Goal: Transaction & Acquisition: Purchase product/service

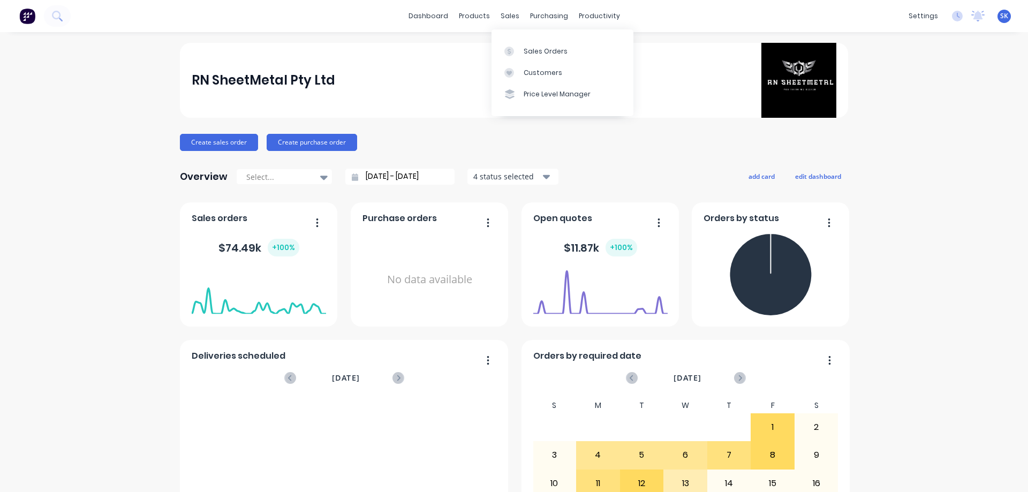
drag, startPoint x: 500, startPoint y: 18, endPoint x: 507, endPoint y: 26, distance: 10.2
click at [500, 18] on div "sales" at bounding box center [509, 16] width 29 height 16
click at [528, 43] on link "Sales Orders" at bounding box center [563, 50] width 142 height 21
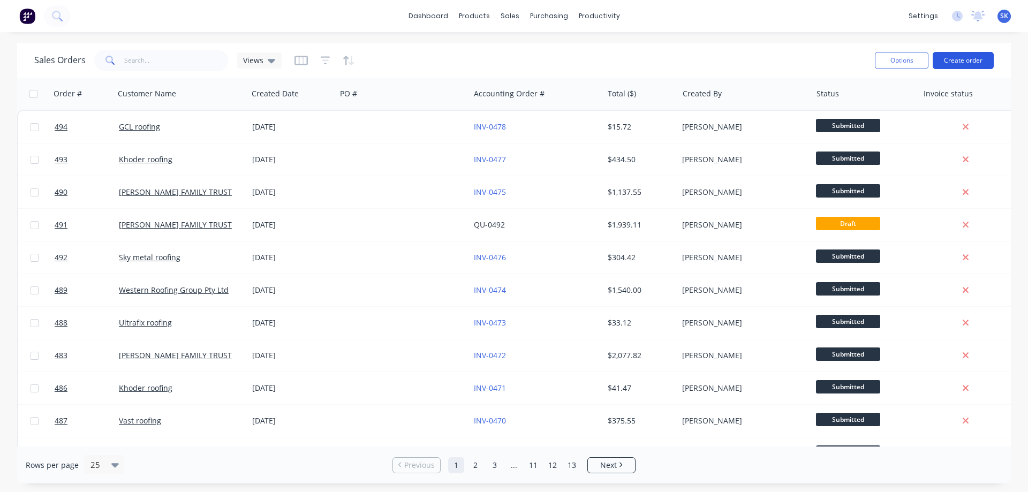
click at [946, 63] on button "Create order" at bounding box center [963, 60] width 61 height 17
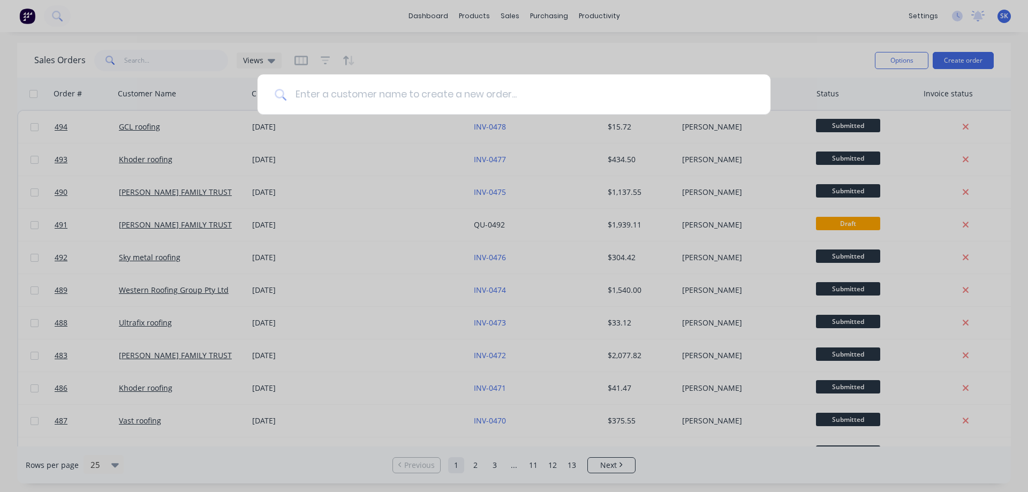
click at [441, 91] on input at bounding box center [520, 94] width 467 height 40
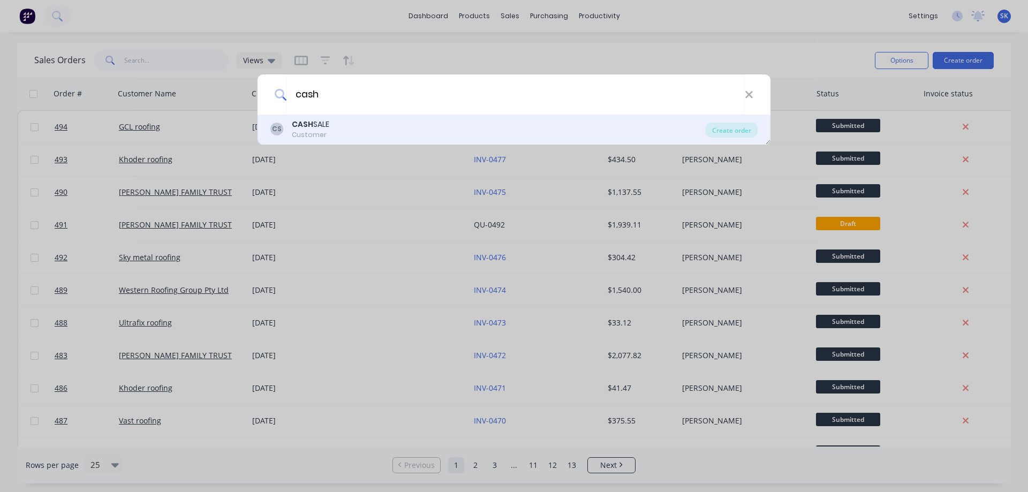
type input "cash"
click at [413, 122] on div "CS CASH SALE Customer" at bounding box center [487, 129] width 435 height 21
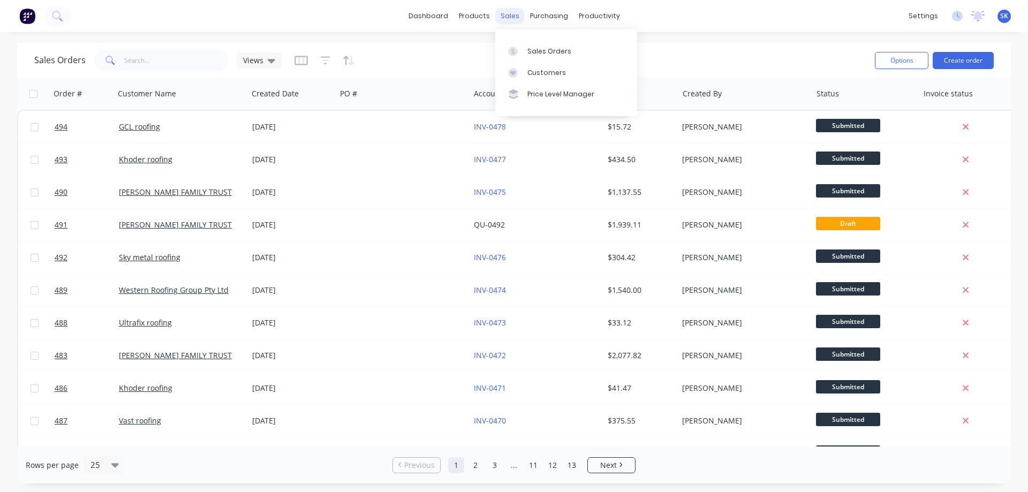
click at [509, 21] on div "sales" at bounding box center [509, 16] width 29 height 16
click at [536, 43] on link "Sales Orders" at bounding box center [566, 50] width 142 height 21
click at [953, 64] on button "Create order" at bounding box center [963, 60] width 61 height 17
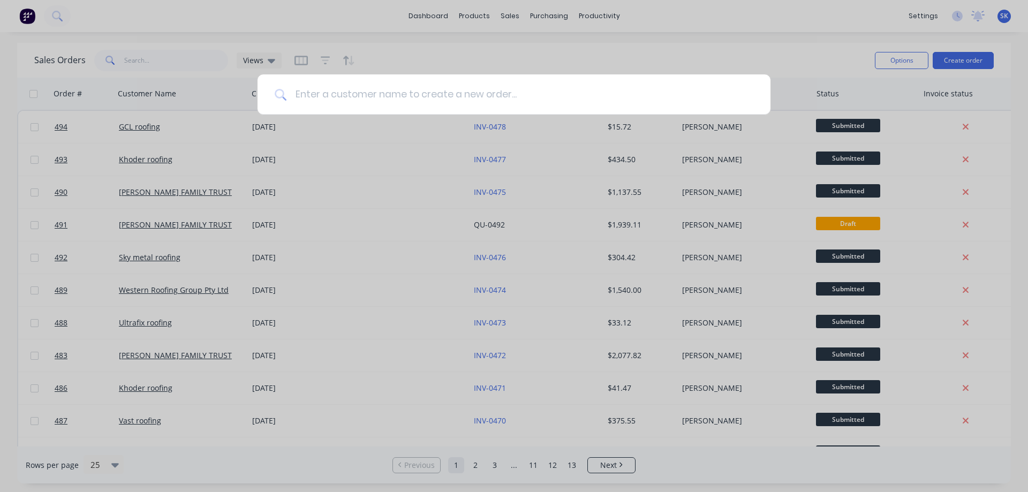
click at [350, 96] on input at bounding box center [520, 94] width 467 height 40
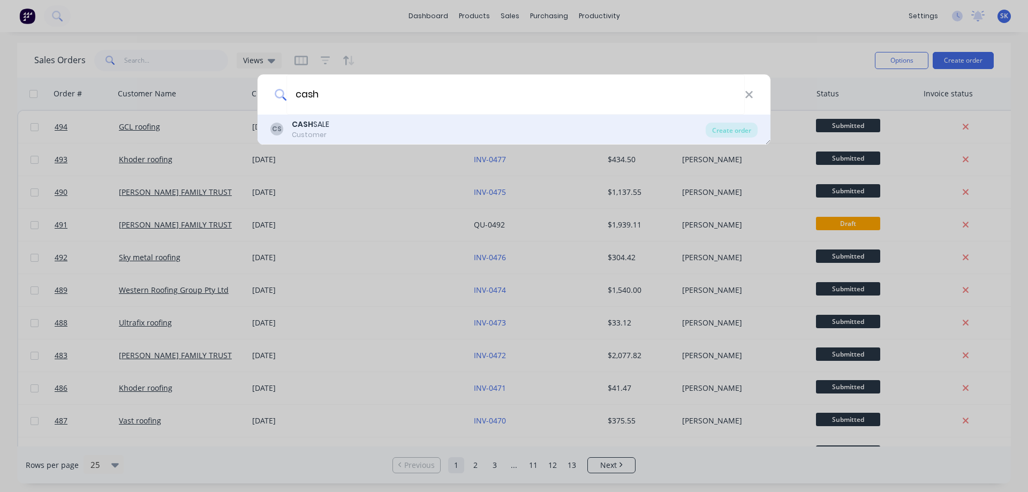
type input "cash"
click at [347, 126] on div "CS CASH SALE Customer" at bounding box center [487, 129] width 435 height 21
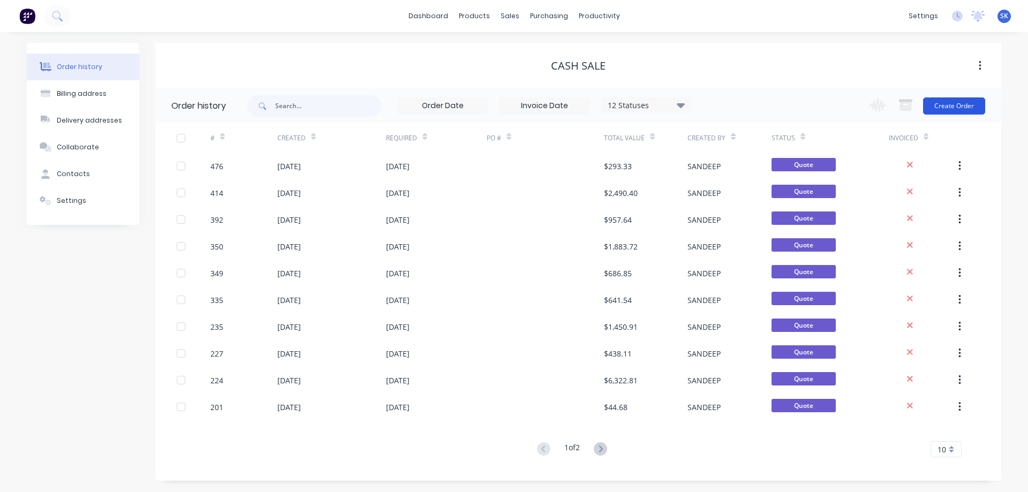
click at [959, 110] on button "Create Order" at bounding box center [954, 105] width 62 height 17
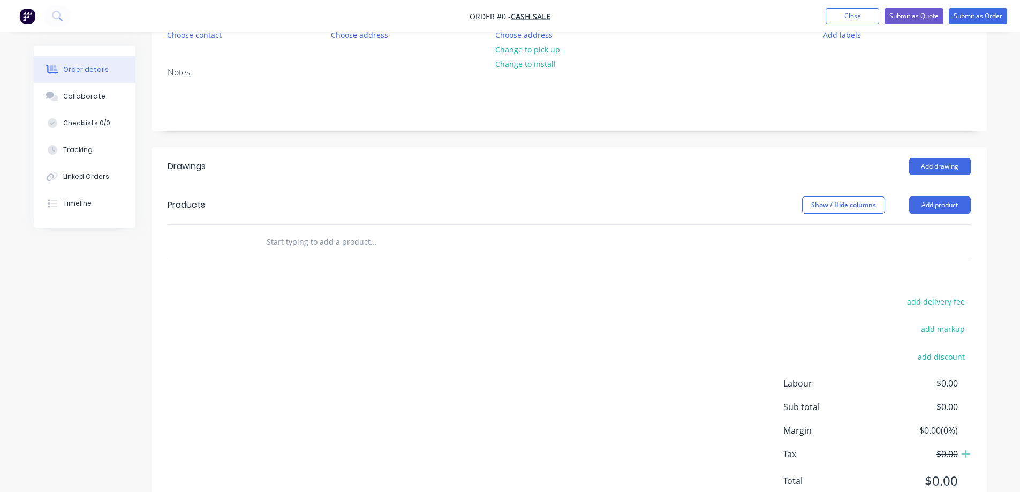
scroll to position [163, 0]
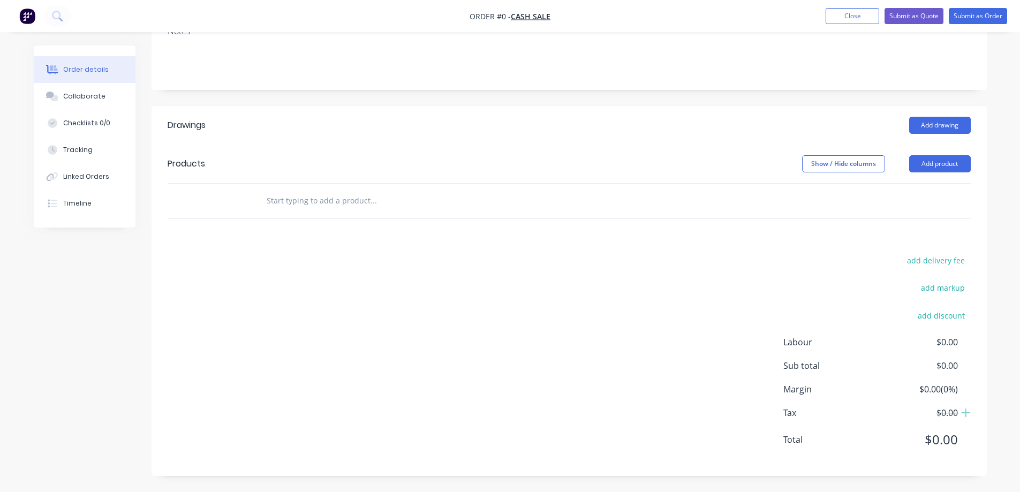
click at [296, 199] on input "text" at bounding box center [373, 200] width 214 height 21
click at [931, 166] on button "Add product" at bounding box center [940, 163] width 62 height 17
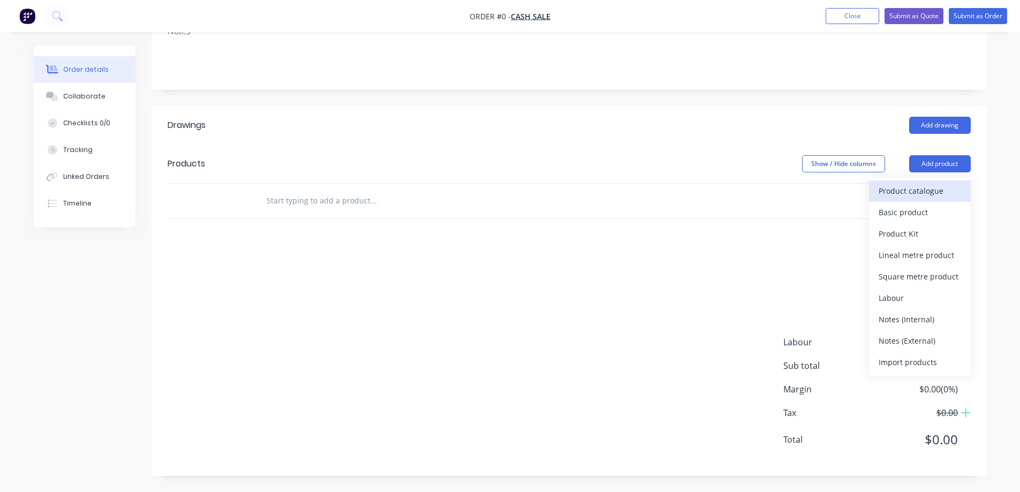
click at [913, 192] on div "Product catalogue" at bounding box center [920, 191] width 82 height 16
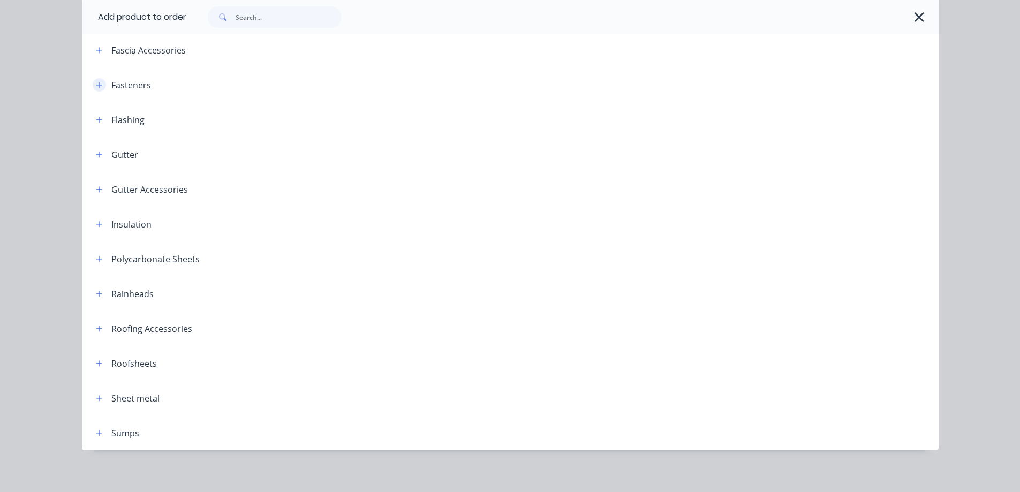
scroll to position [229, 0]
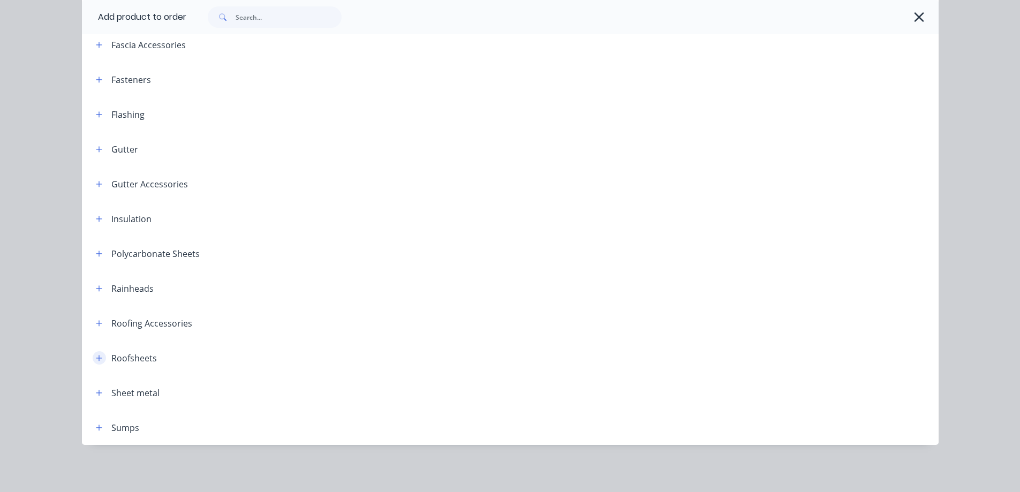
click at [96, 358] on icon "button" at bounding box center [99, 358] width 6 height 6
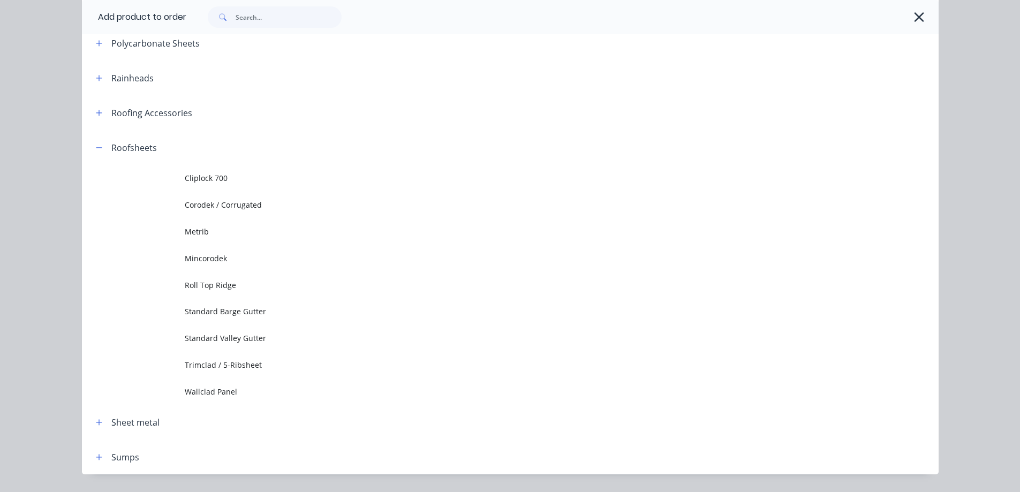
scroll to position [443, 0]
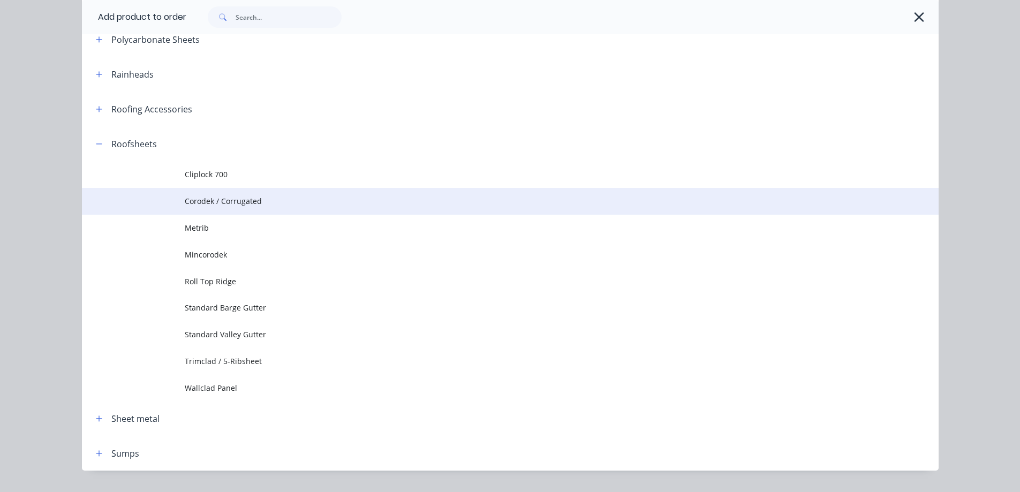
click at [245, 206] on span "Corodek / Corrugated" at bounding box center [486, 200] width 603 height 11
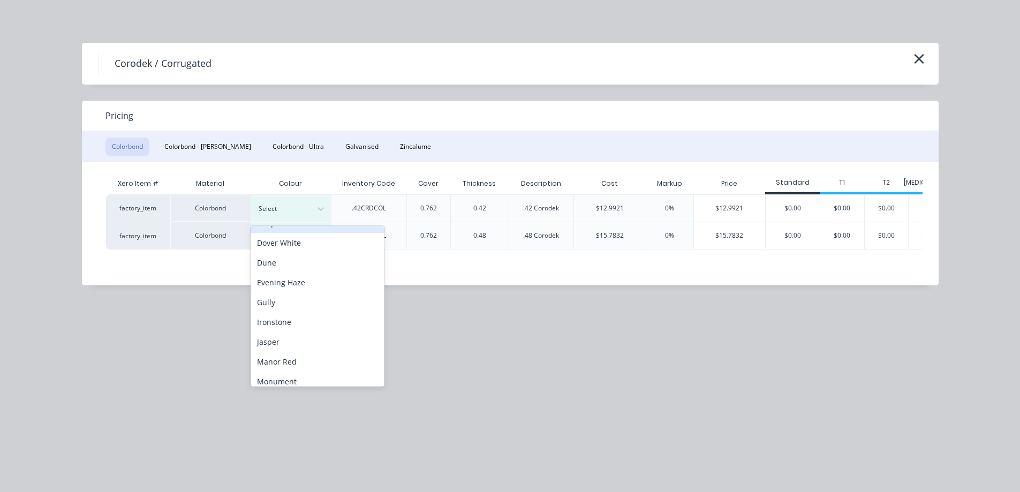
scroll to position [161, 0]
click at [290, 329] on div "Monument" at bounding box center [318, 335] width 134 height 20
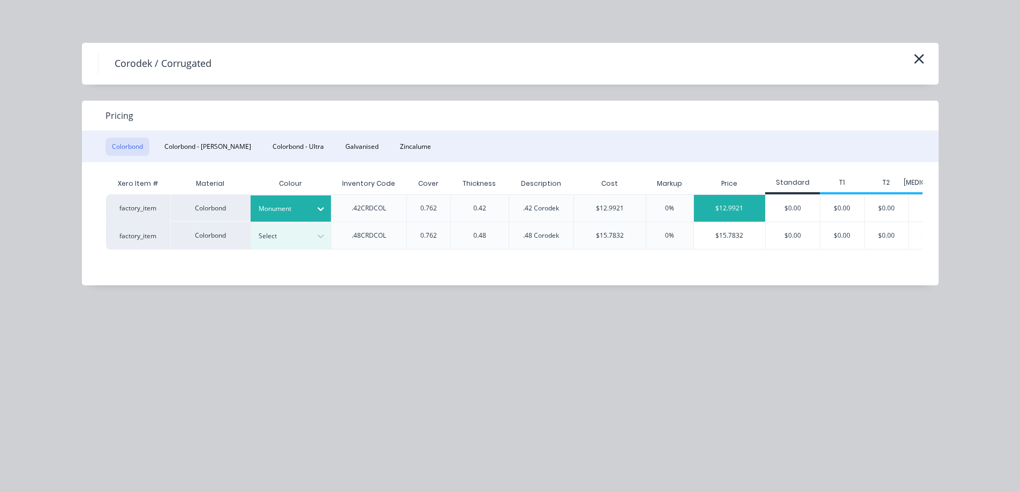
click at [735, 220] on div "$12.9921" at bounding box center [730, 208] width 72 height 27
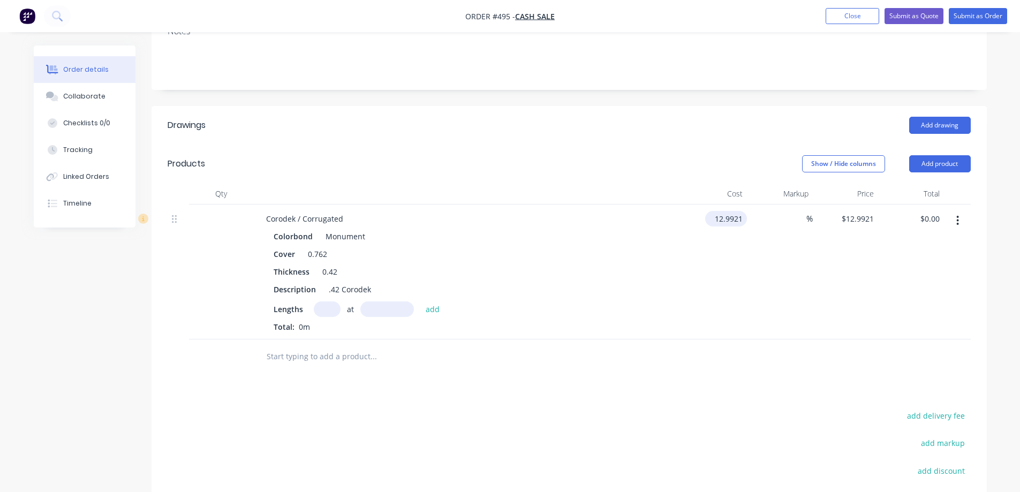
click at [718, 219] on input "12.9921" at bounding box center [728, 219] width 37 height 16
type input "$13.00"
click at [717, 260] on div "$13.00 $13.00" at bounding box center [715, 272] width 66 height 135
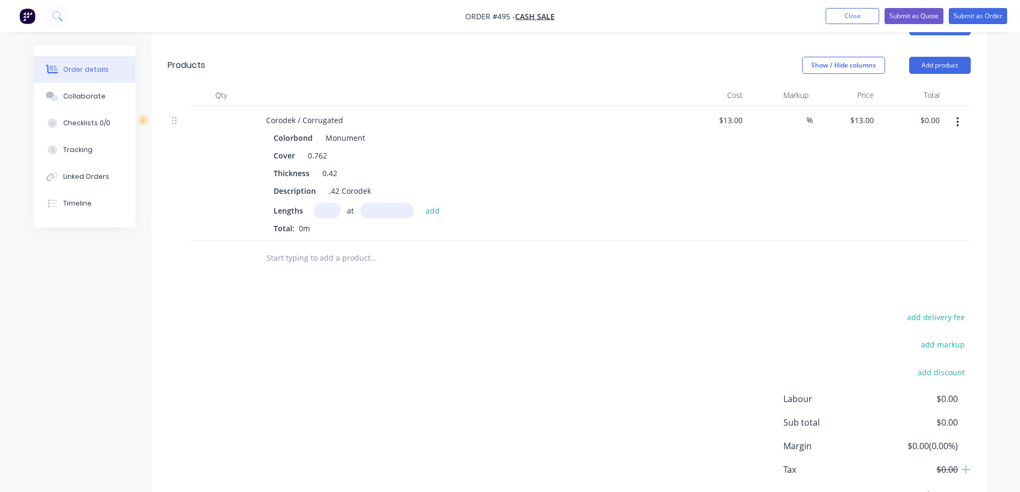
scroll to position [270, 0]
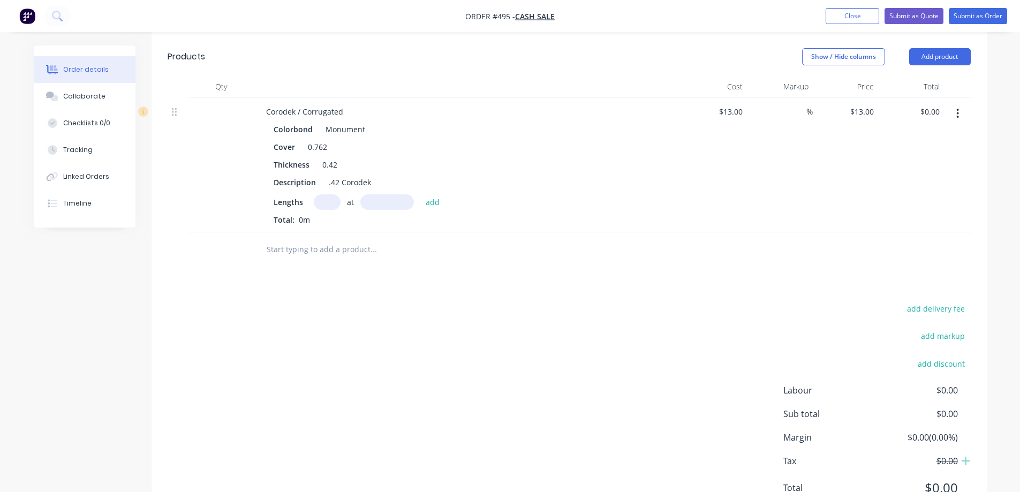
click at [319, 201] on input "text" at bounding box center [327, 202] width 27 height 16
type input "5"
type input "62"
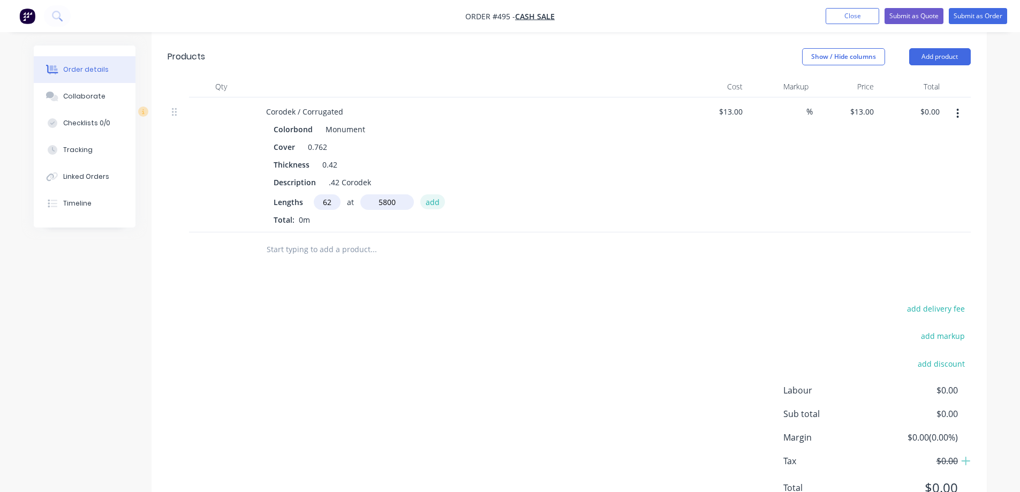
type input "5800mm"
click at [436, 206] on button "add" at bounding box center [432, 201] width 25 height 14
type input "$4,674.80"
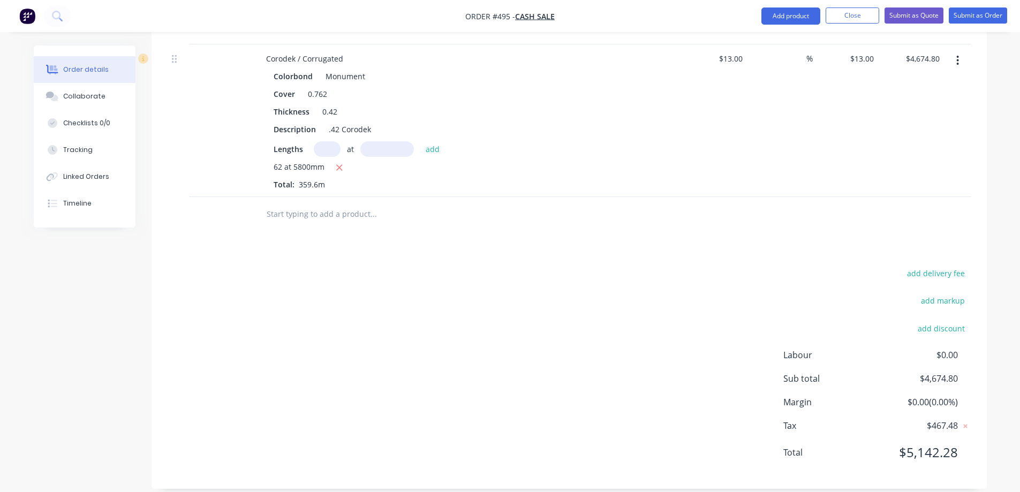
scroll to position [324, 0]
click at [322, 152] on input "text" at bounding box center [327, 149] width 27 height 16
type input "7"
type input "2100mm"
click at [432, 147] on button "add" at bounding box center [432, 148] width 25 height 14
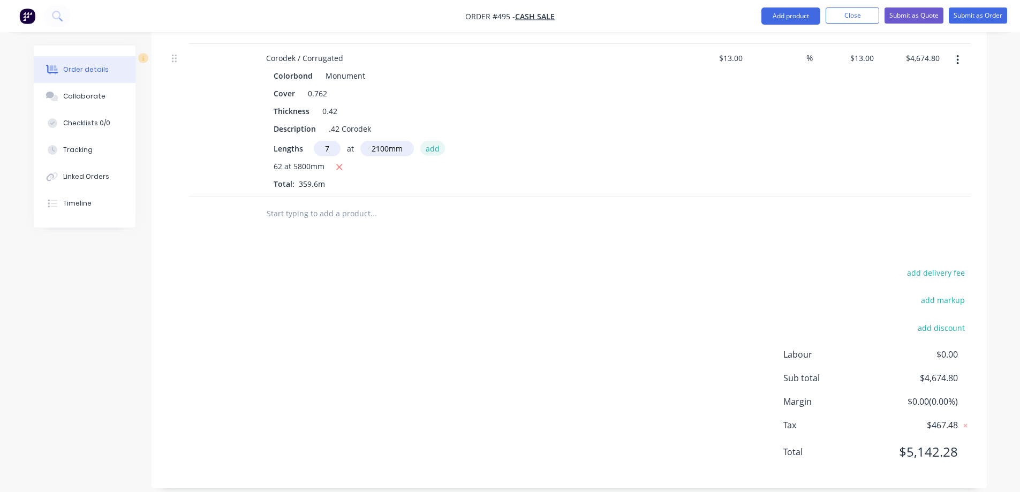
type input "$4,865.90"
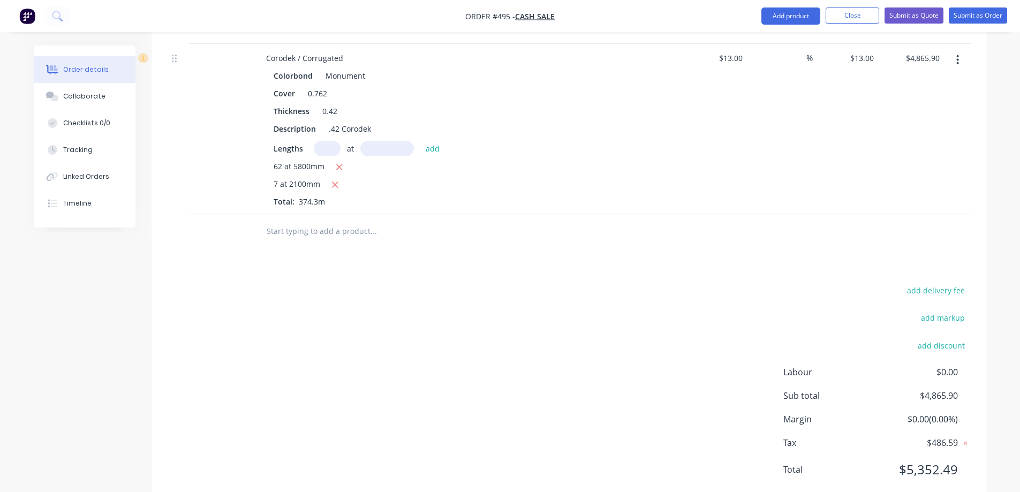
click at [315, 233] on input "text" at bounding box center [373, 231] width 214 height 21
click at [794, 15] on button "Add product" at bounding box center [791, 15] width 59 height 17
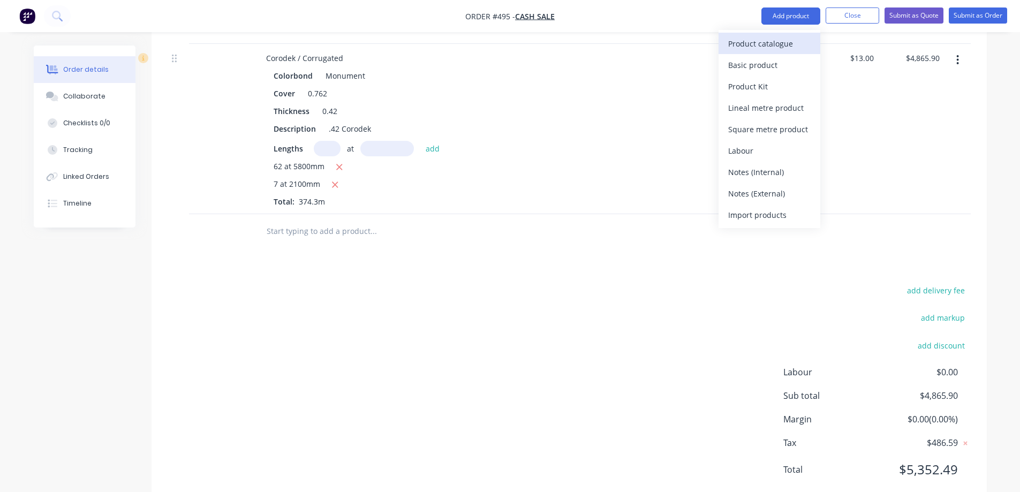
click at [785, 37] on div "Product catalogue" at bounding box center [769, 44] width 82 height 16
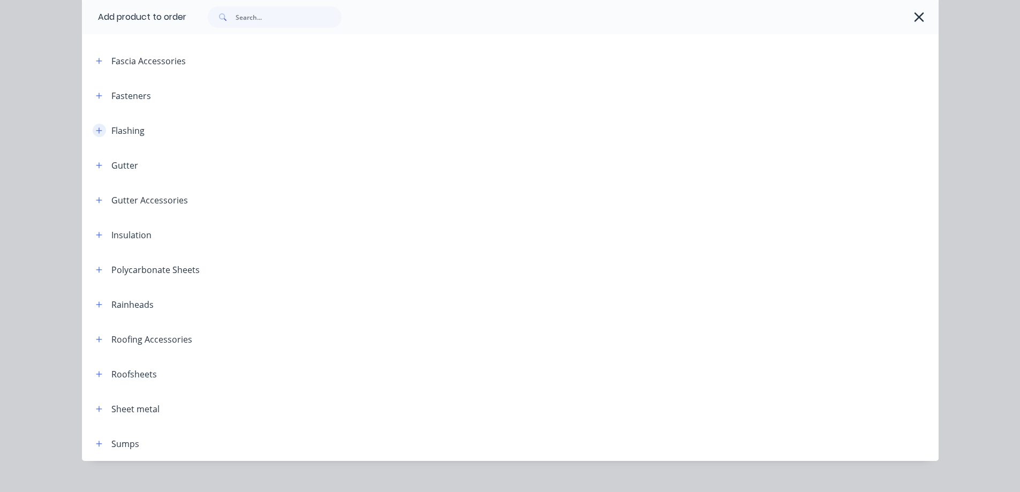
scroll to position [229, 0]
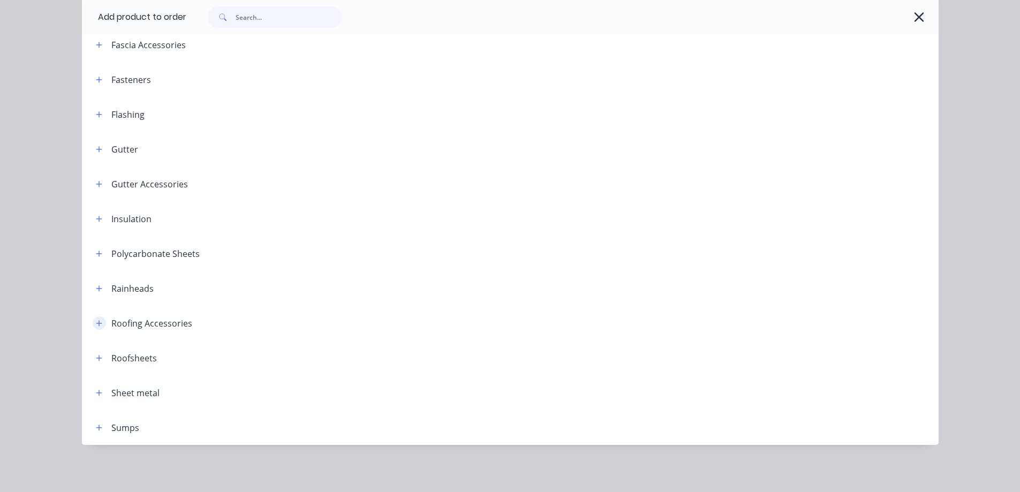
click at [93, 319] on button "button" at bounding box center [99, 323] width 13 height 13
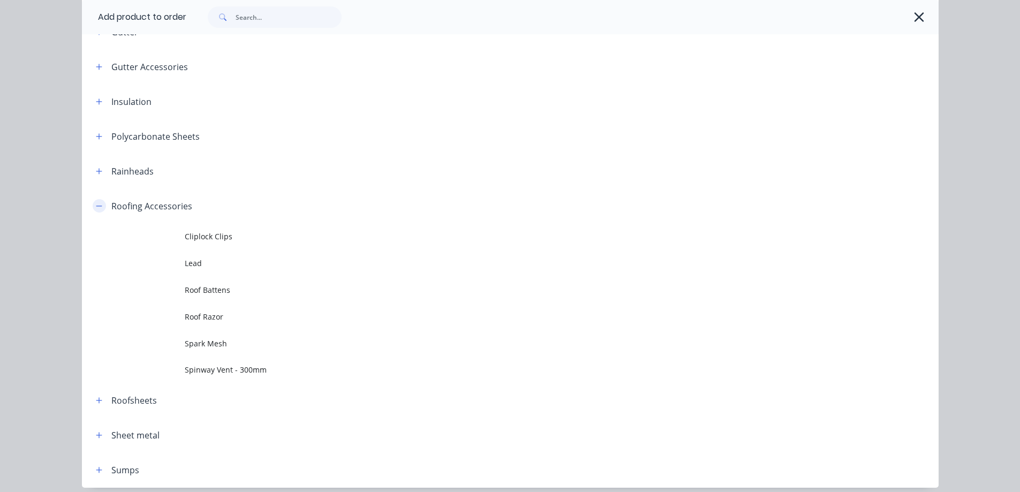
scroll to position [389, 0]
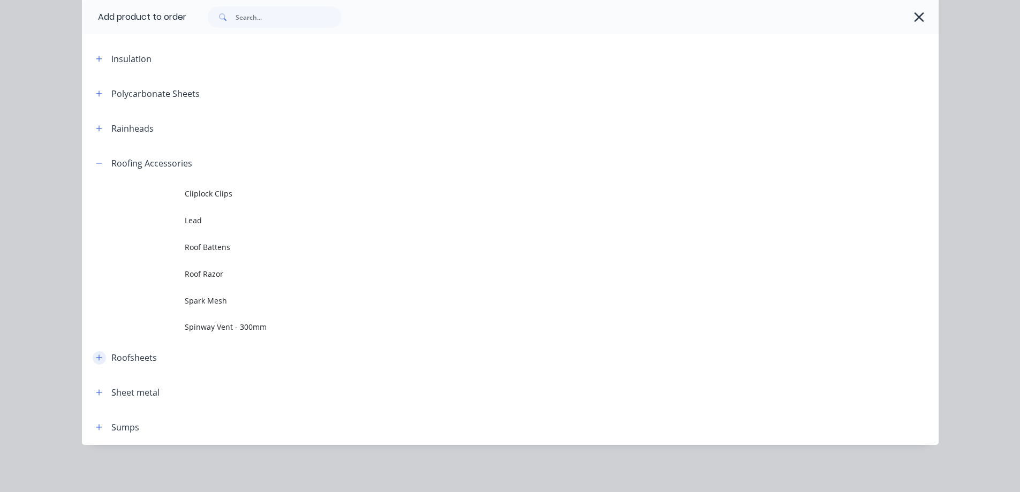
click at [96, 359] on icon "button" at bounding box center [99, 357] width 6 height 7
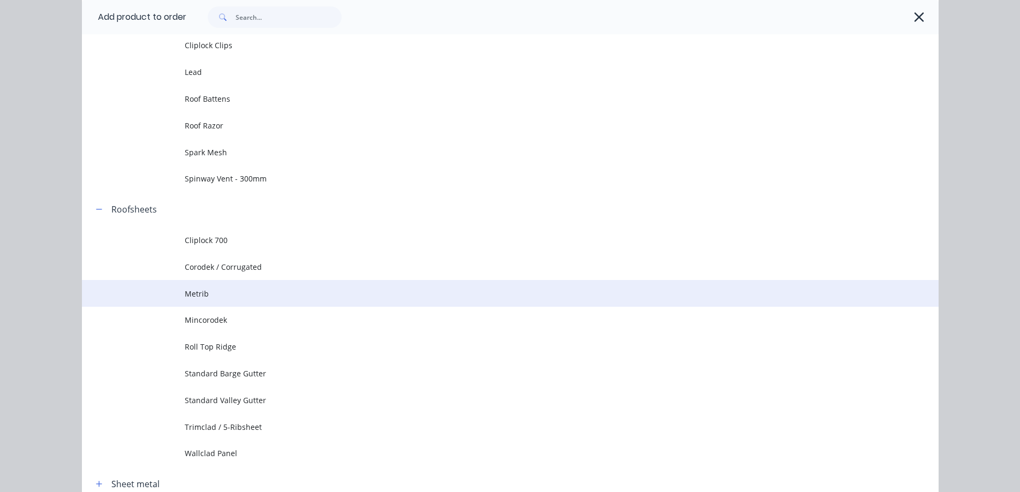
scroll to position [550, 0]
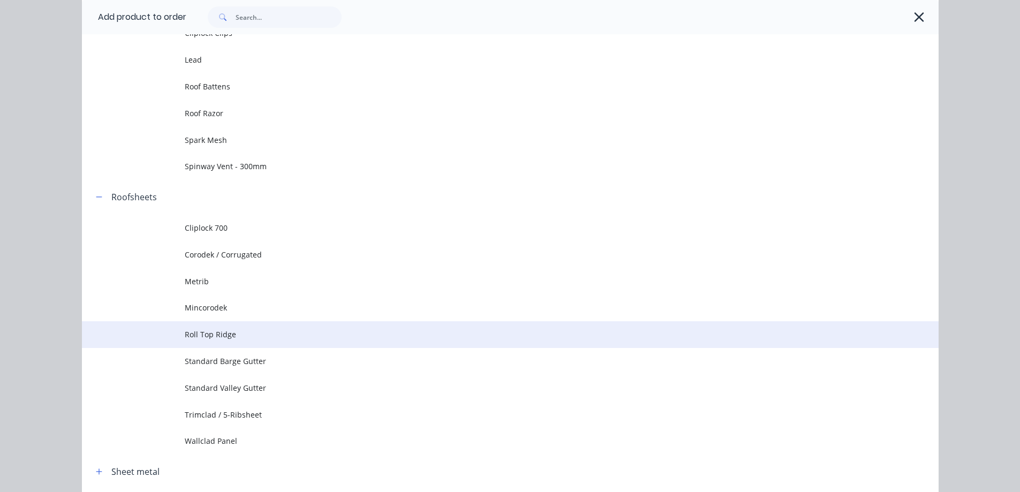
click at [194, 337] on span "Roll Top Ridge" at bounding box center [486, 334] width 603 height 11
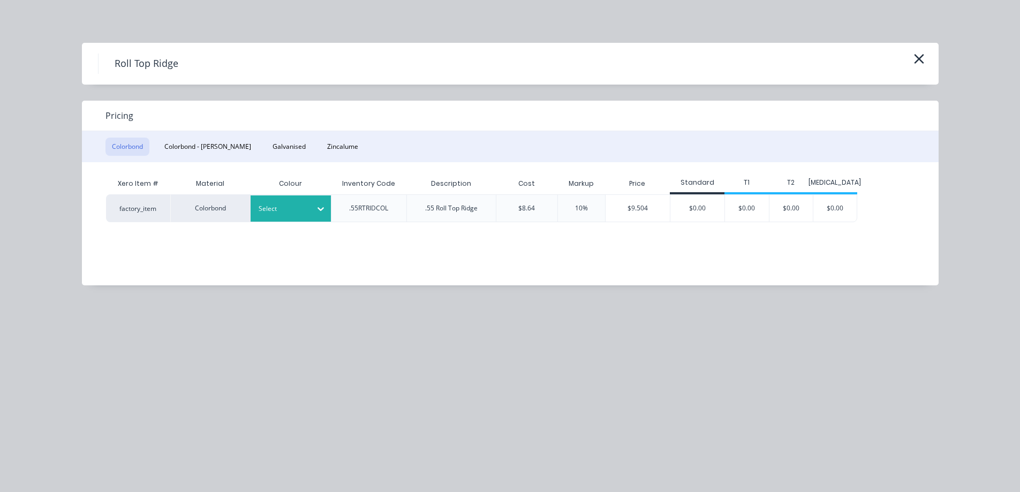
click at [302, 221] on div "Select" at bounding box center [291, 208] width 80 height 26
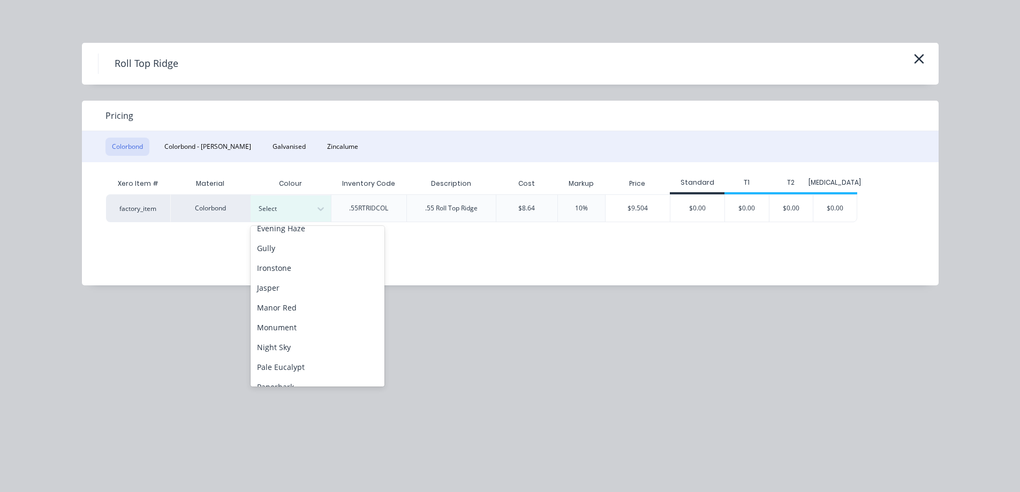
scroll to position [214, 0]
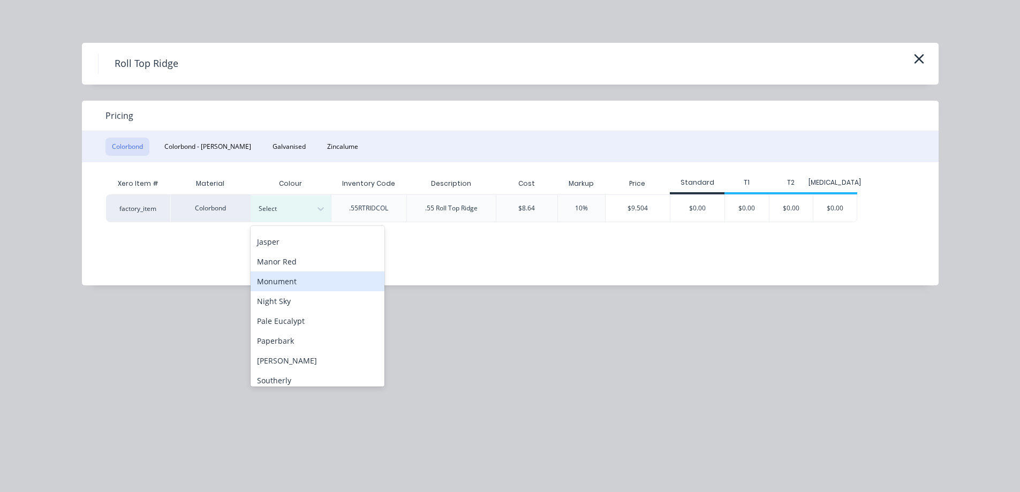
click at [285, 278] on div "Monument" at bounding box center [318, 282] width 134 height 20
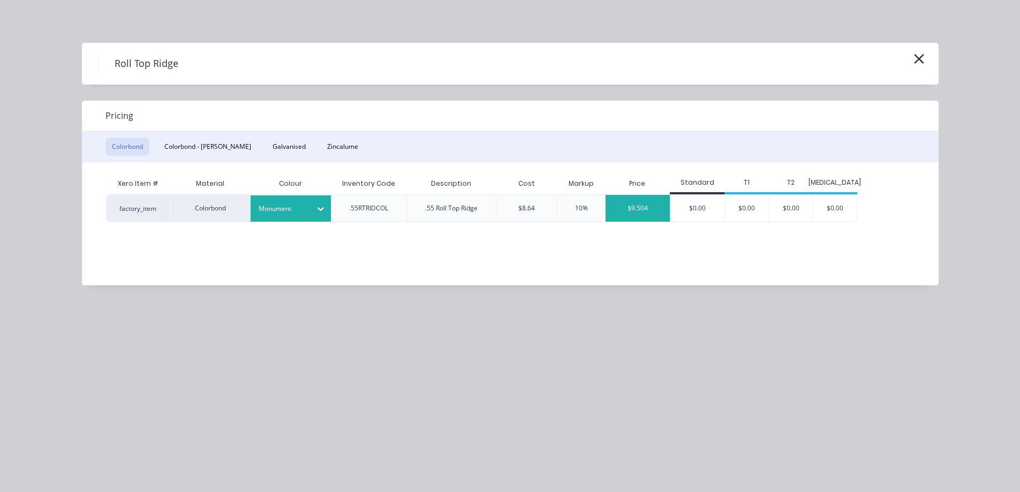
click at [629, 206] on div "$9.504" at bounding box center [638, 208] width 65 height 27
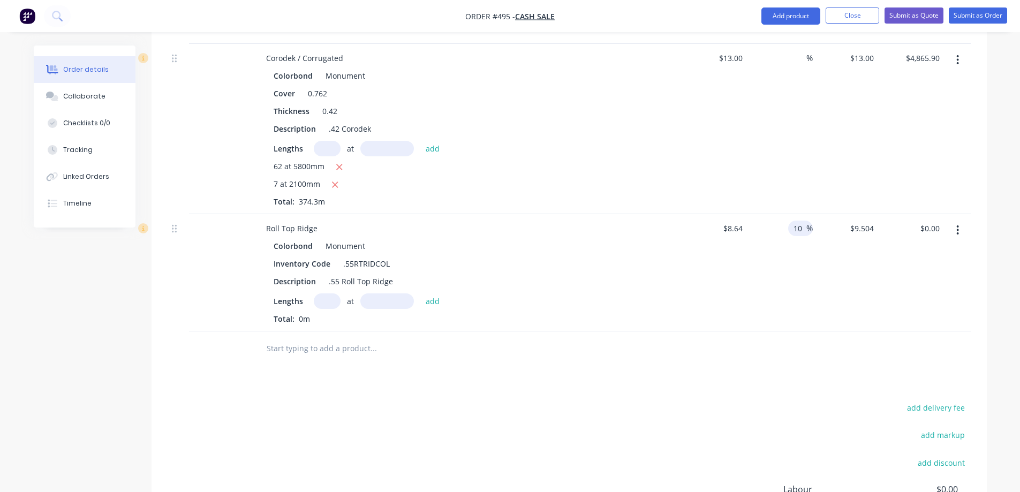
drag, startPoint x: 804, startPoint y: 231, endPoint x: 789, endPoint y: 231, distance: 14.5
click at [789, 231] on div "10 10 %" at bounding box center [800, 229] width 25 height 16
type input "0"
type input "$8.64"
click at [787, 258] on div "%" at bounding box center [780, 272] width 66 height 117
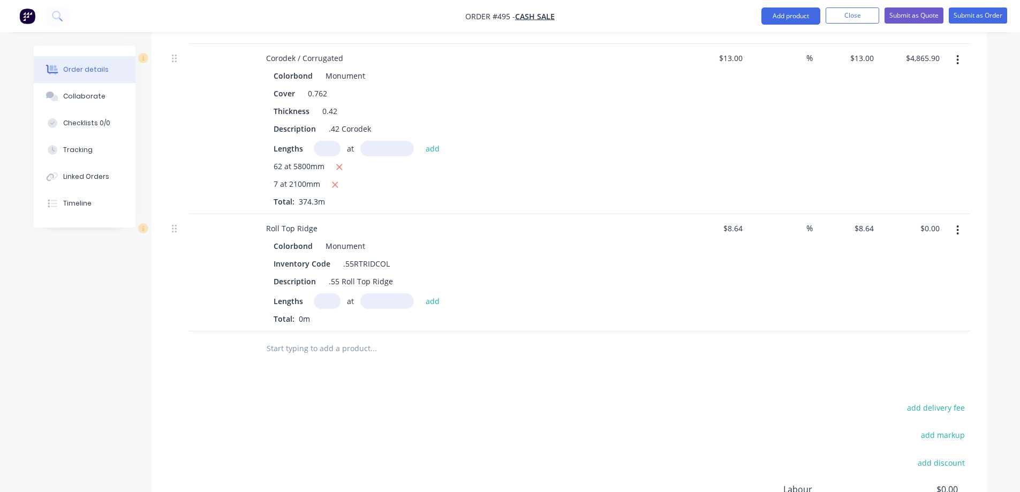
click at [332, 304] on input "text" at bounding box center [327, 301] width 27 height 16
type input "2"
type input "6500mm"
click at [439, 303] on button "add" at bounding box center [432, 300] width 25 height 14
type input "$112.32"
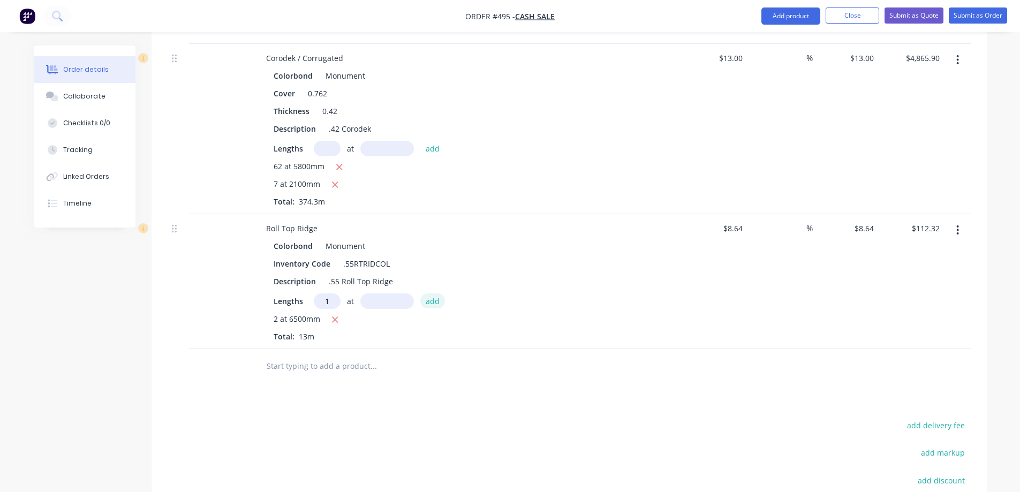
type input "1"
type input "5500mm"
click at [439, 303] on button "add" at bounding box center [432, 300] width 25 height 14
type input "$159.84"
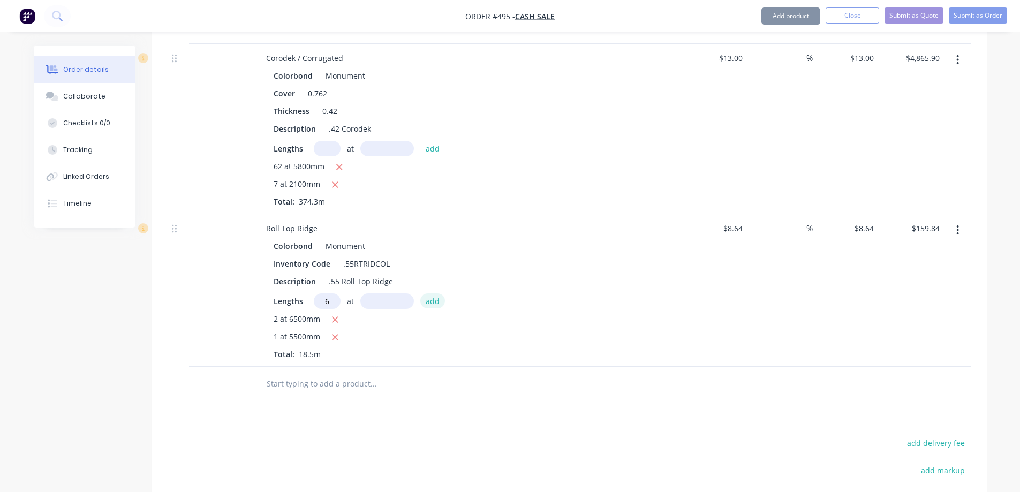
type input "6"
type input "5"
type input "5000mm"
click at [439, 303] on button "add" at bounding box center [432, 300] width 25 height 14
type input "$419.04"
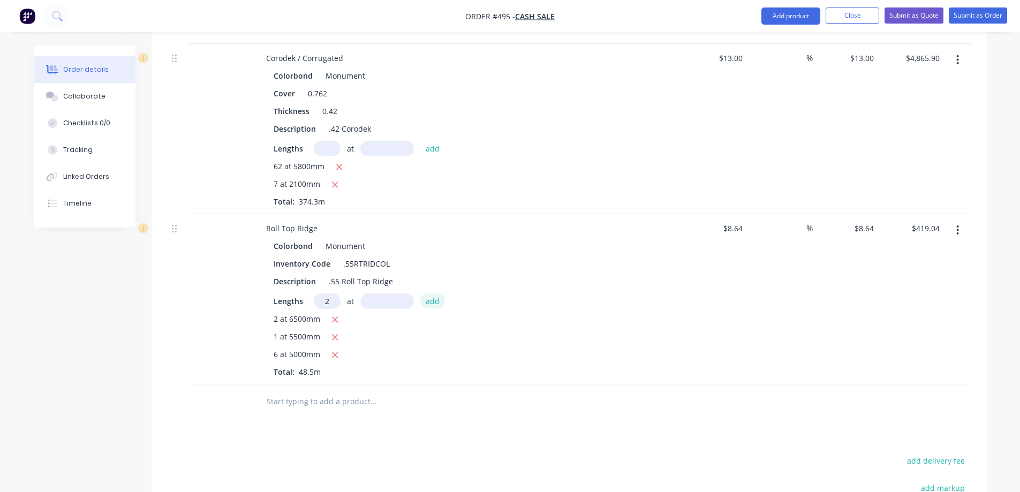
type input "2"
type input "3500mm"
click at [439, 303] on button "add" at bounding box center [432, 300] width 25 height 14
type input "$479.52"
type input "1"
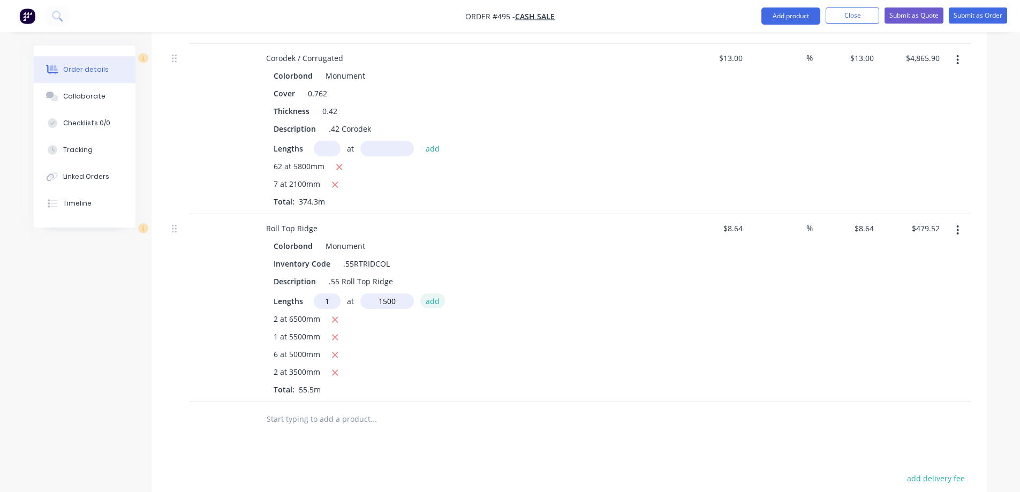
type input "1500mm"
click at [439, 303] on button "add" at bounding box center [432, 300] width 25 height 14
type input "$492.48"
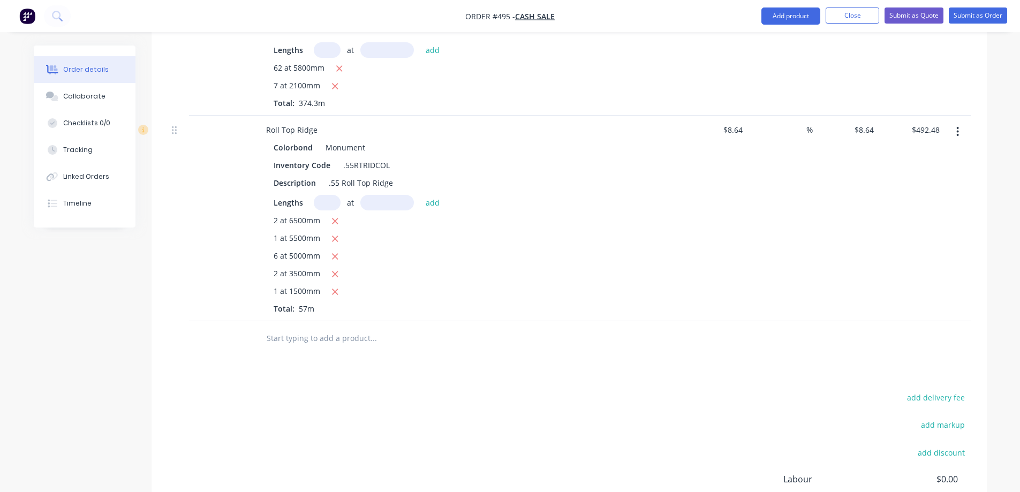
scroll to position [431, 0]
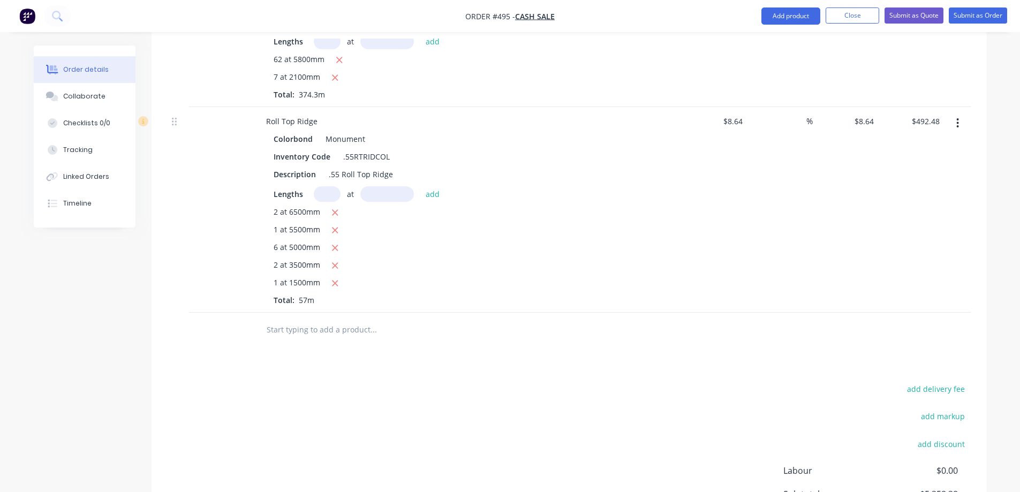
click at [317, 336] on input "text" at bounding box center [373, 329] width 214 height 21
click at [770, 18] on button "Add product" at bounding box center [791, 15] width 59 height 17
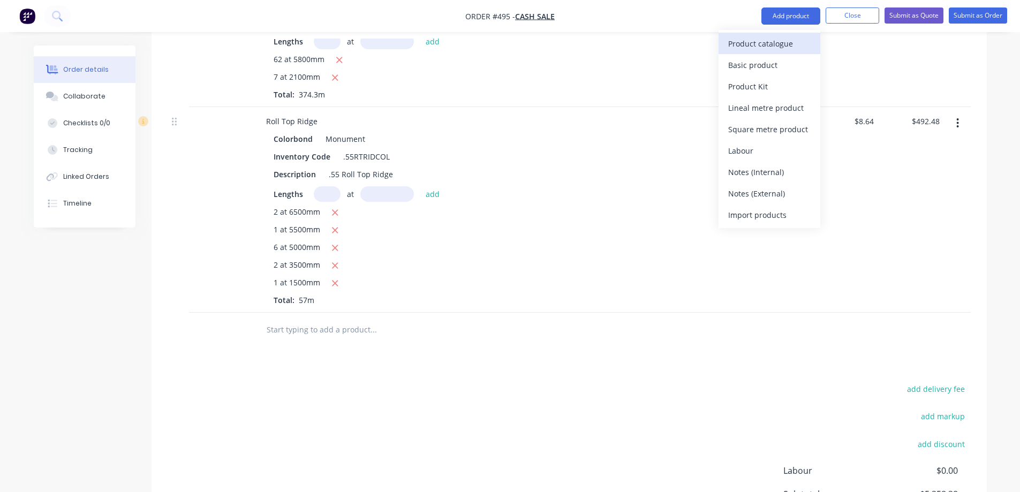
click at [767, 44] on div "Product catalogue" at bounding box center [769, 44] width 82 height 16
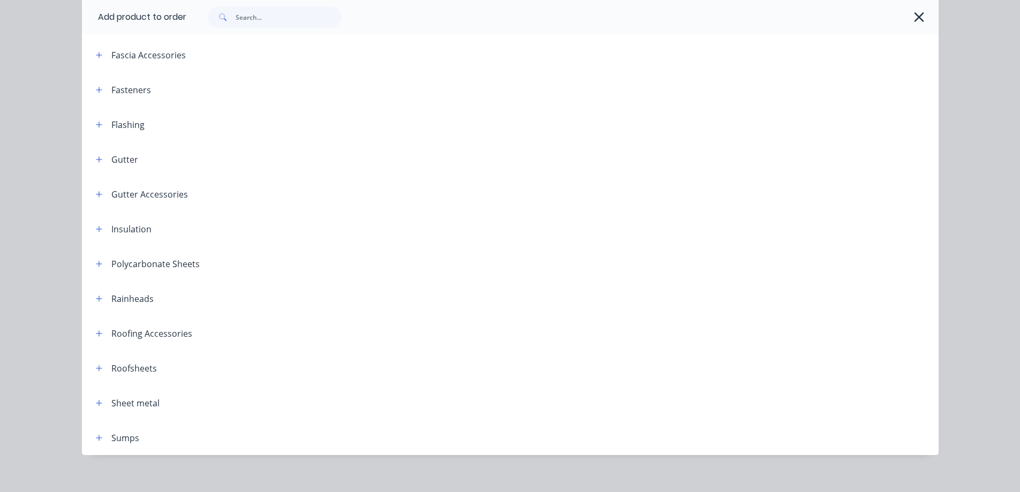
scroll to position [229, 0]
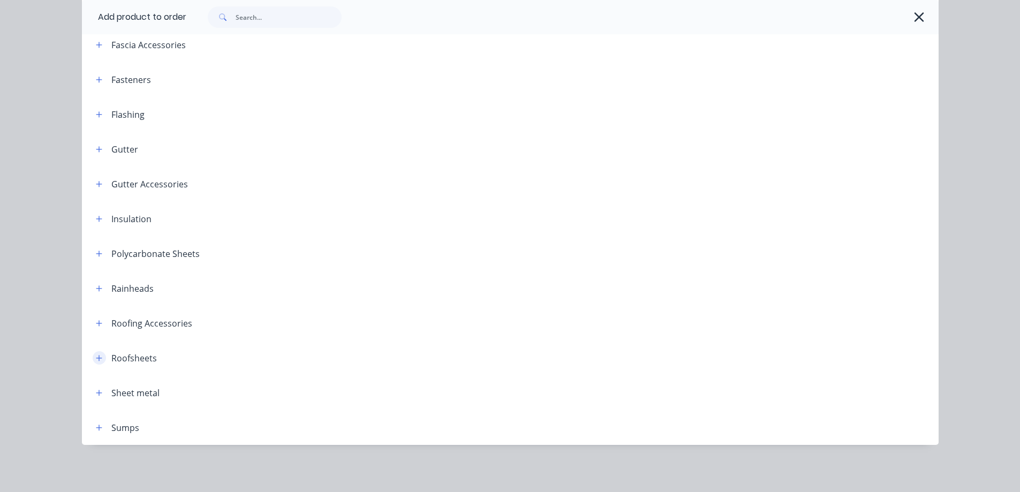
click at [96, 355] on icon "button" at bounding box center [99, 358] width 6 height 7
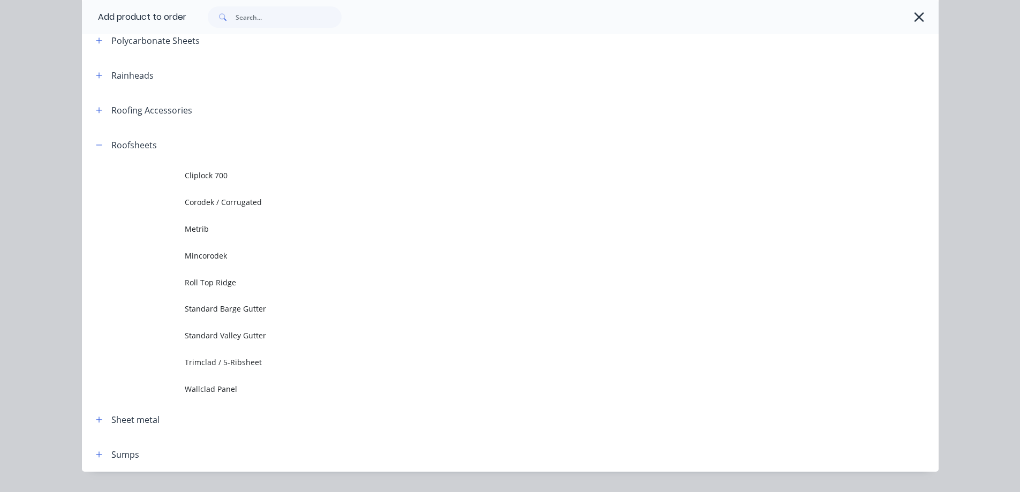
scroll to position [443, 0]
click at [100, 108] on button "button" at bounding box center [99, 108] width 13 height 13
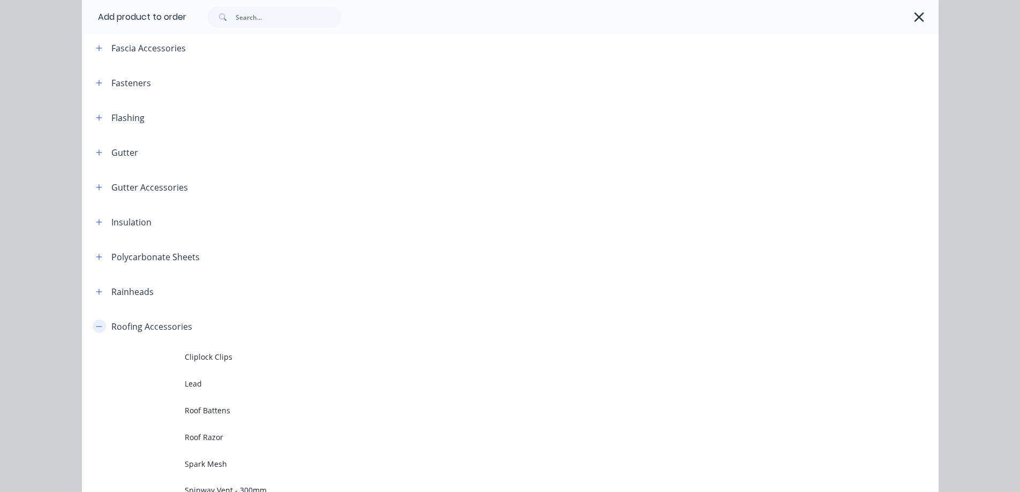
scroll to position [176, 0]
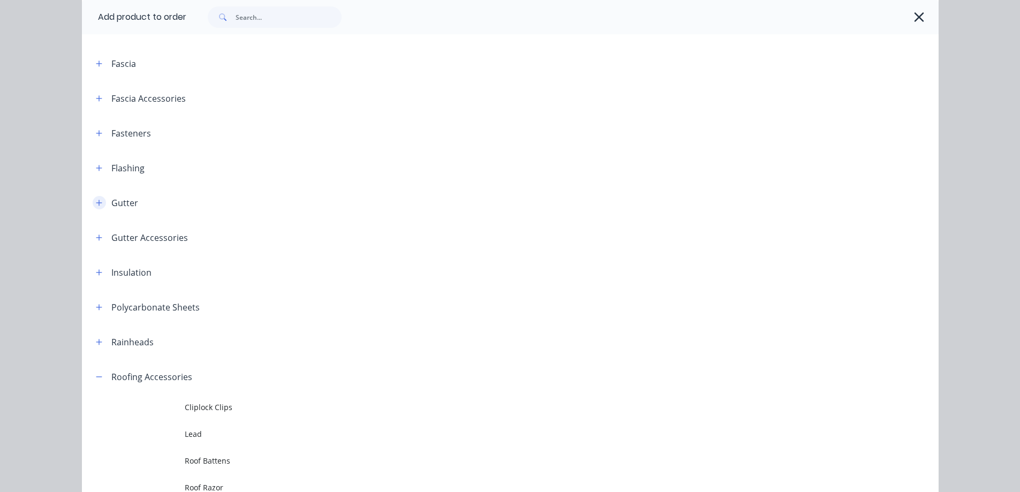
click at [96, 204] on icon "button" at bounding box center [99, 203] width 6 height 6
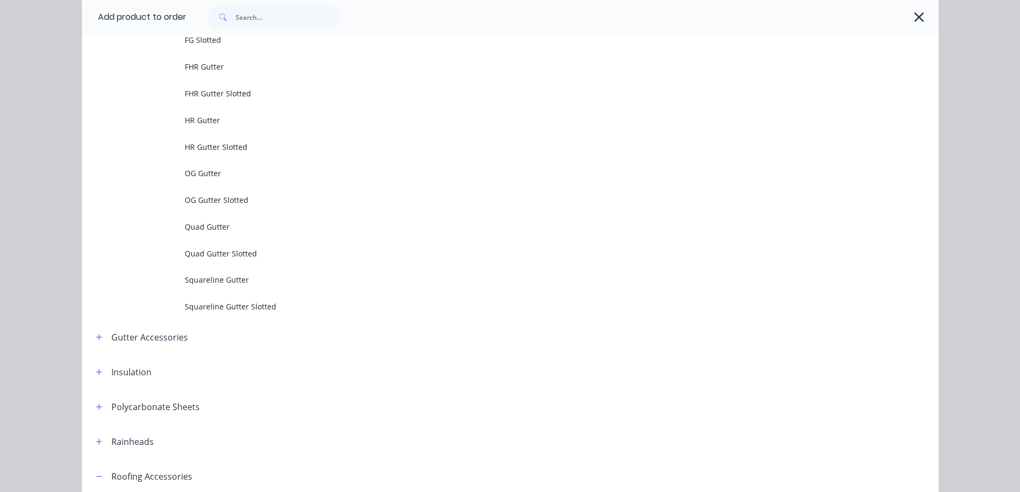
scroll to position [390, 0]
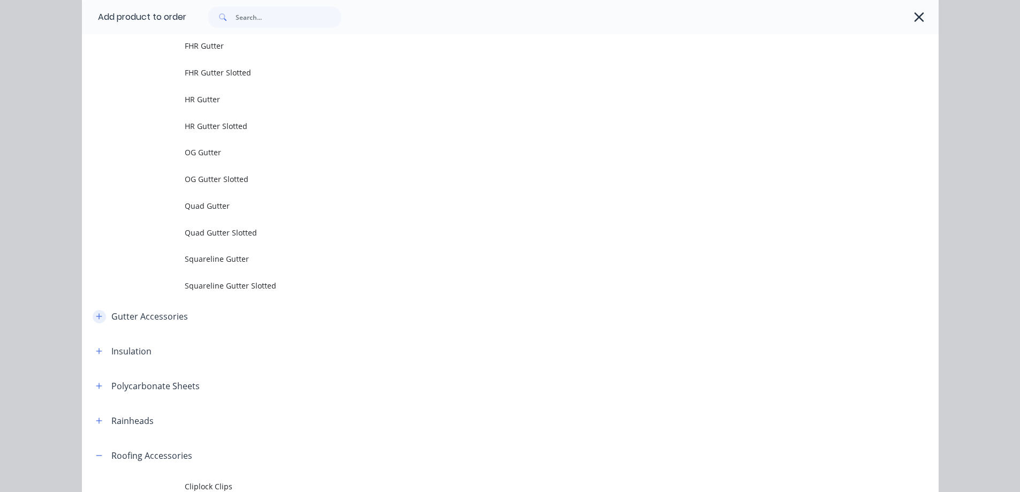
click at [97, 314] on icon "button" at bounding box center [99, 316] width 6 height 7
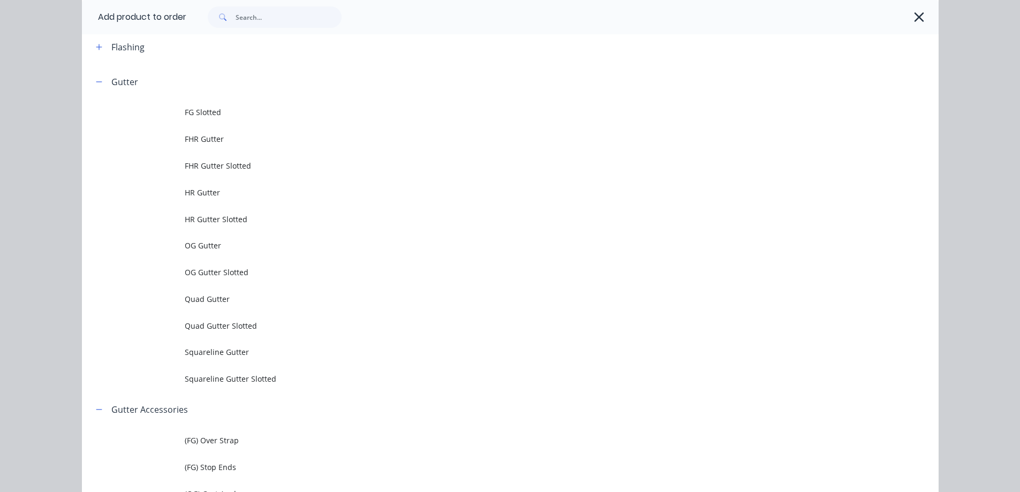
scroll to position [176, 0]
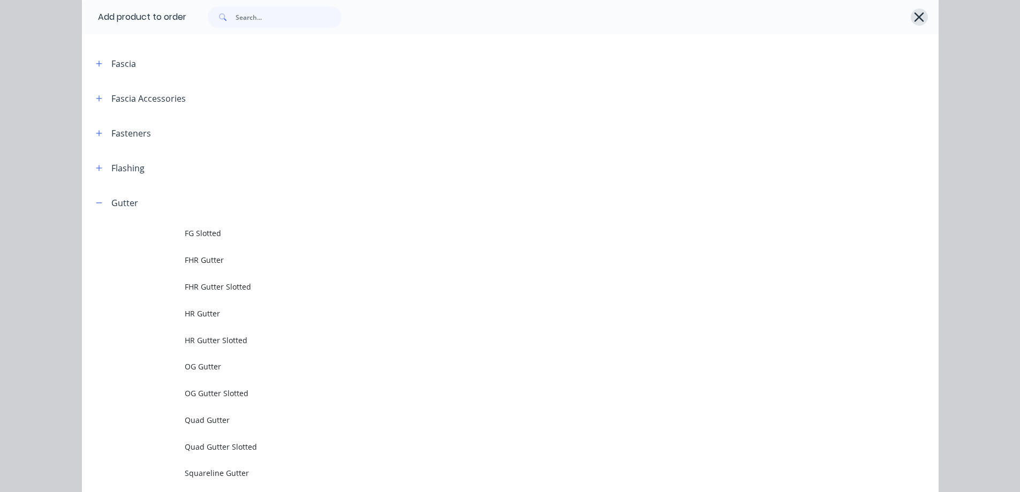
click at [915, 19] on icon "button" at bounding box center [920, 17] width 10 height 10
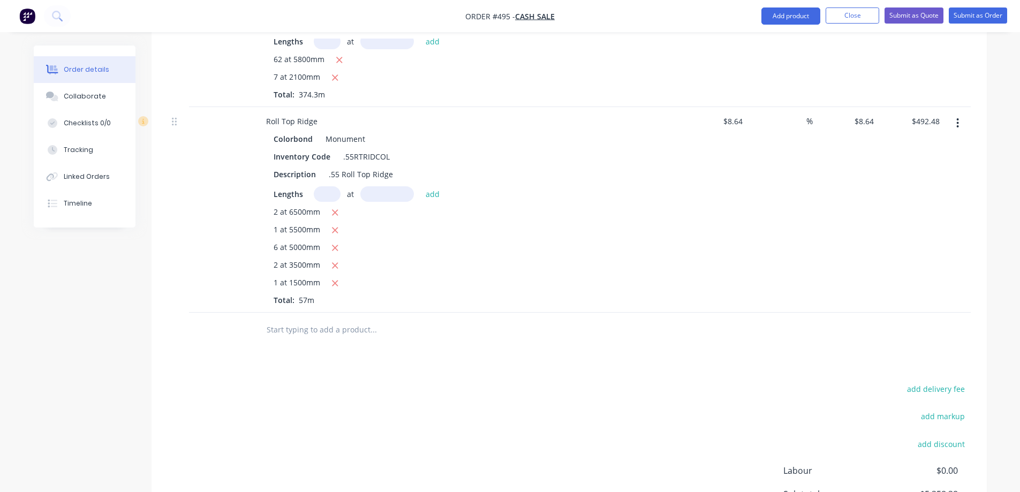
click at [306, 335] on input "text" at bounding box center [373, 329] width 214 height 21
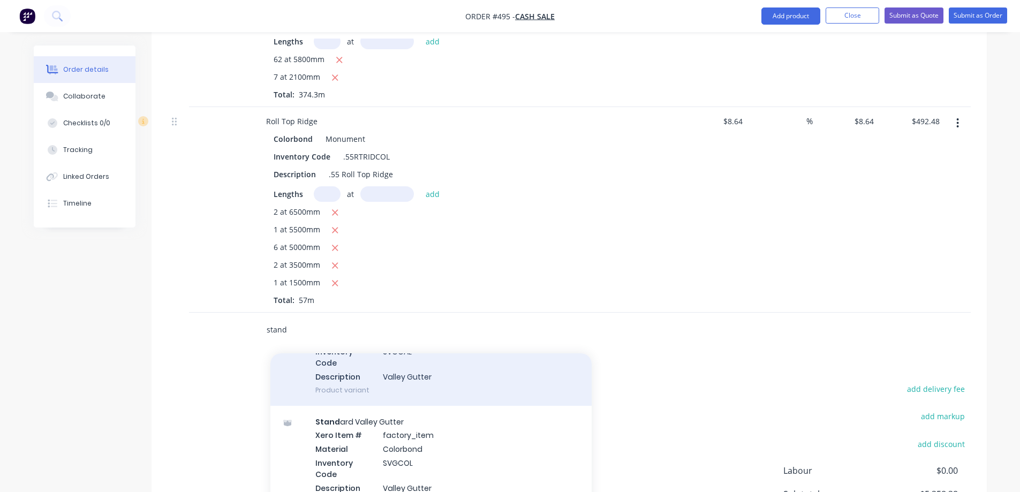
scroll to position [428, 0]
type input "stand"
click at [444, 420] on div "Stand ard Valley Gutter Xero Item # factory_item Material Colorbond Inventory C…" at bounding box center [430, 460] width 321 height 111
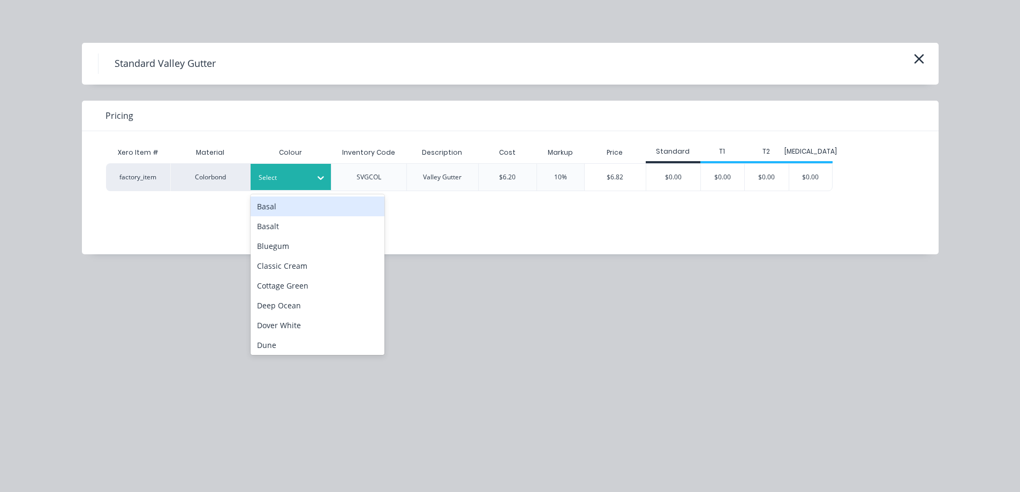
click at [290, 182] on div at bounding box center [283, 178] width 48 height 12
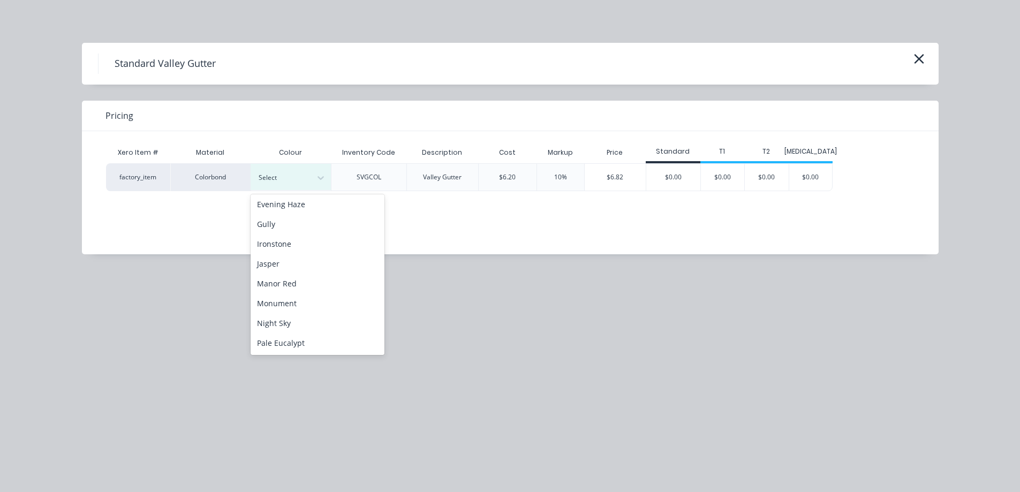
scroll to position [214, 0]
click at [294, 253] on div "Monument" at bounding box center [318, 250] width 134 height 20
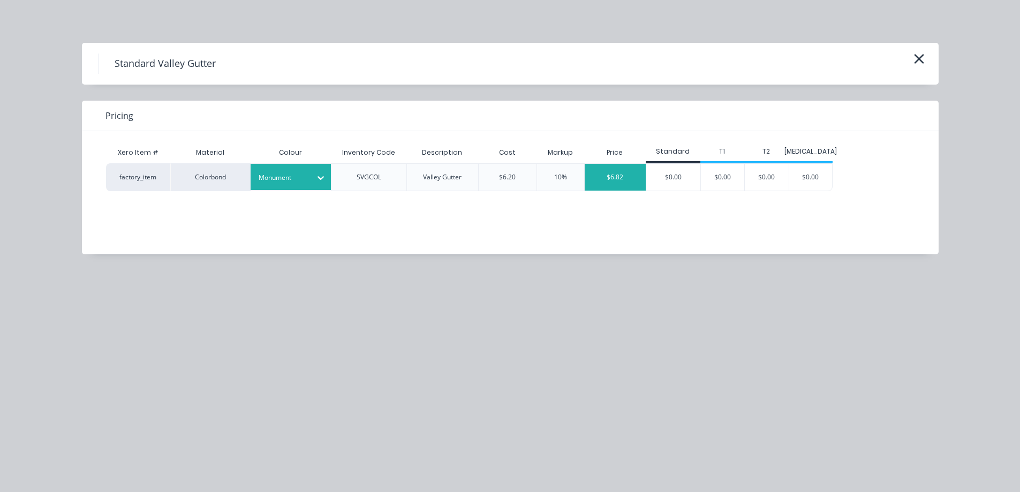
click at [616, 184] on div "$6.82" at bounding box center [615, 177] width 61 height 27
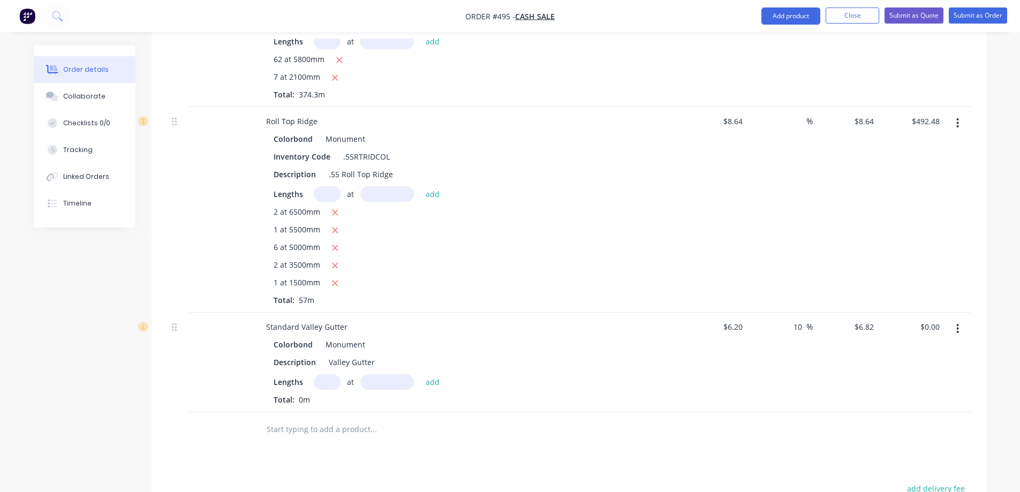
drag, startPoint x: 802, startPoint y: 323, endPoint x: 780, endPoint y: 328, distance: 22.5
click at [780, 328] on div "10 10 %" at bounding box center [780, 363] width 66 height 100
type input "$6.20"
click at [645, 374] on div "Lengths at add" at bounding box center [468, 382] width 388 height 16
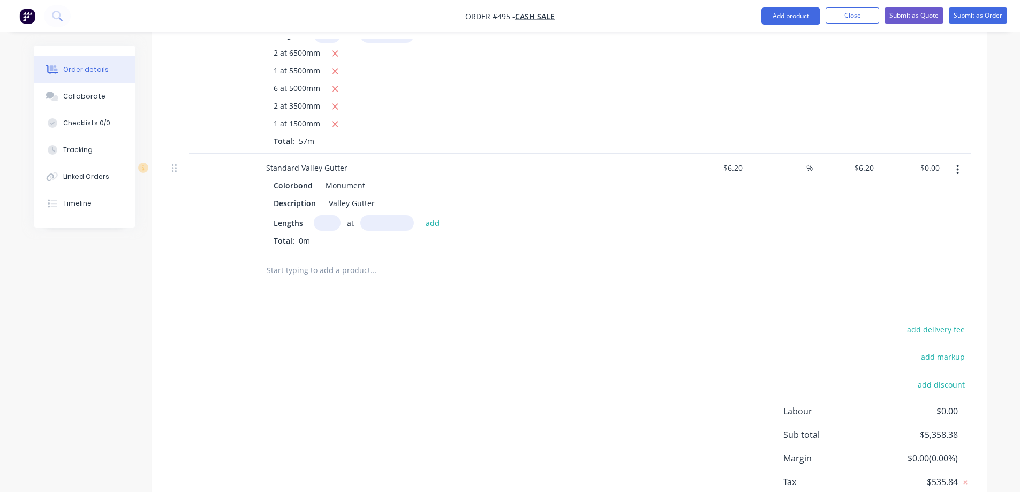
scroll to position [592, 0]
click at [320, 220] on input "text" at bounding box center [327, 222] width 27 height 16
type input "1"
type input "3700mm"
click at [435, 222] on button "add" at bounding box center [432, 221] width 25 height 14
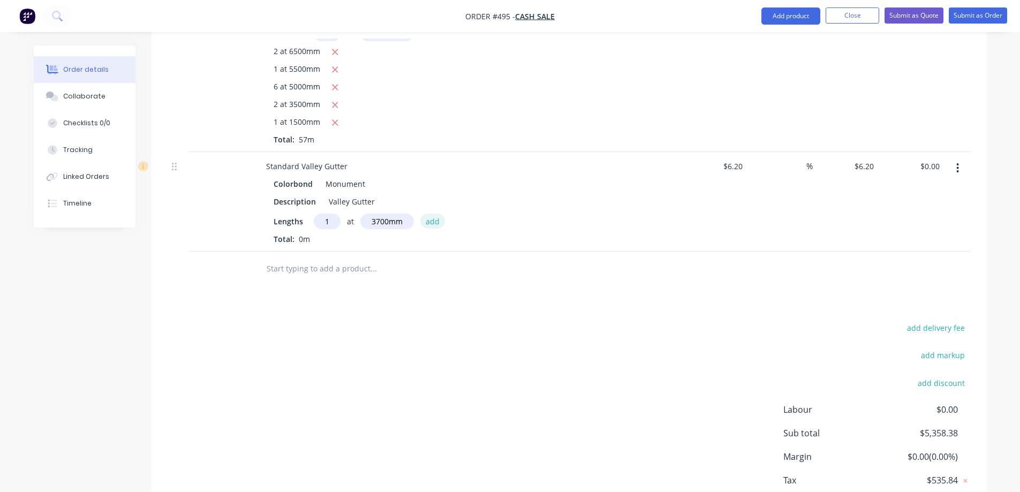
type input "$22.94"
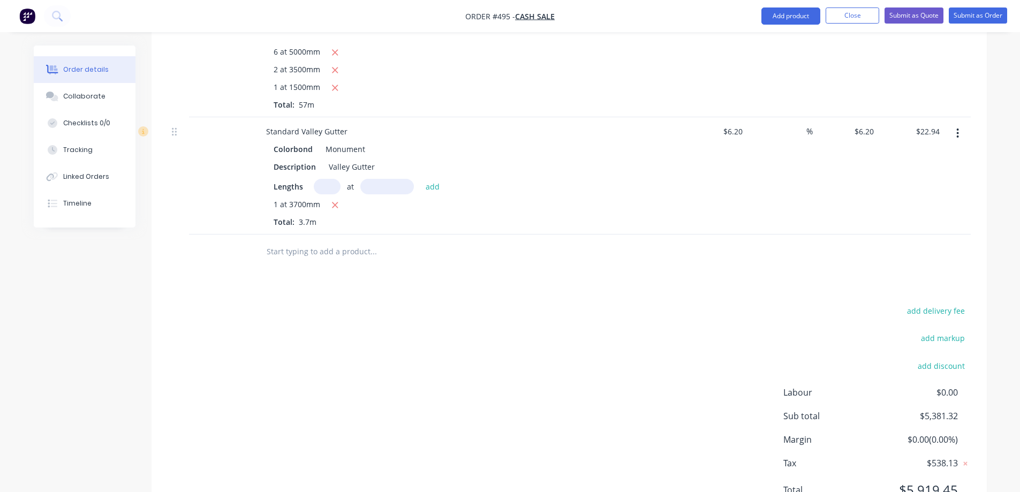
scroll to position [645, 0]
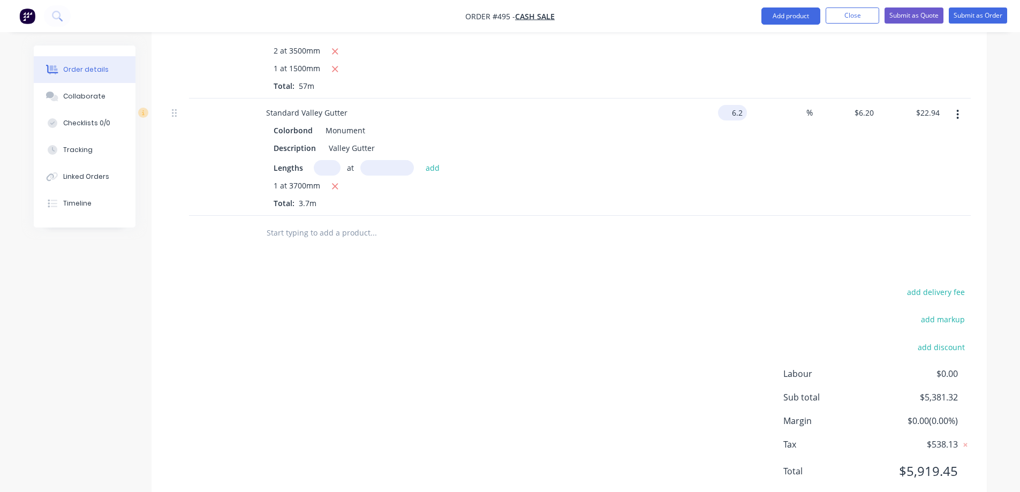
click at [732, 107] on div "6.2 $6.20" at bounding box center [734, 113] width 25 height 16
type input "$8.36"
type input "$30.93"
click at [727, 147] on div "$8.36 8.36" at bounding box center [715, 157] width 66 height 117
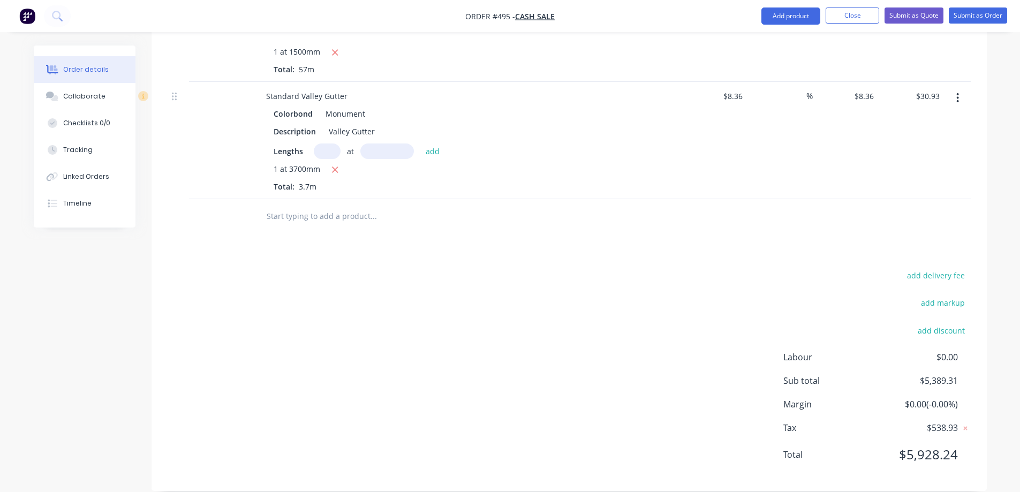
scroll to position [677, 0]
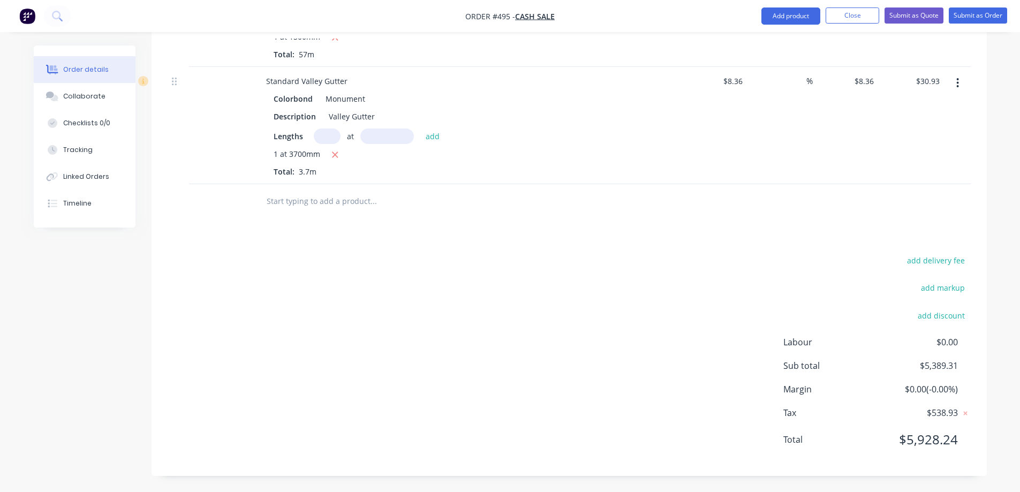
click at [332, 194] on input "text" at bounding box center [373, 201] width 214 height 21
click at [787, 21] on button "Add product" at bounding box center [791, 15] width 59 height 17
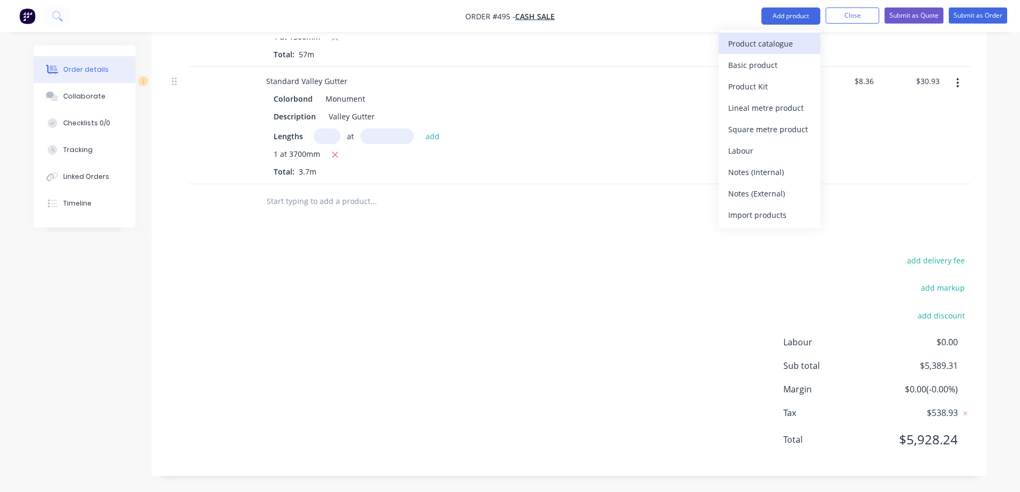
click at [767, 39] on div "Product catalogue" at bounding box center [769, 44] width 82 height 16
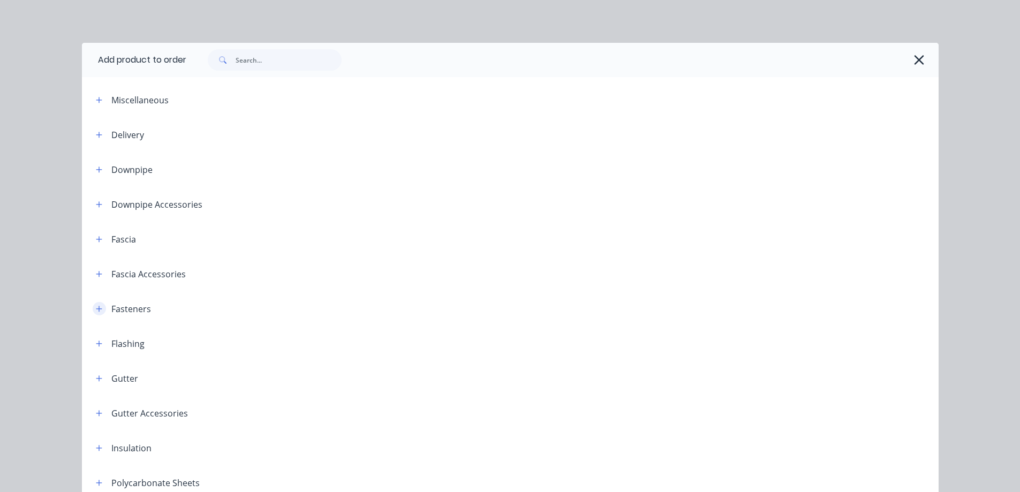
click at [99, 310] on button "button" at bounding box center [99, 308] width 13 height 13
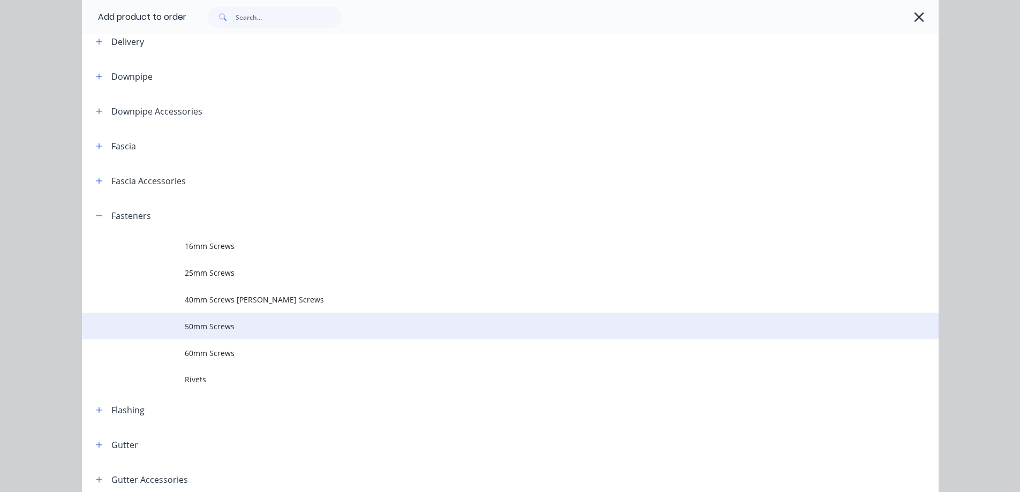
scroll to position [107, 0]
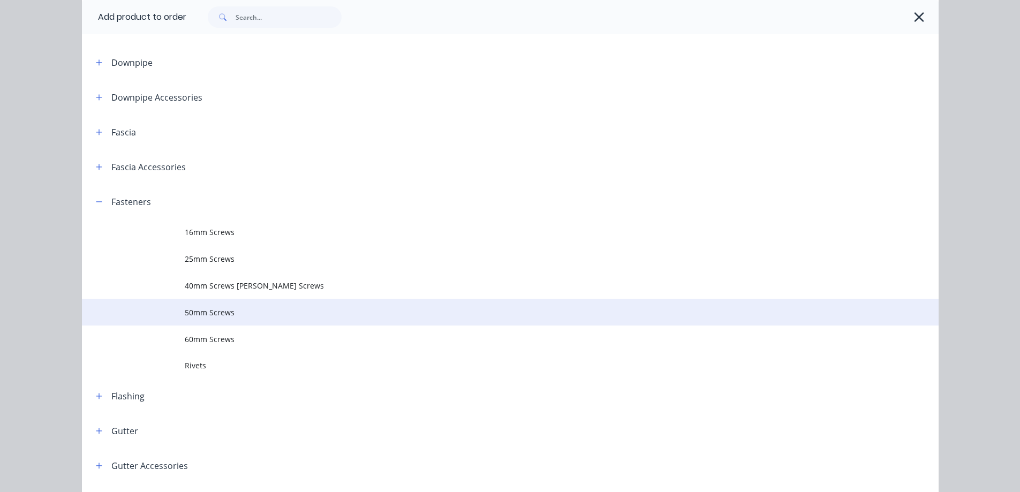
click at [208, 308] on span "50mm Screws" at bounding box center [486, 312] width 603 height 11
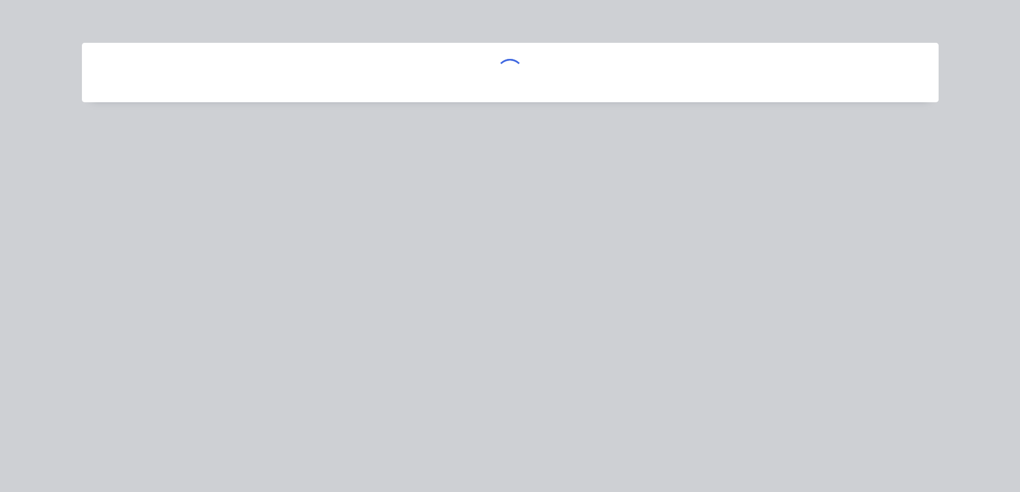
scroll to position [0, 0]
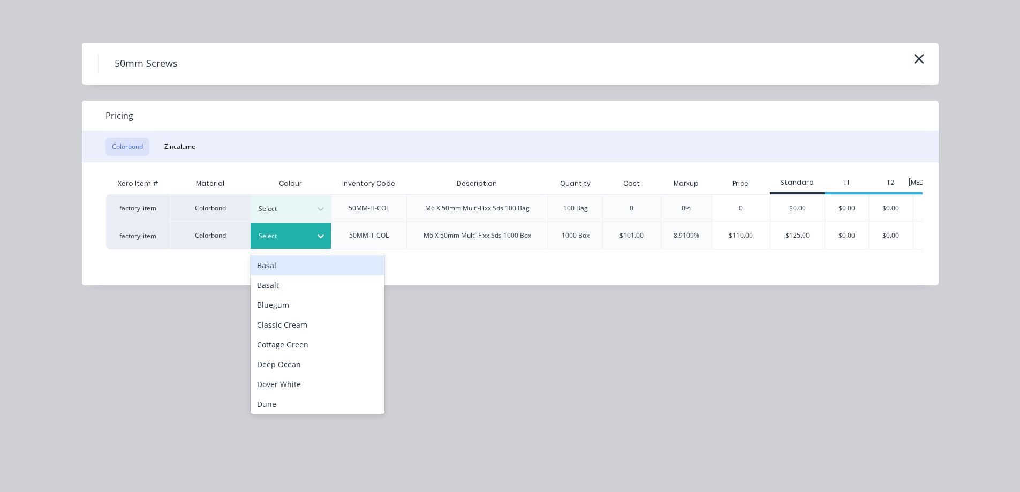
click at [291, 234] on div at bounding box center [283, 236] width 48 height 12
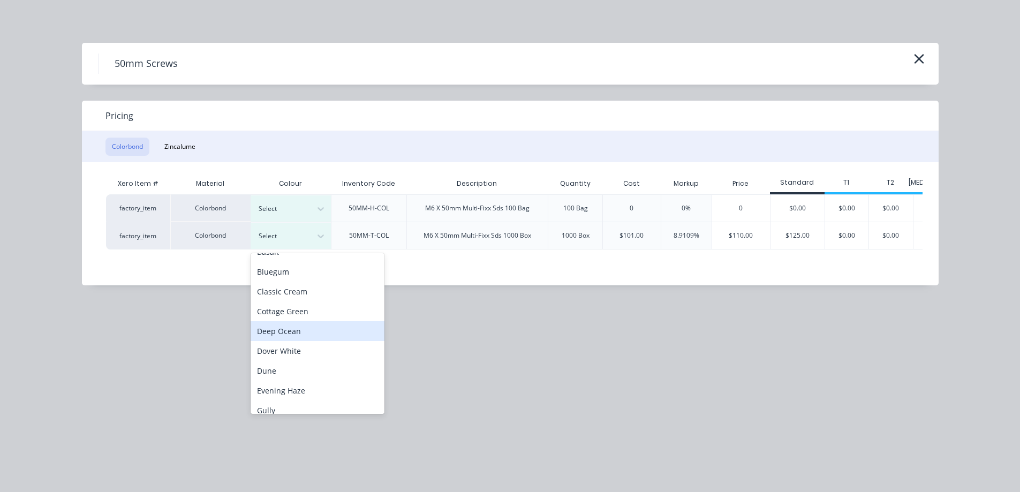
scroll to position [161, 0]
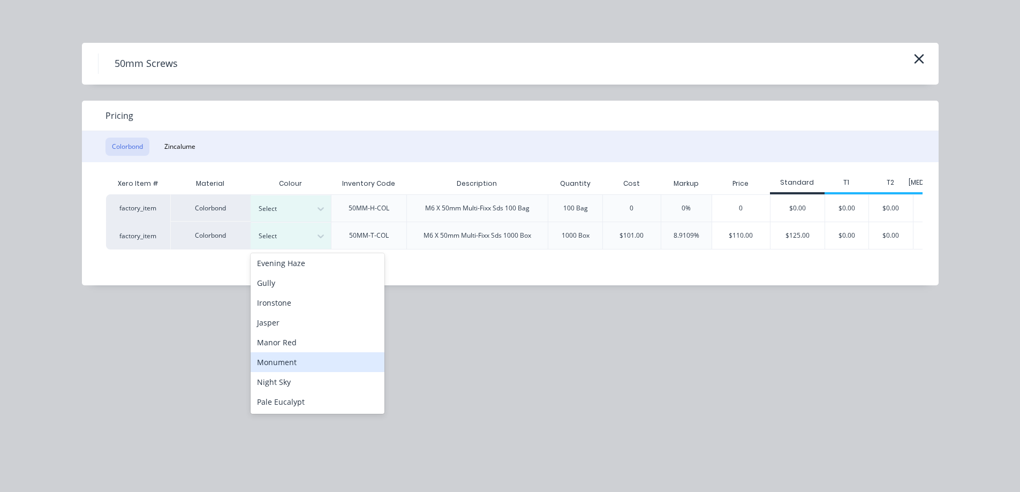
click at [280, 359] on div "Monument" at bounding box center [318, 362] width 134 height 20
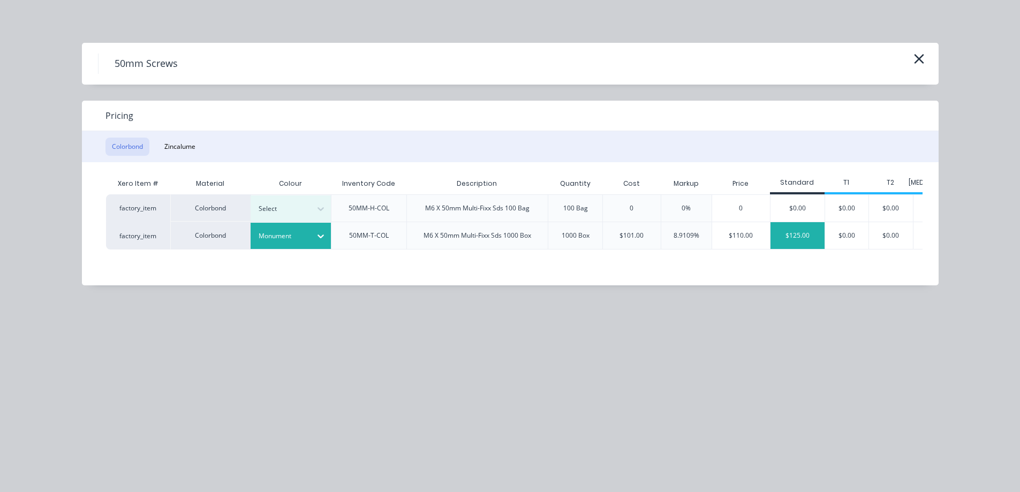
click at [790, 240] on div "$125.00" at bounding box center [798, 235] width 54 height 27
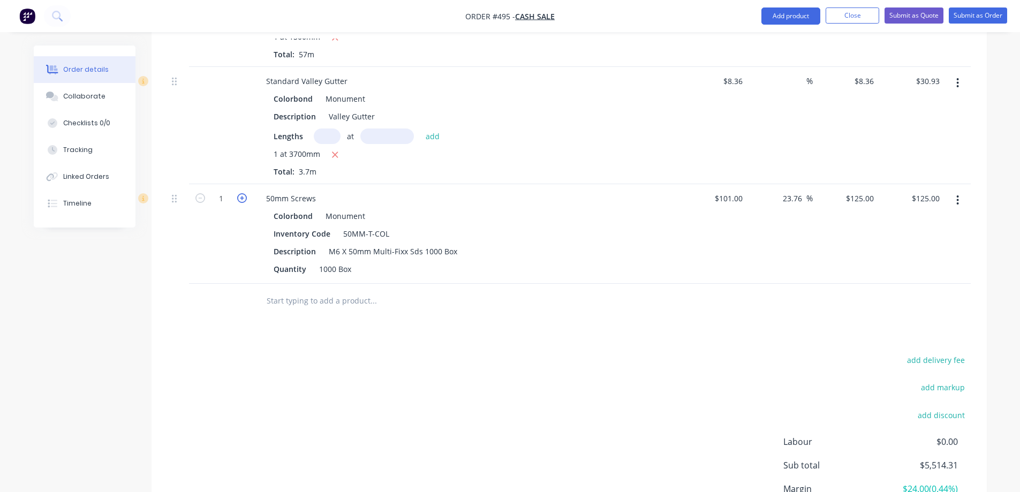
click at [241, 198] on icon "button" at bounding box center [242, 198] width 10 height 10
type input "2"
type input "$250.00"
click at [241, 198] on icon "button" at bounding box center [242, 198] width 10 height 10
type input "3"
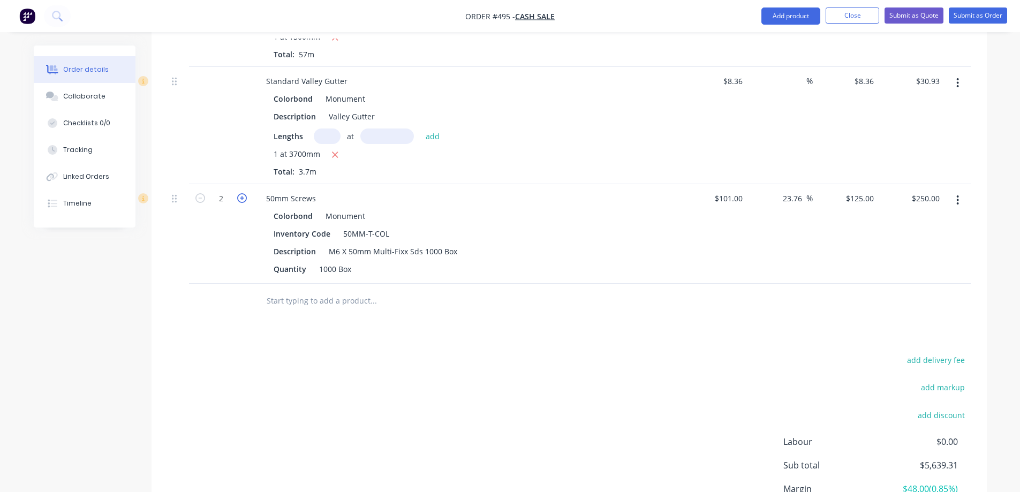
type input "$375.00"
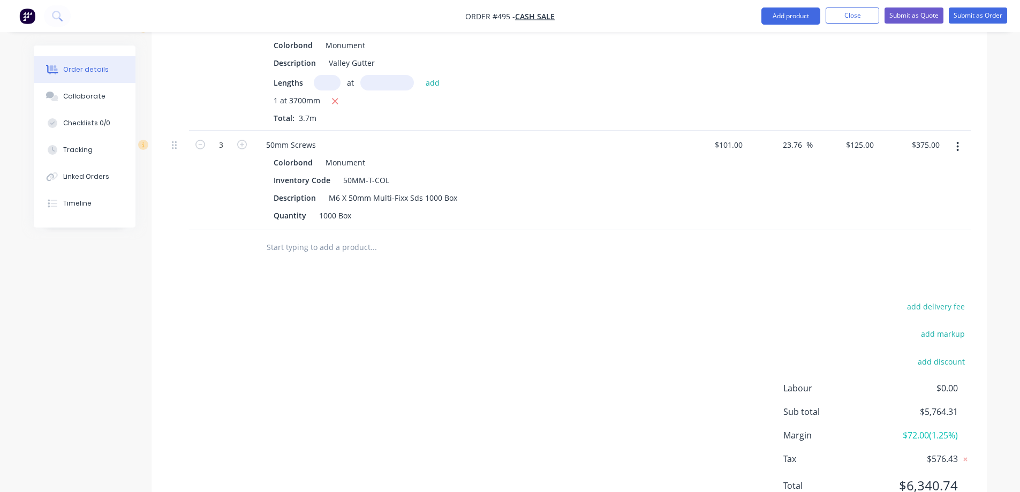
click at [286, 246] on input "text" at bounding box center [373, 247] width 214 height 21
click at [786, 19] on button "Add product" at bounding box center [791, 15] width 59 height 17
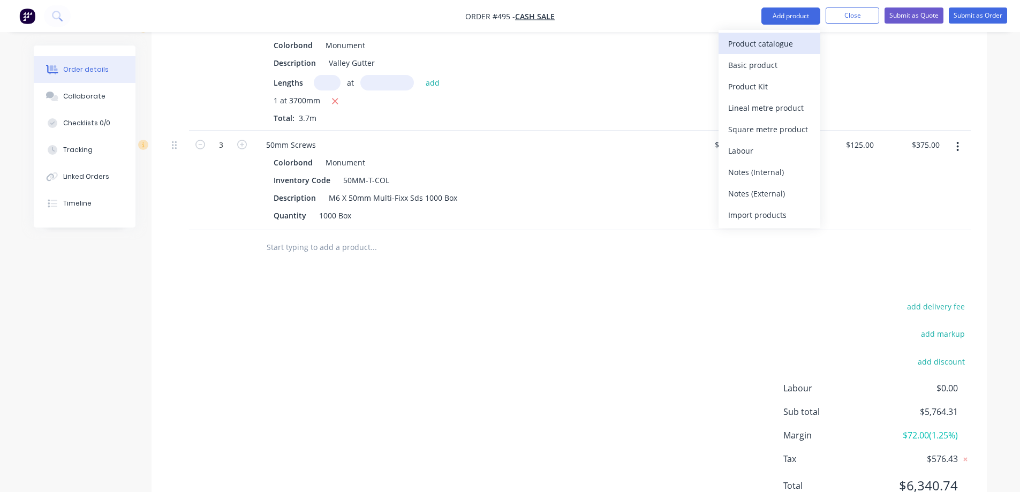
click at [778, 43] on div "Product catalogue" at bounding box center [769, 44] width 82 height 16
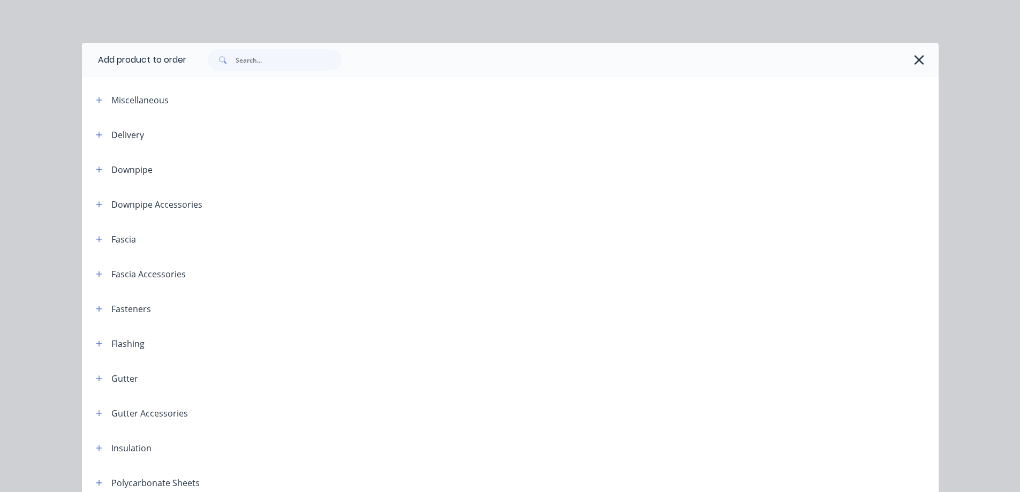
scroll to position [54, 0]
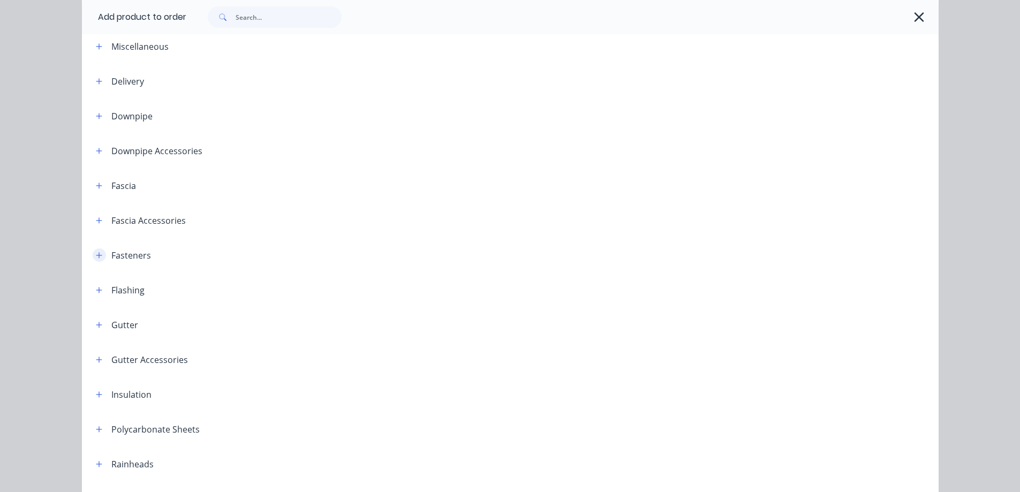
click at [98, 259] on button "button" at bounding box center [99, 255] width 13 height 13
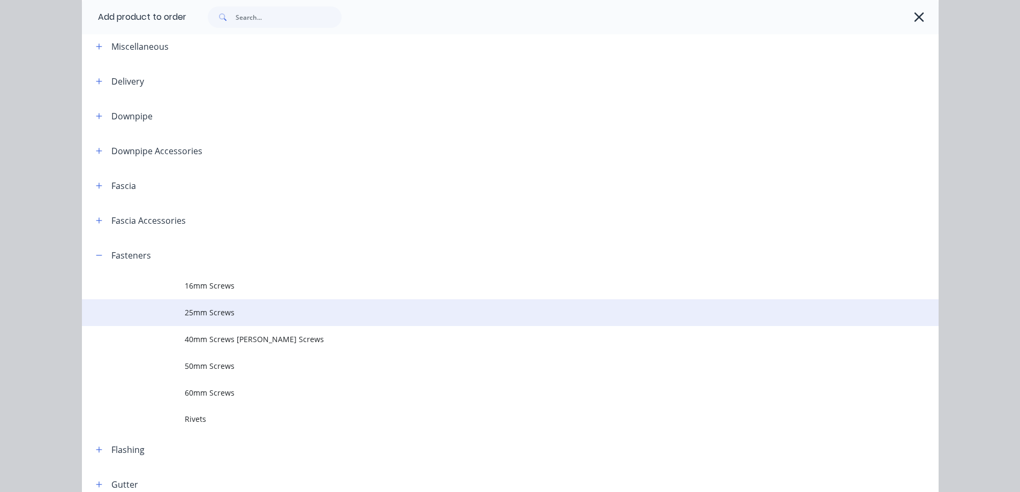
scroll to position [107, 0]
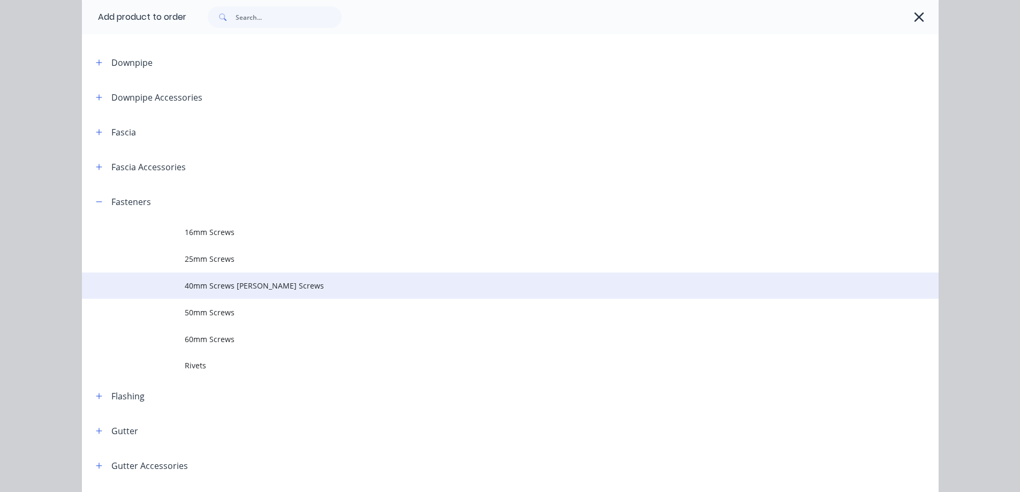
click at [202, 286] on span "40mm Screws [PERSON_NAME] Screws" at bounding box center [486, 285] width 603 height 11
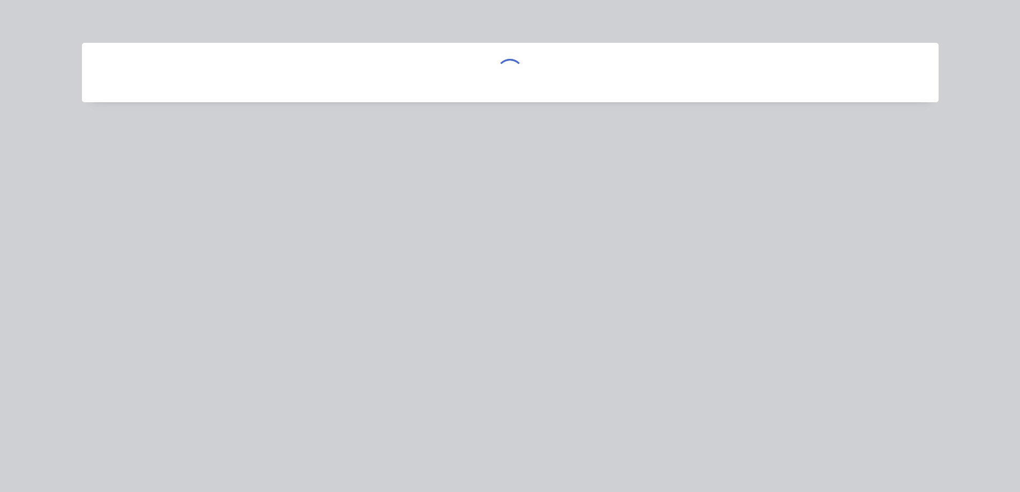
scroll to position [0, 0]
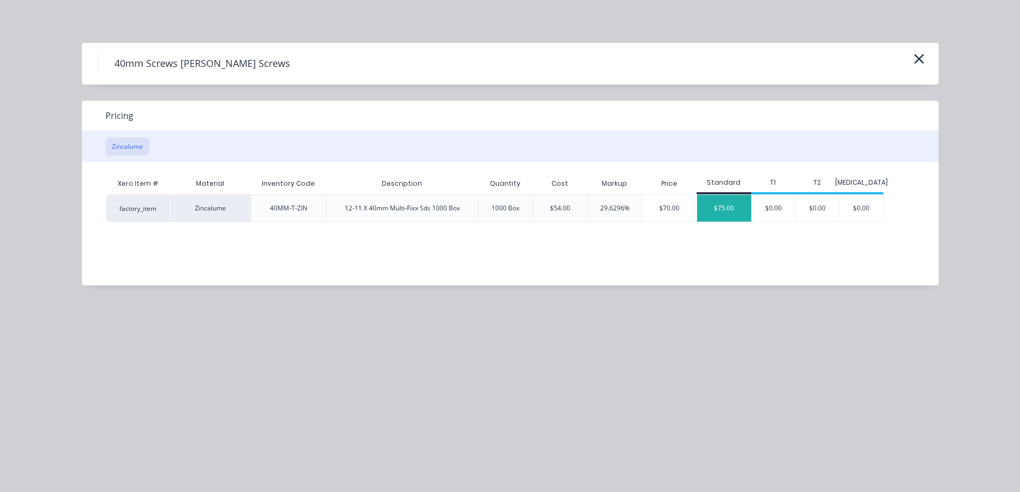
click at [722, 213] on div "$75.00" at bounding box center [724, 208] width 54 height 27
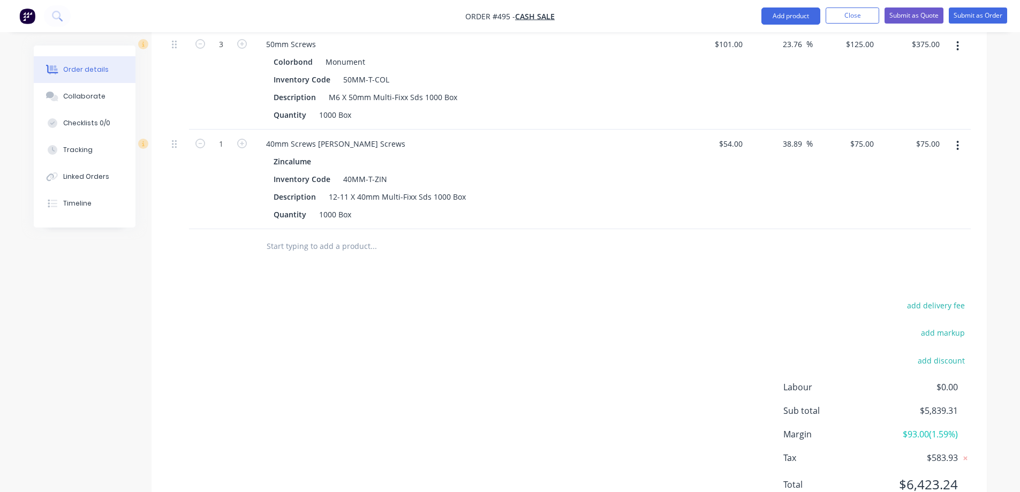
scroll to position [838, 0]
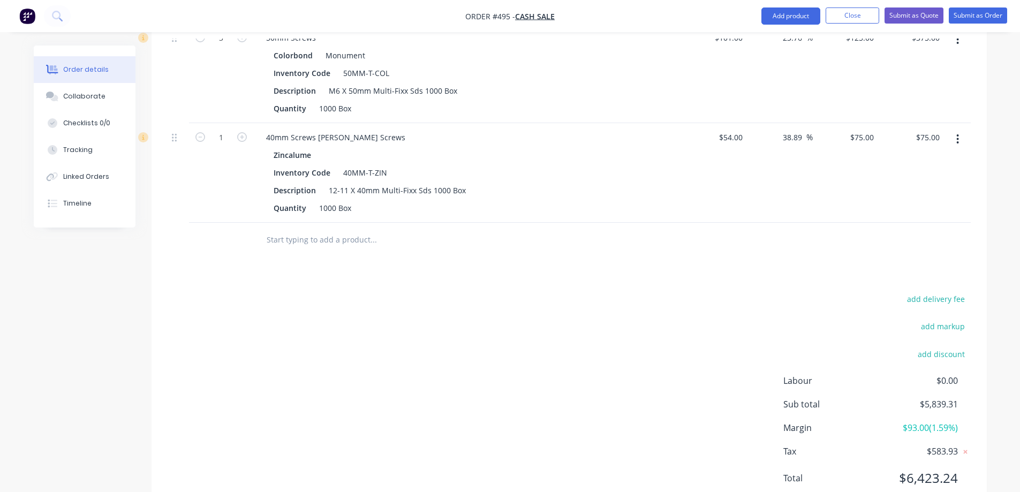
click at [291, 242] on input "text" at bounding box center [373, 239] width 214 height 21
click at [769, 23] on button "Add product" at bounding box center [791, 15] width 59 height 17
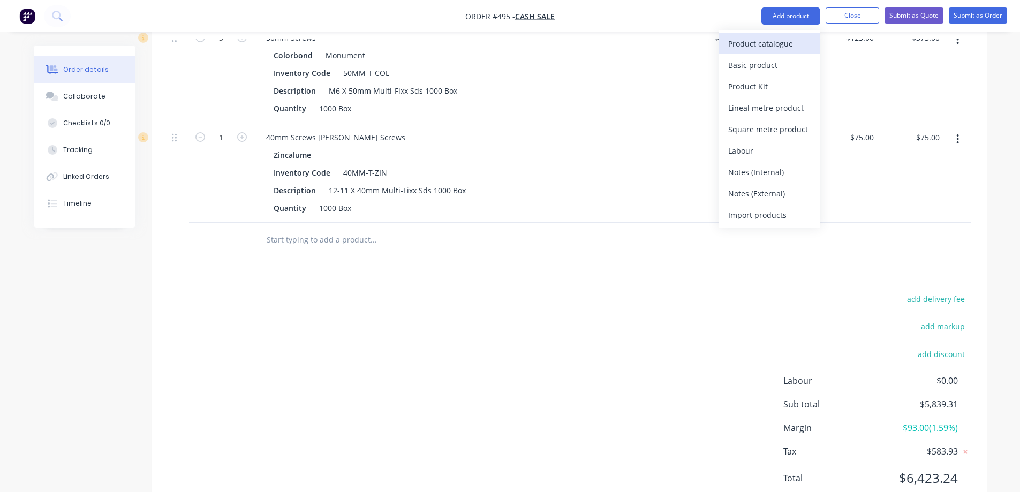
click at [762, 34] on button "Product catalogue" at bounding box center [770, 43] width 102 height 21
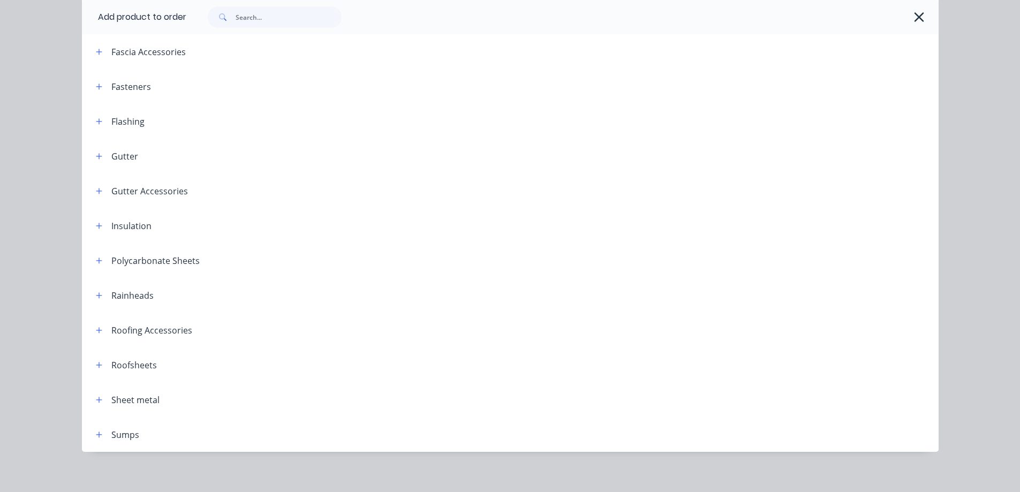
scroll to position [229, 0]
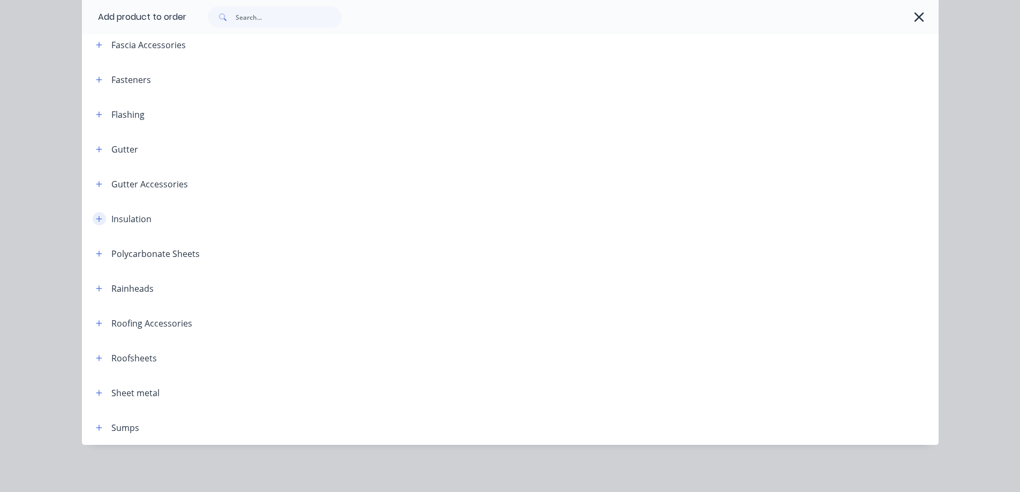
click at [100, 219] on button "button" at bounding box center [99, 218] width 13 height 13
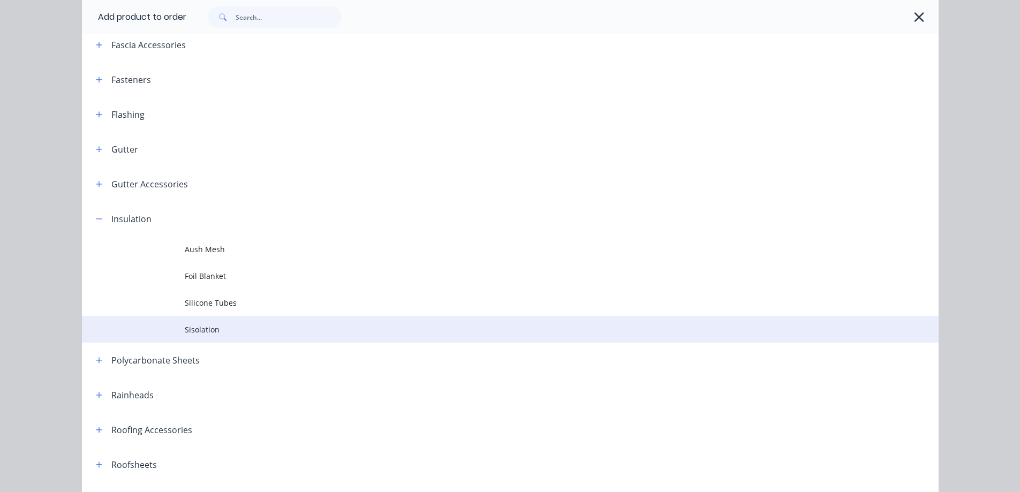
click at [187, 331] on span "Sisolation" at bounding box center [486, 329] width 603 height 11
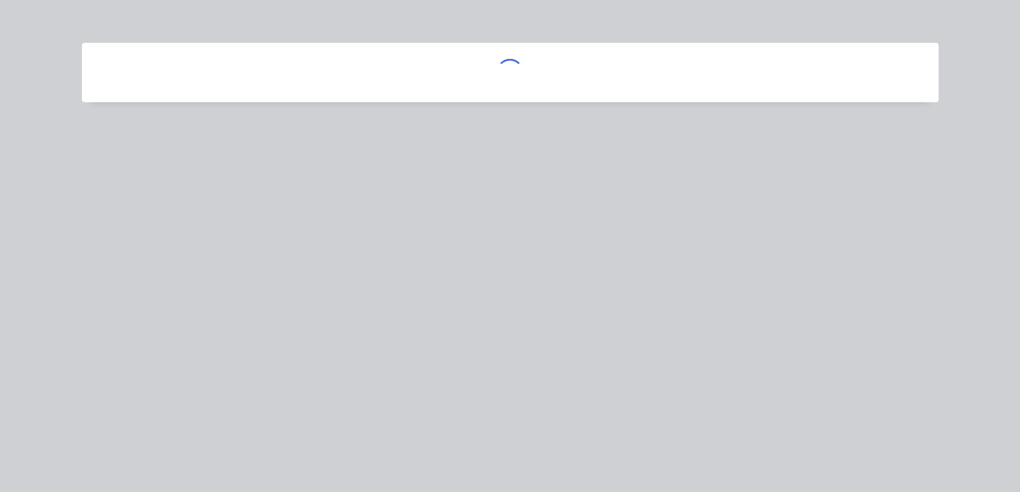
scroll to position [0, 0]
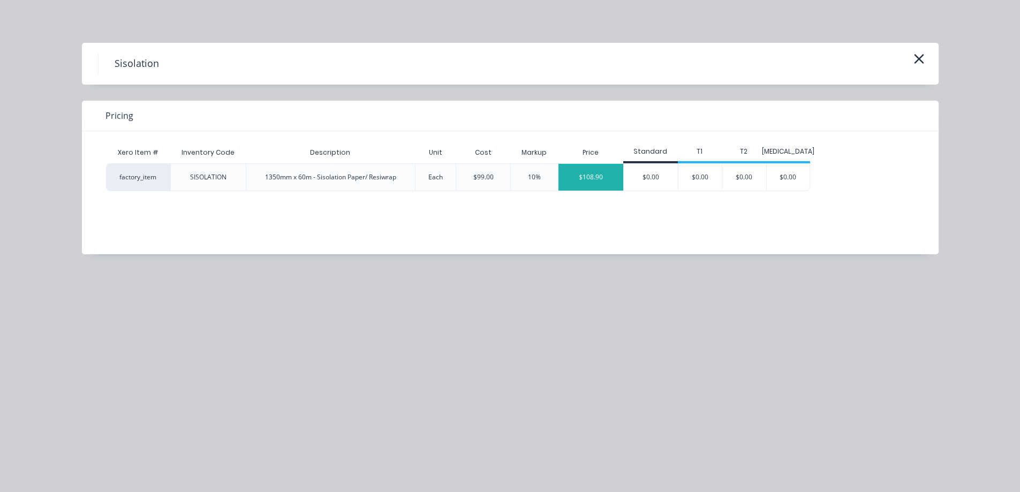
click at [573, 168] on div "$108.90" at bounding box center [591, 177] width 65 height 27
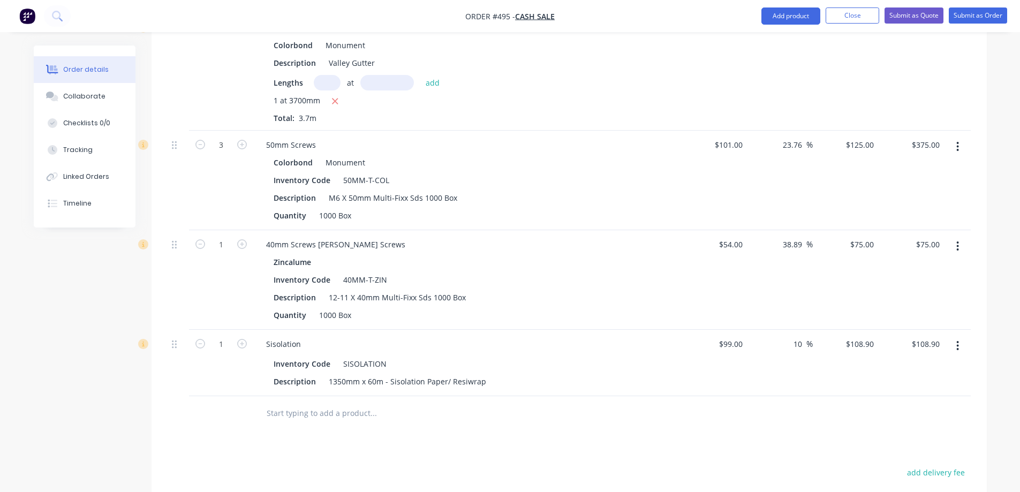
drag, startPoint x: 801, startPoint y: 345, endPoint x: 787, endPoint y: 352, distance: 15.6
click at [787, 352] on div "10 10 %" at bounding box center [780, 363] width 66 height 66
type input "$99.00"
click at [778, 367] on div "%" at bounding box center [780, 363] width 66 height 66
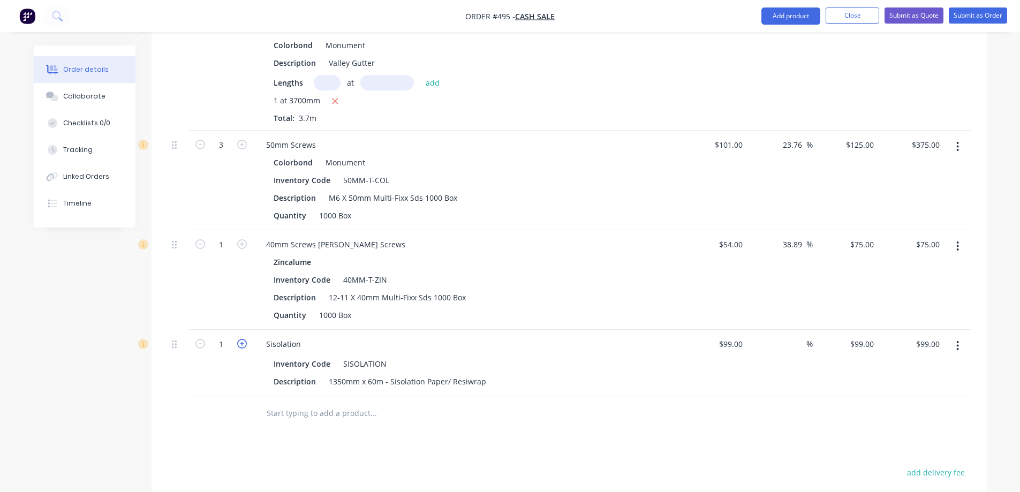
click at [239, 344] on icon "button" at bounding box center [242, 344] width 10 height 10
type input "2"
type input "$198.00"
click at [239, 344] on icon "button" at bounding box center [242, 344] width 10 height 10
type input "3"
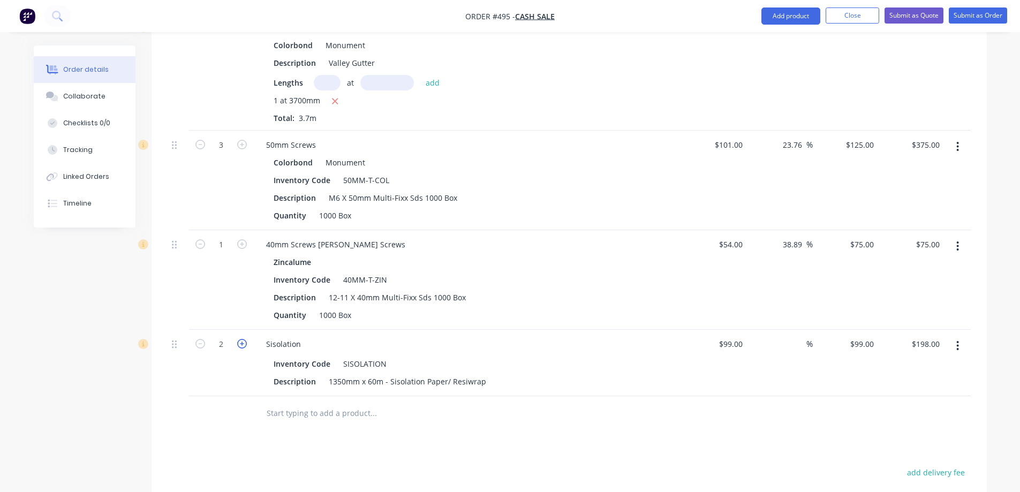
type input "$297.00"
click at [239, 344] on icon "button" at bounding box center [242, 344] width 10 height 10
type input "4"
type input "$396.00"
click at [239, 344] on icon "button" at bounding box center [242, 344] width 10 height 10
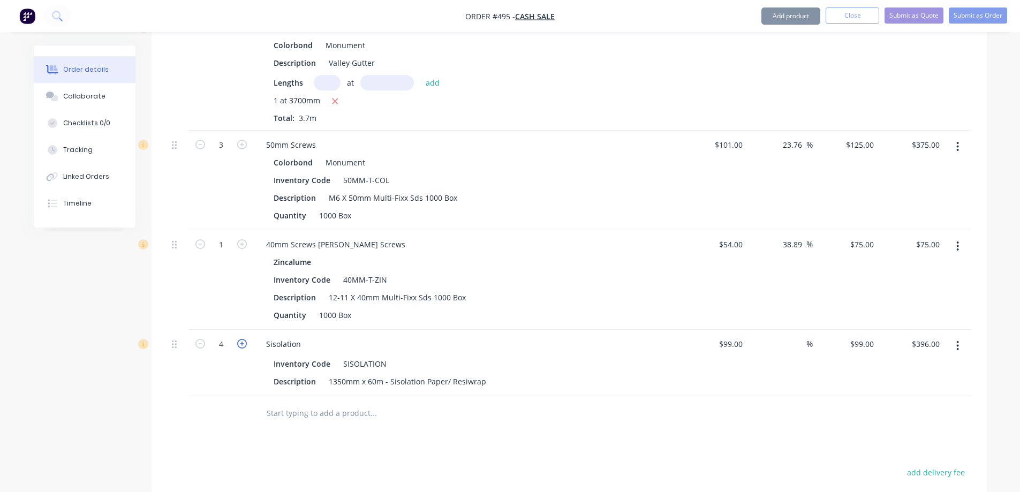
type input "5"
type input "$495.00"
click at [239, 344] on icon "button" at bounding box center [242, 344] width 10 height 10
type input "6"
type input "$594.00"
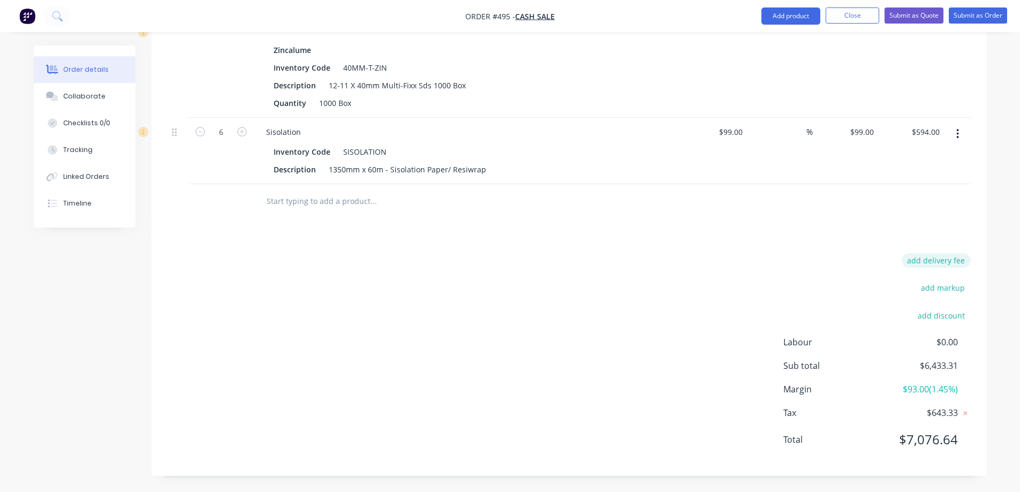
click at [953, 262] on button "add delivery fee" at bounding box center [936, 260] width 69 height 14
type input "100"
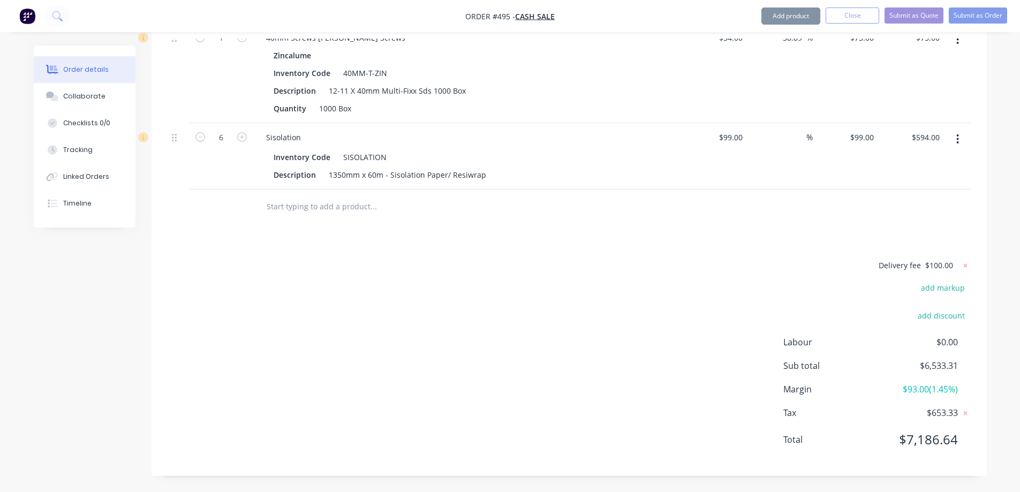
scroll to position [937, 0]
click at [596, 284] on div "Delivery fee $100.00 add markup add discount Labour $0.00 Sub total $6,533.31 M…" at bounding box center [569, 359] width 803 height 201
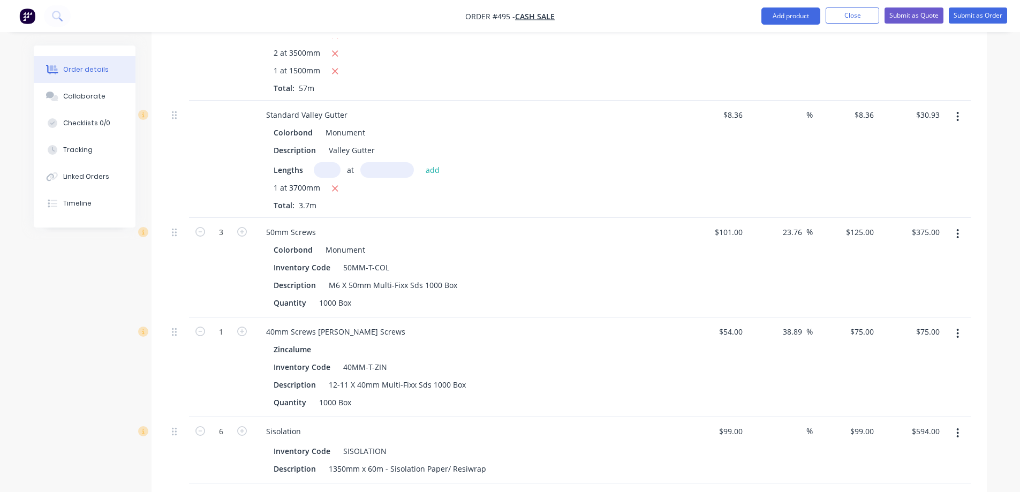
scroll to position [669, 0]
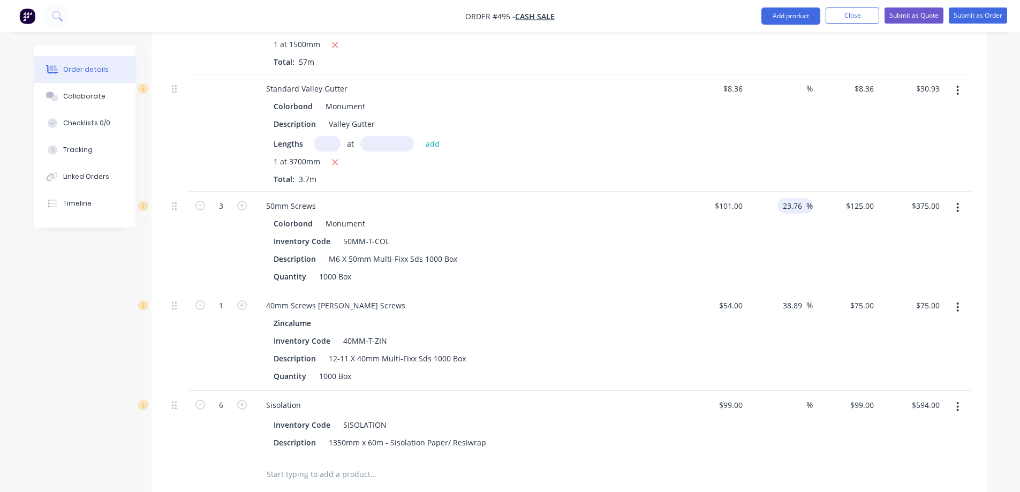
click at [782, 213] on div "23.76 23.76" at bounding box center [794, 206] width 25 height 16
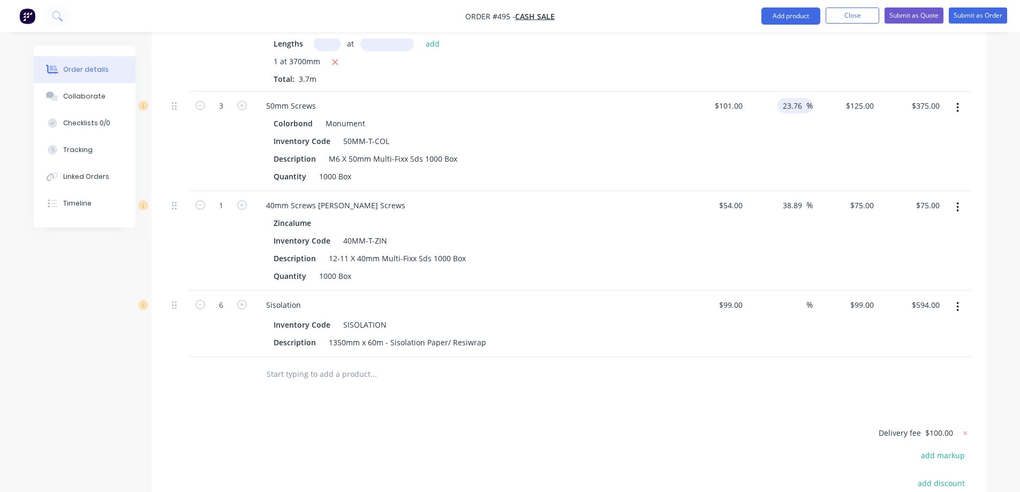
scroll to position [777, 0]
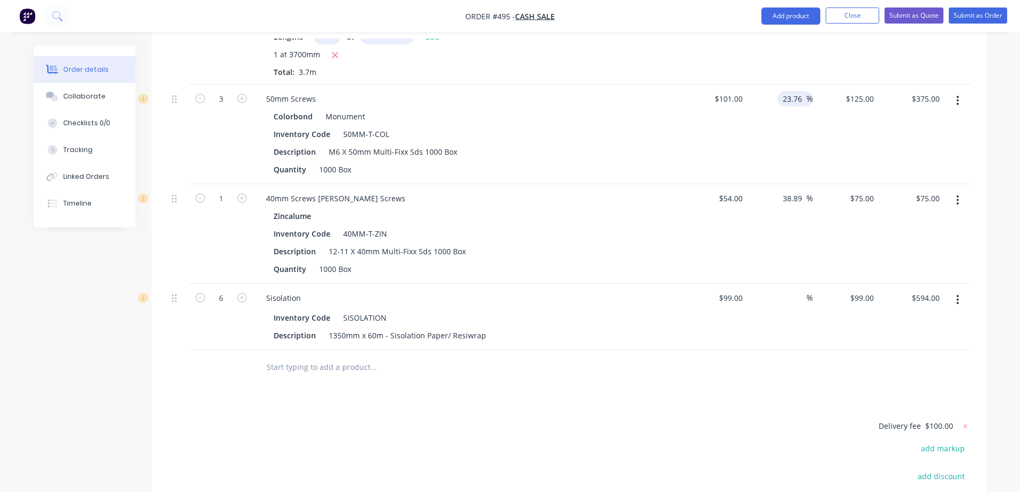
type input "$124.9976"
type input "$374.99"
click at [561, 371] on div at bounding box center [418, 367] width 321 height 21
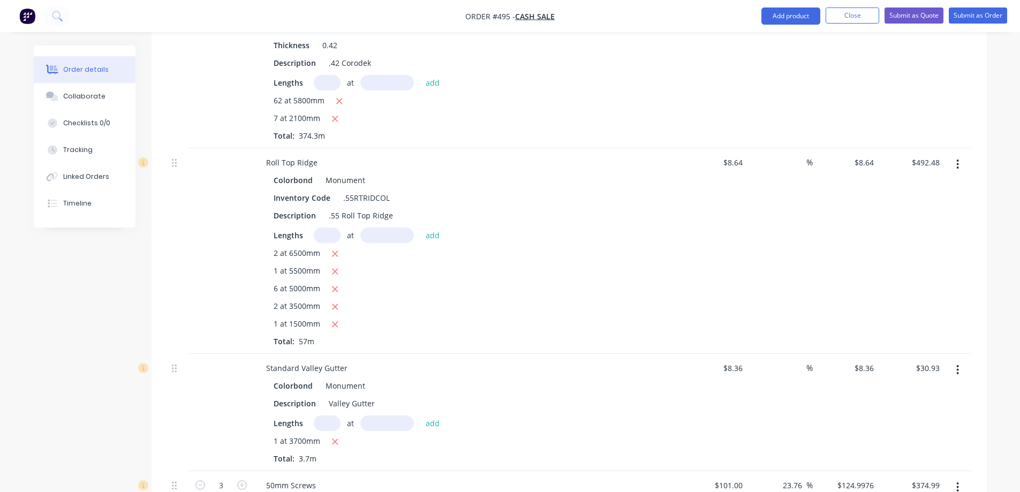
scroll to position [402, 0]
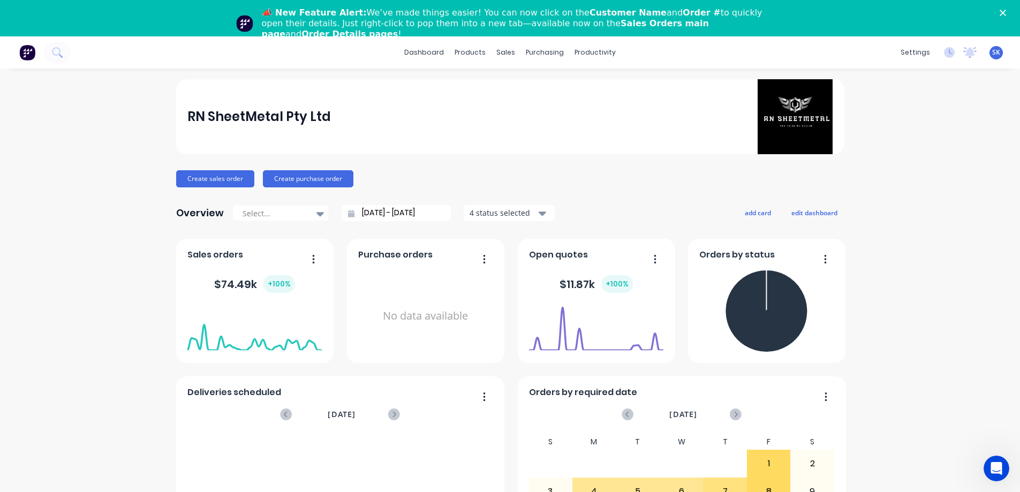
click at [1010, 9] on div "📣 New Feature Alert: We’ve made things easier! You can now click on the Custome…" at bounding box center [510, 23] width 1020 height 39
click at [1006, 12] on polygon "Close" at bounding box center [1003, 13] width 6 height 6
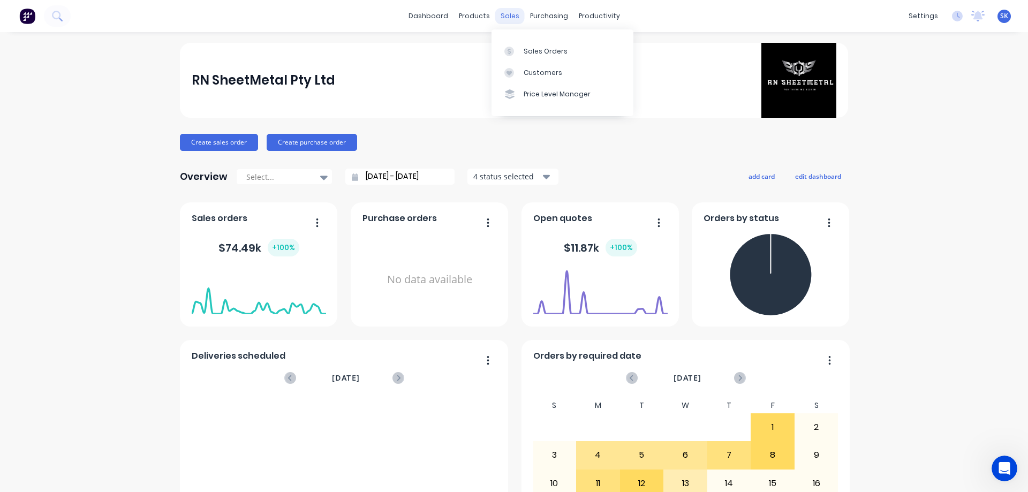
click at [501, 12] on div "sales" at bounding box center [509, 16] width 29 height 16
click at [554, 51] on div "Sales Orders" at bounding box center [546, 52] width 44 height 10
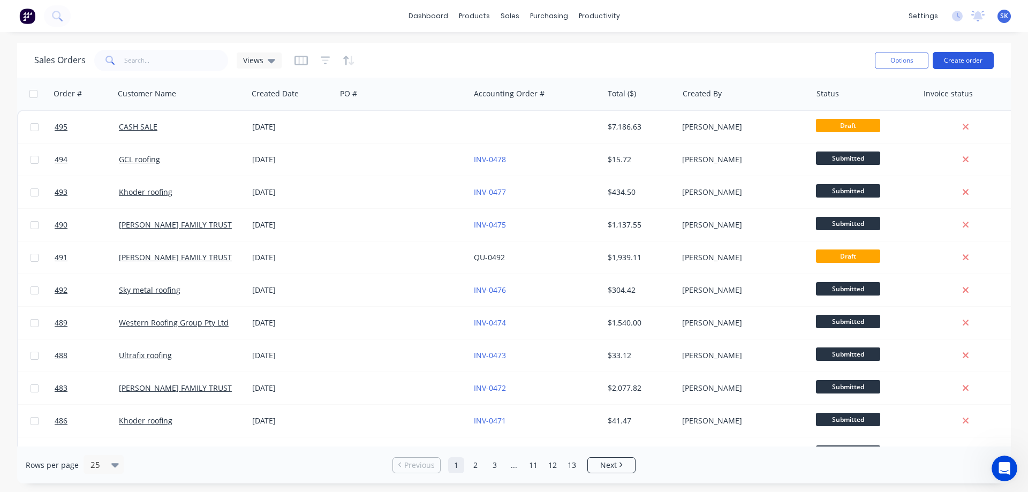
click at [974, 53] on button "Create order" at bounding box center [963, 60] width 61 height 17
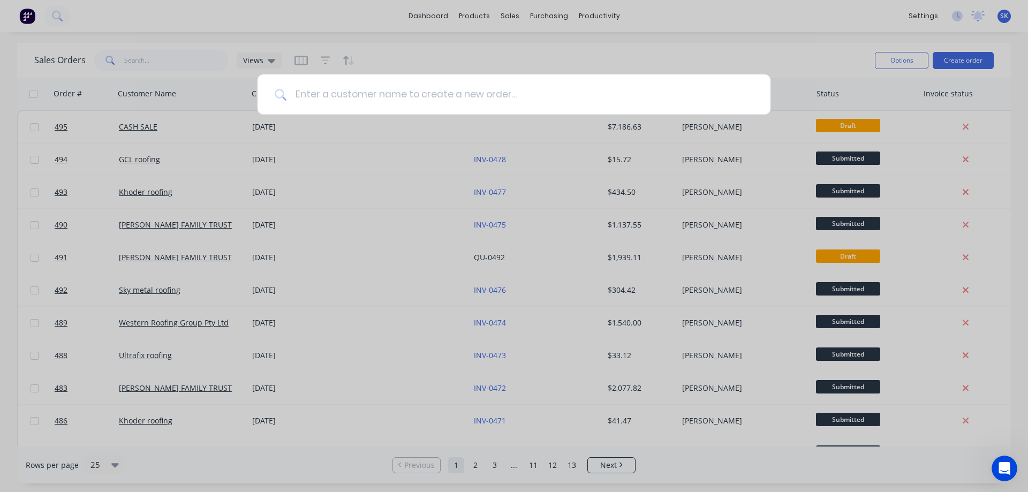
click at [385, 95] on input at bounding box center [520, 94] width 467 height 40
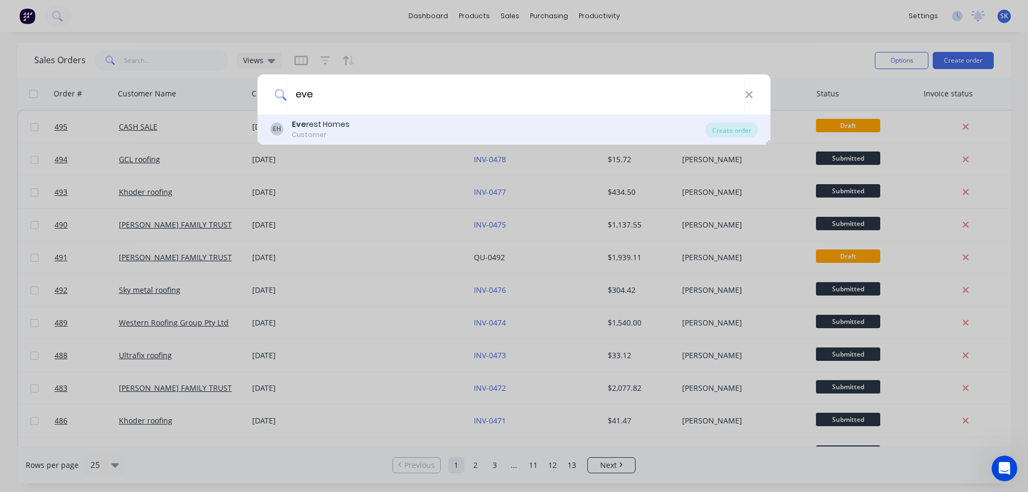
type input "eve"
click at [384, 119] on div "EH Eve rest Homes Customer" at bounding box center [487, 129] width 435 height 21
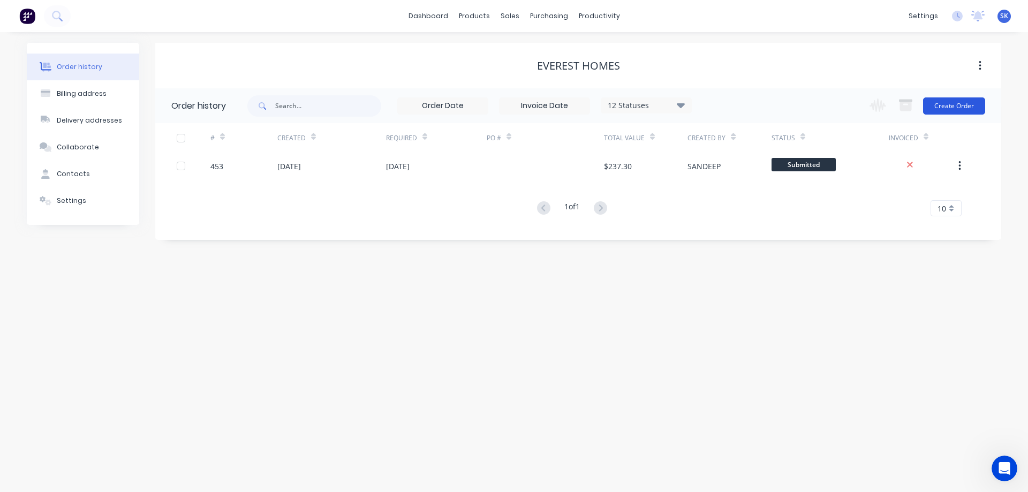
click at [943, 106] on button "Create Order" at bounding box center [954, 105] width 62 height 17
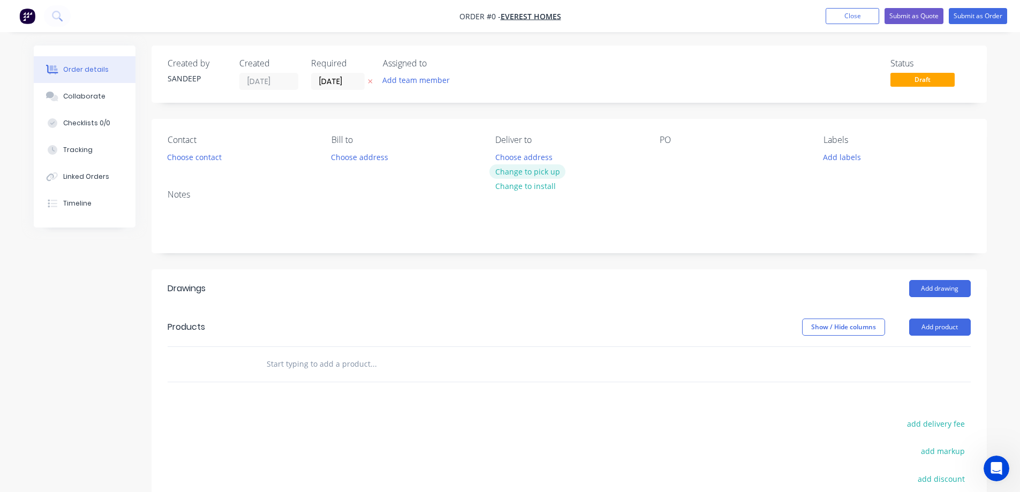
click at [510, 174] on button "Change to pick up" at bounding box center [528, 171] width 76 height 14
click at [270, 365] on input "text" at bounding box center [373, 363] width 214 height 21
type input "r"
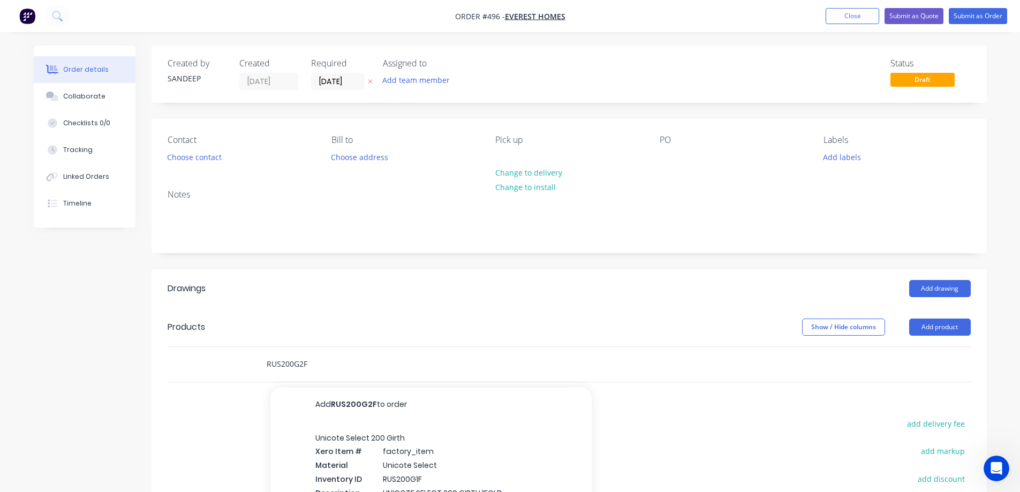
scroll to position [163, 0]
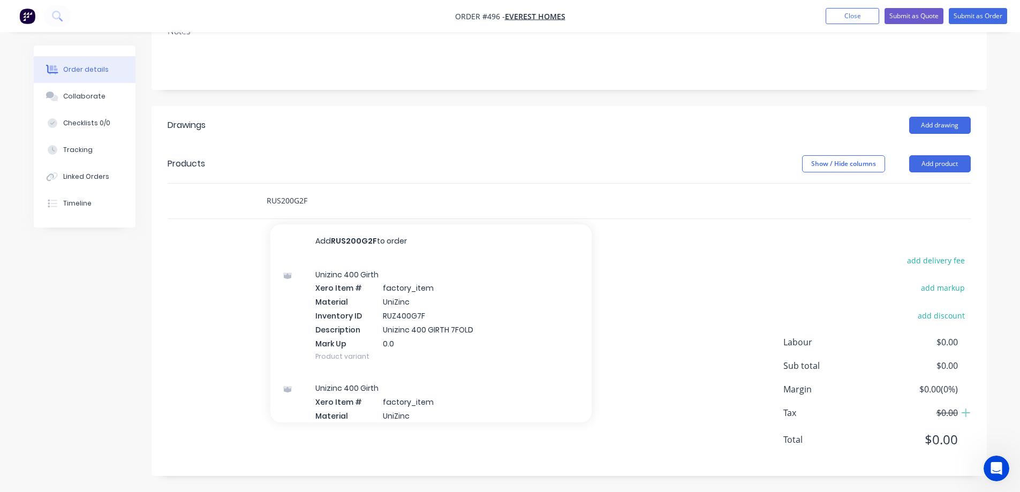
click at [344, 201] on input "RUS200G2F" at bounding box center [373, 200] width 214 height 21
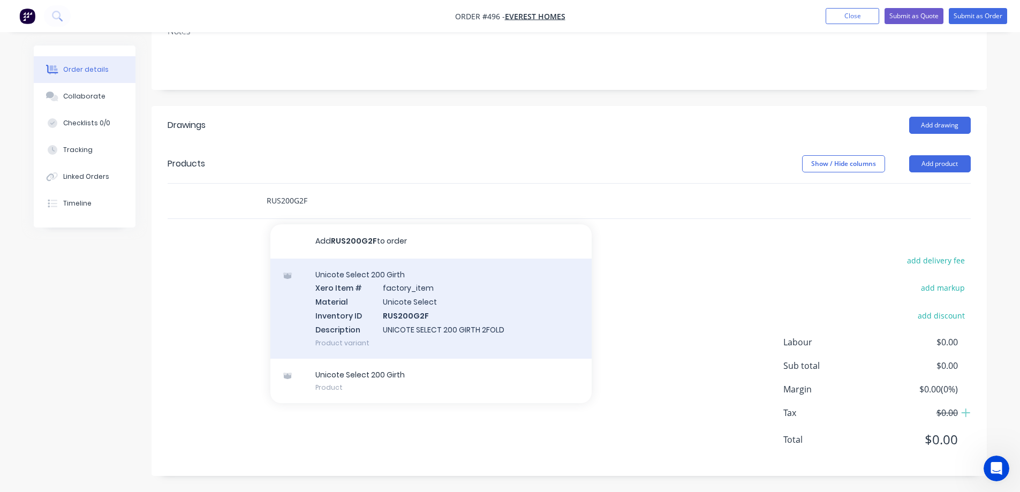
type input "RUS200G2F"
click at [345, 289] on div "Unicote Select 200 Girth Xero Item # factory_item Material Unicote Select Inven…" at bounding box center [430, 309] width 321 height 100
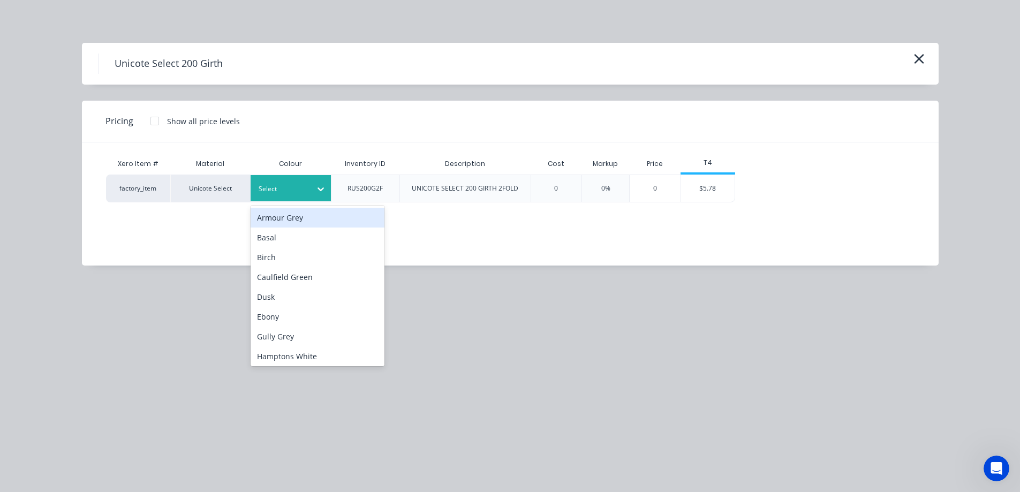
click at [271, 194] on div at bounding box center [283, 189] width 48 height 12
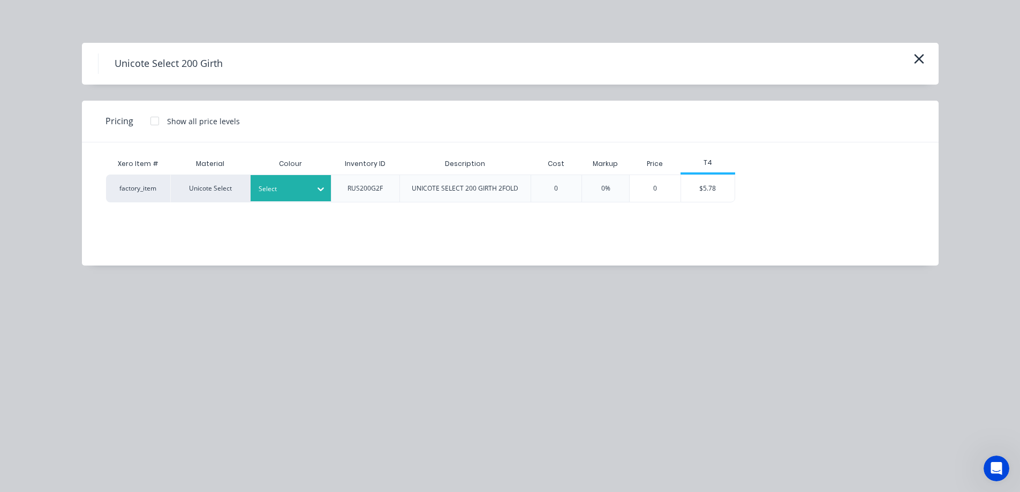
click at [290, 194] on div at bounding box center [283, 189] width 48 height 12
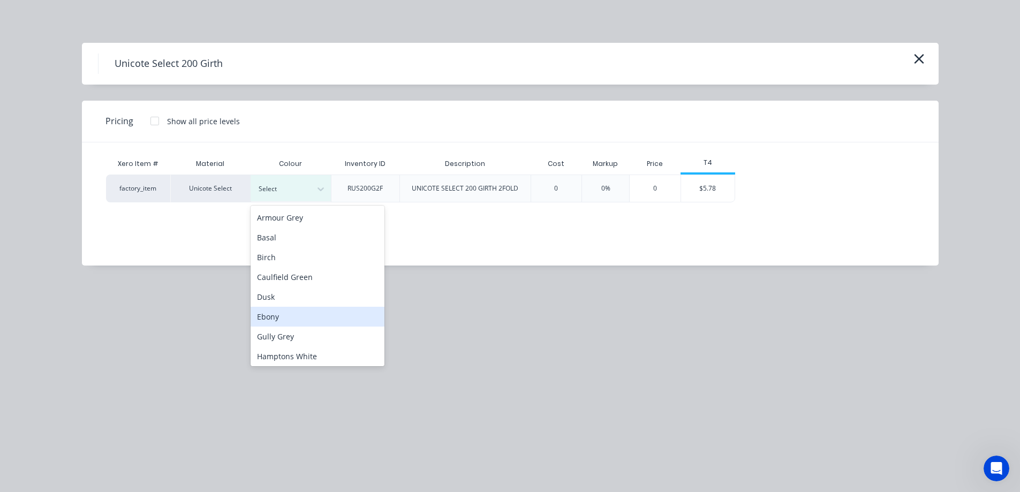
click at [278, 310] on div "Ebony" at bounding box center [318, 317] width 134 height 20
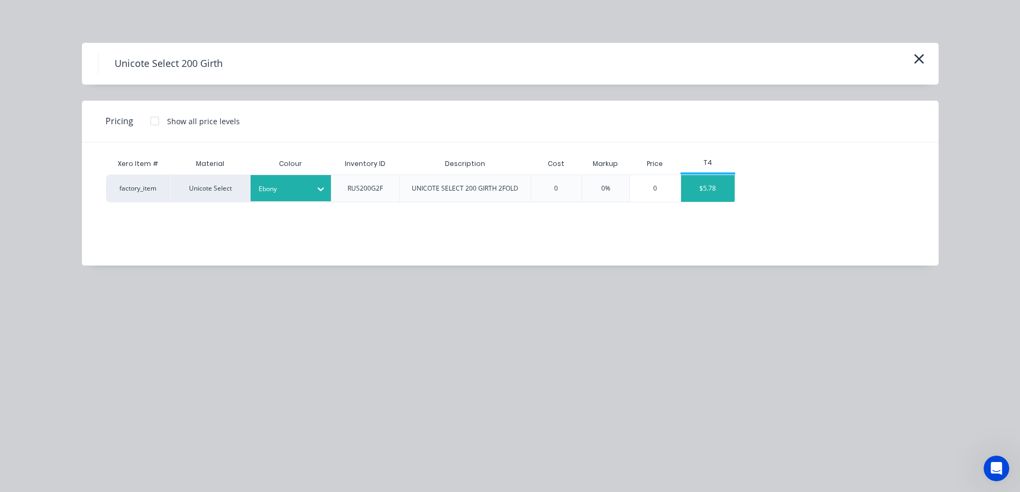
click at [695, 191] on div "$5.78" at bounding box center [708, 188] width 54 height 27
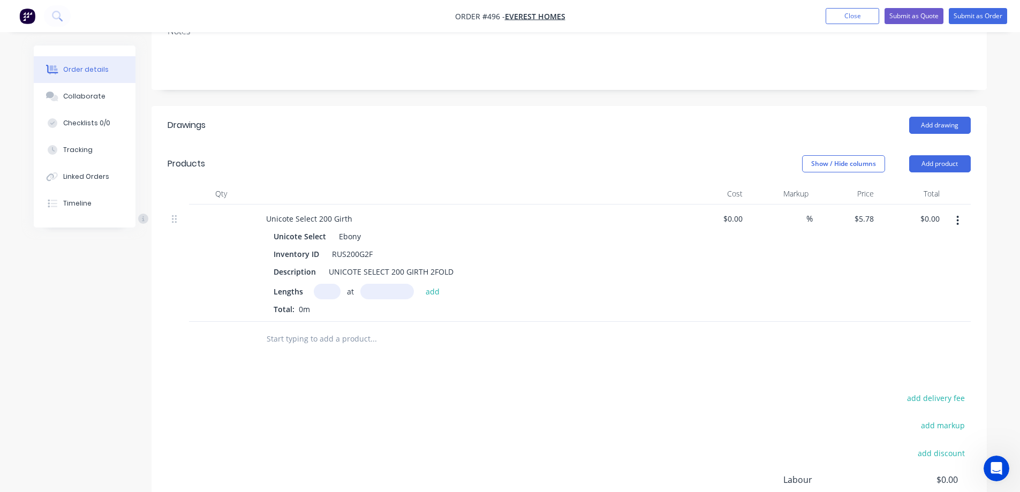
click at [330, 289] on input "text" at bounding box center [327, 292] width 27 height 16
type input "1"
type input "6000mm"
click at [434, 290] on button "add" at bounding box center [432, 291] width 25 height 14
type input "$34.68"
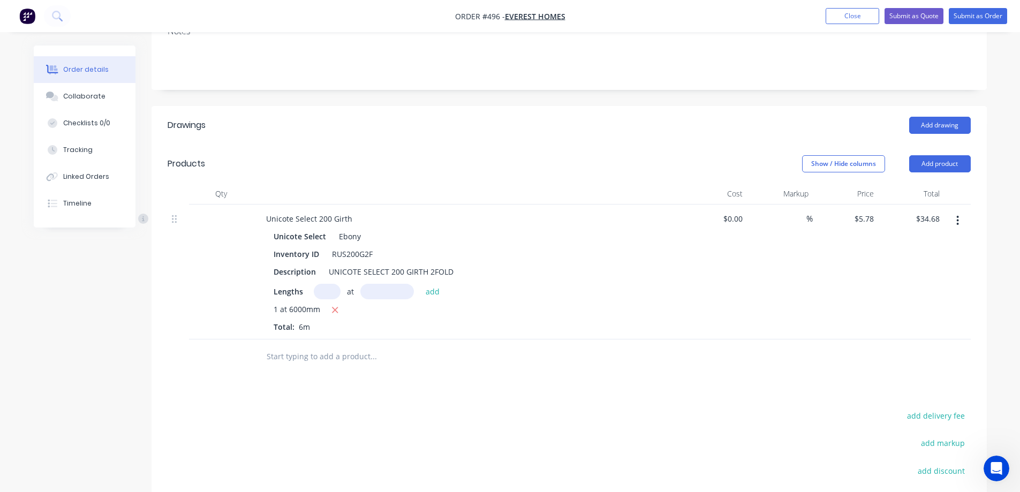
scroll to position [217, 0]
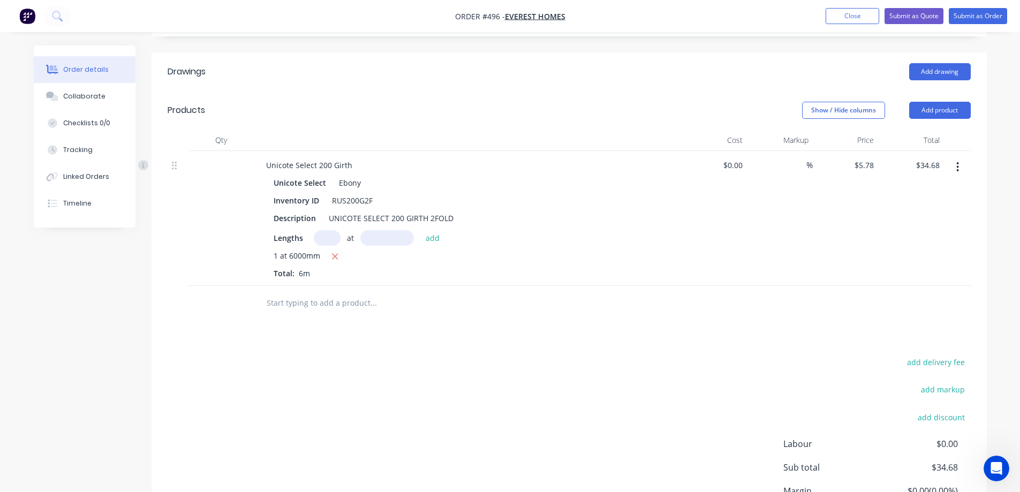
click at [318, 302] on input "text" at bounding box center [373, 302] width 214 height 21
type input "r"
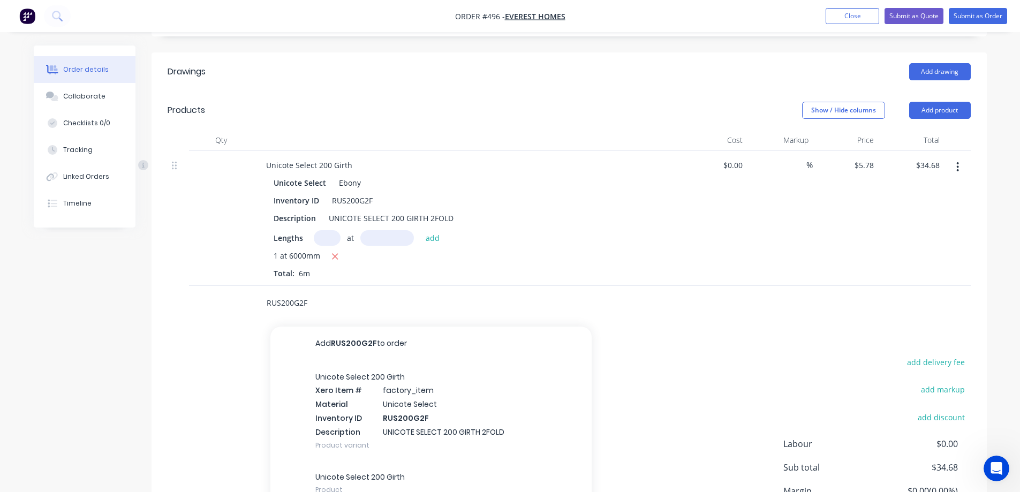
scroll to position [319, 0]
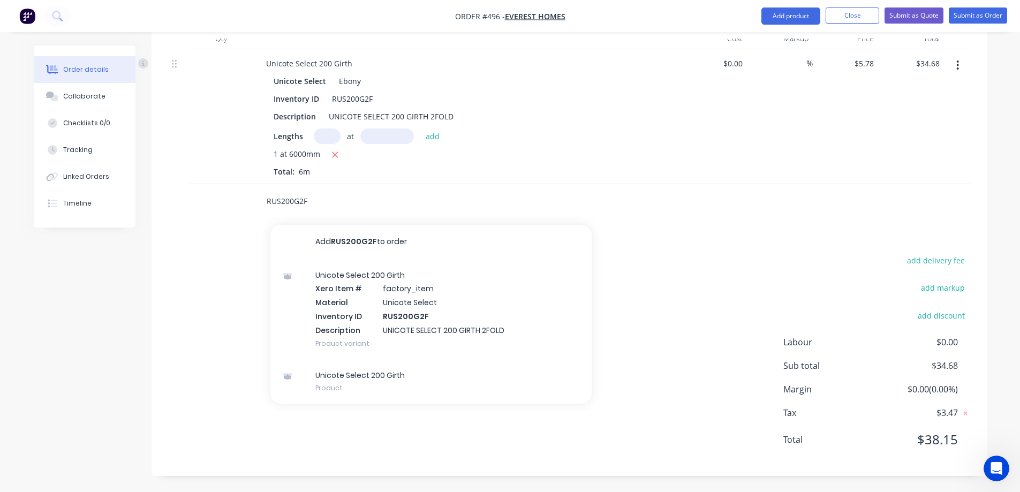
type input "RUS200G2F"
click at [338, 302] on div "Unicote Select 200 Girth Xero Item # factory_item Material Unicote Select Inven…" at bounding box center [430, 309] width 321 height 100
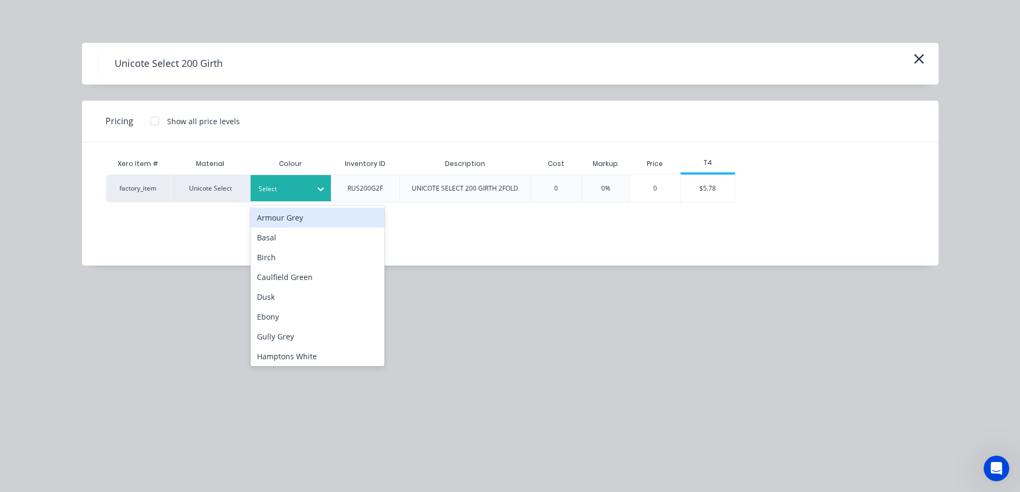
click at [299, 177] on div "Select" at bounding box center [291, 188] width 80 height 26
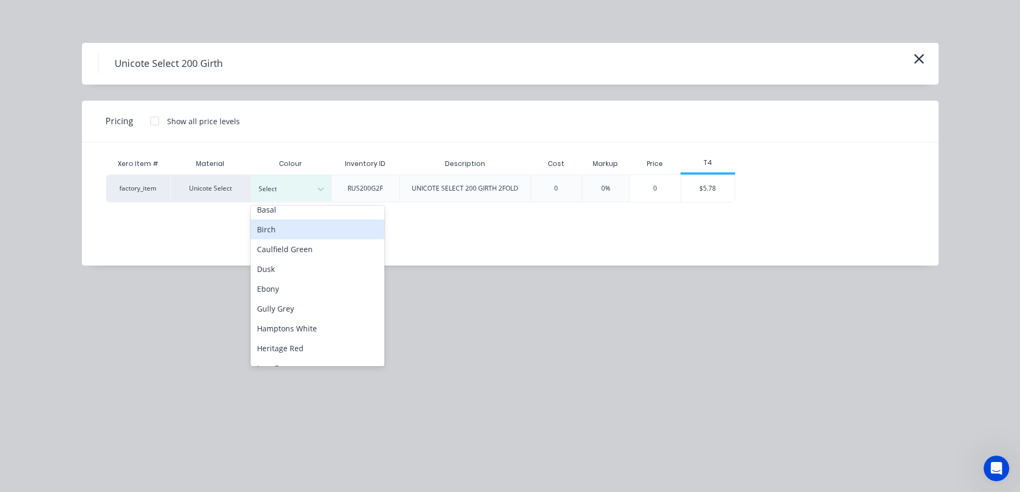
scroll to position [54, 0]
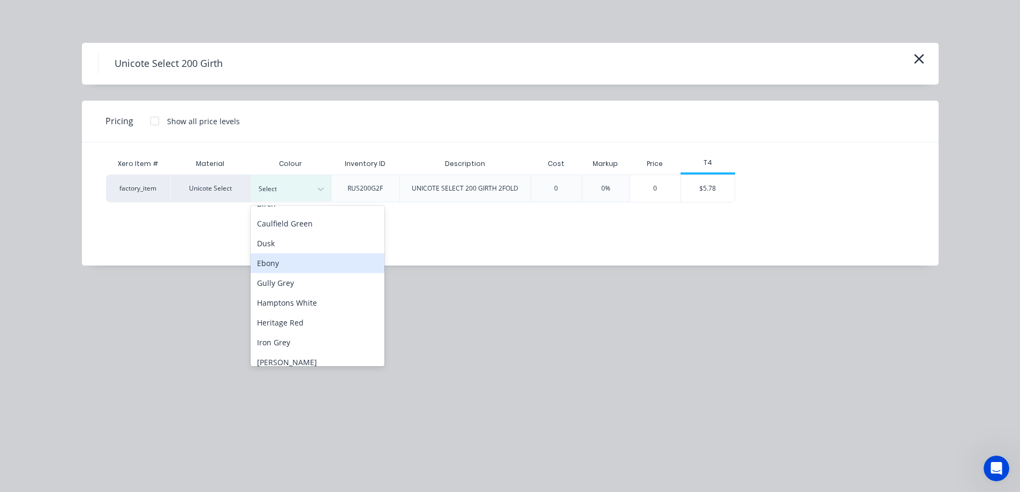
click at [296, 266] on div "Ebony" at bounding box center [318, 263] width 134 height 20
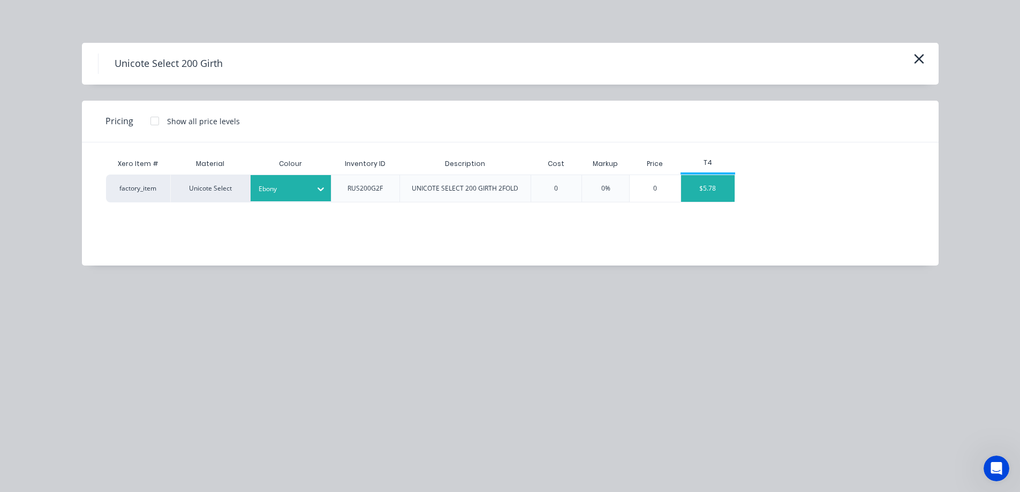
click at [705, 193] on div "$5.78" at bounding box center [708, 188] width 54 height 27
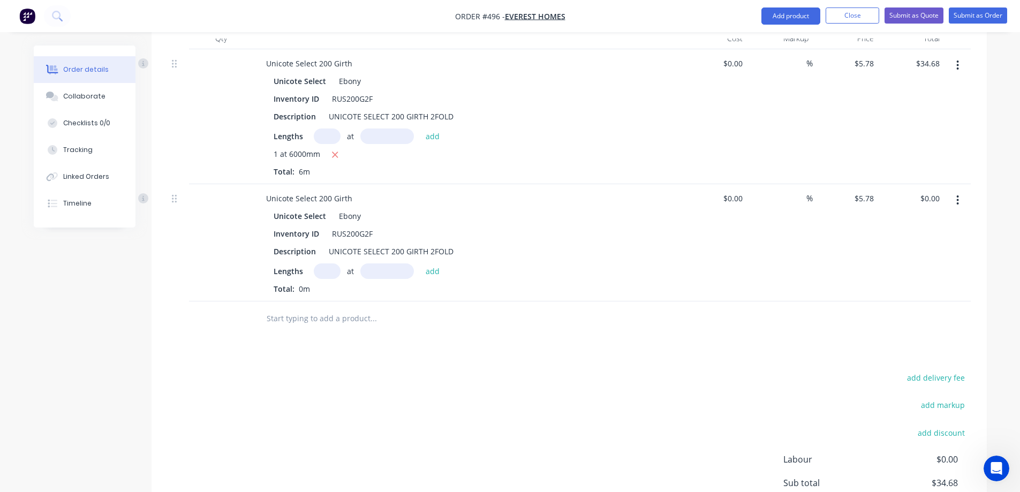
click at [328, 268] on input "text" at bounding box center [327, 271] width 27 height 16
type input "2"
type input "5000mm"
click at [427, 270] on button "add" at bounding box center [432, 270] width 25 height 14
type input "$57.80"
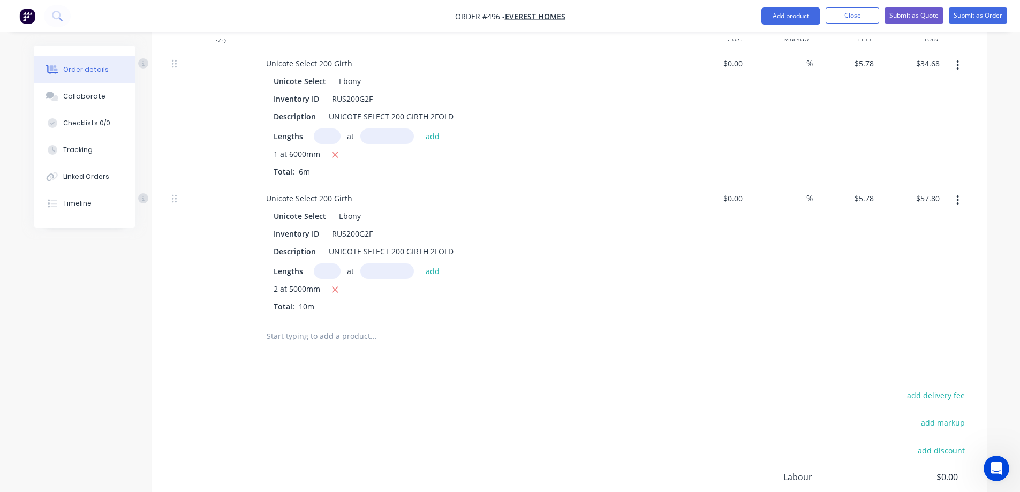
click at [303, 332] on input "text" at bounding box center [373, 336] width 214 height 21
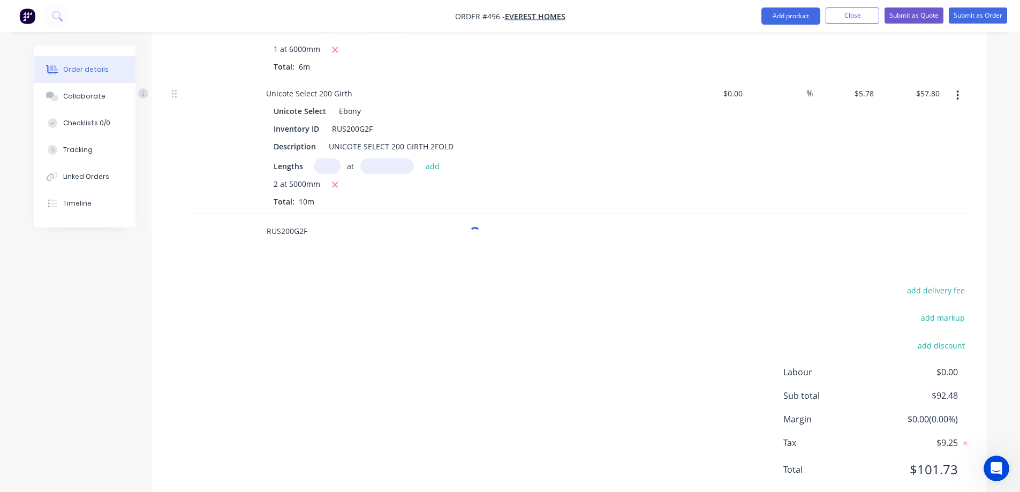
scroll to position [454, 0]
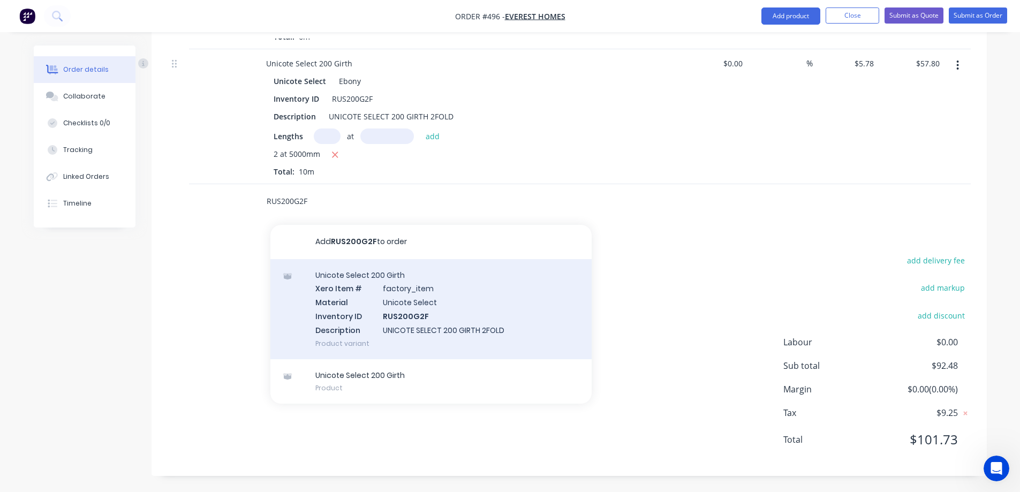
type input "RUS200G2F"
click at [348, 291] on div "Unicote Select 200 Girth Xero Item # factory_item Material Unicote Select Inven…" at bounding box center [430, 309] width 321 height 100
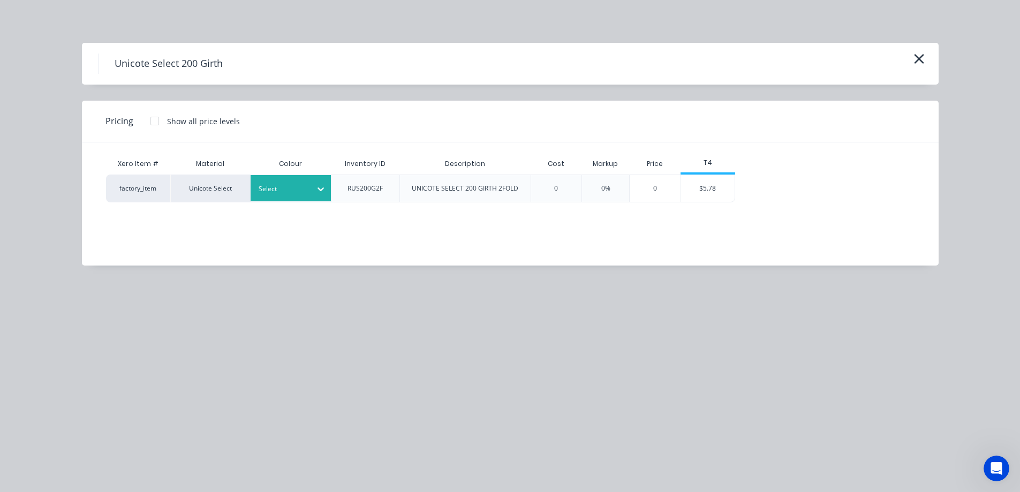
click at [304, 193] on div at bounding box center [283, 189] width 48 height 12
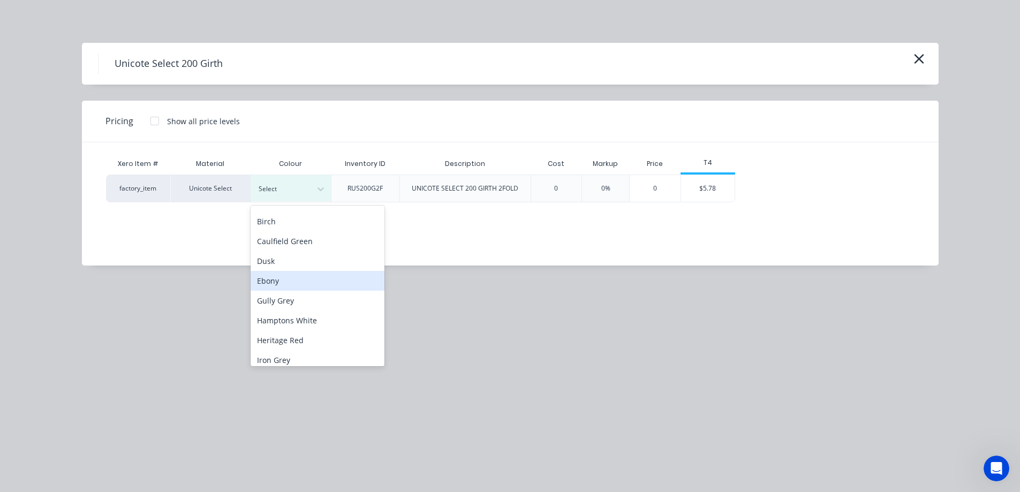
scroll to position [0, 0]
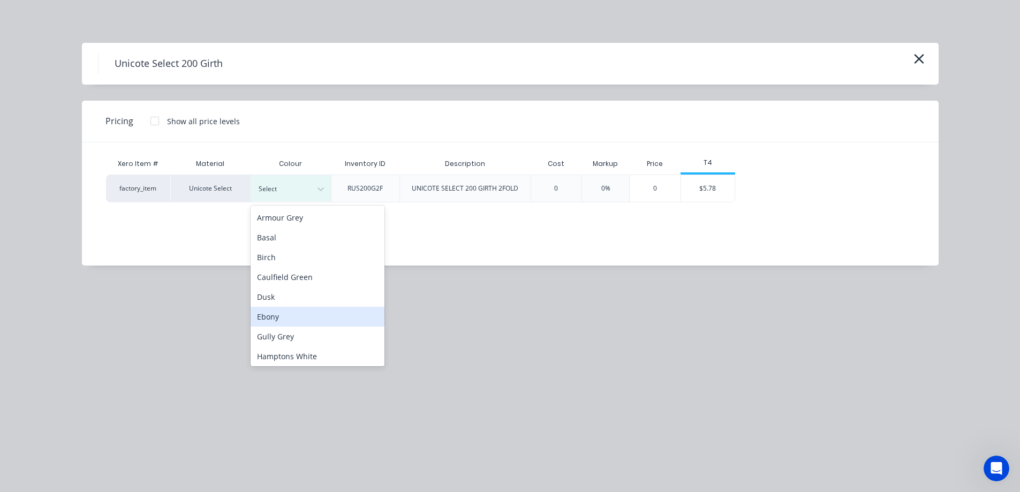
click at [276, 321] on div "Ebony" at bounding box center [318, 317] width 134 height 20
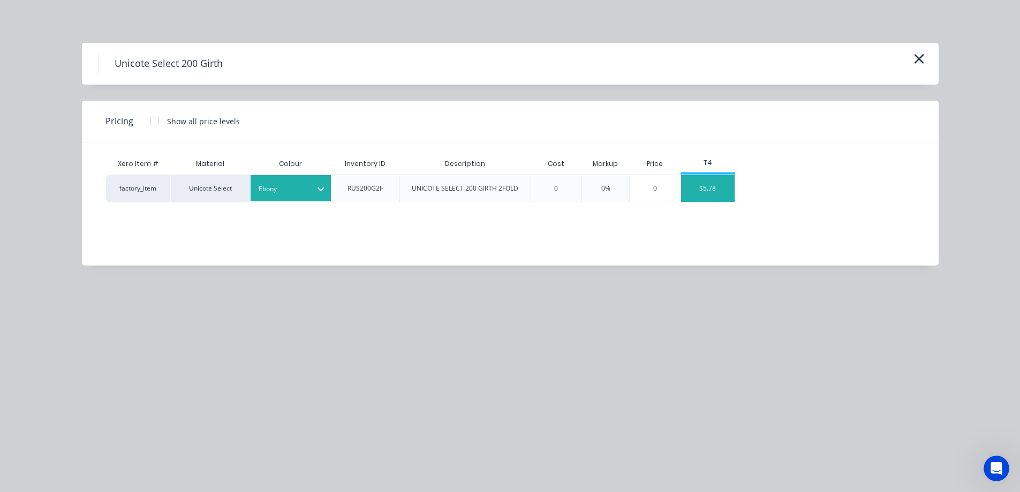
click at [719, 190] on div "$5.78" at bounding box center [708, 188] width 54 height 27
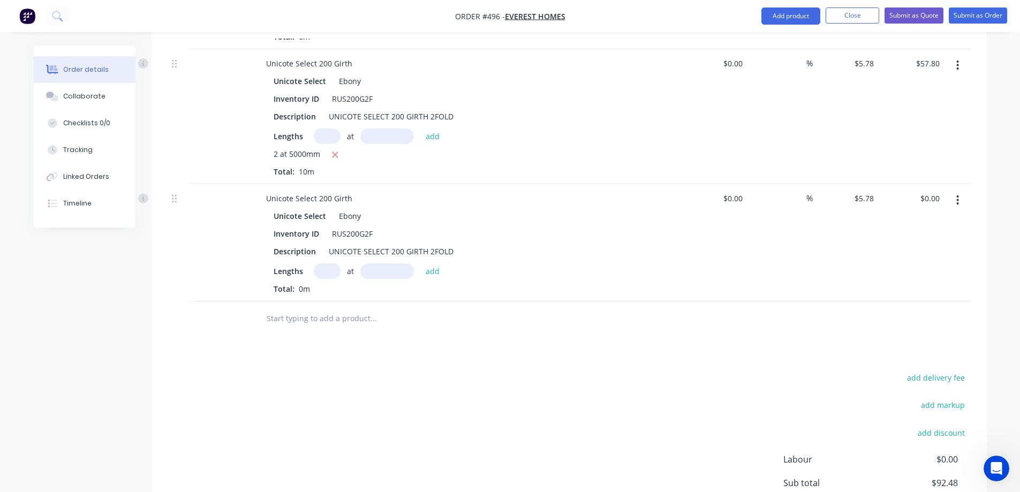
click at [326, 275] on input "text" at bounding box center [327, 271] width 27 height 16
type input "2"
type input "5000mm"
click at [433, 267] on button "add" at bounding box center [432, 270] width 25 height 14
type input "$57.80"
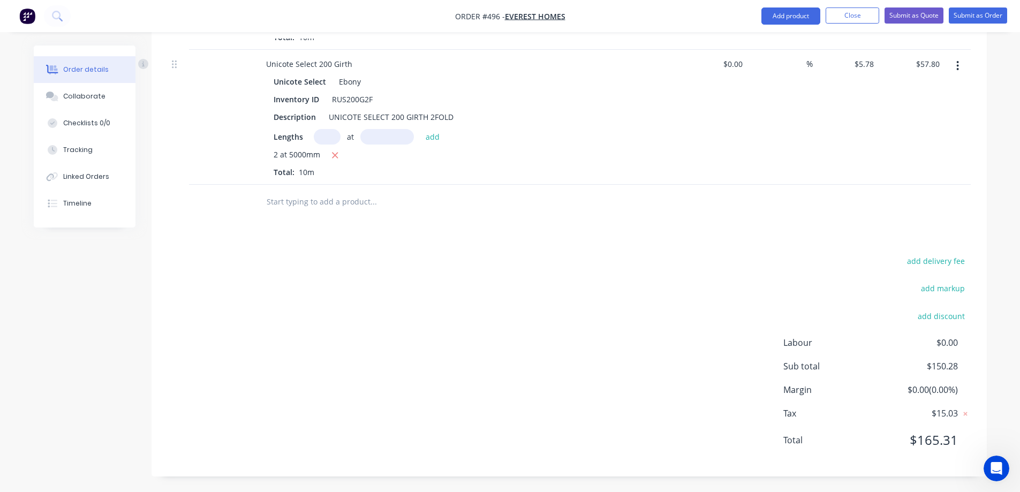
scroll to position [589, 0]
click at [287, 207] on input "text" at bounding box center [373, 201] width 214 height 21
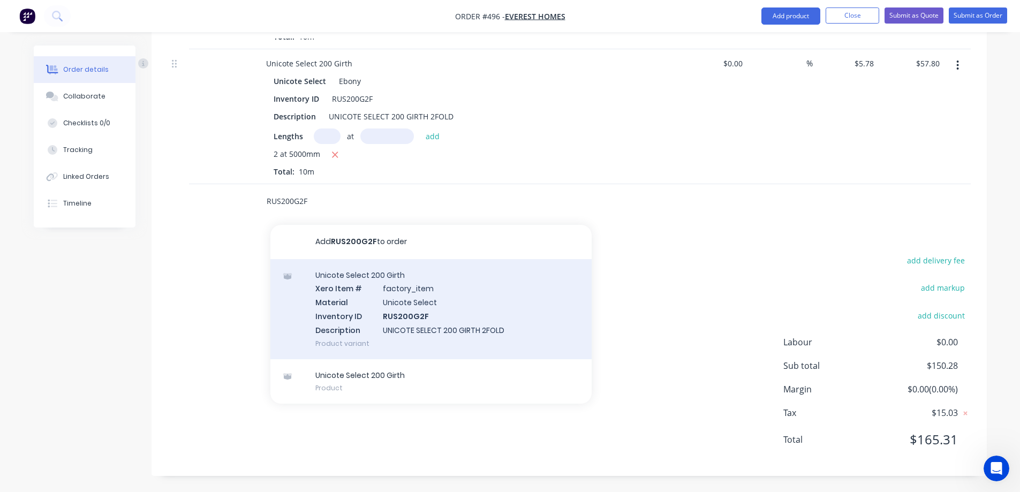
type input "RUS200G2F"
click at [351, 288] on div "Unicote Select 200 Girth Xero Item # factory_item Material Unicote Select Inven…" at bounding box center [430, 309] width 321 height 100
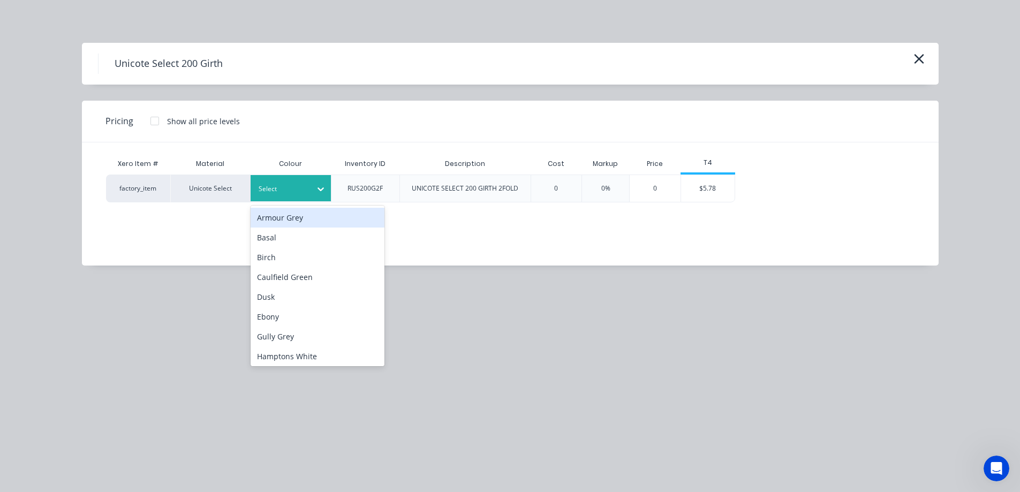
click at [281, 182] on div "Select" at bounding box center [281, 189] width 60 height 14
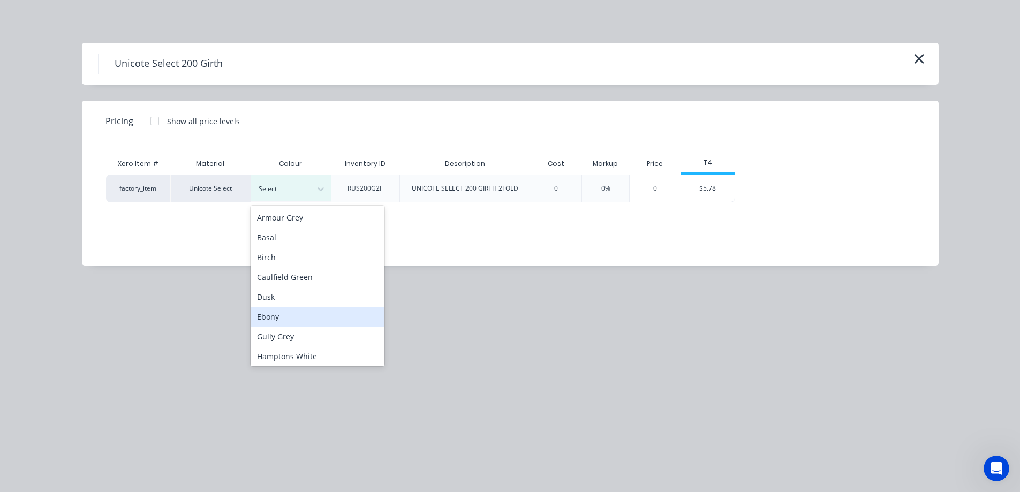
click at [308, 314] on div "Ebony" at bounding box center [318, 317] width 134 height 20
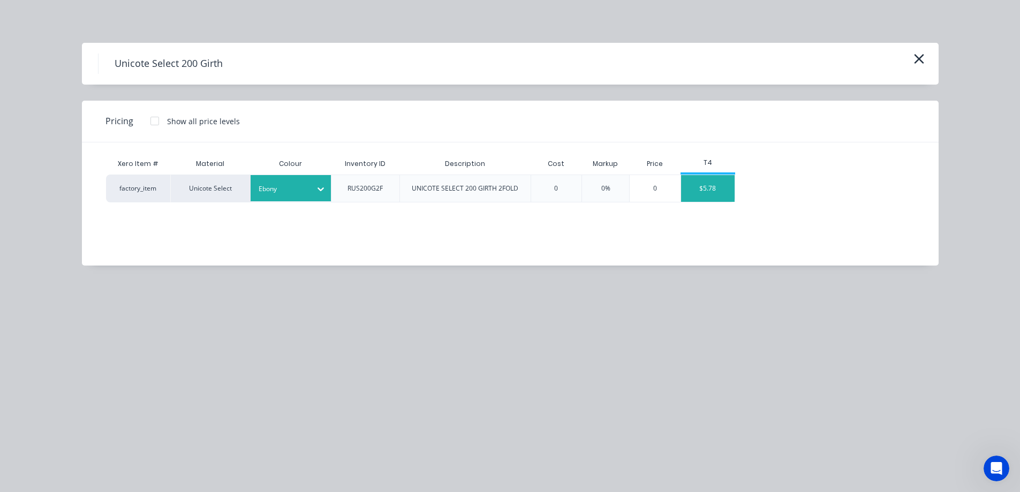
click at [721, 191] on div "$5.78" at bounding box center [708, 188] width 54 height 27
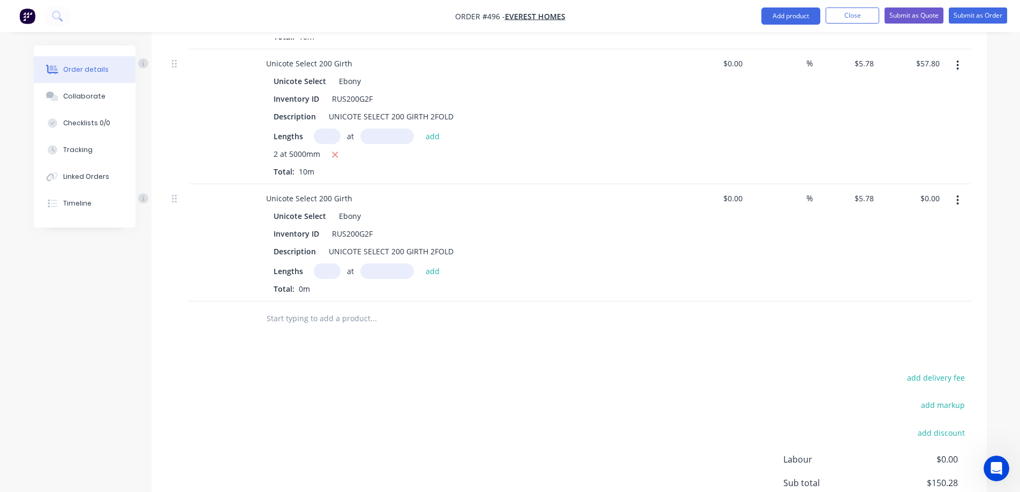
click at [325, 273] on input "text" at bounding box center [327, 271] width 27 height 16
type input "1"
type input "6000mm"
click at [421, 268] on button "add" at bounding box center [432, 270] width 25 height 14
type input "$34.68"
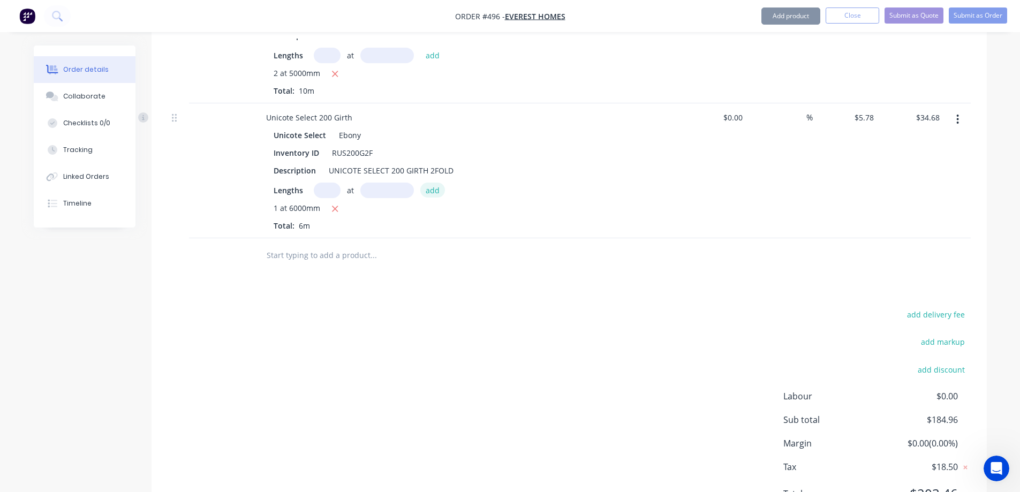
scroll to position [696, 0]
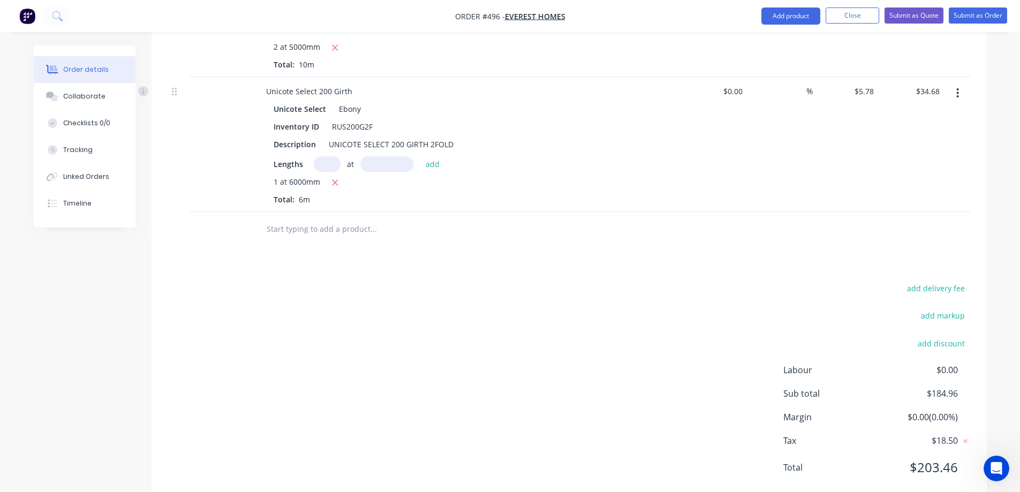
click at [340, 228] on input "text" at bounding box center [373, 229] width 214 height 21
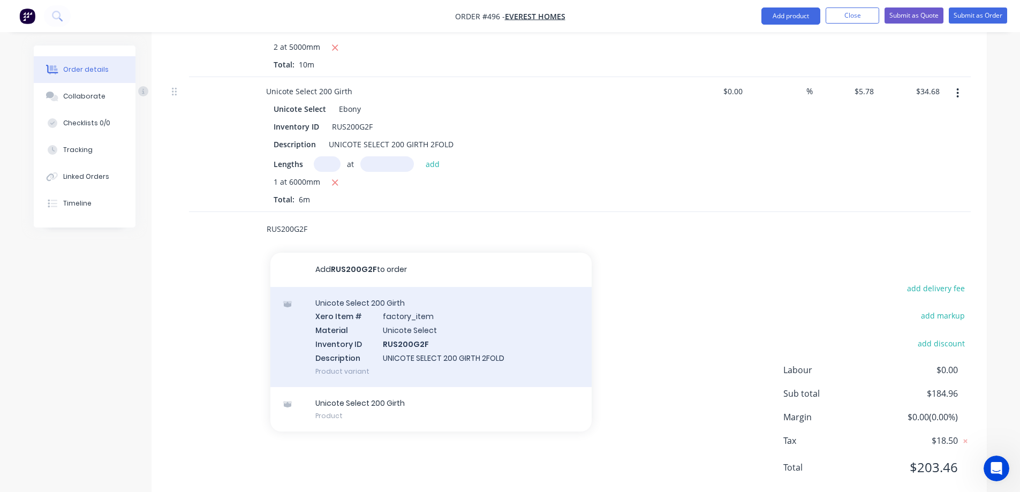
type input "RUS200G2F"
click at [368, 326] on div "Unicote Select 200 Girth Xero Item # factory_item Material Unicote Select Inven…" at bounding box center [430, 337] width 321 height 100
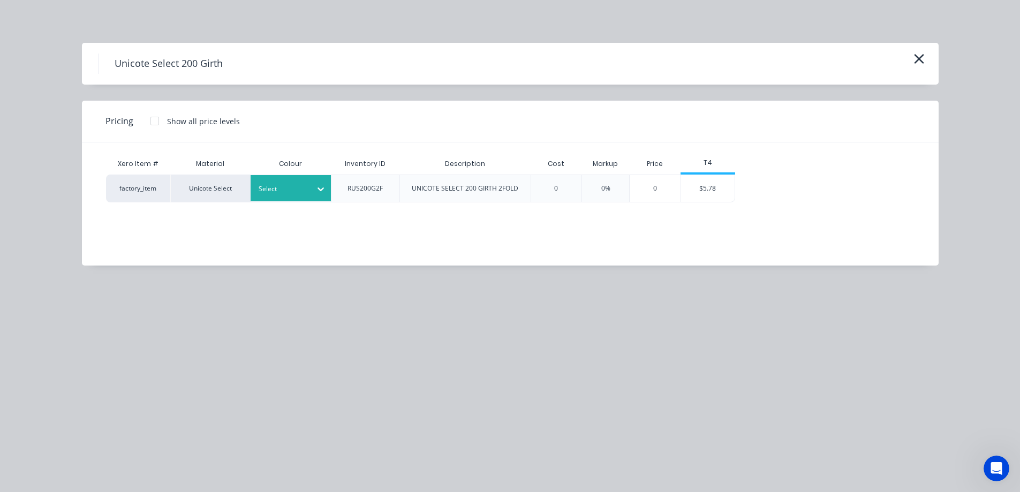
click at [306, 184] on div at bounding box center [283, 189] width 48 height 12
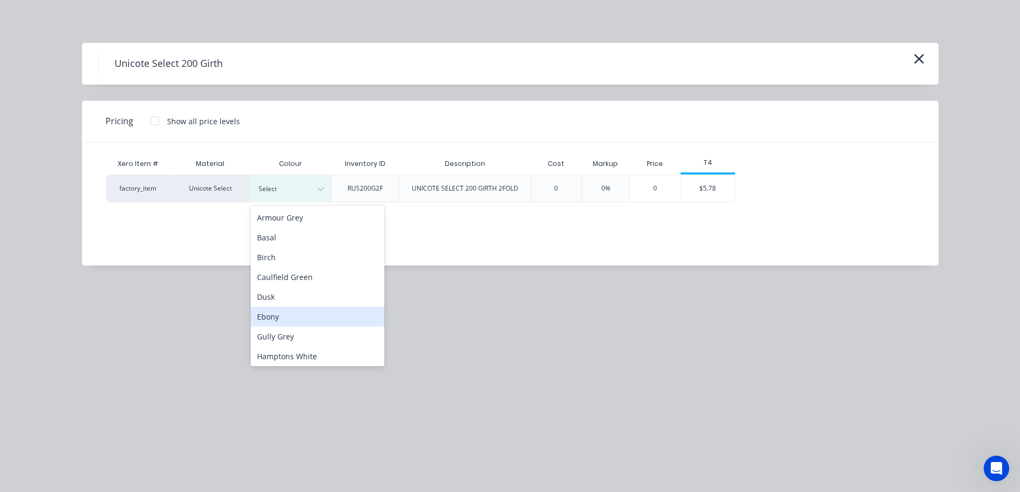
click at [292, 314] on div "Ebony" at bounding box center [318, 317] width 134 height 20
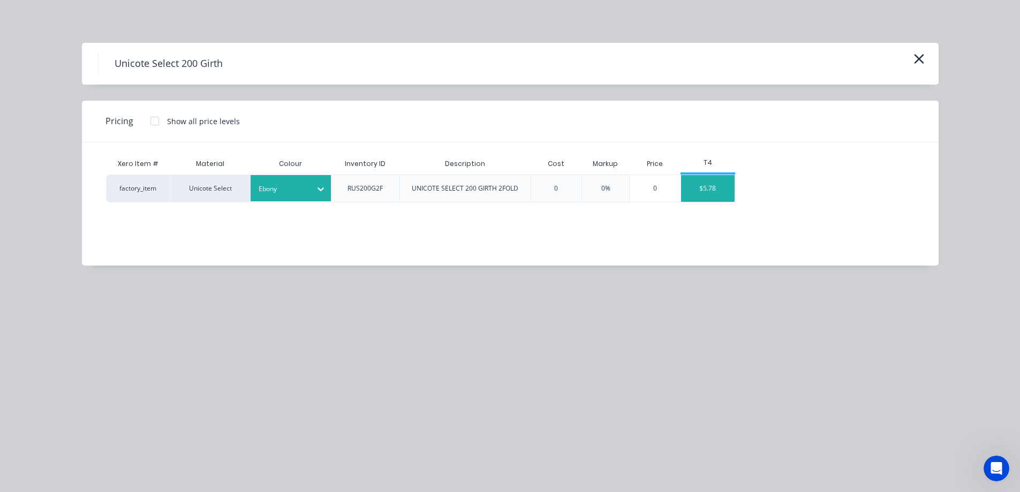
click at [703, 190] on div "$5.78" at bounding box center [708, 188] width 54 height 27
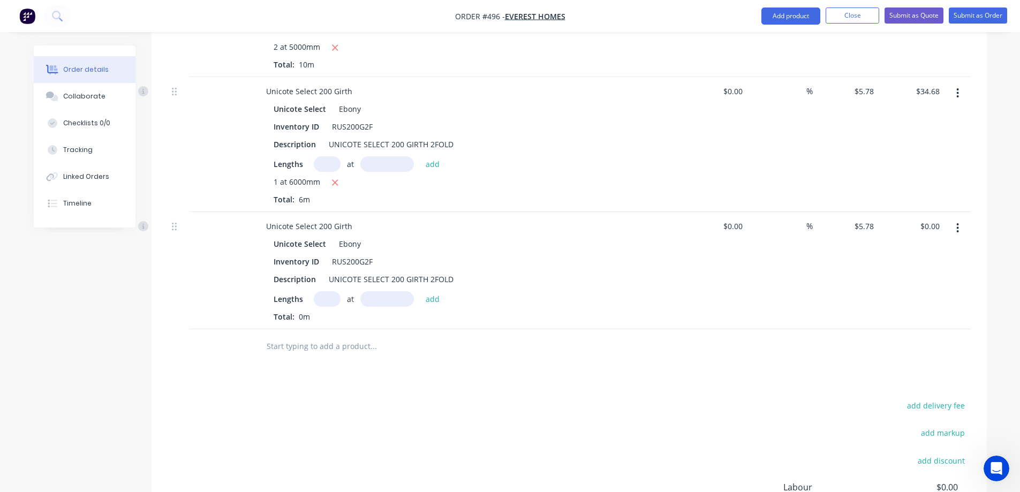
click at [319, 303] on input "text" at bounding box center [327, 299] width 27 height 16
type input "2"
type input "3000mm"
click at [425, 303] on button "add" at bounding box center [432, 298] width 25 height 14
type input "$34.68"
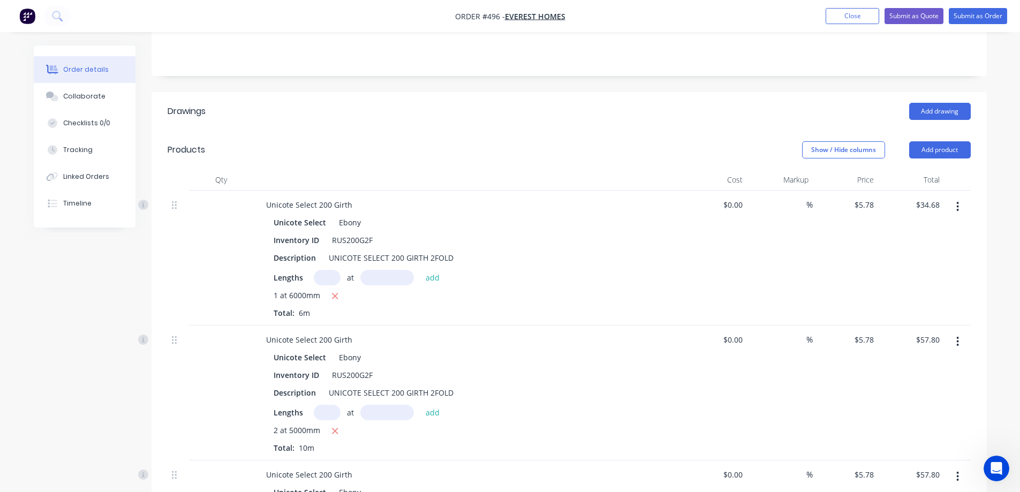
scroll to position [162, 0]
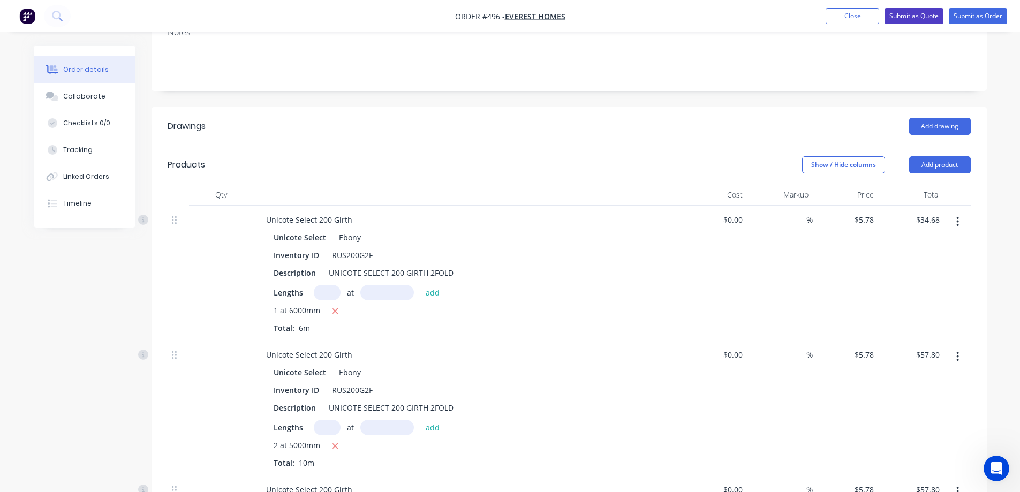
click at [905, 11] on button "Submit as Quote" at bounding box center [914, 16] width 59 height 16
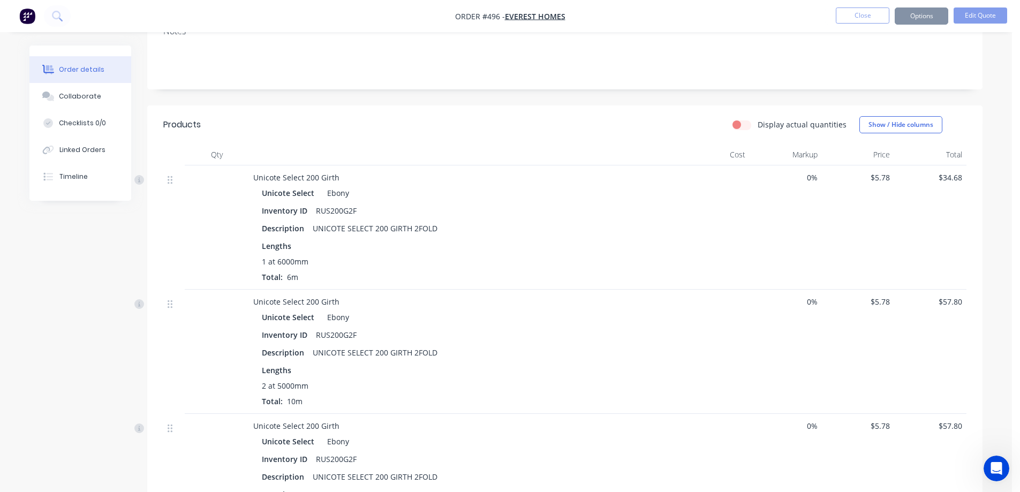
scroll to position [0, 0]
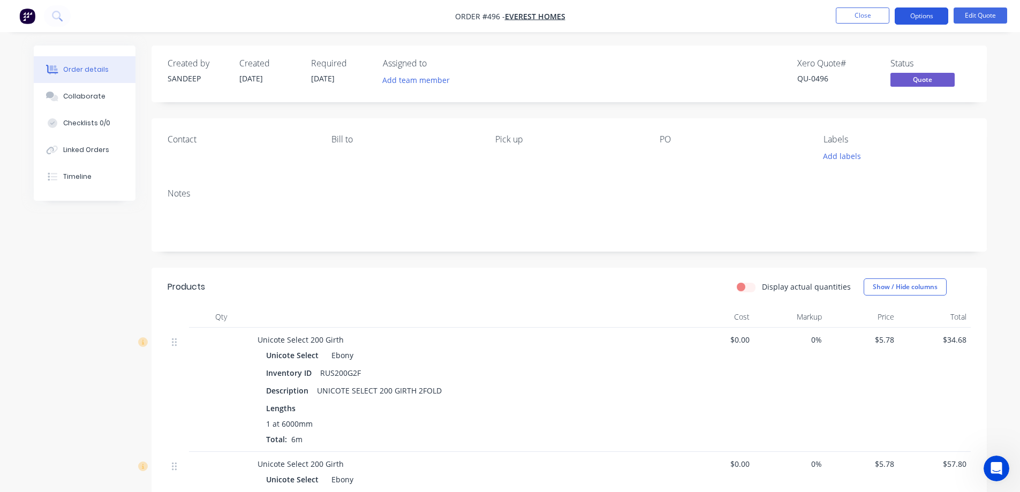
click at [919, 13] on button "Options" at bounding box center [922, 15] width 54 height 17
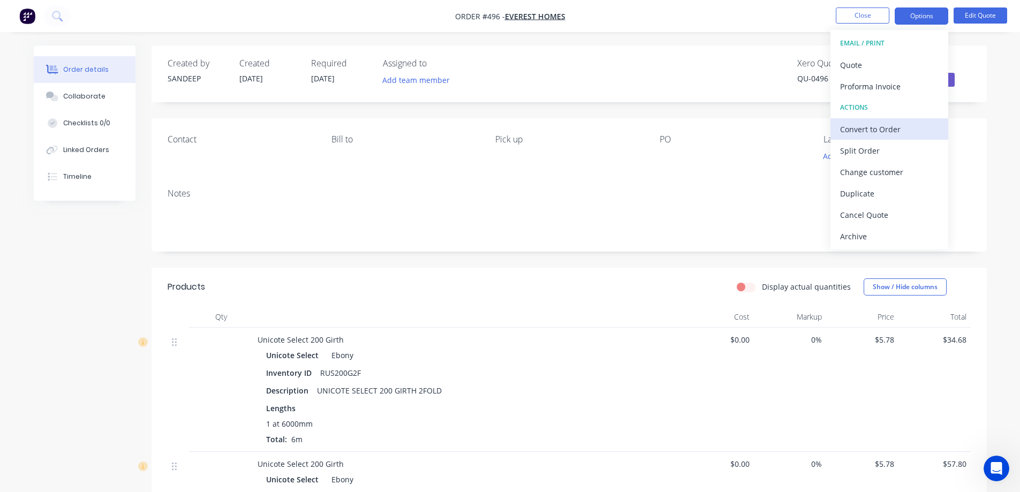
click at [887, 123] on div "Convert to Order" at bounding box center [889, 130] width 99 height 16
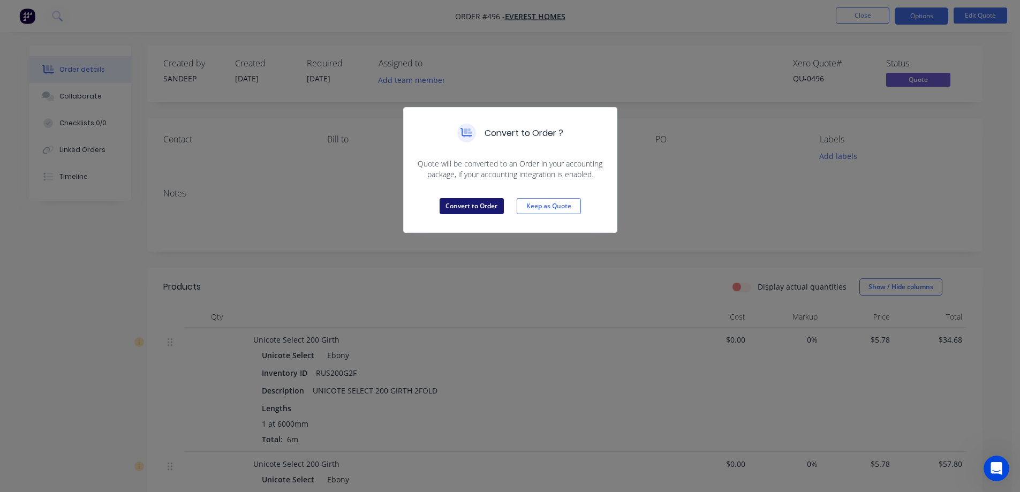
click at [471, 207] on button "Convert to Order" at bounding box center [472, 206] width 64 height 16
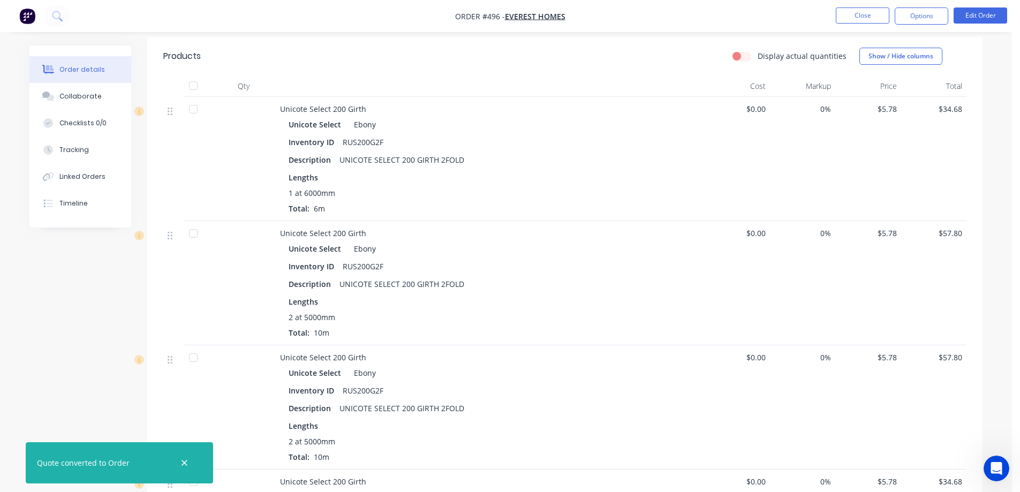
scroll to position [219, 0]
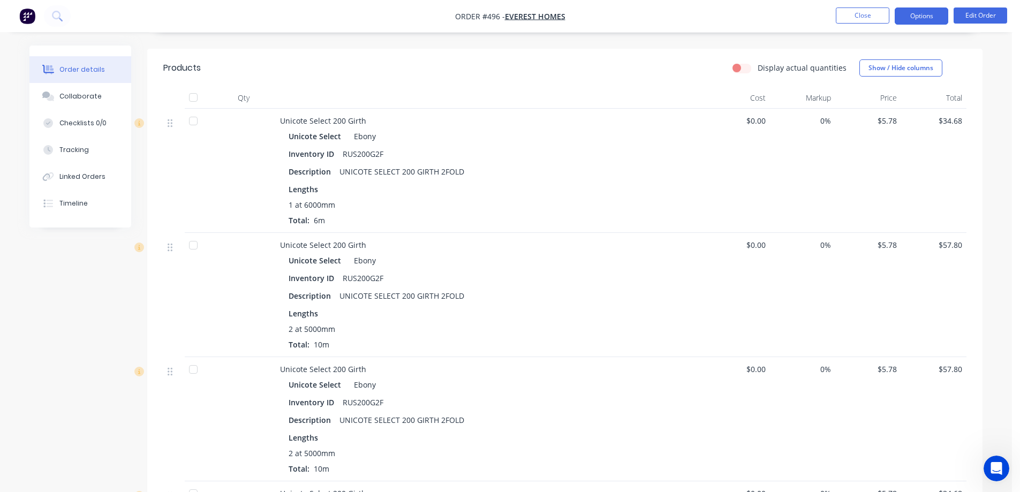
click at [915, 19] on button "Options" at bounding box center [922, 15] width 54 height 17
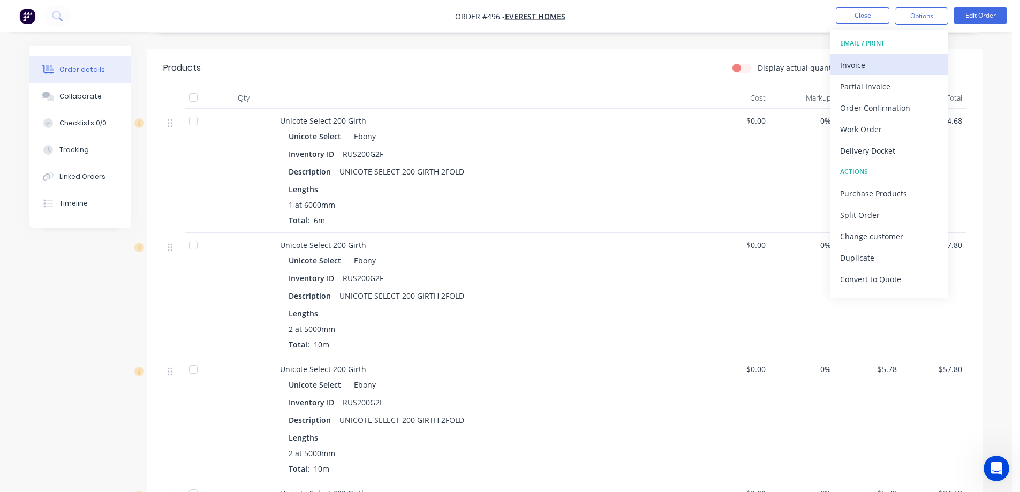
click at [883, 67] on div "Invoice" at bounding box center [889, 65] width 99 height 16
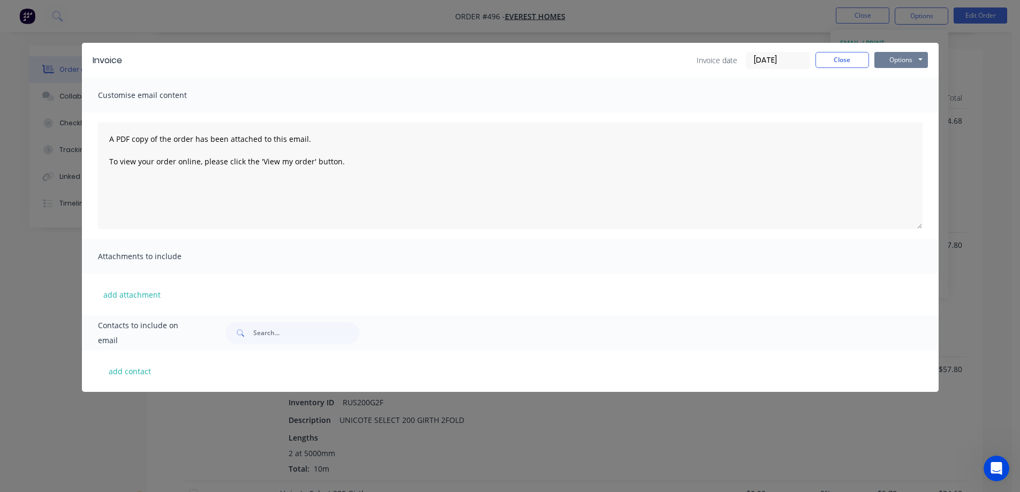
click at [890, 58] on button "Options" at bounding box center [902, 60] width 54 height 16
click at [892, 73] on button "Preview" at bounding box center [909, 79] width 69 height 18
click at [828, 54] on button "Close" at bounding box center [843, 60] width 54 height 16
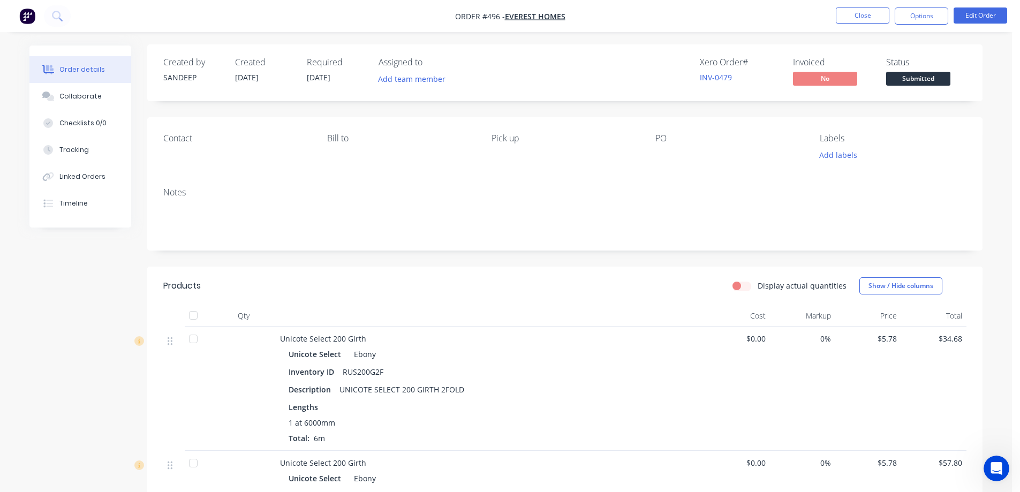
scroll to position [0, 0]
click at [852, 13] on button "Close" at bounding box center [863, 15] width 54 height 16
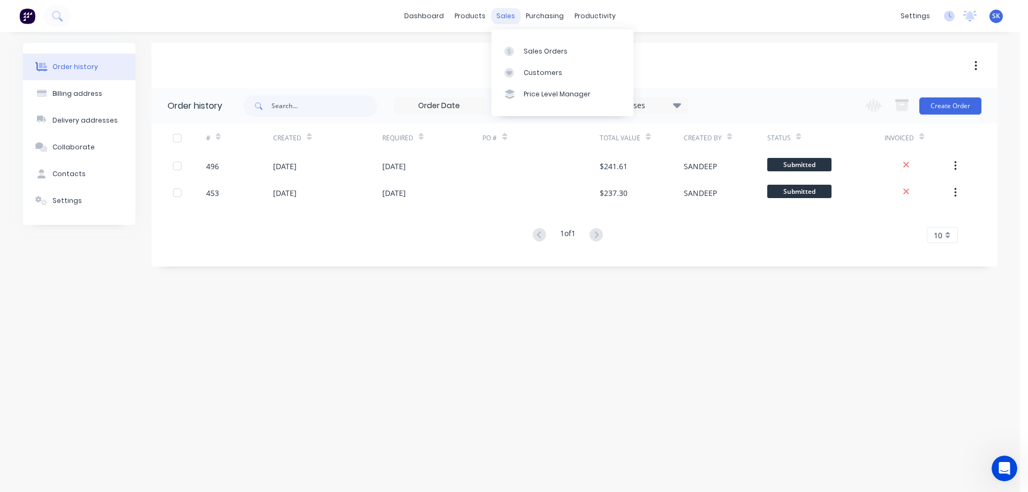
click at [509, 16] on div "sales" at bounding box center [505, 16] width 29 height 16
click at [525, 49] on div "Sales Orders" at bounding box center [546, 52] width 44 height 10
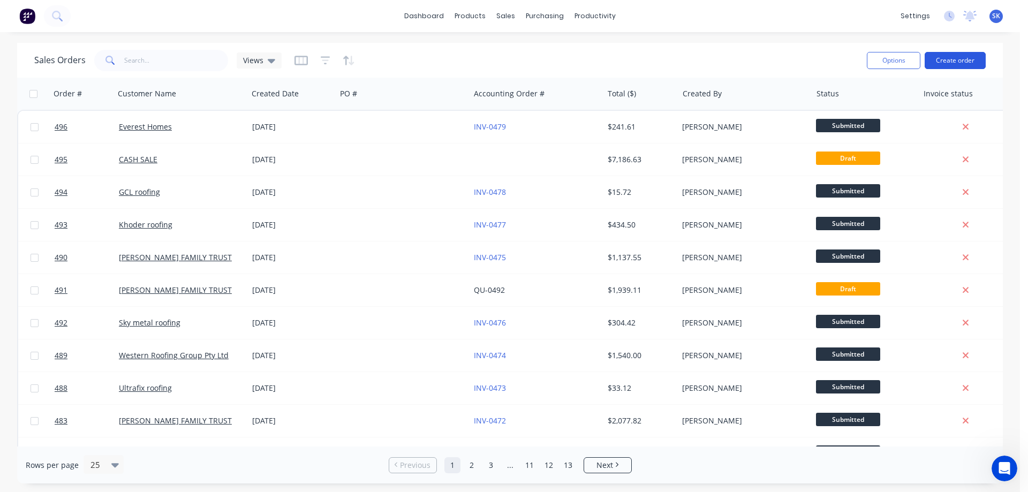
click at [966, 60] on button "Create order" at bounding box center [955, 60] width 61 height 17
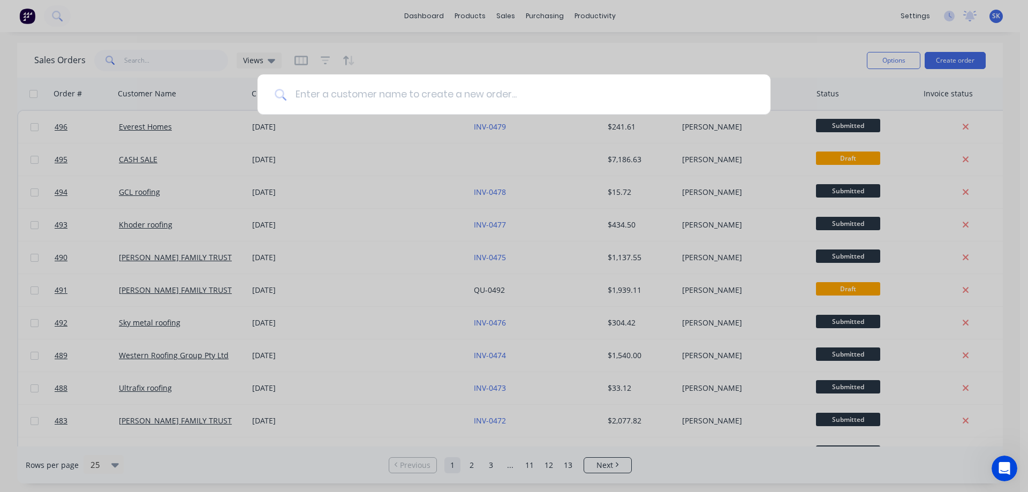
click at [449, 101] on input at bounding box center [520, 94] width 467 height 40
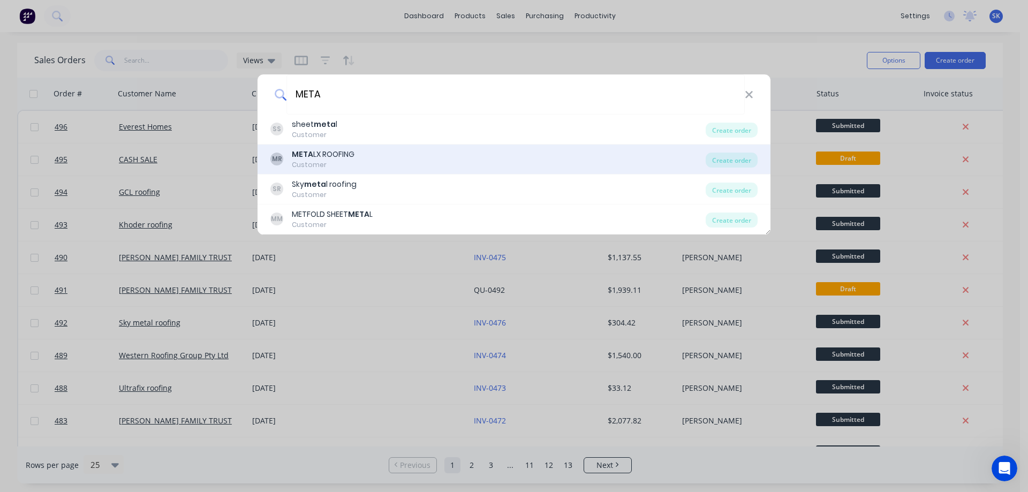
type input "META"
click at [351, 153] on div "META LX ROOFING" at bounding box center [323, 154] width 63 height 11
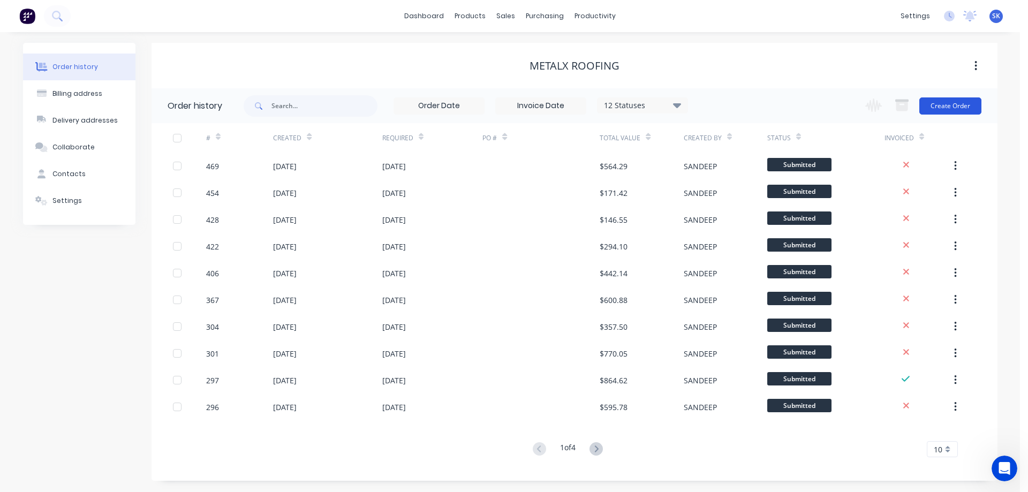
click at [957, 107] on button "Create Order" at bounding box center [951, 105] width 62 height 17
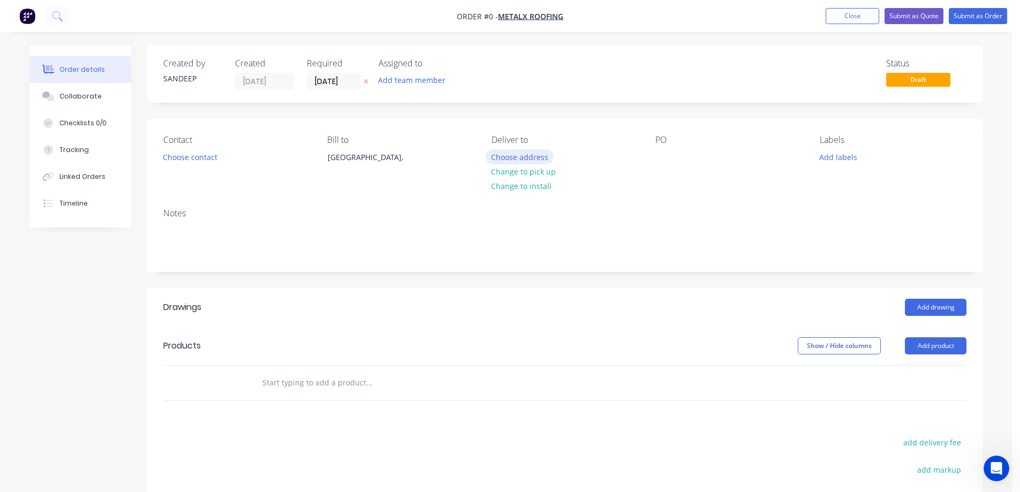
click at [507, 161] on button "Choose address" at bounding box center [520, 156] width 69 height 14
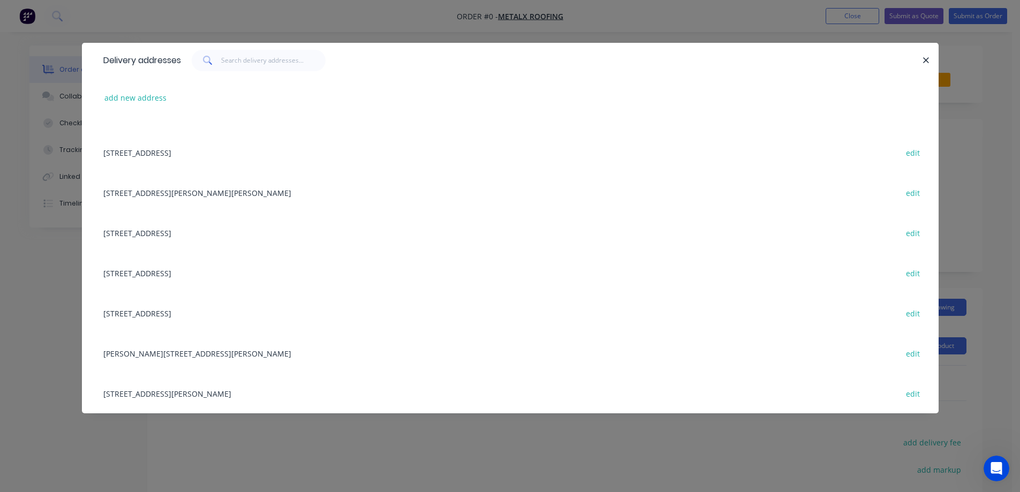
scroll to position [267, 0]
click at [906, 313] on button "edit" at bounding box center [913, 312] width 25 height 14
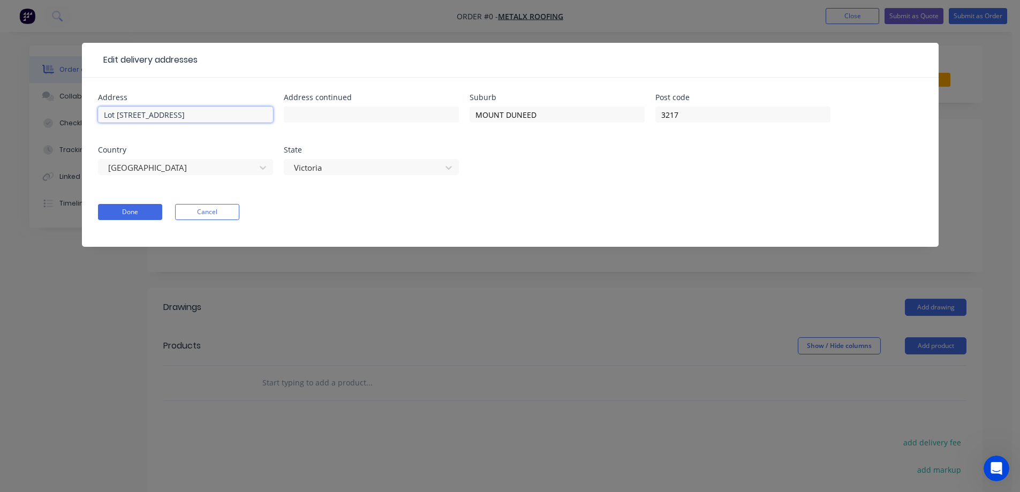
click at [133, 113] on input "Lot 249, Salento St" at bounding box center [185, 115] width 175 height 16
type input "Salento St"
click at [138, 209] on button "Done" at bounding box center [130, 212] width 64 height 16
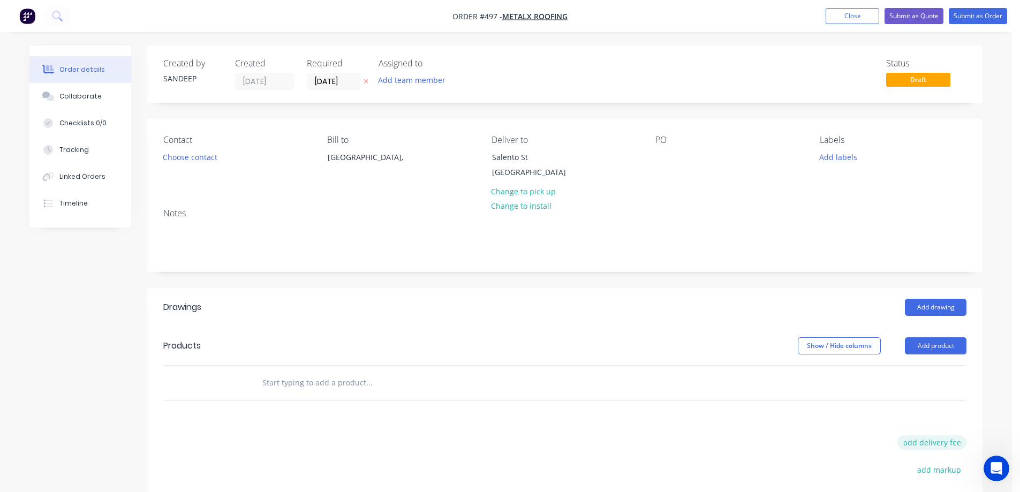
click at [928, 450] on button "add delivery fee" at bounding box center [932, 442] width 69 height 14
type input "50"
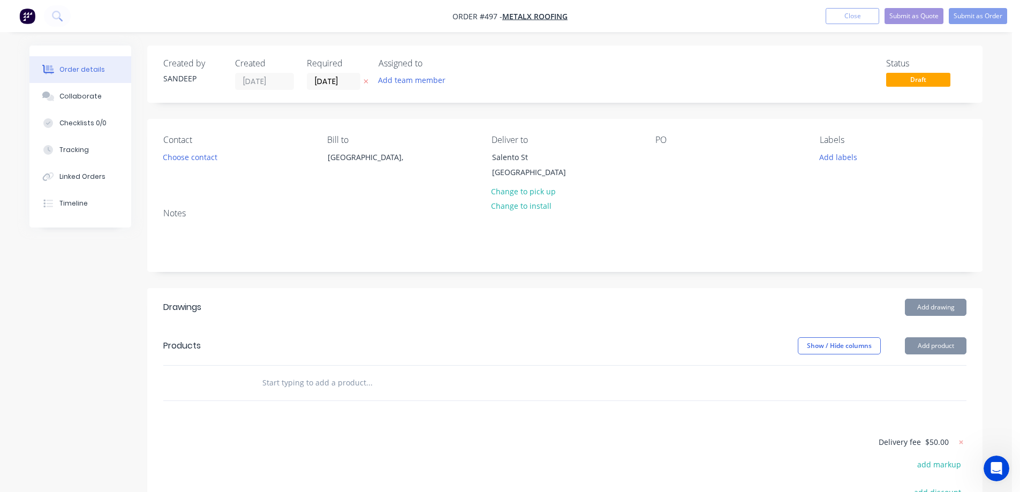
click at [603, 442] on div "Drawings Add drawing Products Show / Hide columns Add product Delivery fee $50.…" at bounding box center [564, 470] width 835 height 365
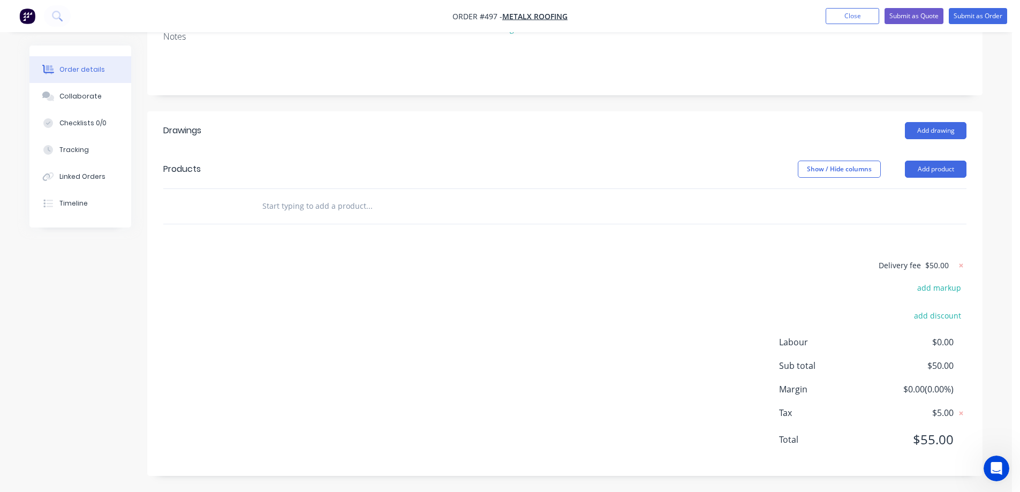
scroll to position [189, 0]
click at [286, 206] on input "text" at bounding box center [369, 205] width 214 height 21
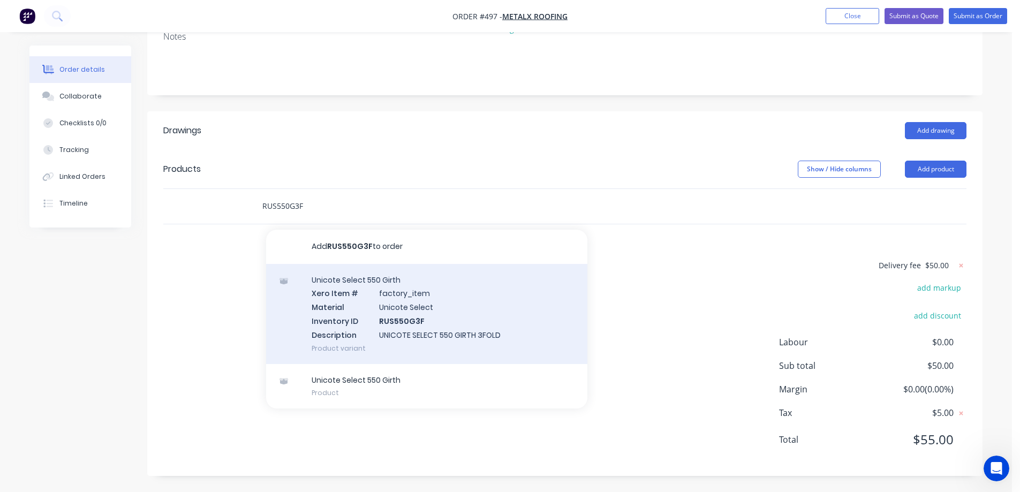
type input "RUS550G3F"
click at [348, 311] on div "Unicote Select 550 Girth Xero Item # factory_item Material Unicote Select Inven…" at bounding box center [426, 314] width 321 height 100
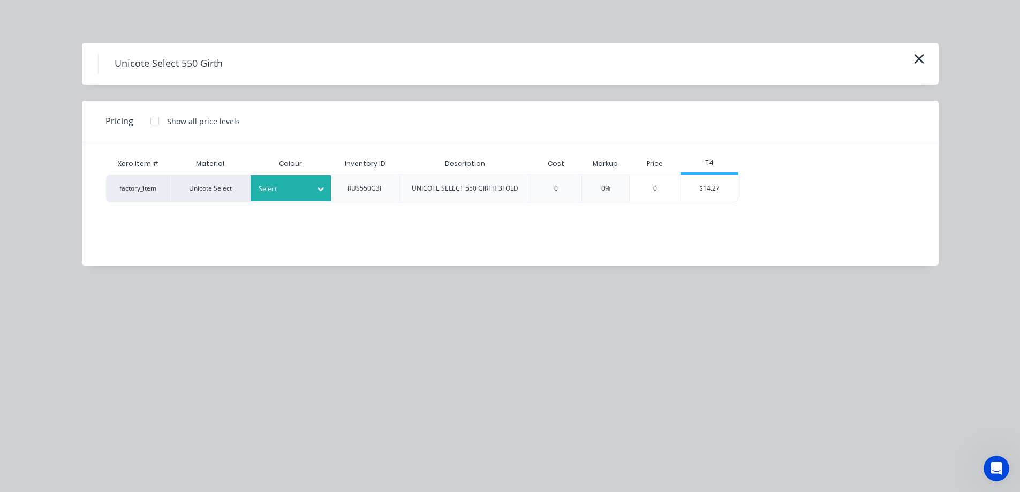
click at [303, 182] on div "Select" at bounding box center [281, 189] width 60 height 14
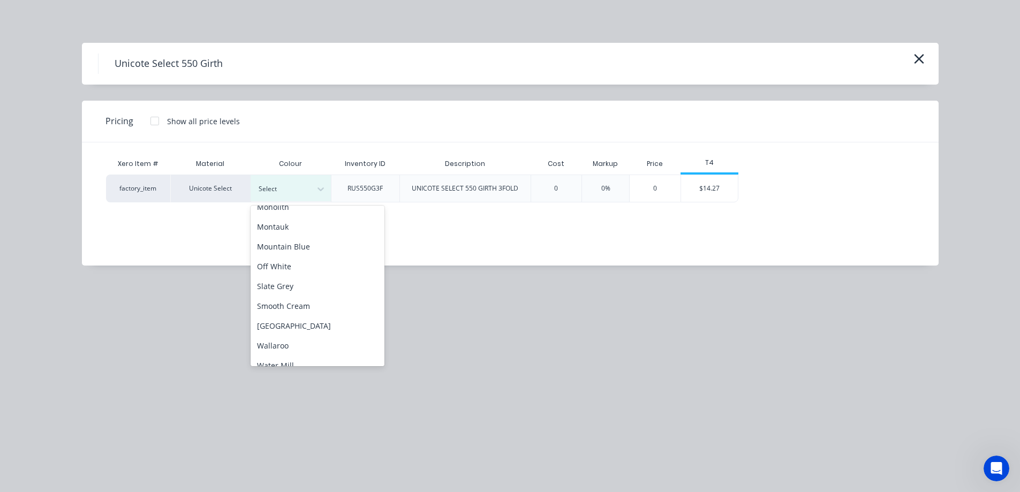
scroll to position [280, 0]
click at [278, 278] on div "Slate Grey" at bounding box center [318, 275] width 134 height 20
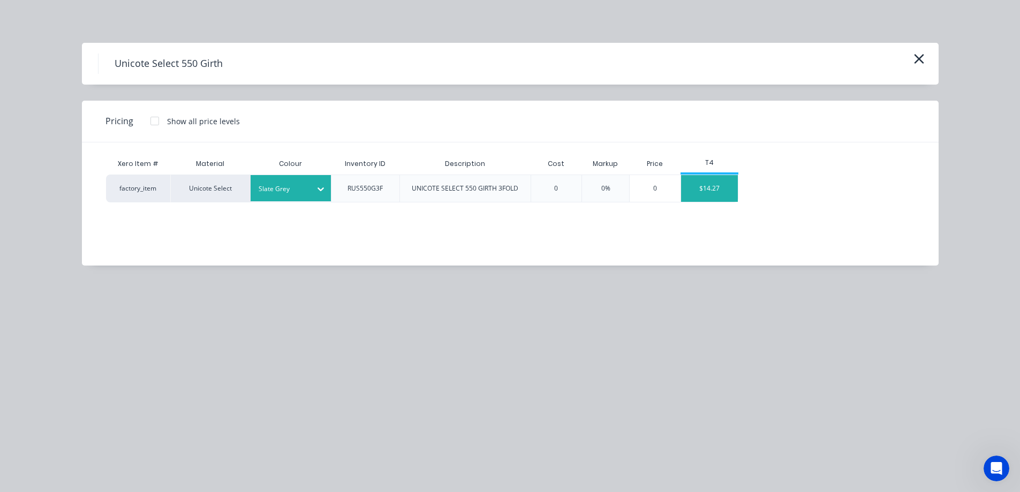
click at [728, 190] on div "$14.27" at bounding box center [709, 188] width 57 height 27
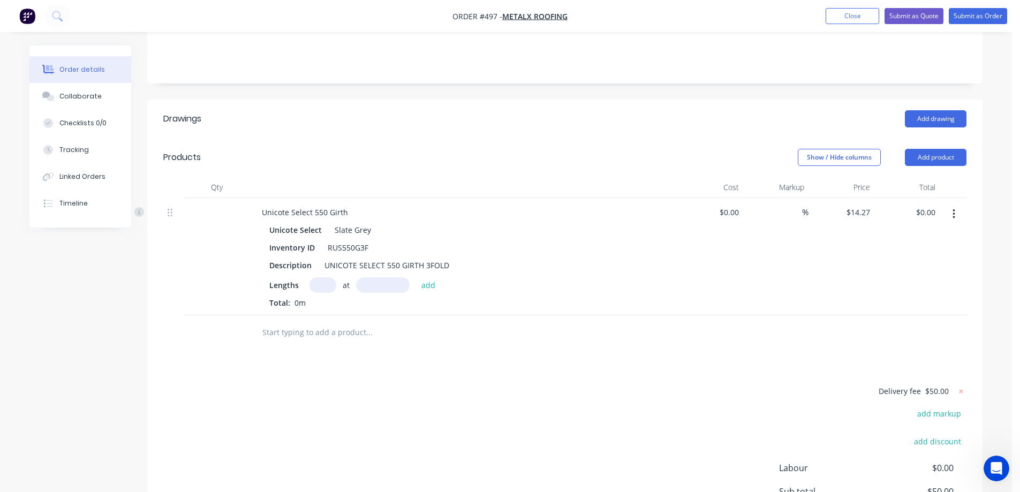
click at [317, 293] on input "text" at bounding box center [323, 285] width 27 height 16
type input "2"
type input "6000mm"
click at [430, 292] on button "add" at bounding box center [428, 284] width 25 height 14
type input "$171.24"
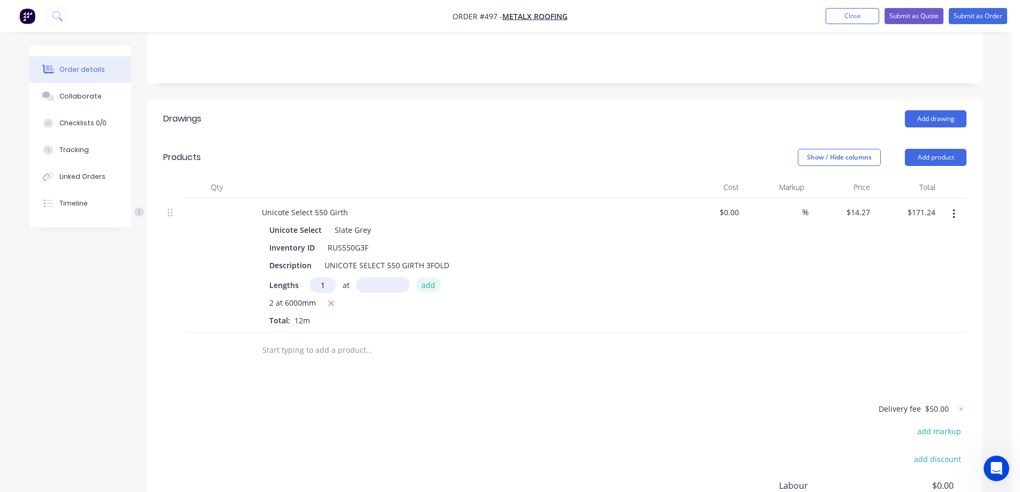
type input "1"
type input "6200mm"
click at [430, 292] on button "add" at bounding box center [428, 284] width 25 height 14
type input "$259.71"
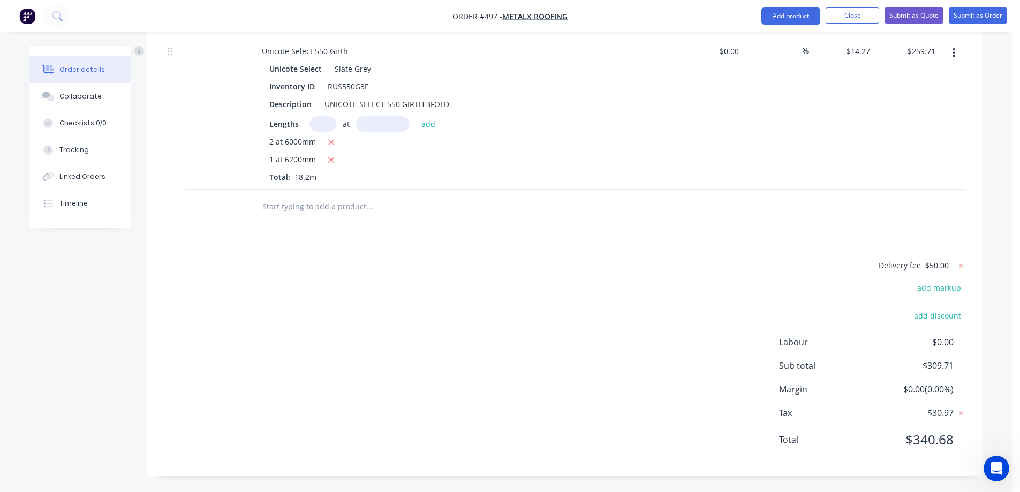
scroll to position [362, 0]
click at [325, 208] on input "text" at bounding box center [369, 206] width 214 height 21
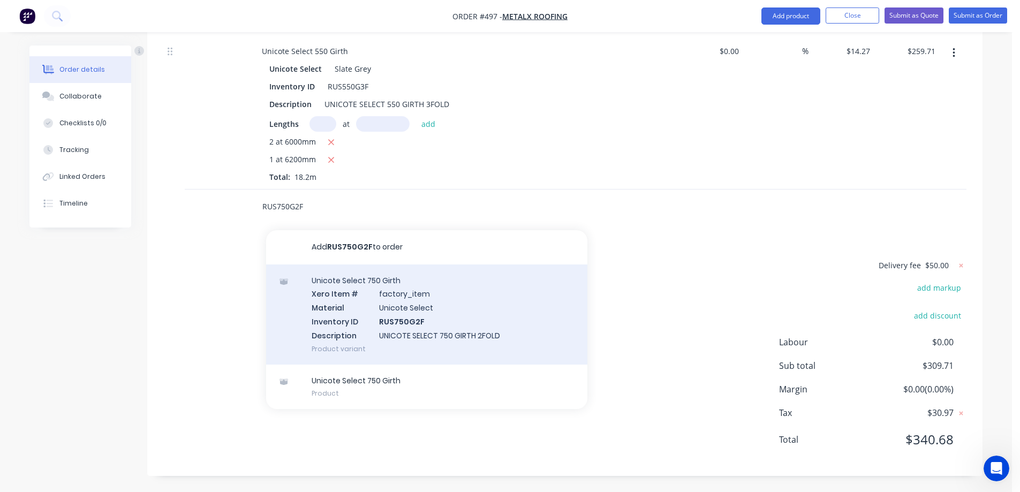
type input "RUS750G2F"
click at [335, 315] on div "Unicote Select 750 Girth Xero Item # factory_item Material Unicote Select Inven…" at bounding box center [426, 315] width 321 height 100
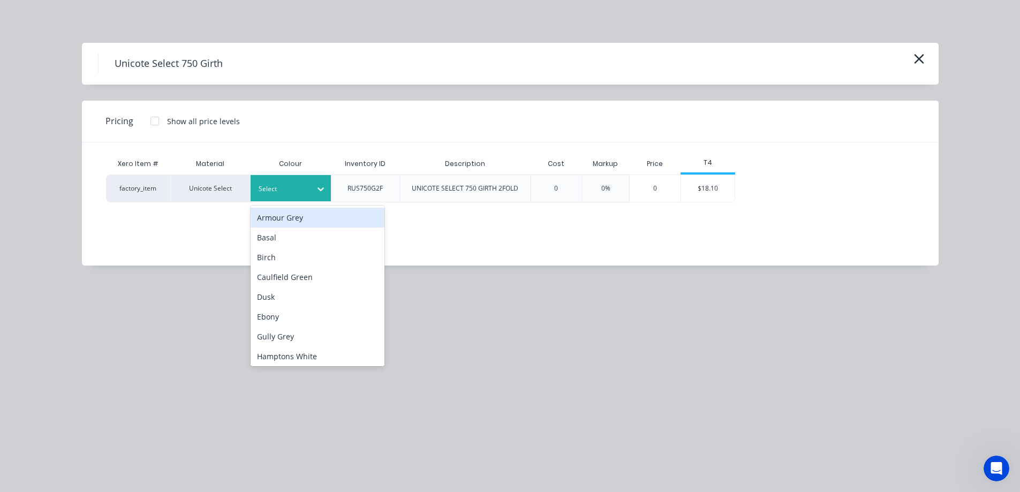
click at [311, 178] on div "Select" at bounding box center [291, 188] width 80 height 26
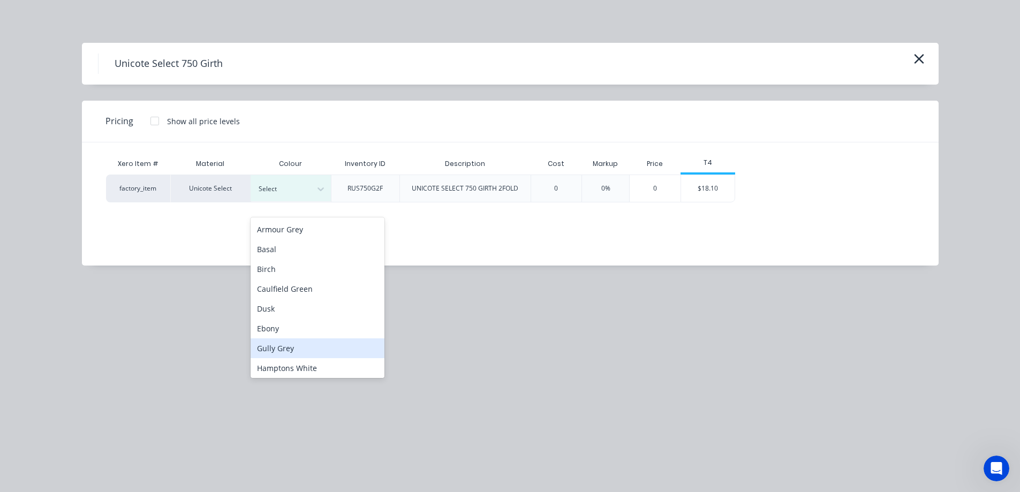
scroll to position [214, 0]
click at [280, 342] on div "Slate Grey" at bounding box center [318, 352] width 134 height 20
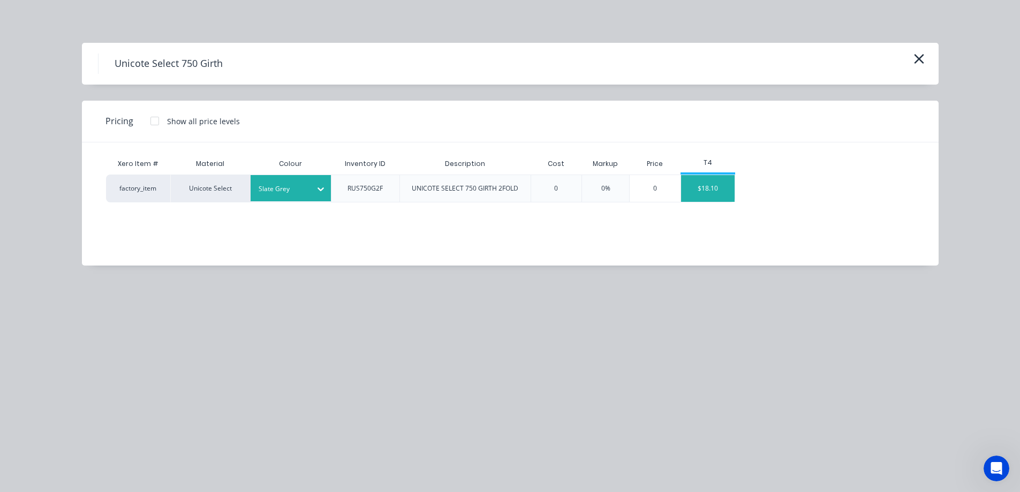
click at [714, 186] on div "$18.10" at bounding box center [708, 188] width 54 height 27
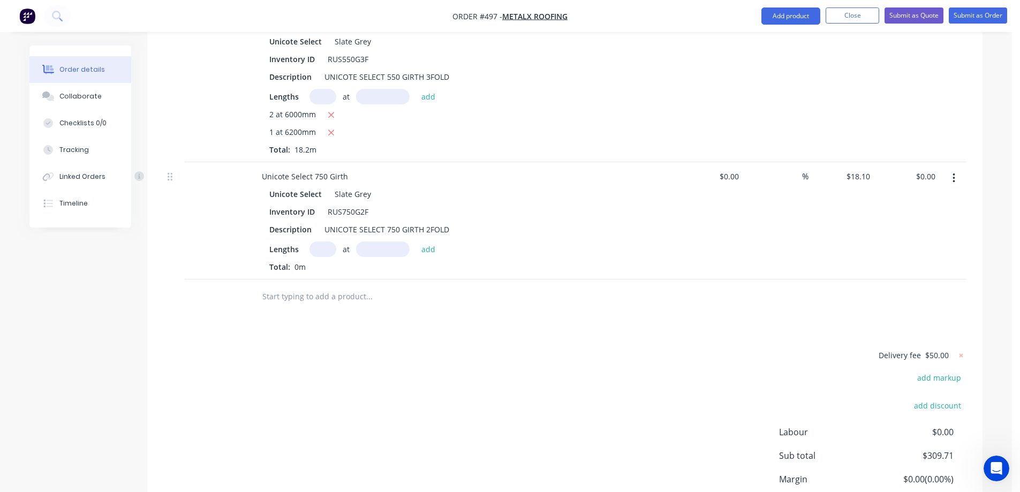
click at [322, 257] on input "text" at bounding box center [323, 250] width 27 height 16
type input "1"
type input "4300mm"
click at [418, 256] on button "add" at bounding box center [428, 249] width 25 height 14
type input "$77.83"
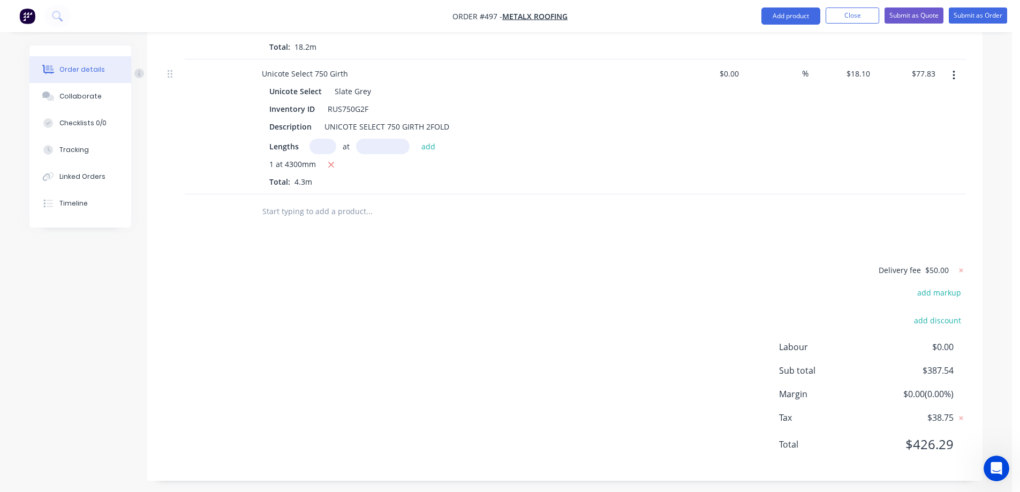
scroll to position [484, 0]
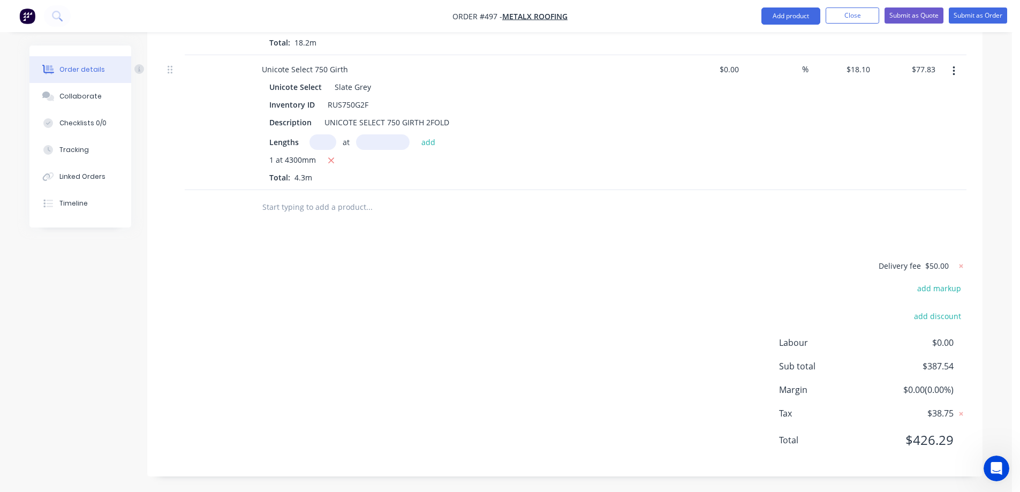
click at [323, 218] on input "text" at bounding box center [369, 207] width 214 height 21
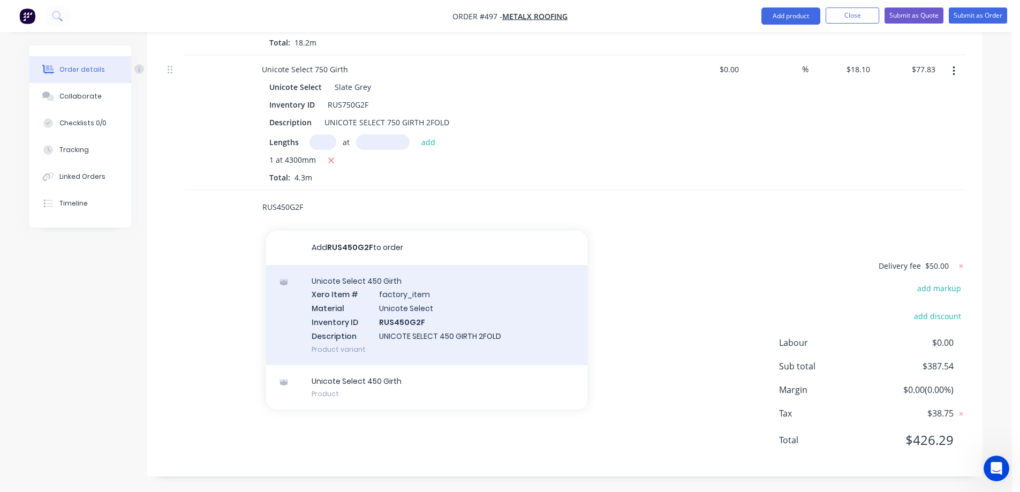
type input "RUS450G2F"
click at [330, 322] on div "Unicote Select 450 Girth Xero Item # factory_item Material Unicote Select Inven…" at bounding box center [426, 315] width 321 height 100
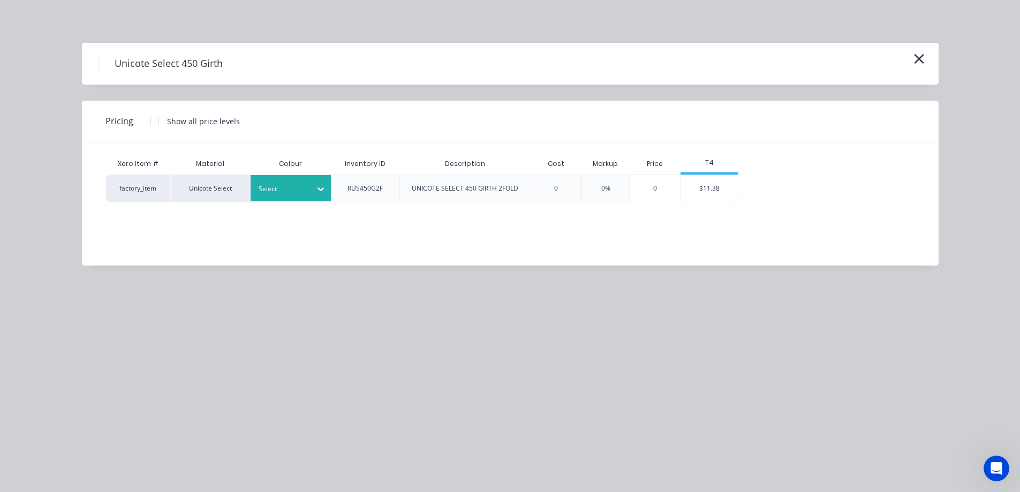
click at [289, 188] on div at bounding box center [283, 189] width 48 height 12
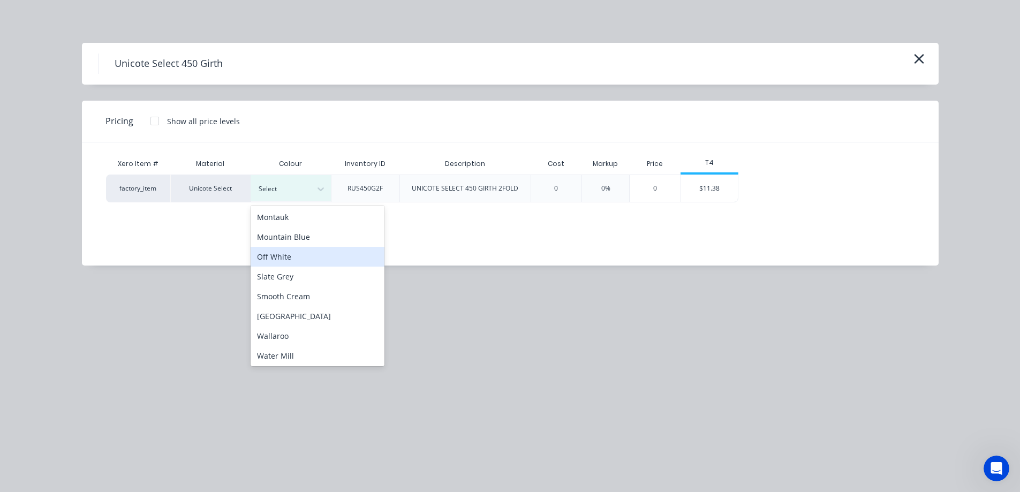
scroll to position [280, 0]
click at [288, 267] on div "Slate Grey" at bounding box center [318, 275] width 134 height 20
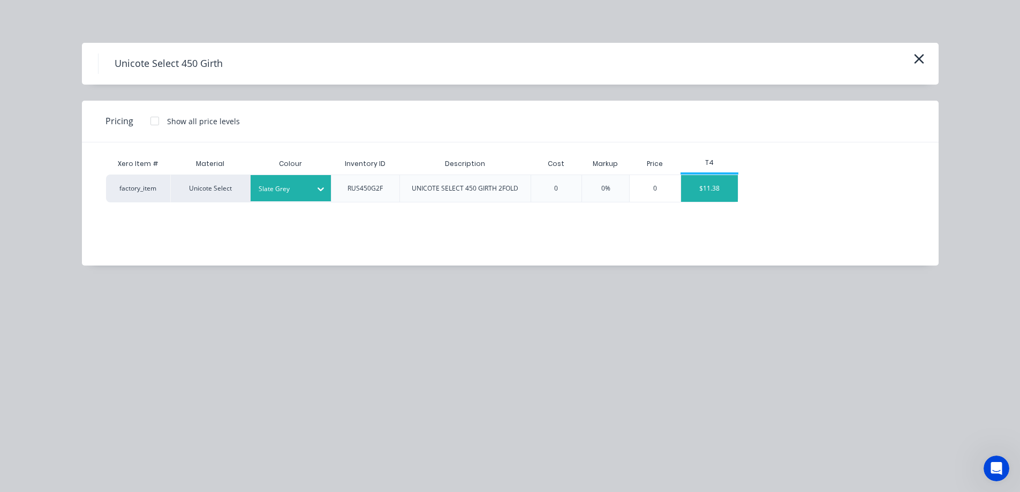
click at [696, 192] on div "$11.38" at bounding box center [709, 188] width 57 height 27
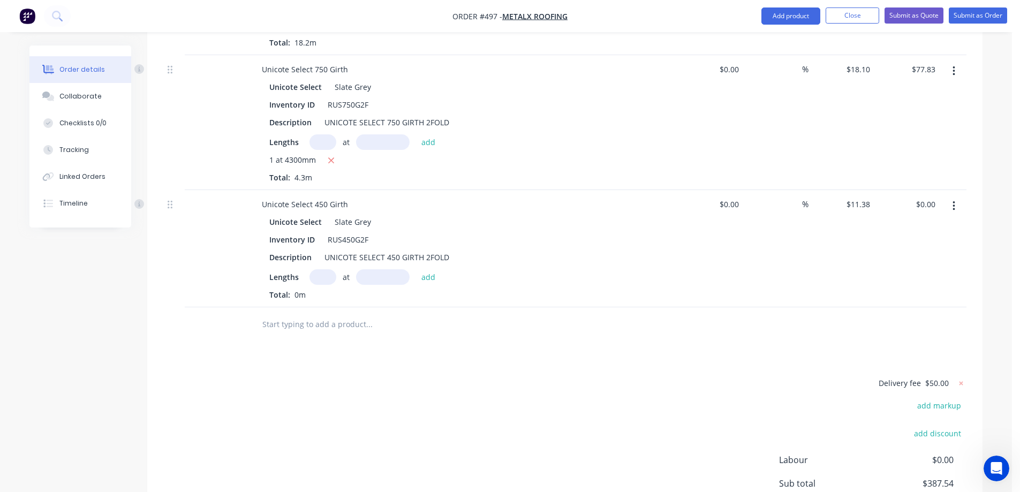
click at [325, 285] on input "text" at bounding box center [323, 277] width 27 height 16
type input "1"
type input "4200mm"
click at [427, 284] on button "add" at bounding box center [428, 276] width 25 height 14
type input "$47.80"
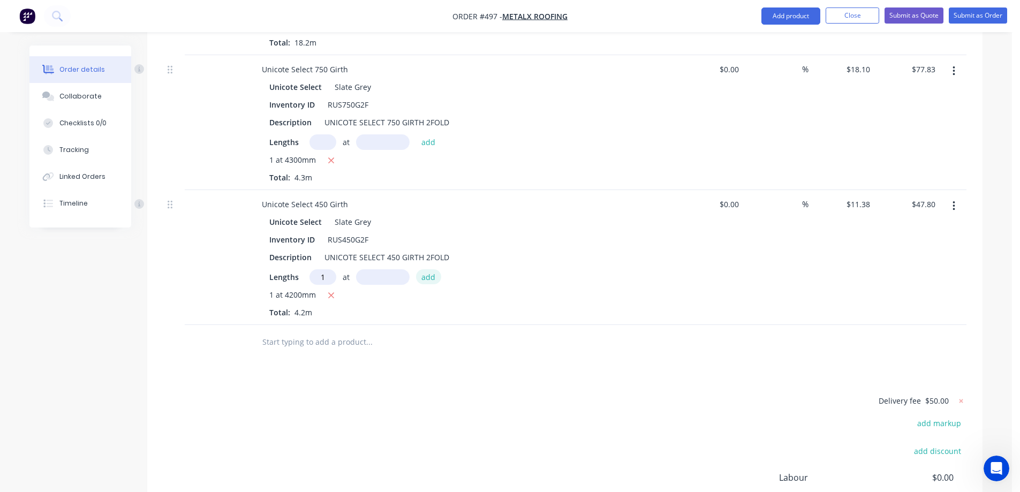
type input "1"
type input "4800mm"
click at [427, 284] on button "add" at bounding box center [428, 276] width 25 height 14
type input "$102.42"
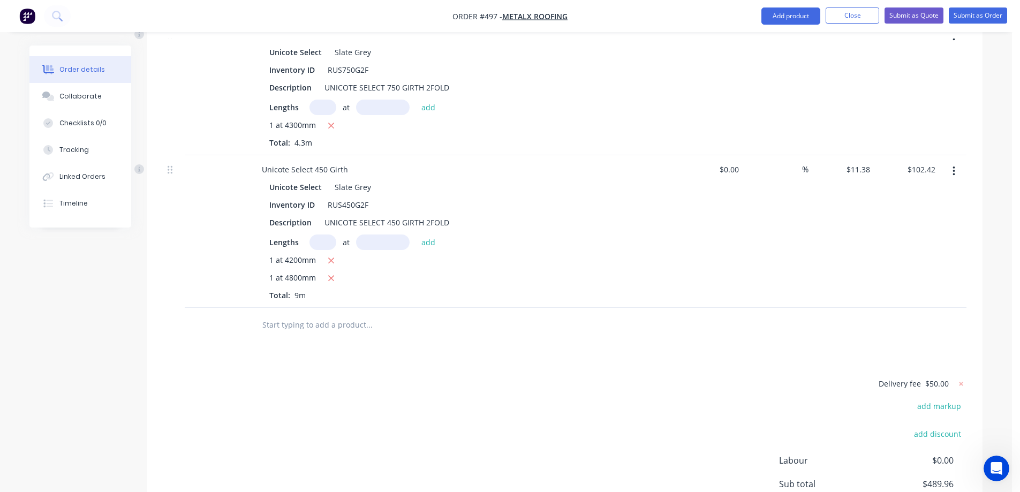
scroll to position [538, 0]
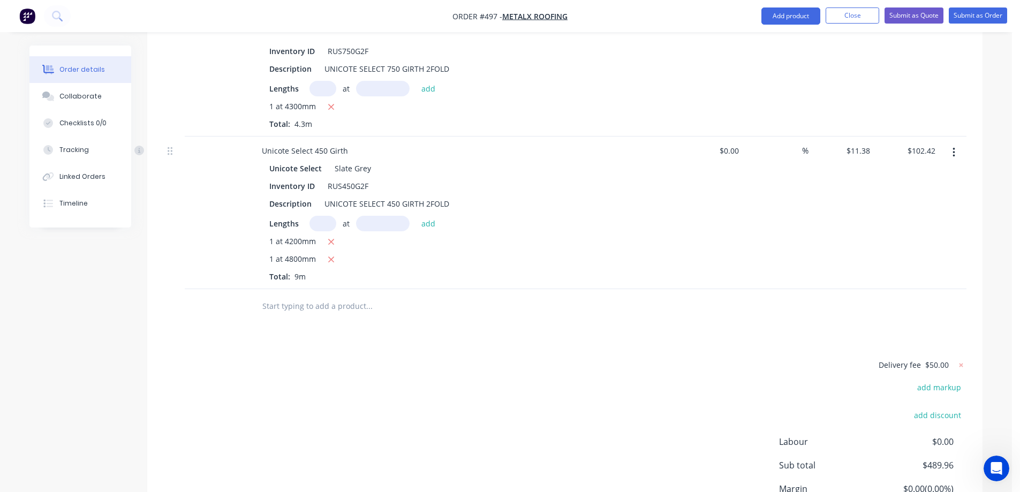
click at [302, 314] on input "text" at bounding box center [369, 306] width 214 height 21
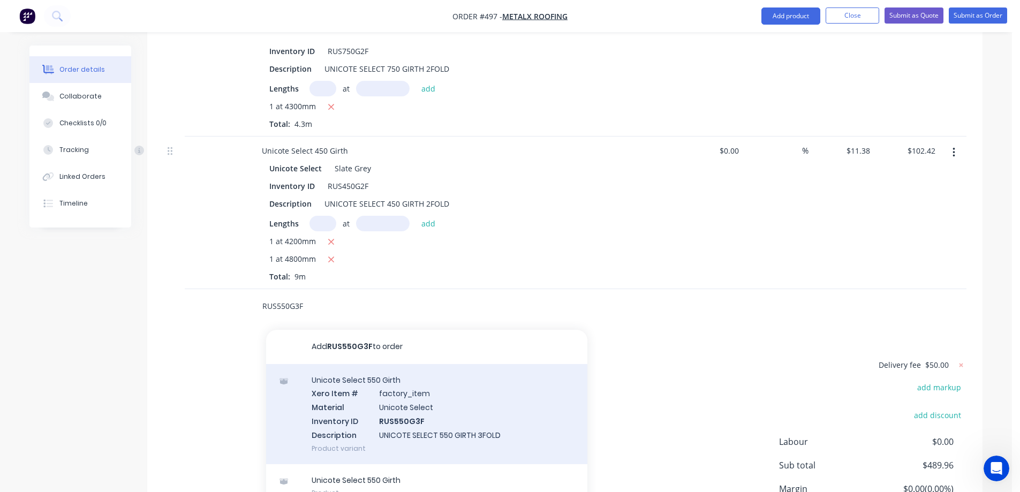
type input "RUS550G3F"
click at [355, 425] on div "Unicote Select 550 Girth Xero Item # factory_item Material Unicote Select Inven…" at bounding box center [426, 414] width 321 height 100
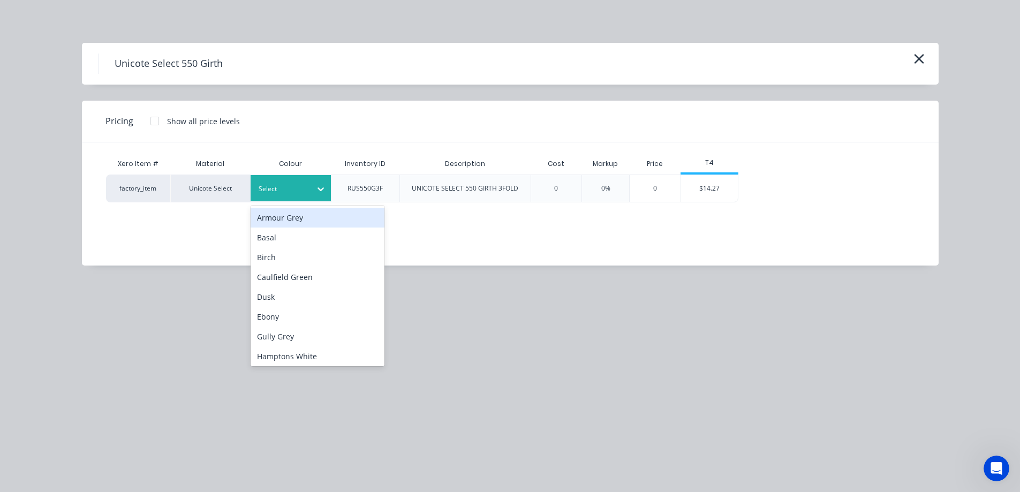
click at [275, 187] on div at bounding box center [283, 189] width 48 height 12
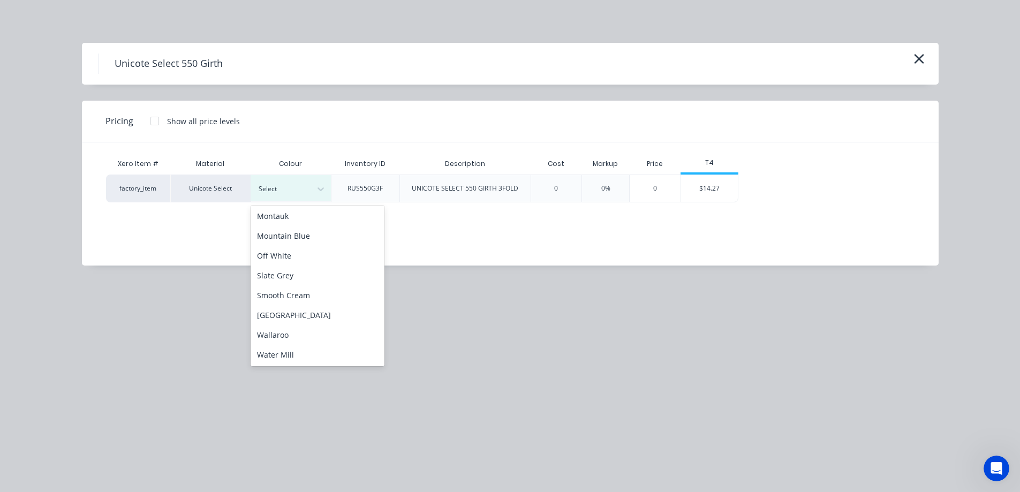
scroll to position [280, 0]
click at [292, 269] on div "Slate Grey" at bounding box center [318, 275] width 134 height 20
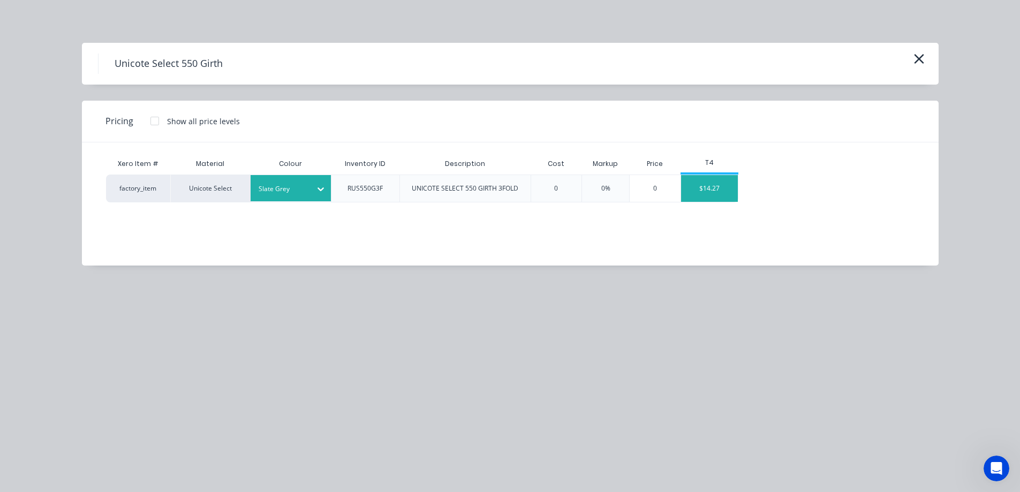
click at [701, 189] on div "$14.27" at bounding box center [709, 188] width 57 height 27
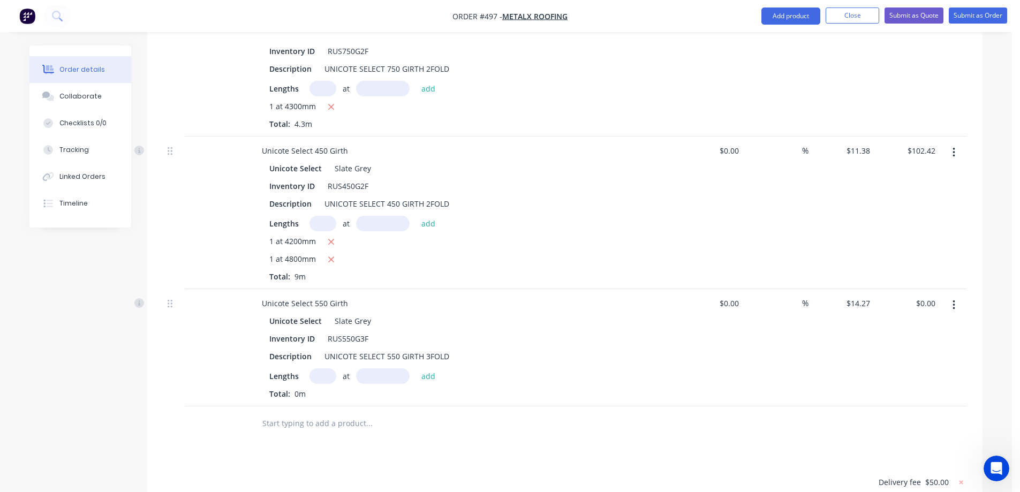
click at [320, 384] on input "text" at bounding box center [323, 376] width 27 height 16
type input "1"
type input "6000mm"
click at [433, 383] on button "add" at bounding box center [428, 375] width 25 height 14
type input "$85.62"
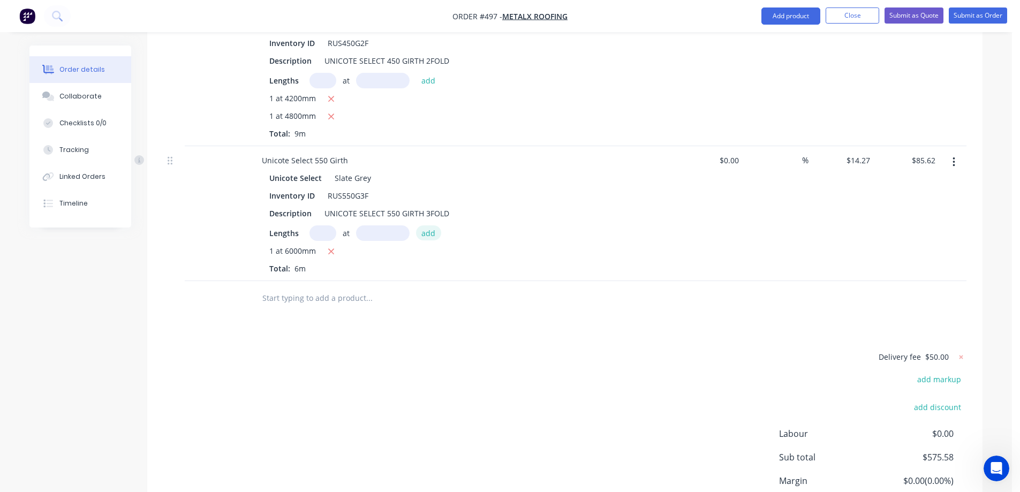
scroll to position [698, 0]
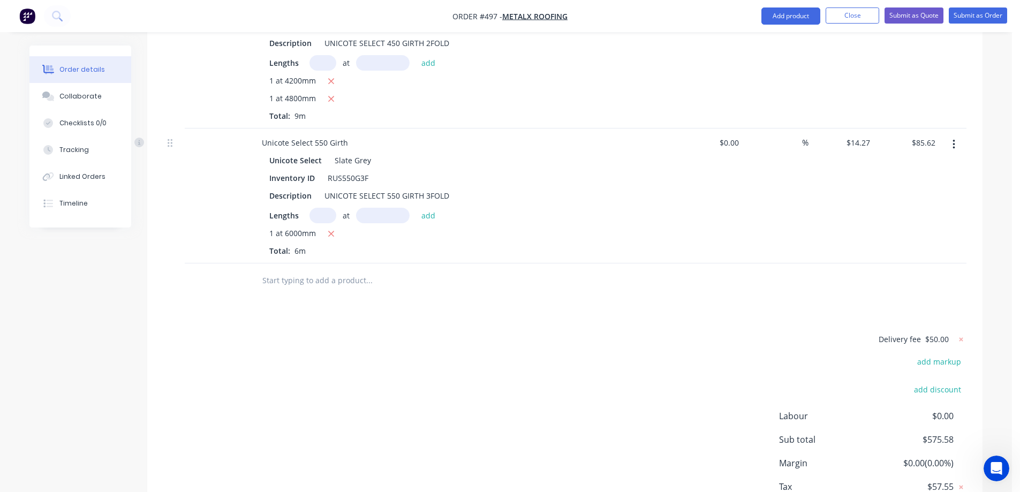
click at [317, 291] on input "text" at bounding box center [369, 280] width 214 height 21
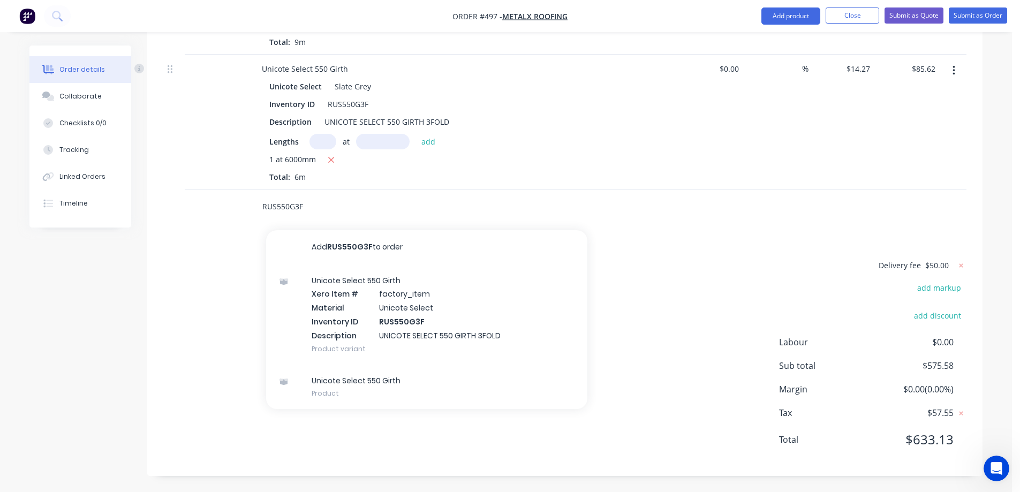
scroll to position [784, 0]
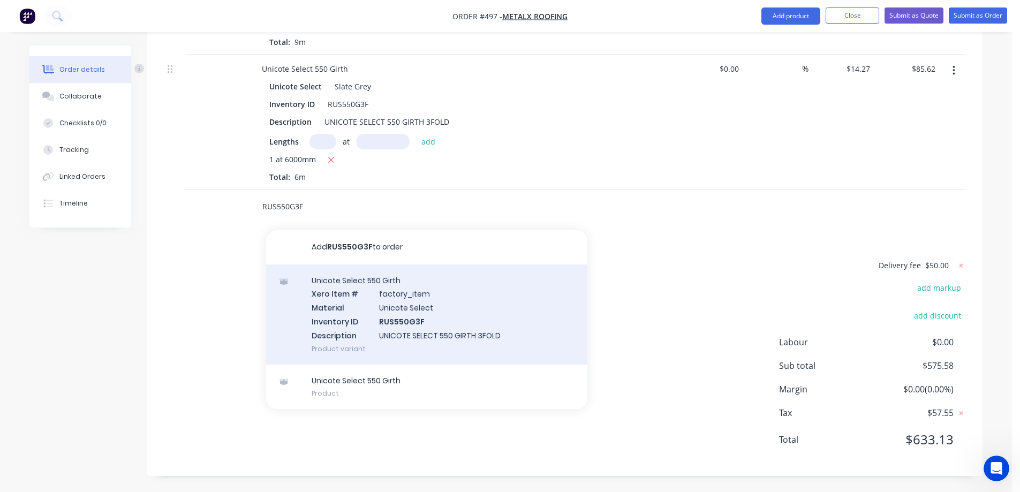
type input "RUS550G3F"
click at [455, 313] on div "Unicote Select 550 Girth Xero Item # factory_item Material Unicote Select Inven…" at bounding box center [426, 315] width 321 height 100
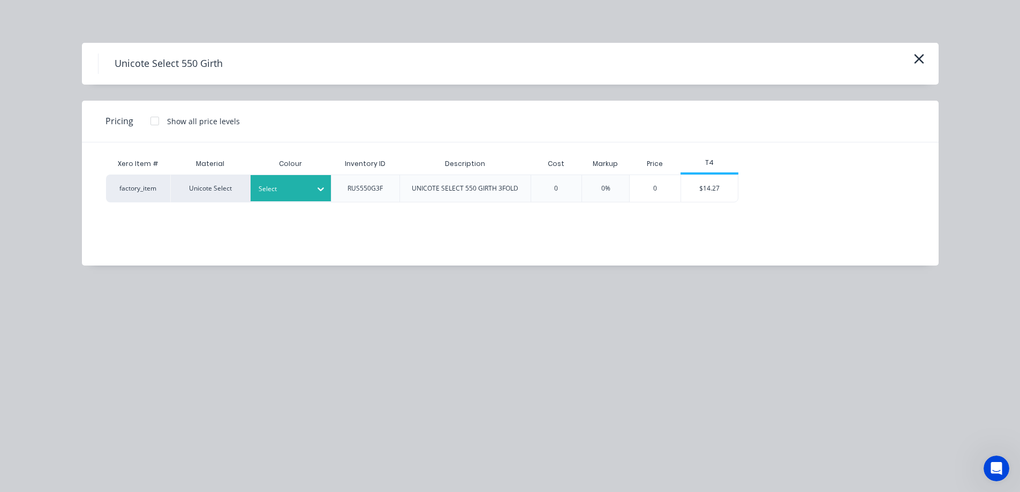
click at [300, 178] on div "Select" at bounding box center [291, 188] width 80 height 26
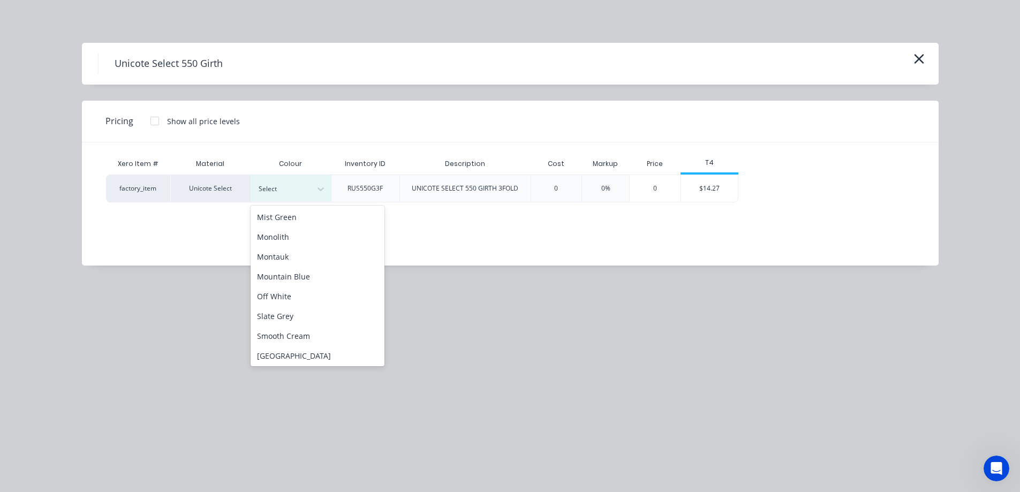
scroll to position [268, 0]
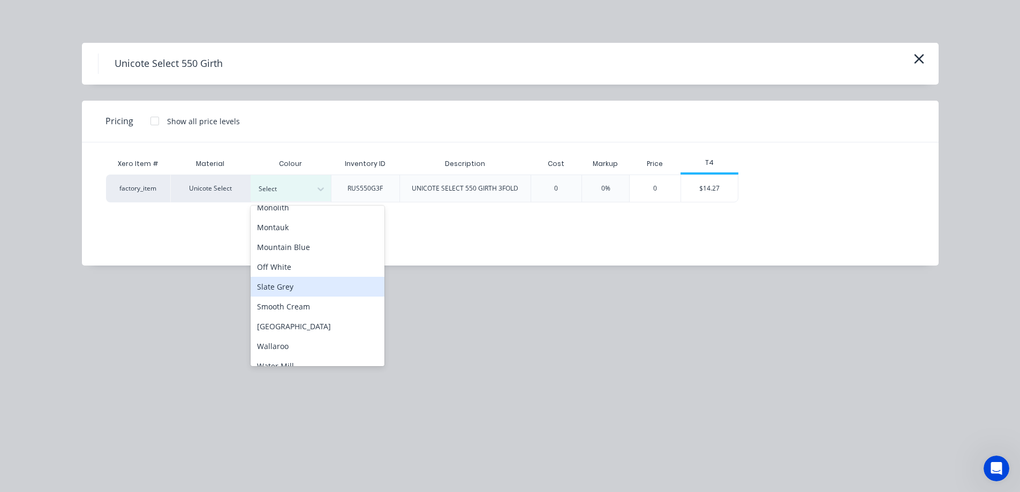
click at [291, 285] on div "Slate Grey" at bounding box center [318, 287] width 134 height 20
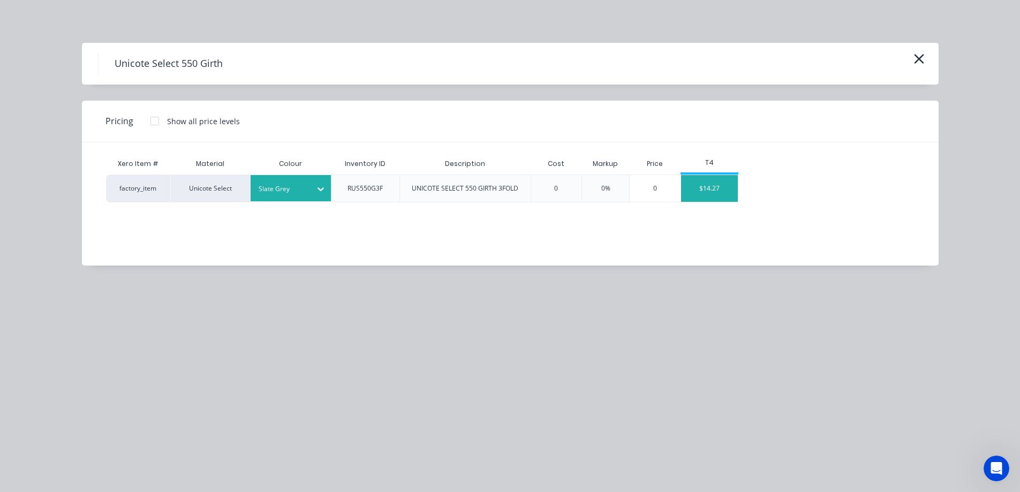
click at [705, 192] on div "$14.27" at bounding box center [709, 188] width 57 height 27
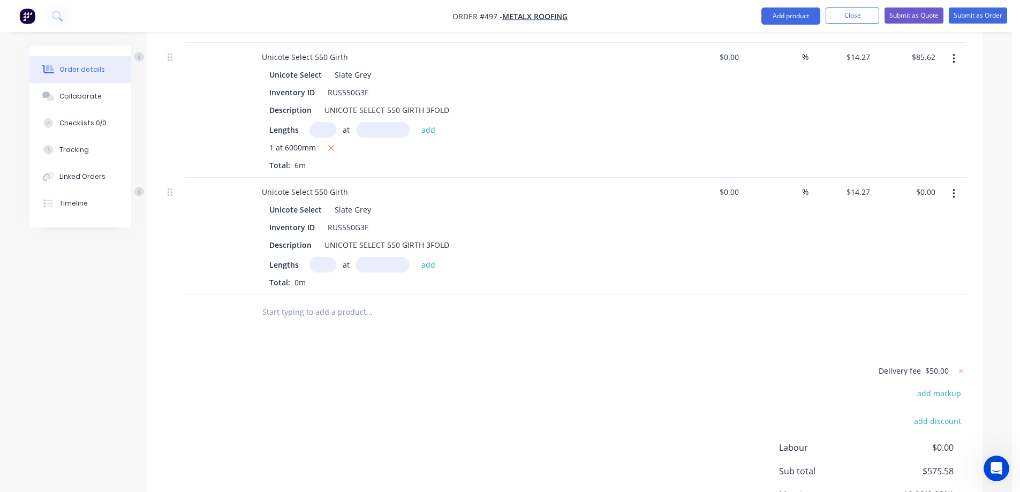
click at [320, 273] on input "text" at bounding box center [323, 265] width 27 height 16
type input "1"
type input "5100mm"
click at [434, 272] on button "add" at bounding box center [428, 264] width 25 height 14
type input "$72.78"
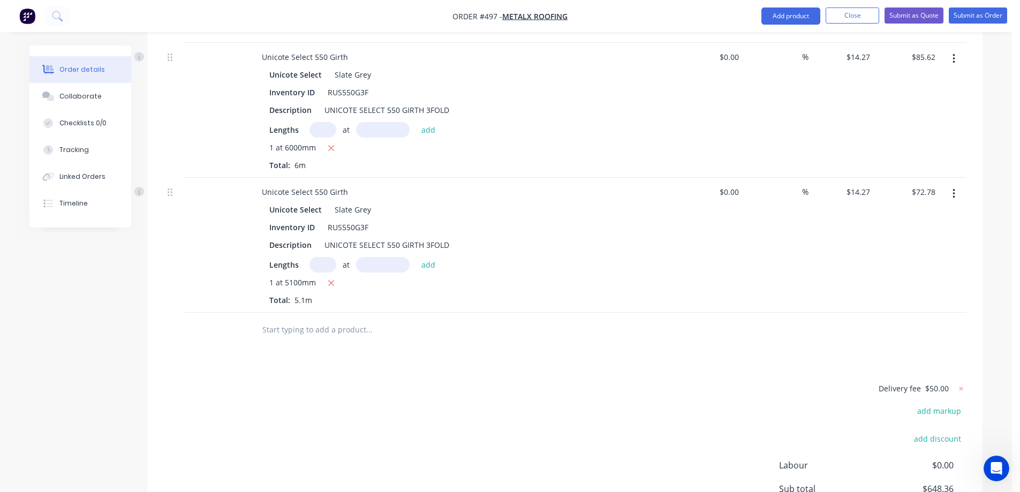
click at [356, 336] on input "text" at bounding box center [369, 329] width 214 height 21
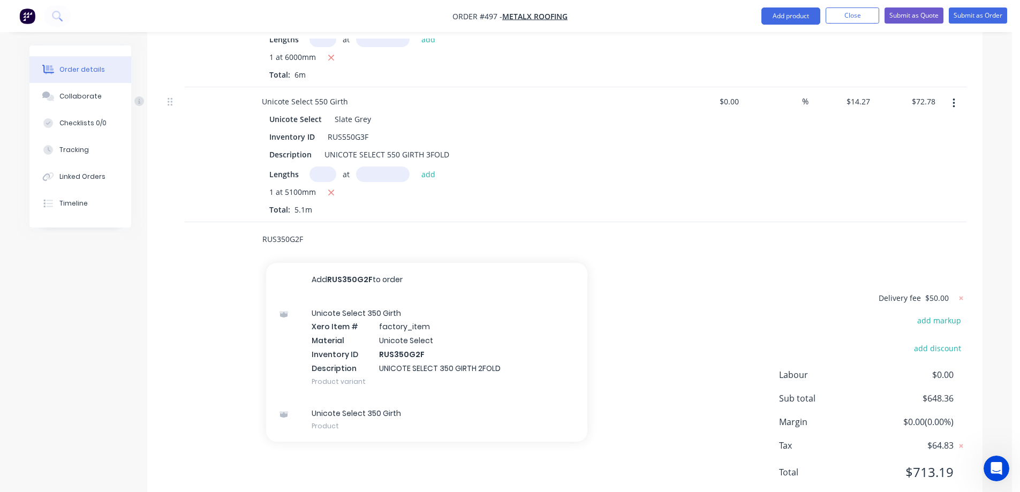
scroll to position [919, 0]
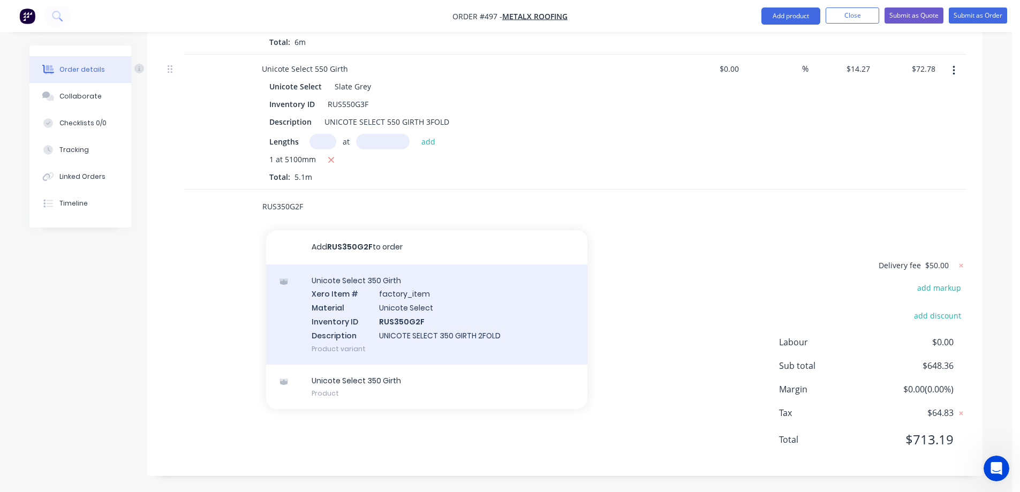
type input "RUS350G2F"
click at [410, 332] on div "Unicote Select 350 Girth Xero Item # factory_item Material Unicote Select Inven…" at bounding box center [426, 315] width 321 height 100
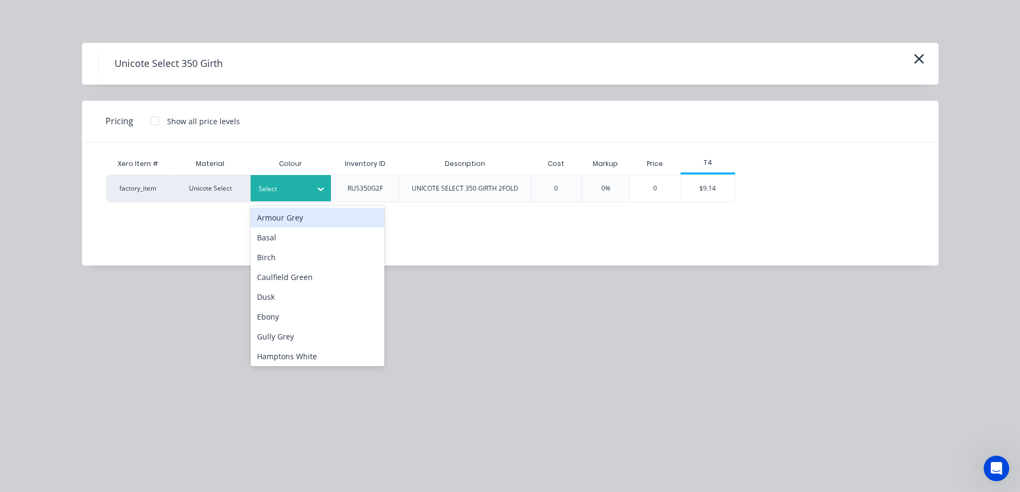
click at [308, 191] on div "Select" at bounding box center [281, 189] width 60 height 14
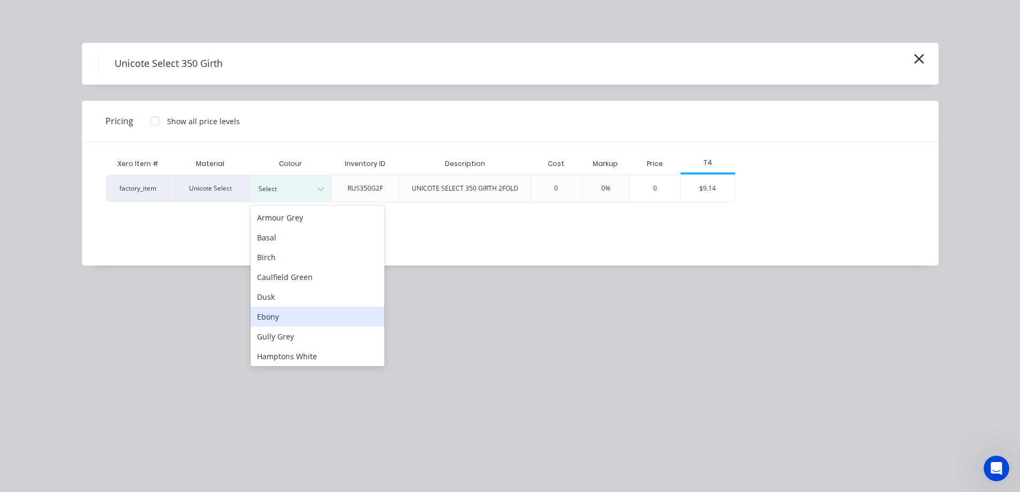
scroll to position [268, 0]
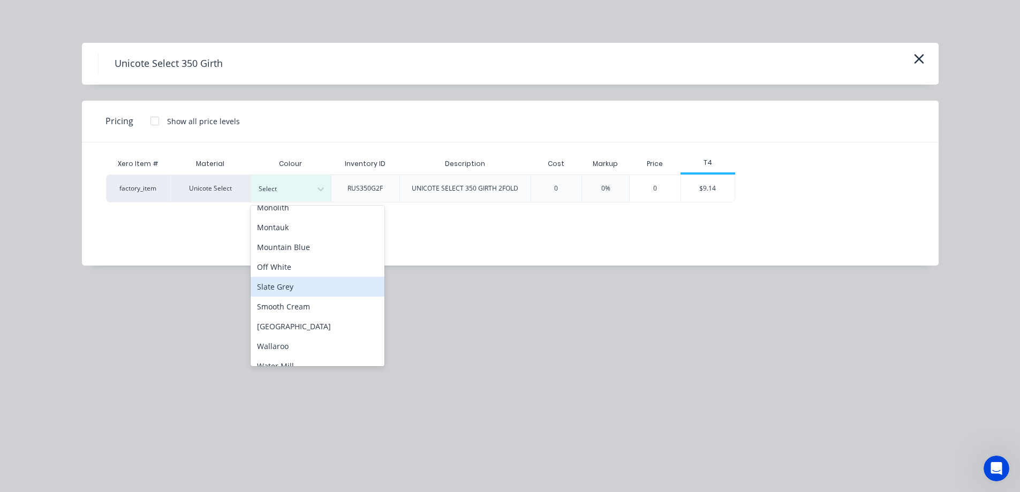
click at [294, 292] on div "Slate Grey" at bounding box center [318, 287] width 134 height 20
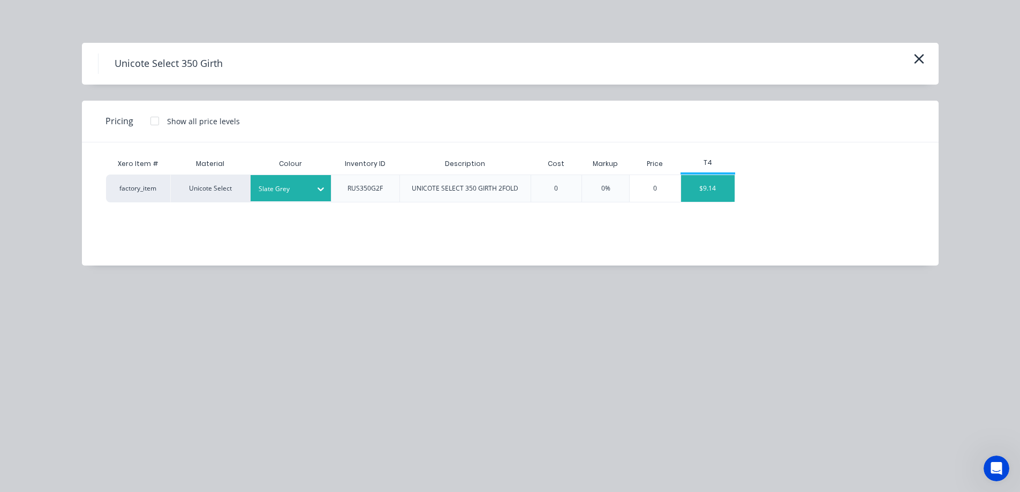
click at [692, 185] on div "$9.14" at bounding box center [708, 188] width 54 height 27
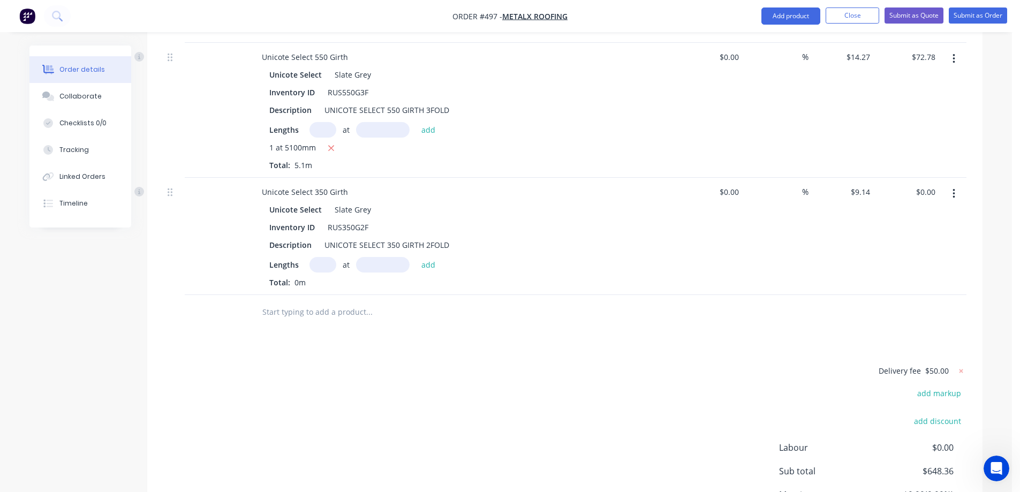
click at [323, 273] on input "text" at bounding box center [323, 265] width 27 height 16
type input "2"
type input "4000mm"
click at [422, 272] on button "add" at bounding box center [428, 264] width 25 height 14
type input "$73.12"
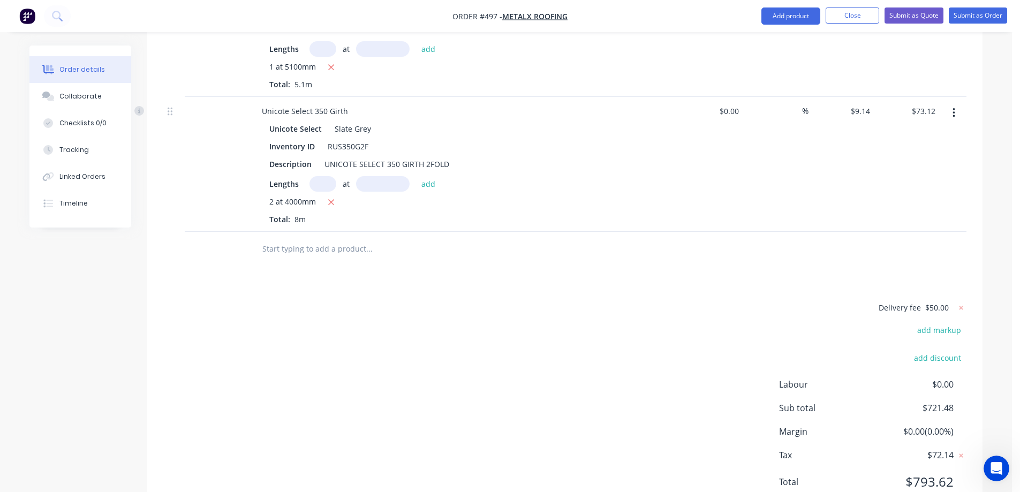
scroll to position [1000, 0]
click at [918, 17] on button "Submit as Quote" at bounding box center [914, 15] width 59 height 16
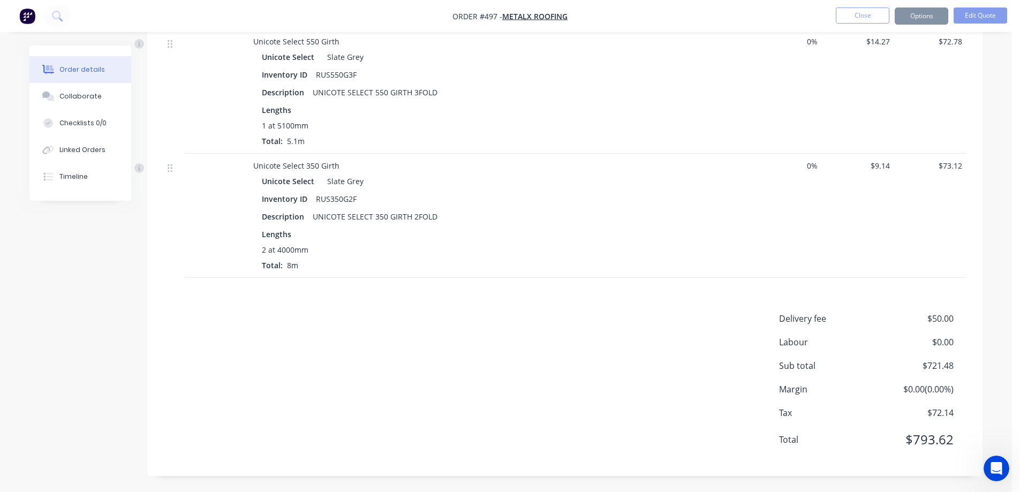
scroll to position [0, 0]
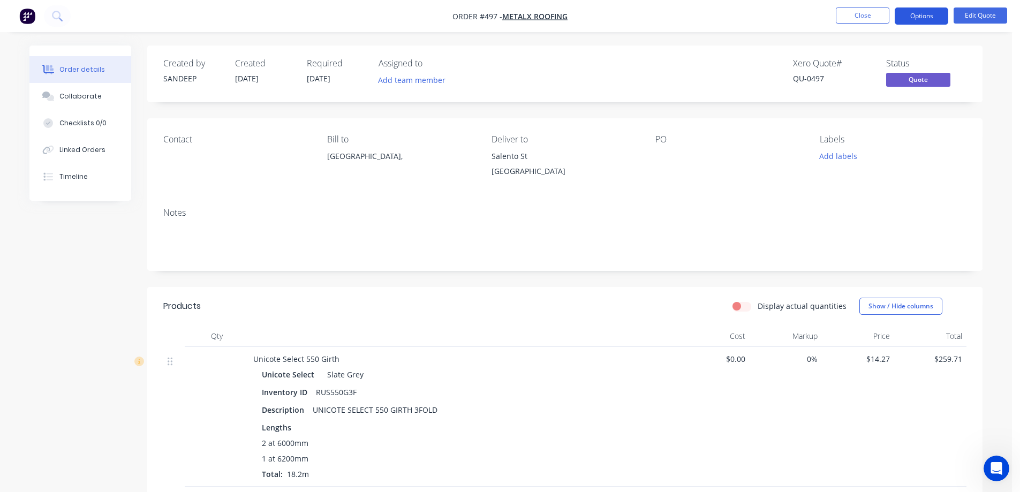
click at [917, 14] on button "Options" at bounding box center [922, 15] width 54 height 17
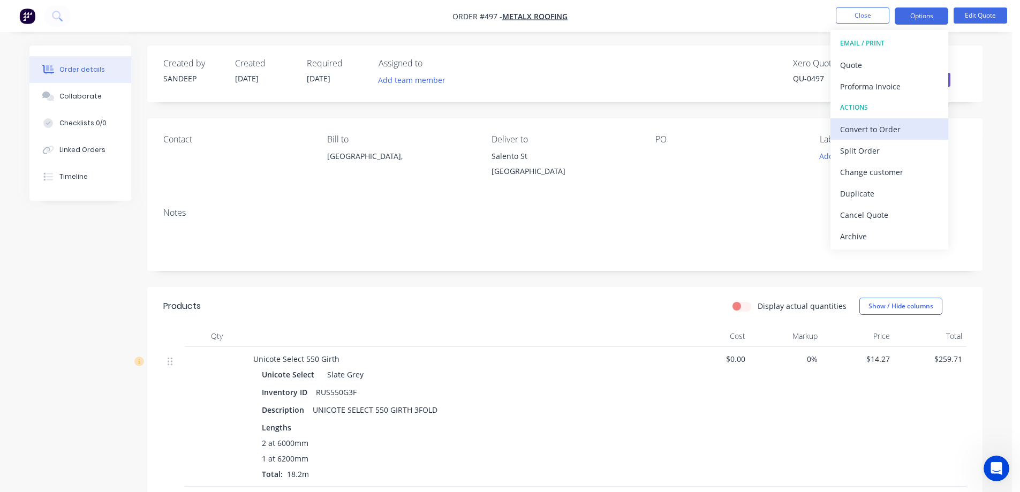
click at [867, 126] on div "Convert to Order" at bounding box center [889, 130] width 99 height 16
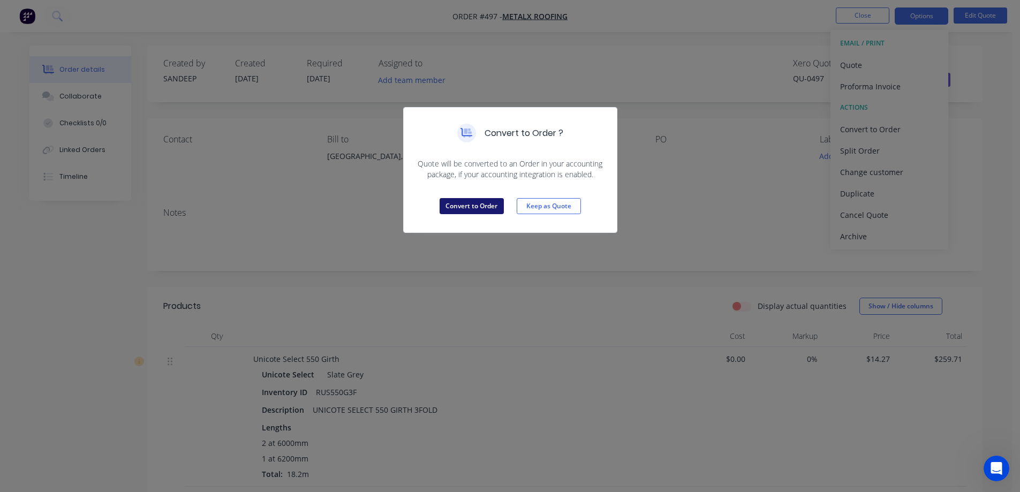
click at [478, 206] on button "Convert to Order" at bounding box center [472, 206] width 64 height 16
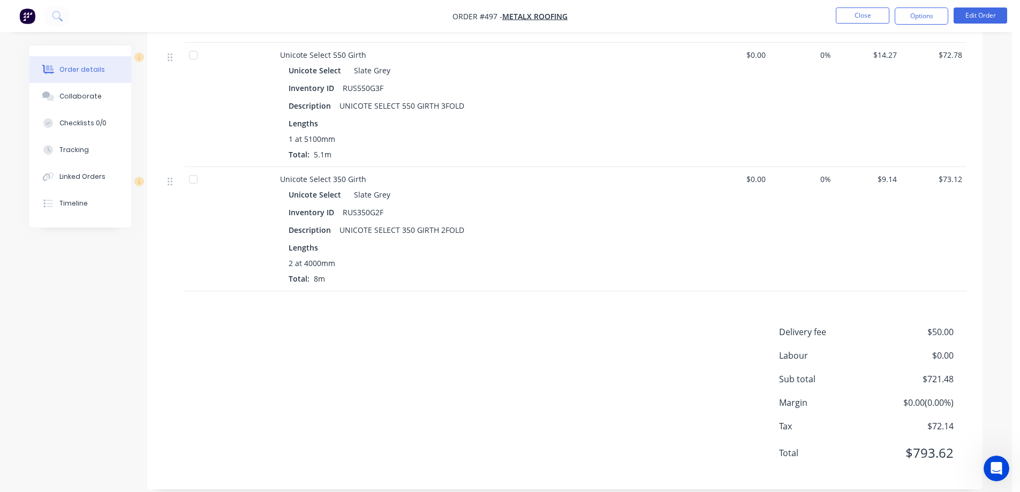
scroll to position [846, 0]
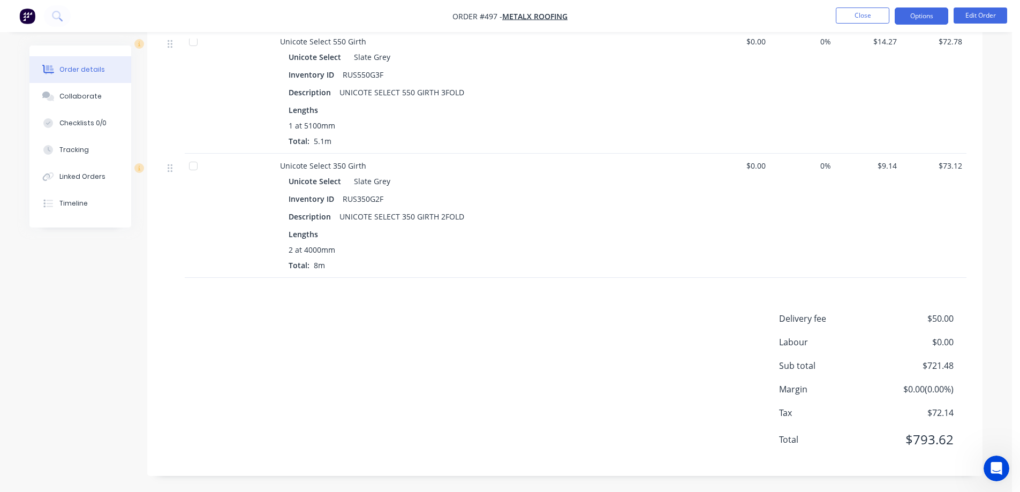
click at [913, 10] on button "Options" at bounding box center [922, 15] width 54 height 17
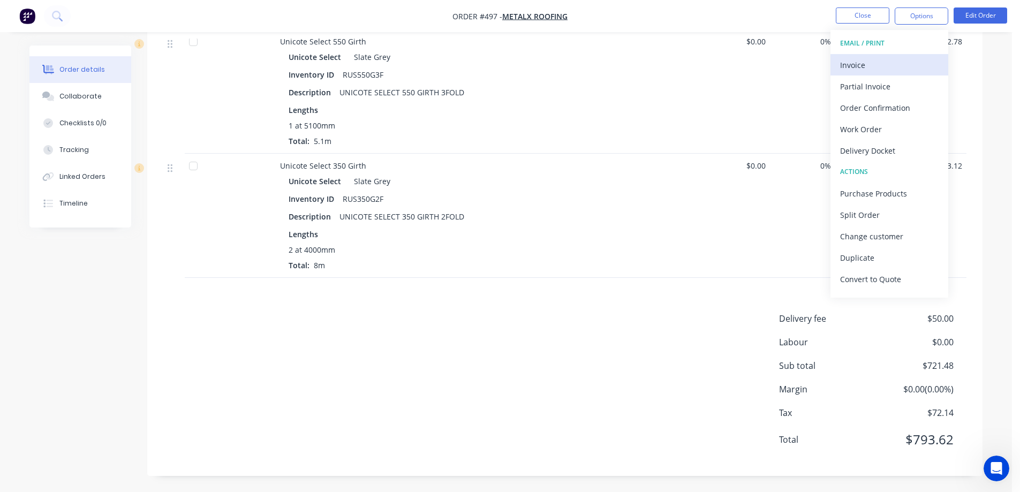
click at [879, 64] on div "Invoice" at bounding box center [889, 65] width 99 height 16
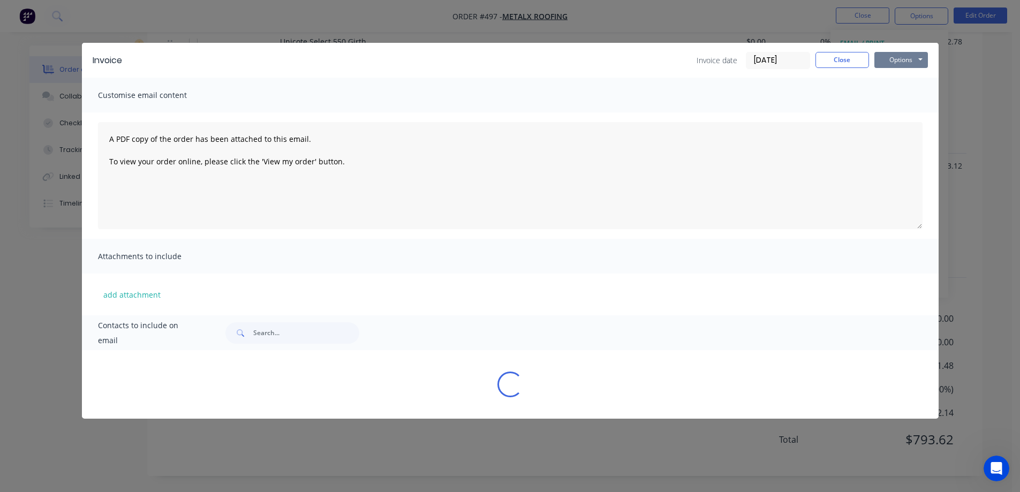
click at [888, 60] on button "Options" at bounding box center [902, 60] width 54 height 16
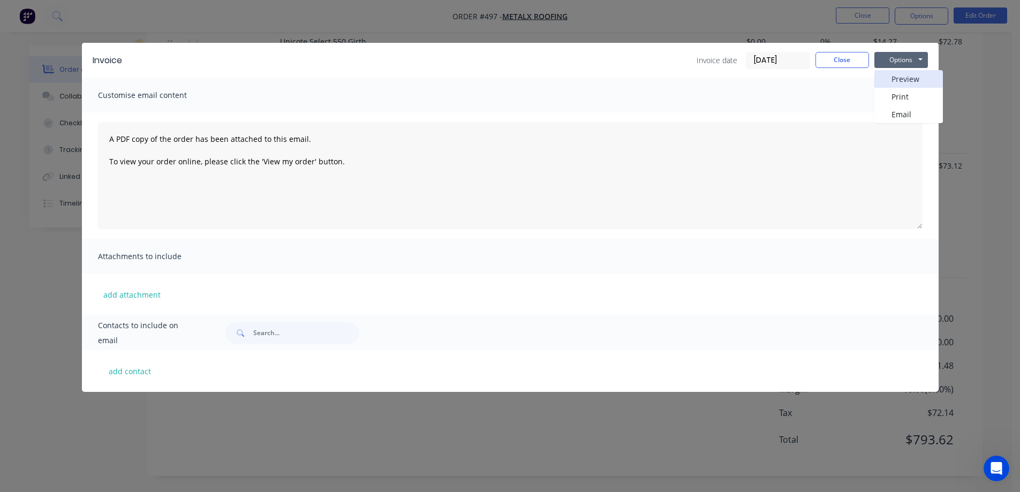
click at [889, 78] on button "Preview" at bounding box center [909, 79] width 69 height 18
click at [837, 58] on button "Close" at bounding box center [843, 60] width 54 height 16
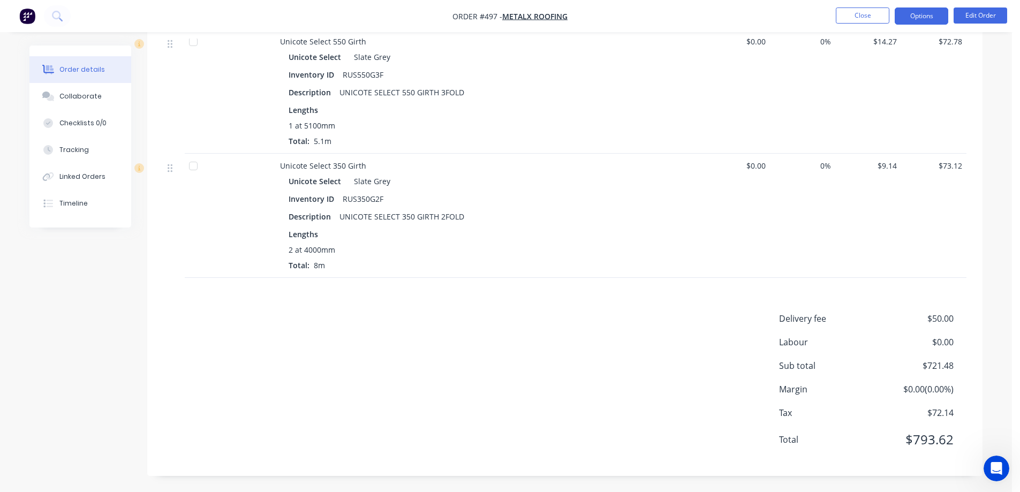
click at [909, 16] on button "Options" at bounding box center [922, 15] width 54 height 17
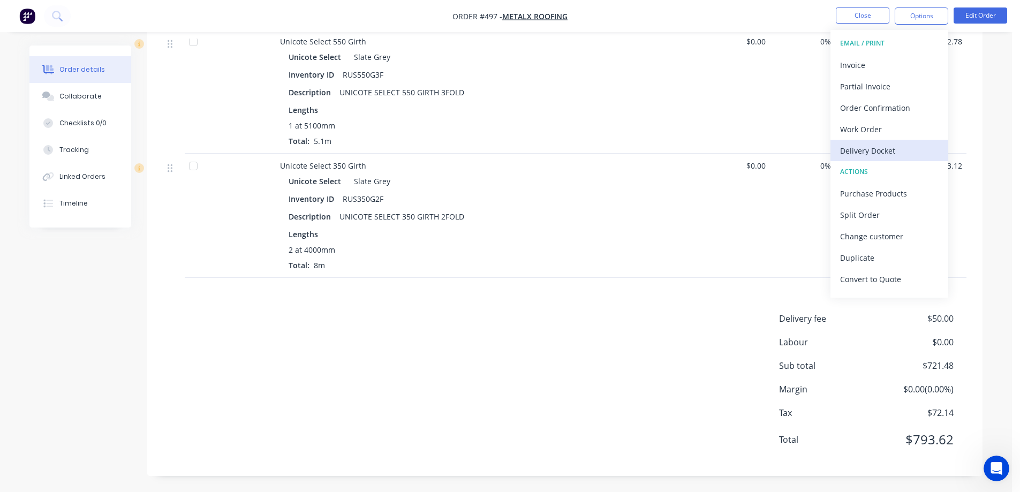
click at [875, 149] on div "Delivery Docket" at bounding box center [889, 151] width 99 height 16
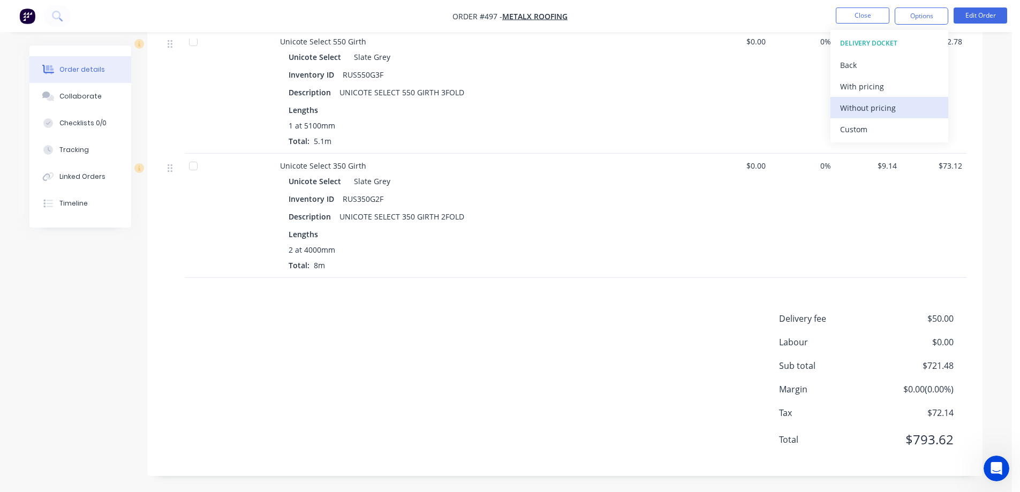
click at [863, 113] on div "Without pricing" at bounding box center [889, 108] width 99 height 16
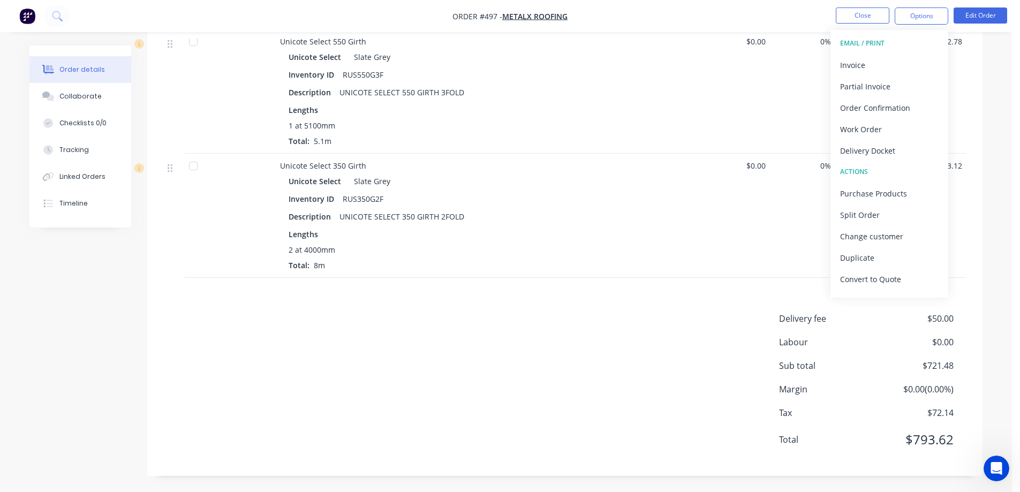
scroll to position [685, 0]
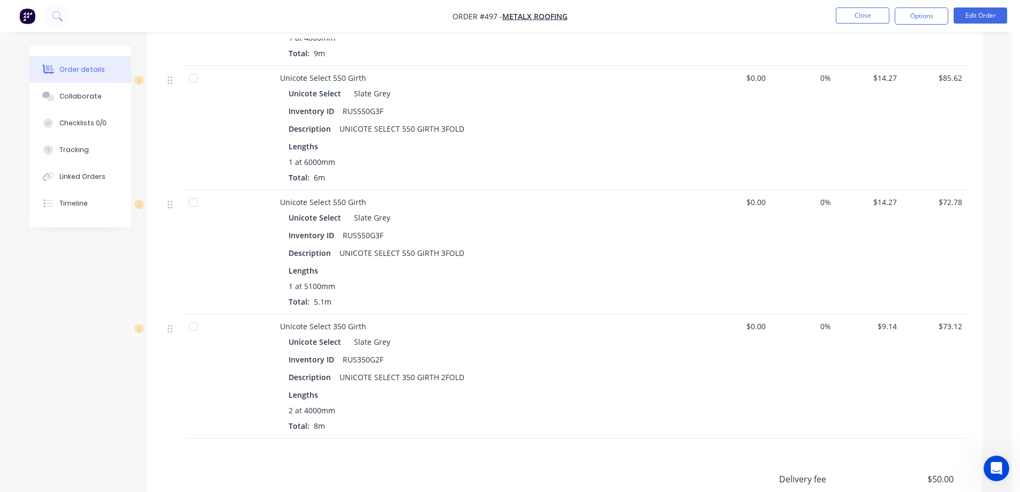
click at [29, 16] on img "button" at bounding box center [27, 16] width 16 height 16
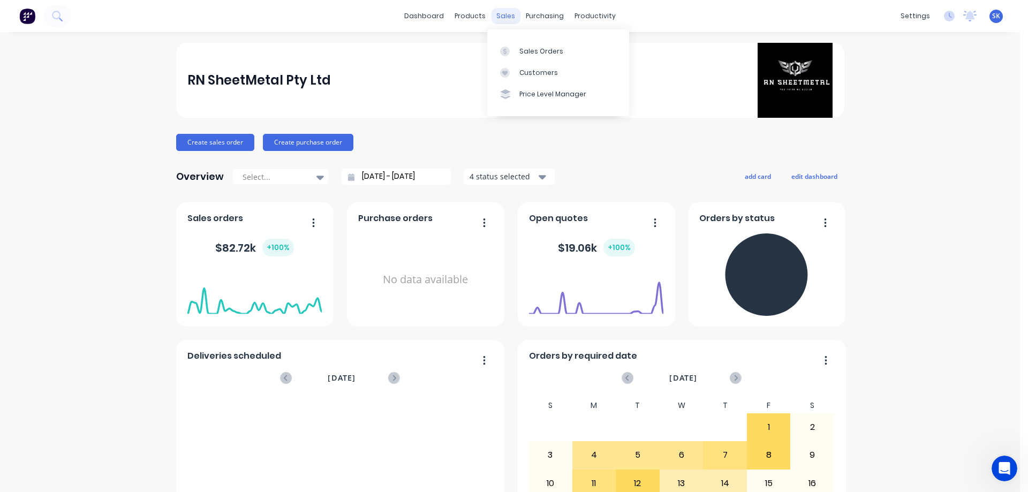
click at [500, 15] on div "sales" at bounding box center [505, 16] width 29 height 16
click at [532, 55] on div "Sales Orders" at bounding box center [541, 52] width 44 height 10
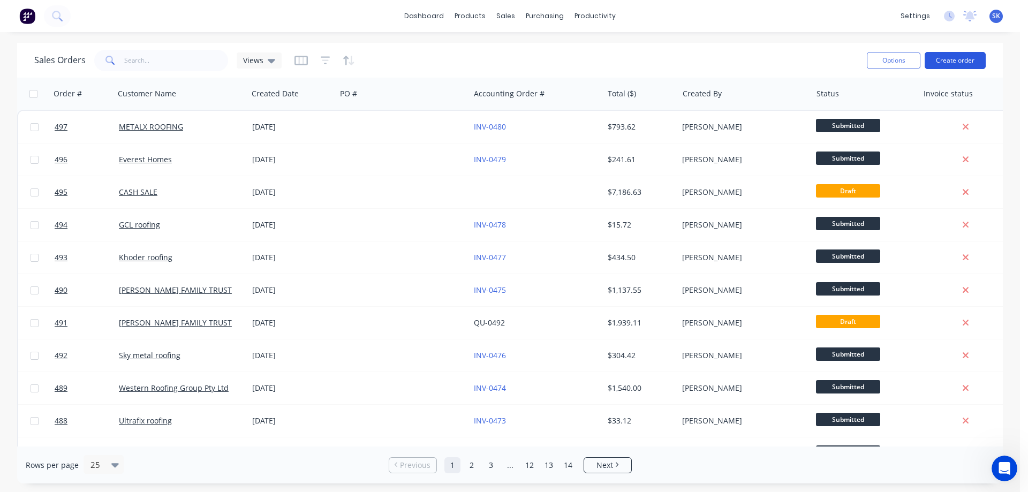
click at [972, 58] on button "Create order" at bounding box center [955, 60] width 61 height 17
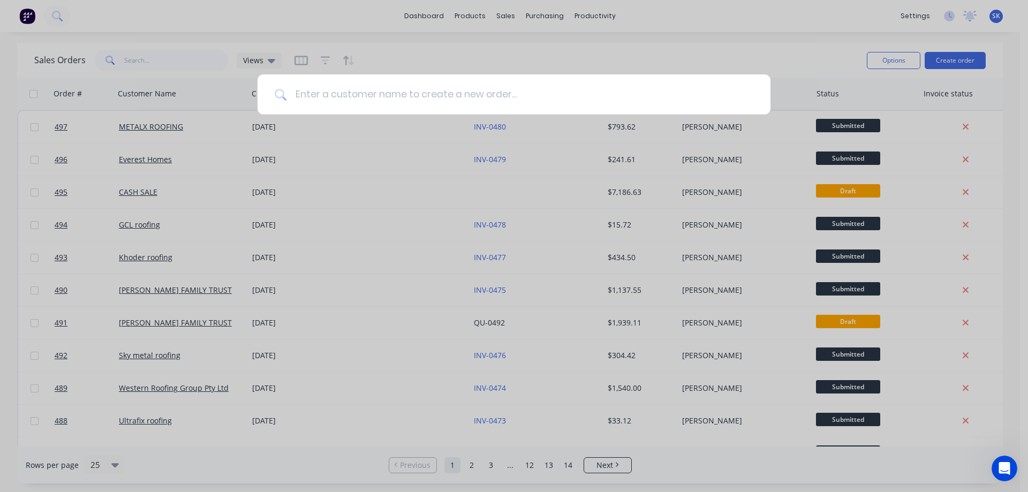
click at [344, 92] on input at bounding box center [520, 94] width 467 height 40
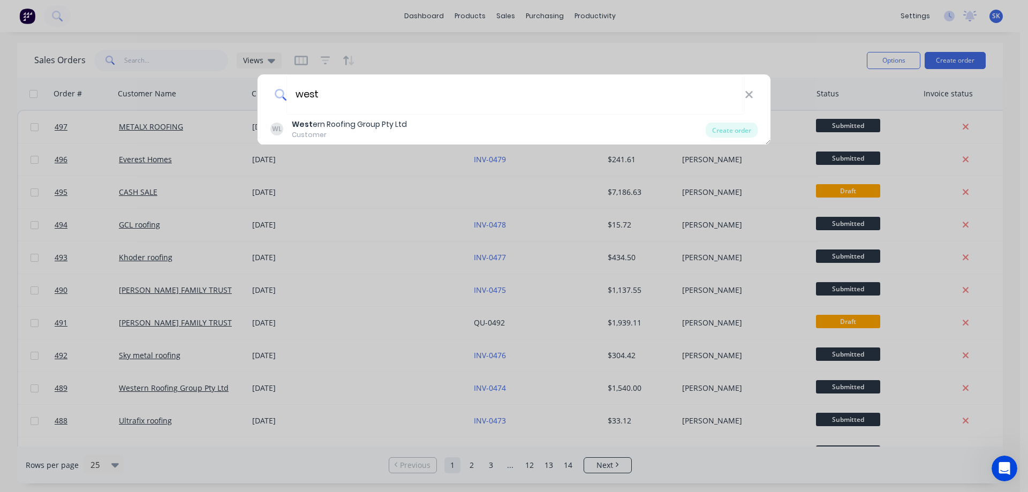
type input "west"
click at [348, 116] on div "WL West ern Roofing Group Pty Ltd Customer Create order" at bounding box center [514, 130] width 513 height 30
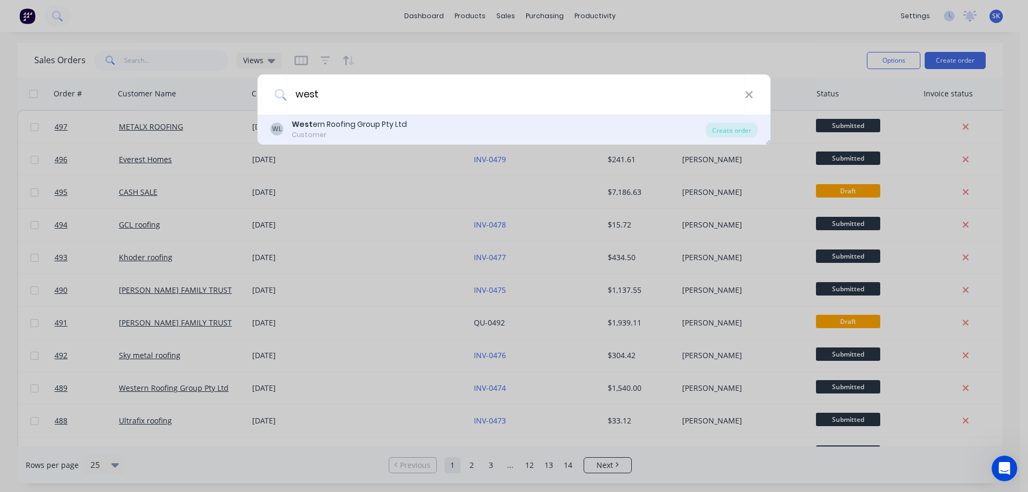
click at [349, 127] on div "West ern Roofing Group Pty Ltd" at bounding box center [349, 124] width 115 height 11
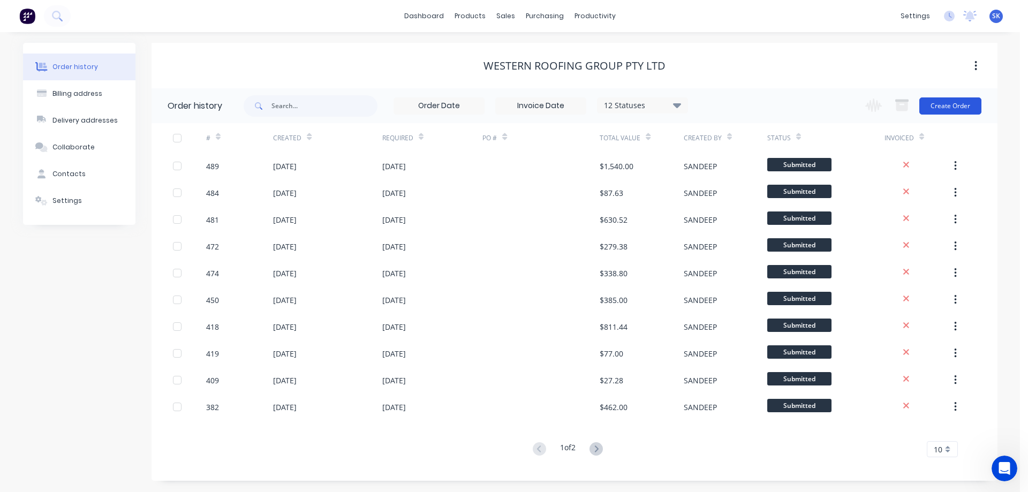
click at [953, 106] on button "Create Order" at bounding box center [951, 105] width 62 height 17
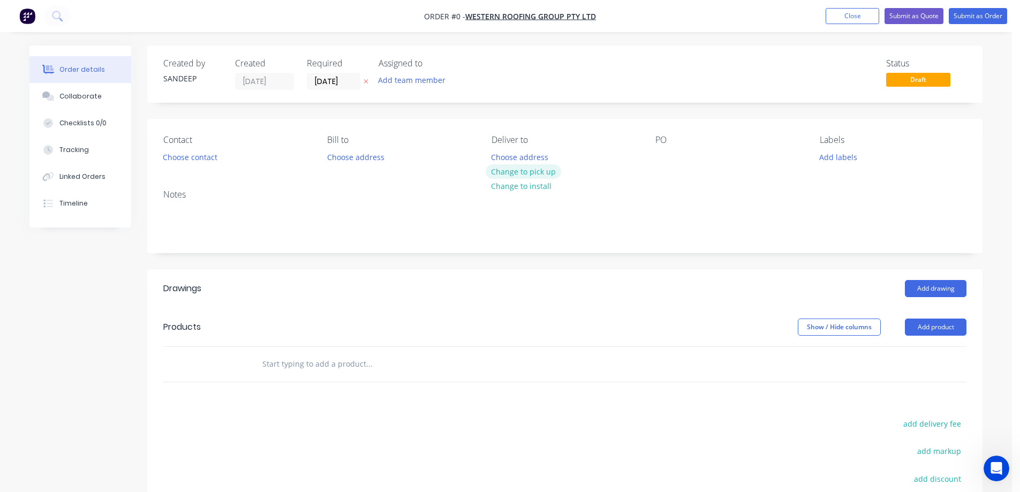
click at [514, 176] on button "Change to pick up" at bounding box center [524, 171] width 76 height 14
click at [288, 365] on input "text" at bounding box center [369, 363] width 214 height 21
type input "r"
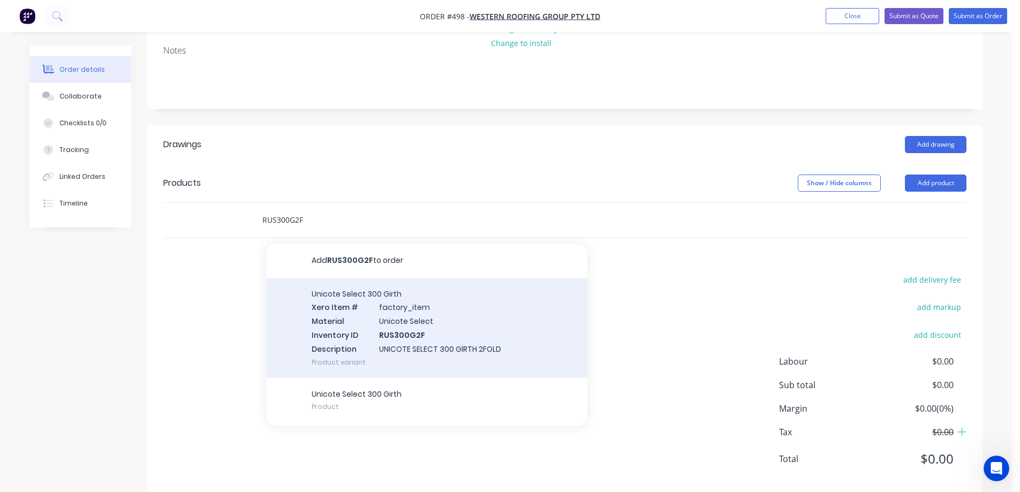
scroll to position [163, 0]
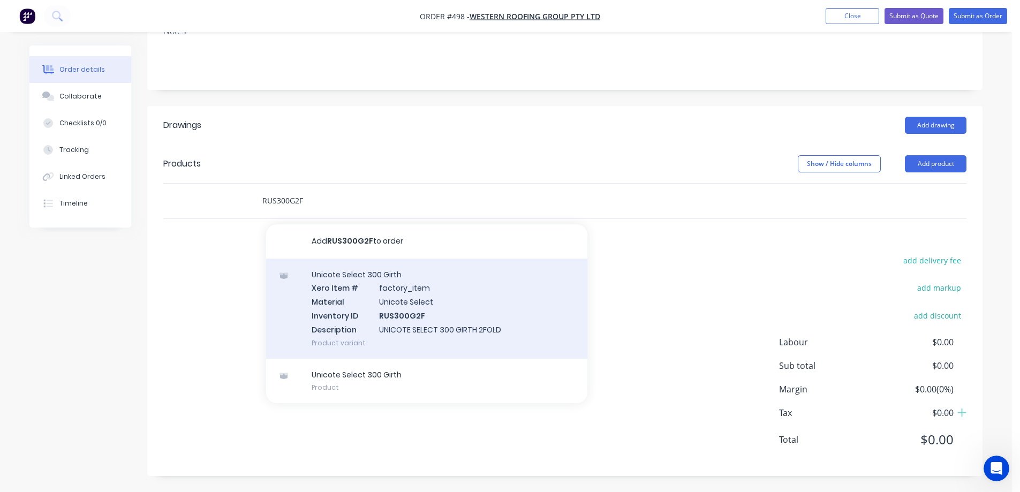
type input "RUS300G2F"
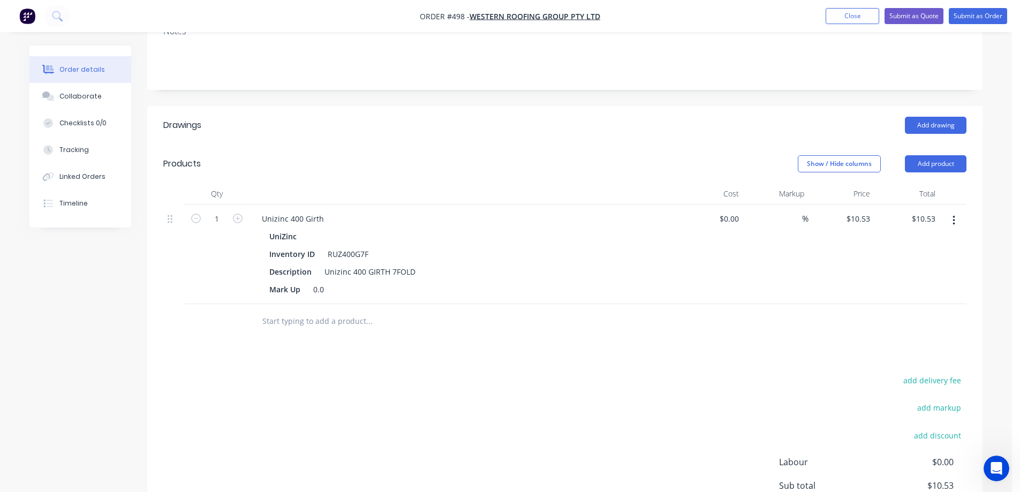
click at [955, 221] on button "button" at bounding box center [954, 220] width 25 height 19
click at [889, 303] on button "Delete" at bounding box center [916, 312] width 102 height 21
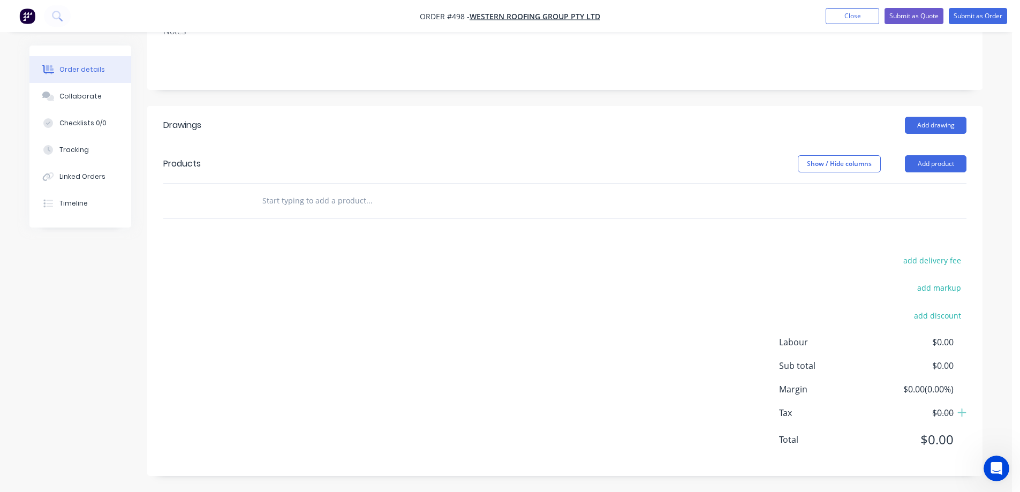
click at [348, 196] on input "text" at bounding box center [369, 200] width 214 height 21
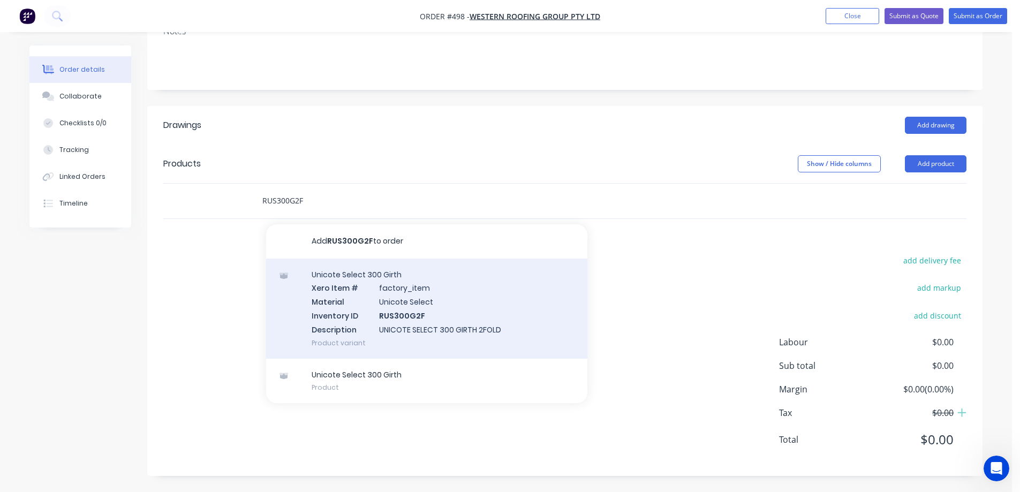
type input "RUS300G2F"
click at [386, 317] on div "Unicote Select 300 Girth Xero Item # factory_item Material Unicote Select Inven…" at bounding box center [426, 309] width 321 height 100
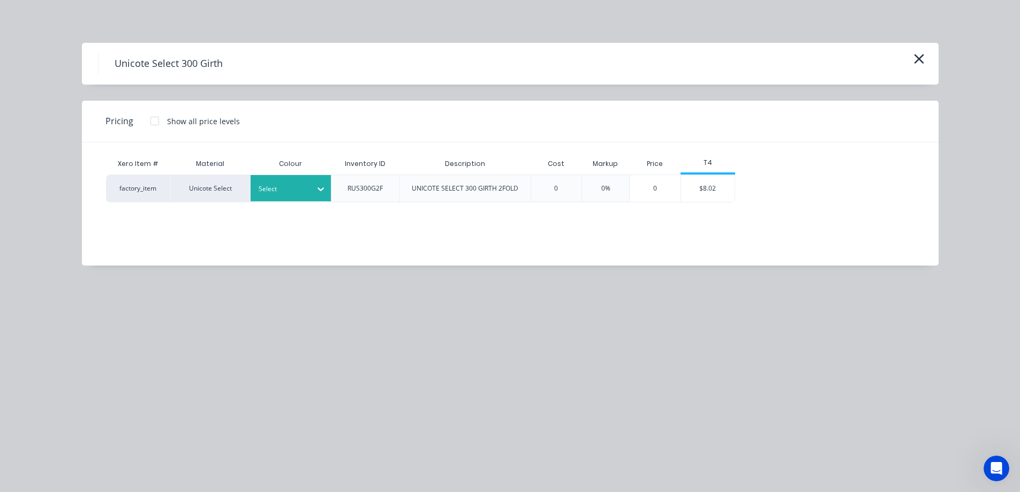
click at [278, 186] on div at bounding box center [283, 189] width 48 height 12
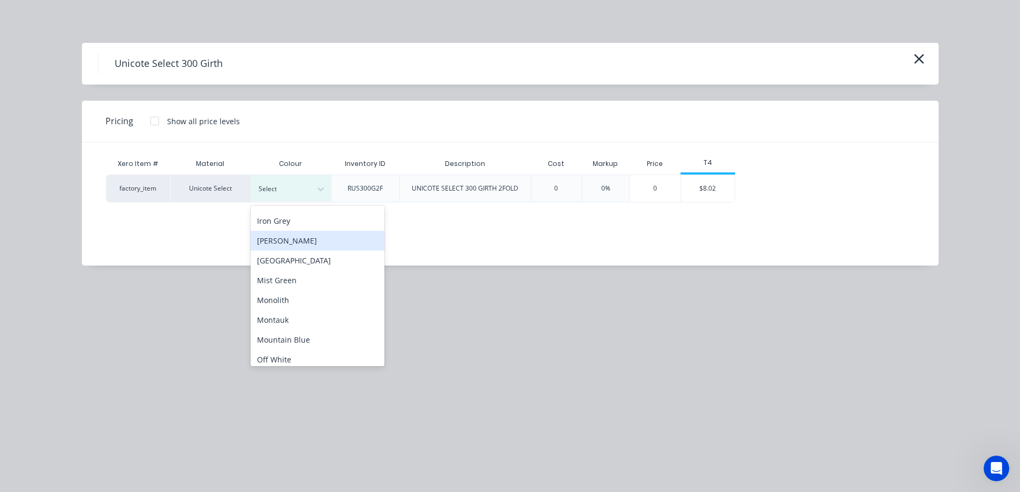
scroll to position [268, 0]
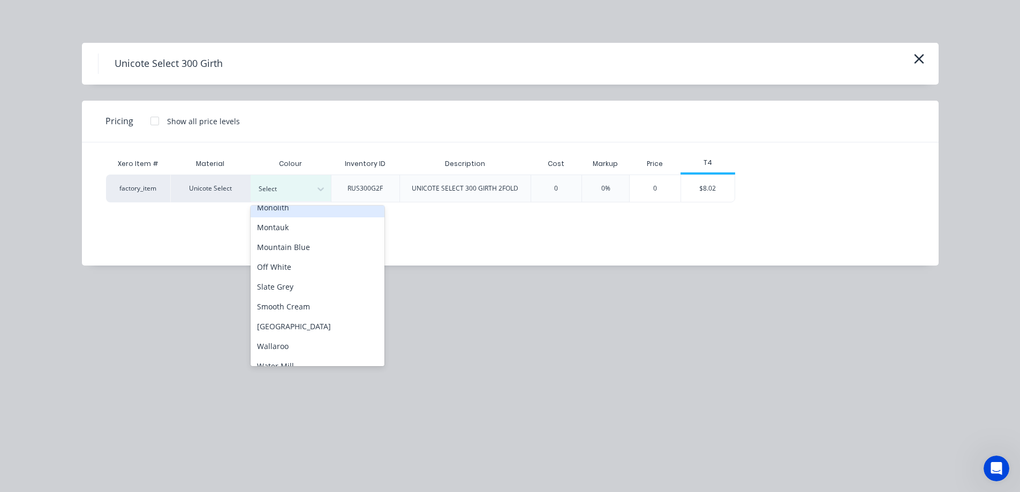
click at [288, 215] on div "Monolith" at bounding box center [318, 208] width 134 height 20
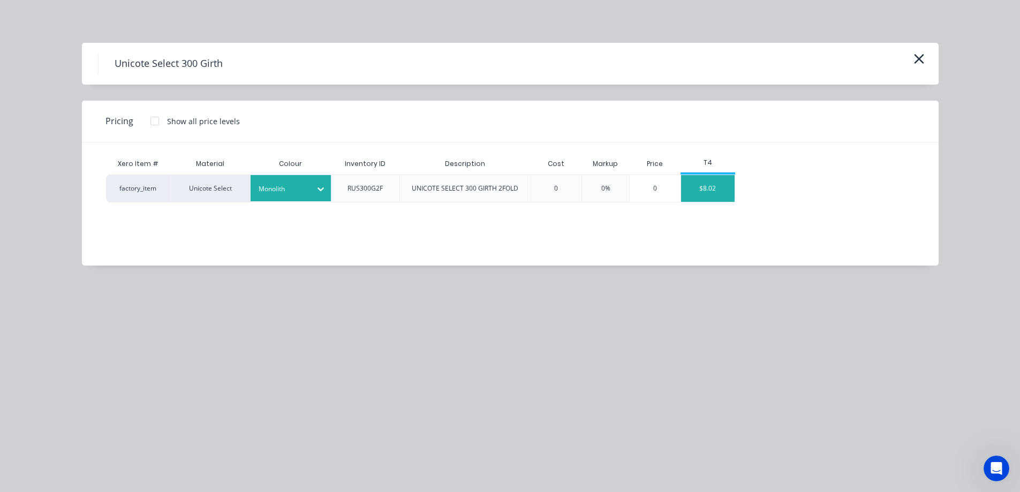
click at [710, 185] on div "$8.02" at bounding box center [708, 188] width 54 height 27
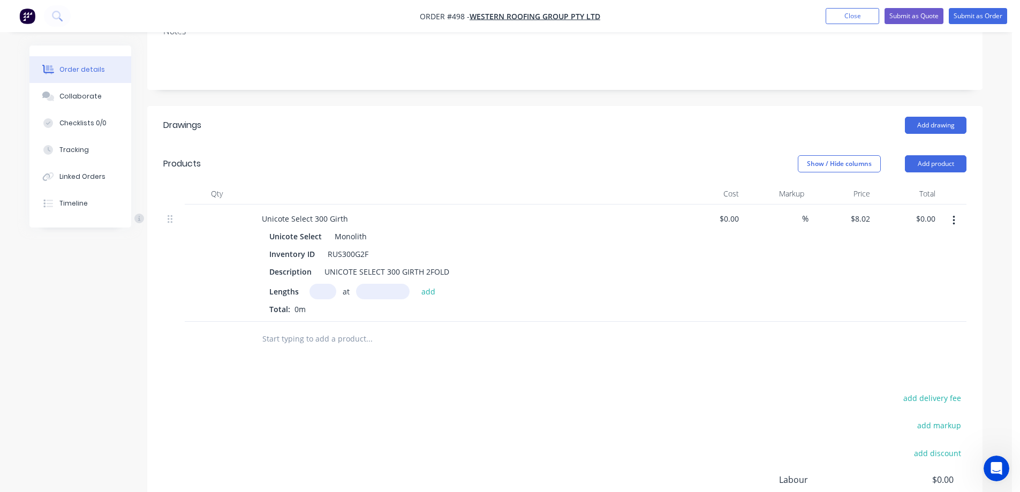
click at [317, 287] on input "text" at bounding box center [323, 292] width 27 height 16
type input "1"
type input "4000mm"
click at [427, 295] on button "add" at bounding box center [428, 291] width 25 height 14
type input "$32.08"
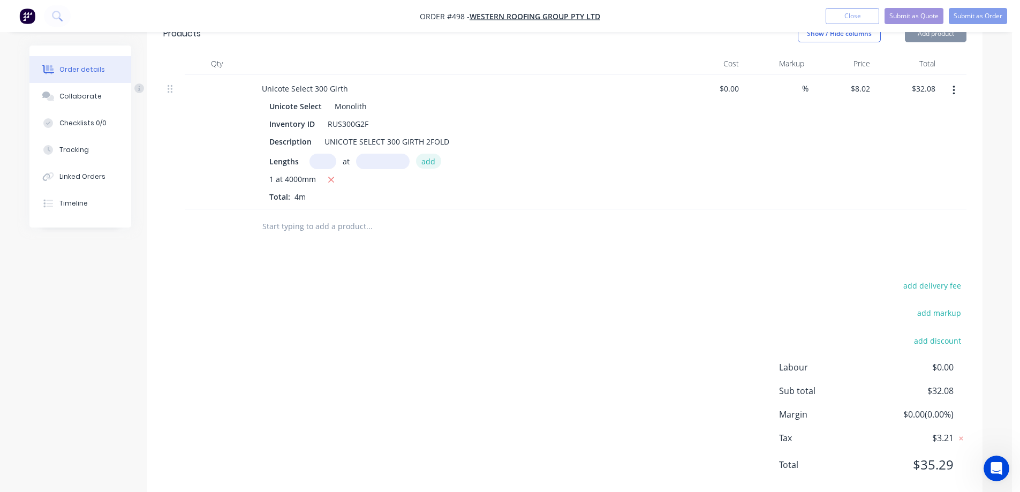
scroll to position [319, 0]
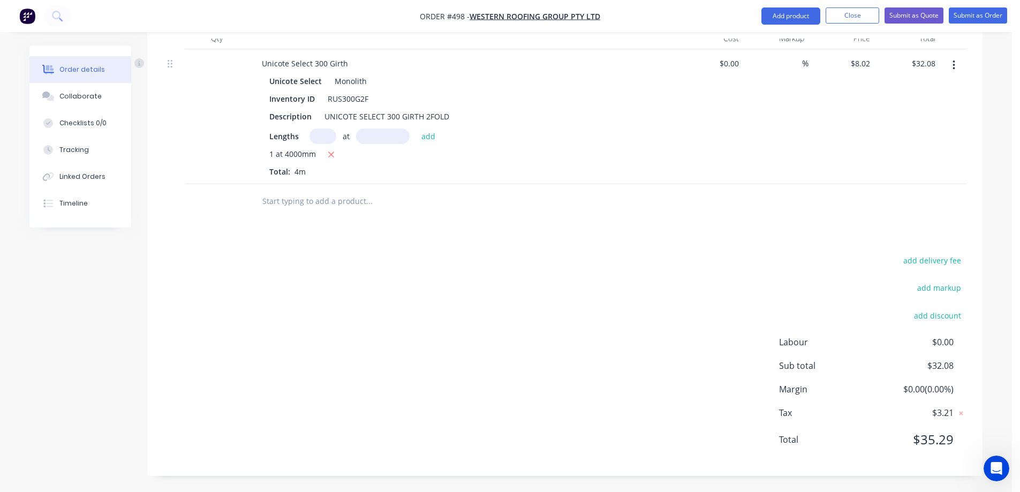
click at [336, 198] on input "text" at bounding box center [369, 201] width 214 height 21
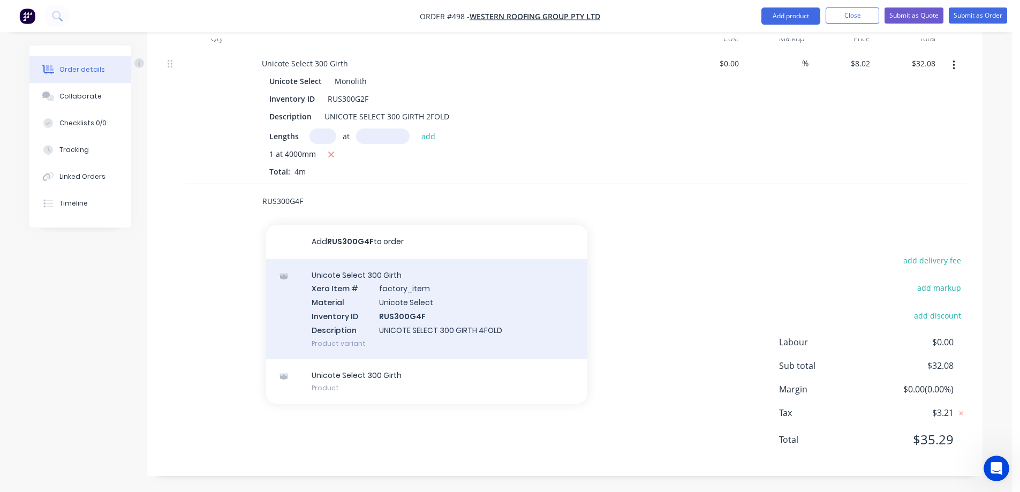
type input "RUS300G4F"
click at [373, 314] on div "Unicote Select 300 Girth Xero Item # factory_item Material Unicote Select Inven…" at bounding box center [426, 309] width 321 height 100
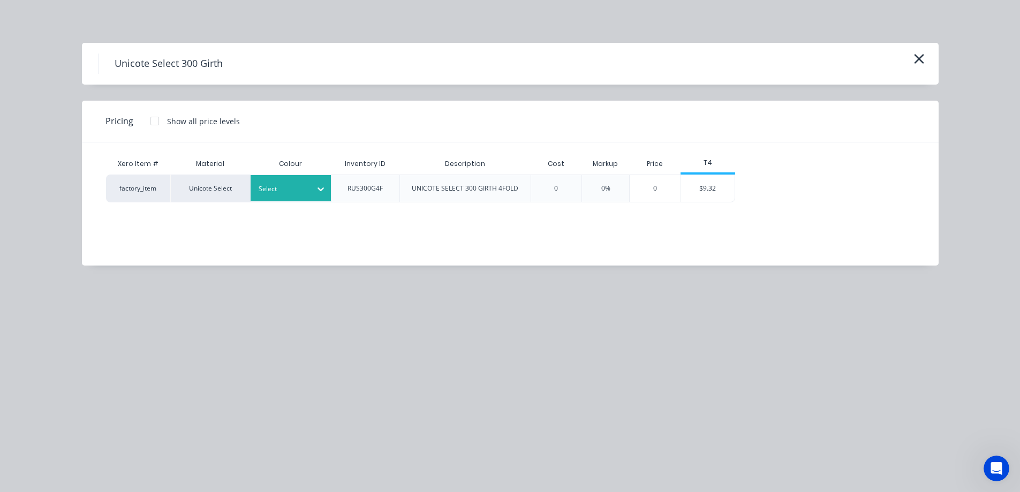
click at [317, 191] on icon at bounding box center [320, 189] width 11 height 11
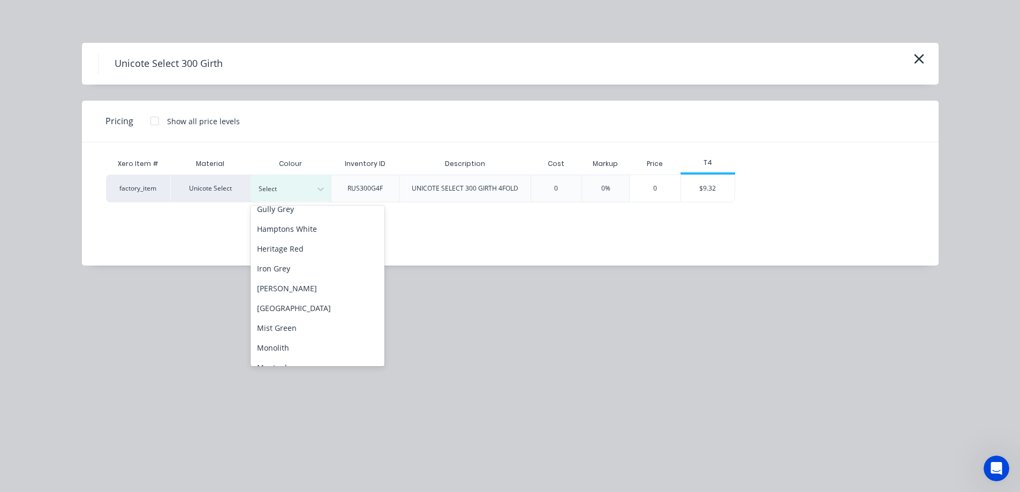
scroll to position [161, 0]
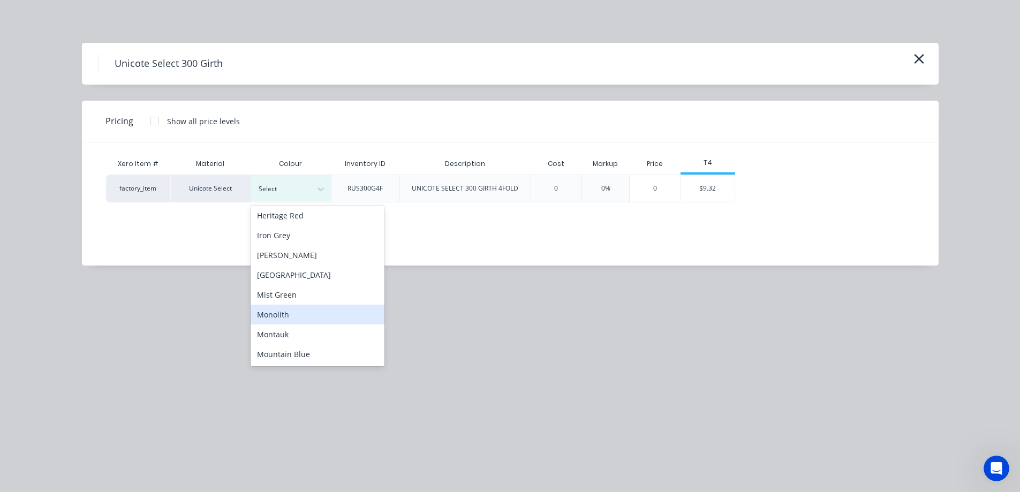
click at [286, 308] on div "Monolith" at bounding box center [318, 315] width 134 height 20
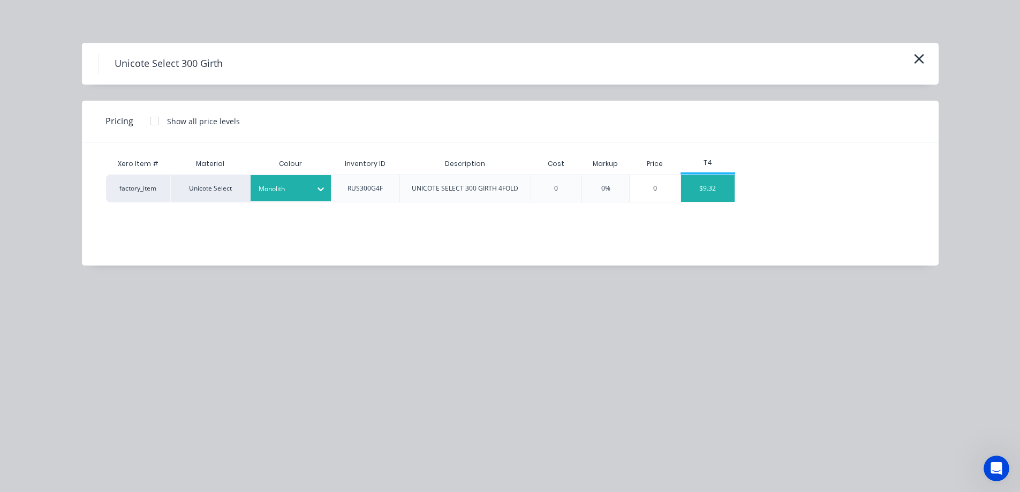
click at [722, 190] on div "$9.32" at bounding box center [708, 188] width 54 height 27
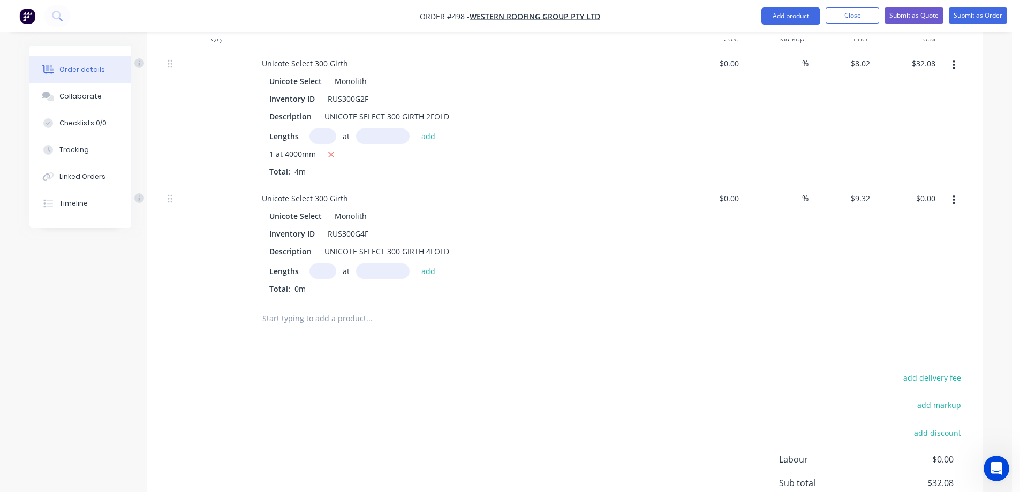
click at [321, 272] on input "text" at bounding box center [323, 271] width 27 height 16
type input "1"
type input "3400mm"
click at [423, 272] on button "add" at bounding box center [428, 270] width 25 height 14
type input "$31.69"
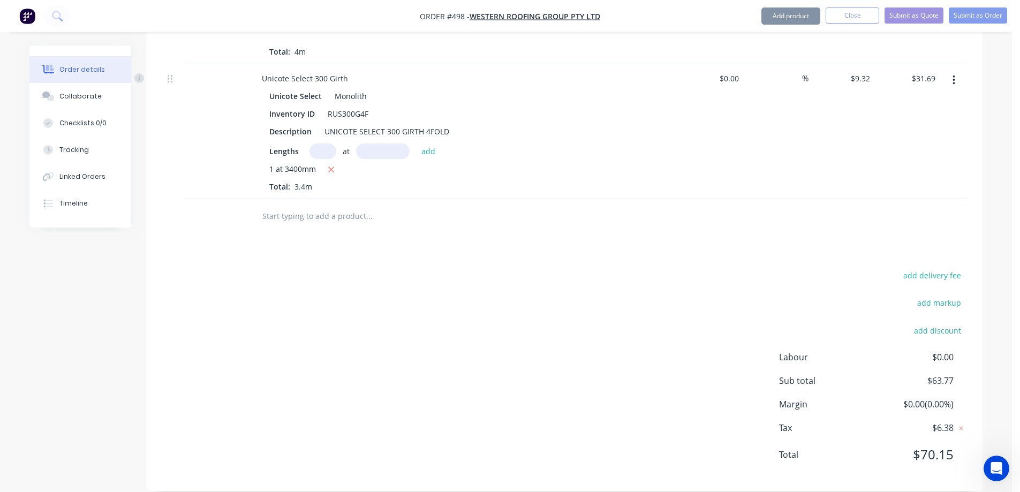
scroll to position [454, 0]
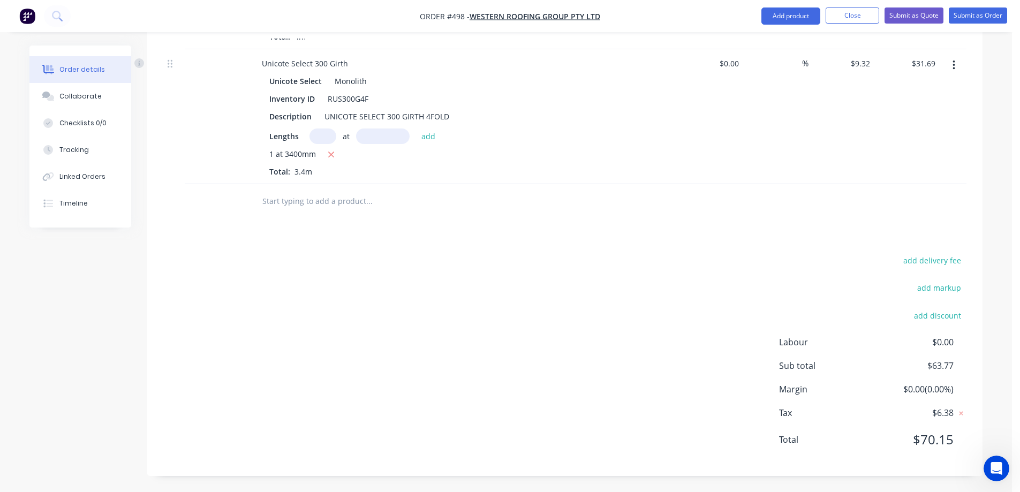
click at [333, 199] on input "text" at bounding box center [369, 201] width 214 height 21
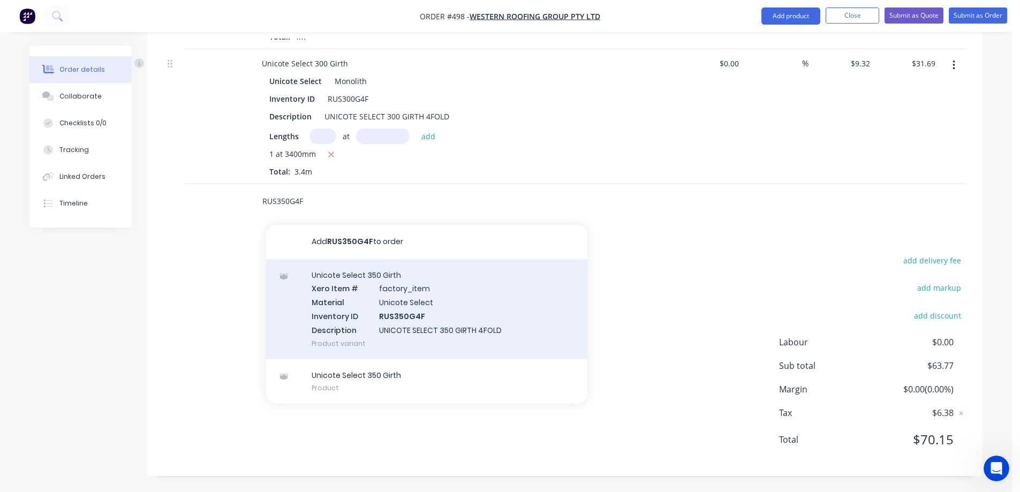
type input "RUS350G4F"
click at [357, 311] on div "Unicote Select 350 Girth Xero Item # factory_item Material Unicote Select Inven…" at bounding box center [426, 309] width 321 height 100
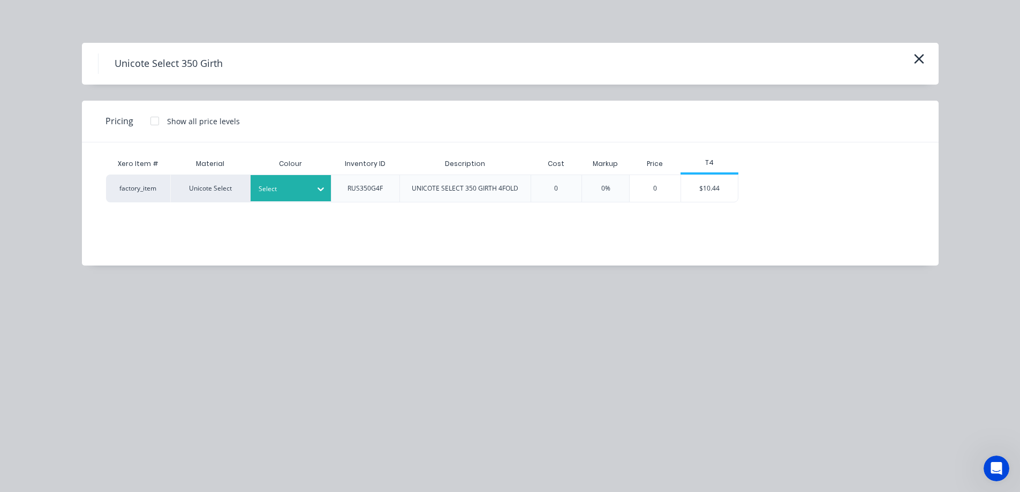
click at [293, 197] on div "Select" at bounding box center [291, 188] width 80 height 26
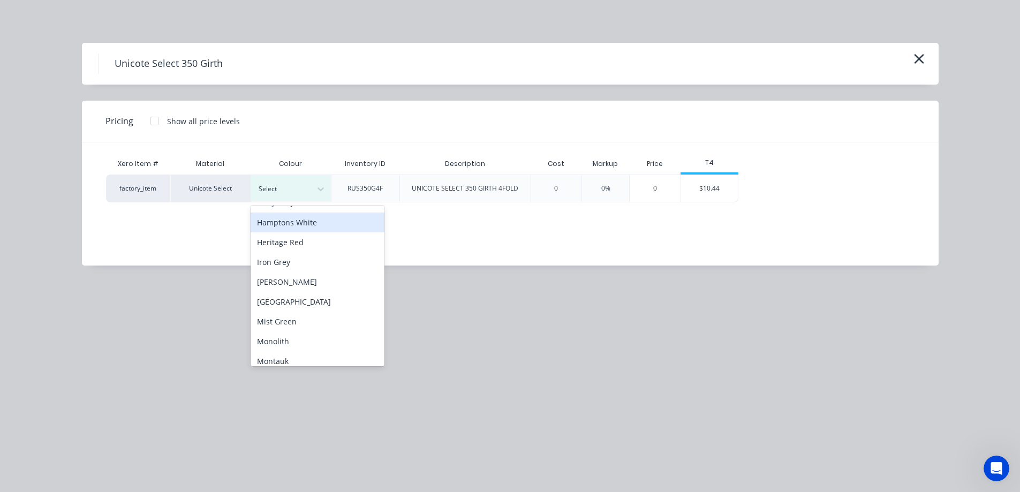
scroll to position [161, 0]
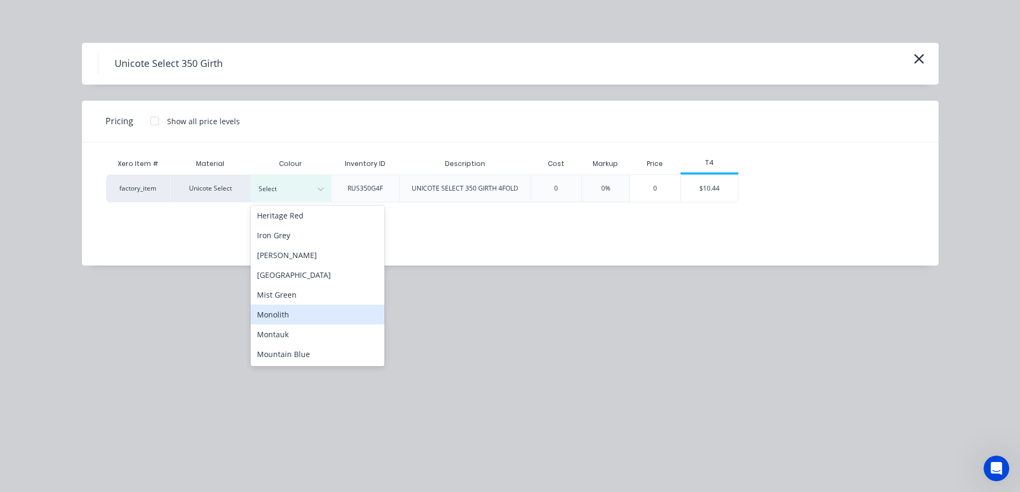
click at [286, 316] on div "Monolith" at bounding box center [318, 315] width 134 height 20
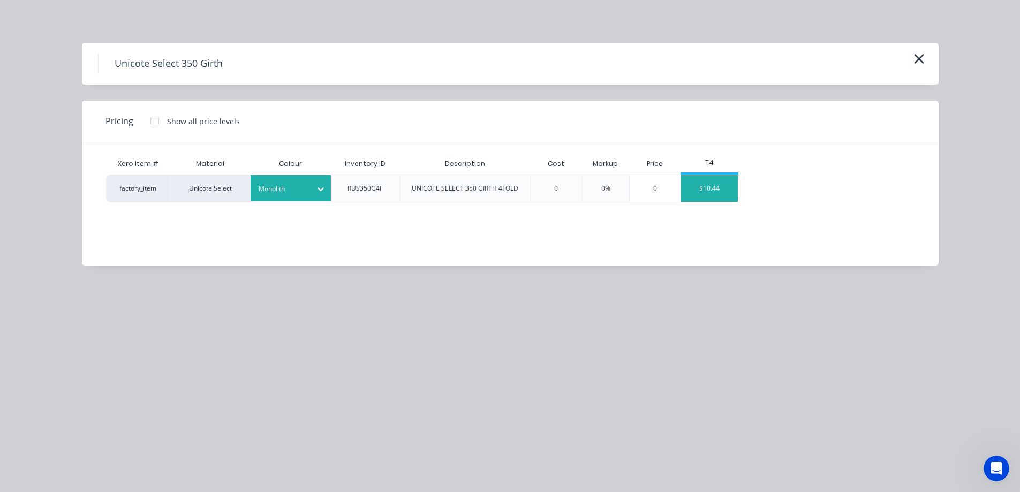
click at [686, 186] on div "$10.44" at bounding box center [709, 188] width 57 height 27
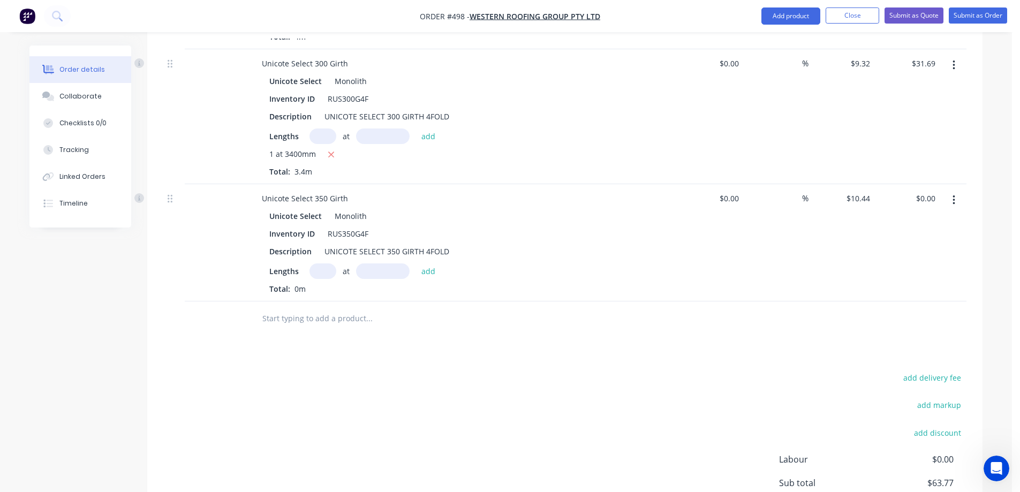
click at [324, 275] on input "text" at bounding box center [323, 271] width 27 height 16
type input "1"
type input "1200mm"
click at [421, 269] on button "add" at bounding box center [428, 270] width 25 height 14
type input "$12.53"
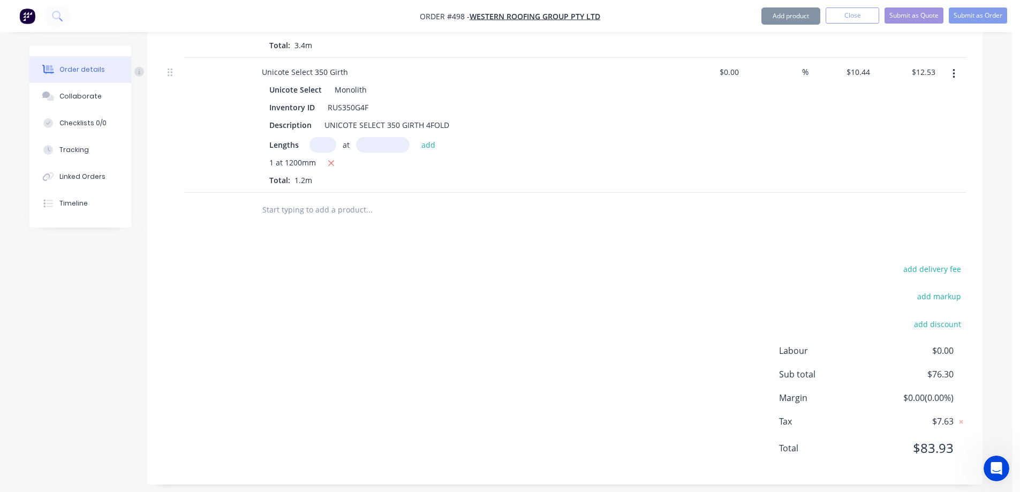
scroll to position [589, 0]
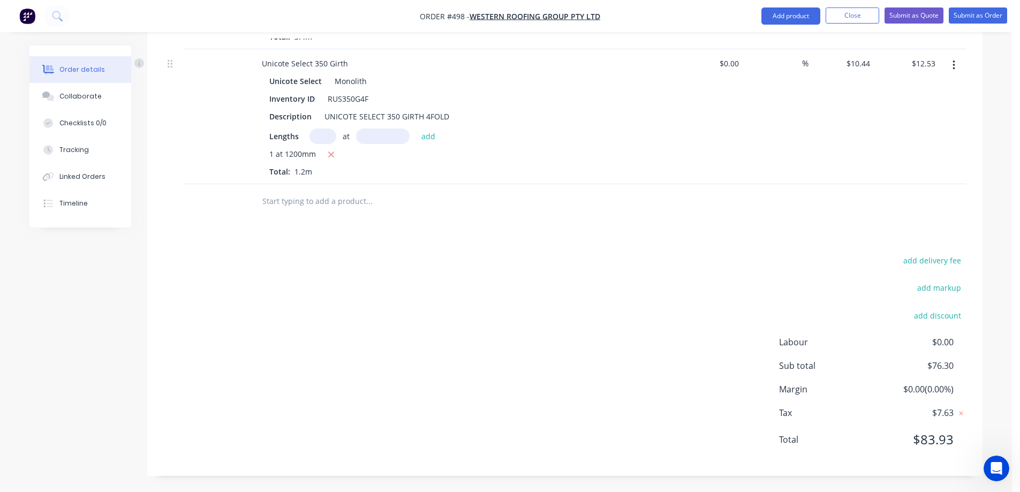
click at [313, 205] on input "text" at bounding box center [369, 201] width 214 height 21
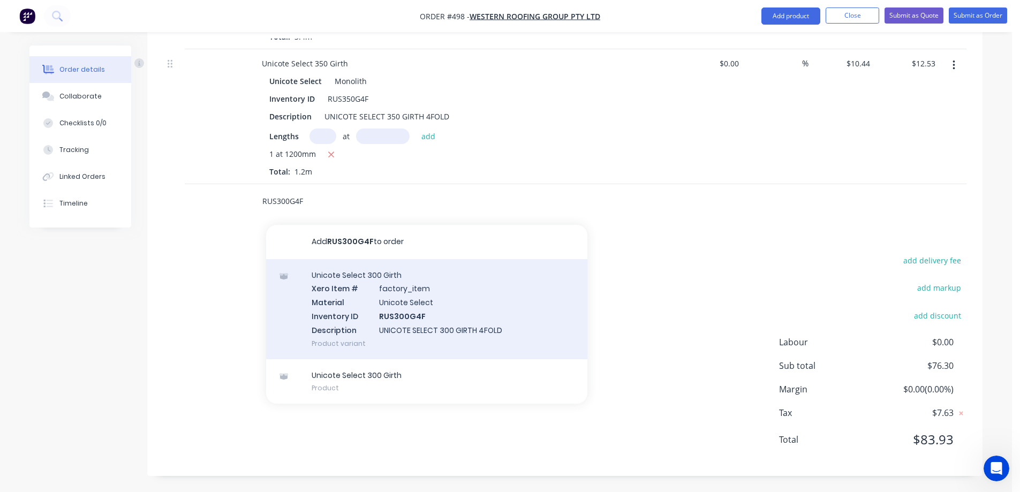
type input "RUS300G4F"
click at [364, 292] on div "Unicote Select 300 Girth Xero Item # factory_item Material Unicote Select Inven…" at bounding box center [426, 309] width 321 height 100
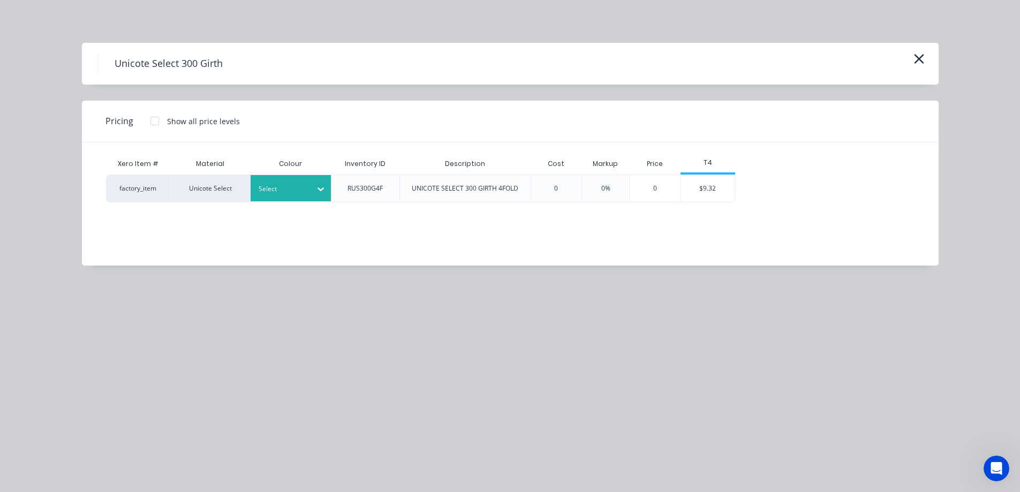
click at [297, 191] on div at bounding box center [283, 189] width 48 height 12
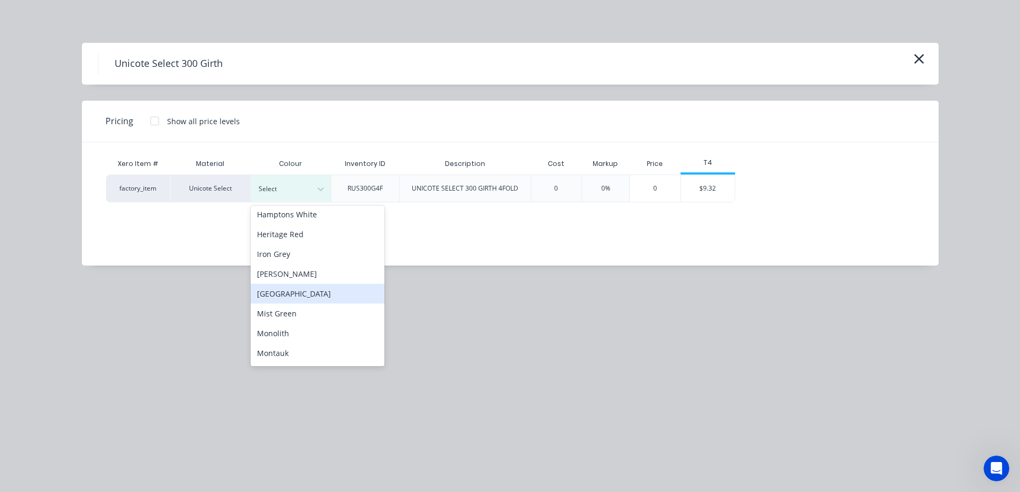
scroll to position [161, 0]
click at [292, 313] on div "Monolith" at bounding box center [318, 315] width 134 height 20
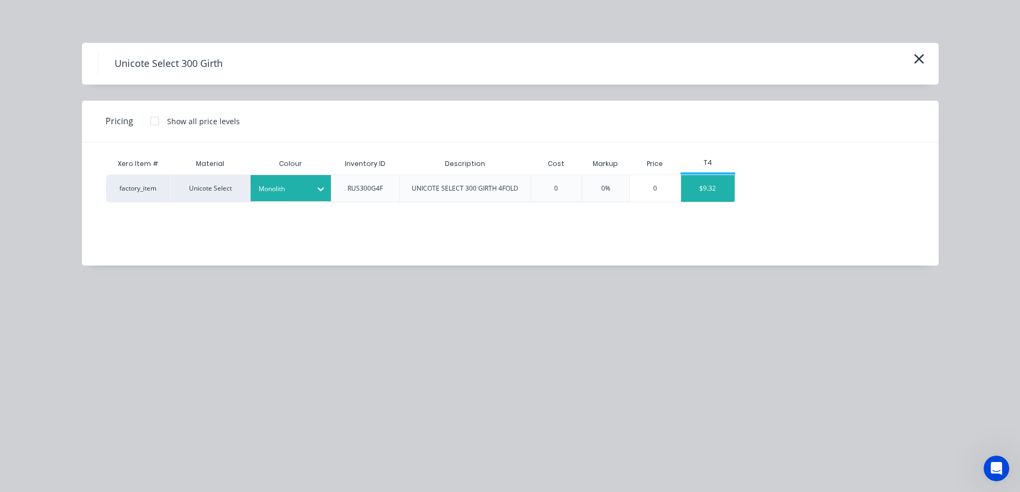
click at [704, 193] on div "$9.32" at bounding box center [708, 188] width 54 height 27
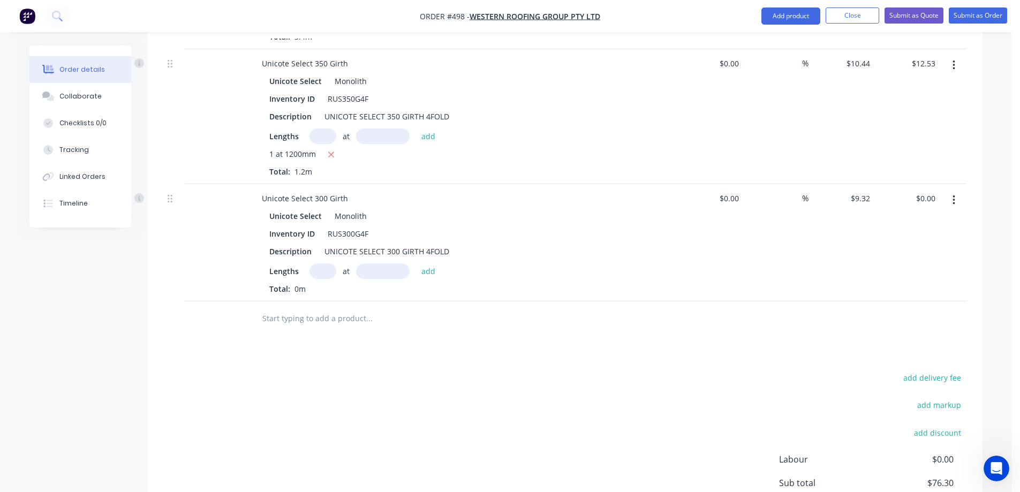
click at [327, 277] on input "text" at bounding box center [323, 271] width 27 height 16
type input "1"
type input "1000mm"
click at [431, 268] on button "add" at bounding box center [428, 270] width 25 height 14
type input "$9.32"
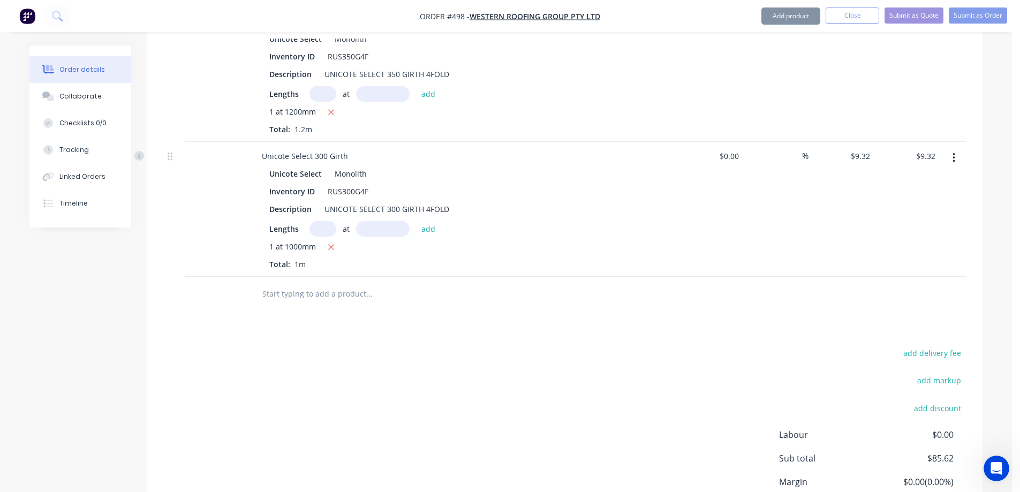
scroll to position [724, 0]
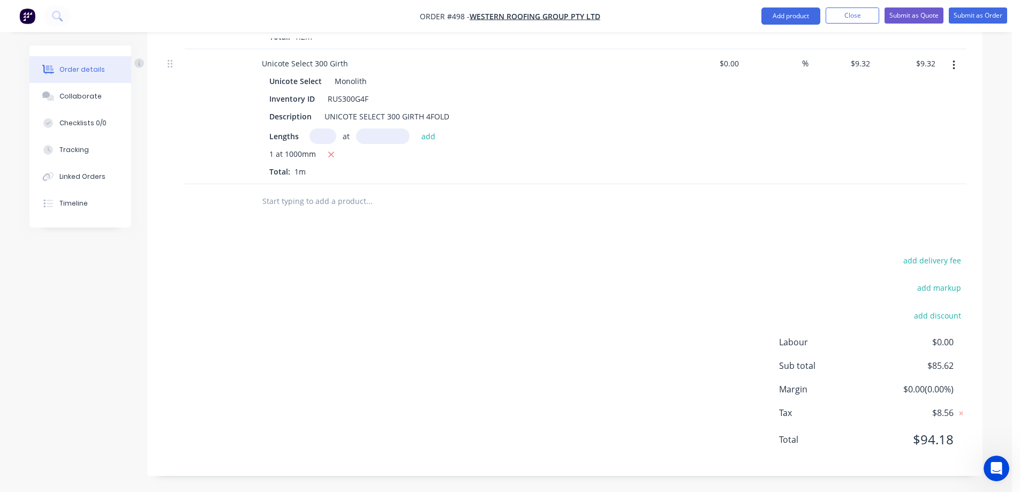
click at [293, 196] on input "text" at bounding box center [369, 201] width 214 height 21
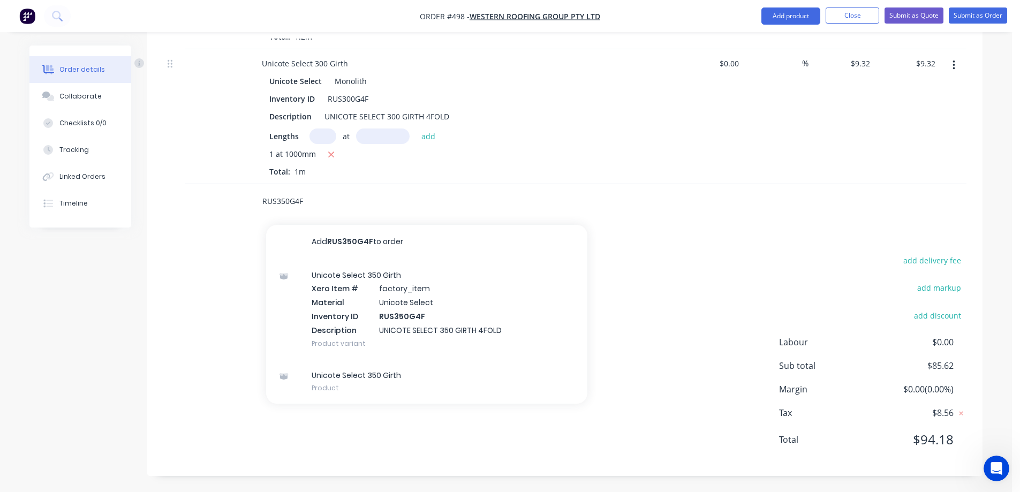
type input "RUS350G4F"
click at [357, 283] on div "Unicote Select 350 Girth Xero Item # factory_item Material Unicote Select Inven…" at bounding box center [426, 309] width 321 height 100
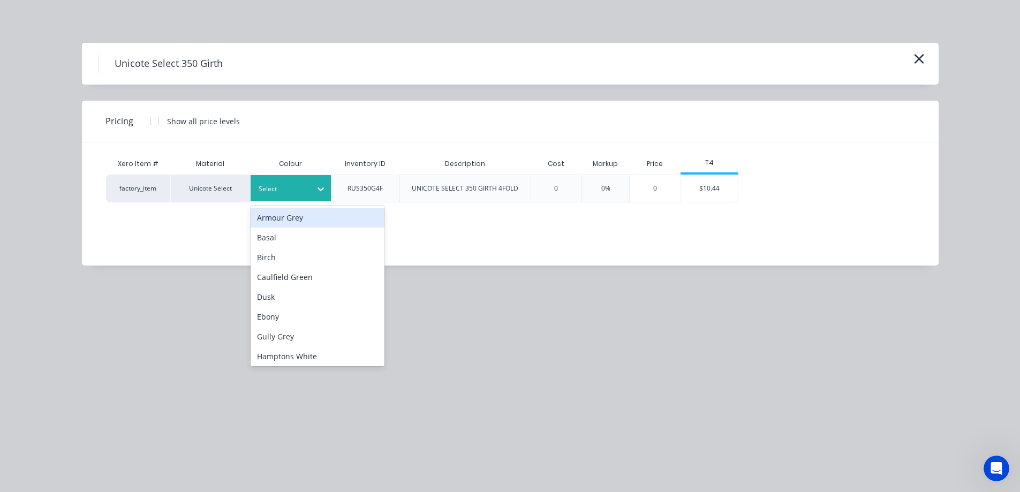
click at [304, 193] on div at bounding box center [283, 189] width 48 height 12
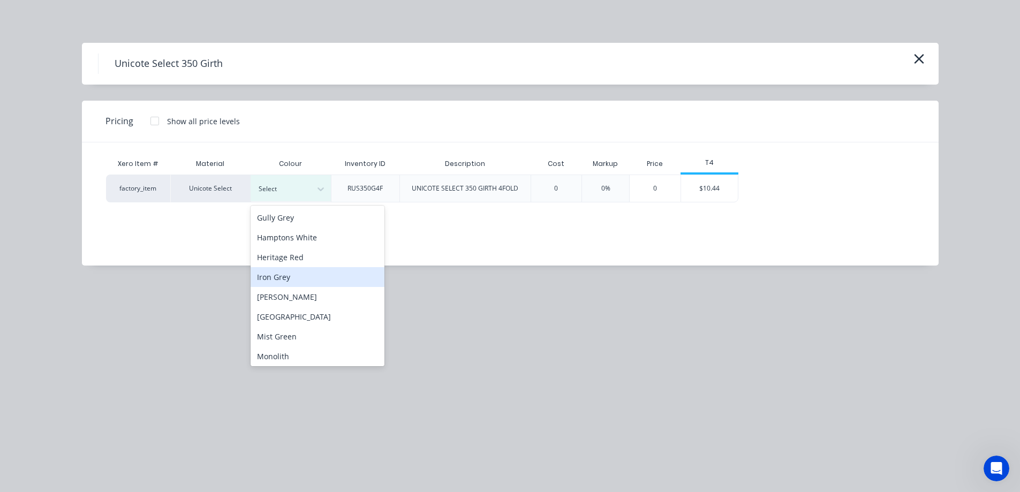
scroll to position [226, 0]
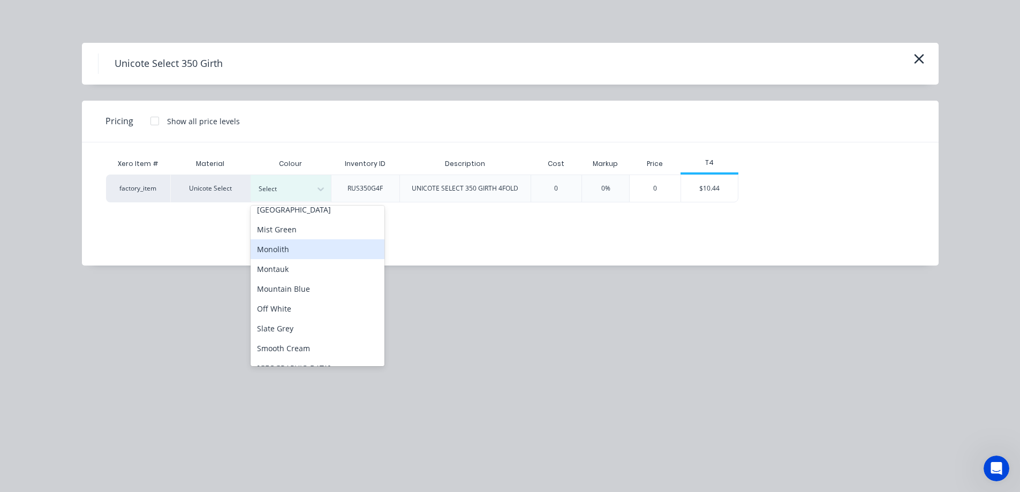
click at [283, 249] on div "Monolith" at bounding box center [318, 249] width 134 height 20
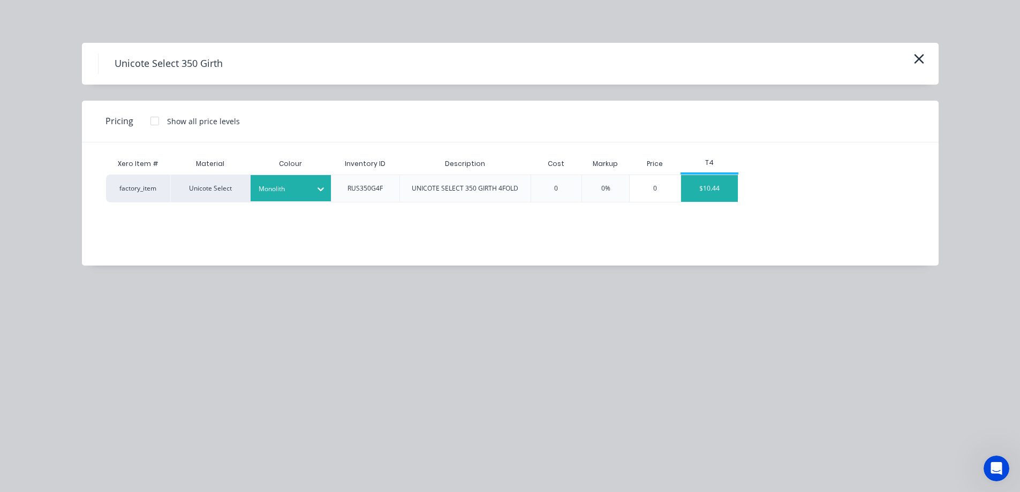
click at [708, 196] on div "$10.44" at bounding box center [709, 188] width 57 height 27
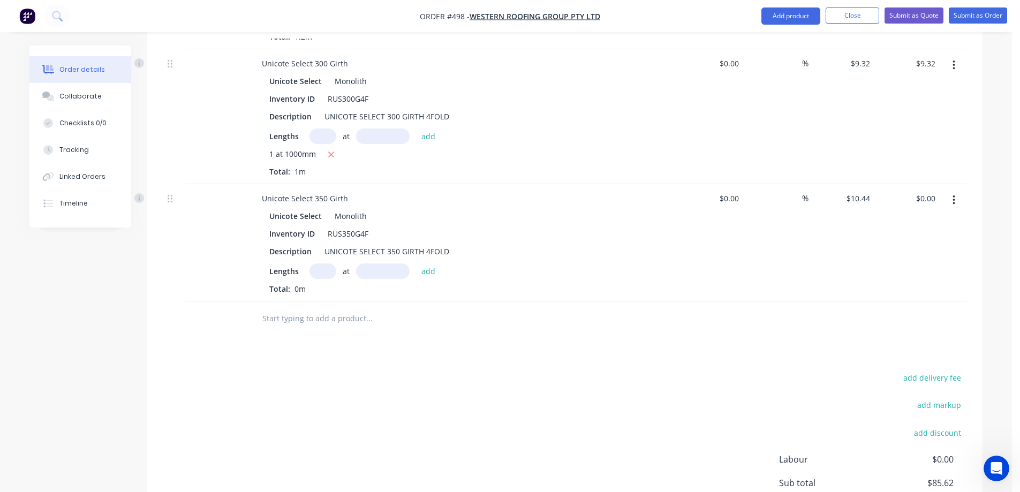
click at [316, 272] on input "text" at bounding box center [323, 271] width 27 height 16
type input "1"
type input "1200mm"
click at [433, 272] on button "add" at bounding box center [428, 270] width 25 height 14
type input "$12.53"
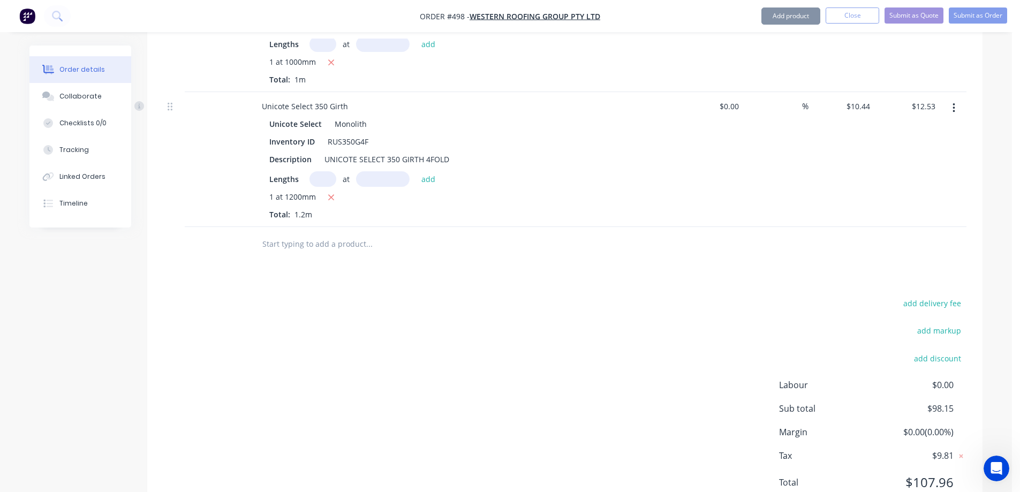
scroll to position [859, 0]
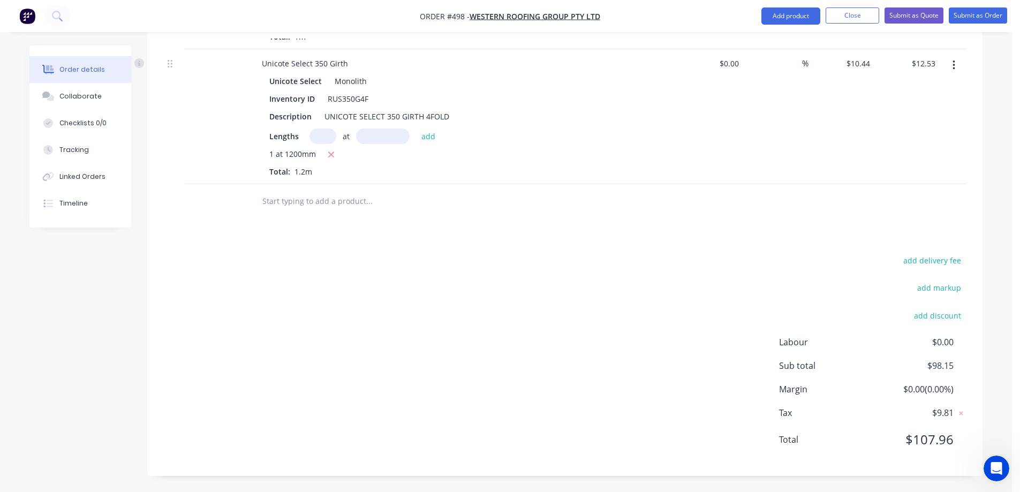
click at [318, 198] on input "text" at bounding box center [369, 201] width 214 height 21
type input "RUS"
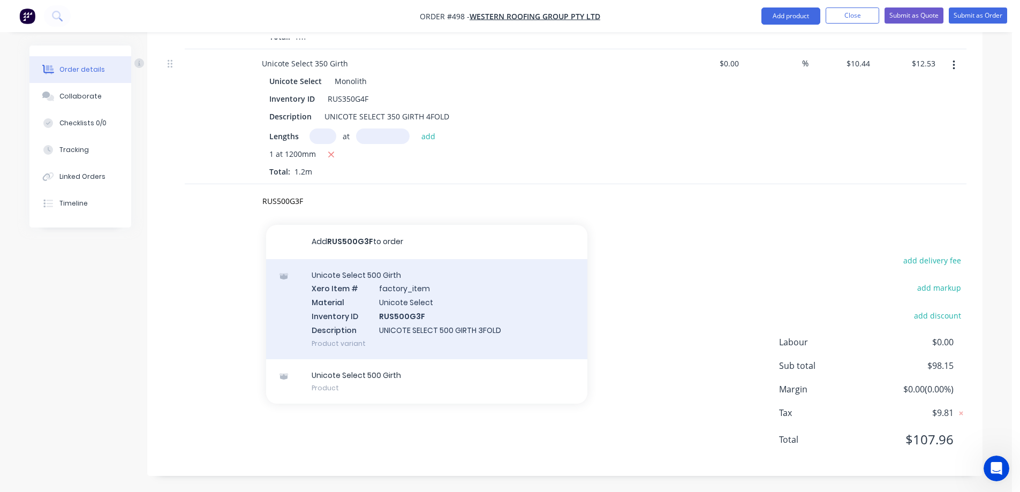
type input "RUS500G3F"
click at [372, 313] on div "Unicote Select 500 Girth Xero Item # factory_item Material Unicote Select Inven…" at bounding box center [426, 309] width 321 height 100
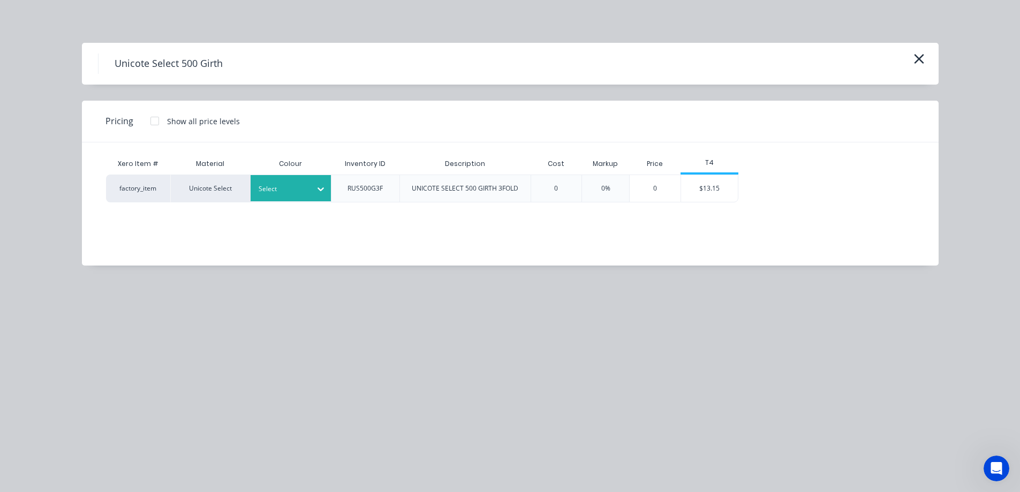
click at [297, 193] on div at bounding box center [283, 189] width 48 height 12
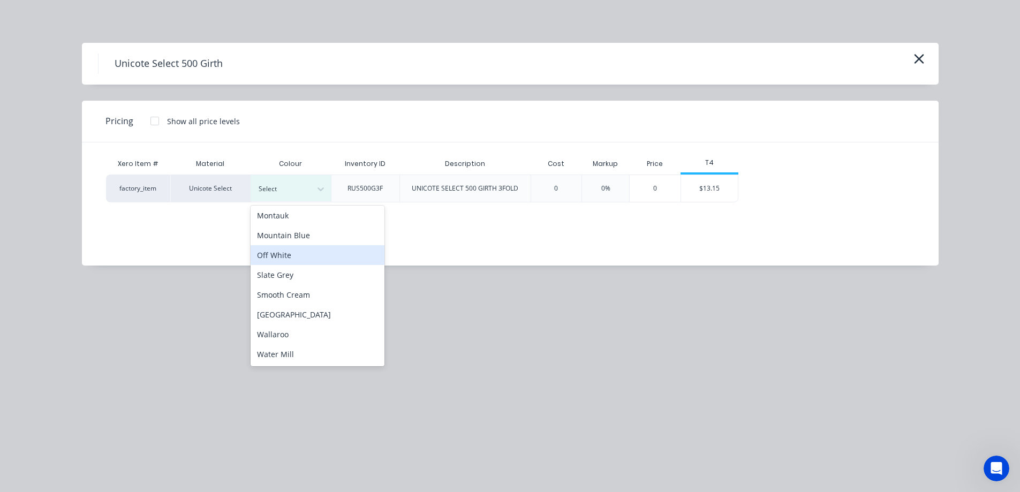
scroll to position [226, 0]
click at [307, 253] on div "Monolith" at bounding box center [318, 249] width 134 height 20
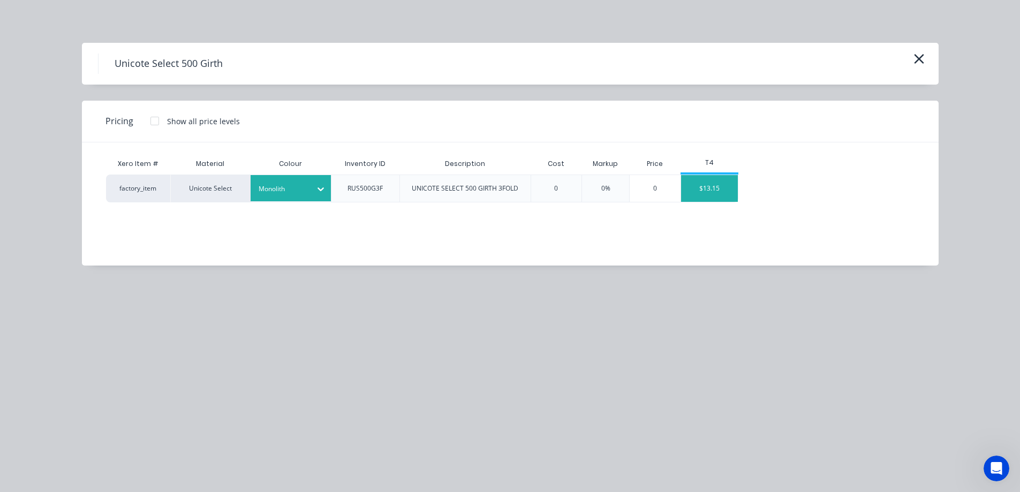
click at [725, 194] on div "$13.15" at bounding box center [709, 188] width 57 height 27
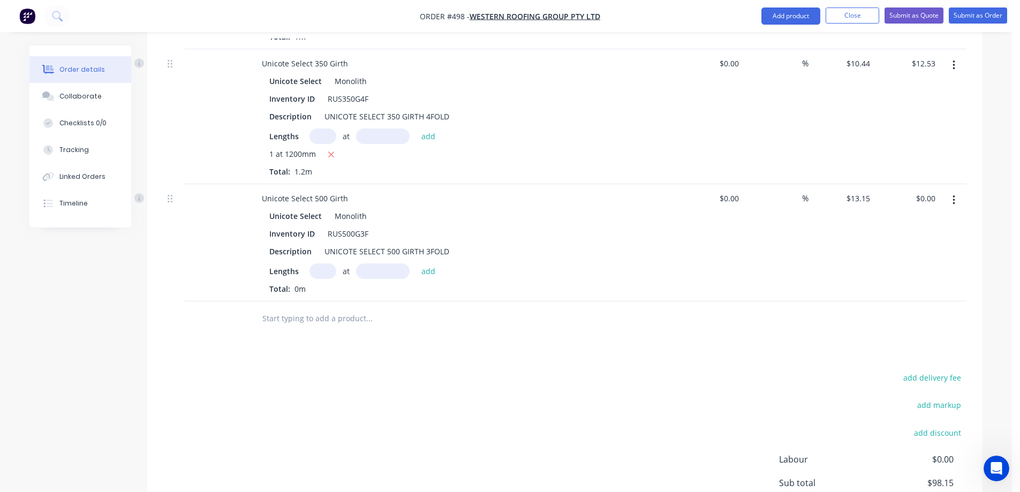
click at [328, 275] on input "text" at bounding box center [323, 271] width 27 height 16
type input "1"
type input "1200mm"
click at [420, 268] on button "add" at bounding box center [428, 270] width 25 height 14
type input "$15.78"
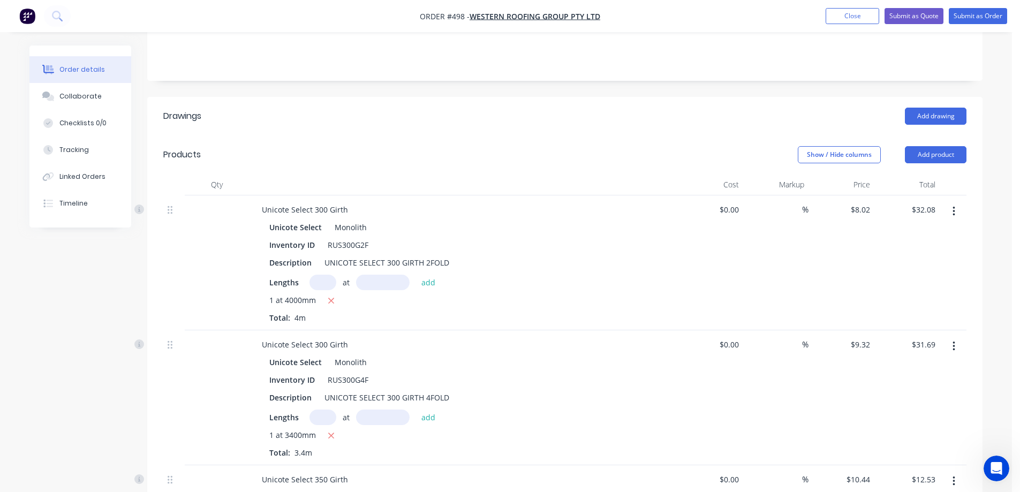
scroll to position [29, 0]
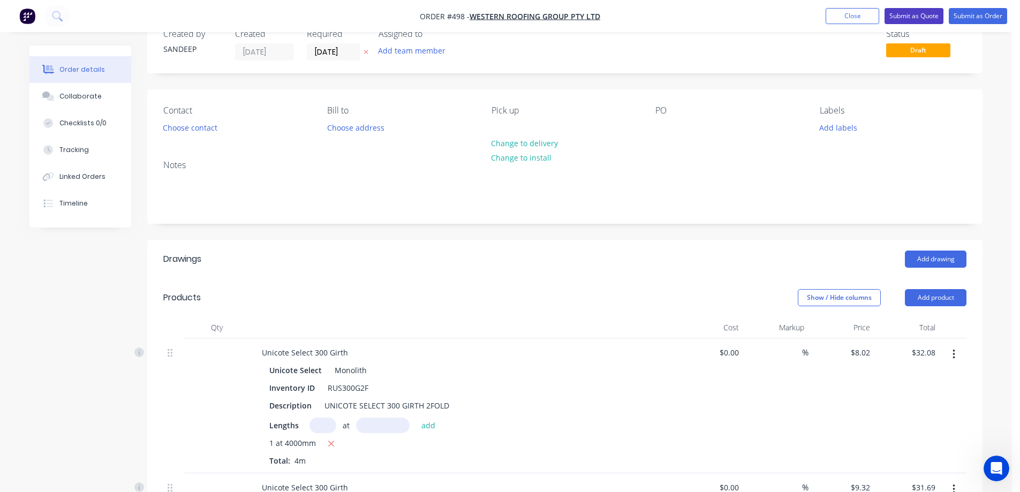
click at [895, 15] on button "Submit as Quote" at bounding box center [914, 16] width 59 height 16
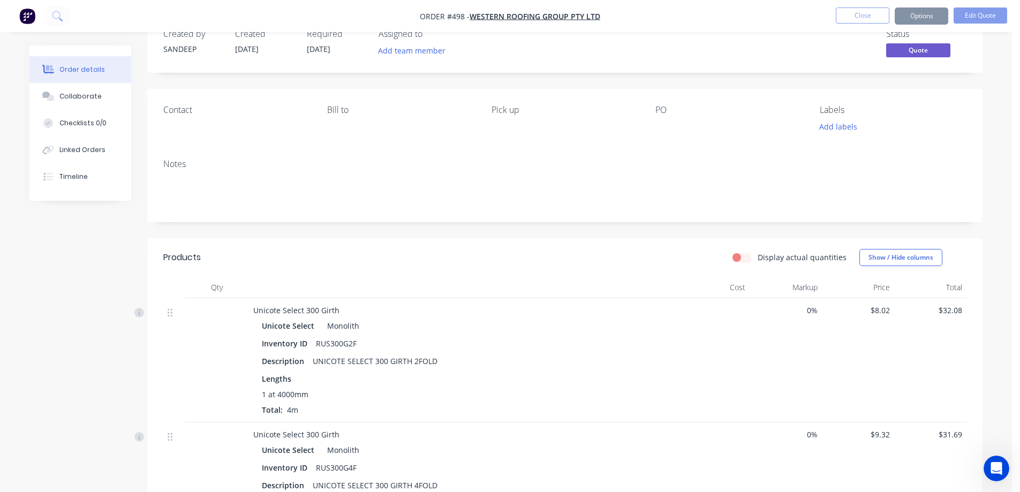
scroll to position [0, 0]
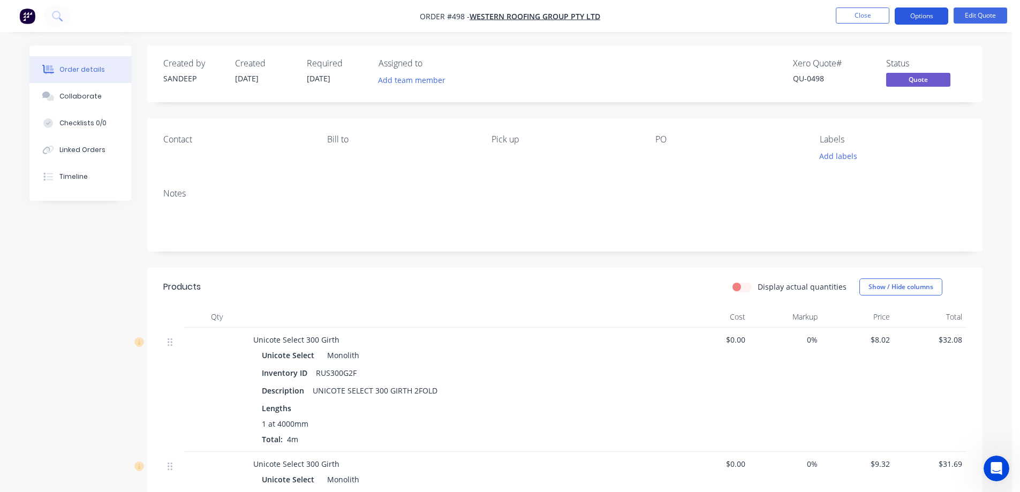
click at [915, 13] on button "Options" at bounding box center [922, 15] width 54 height 17
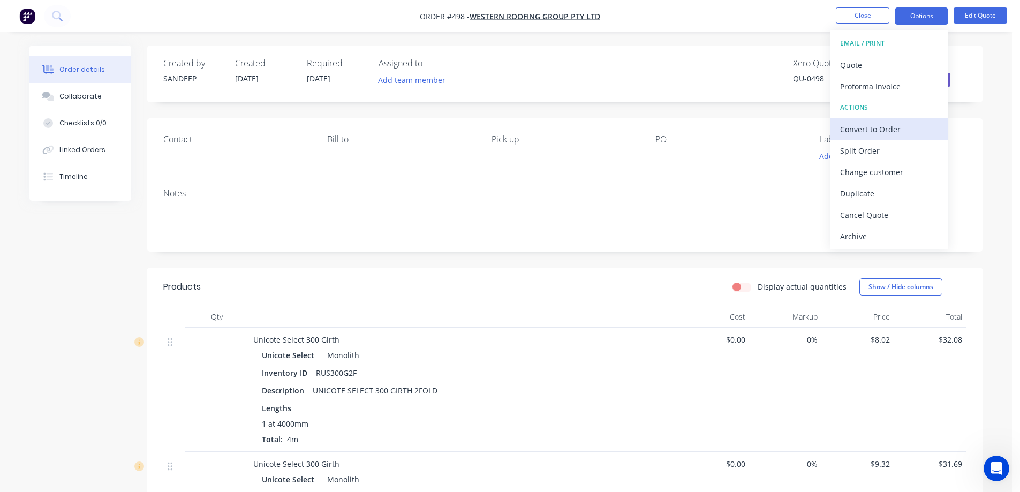
click at [849, 134] on div "Convert to Order" at bounding box center [889, 130] width 99 height 16
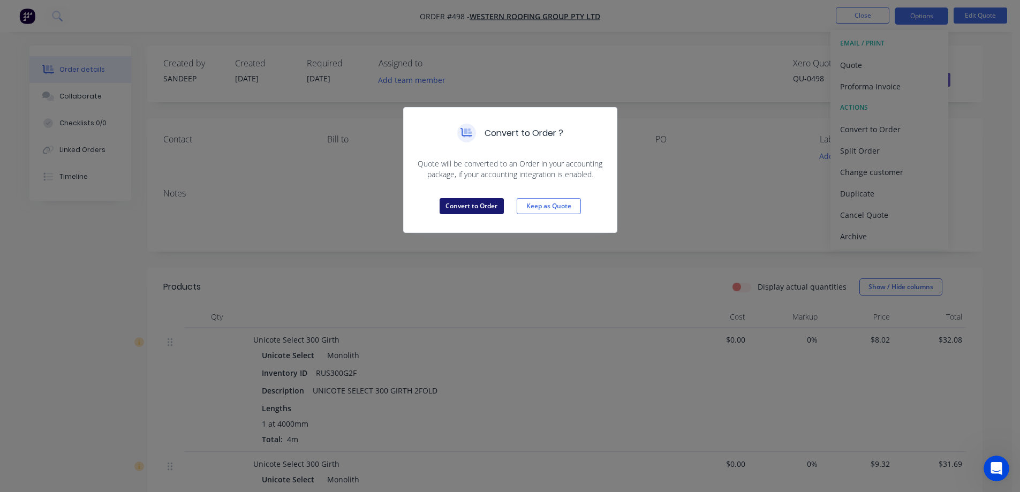
click at [496, 207] on button "Convert to Order" at bounding box center [472, 206] width 64 height 16
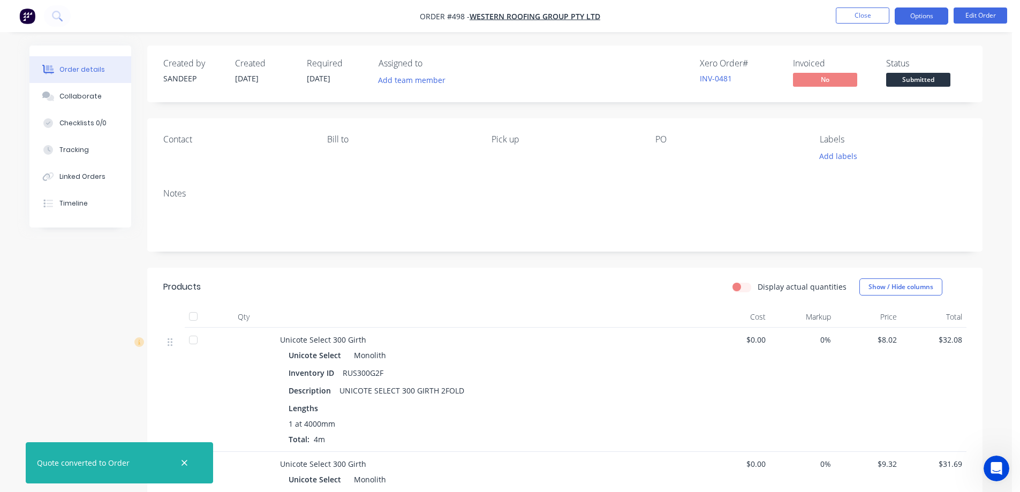
click at [933, 12] on button "Options" at bounding box center [922, 15] width 54 height 17
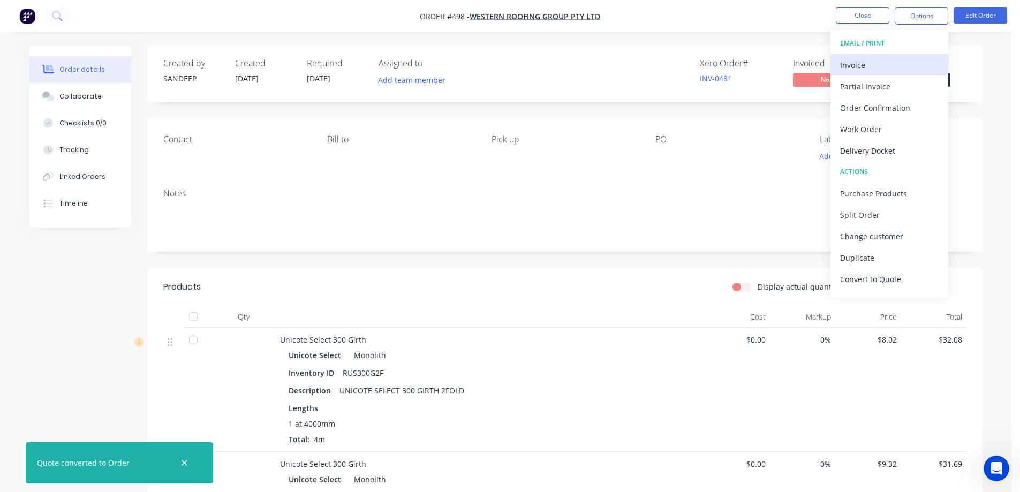
click at [884, 56] on button "Invoice" at bounding box center [890, 64] width 118 height 21
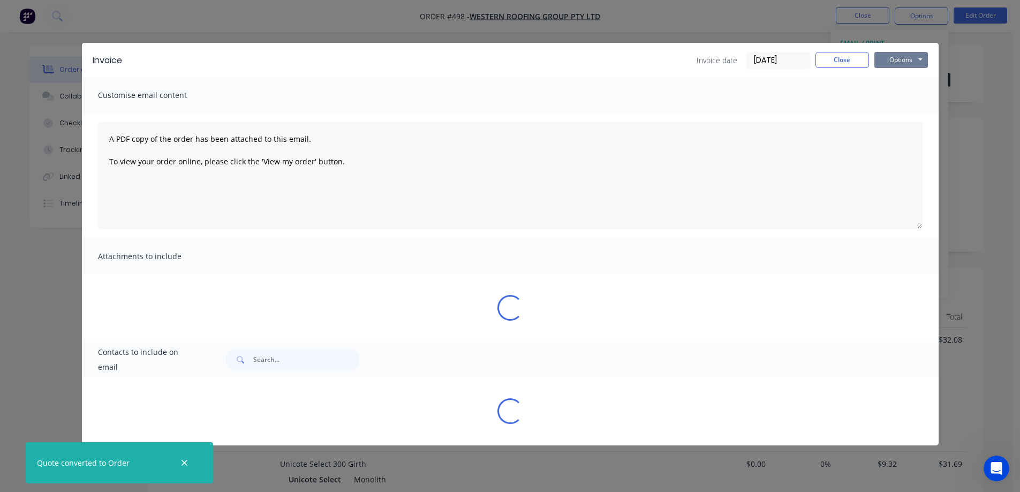
click at [897, 54] on button "Options" at bounding box center [902, 60] width 54 height 16
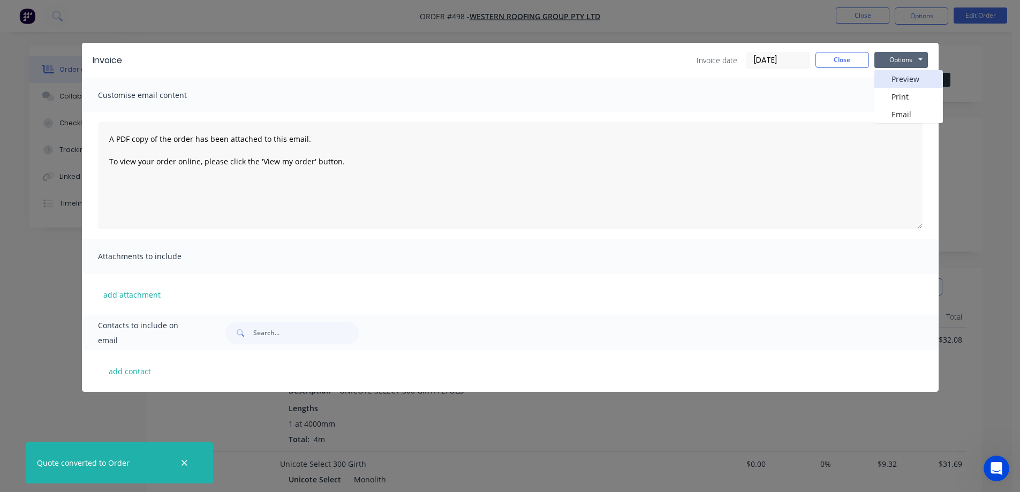
click at [890, 79] on button "Preview" at bounding box center [909, 79] width 69 height 18
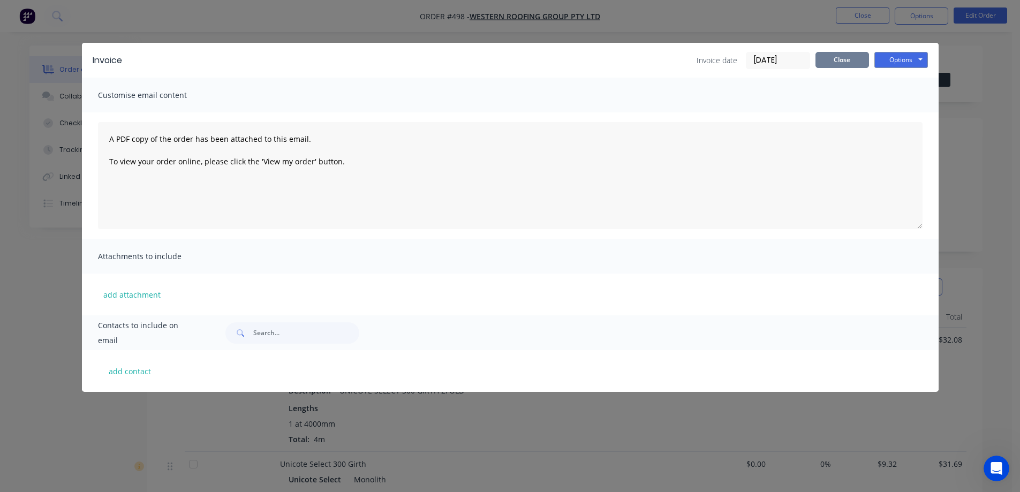
click at [834, 59] on button "Close" at bounding box center [843, 60] width 54 height 16
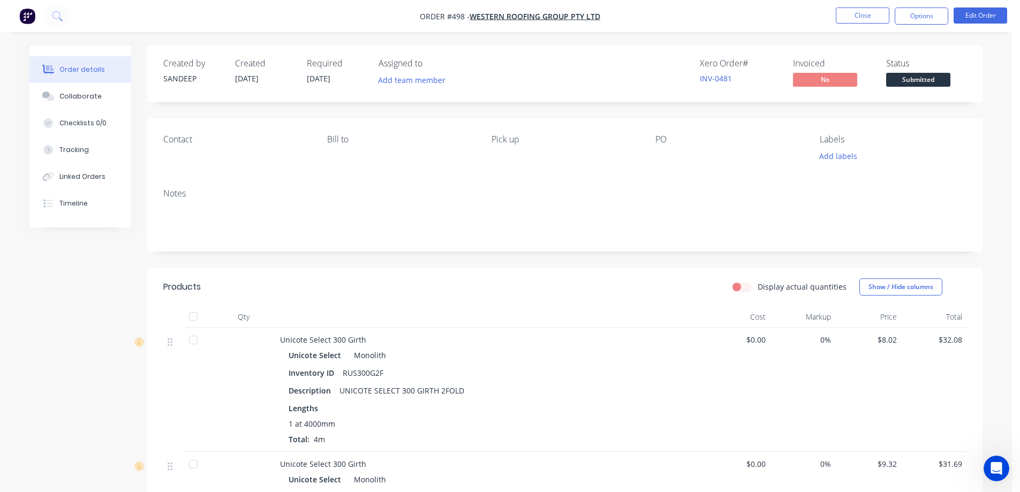
click at [20, 16] on img "button" at bounding box center [27, 16] width 16 height 16
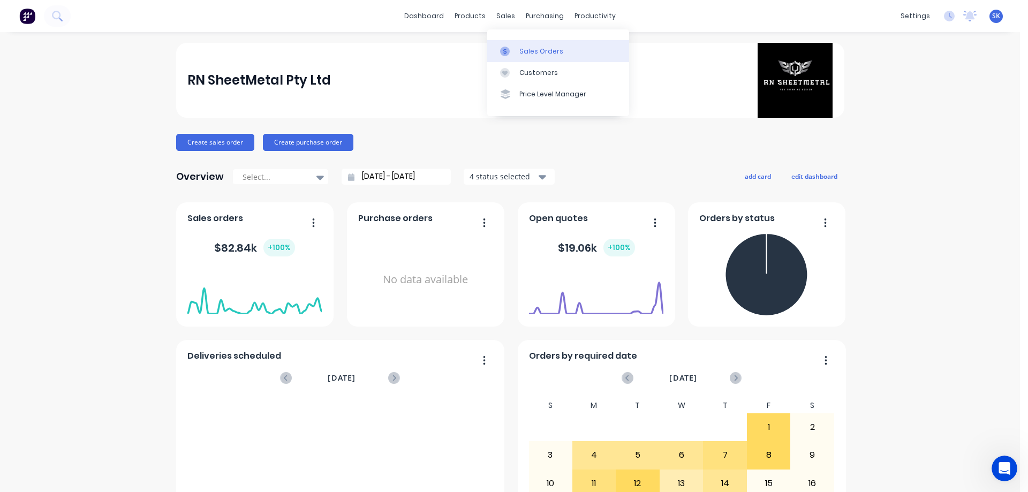
click at [511, 41] on link "Sales Orders" at bounding box center [558, 50] width 142 height 21
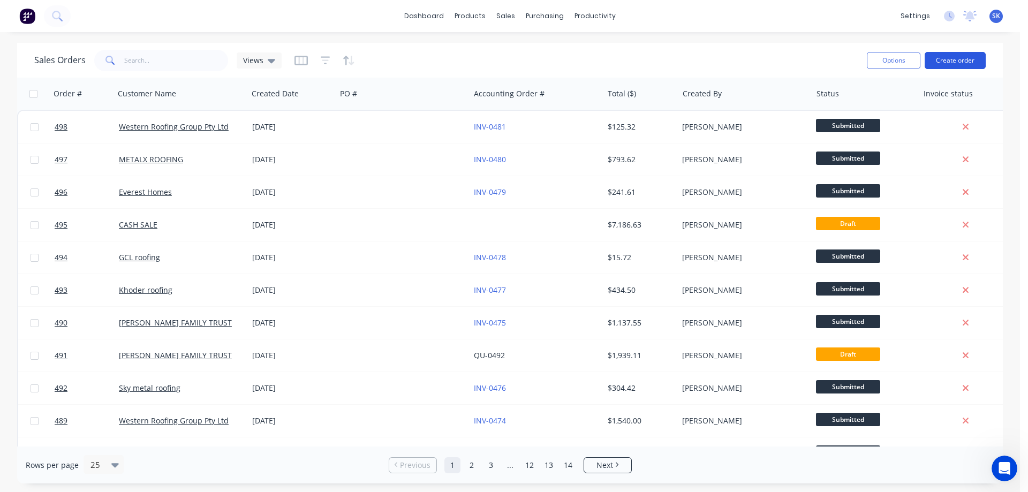
click at [952, 66] on button "Create order" at bounding box center [955, 60] width 61 height 17
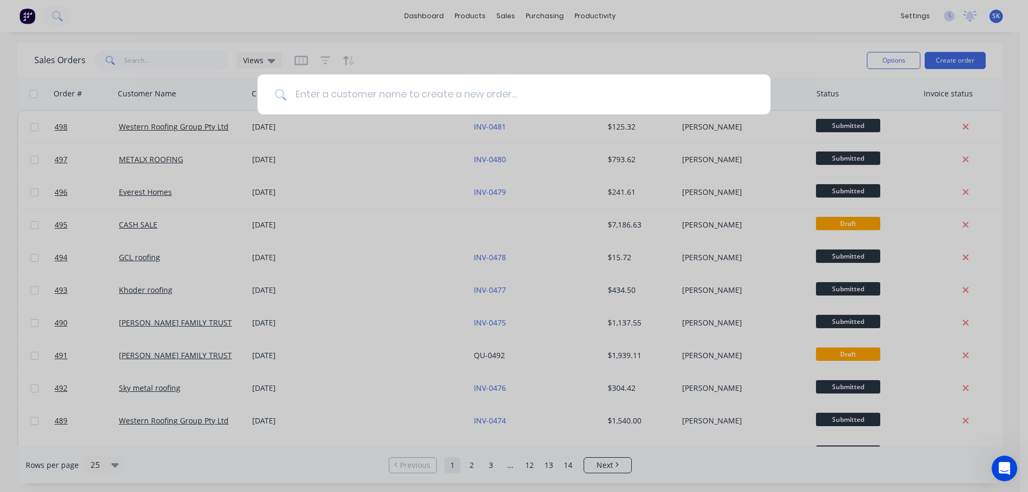
click at [356, 107] on input at bounding box center [520, 94] width 467 height 40
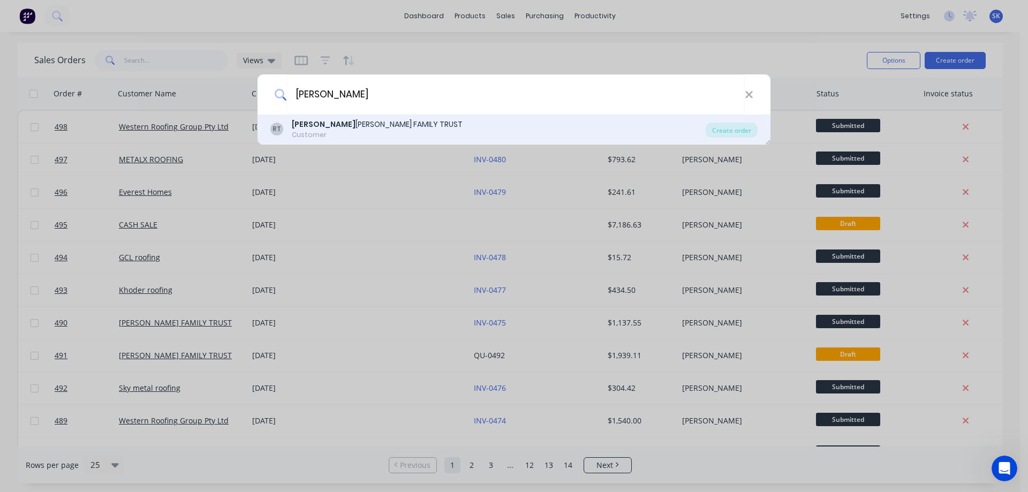
type input "ROB"
click at [351, 121] on div "ROB ERT JONES FAMILY TRUST" at bounding box center [377, 124] width 171 height 11
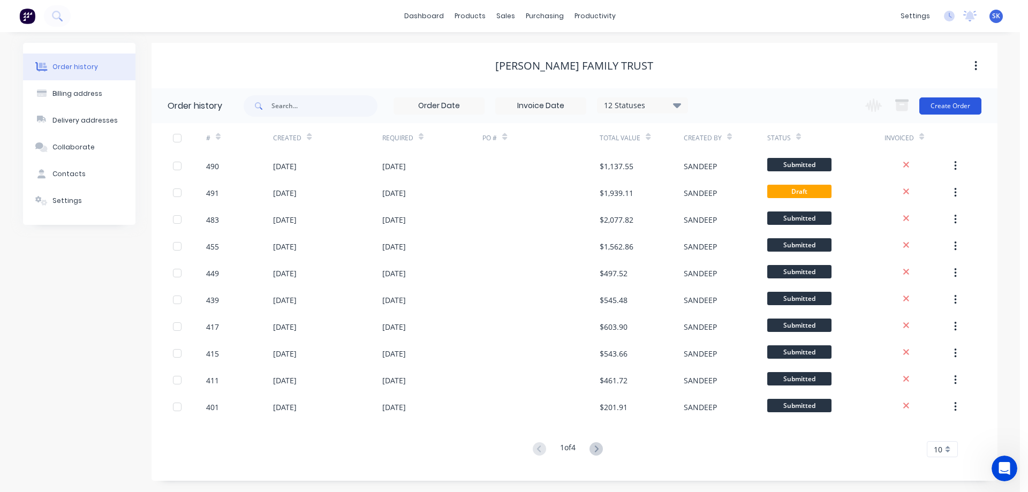
click at [960, 101] on button "Create Order" at bounding box center [951, 105] width 62 height 17
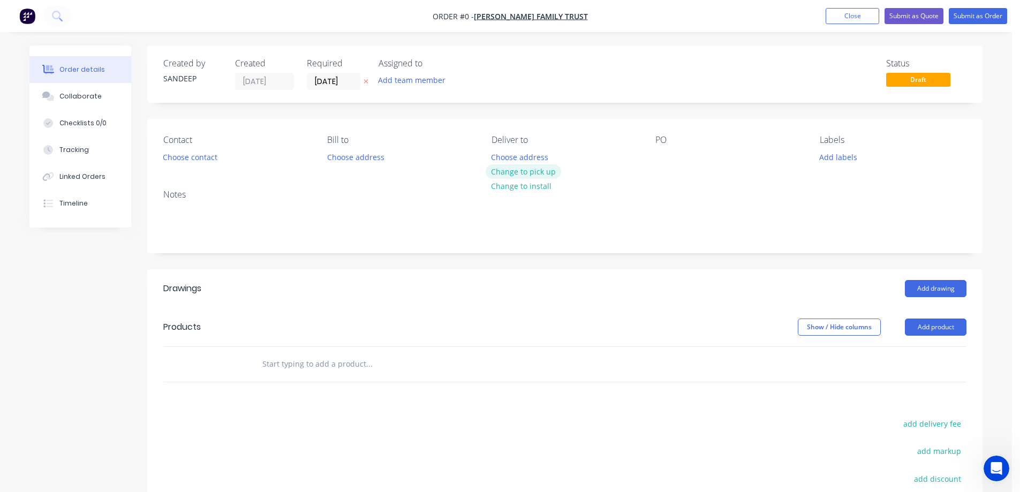
click at [514, 174] on button "Change to pick up" at bounding box center [524, 171] width 76 height 14
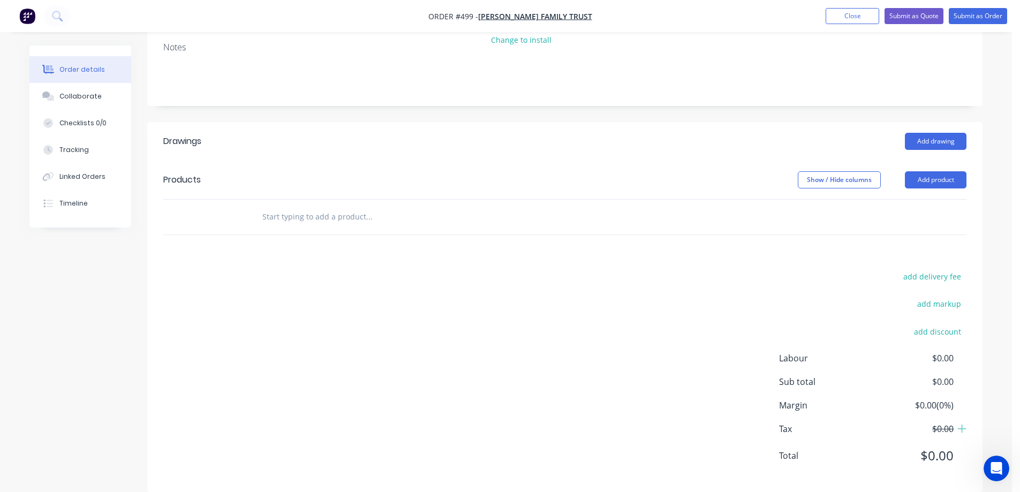
scroll to position [161, 0]
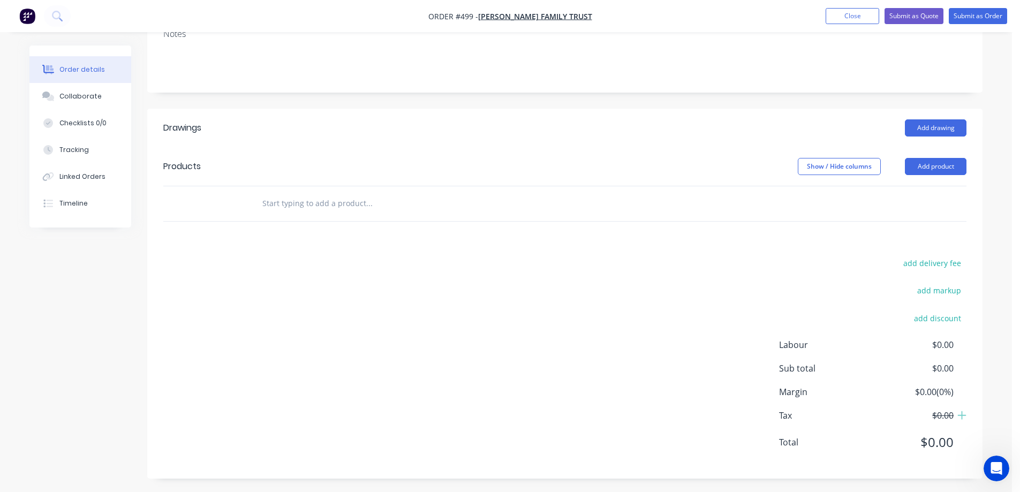
click at [287, 203] on input "text" at bounding box center [369, 203] width 214 height 21
type input "RAINHEAD 400X400X200 WITH COVERS"
click at [393, 245] on button "Add RAINHEAD 400X400X200 WITH COVERS to order" at bounding box center [426, 244] width 321 height 34
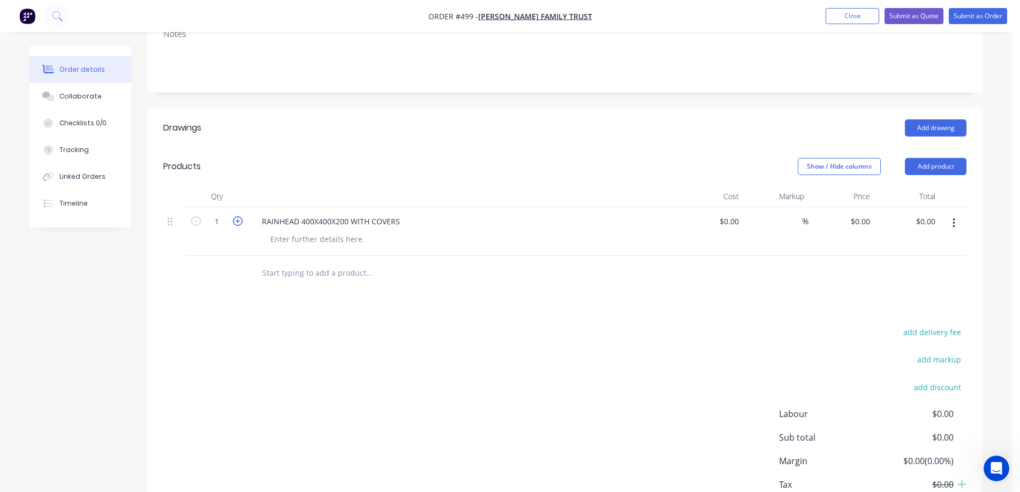
click at [239, 225] on icon "button" at bounding box center [238, 221] width 10 height 10
type input "2"
click at [863, 225] on input "0" at bounding box center [862, 222] width 25 height 16
type input "$70.00"
type input "$140.00"
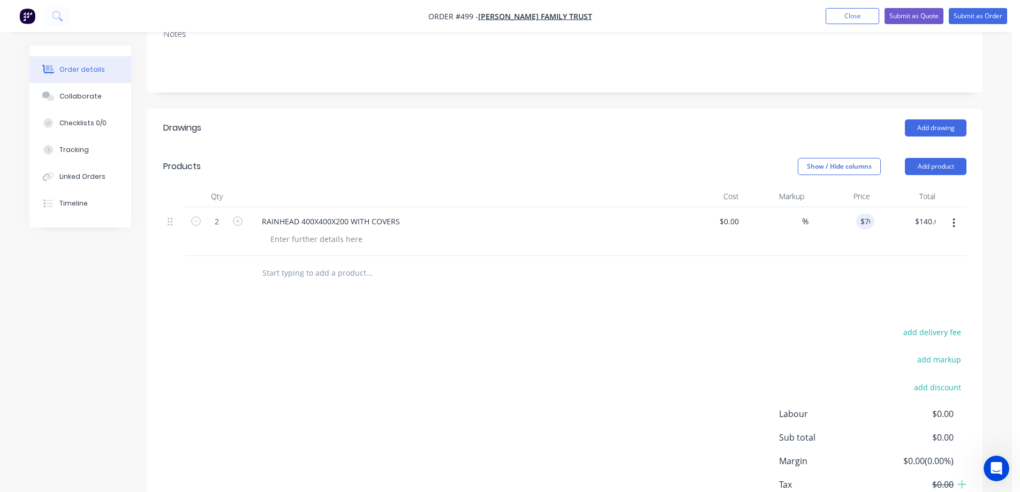
click at [789, 295] on div "Drawings Add drawing Products Show / Hide columns Add product Qty Cost Markup P…" at bounding box center [564, 328] width 835 height 439
click at [297, 238] on div at bounding box center [316, 239] width 109 height 16
click at [958, 225] on button "button" at bounding box center [954, 223] width 25 height 19
click at [906, 270] on div "Duplicate" at bounding box center [916, 273] width 82 height 16
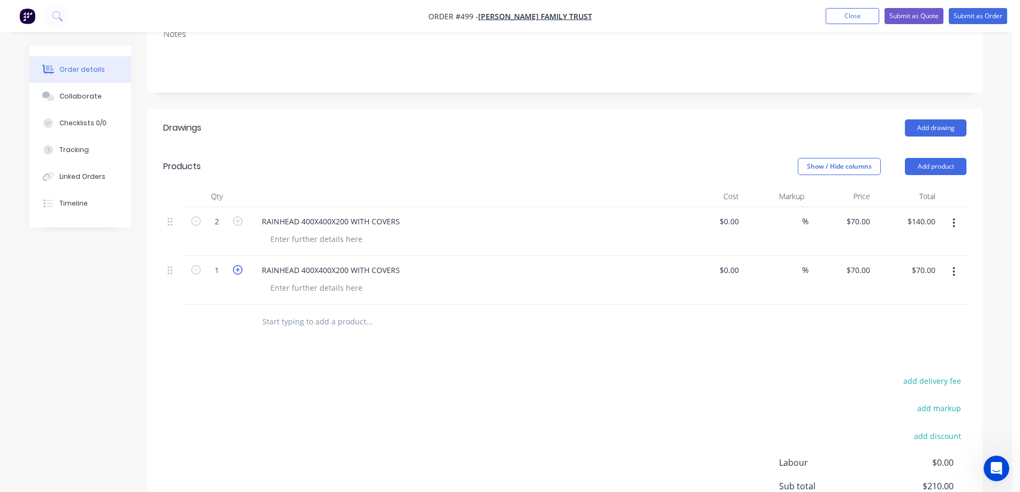
click at [240, 270] on icon "button" at bounding box center [238, 270] width 10 height 10
type input "2"
type input "$140.00"
click at [347, 271] on div "RAINHEAD 400X400X200 WITH COVERS" at bounding box center [330, 270] width 155 height 16
click at [410, 349] on div "Drawings Add drawing Products Show / Hide columns Add product Qty Cost Markup P…" at bounding box center [564, 353] width 835 height 488
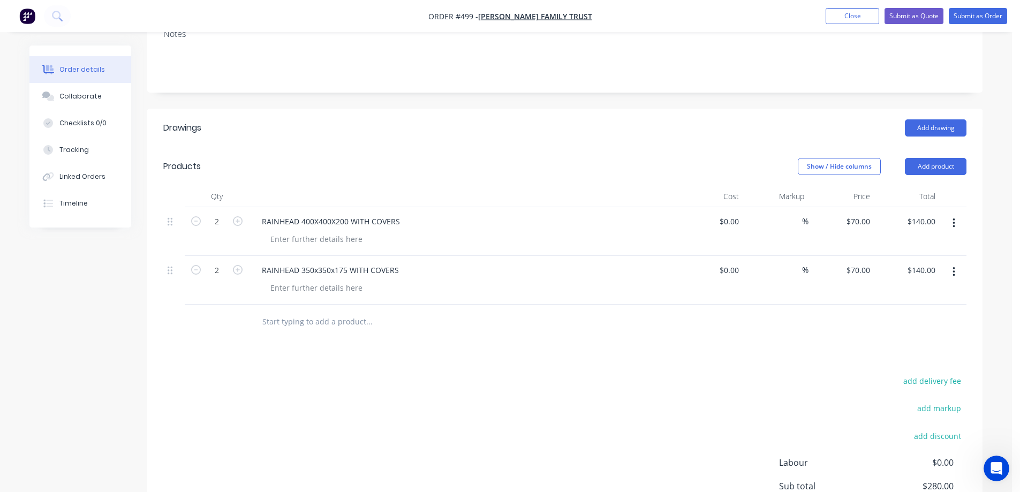
click at [294, 315] on input "text" at bounding box center [369, 321] width 214 height 21
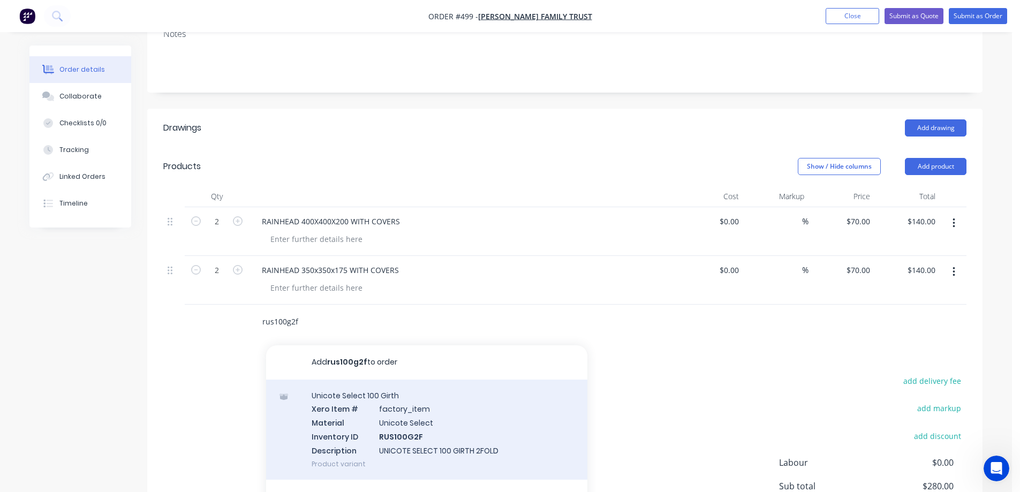
type input "rus100g2f"
click at [343, 412] on div "Unicote Select 100 Girth Xero Item # factory_item Material Unicote Select Inven…" at bounding box center [426, 430] width 321 height 100
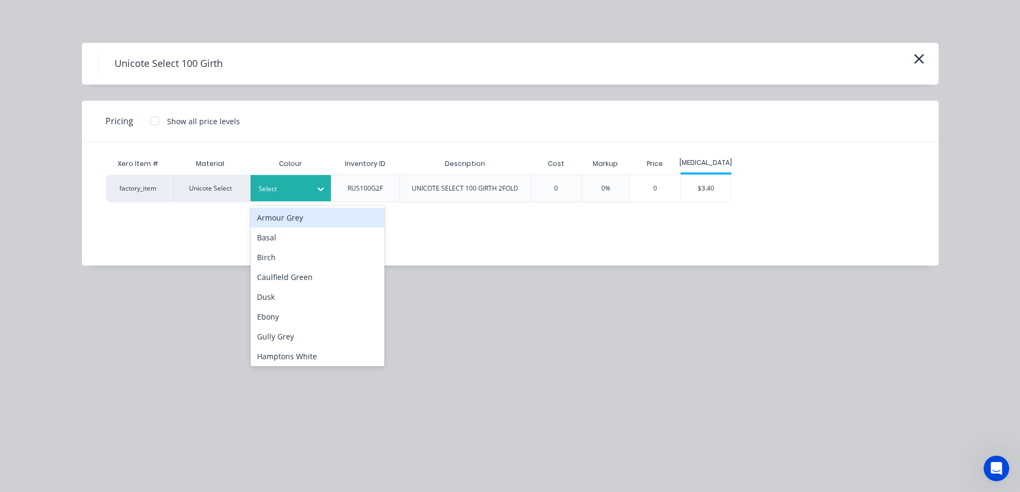
click at [280, 189] on div at bounding box center [283, 189] width 48 height 12
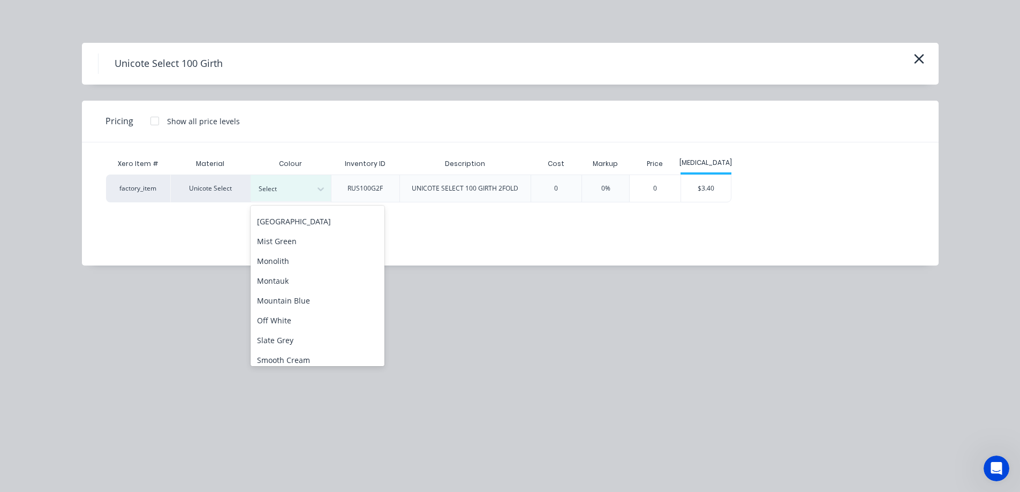
scroll to position [268, 0]
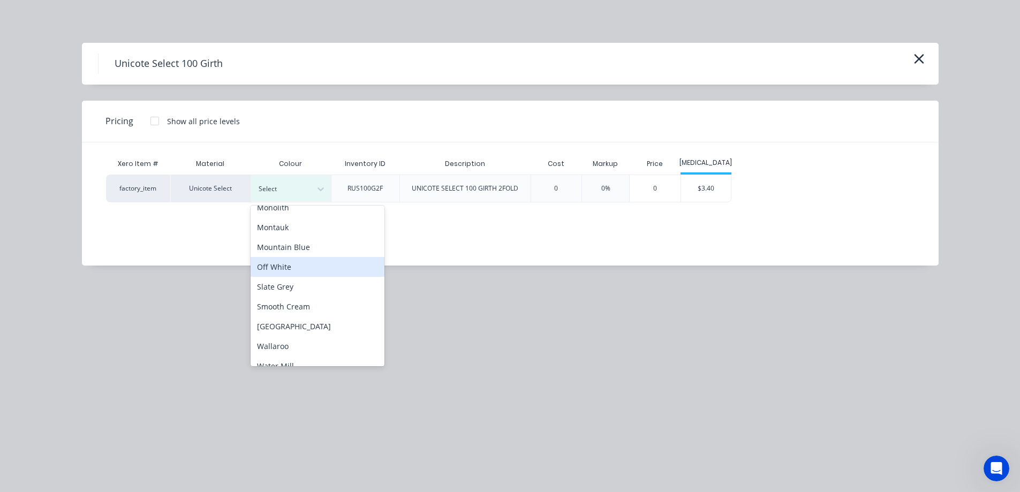
click at [287, 266] on div "Off White" at bounding box center [318, 267] width 134 height 20
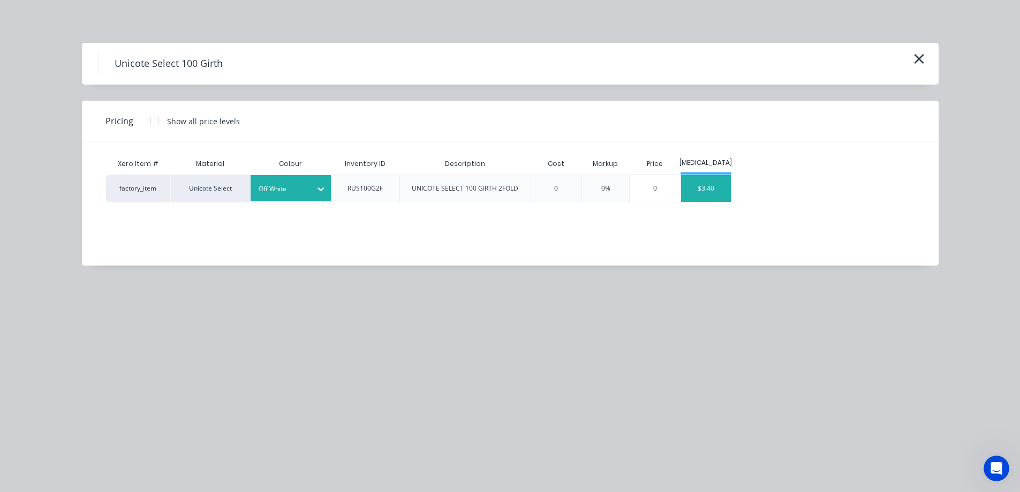
click at [688, 193] on div "$3.40" at bounding box center [706, 188] width 50 height 27
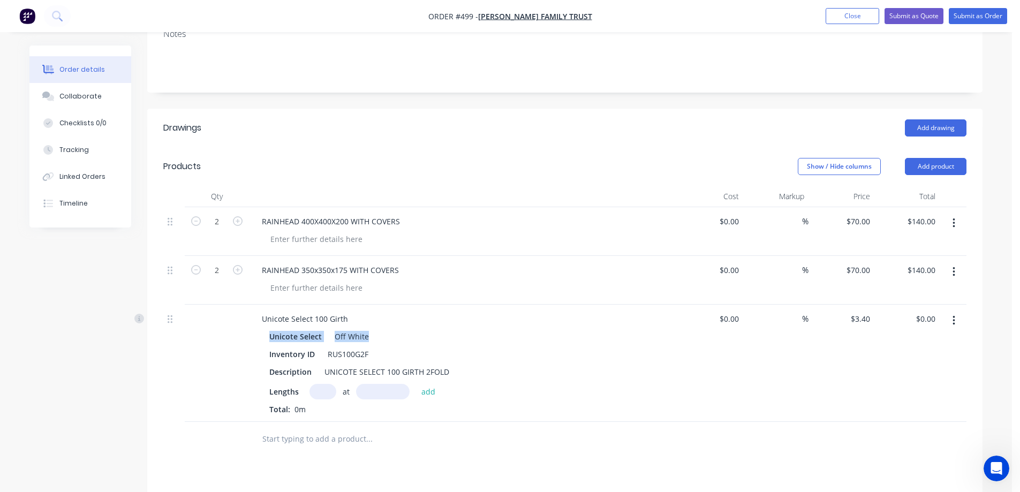
drag, startPoint x: 270, startPoint y: 336, endPoint x: 367, endPoint y: 336, distance: 97.5
click at [367, 336] on div "Unicote Select Off White" at bounding box center [463, 337] width 388 height 16
copy div "Unicote Select Off White"
click at [287, 244] on div at bounding box center [316, 239] width 109 height 16
paste div
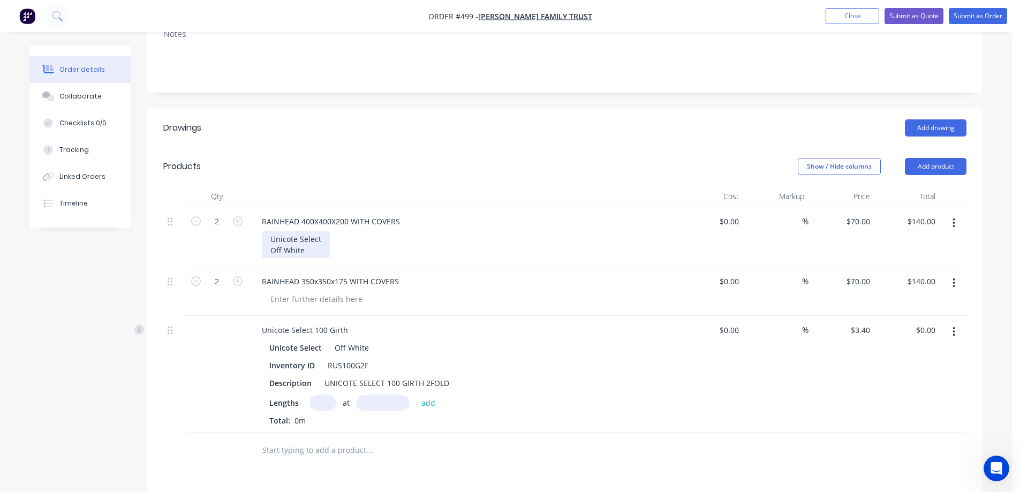
click at [272, 249] on div "Unicote Select Off White" at bounding box center [296, 244] width 68 height 27
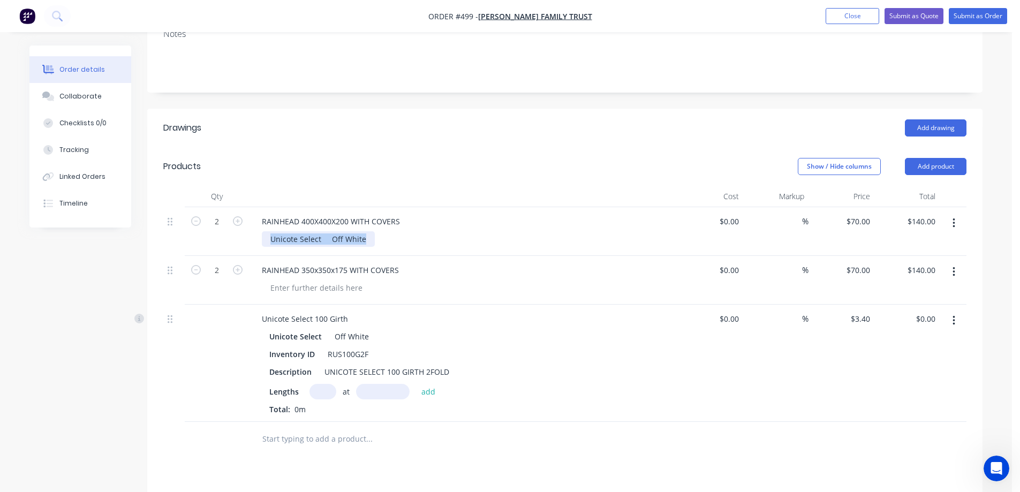
drag, startPoint x: 265, startPoint y: 239, endPoint x: 364, endPoint y: 241, distance: 99.6
click at [364, 241] on div "Unicote Select Off White" at bounding box center [318, 239] width 113 height 16
copy div "Unicote Select Off White"
click at [318, 289] on div at bounding box center [316, 288] width 109 height 16
paste div
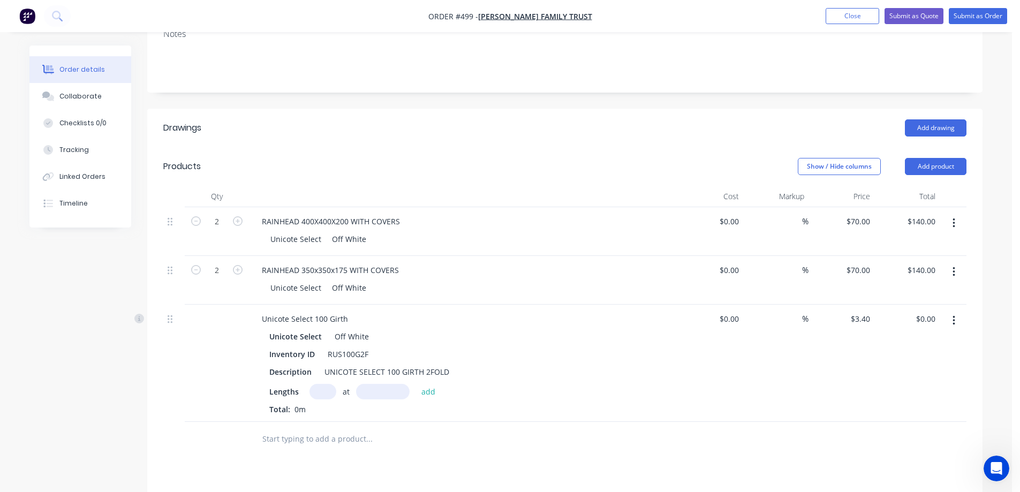
click at [955, 325] on button "button" at bounding box center [954, 320] width 25 height 19
click at [894, 406] on div "Delete" at bounding box center [916, 413] width 82 height 16
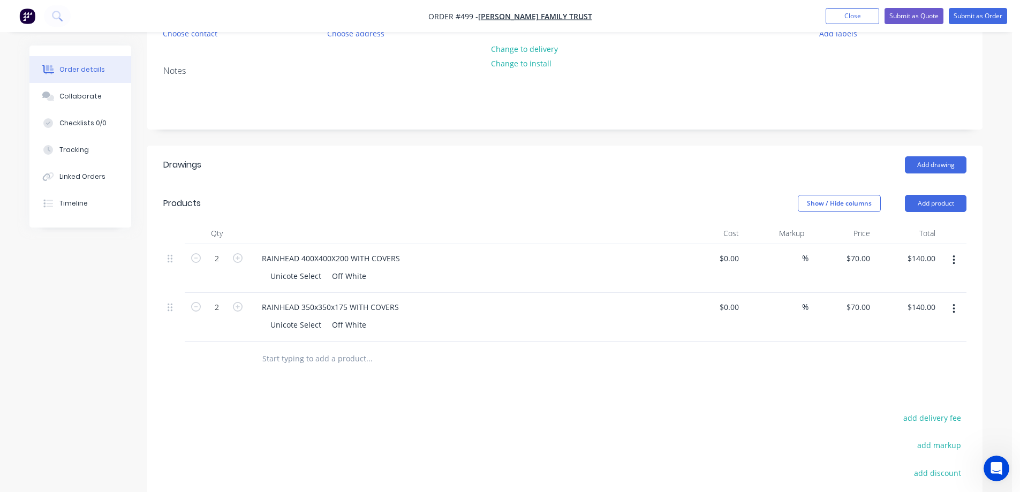
scroll to position [161, 0]
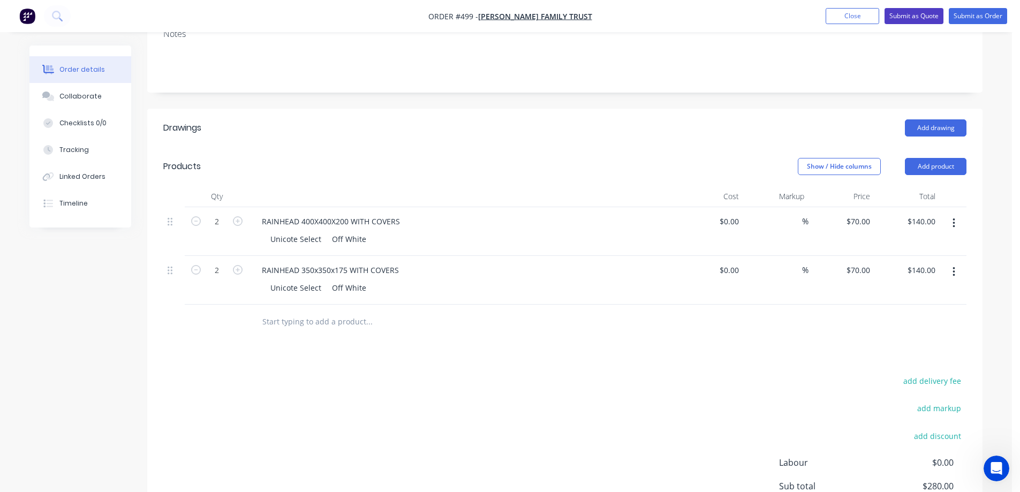
click at [925, 21] on button "Submit as Quote" at bounding box center [914, 16] width 59 height 16
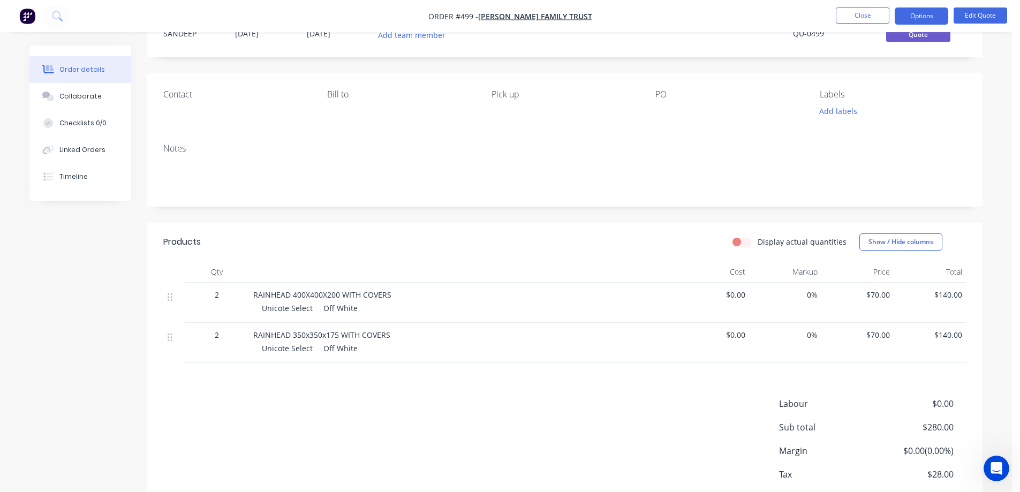
scroll to position [107, 0]
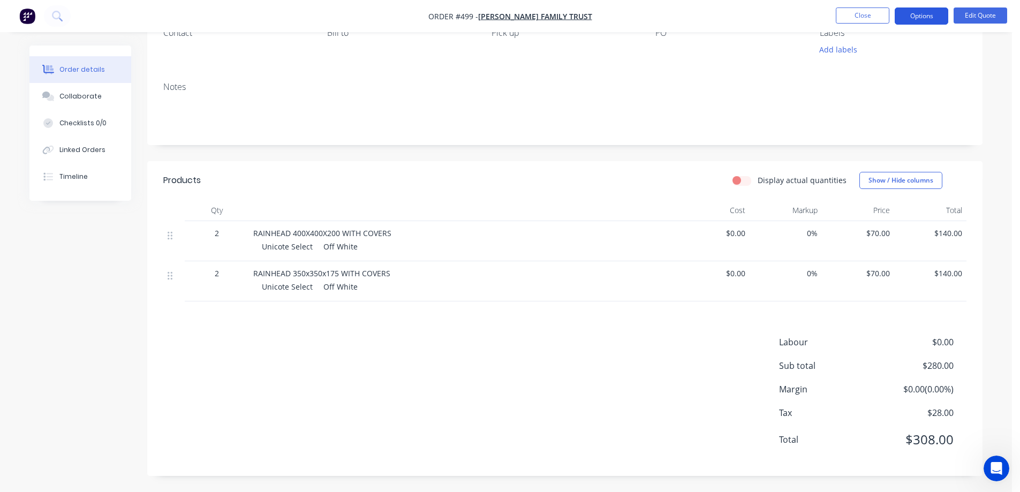
click at [932, 21] on button "Options" at bounding box center [922, 15] width 54 height 17
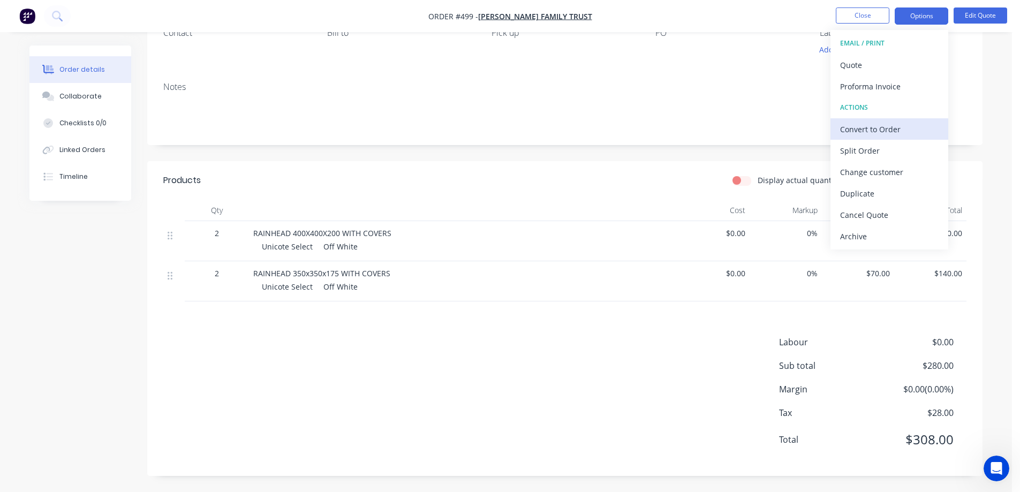
click at [870, 128] on div "Convert to Order" at bounding box center [889, 130] width 99 height 16
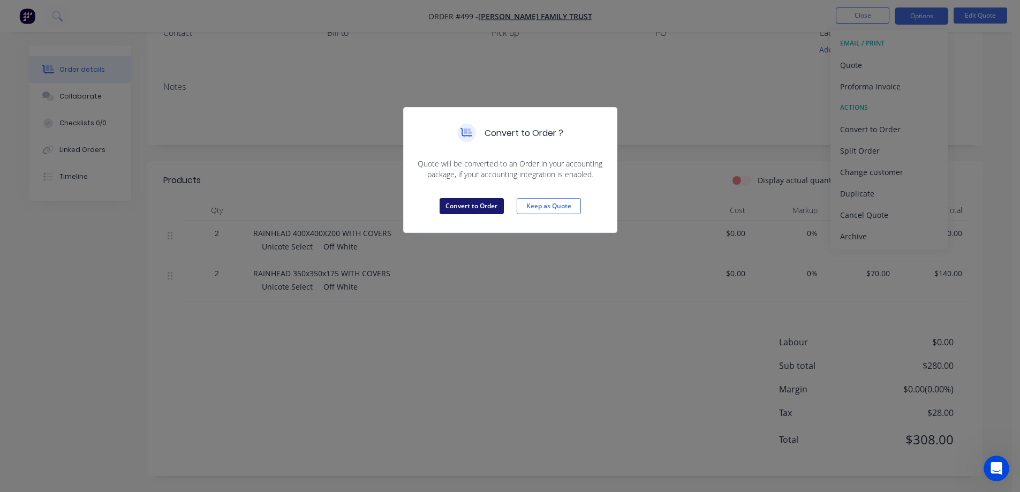
click at [500, 202] on button "Convert to Order" at bounding box center [472, 206] width 64 height 16
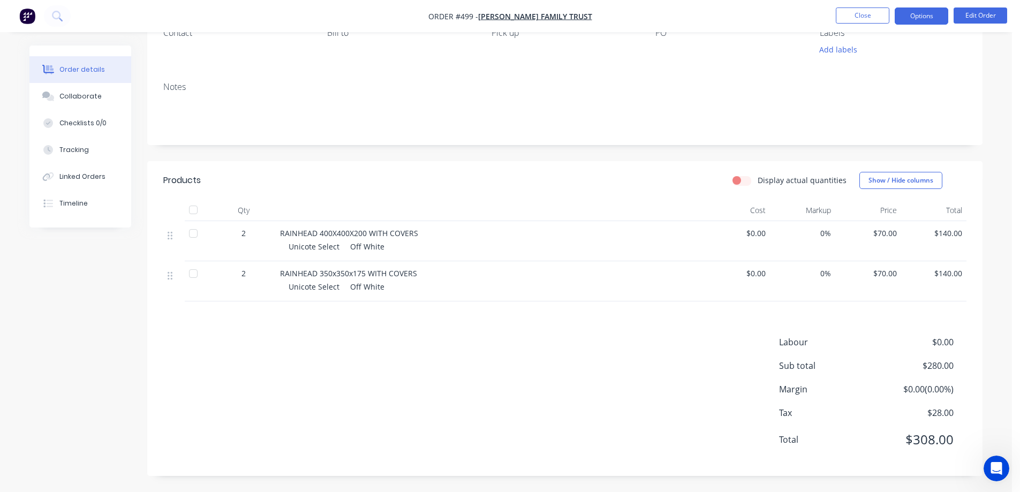
click at [925, 18] on button "Options" at bounding box center [922, 15] width 54 height 17
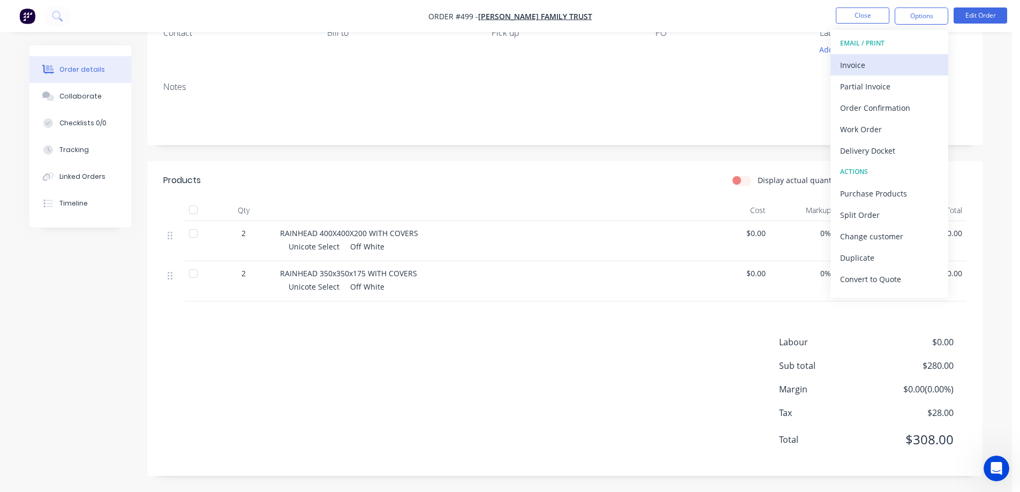
click at [880, 70] on div "Invoice" at bounding box center [889, 65] width 99 height 16
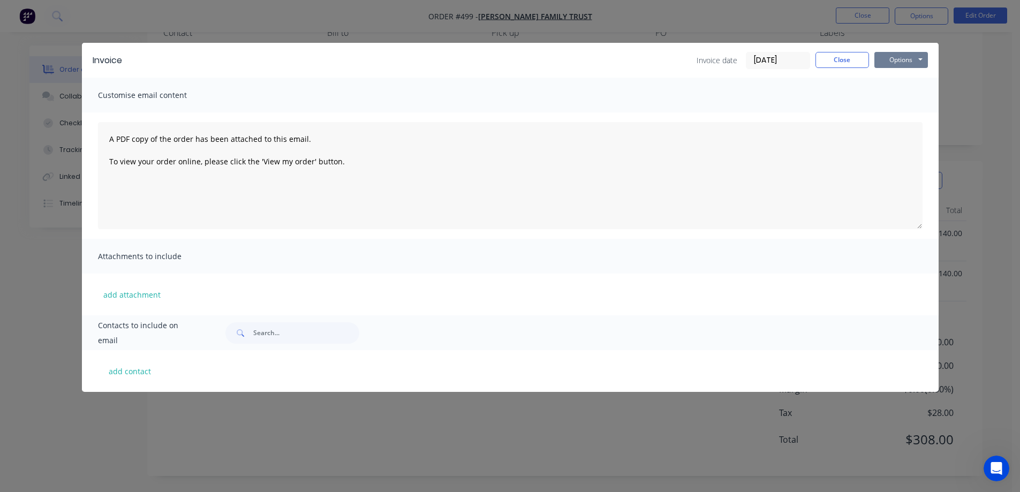
click at [887, 63] on button "Options" at bounding box center [902, 60] width 54 height 16
click at [886, 76] on button "Preview" at bounding box center [909, 79] width 69 height 18
click at [836, 58] on button "Close" at bounding box center [843, 60] width 54 height 16
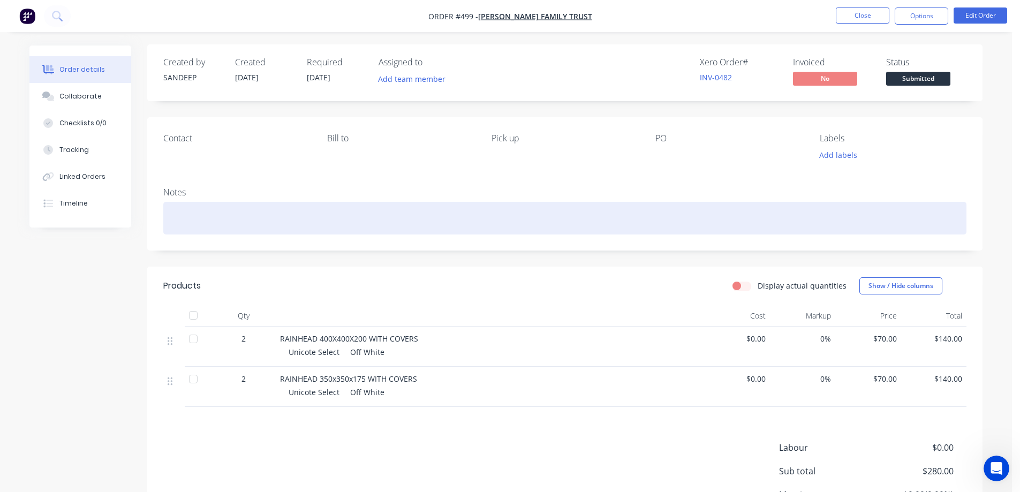
scroll to position [0, 0]
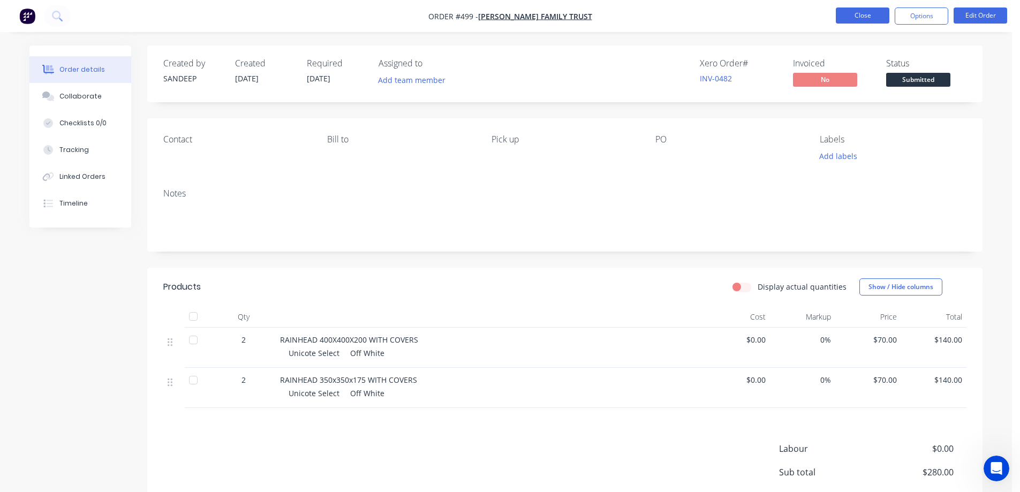
click at [869, 17] on button "Close" at bounding box center [863, 15] width 54 height 16
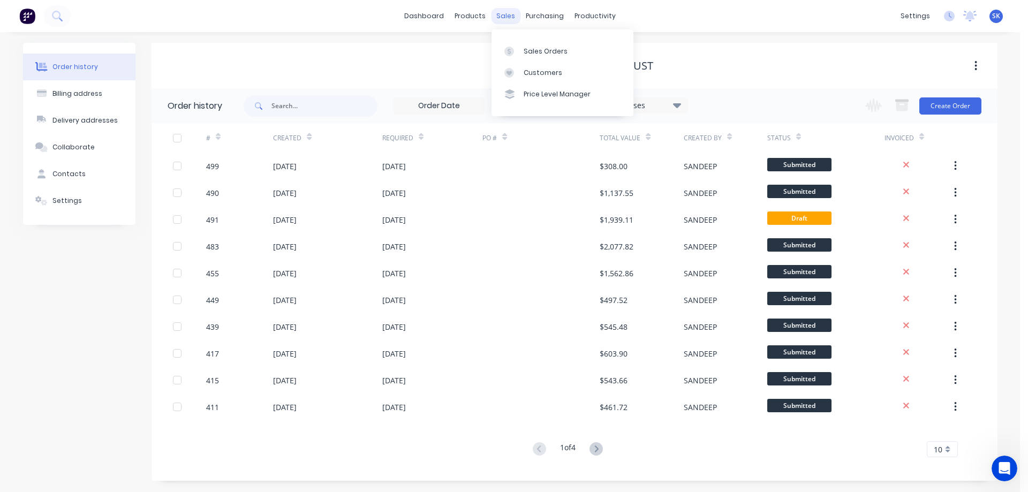
click at [502, 19] on div "sales" at bounding box center [505, 16] width 29 height 16
click at [528, 41] on link "Sales Orders" at bounding box center [563, 50] width 142 height 21
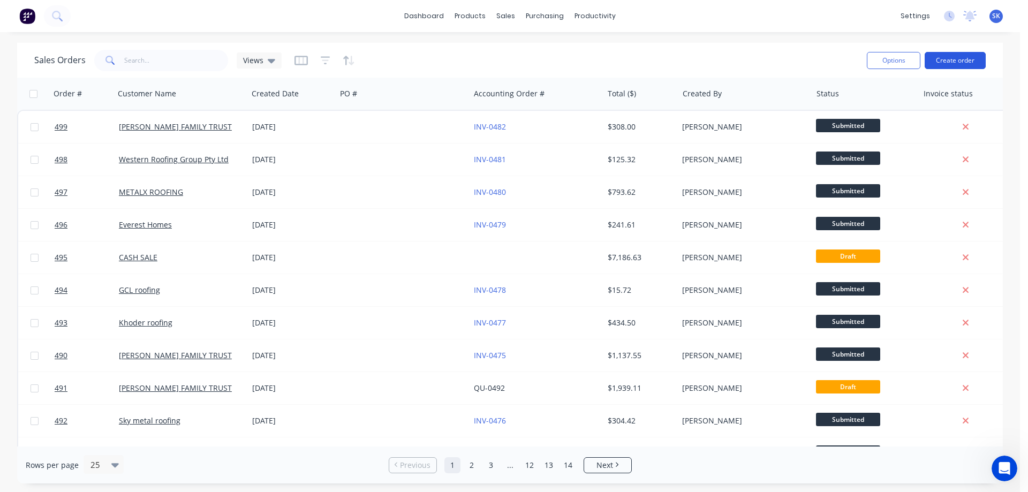
click at [947, 65] on button "Create order" at bounding box center [955, 60] width 61 height 17
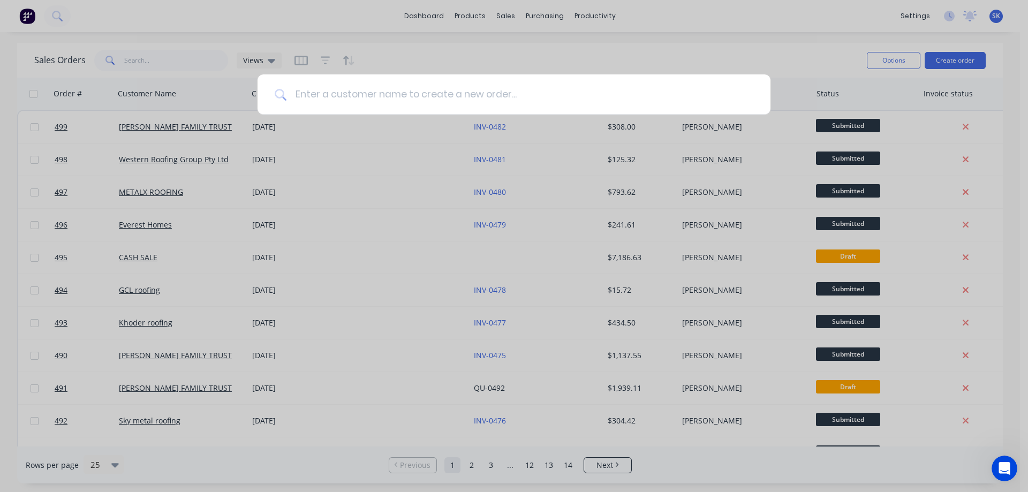
click at [409, 102] on input at bounding box center [520, 94] width 467 height 40
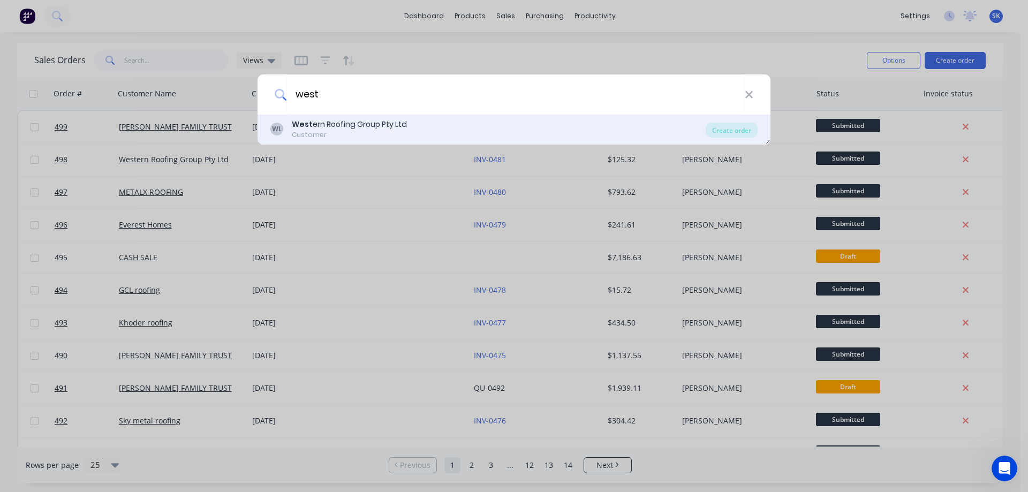
type input "west"
click at [370, 129] on div "West ern Roofing Group Pty Ltd" at bounding box center [349, 124] width 115 height 11
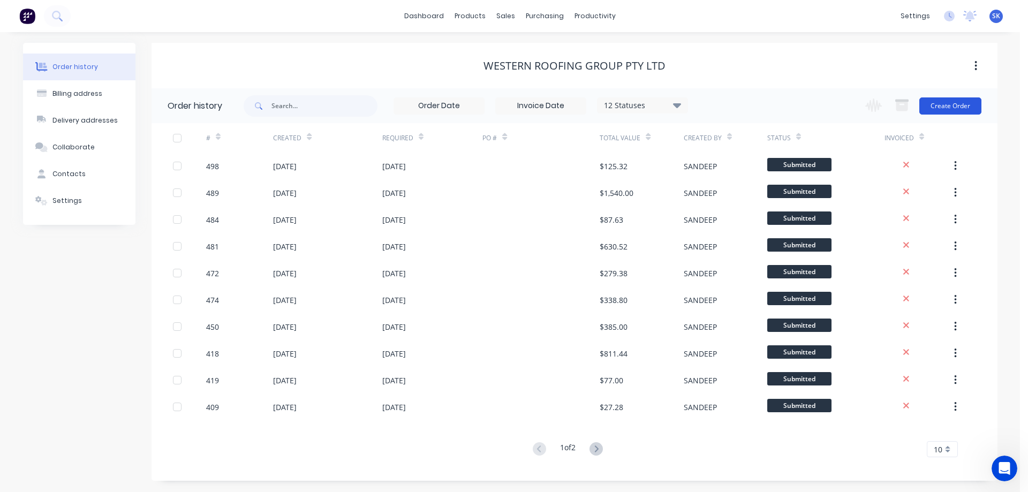
click at [941, 109] on button "Create Order" at bounding box center [951, 105] width 62 height 17
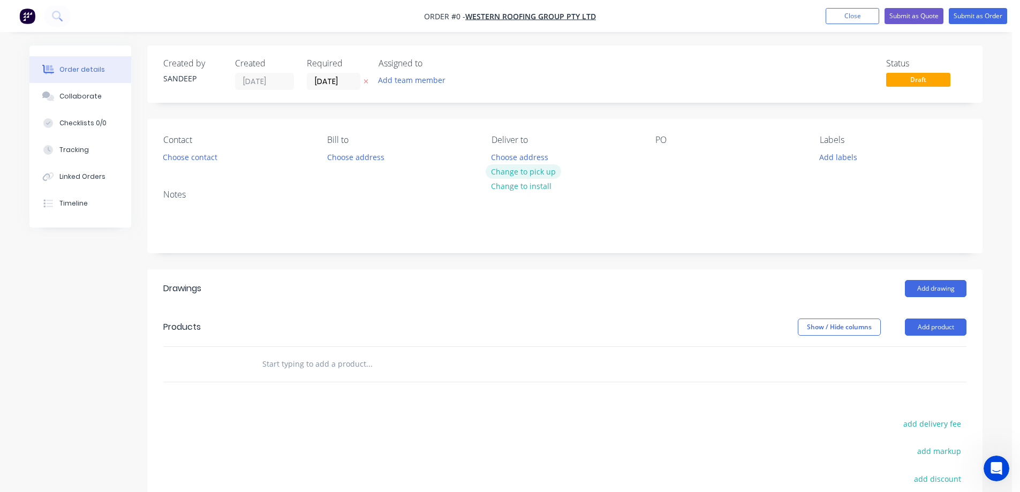
click at [519, 166] on button "Change to pick up" at bounding box center [524, 171] width 76 height 14
click at [285, 370] on input "text" at bounding box center [369, 363] width 214 height 21
type input "r"
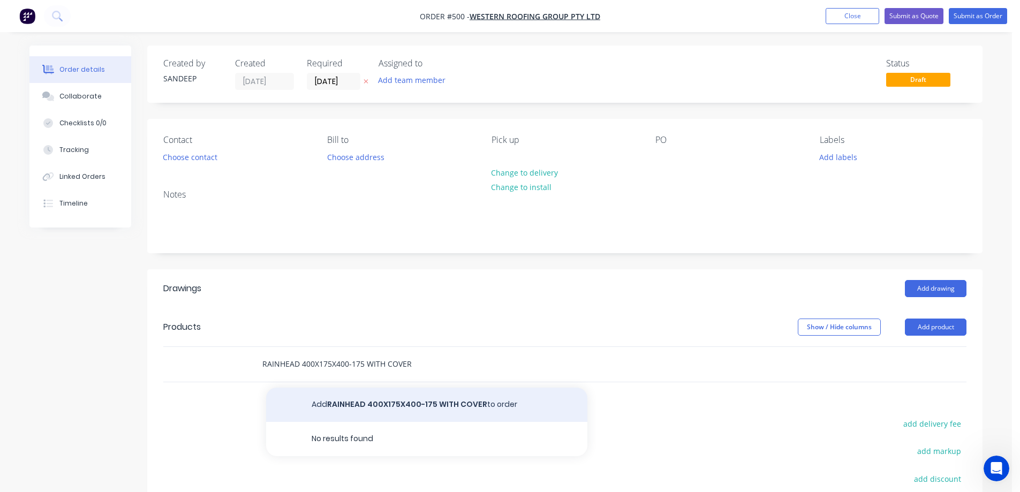
type input "RAINHEAD 400X175X400-175 WITH COVER"
click at [325, 395] on button "Add RAINHEAD 400X175X400-175 WITH COVER to order" at bounding box center [426, 405] width 321 height 34
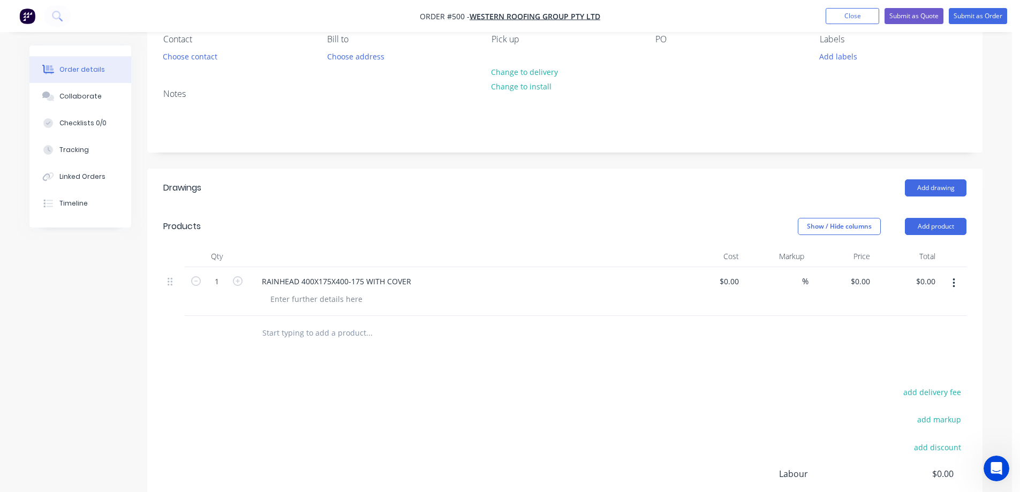
scroll to position [107, 0]
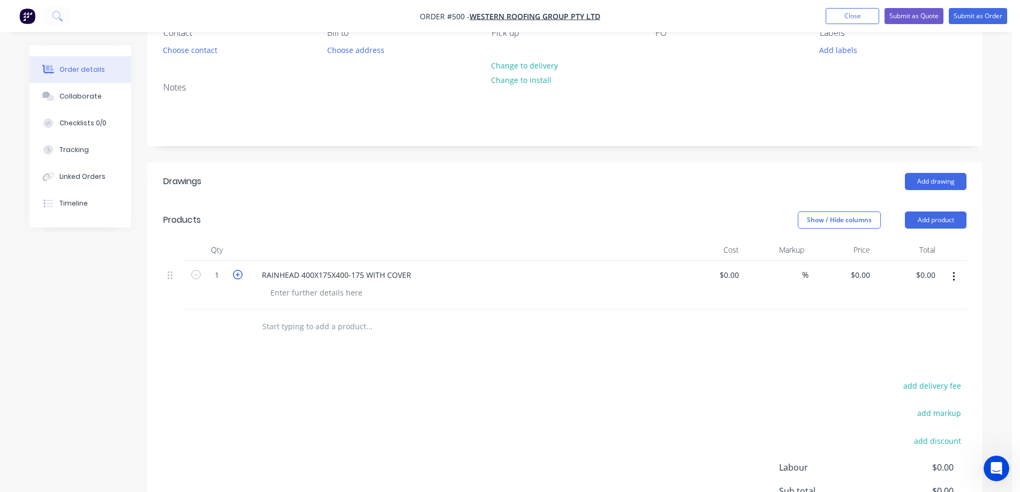
click at [239, 276] on icon "button" at bounding box center [238, 275] width 10 height 10
type input "5"
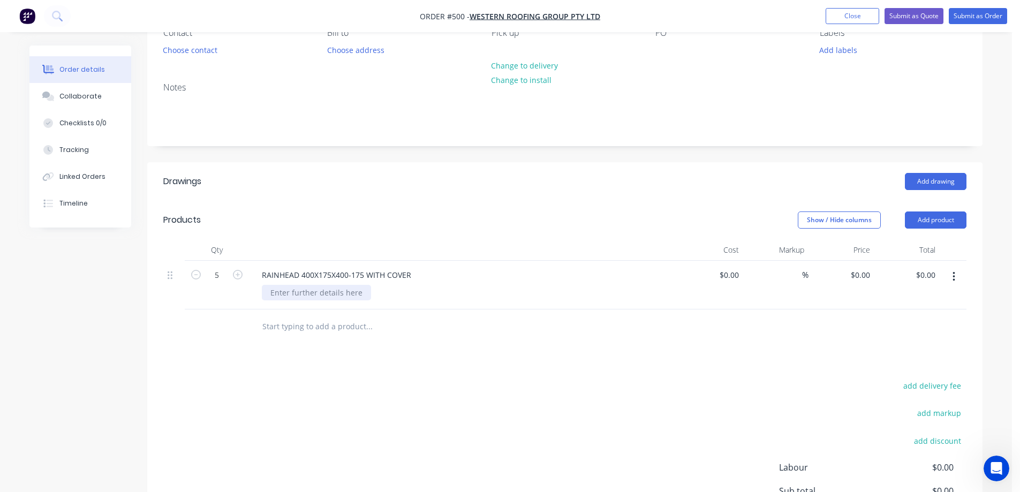
click at [306, 295] on div at bounding box center [316, 293] width 109 height 16
paste div
click at [953, 281] on icon "button" at bounding box center [954, 277] width 3 height 12
click at [901, 326] on div "Duplicate" at bounding box center [916, 327] width 82 height 16
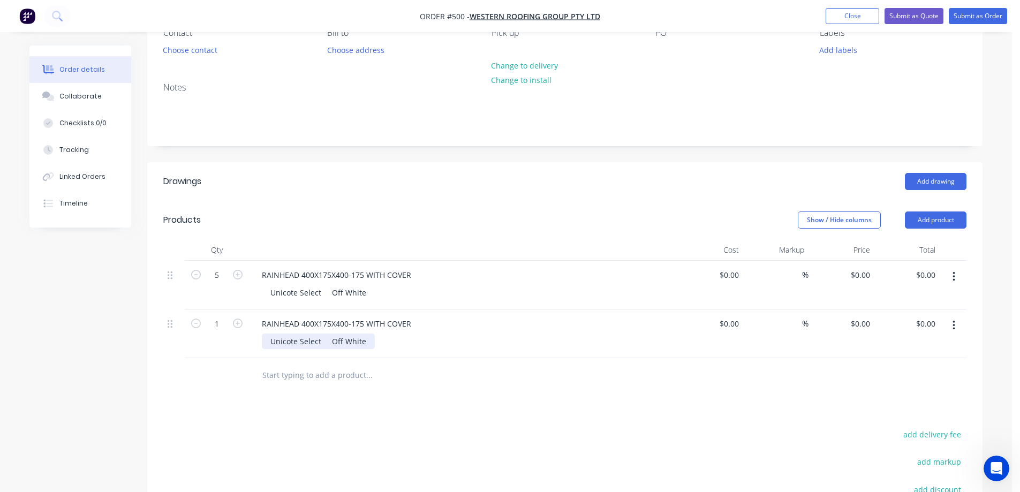
click at [369, 345] on div "Unicote Select Off White" at bounding box center [318, 342] width 113 height 16
click at [237, 323] on icon "button" at bounding box center [238, 324] width 10 height 10
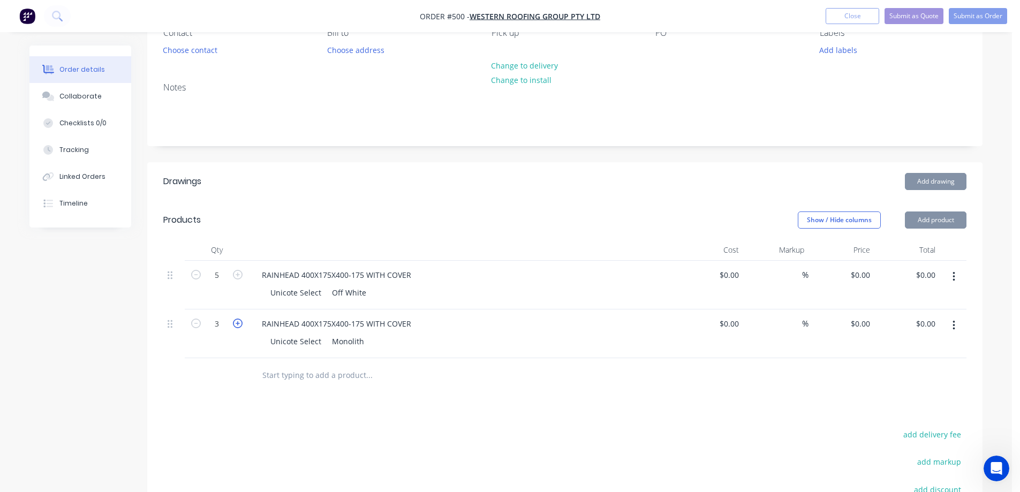
click at [237, 323] on icon "button" at bounding box center [238, 324] width 10 height 10
type input "5"
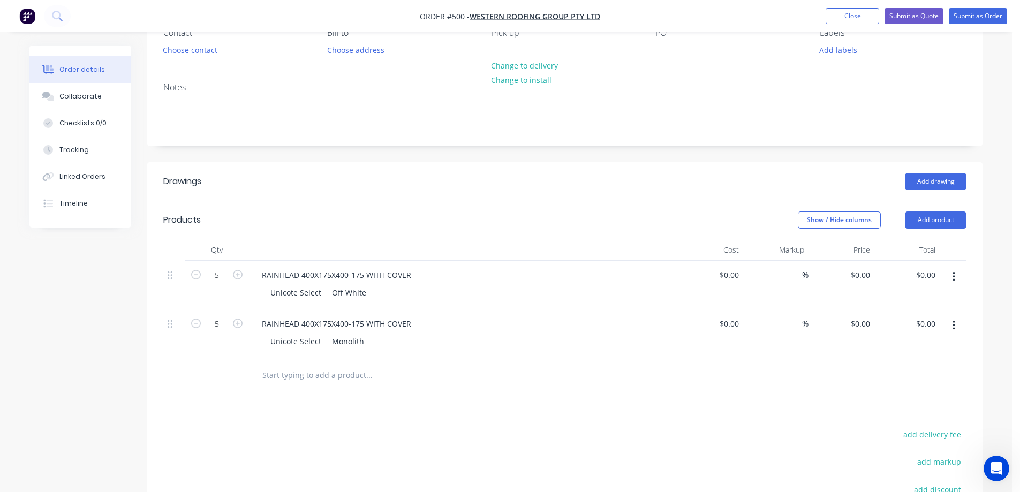
click at [180, 274] on div at bounding box center [173, 285] width 21 height 49
click at [195, 276] on icon "button" at bounding box center [196, 275] width 10 height 10
type input "3"
drag, startPoint x: 174, startPoint y: 320, endPoint x: 175, endPoint y: 273, distance: 47.7
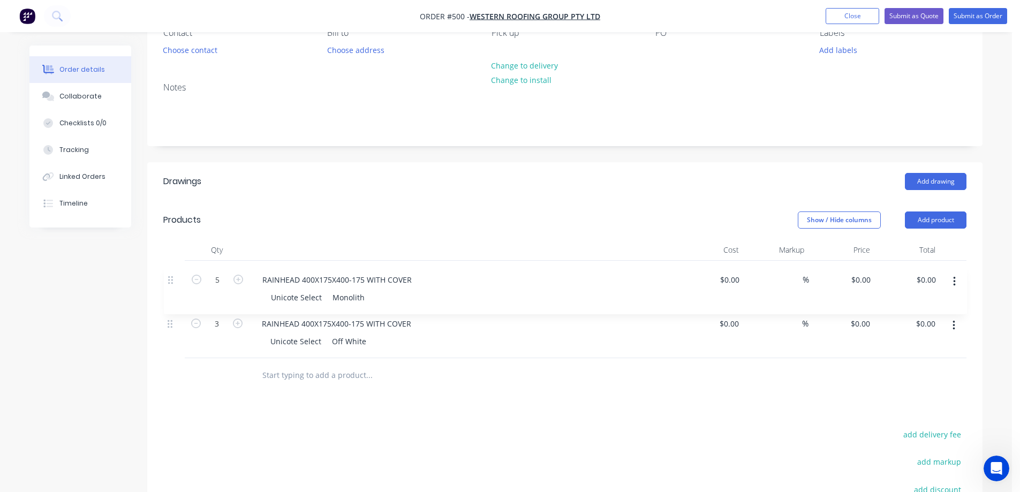
click at [175, 273] on div "3 RAINHEAD 400X175X400-175 WITH COVER Unicote Select Off White $0.00 $0.00 % $0…" at bounding box center [564, 309] width 803 height 97
click at [737, 282] on input at bounding box center [731, 275] width 25 height 16
type input "$70.00"
type input "$350.00"
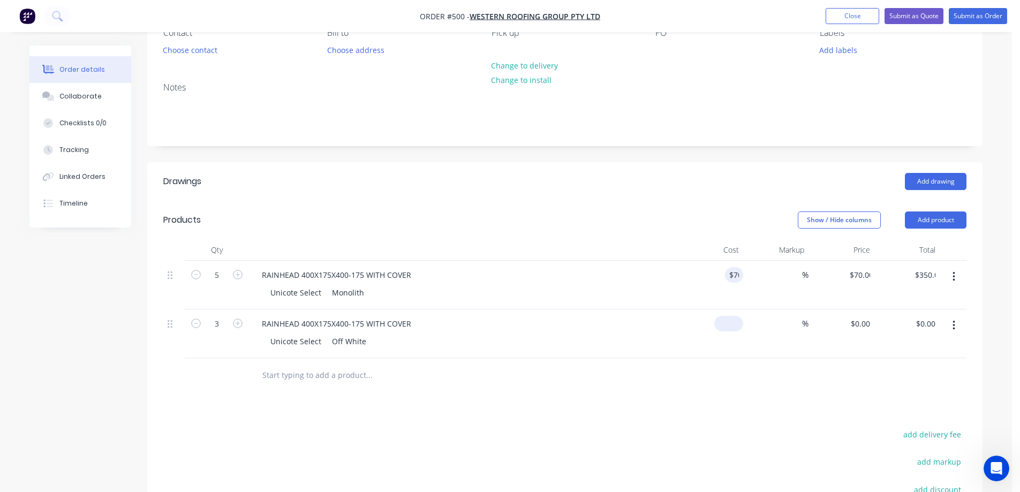
click at [736, 316] on div "$0.00" at bounding box center [731, 324] width 25 height 16
type input "$70.00"
type input "$210.00"
click at [711, 373] on div at bounding box center [564, 375] width 803 height 35
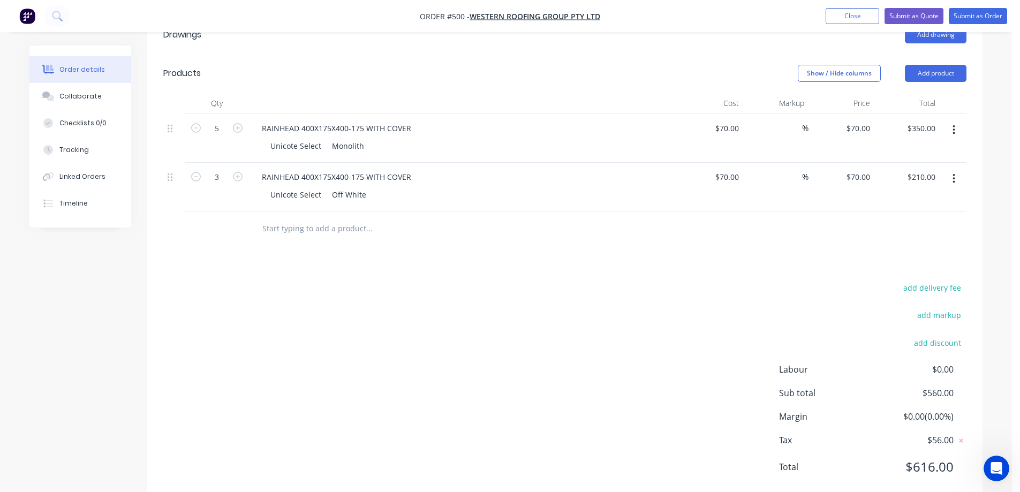
scroll to position [228, 0]
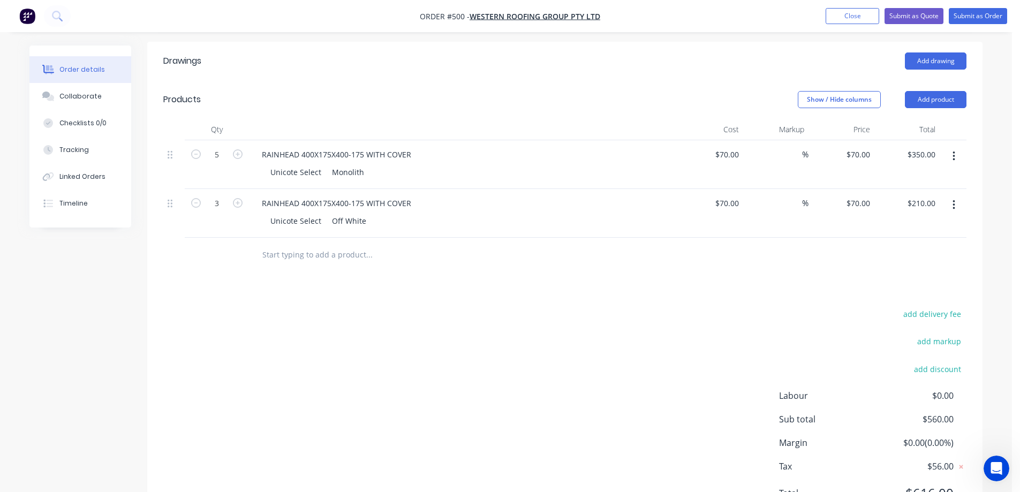
click at [304, 258] on input "text" at bounding box center [369, 254] width 214 height 21
type input "r"
click at [330, 254] on input "RAINHEAD 400X" at bounding box center [369, 254] width 214 height 21
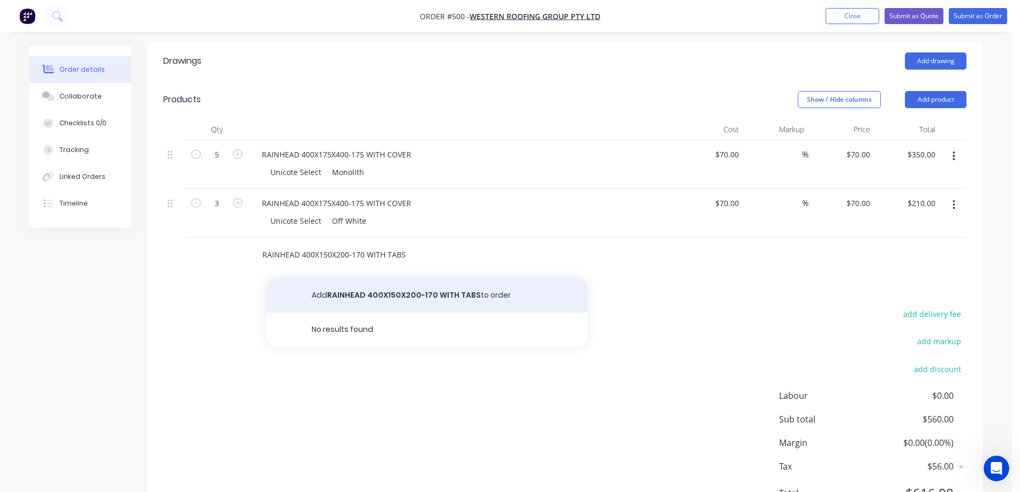
type input "RAINHEAD 400X150X200-170 WITH TABS"
click at [330, 293] on button "Add RAINHEAD 400X150X200-170 WITH TABS to order" at bounding box center [426, 295] width 321 height 34
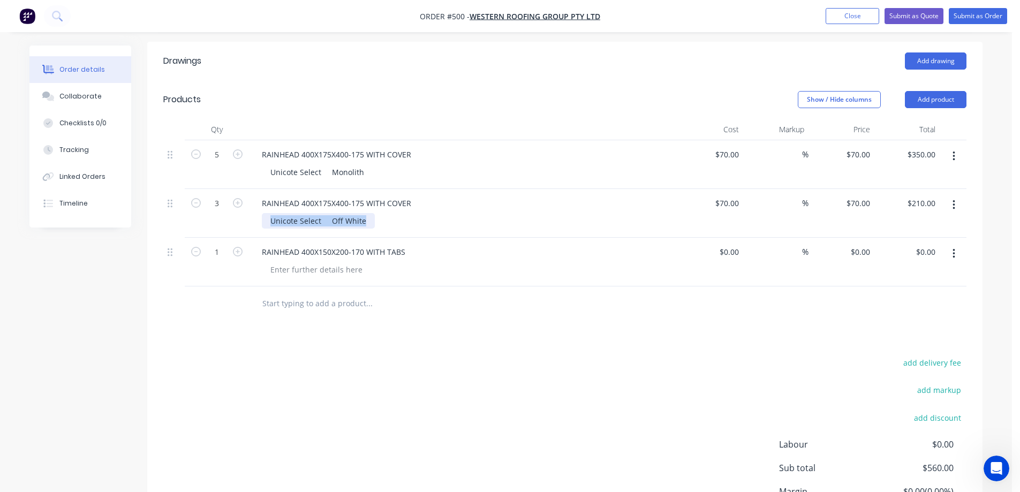
drag, startPoint x: 269, startPoint y: 222, endPoint x: 379, endPoint y: 219, distance: 110.4
click at [379, 219] on div "Unicote Select Off White" at bounding box center [467, 221] width 411 height 16
copy div "Unicote Select Off White"
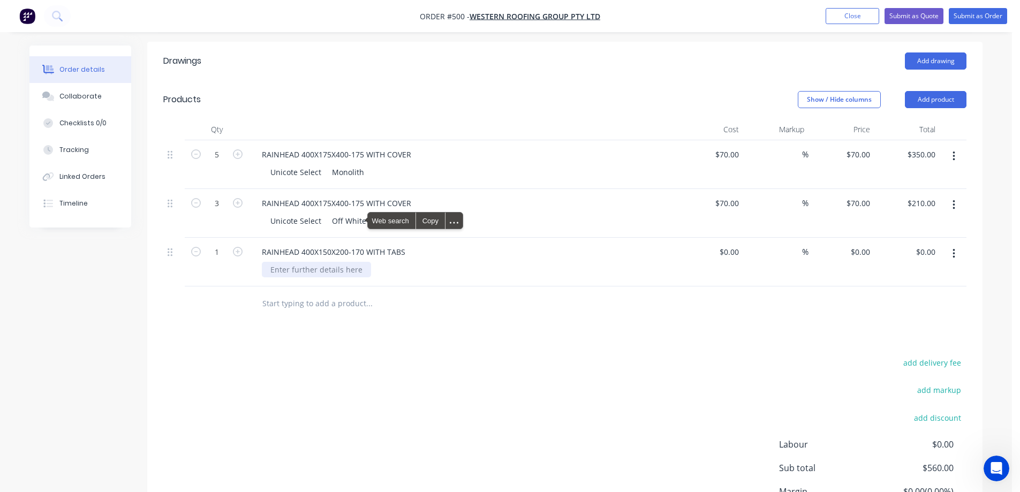
click at [292, 268] on div at bounding box center [316, 270] width 109 height 16
paste div
click at [240, 252] on icon "button" at bounding box center [238, 252] width 10 height 10
type input "2"
click at [727, 256] on div "$0.00" at bounding box center [710, 262] width 66 height 49
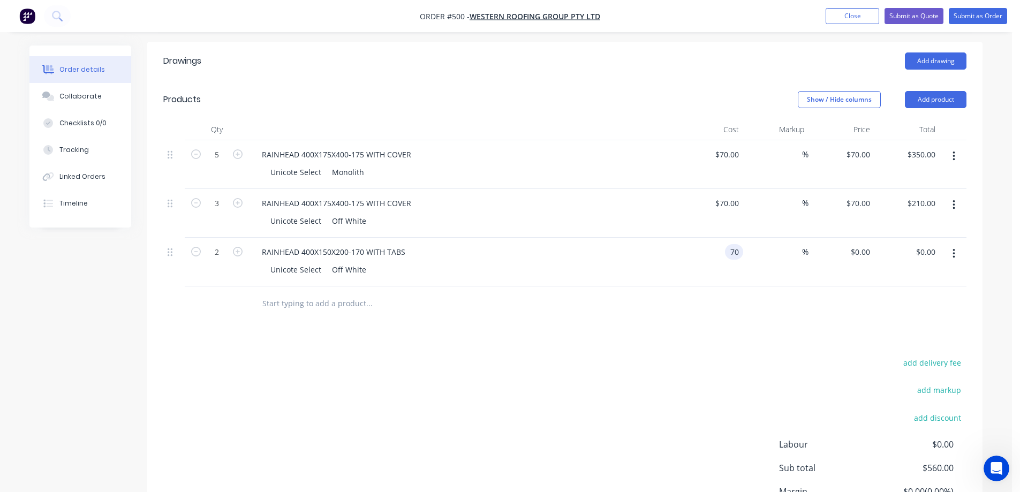
type input "$70.00"
type input "$140.00"
click at [665, 291] on div at bounding box center [564, 304] width 803 height 35
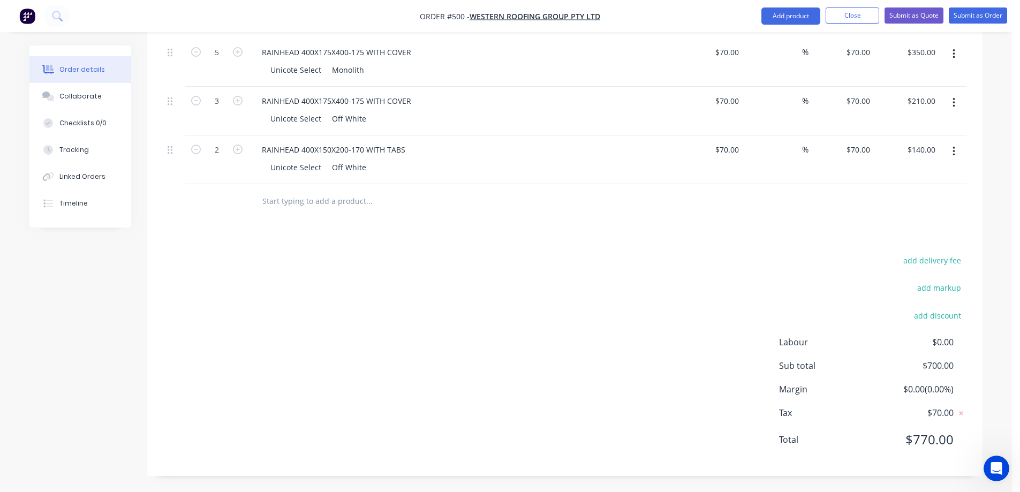
scroll to position [276, 0]
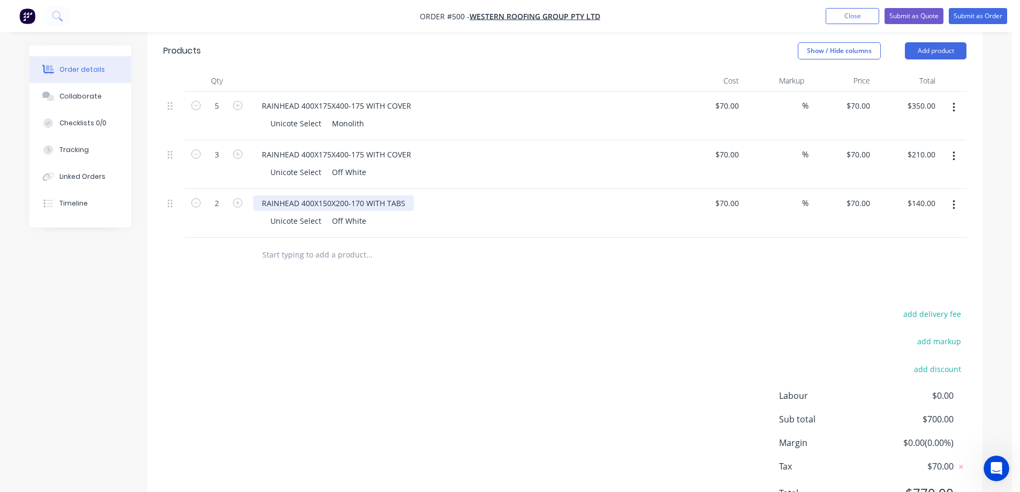
click at [406, 200] on div "RAINHEAD 400X150X200-170 WITH TABS" at bounding box center [333, 203] width 161 height 16
click at [408, 303] on div "Drawings Add drawing Products Show / Hide columns Add product Qty Cost Markup P…" at bounding box center [564, 261] width 835 height 537
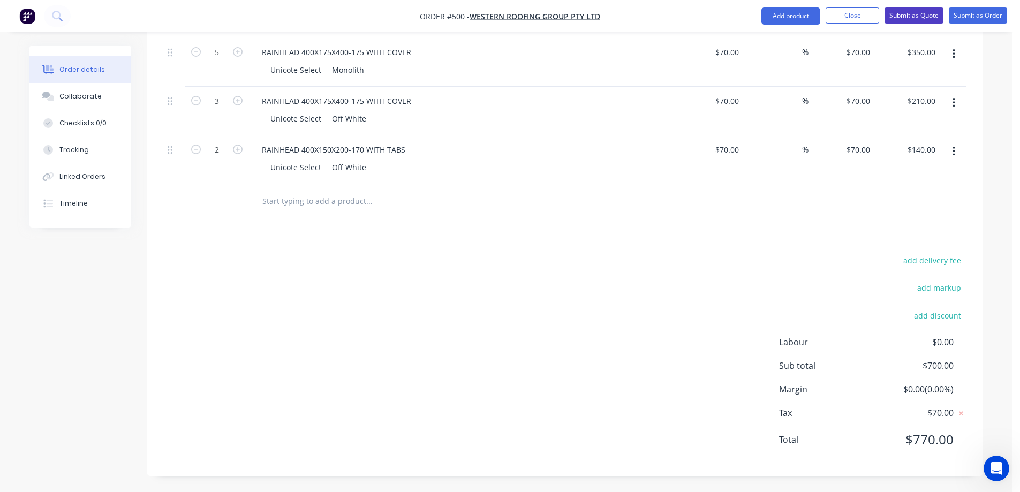
click at [900, 17] on button "Submit as Quote" at bounding box center [914, 15] width 59 height 16
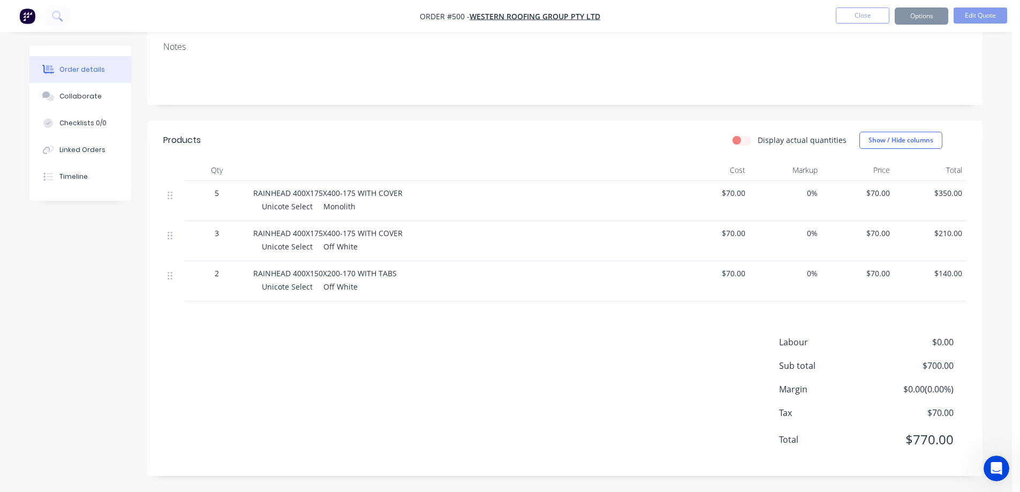
scroll to position [0, 0]
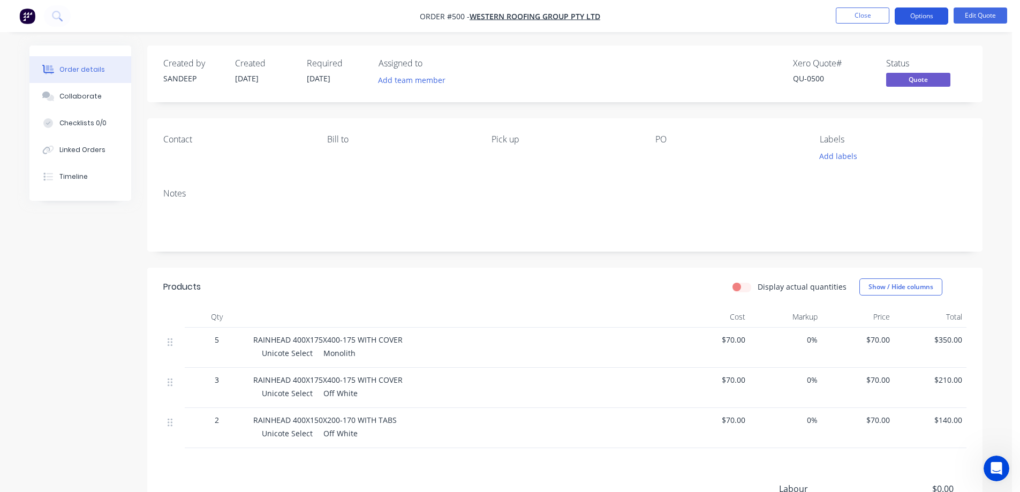
click at [915, 16] on button "Options" at bounding box center [922, 15] width 54 height 17
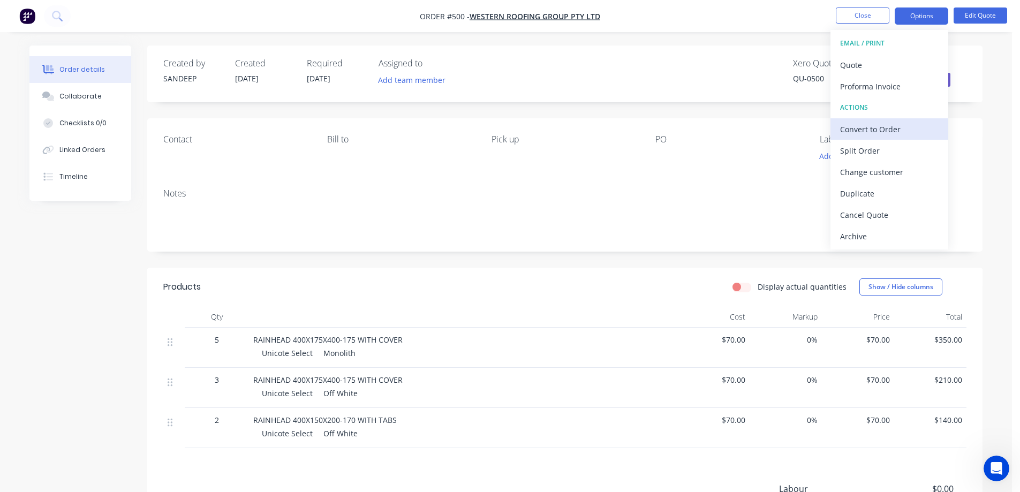
click at [859, 124] on div "Convert to Order" at bounding box center [889, 130] width 99 height 16
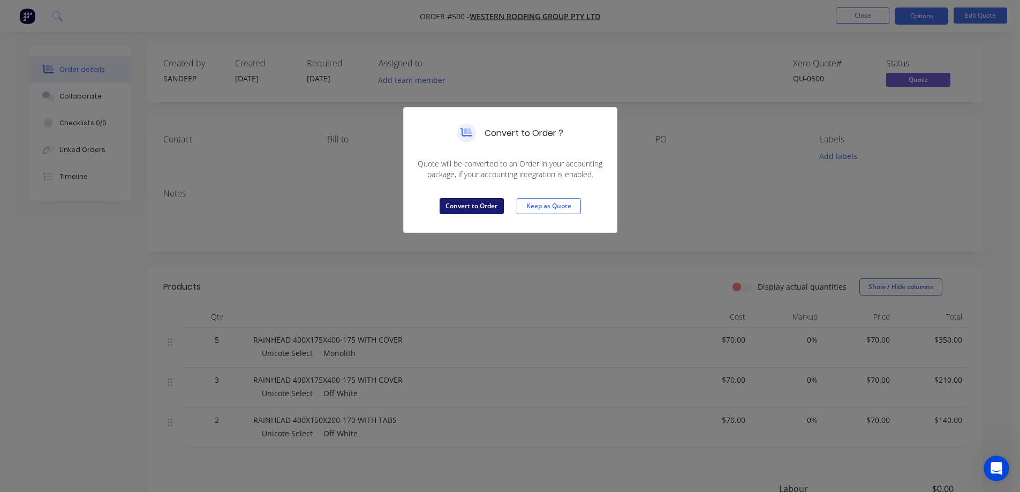
click at [481, 208] on button "Convert to Order" at bounding box center [472, 206] width 64 height 16
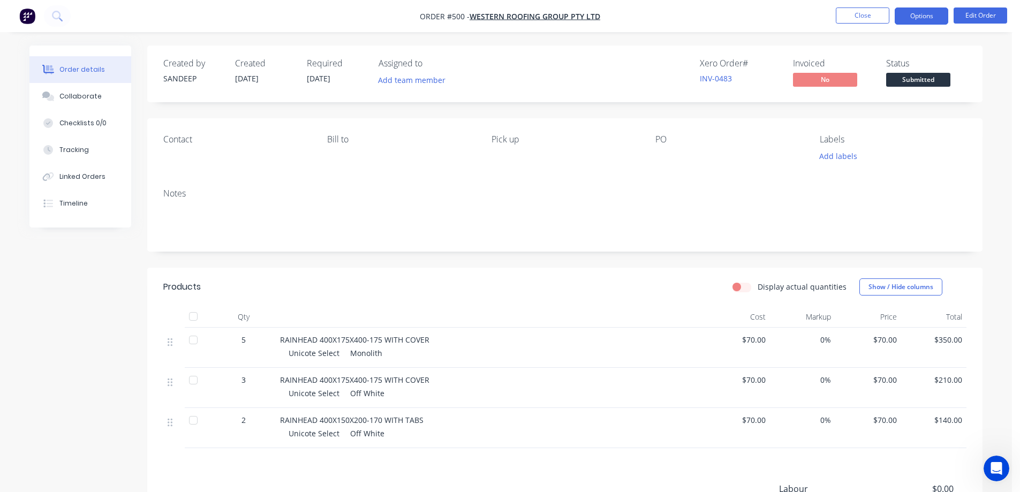
click at [924, 19] on button "Options" at bounding box center [922, 15] width 54 height 17
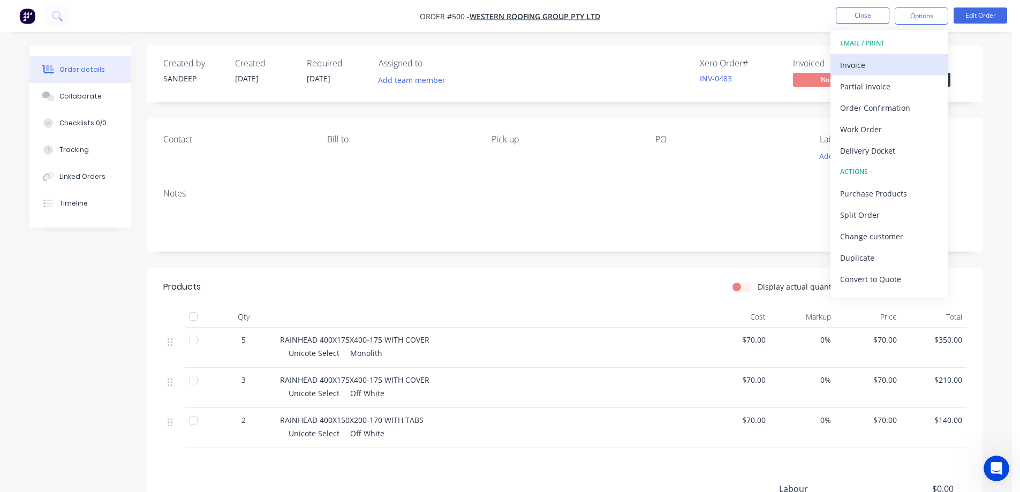
click at [867, 68] on div "Invoice" at bounding box center [889, 65] width 99 height 16
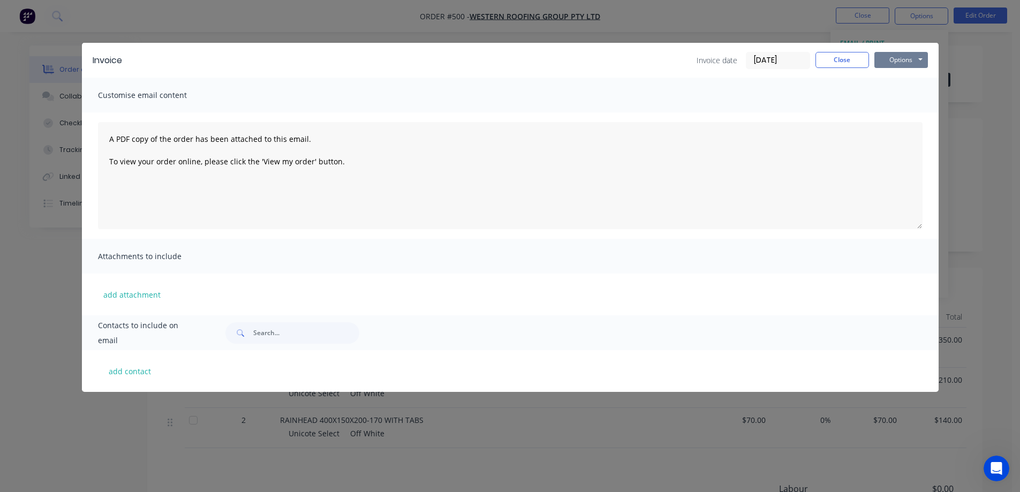
click at [891, 52] on button "Options" at bounding box center [902, 60] width 54 height 16
click at [890, 77] on button "Preview" at bounding box center [909, 79] width 69 height 18
click at [838, 58] on button "Close" at bounding box center [843, 60] width 54 height 16
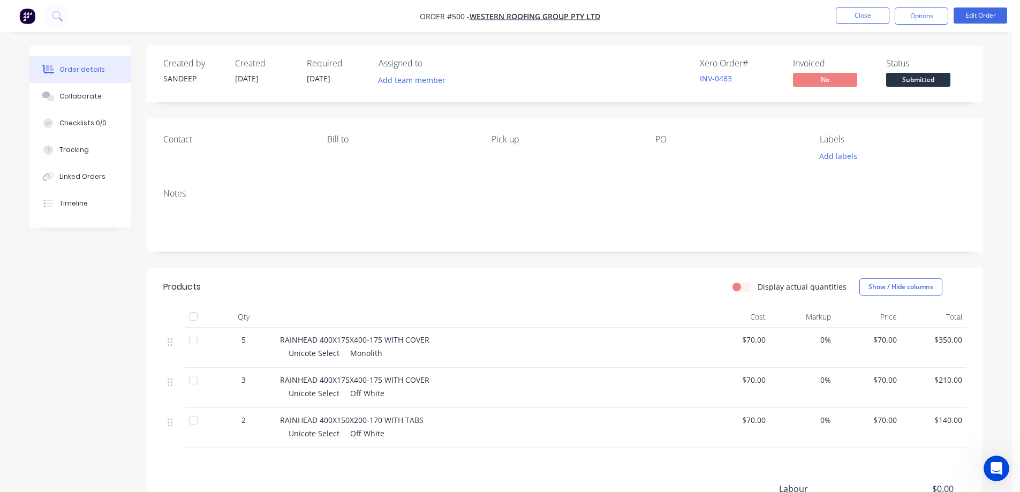
click at [26, 12] on img "button" at bounding box center [27, 16] width 16 height 16
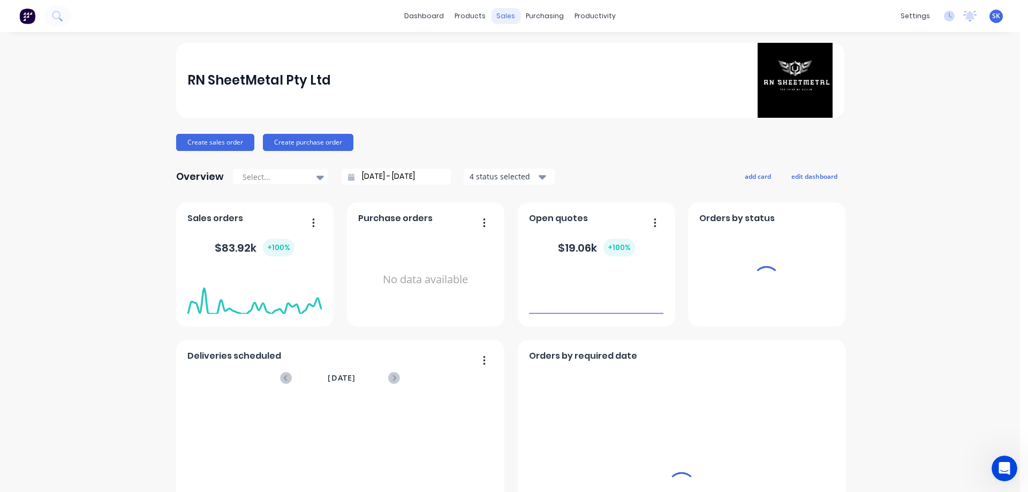
click at [508, 13] on div "sales" at bounding box center [505, 16] width 29 height 16
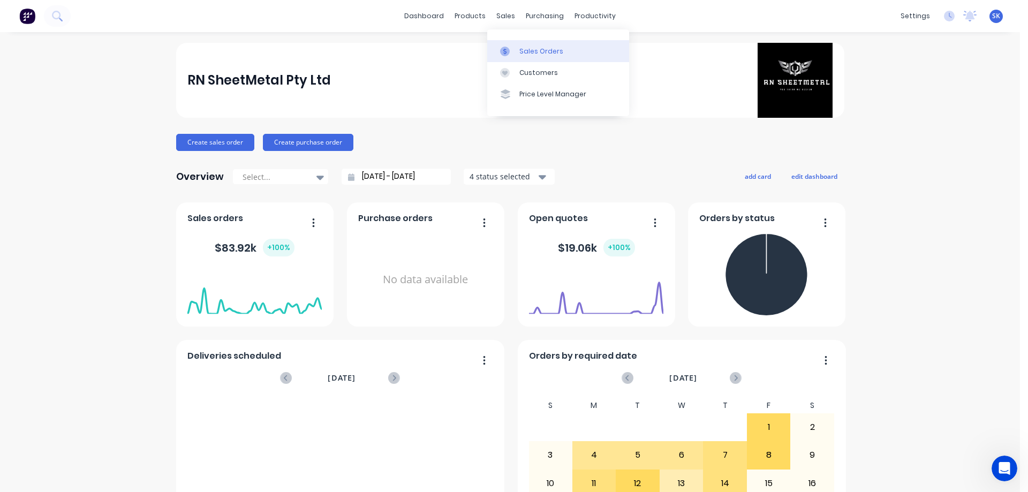
click at [515, 48] on div at bounding box center [508, 52] width 16 height 10
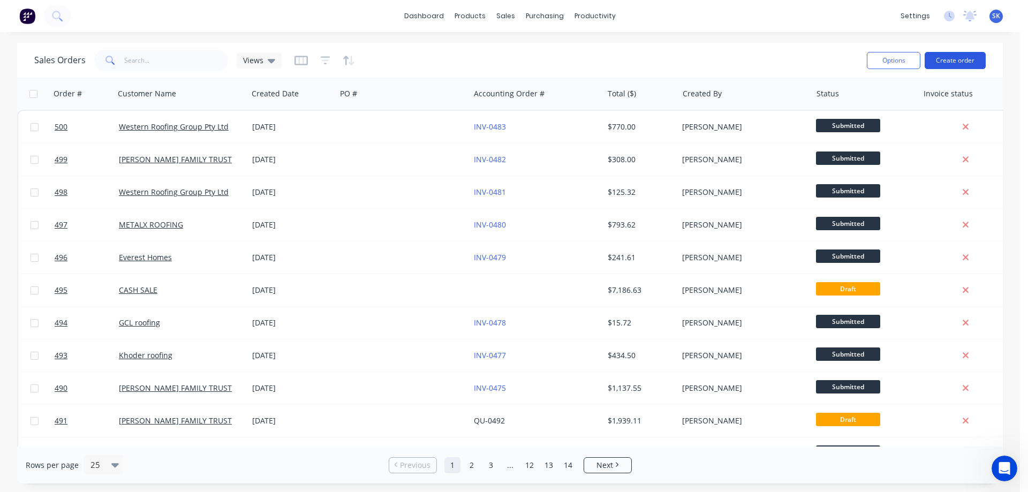
click at [944, 59] on button "Create order" at bounding box center [955, 60] width 61 height 17
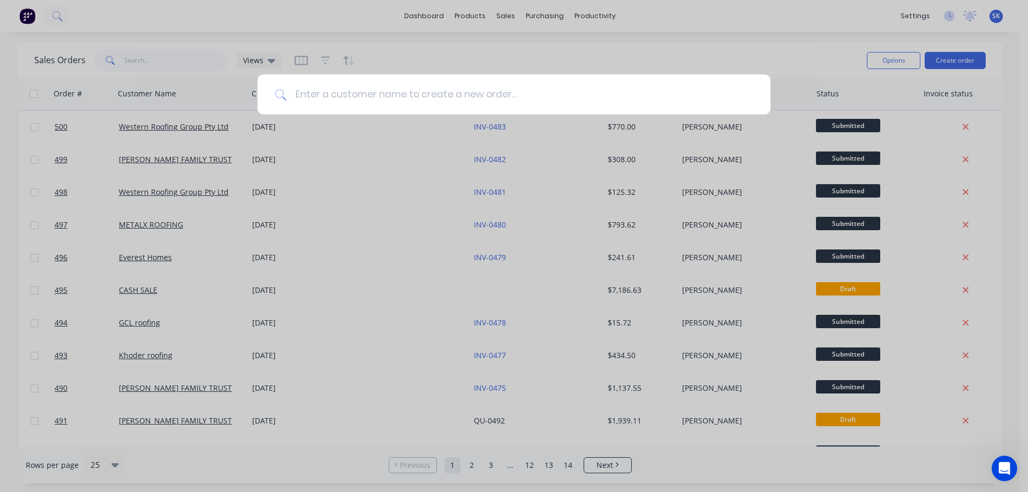
click at [339, 103] on input at bounding box center [520, 94] width 467 height 40
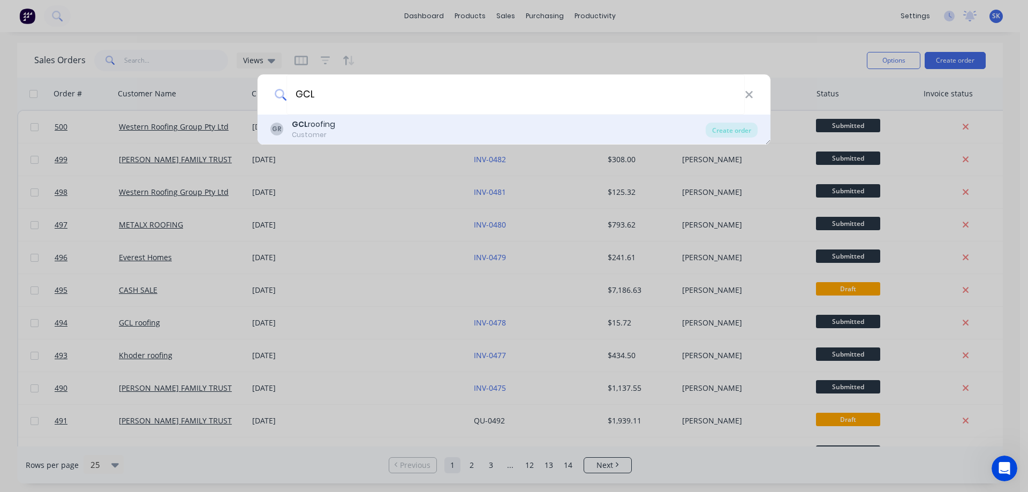
type input "GCL"
click at [343, 130] on div "GR GCL roofing Customer" at bounding box center [487, 129] width 435 height 21
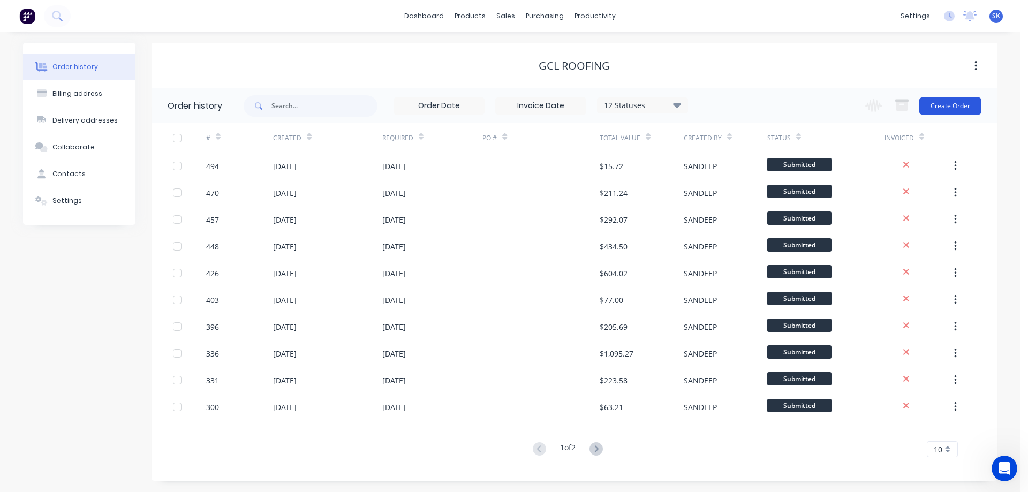
click at [937, 108] on button "Create Order" at bounding box center [951, 105] width 62 height 17
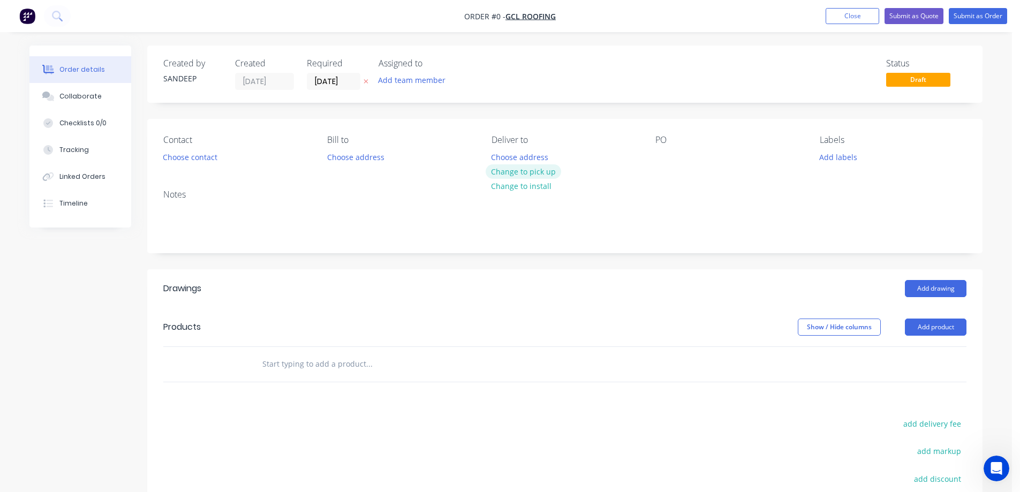
click at [506, 168] on button "Change to pick up" at bounding box center [524, 171] width 76 height 14
click at [278, 369] on input "text" at bounding box center [369, 363] width 214 height 21
type input "r"
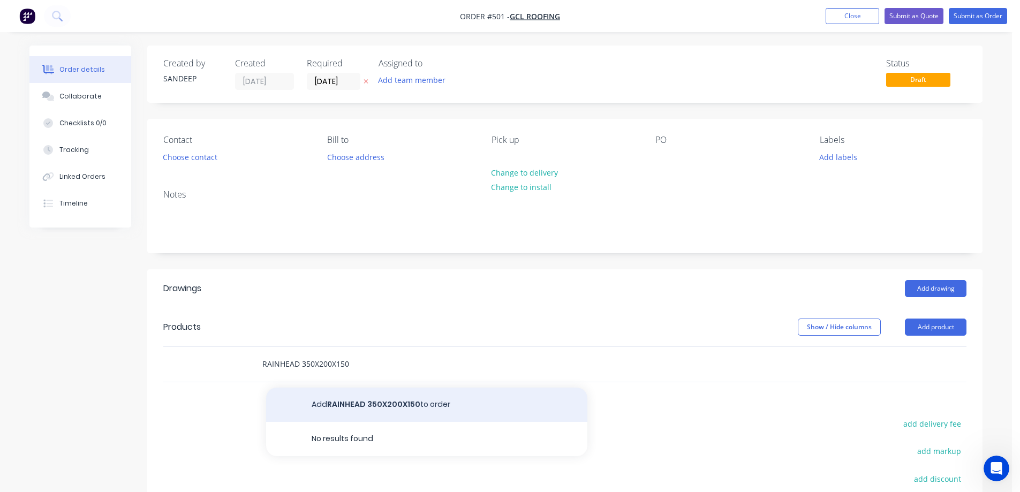
type input "RAINHEAD 350X200X150"
click at [320, 397] on button "Add RAINHEAD 350X200X150 to order" at bounding box center [426, 405] width 321 height 34
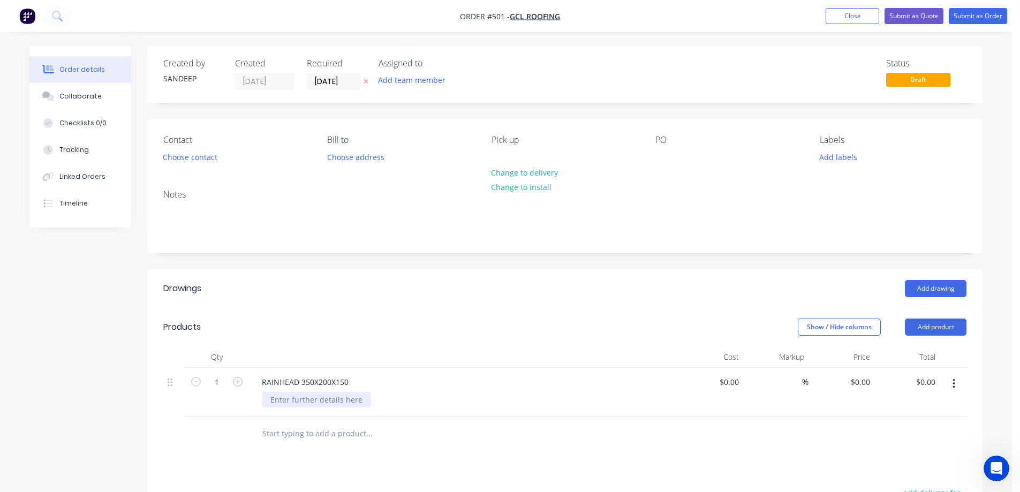
click at [304, 402] on div at bounding box center [316, 400] width 109 height 16
paste div
click at [273, 413] on div "Unicote Select Slate Grey" at bounding box center [296, 405] width 68 height 27
click at [272, 414] on div "Unicote Select Slate Grey" at bounding box center [296, 405] width 68 height 27
click at [234, 385] on icon "button" at bounding box center [238, 382] width 10 height 10
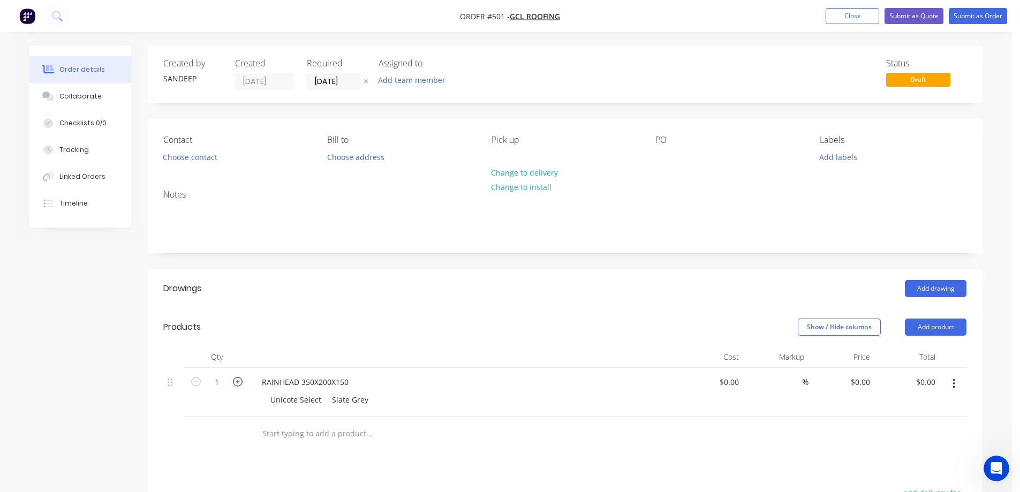
type input "2"
click at [741, 388] on div "$0.00" at bounding box center [731, 382] width 25 height 16
type input "$70.00"
type input "$140.00"
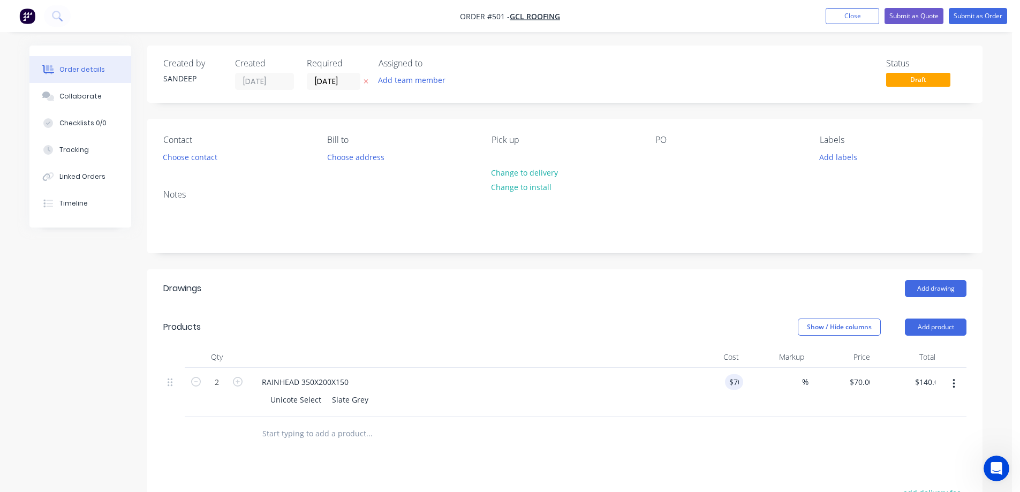
click at [575, 429] on div at bounding box center [441, 433] width 377 height 21
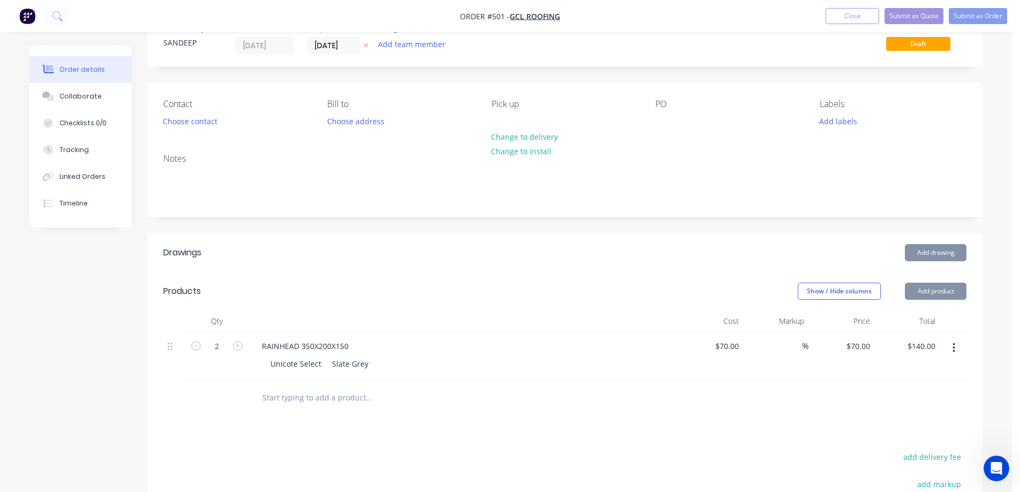
scroll to position [107, 0]
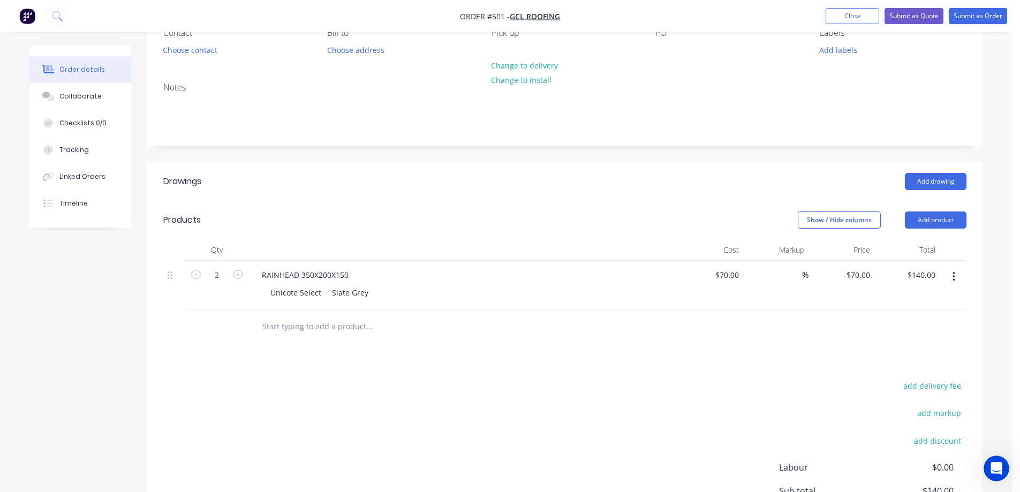
click at [952, 279] on button "button" at bounding box center [954, 276] width 25 height 19
click at [916, 321] on div "Duplicate" at bounding box center [916, 327] width 82 height 16
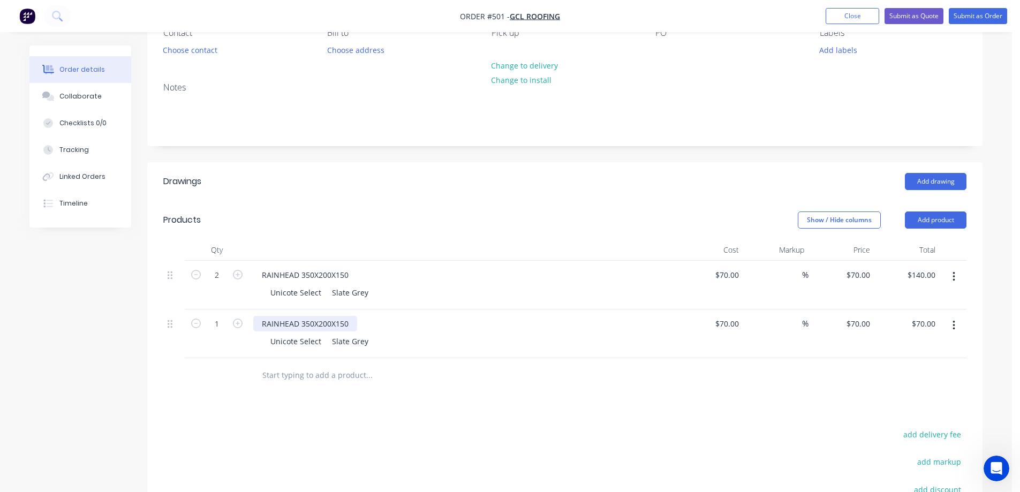
click at [310, 327] on div "RAINHEAD 350X200X150" at bounding box center [305, 324] width 104 height 16
click at [322, 323] on div "RAINHEAD 400X200X150" at bounding box center [305, 324] width 104 height 16
click at [493, 398] on div "Drawings Add drawing Products Show / Hide columns Add product Qty Cost Markup P…" at bounding box center [564, 406] width 835 height 488
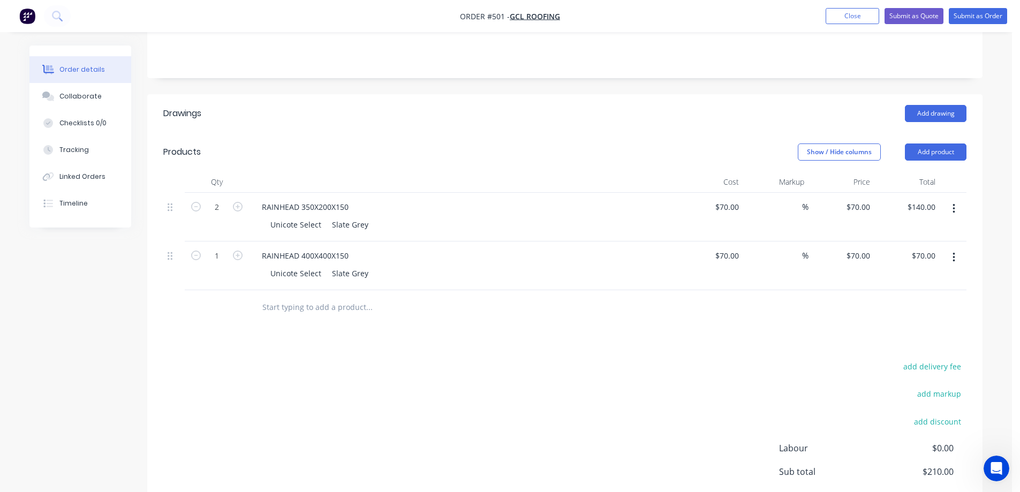
scroll to position [268, 0]
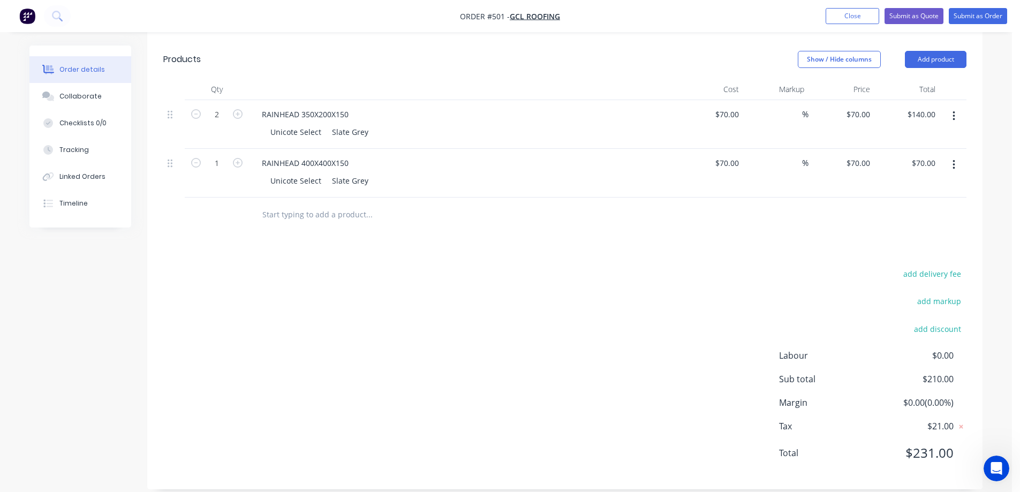
click at [274, 209] on input "text" at bounding box center [369, 214] width 214 height 21
click at [927, 61] on button "Add product" at bounding box center [936, 59] width 62 height 17
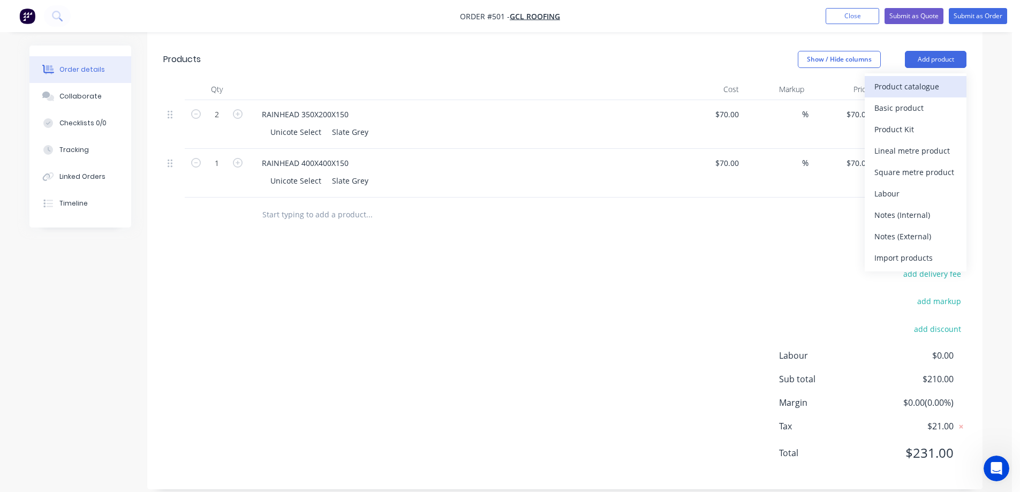
click at [901, 94] on div "Product catalogue" at bounding box center [916, 87] width 82 height 16
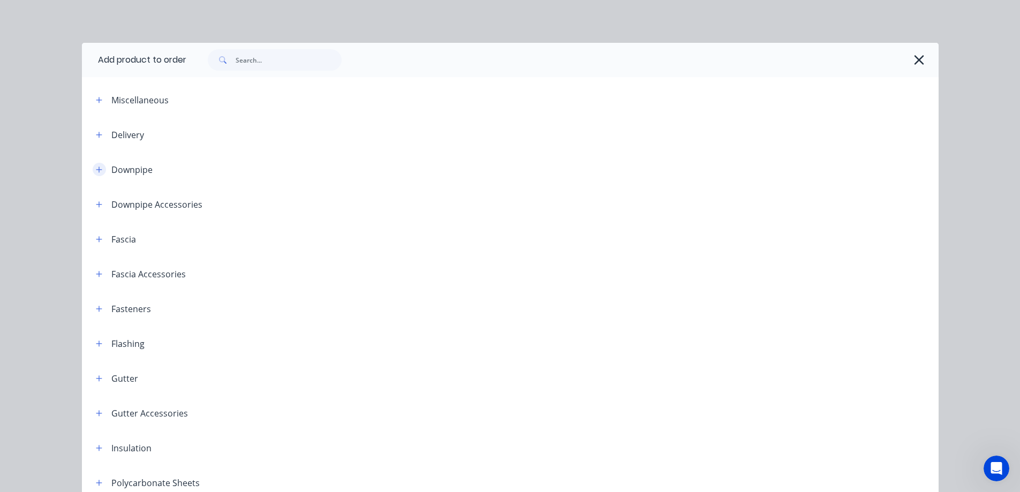
click at [96, 170] on icon "button" at bounding box center [99, 169] width 6 height 7
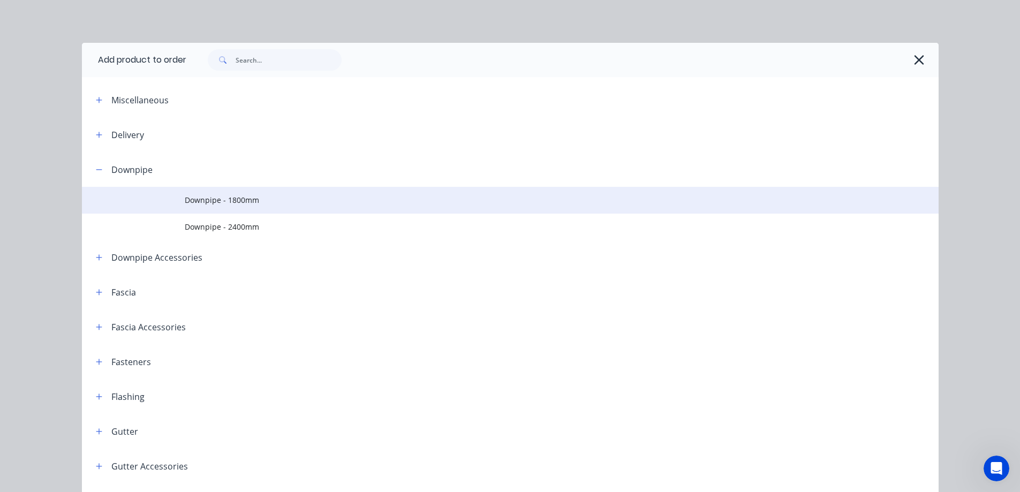
click at [185, 202] on span "Downpipe - 1800mm" at bounding box center [486, 199] width 603 height 11
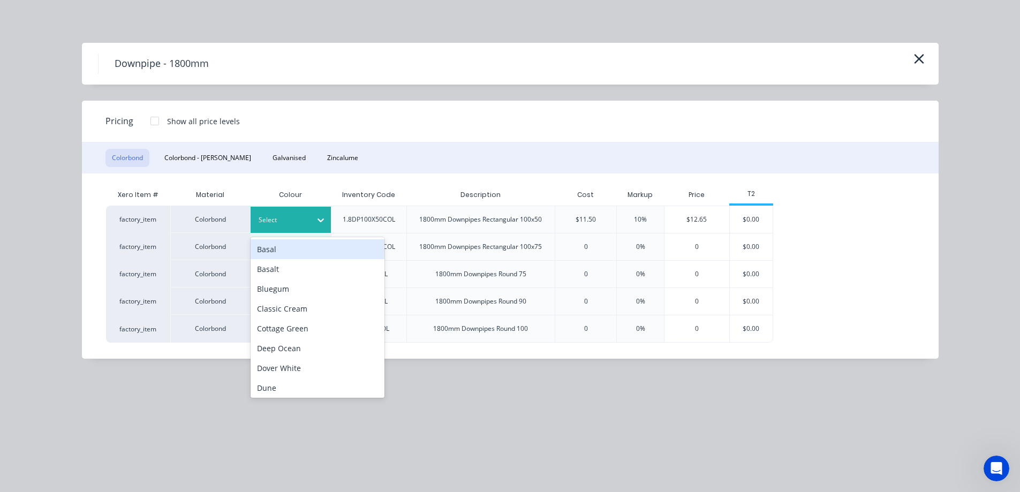
click at [300, 220] on div at bounding box center [283, 220] width 48 height 12
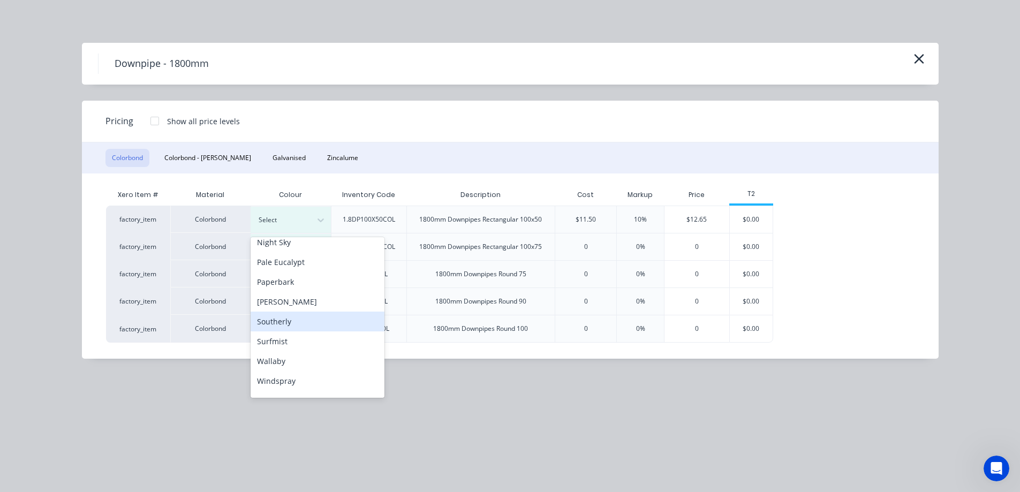
scroll to position [299, 0]
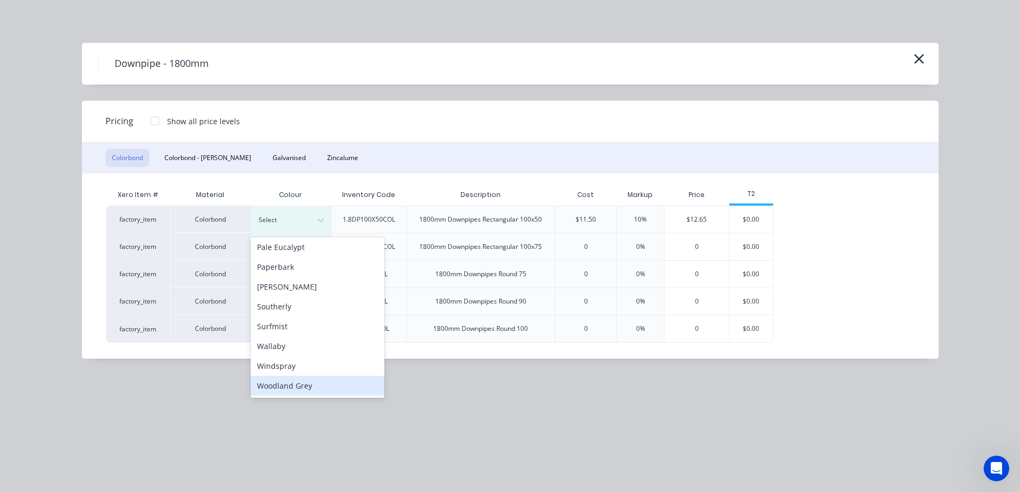
click at [289, 382] on div "Woodland Grey" at bounding box center [318, 386] width 134 height 20
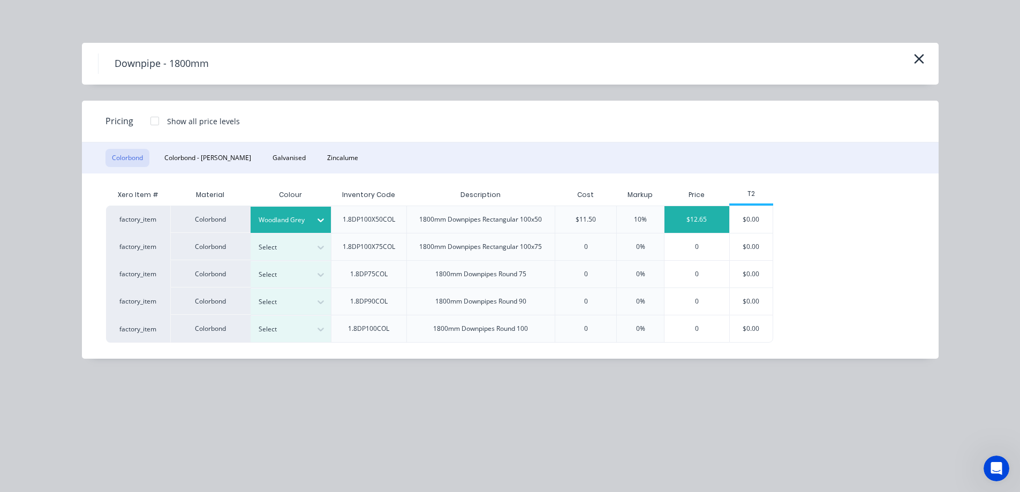
click at [692, 223] on div "$12.65" at bounding box center [697, 219] width 65 height 27
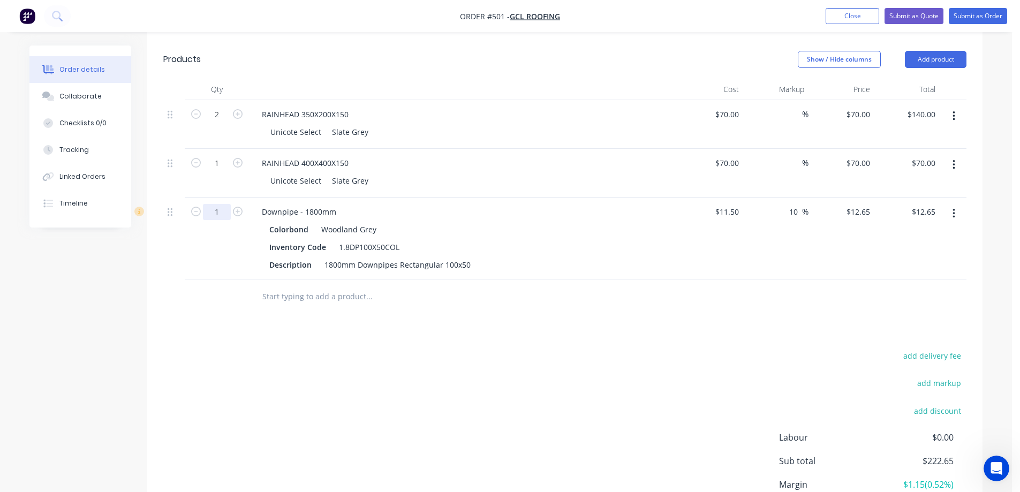
click at [224, 123] on input "1" at bounding box center [217, 115] width 28 height 16
type input "10"
type input "$126.50"
click at [266, 329] on div "Drawings Add drawing Products Show / Hide columns Add product Qty Cost Markup P…" at bounding box center [564, 287] width 835 height 570
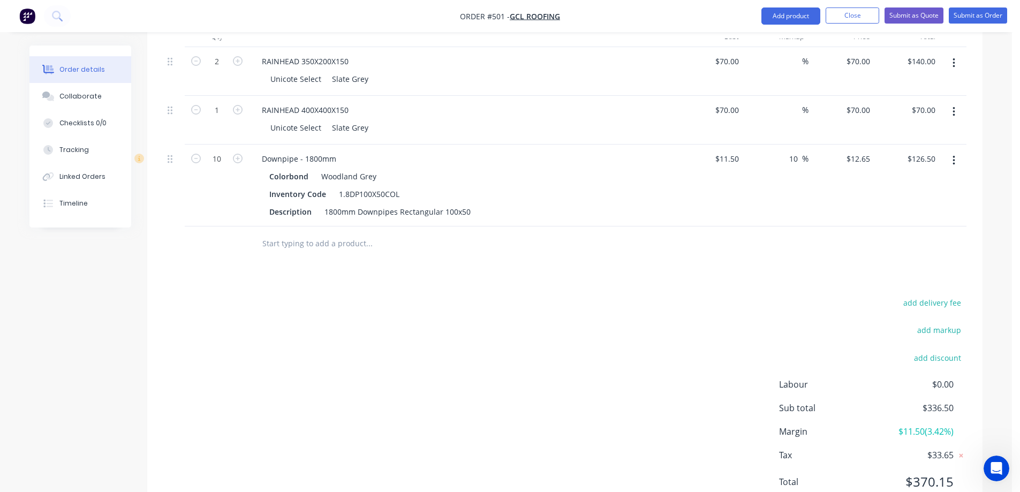
scroll to position [310, 0]
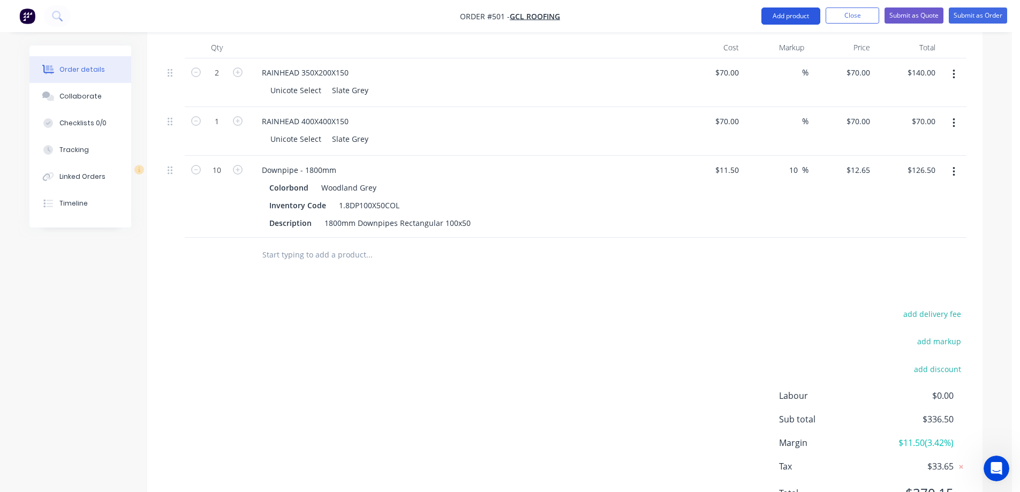
click at [785, 20] on button "Add product" at bounding box center [791, 15] width 59 height 17
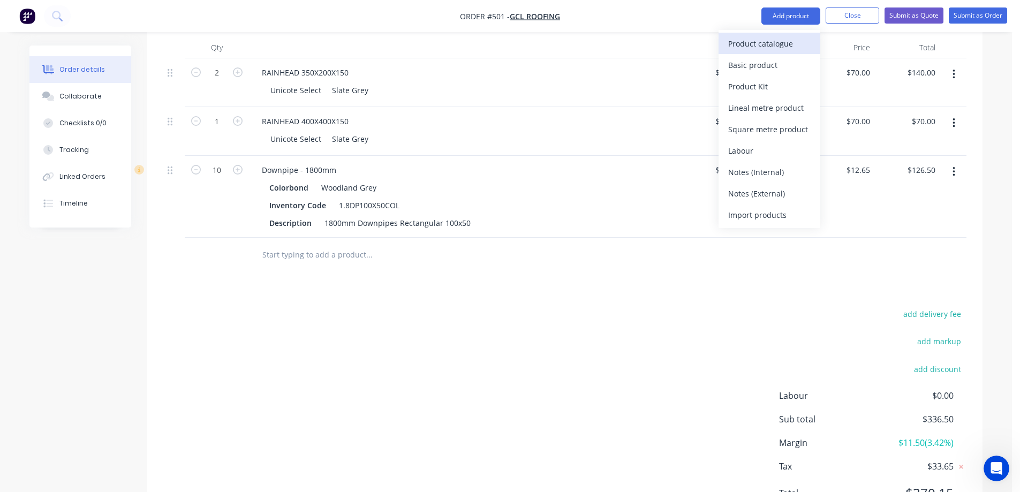
click at [741, 36] on div "Product catalogue" at bounding box center [769, 44] width 82 height 16
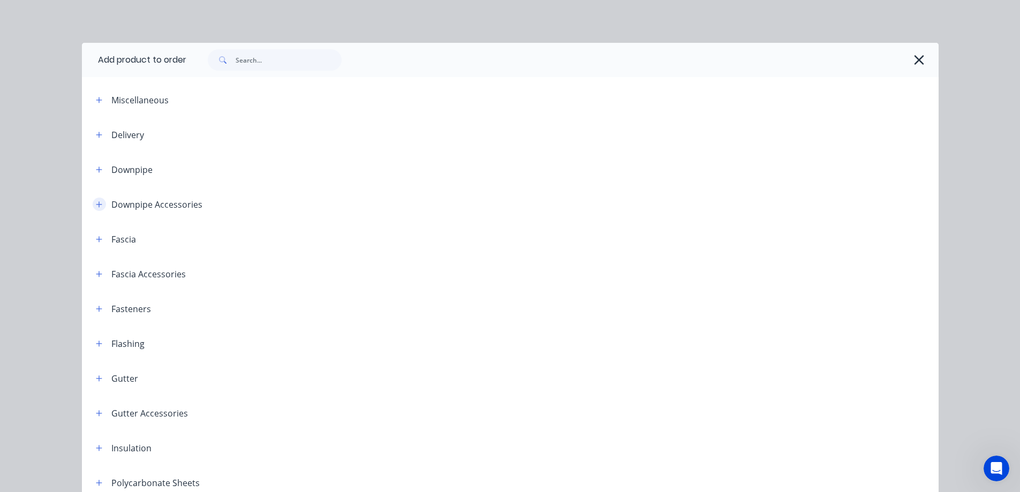
click at [93, 207] on button "button" at bounding box center [99, 204] width 13 height 13
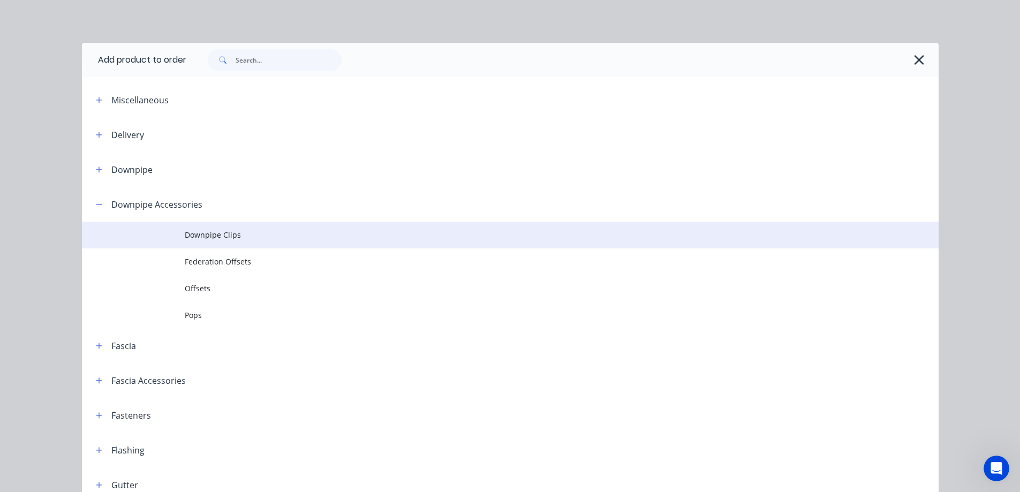
click at [207, 240] on span "Downpipe Clips" at bounding box center [486, 234] width 603 height 11
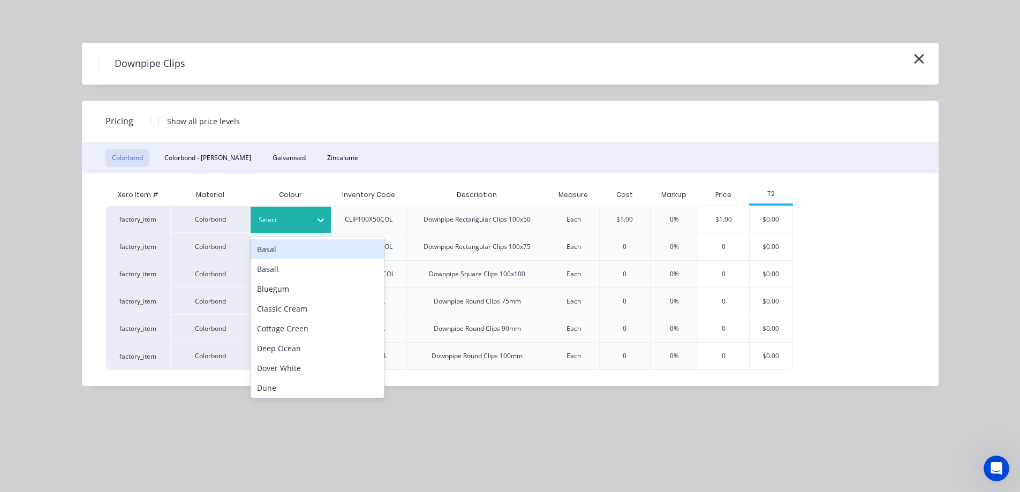
click at [287, 225] on div at bounding box center [283, 220] width 48 height 12
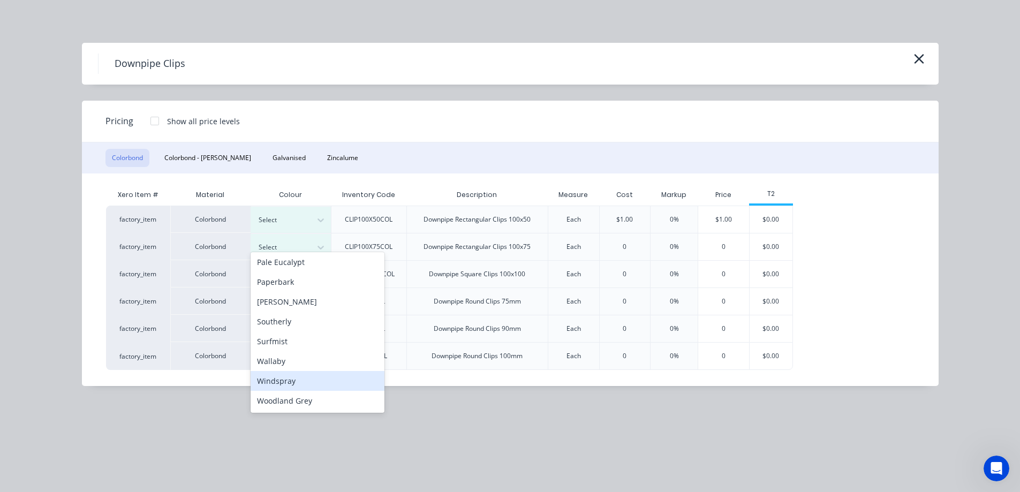
scroll to position [378, 0]
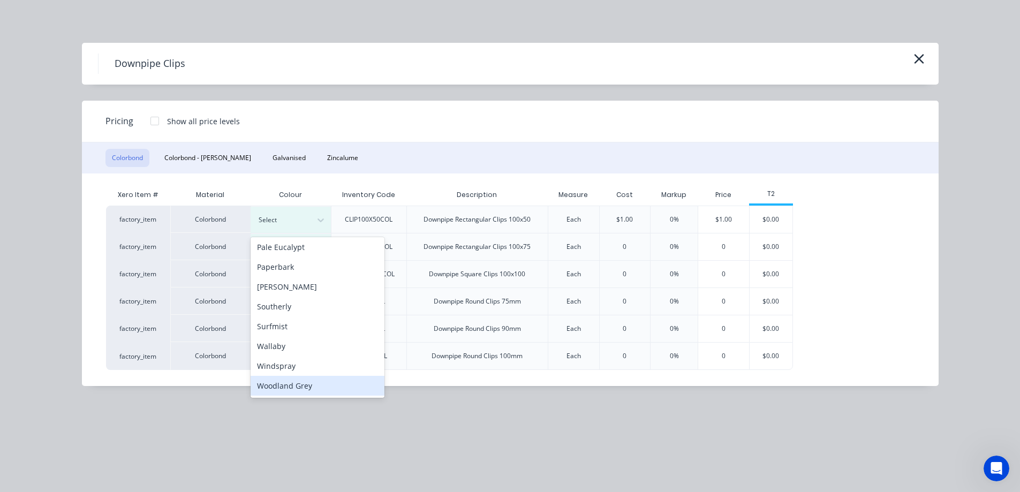
click at [275, 378] on div "Woodland Grey" at bounding box center [318, 386] width 134 height 20
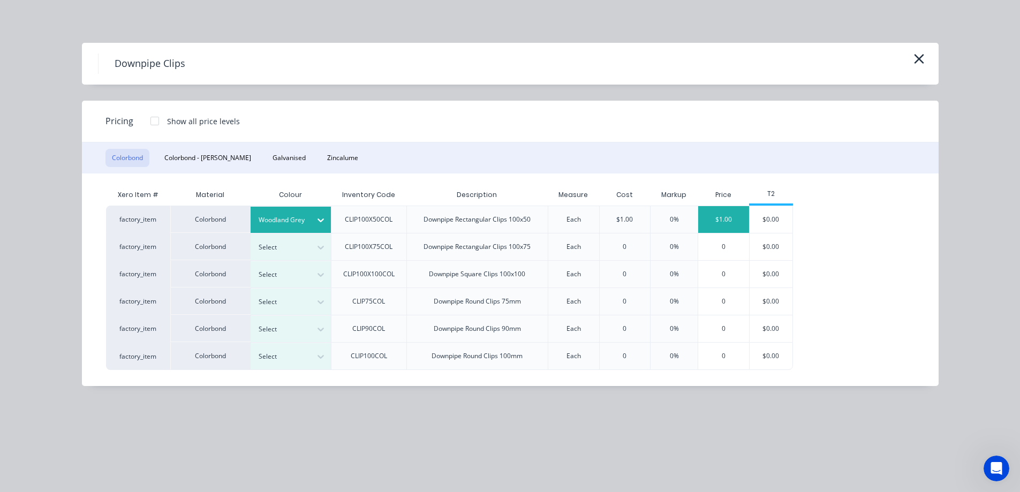
click at [718, 225] on div "$1.00" at bounding box center [723, 219] width 51 height 27
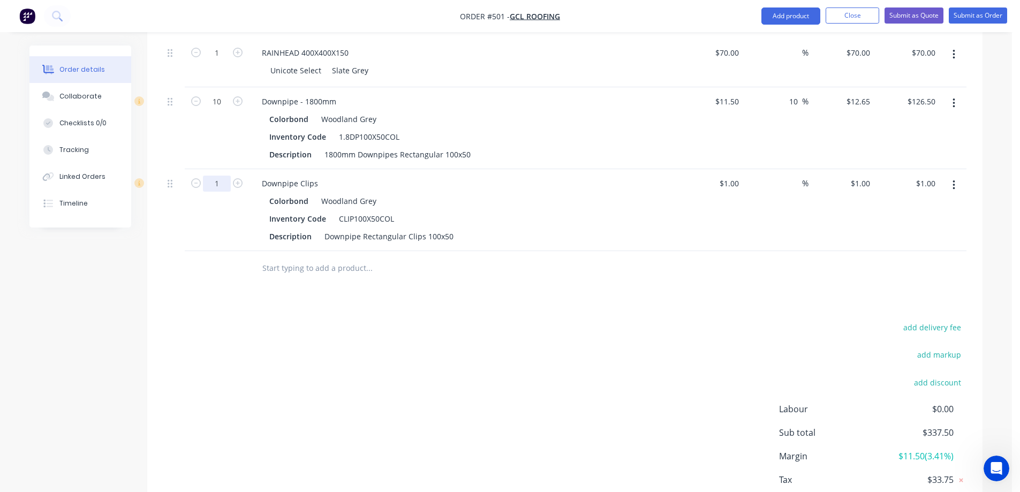
click at [222, 12] on input "1" at bounding box center [217, 4] width 28 height 16
type input "10"
type input "$10.00"
click at [274, 299] on div "Drawings Add drawing Products Show / Hide columns Add product Qty Cost Markup P…" at bounding box center [564, 217] width 835 height 652
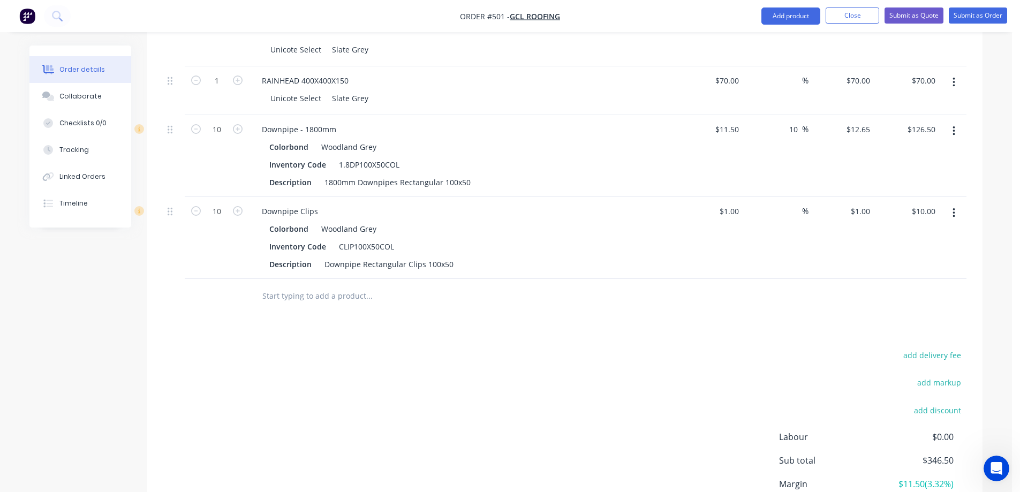
scroll to position [338, 0]
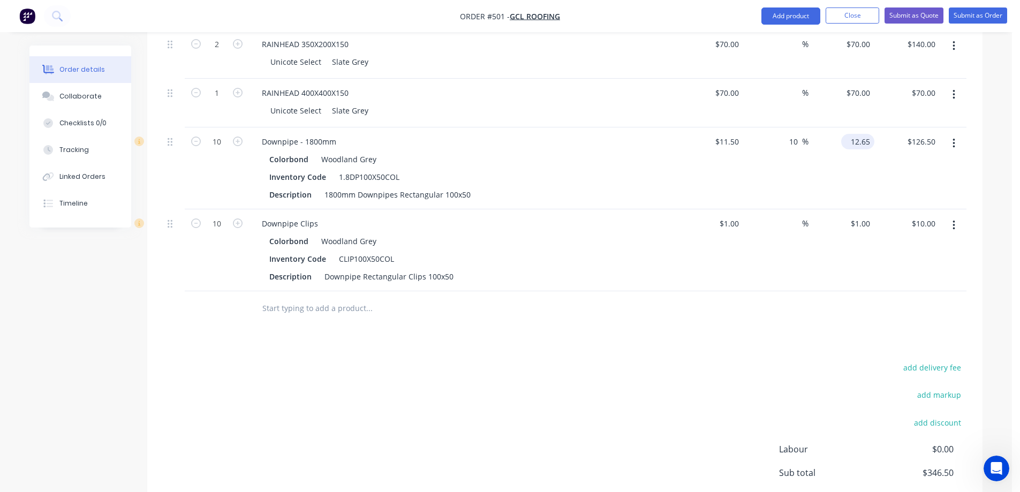
click at [855, 145] on input "12.65" at bounding box center [860, 142] width 29 height 16
type input "12.6"
type input "9.57"
type input "$12.60"
type input "$126.00"
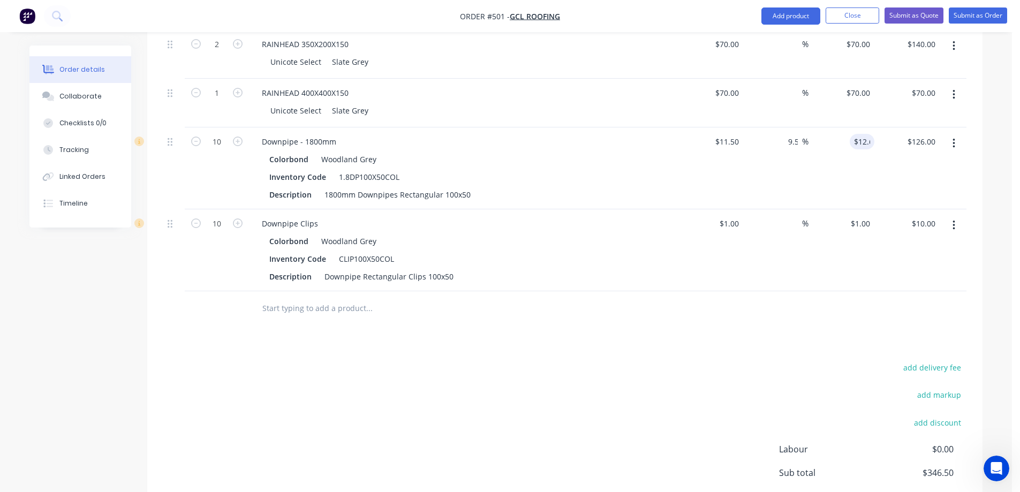
click at [721, 352] on div "Drawings Add drawing Products Show / Hide columns Add product Qty Cost Markup P…" at bounding box center [564, 257] width 835 height 652
click at [860, 223] on div "1 1" at bounding box center [866, 224] width 17 height 16
type input "1.5"
type input "50"
type input "$1.50"
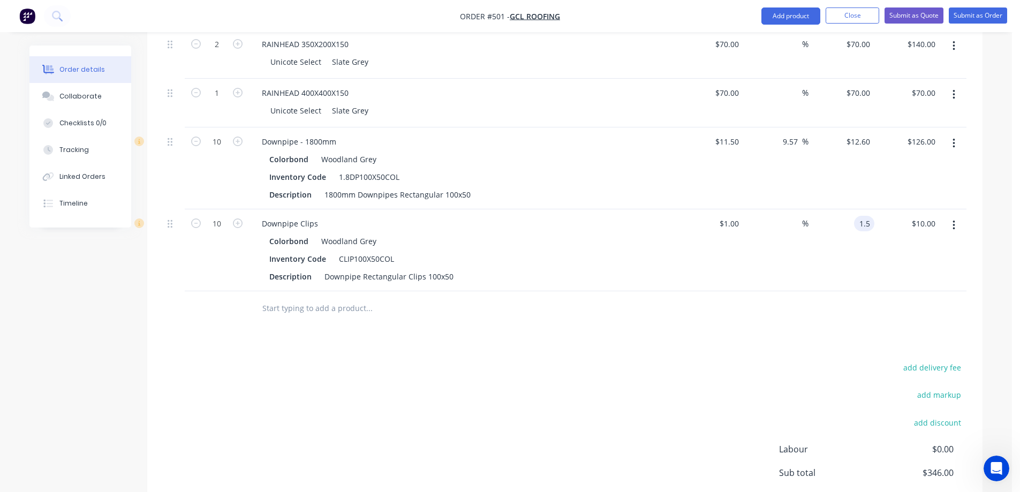
type input "$15.00"
click at [787, 258] on div "50 %" at bounding box center [776, 250] width 66 height 82
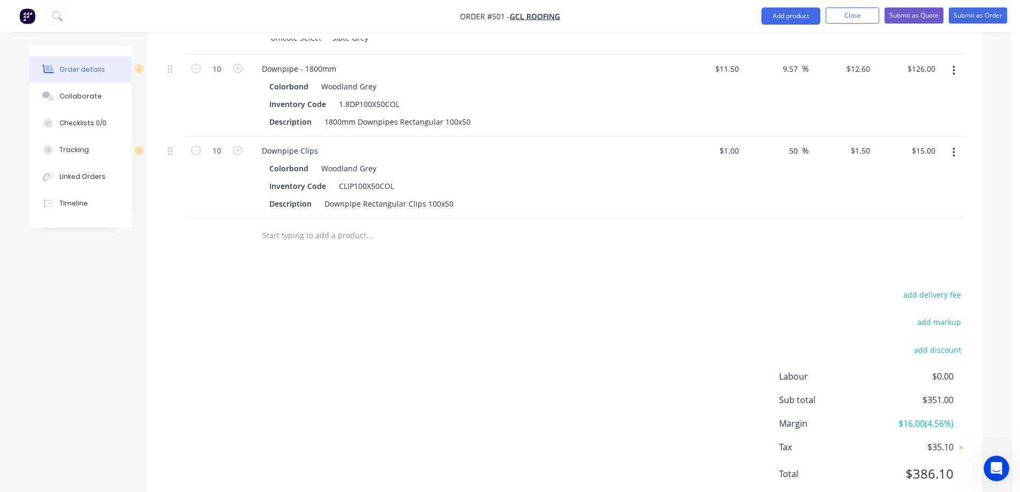
scroll to position [445, 0]
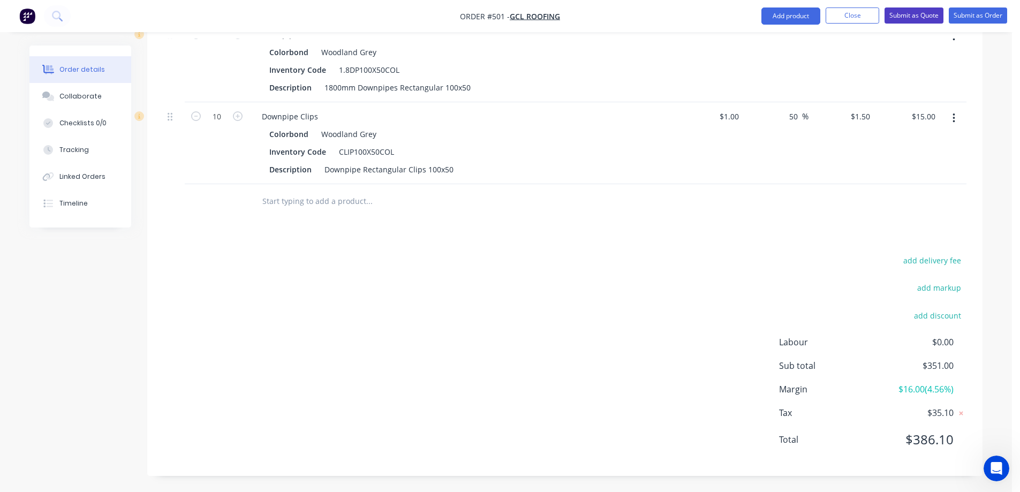
click at [903, 17] on button "Submit as Quote" at bounding box center [914, 15] width 59 height 16
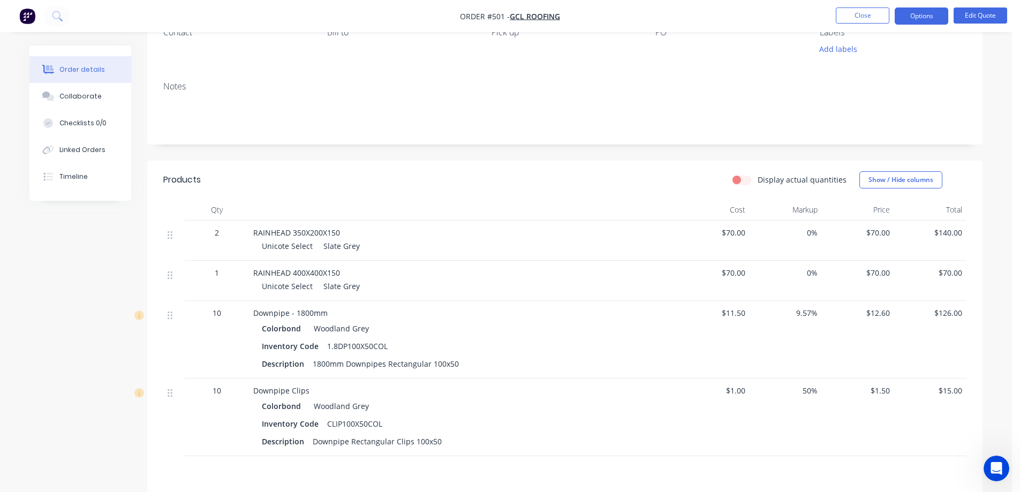
scroll to position [161, 0]
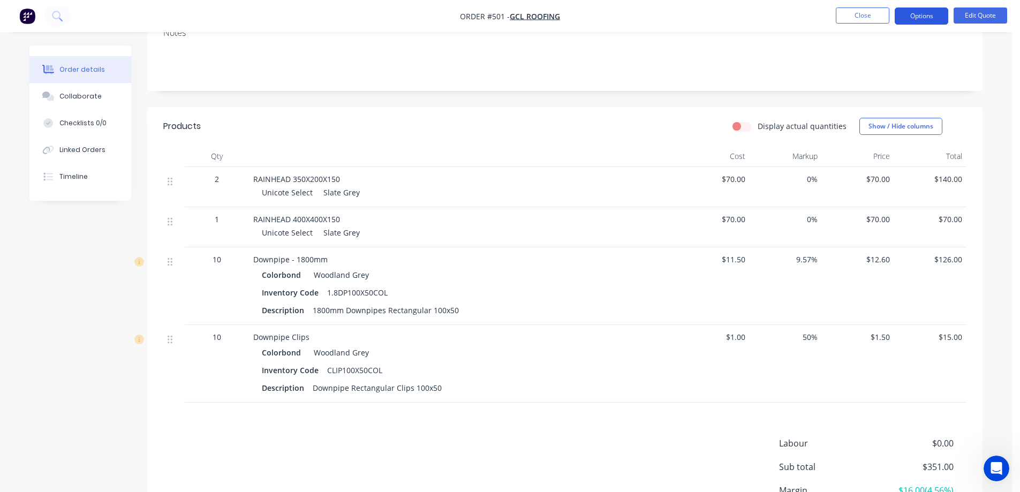
click at [914, 19] on button "Options" at bounding box center [922, 15] width 54 height 17
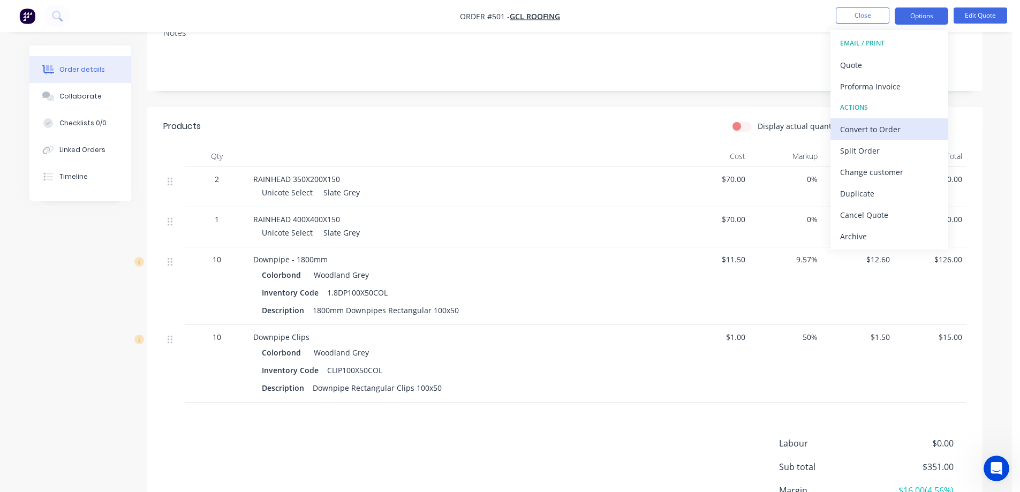
click at [875, 126] on div "Convert to Order" at bounding box center [889, 130] width 99 height 16
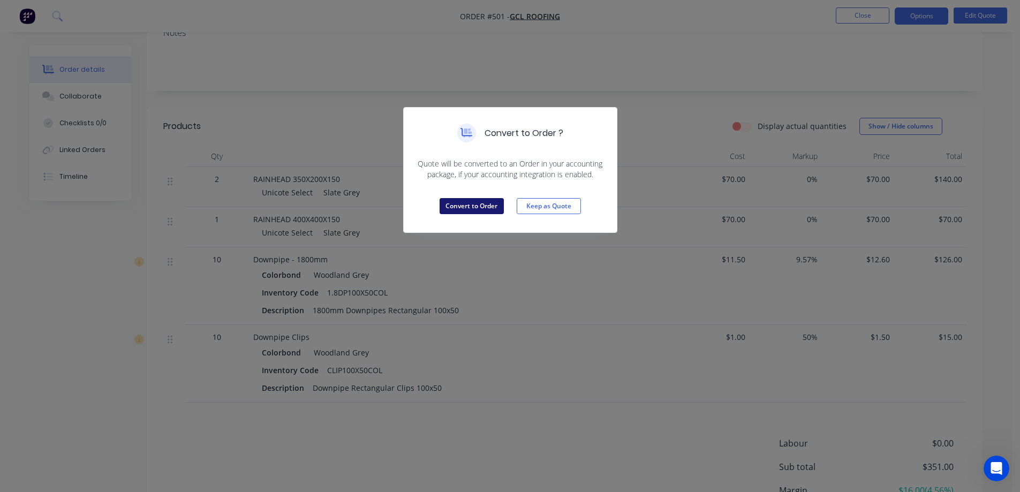
click at [456, 207] on button "Convert to Order" at bounding box center [472, 206] width 64 height 16
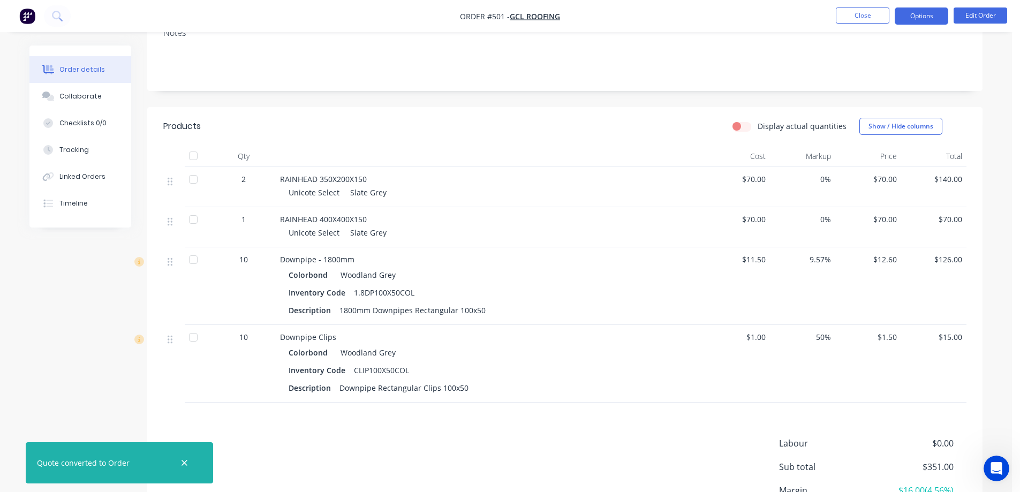
click at [929, 16] on button "Options" at bounding box center [922, 15] width 54 height 17
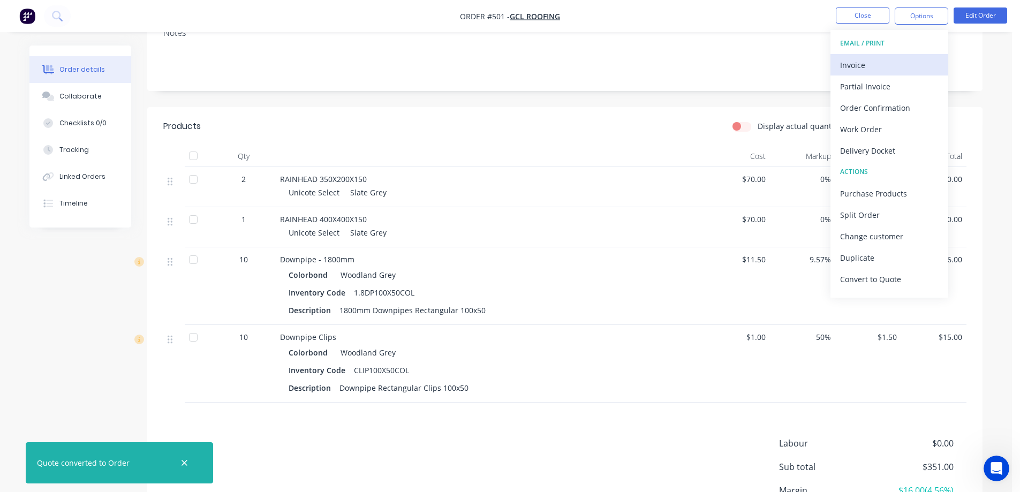
click at [885, 59] on div "Invoice" at bounding box center [889, 65] width 99 height 16
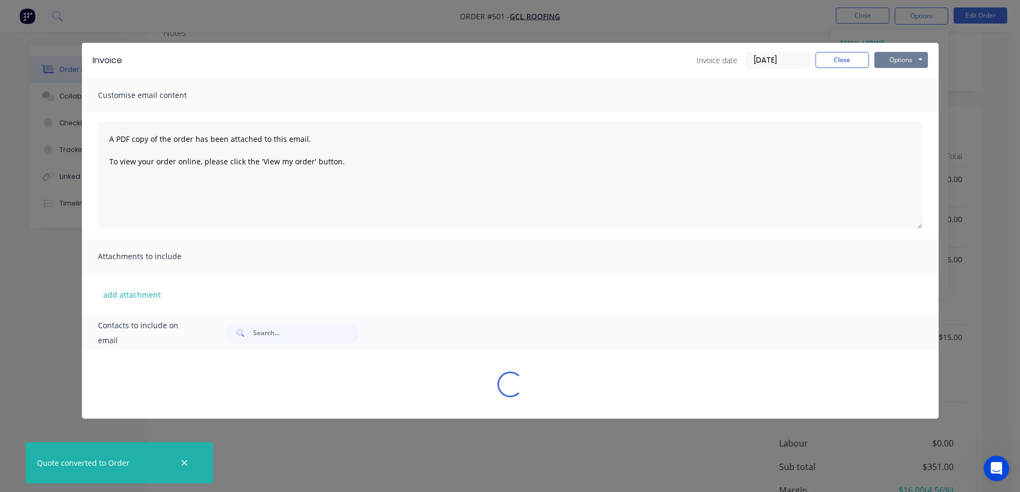
click at [897, 61] on button "Options" at bounding box center [902, 60] width 54 height 16
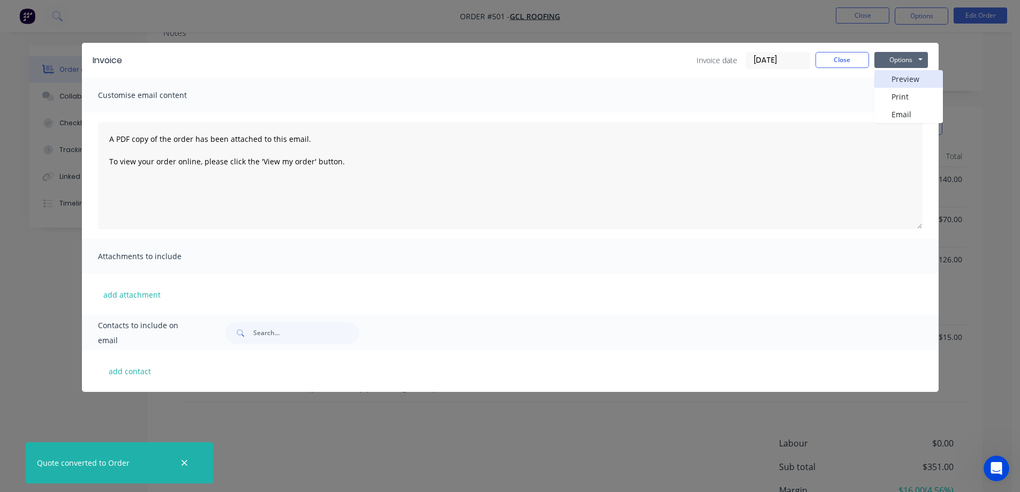
click at [894, 74] on button "Preview" at bounding box center [909, 79] width 69 height 18
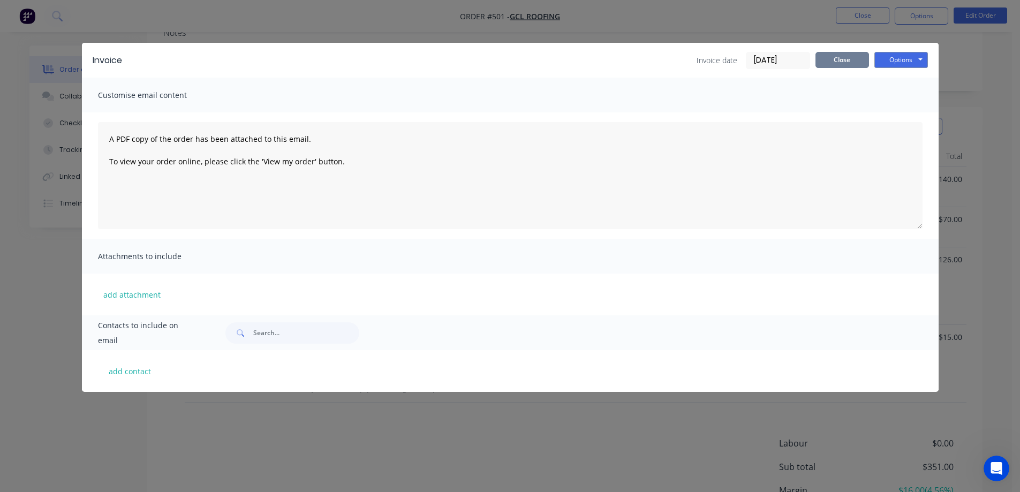
click at [849, 58] on button "Close" at bounding box center [843, 60] width 54 height 16
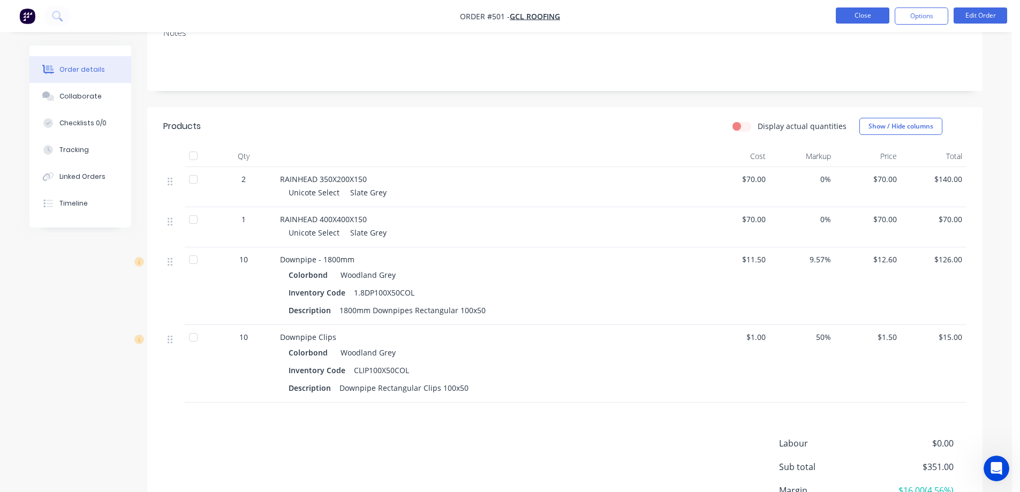
click at [863, 8] on button "Close" at bounding box center [863, 15] width 54 height 16
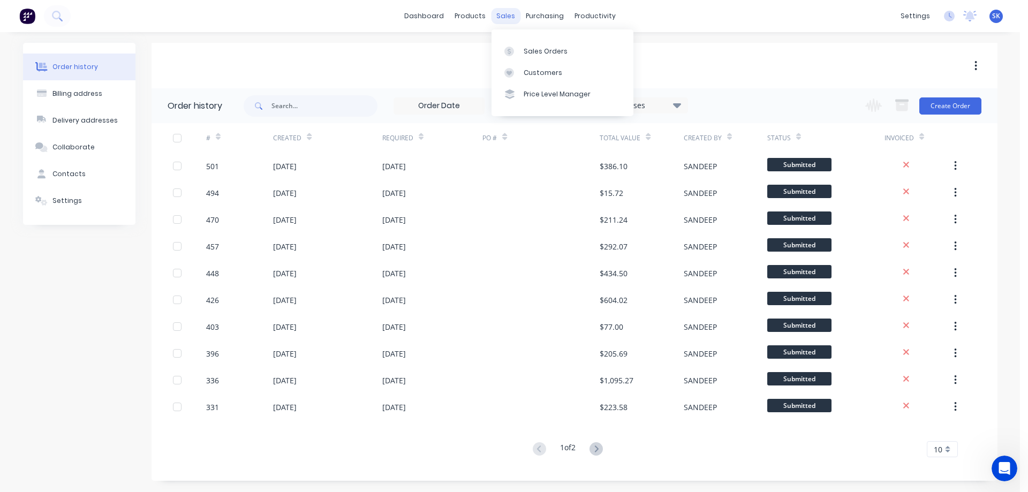
click at [503, 19] on div "sales" at bounding box center [505, 16] width 29 height 16
click at [539, 48] on div "Sales Orders" at bounding box center [546, 52] width 44 height 10
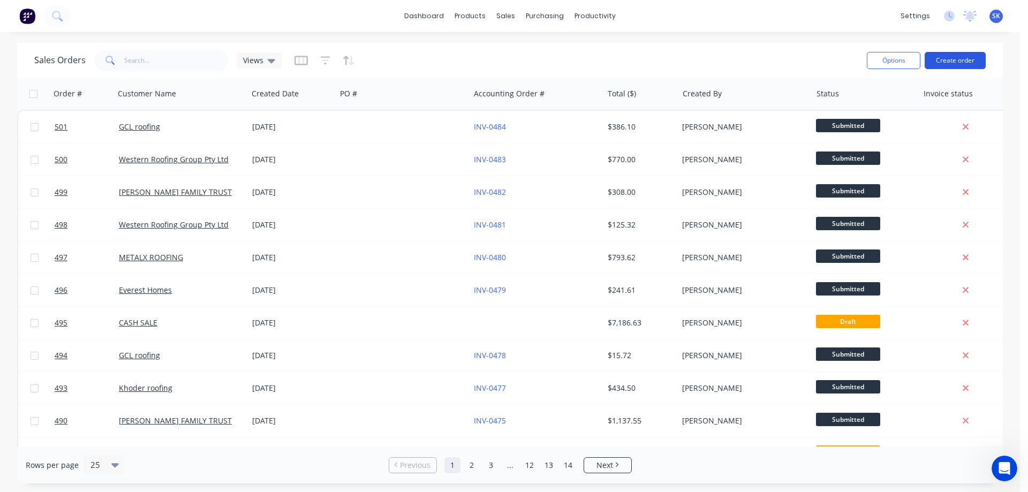
click at [943, 57] on button "Create order" at bounding box center [955, 60] width 61 height 17
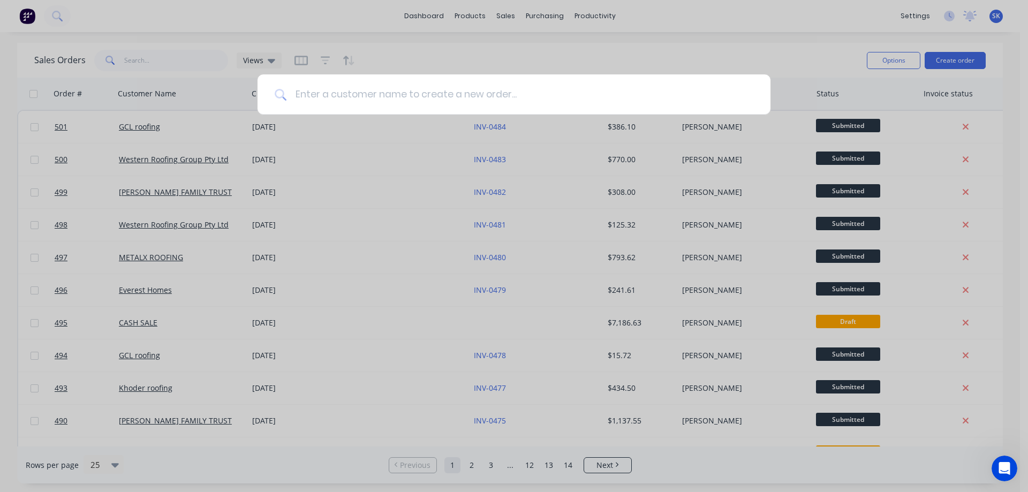
click at [407, 100] on input at bounding box center [520, 94] width 467 height 40
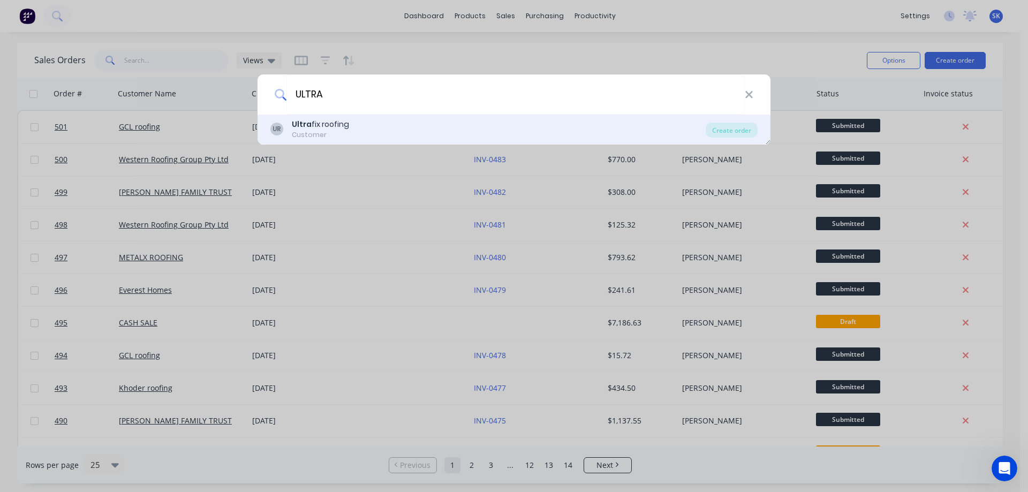
type input "ULTRA"
click at [363, 122] on div "UR Ultra fix roofing Customer" at bounding box center [487, 129] width 435 height 21
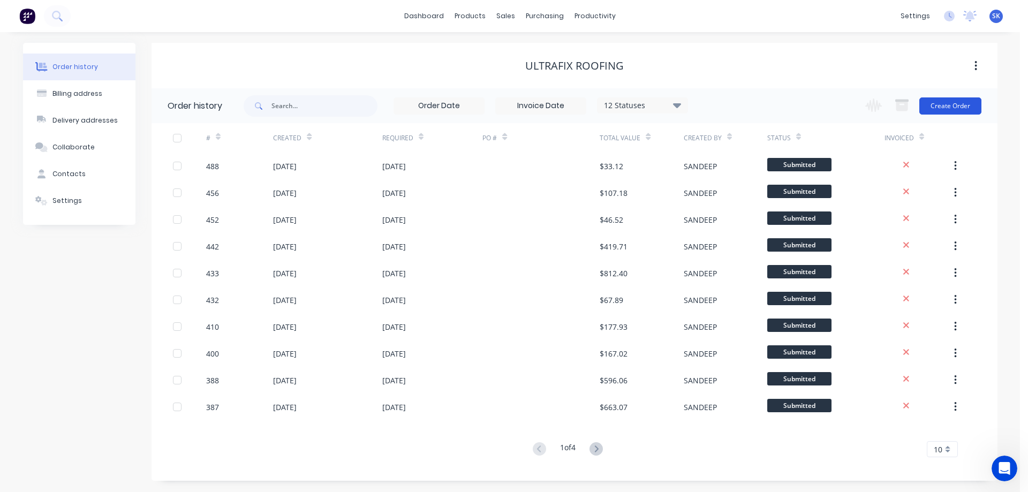
click at [928, 101] on button "Create Order" at bounding box center [951, 105] width 62 height 17
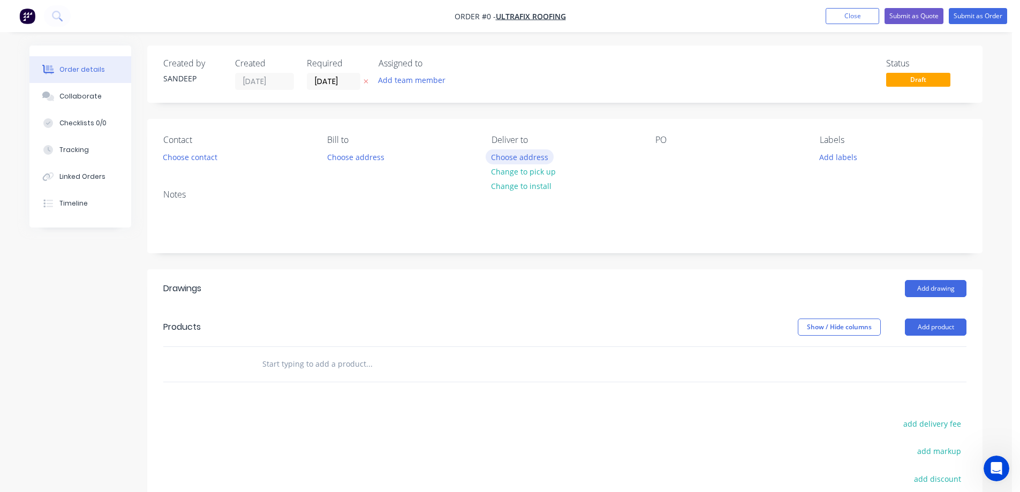
click at [514, 157] on button "Choose address" at bounding box center [520, 156] width 69 height 14
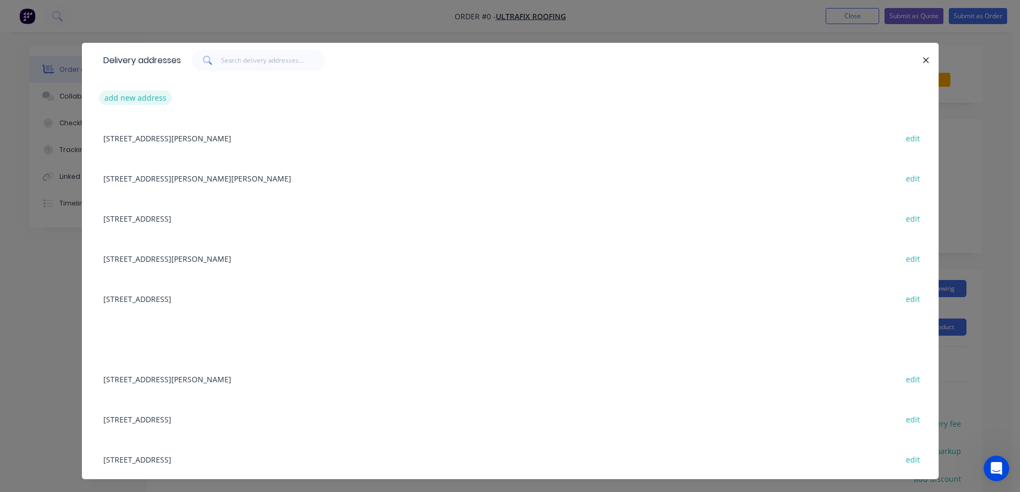
click at [141, 99] on button "add new address" at bounding box center [135, 98] width 73 height 14
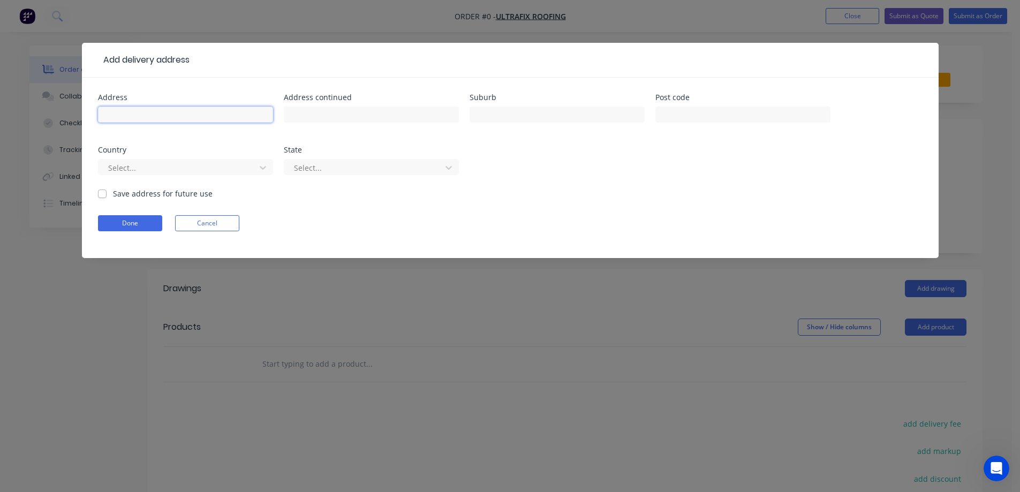
click at [203, 112] on input "text" at bounding box center [185, 115] width 175 height 16
paste input "23 Castlegrove Rd"
type input "23 Castlegrove Rd"
drag, startPoint x: 479, startPoint y: 117, endPoint x: 412, endPoint y: 78, distance: 77.1
click at [479, 117] on input "text" at bounding box center [557, 115] width 175 height 16
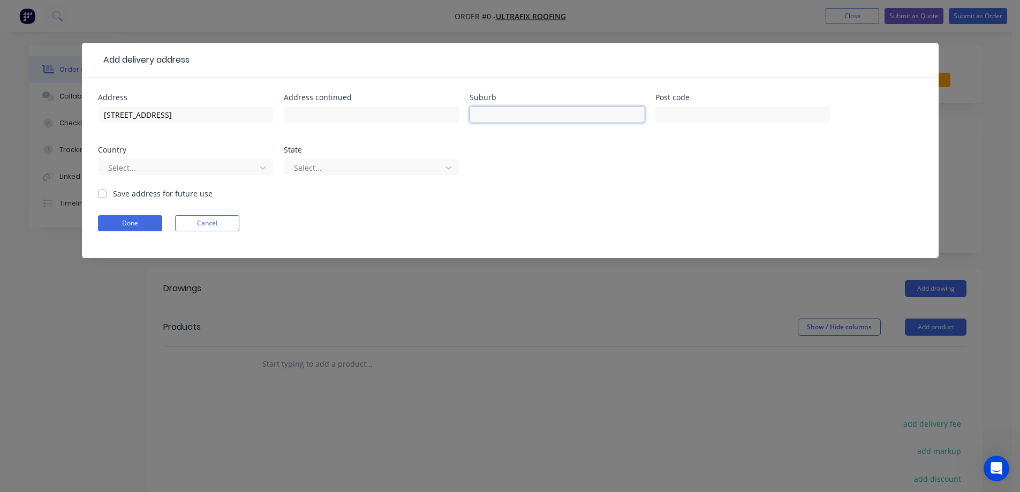
paste input "WOLLERT"
type input "WOLLERT"
click at [669, 112] on input "text" at bounding box center [743, 115] width 175 height 16
paste input "3750"
type input "3750"
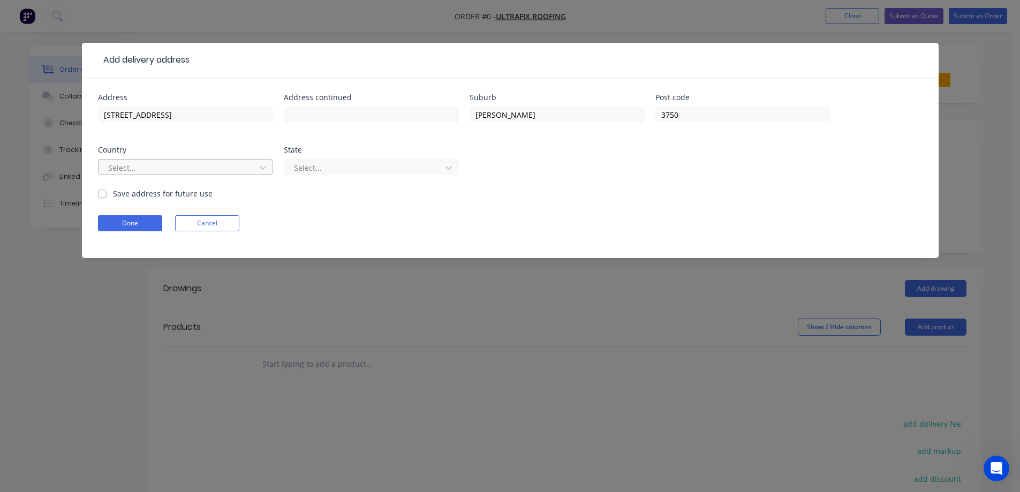
click at [183, 162] on div at bounding box center [178, 167] width 143 height 13
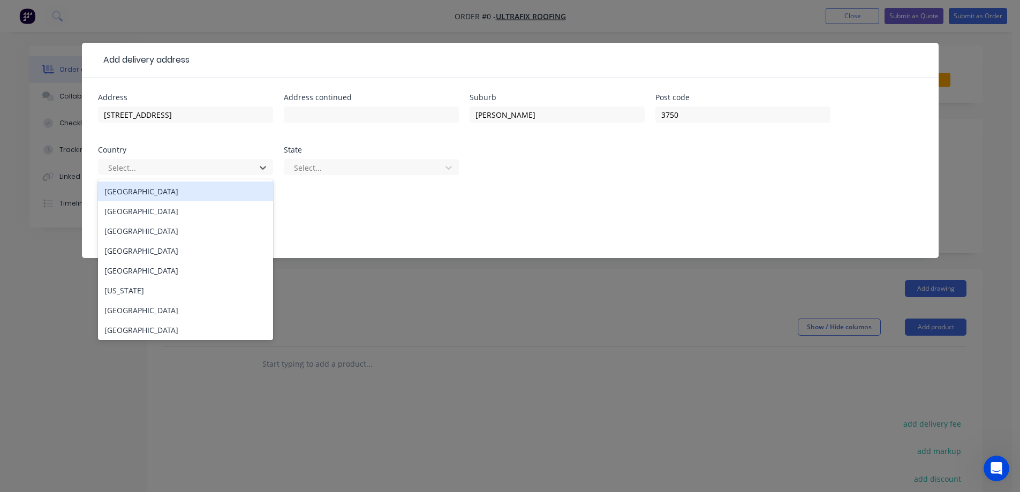
click at [184, 194] on div "Australia" at bounding box center [185, 192] width 175 height 20
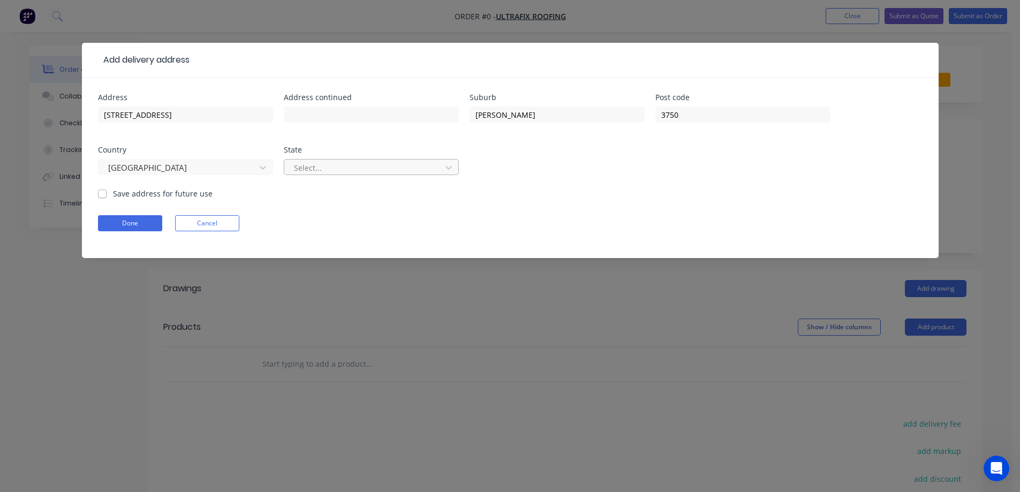
click at [323, 170] on div at bounding box center [364, 167] width 143 height 13
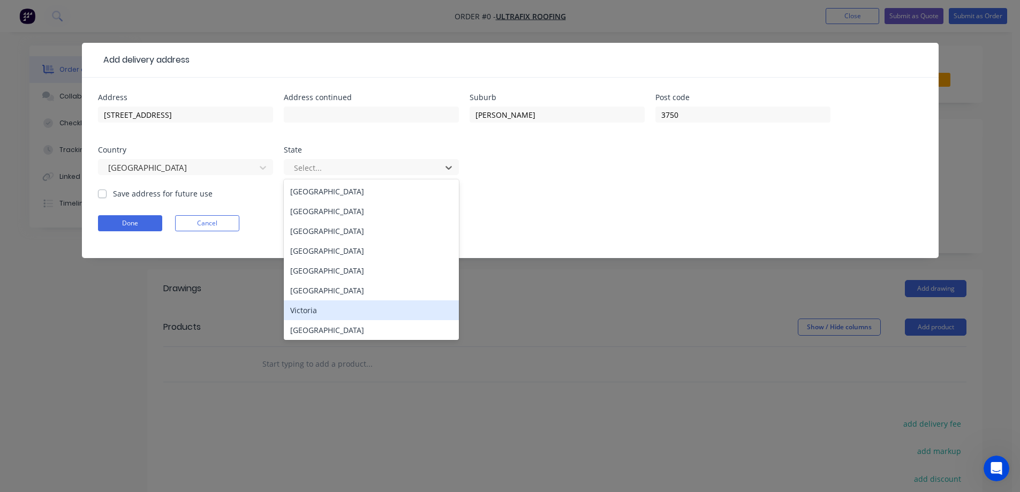
click at [318, 304] on div "Victoria" at bounding box center [371, 310] width 175 height 20
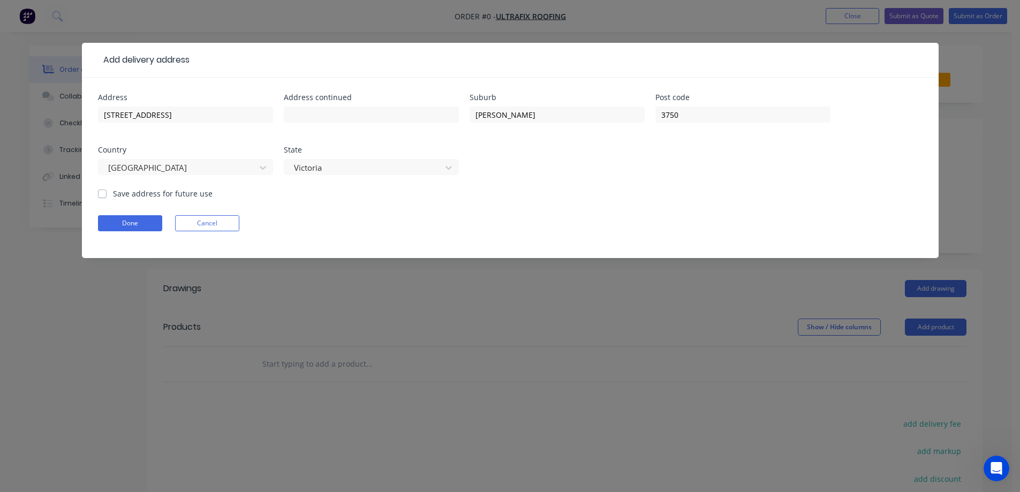
click at [146, 191] on label "Save address for future use" at bounding box center [163, 193] width 100 height 11
click at [107, 191] on input "Save address for future use" at bounding box center [102, 193] width 9 height 10
checkbox input "true"
click at [138, 216] on button "Done" at bounding box center [130, 223] width 64 height 16
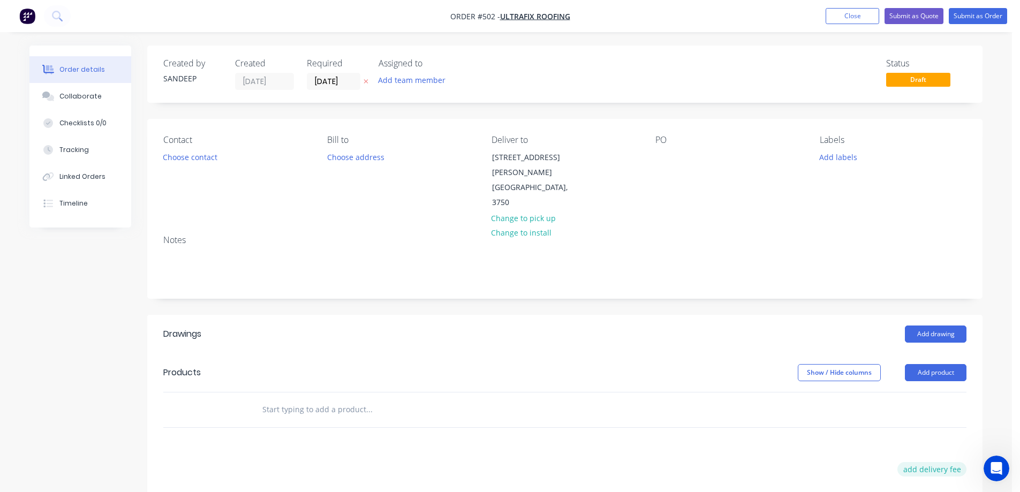
click at [931, 462] on button "add delivery fee" at bounding box center [932, 469] width 69 height 14
type input "50"
click at [779, 427] on div "Drawings Add drawing Products Show / Hide columns Add product Delivery fee Deli…" at bounding box center [564, 498] width 835 height 367
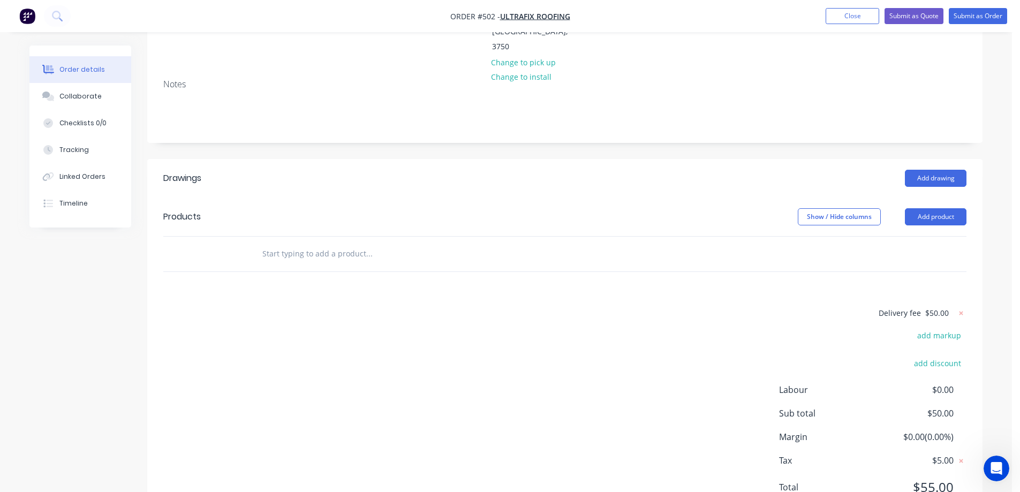
scroll to position [161, 0]
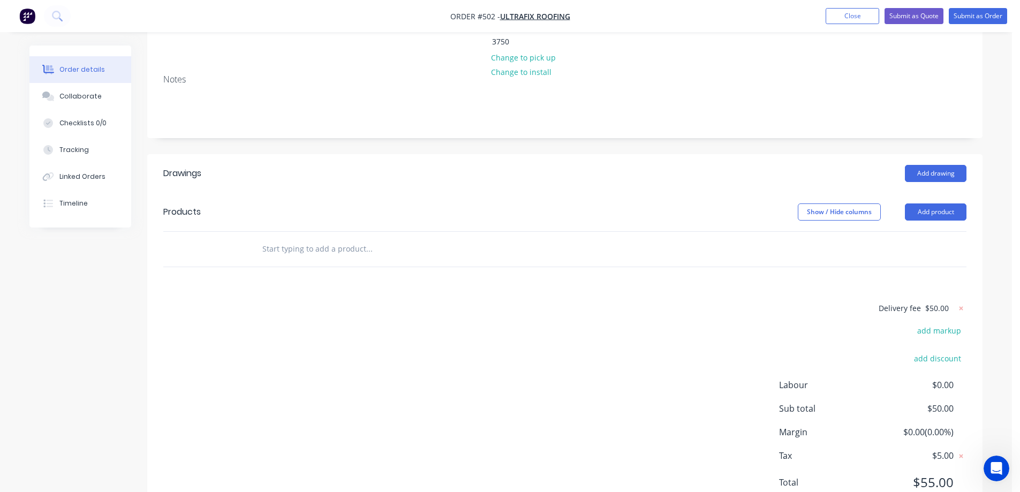
click at [291, 238] on input "text" at bounding box center [369, 248] width 214 height 21
click at [312, 238] on input "text" at bounding box center [369, 248] width 214 height 21
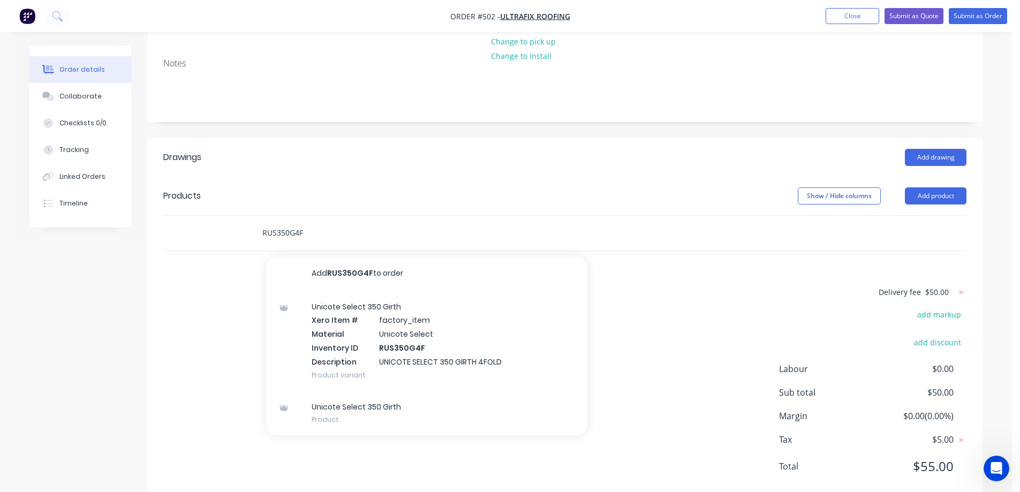
type input "RUS350G4F"
click at [347, 317] on div "Unicote Select 350 Girth Xero Item # factory_item Material Unicote Select Inven…" at bounding box center [426, 341] width 321 height 100
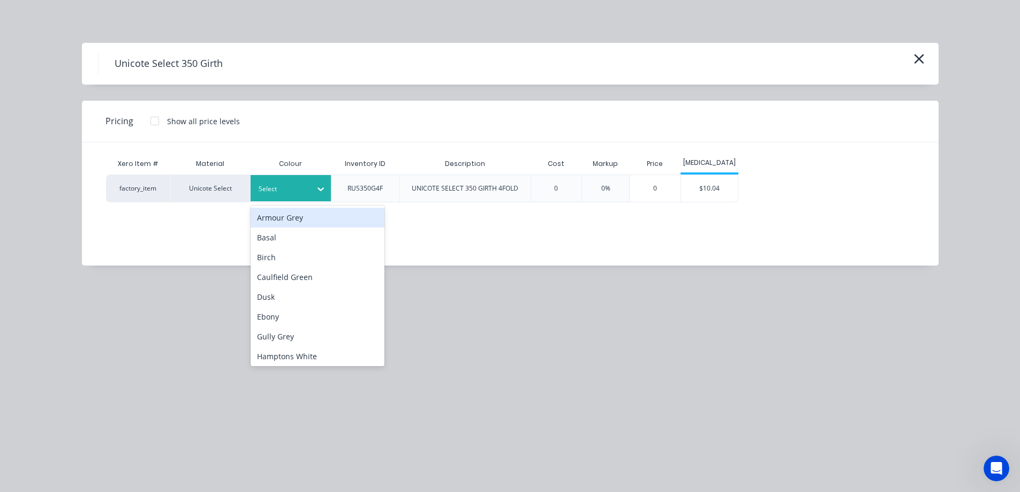
click at [306, 193] on div at bounding box center [283, 189] width 48 height 12
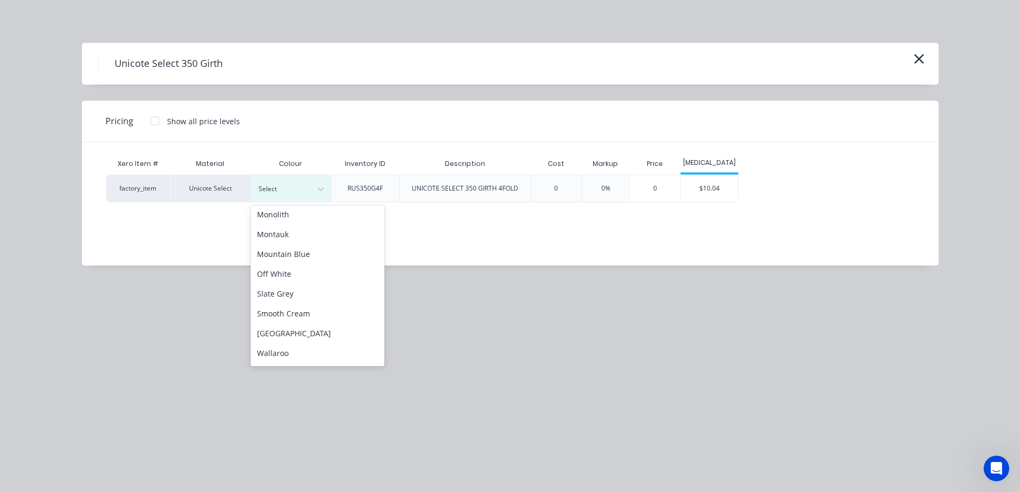
scroll to position [268, 0]
click at [287, 210] on div "Monolith" at bounding box center [318, 208] width 134 height 20
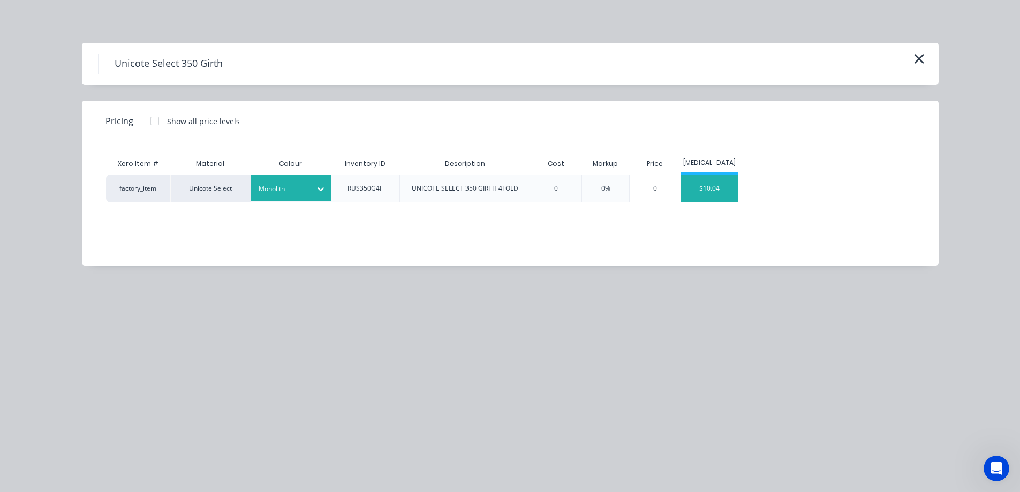
click at [705, 190] on div "$10.04" at bounding box center [709, 188] width 57 height 27
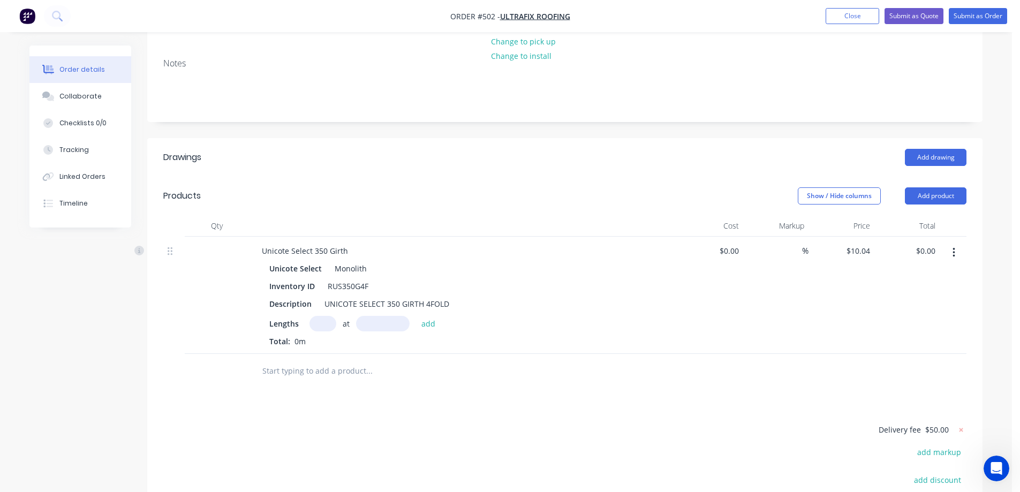
click at [311, 316] on input "text" at bounding box center [323, 324] width 27 height 16
type input "1"
type input "1300mm"
click at [433, 316] on button "add" at bounding box center [428, 323] width 25 height 14
type input "$13.05"
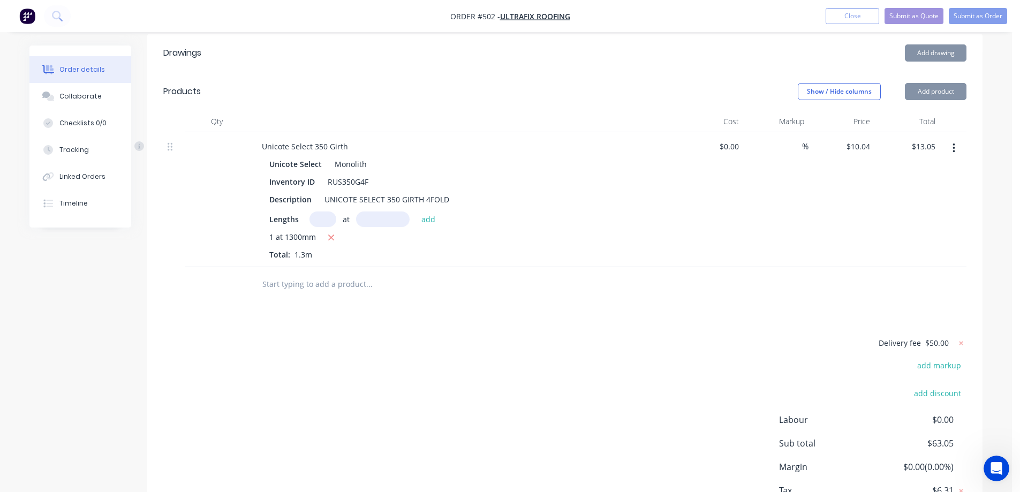
scroll to position [332, 0]
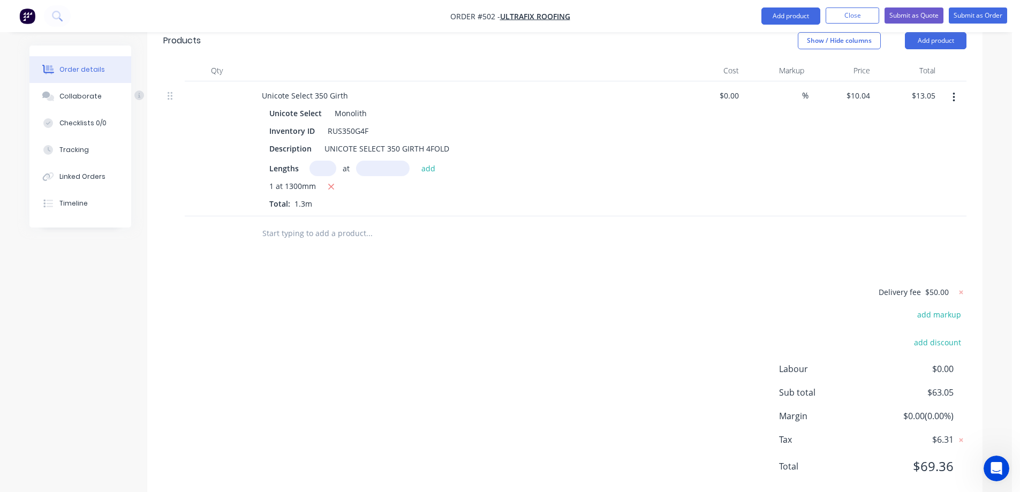
click at [330, 223] on input "text" at bounding box center [369, 233] width 214 height 21
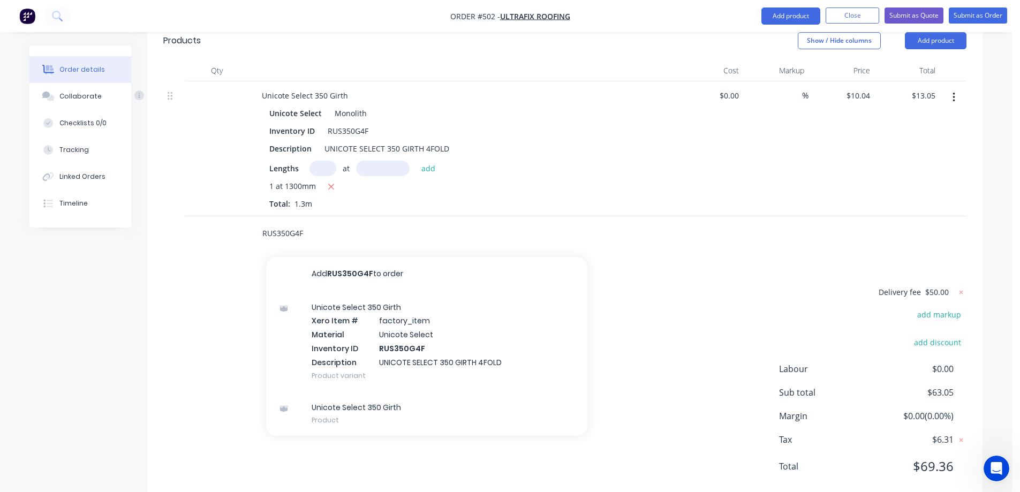
type input "RUS350G4F"
click at [357, 297] on div "Unicote Select 350 Girth Xero Item # factory_item Material Unicote Select Inven…" at bounding box center [426, 341] width 321 height 100
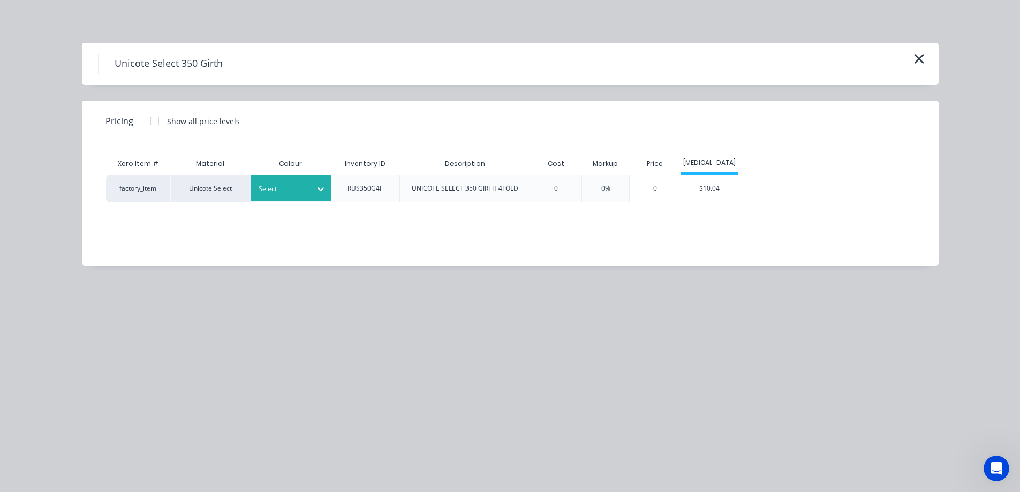
click at [321, 195] on div at bounding box center [320, 188] width 19 height 17
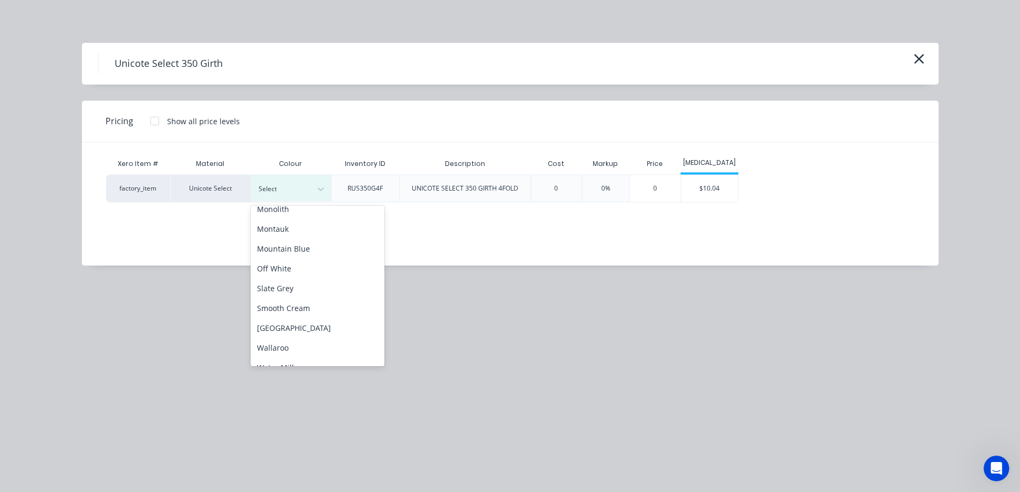
scroll to position [268, 0]
click at [302, 208] on div "Monolith" at bounding box center [318, 208] width 134 height 20
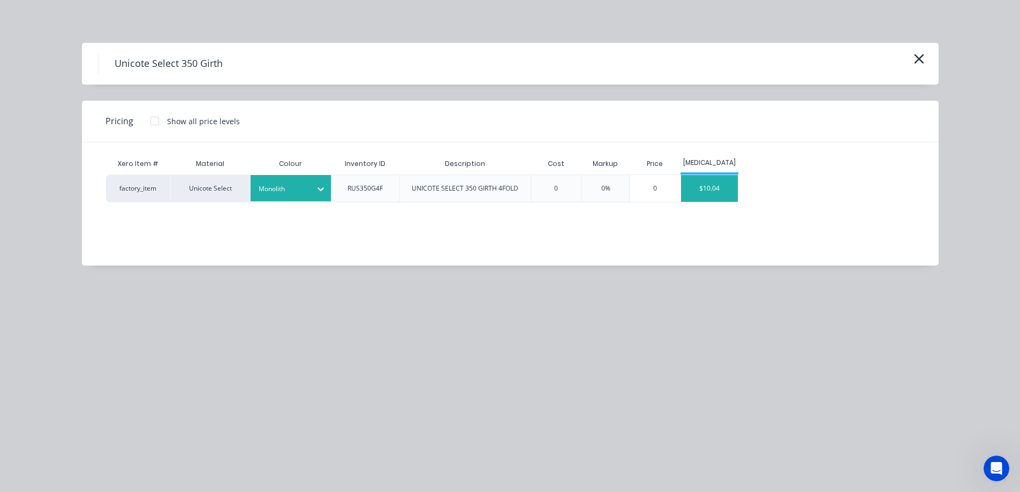
click at [694, 190] on div "$10.04" at bounding box center [709, 188] width 57 height 27
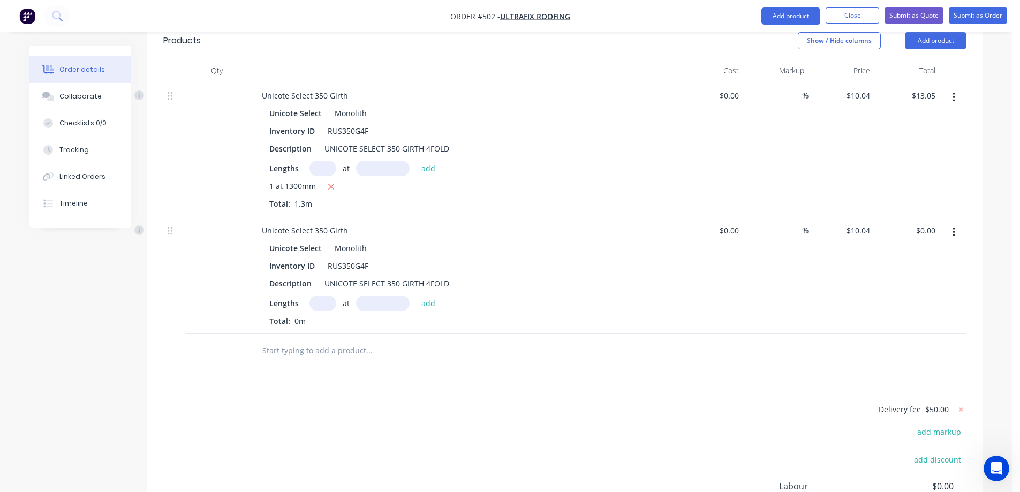
click at [321, 296] on input "text" at bounding box center [323, 304] width 27 height 16
type input "1"
type input "5600mm"
click at [416, 296] on button "add" at bounding box center [428, 303] width 25 height 14
type input "$56.22"
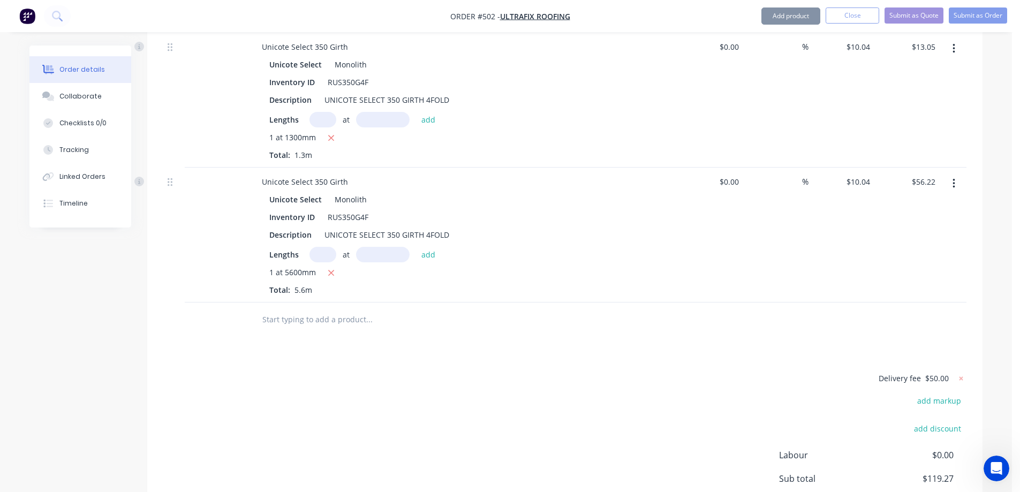
scroll to position [467, 0]
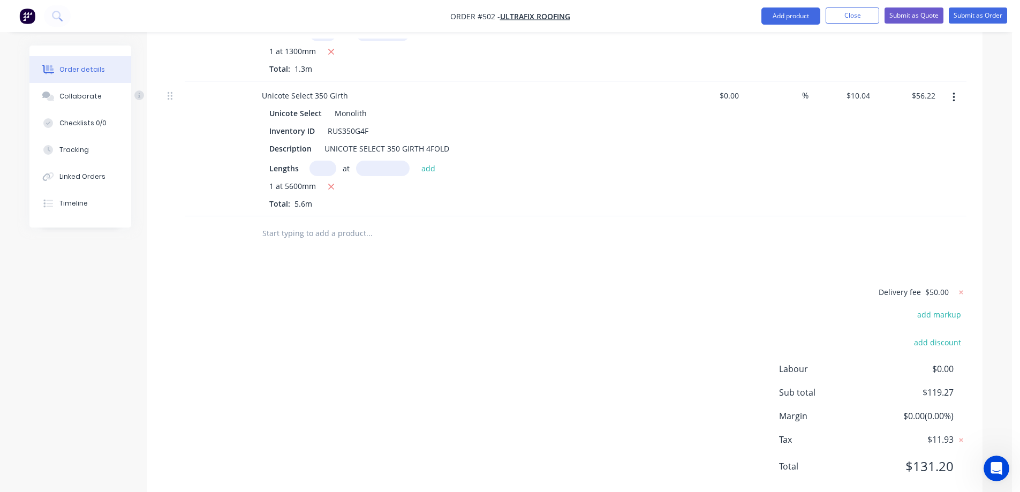
click at [314, 223] on input "text" at bounding box center [369, 233] width 214 height 21
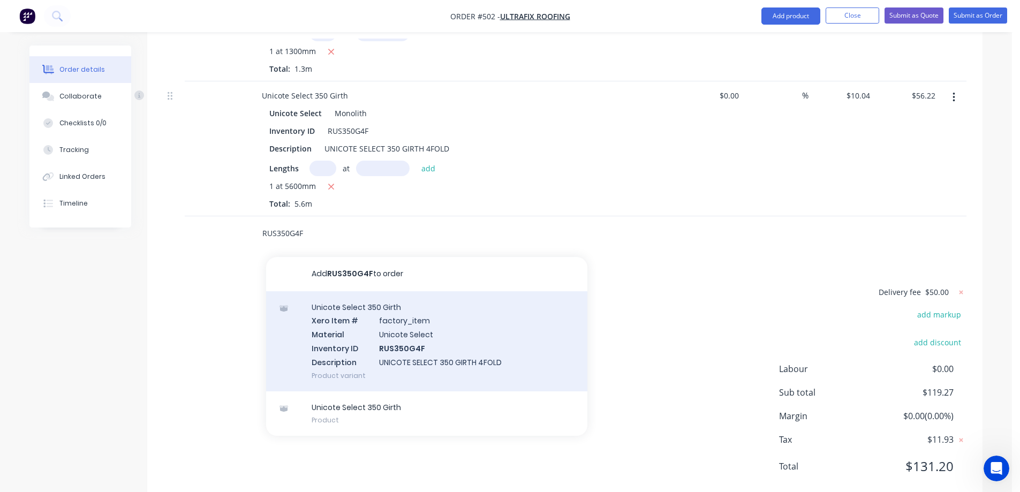
type input "RUS350G4F"
click at [344, 311] on div "Unicote Select 350 Girth Xero Item # factory_item Material Unicote Select Inven…" at bounding box center [426, 341] width 321 height 100
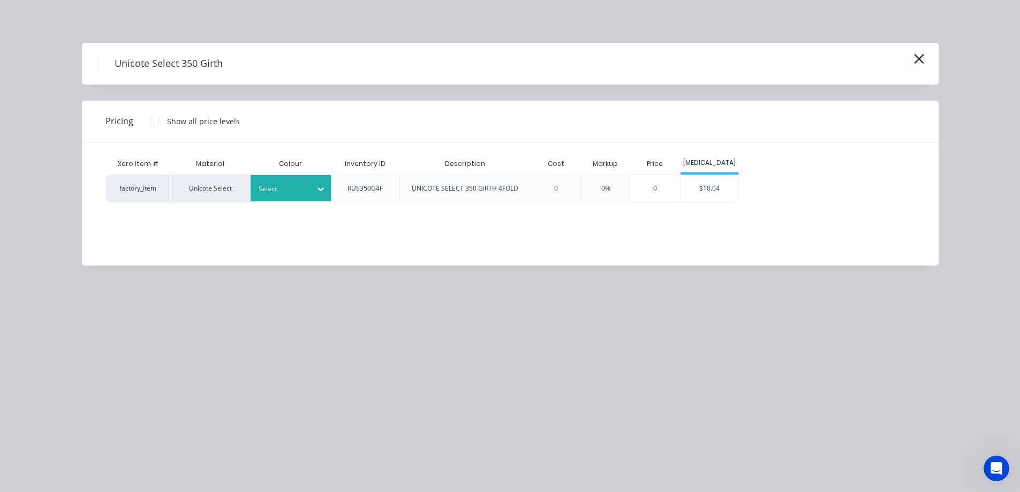
click at [320, 194] on div at bounding box center [320, 188] width 19 height 17
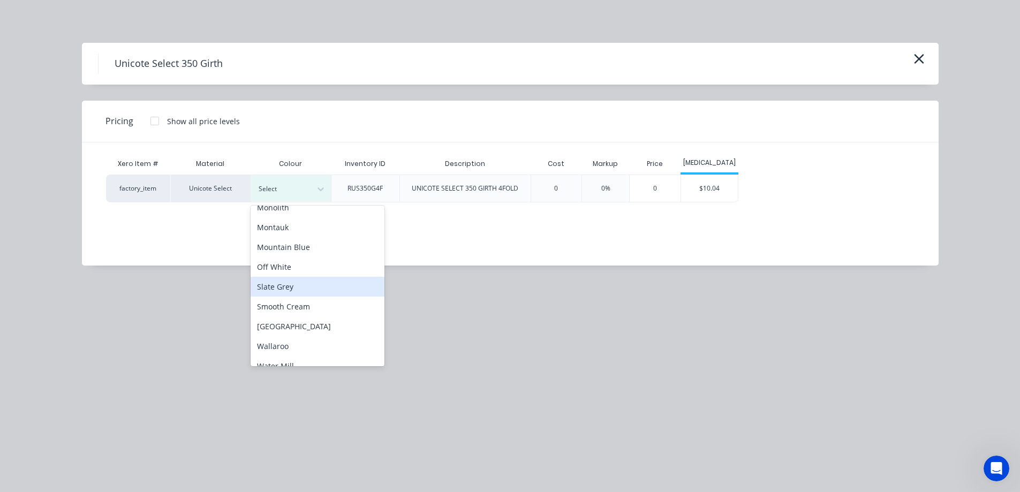
scroll to position [214, 0]
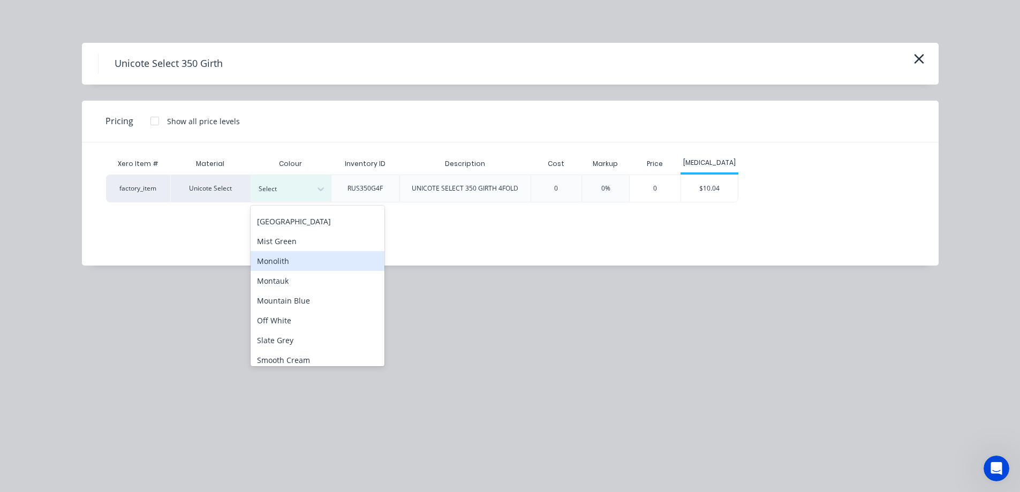
click at [307, 268] on div "Monolith" at bounding box center [318, 261] width 134 height 20
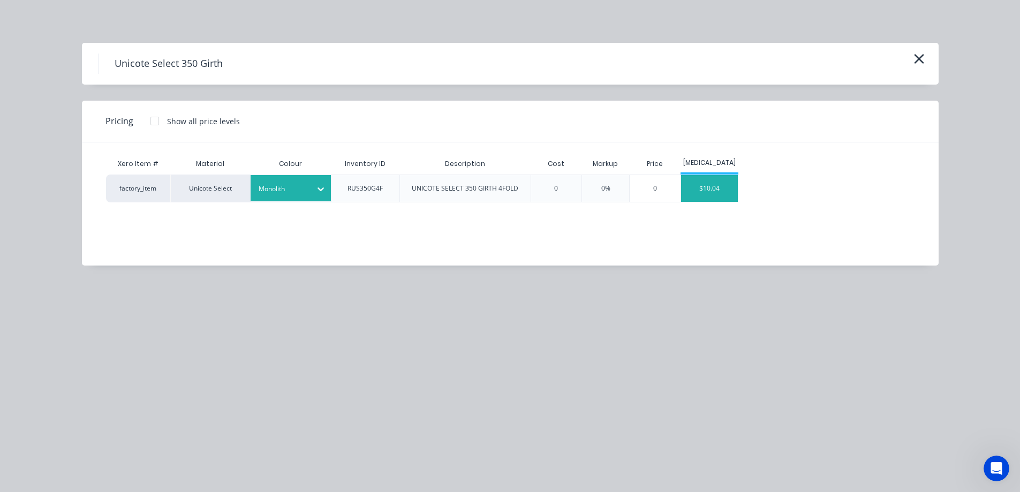
click at [710, 187] on div "$10.04" at bounding box center [709, 188] width 57 height 27
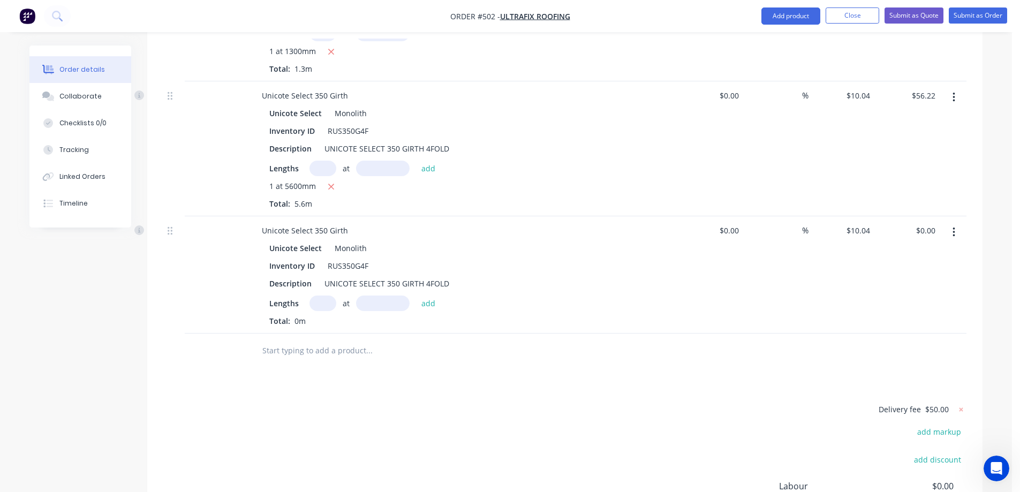
click at [327, 296] on input "text" at bounding box center [323, 304] width 27 height 16
type input "1"
type input "1400mm"
click at [431, 296] on button "add" at bounding box center [428, 303] width 25 height 14
type input "$14.06"
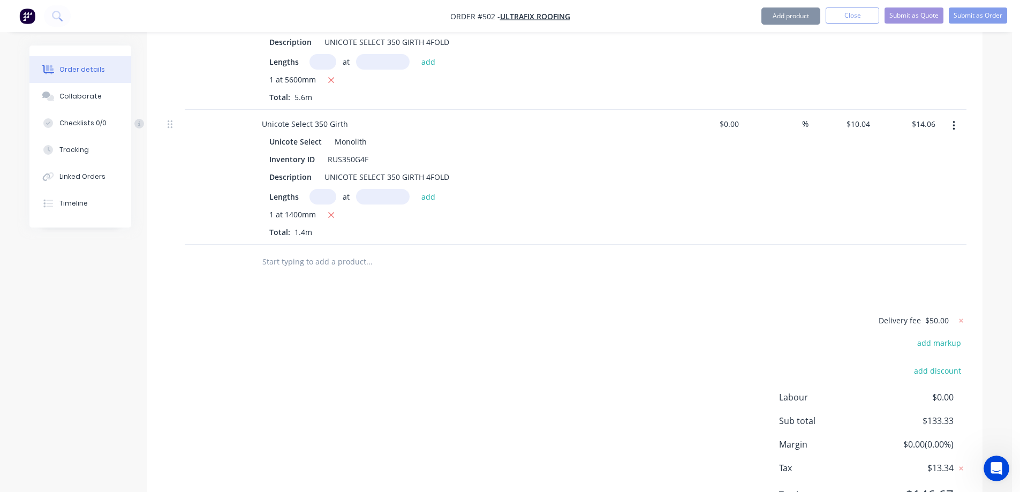
scroll to position [574, 0]
click at [302, 251] on input "text" at bounding box center [369, 261] width 214 height 21
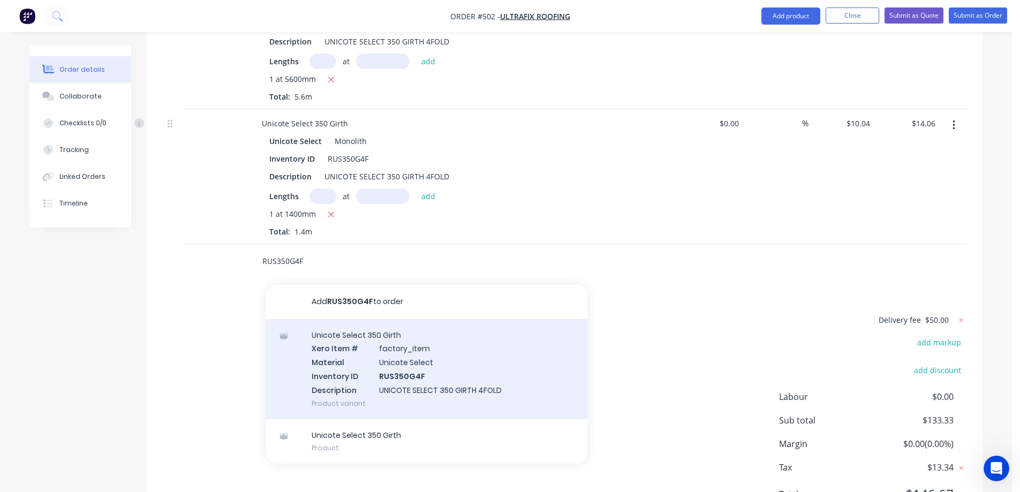
type input "RUS350G4F"
click at [395, 324] on div "Unicote Select 350 Girth Xero Item # factory_item Material Unicote Select Inven…" at bounding box center [426, 369] width 321 height 100
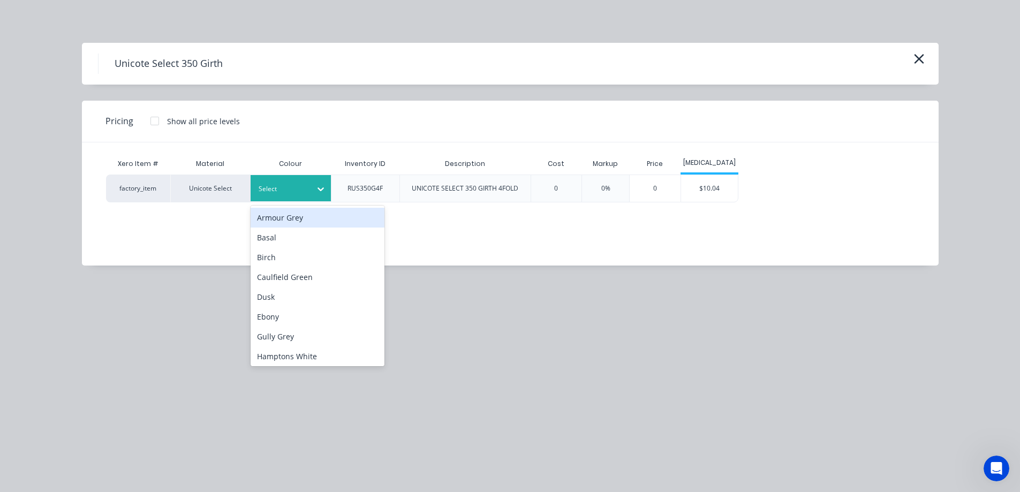
click at [318, 185] on icon at bounding box center [320, 189] width 11 height 11
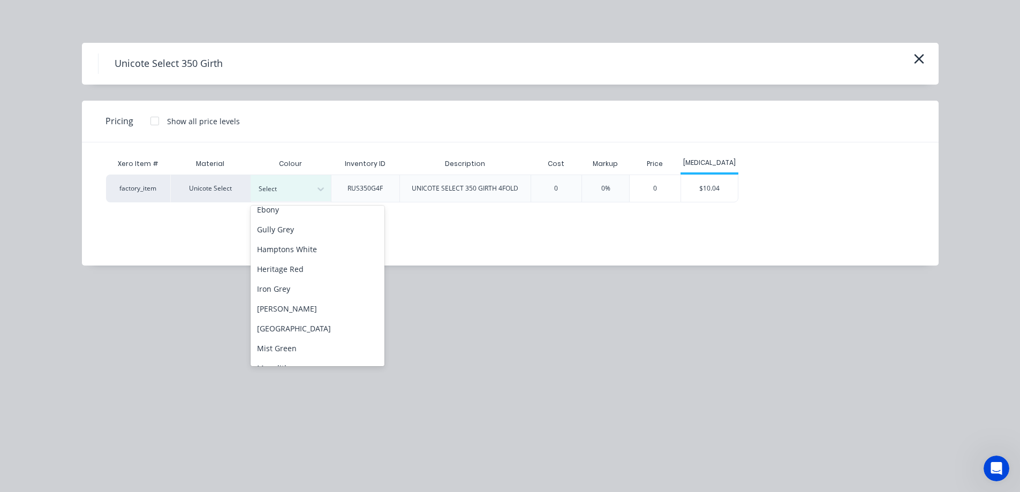
scroll to position [161, 0]
click at [298, 312] on div "Monolith" at bounding box center [318, 315] width 134 height 20
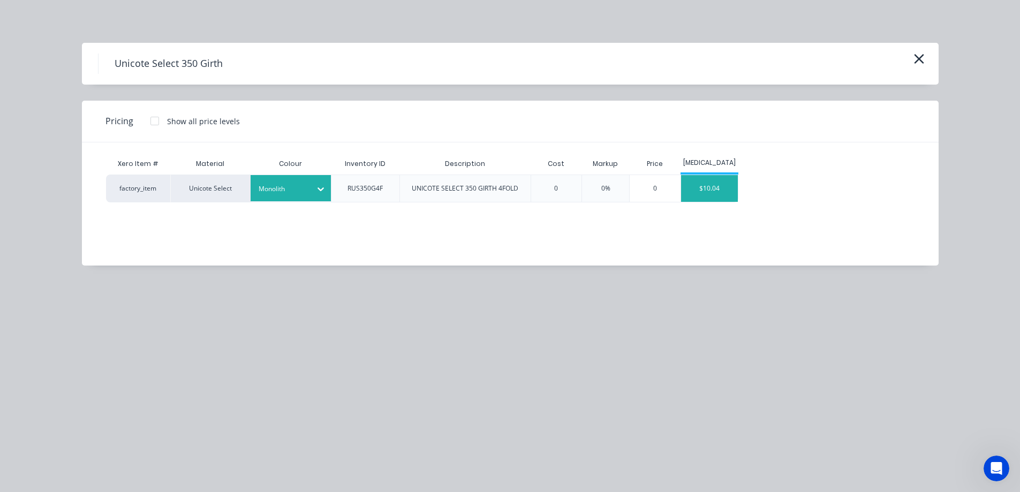
click at [712, 195] on div "$10.04" at bounding box center [709, 188] width 57 height 27
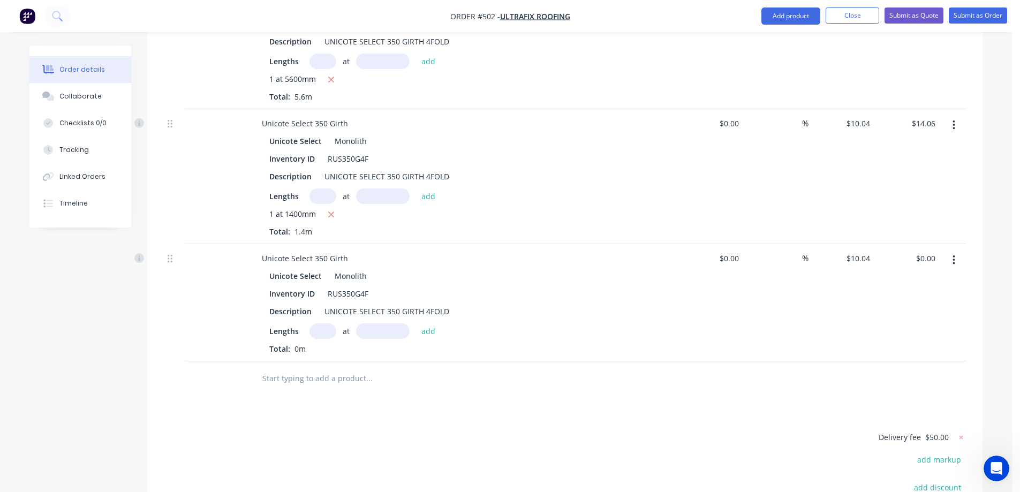
click at [330, 323] on input "text" at bounding box center [323, 331] width 27 height 16
type input "1"
type input "6000mm"
click at [428, 323] on button "add" at bounding box center [428, 330] width 25 height 14
type input "$60.24"
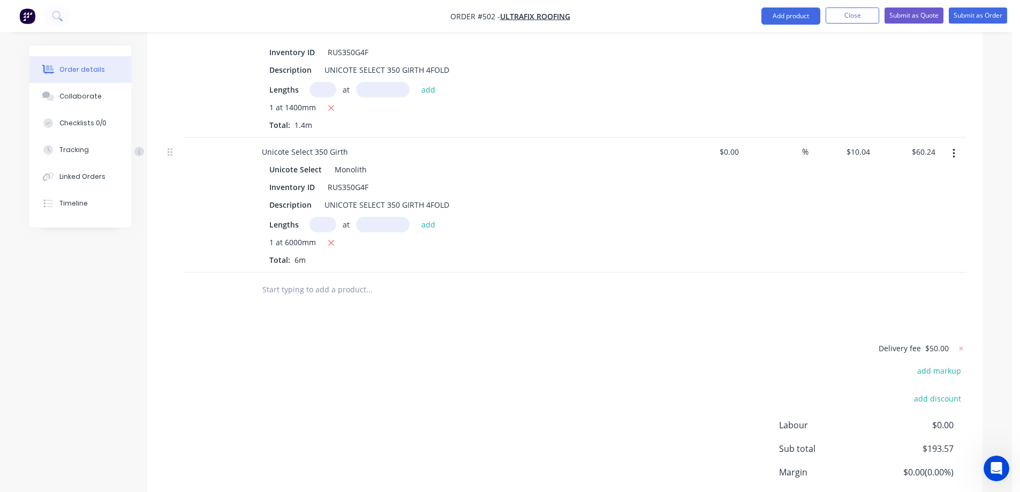
scroll to position [681, 0]
click at [281, 278] on input "text" at bounding box center [369, 288] width 214 height 21
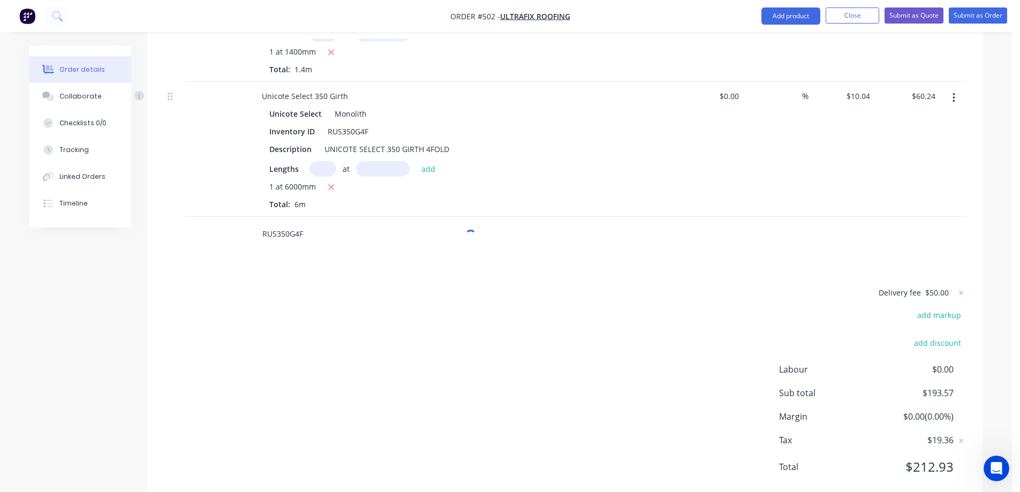
scroll to position [737, 0]
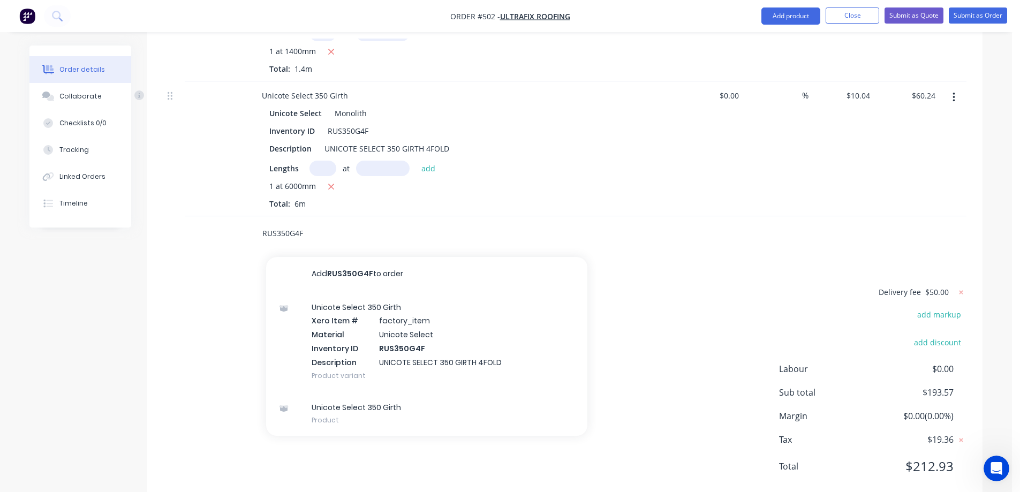
type input "RUS350G4F"
click at [385, 301] on div "Unicote Select 350 Girth Xero Item # factory_item Material Unicote Select Inven…" at bounding box center [426, 341] width 321 height 100
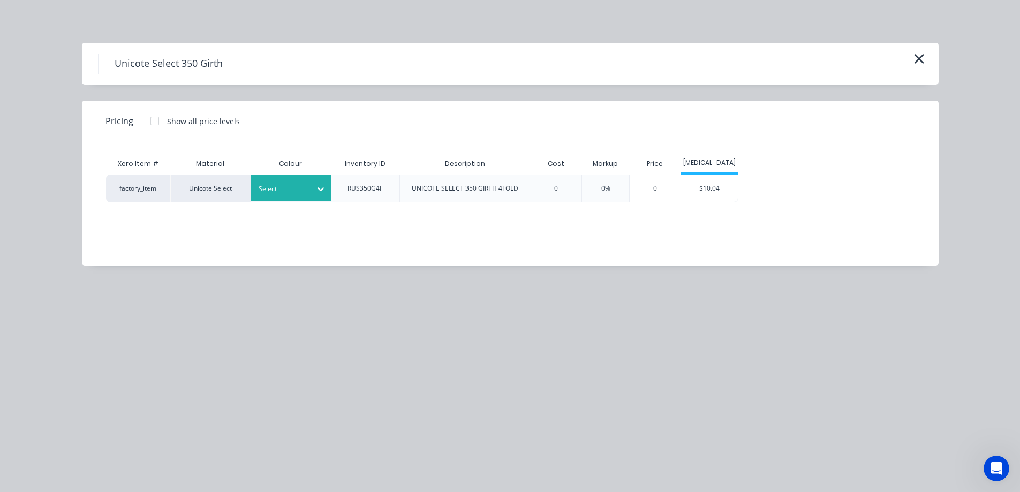
click at [325, 184] on icon at bounding box center [320, 189] width 11 height 11
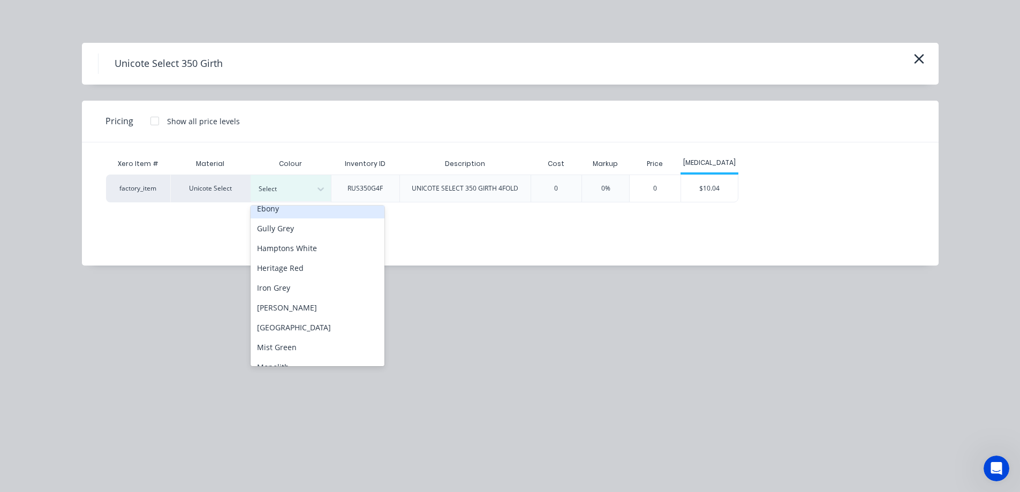
scroll to position [161, 0]
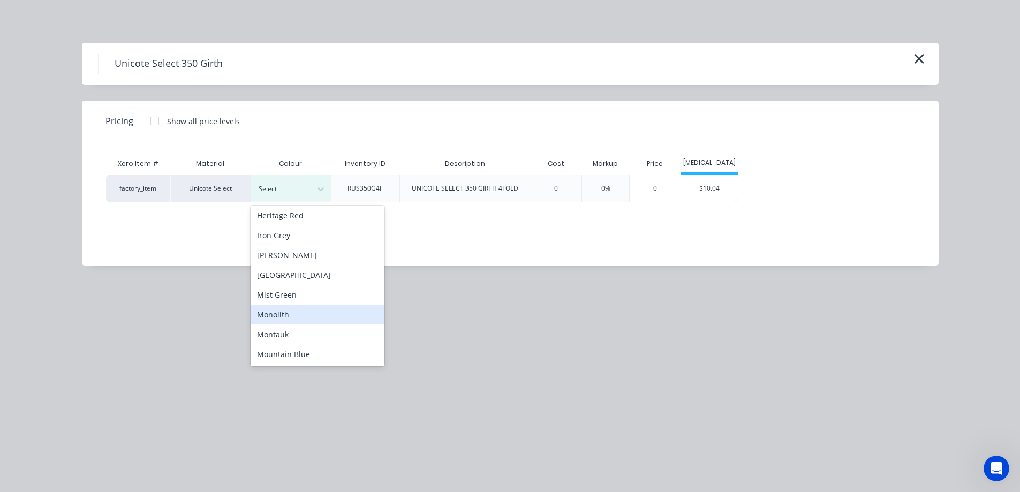
click at [304, 323] on div "Monolith" at bounding box center [318, 315] width 134 height 20
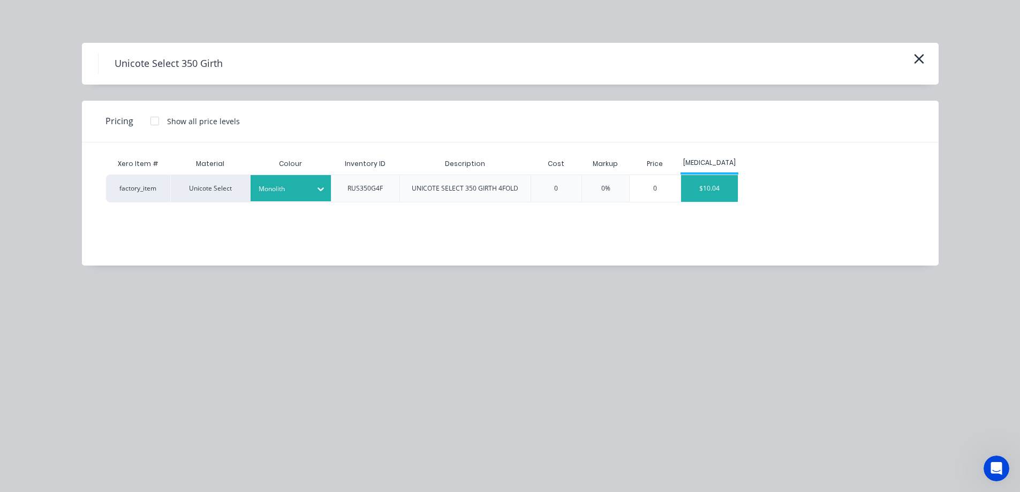
click at [711, 191] on div "$10.04" at bounding box center [709, 188] width 57 height 27
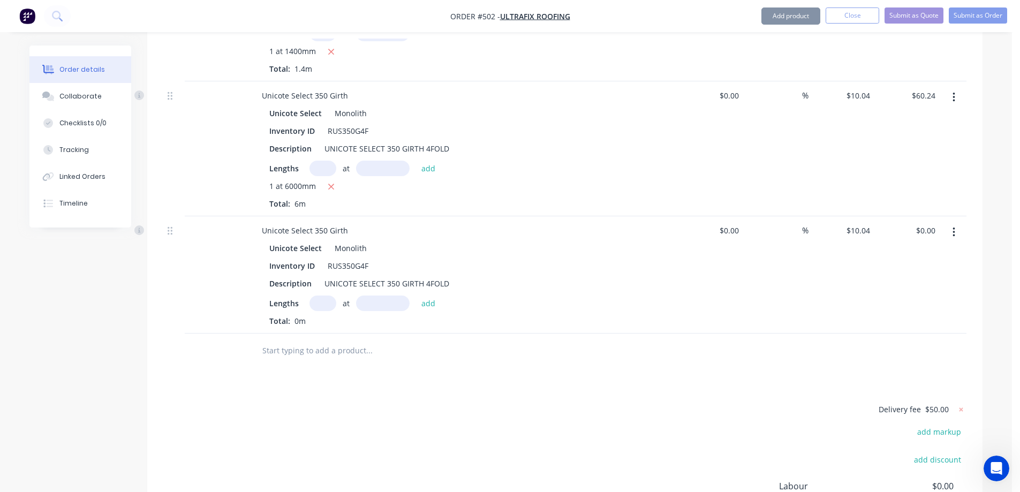
click at [318, 296] on input "text" at bounding box center [323, 304] width 27 height 16
type input "1"
type input "800mm"
click at [436, 296] on button "add" at bounding box center [428, 303] width 25 height 14
type input "$8.03"
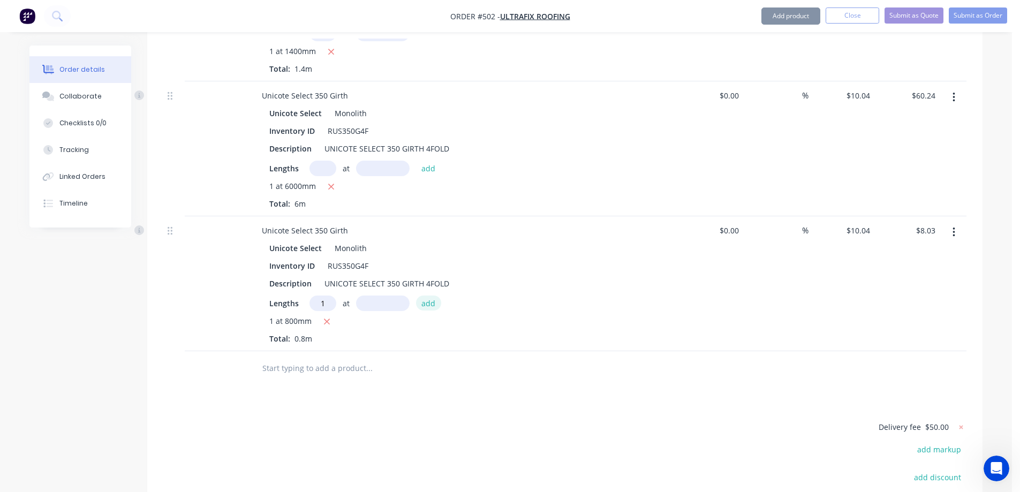
type input "1"
type input "900mm"
click at [436, 296] on button "add" at bounding box center [428, 303] width 25 height 14
type input "$17.07"
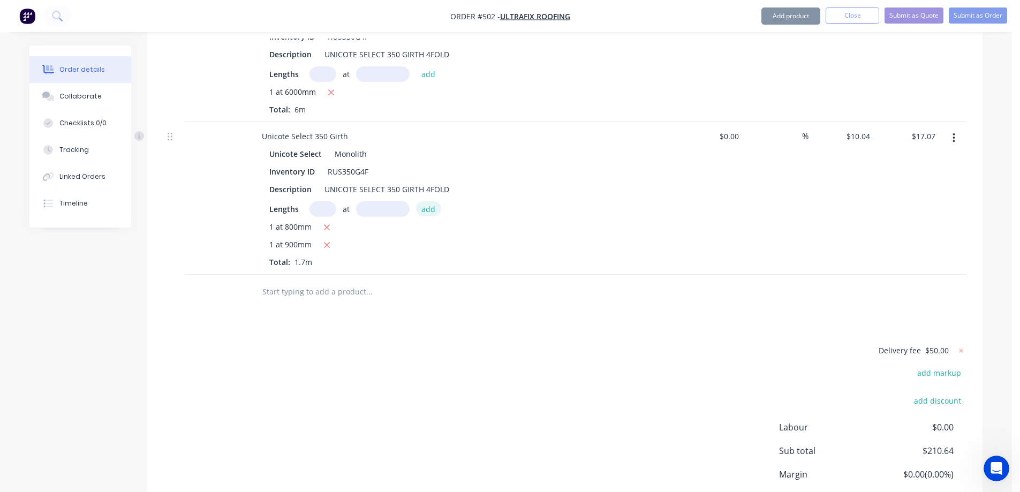
scroll to position [844, 0]
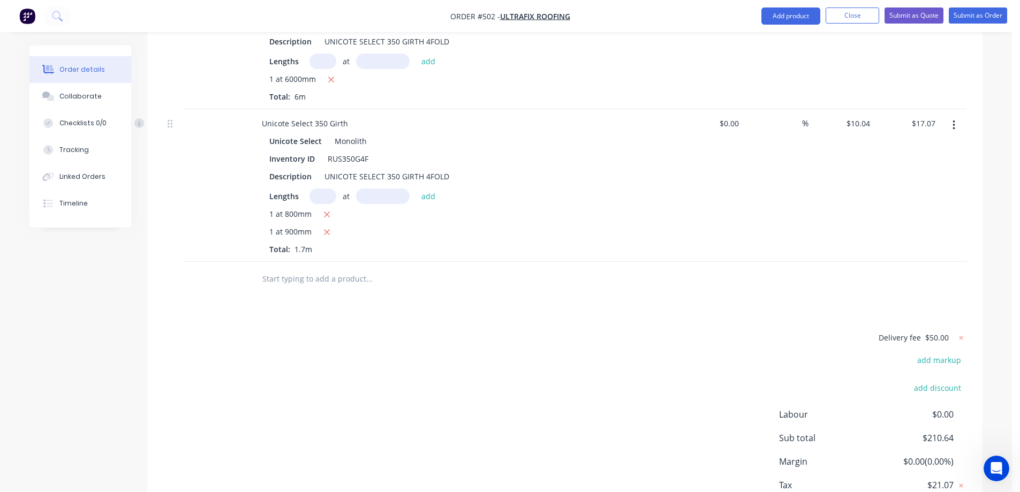
click at [345, 268] on input "text" at bounding box center [369, 278] width 214 height 21
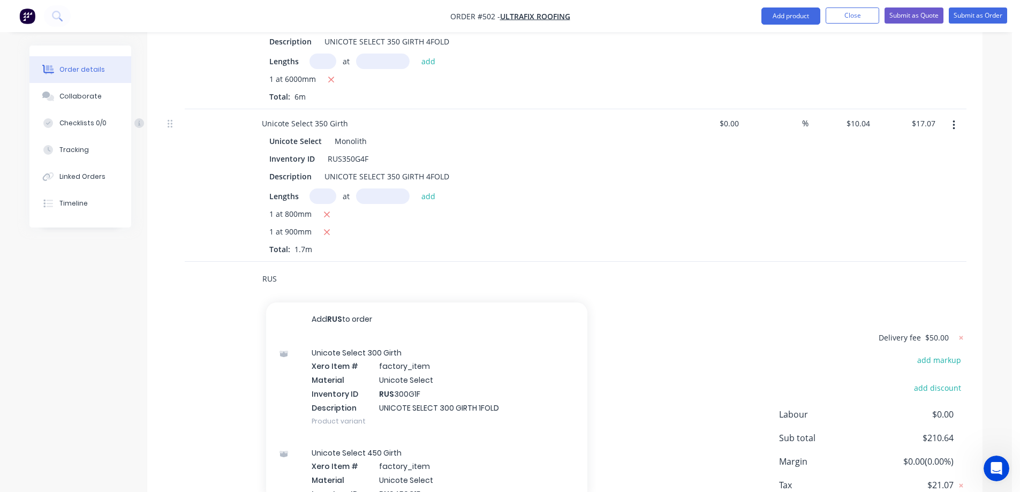
click at [291, 268] on input "RUS" at bounding box center [369, 278] width 214 height 21
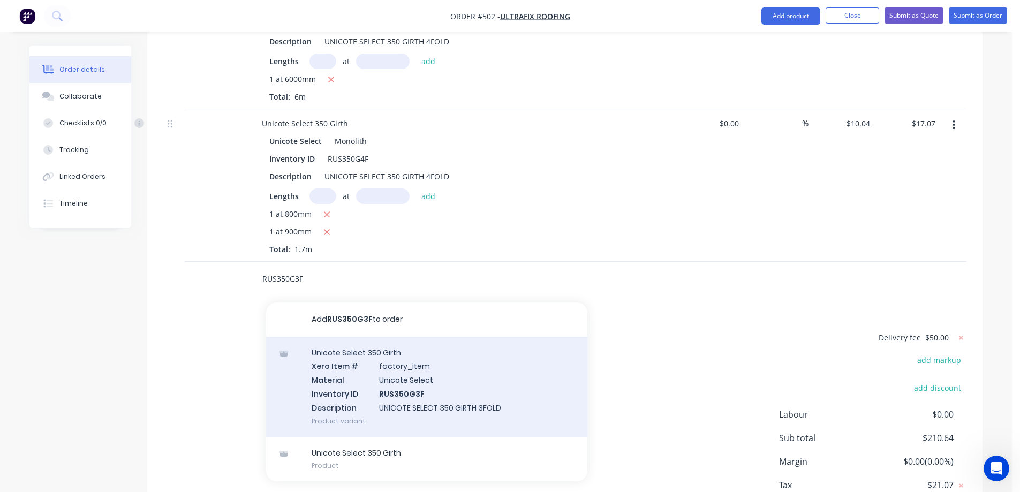
type input "RUS350G3F"
click at [383, 357] on div "Unicote Select 350 Girth Xero Item # factory_item Material Unicote Select Inven…" at bounding box center [426, 387] width 321 height 100
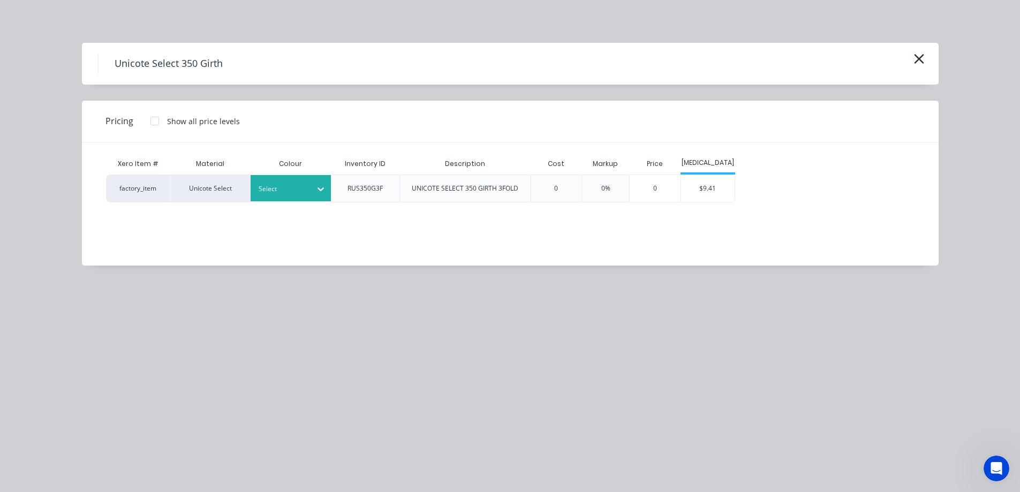
click at [278, 189] on div at bounding box center [283, 189] width 48 height 12
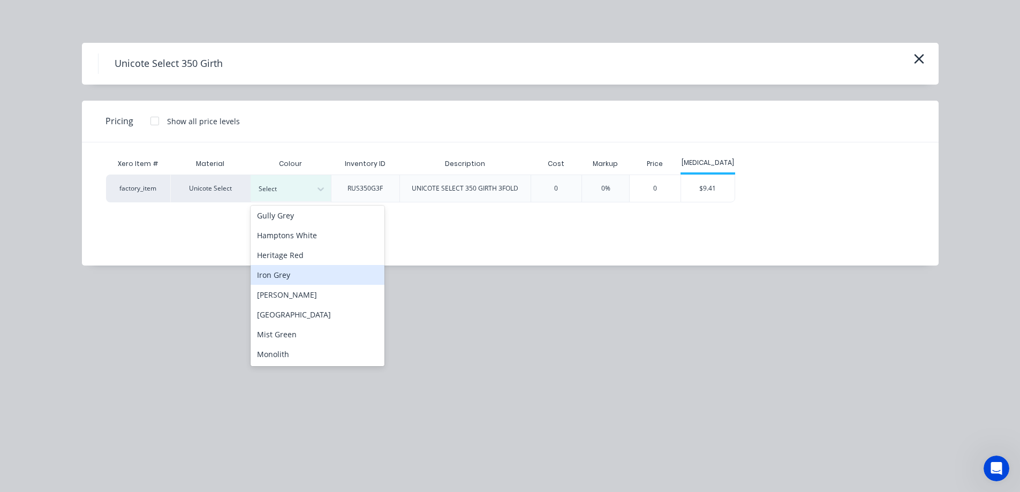
scroll to position [161, 0]
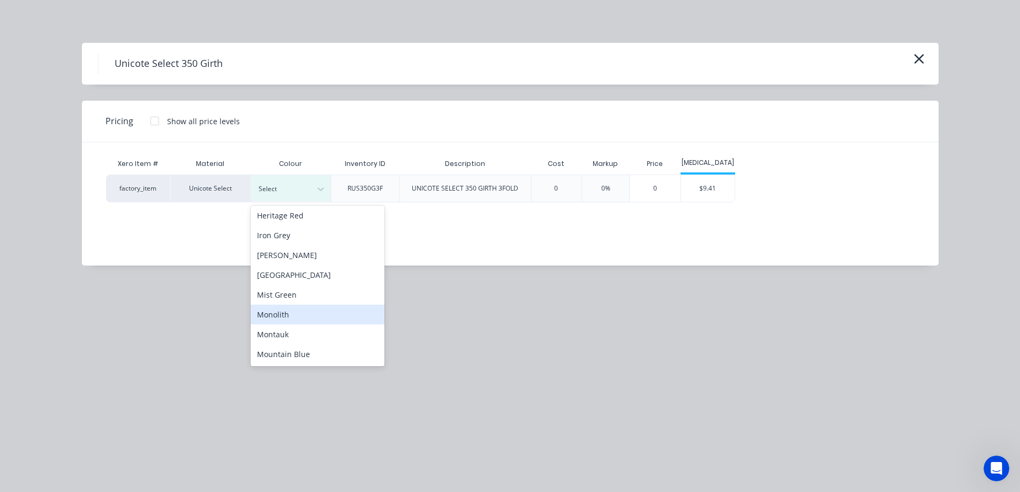
click at [291, 310] on div "Monolith" at bounding box center [318, 315] width 134 height 20
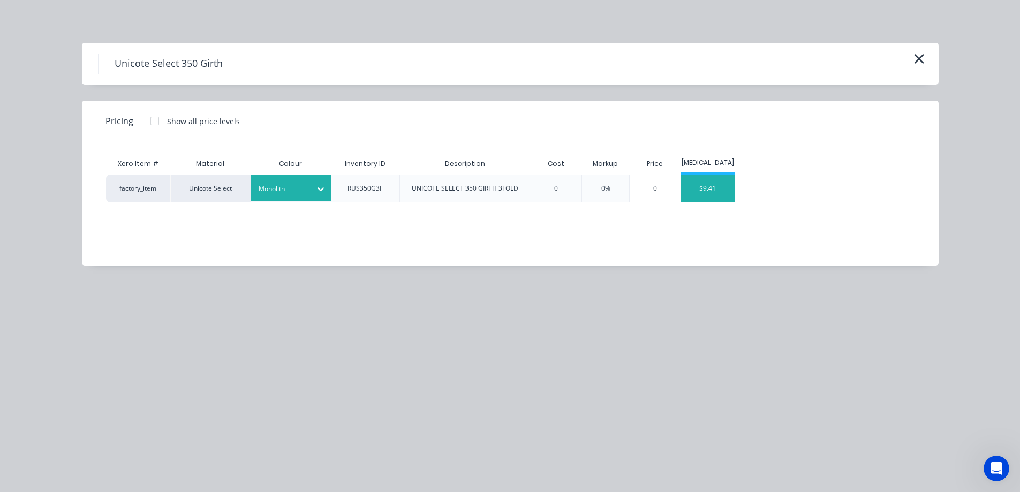
click at [695, 186] on div "$9.41" at bounding box center [708, 188] width 54 height 27
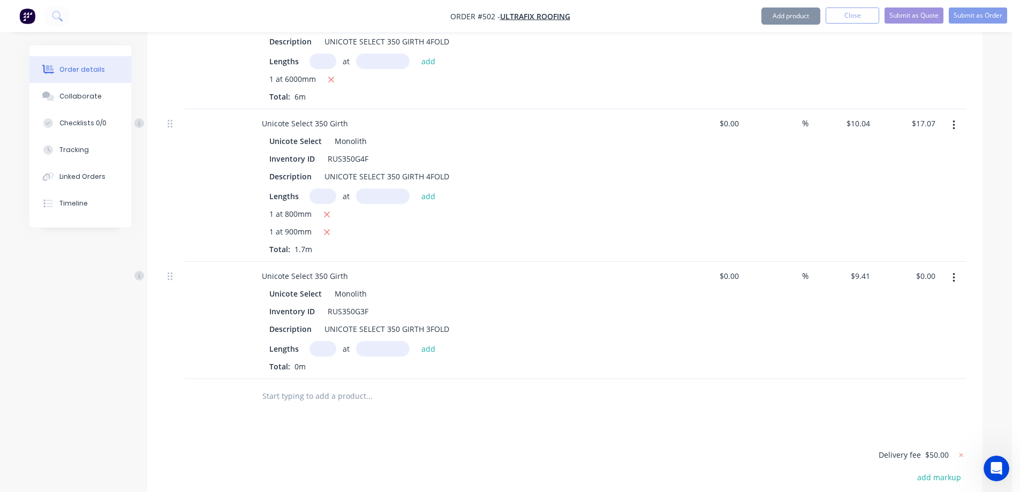
click at [319, 341] on input "text" at bounding box center [323, 349] width 27 height 16
type input "2"
type input "3500mm"
click at [433, 341] on button "add" at bounding box center [428, 348] width 25 height 14
type input "$65.87"
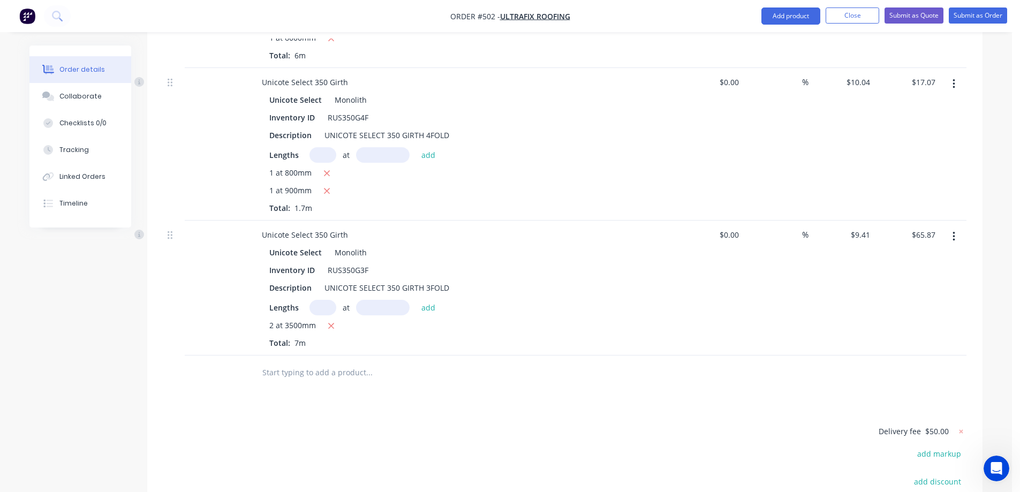
scroll to position [898, 0]
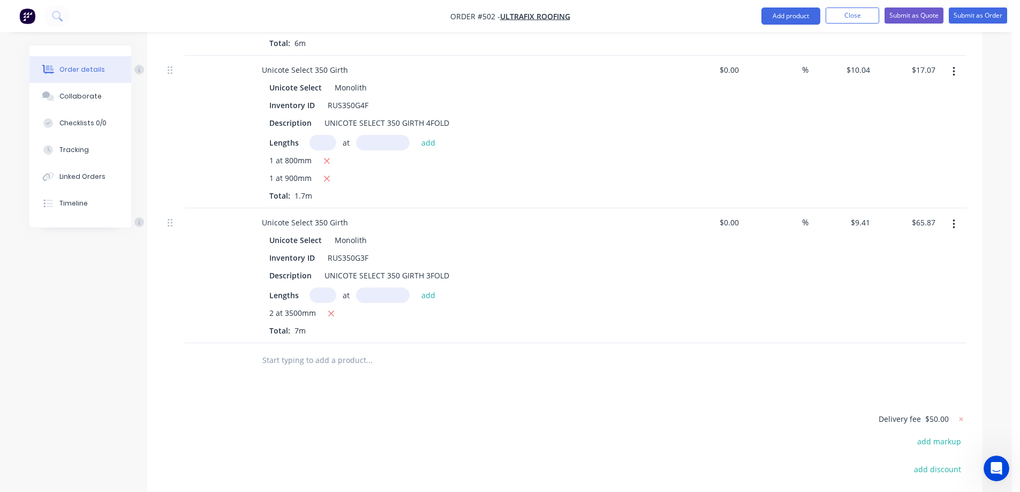
click at [289, 350] on input "text" at bounding box center [369, 360] width 214 height 21
type input "r"
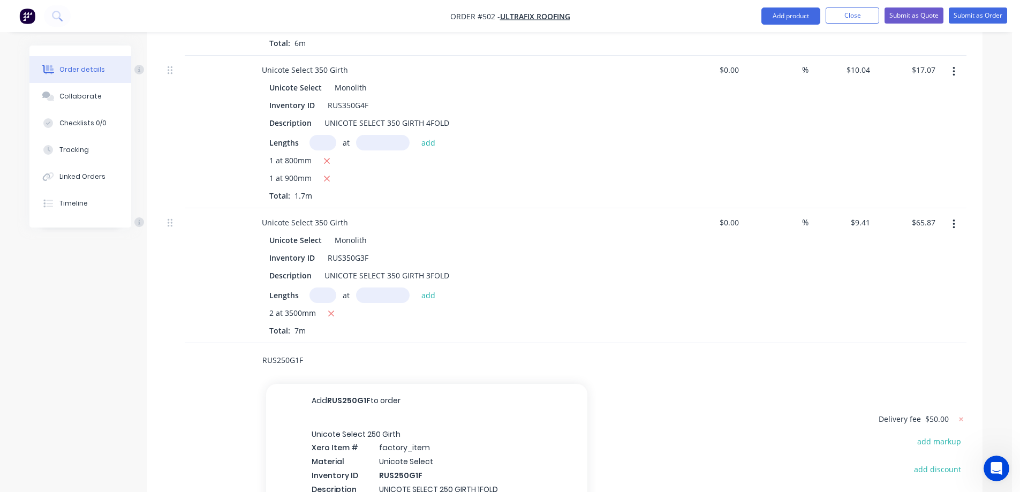
scroll to position [951, 0]
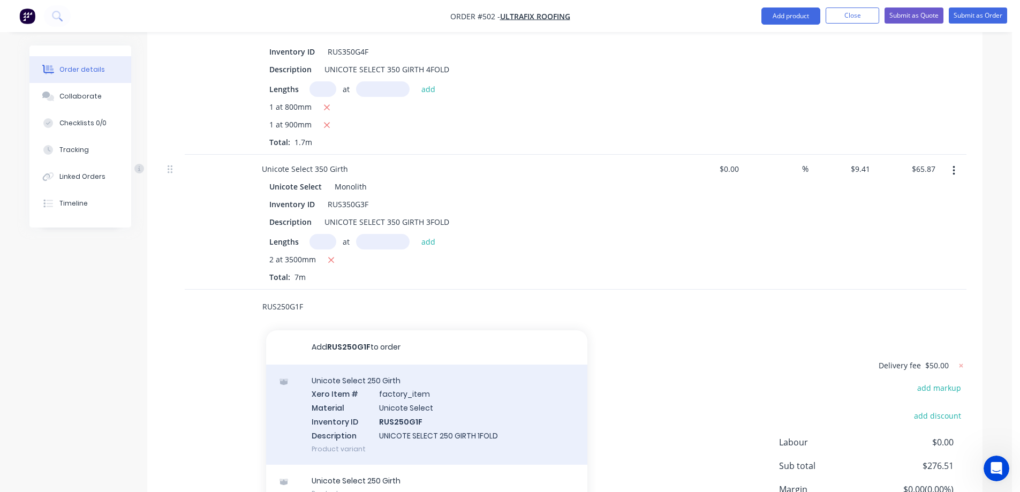
type input "RUS250G1F"
click at [377, 385] on div "Unicote Select 250 Girth Xero Item # factory_item Material Unicote Select Inven…" at bounding box center [426, 415] width 321 height 100
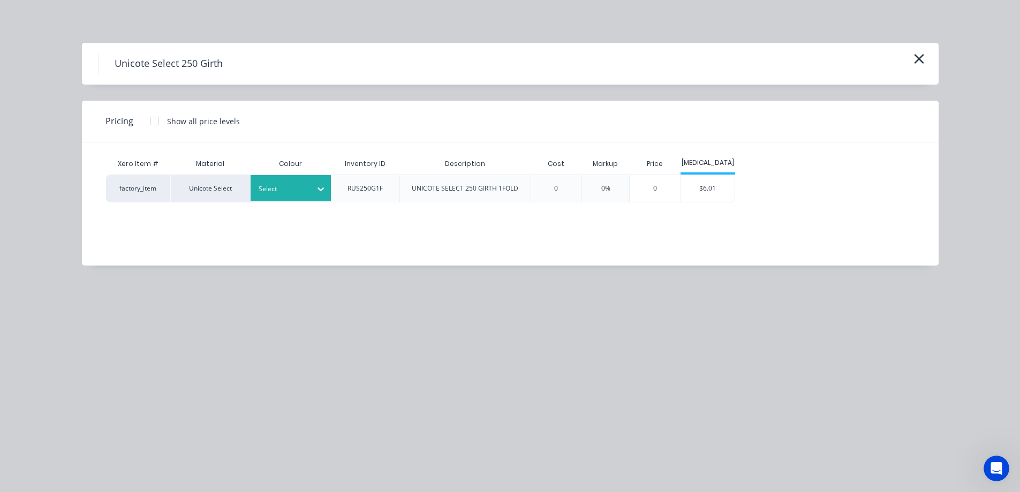
click at [302, 184] on div at bounding box center [283, 189] width 48 height 12
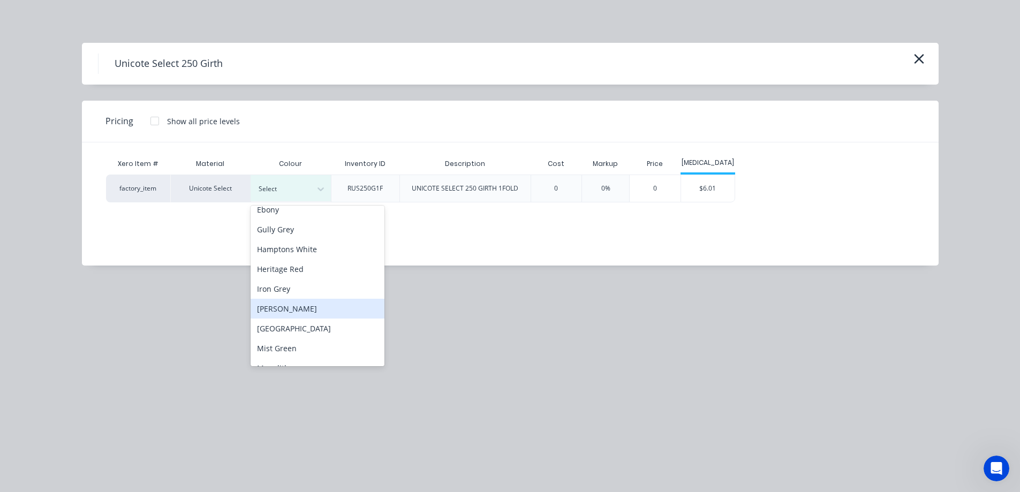
scroll to position [214, 0]
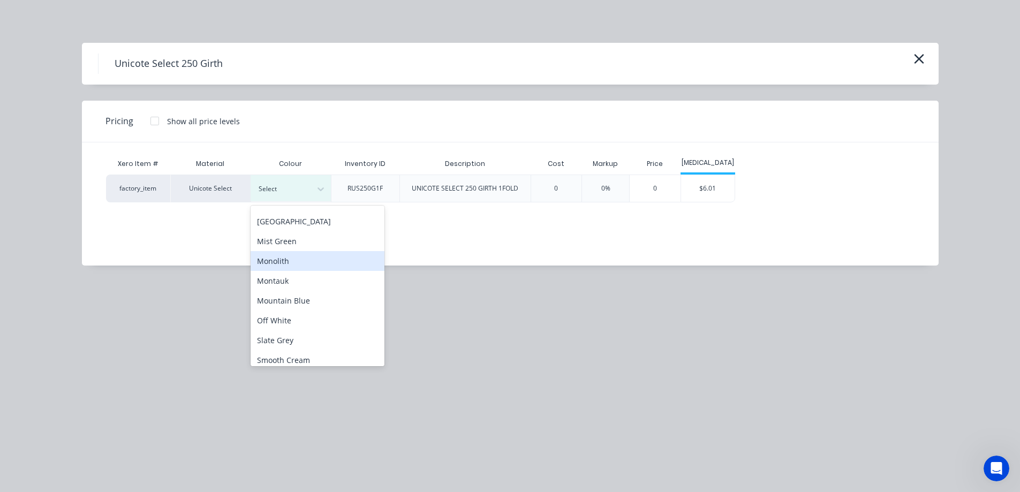
click at [296, 258] on div "Monolith" at bounding box center [318, 261] width 134 height 20
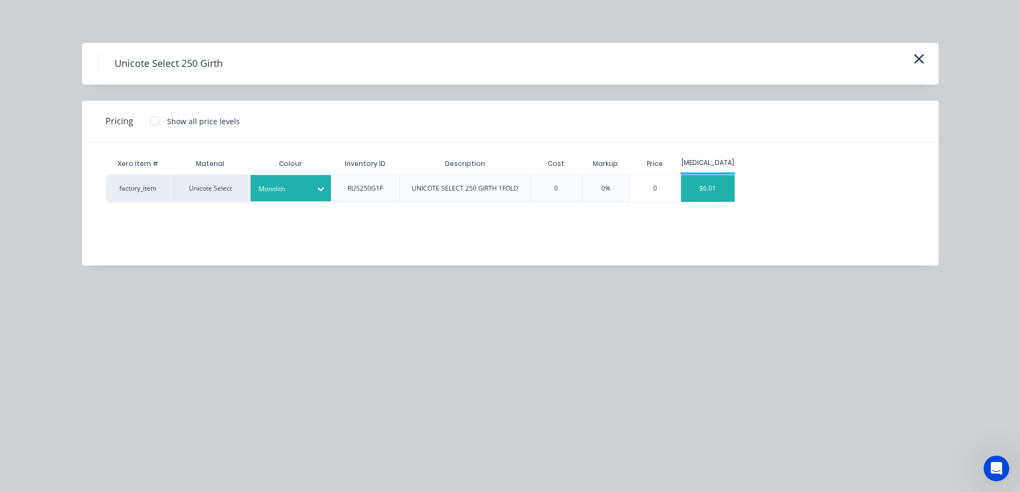
click at [690, 196] on div "$6.01" at bounding box center [708, 188] width 54 height 27
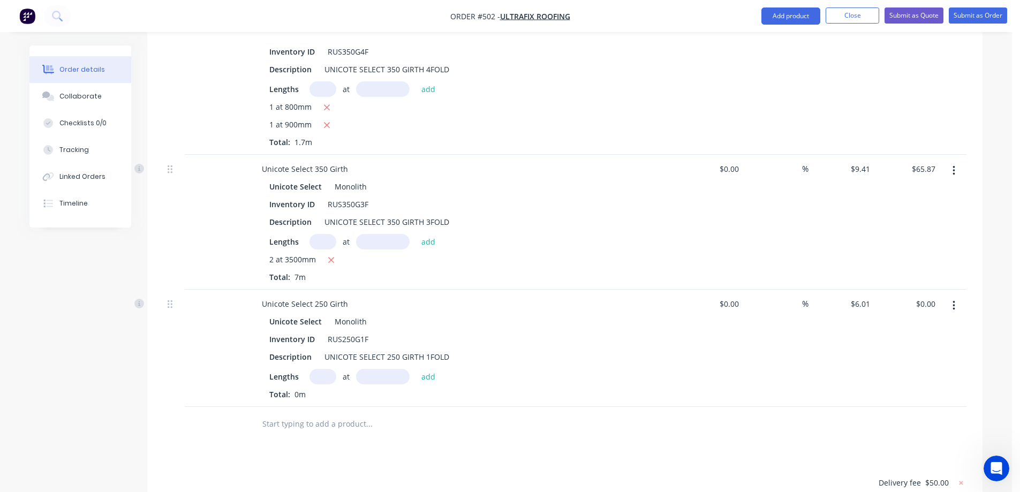
click at [326, 369] on input "text" at bounding box center [323, 377] width 27 height 16
type input "1"
type input "400mm"
click at [432, 369] on button "add" at bounding box center [428, 376] width 25 height 14
type input "$2.40"
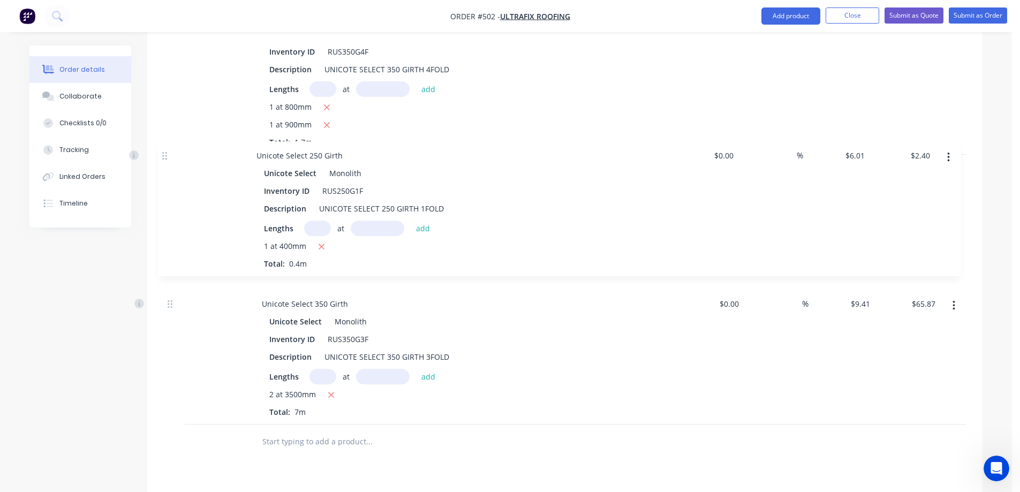
drag, startPoint x: 175, startPoint y: 280, endPoint x: 167, endPoint y: 151, distance: 128.8
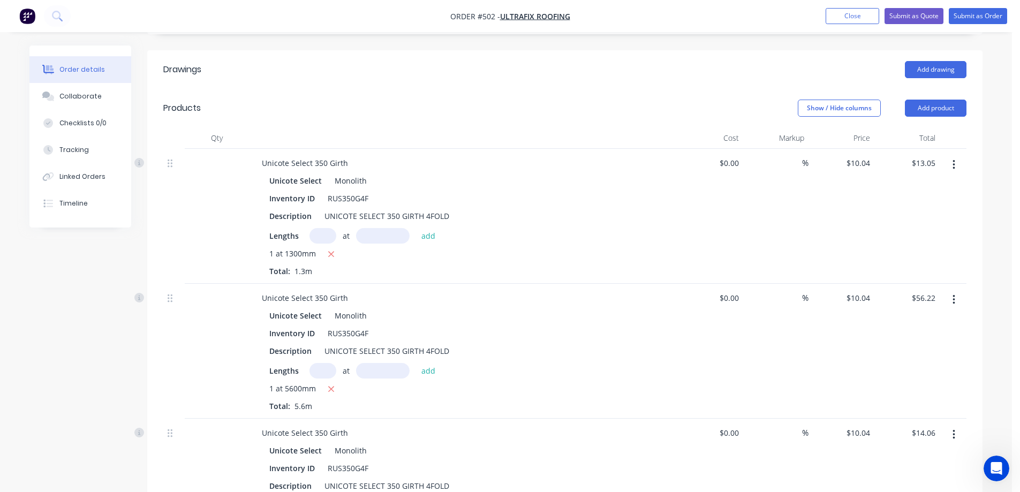
scroll to position [249, 0]
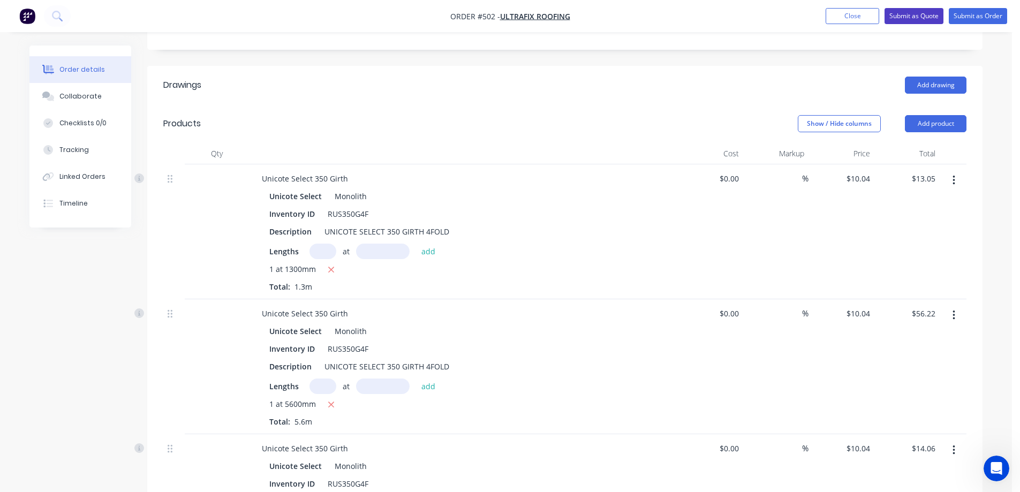
click at [899, 20] on button "Submit as Quote" at bounding box center [914, 16] width 59 height 16
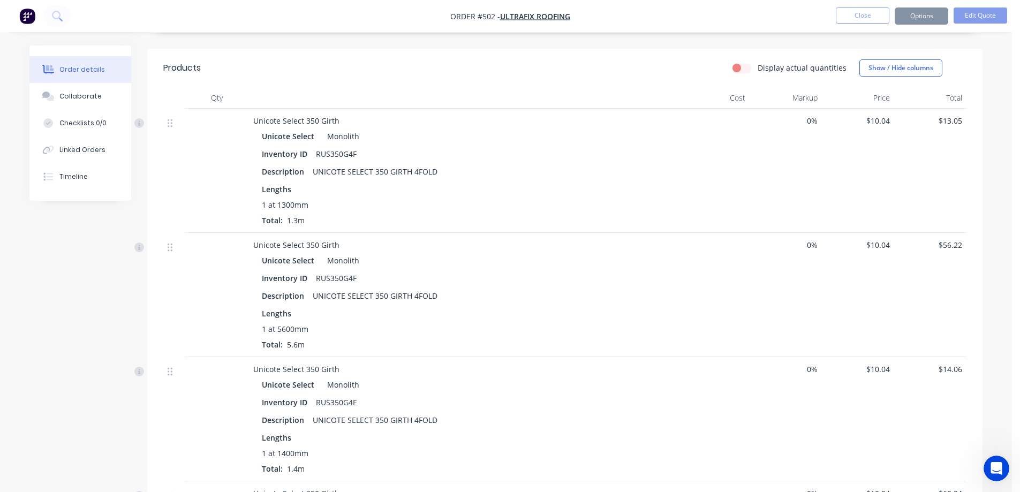
scroll to position [0, 0]
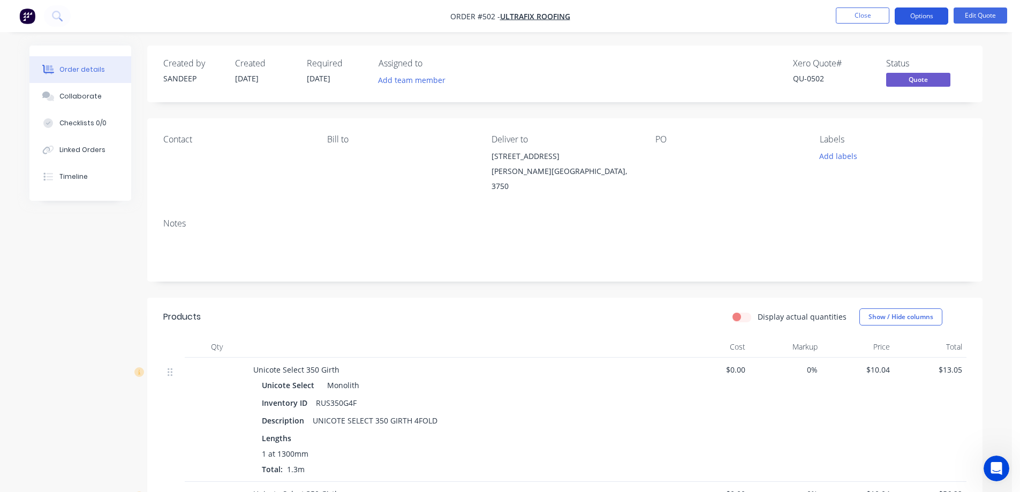
click at [908, 22] on button "Options" at bounding box center [922, 15] width 54 height 17
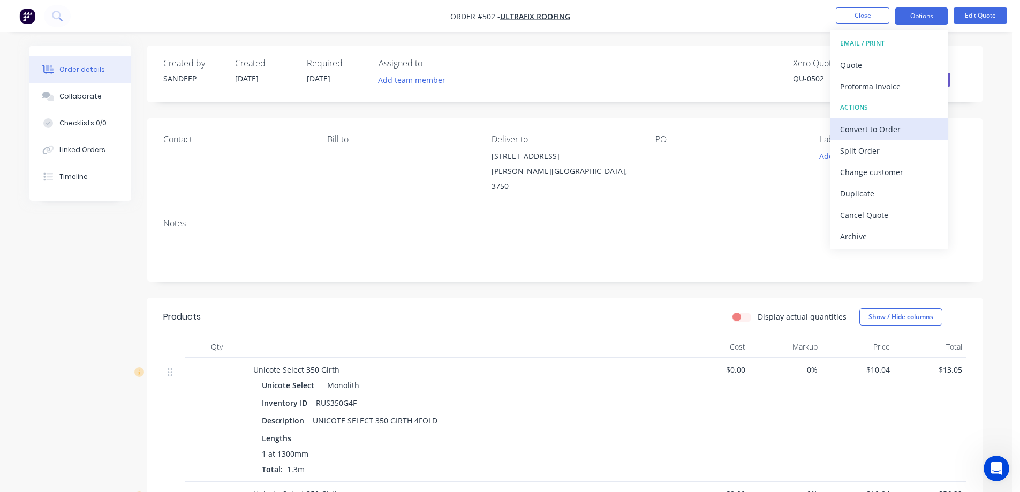
click at [877, 125] on div "Convert to Order" at bounding box center [889, 130] width 99 height 16
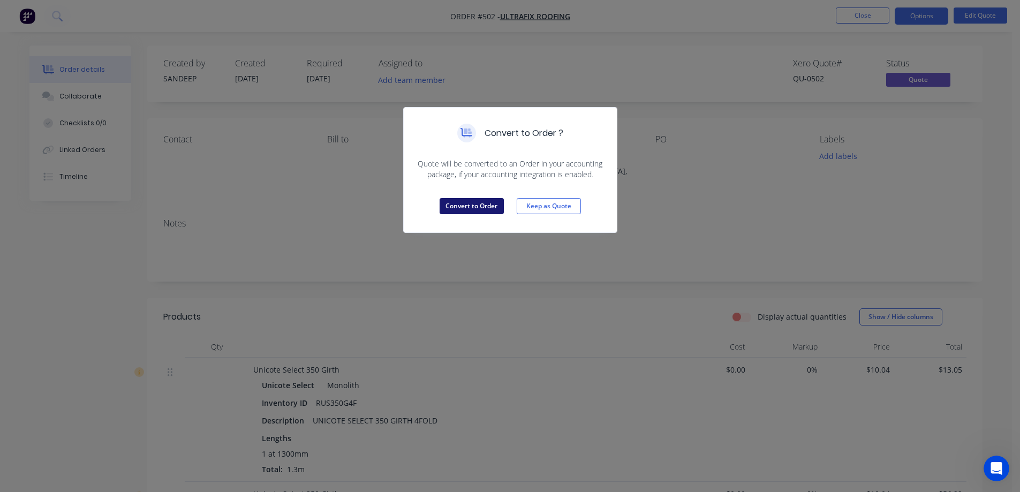
click at [449, 204] on button "Convert to Order" at bounding box center [472, 206] width 64 height 16
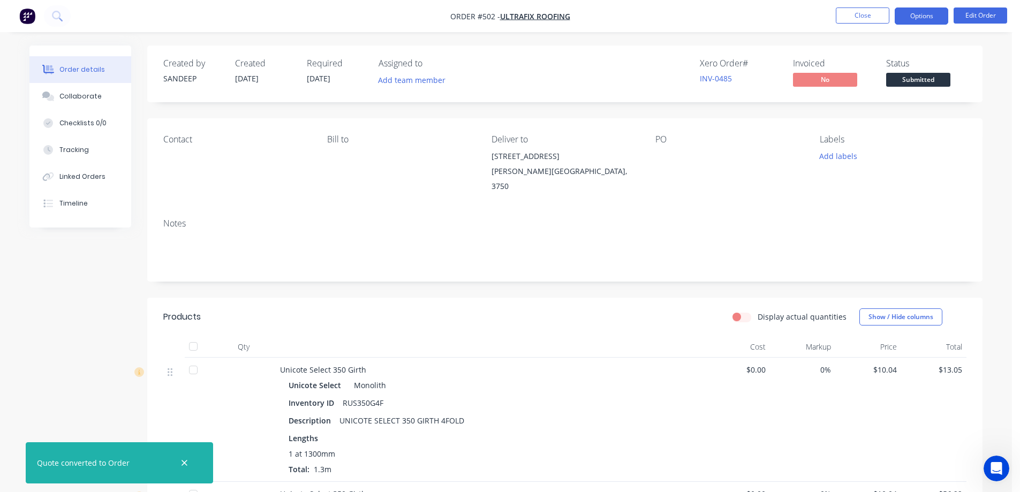
click at [938, 11] on button "Options" at bounding box center [922, 15] width 54 height 17
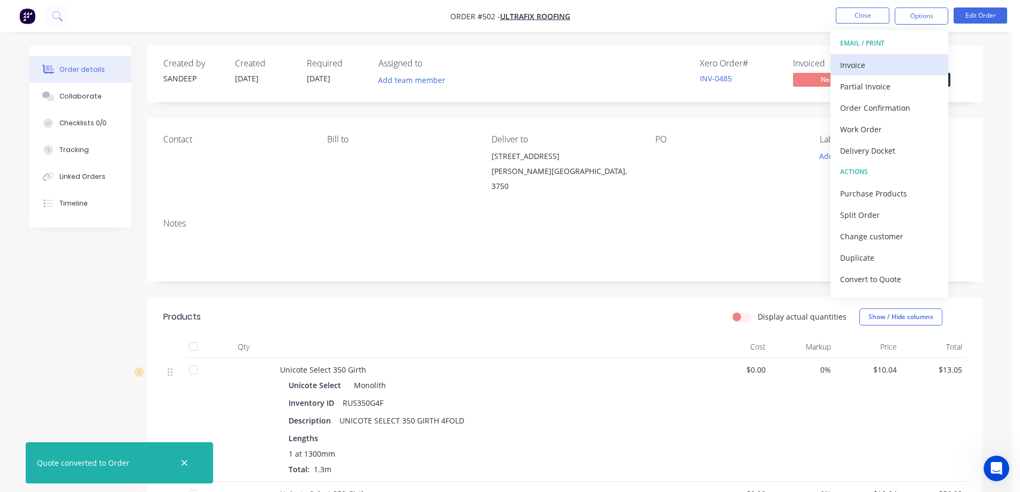
click at [883, 63] on div "Invoice" at bounding box center [889, 65] width 99 height 16
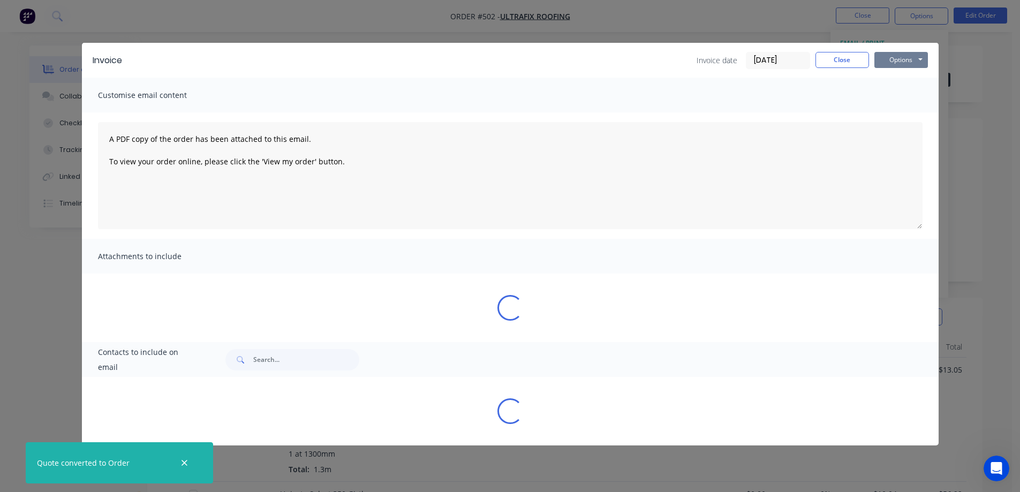
click at [920, 58] on button "Options" at bounding box center [902, 60] width 54 height 16
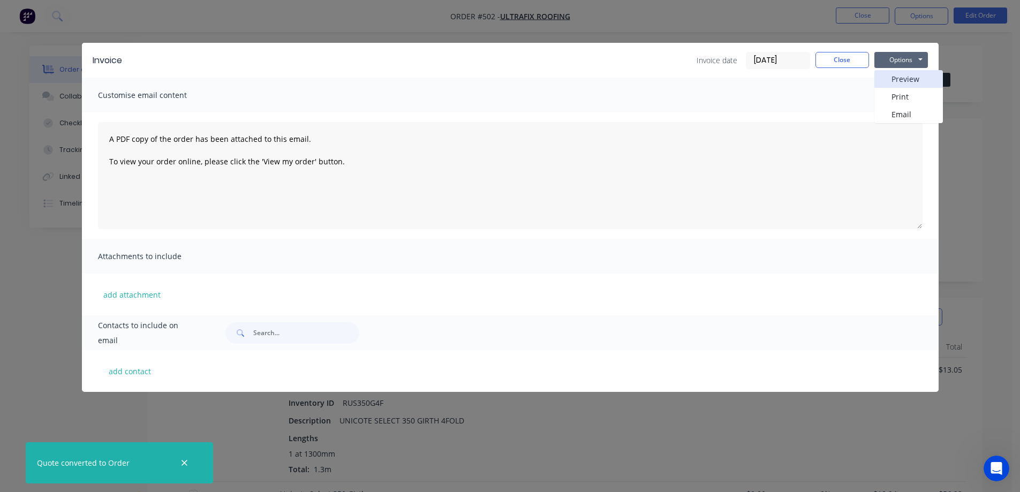
click at [894, 84] on button "Preview" at bounding box center [909, 79] width 69 height 18
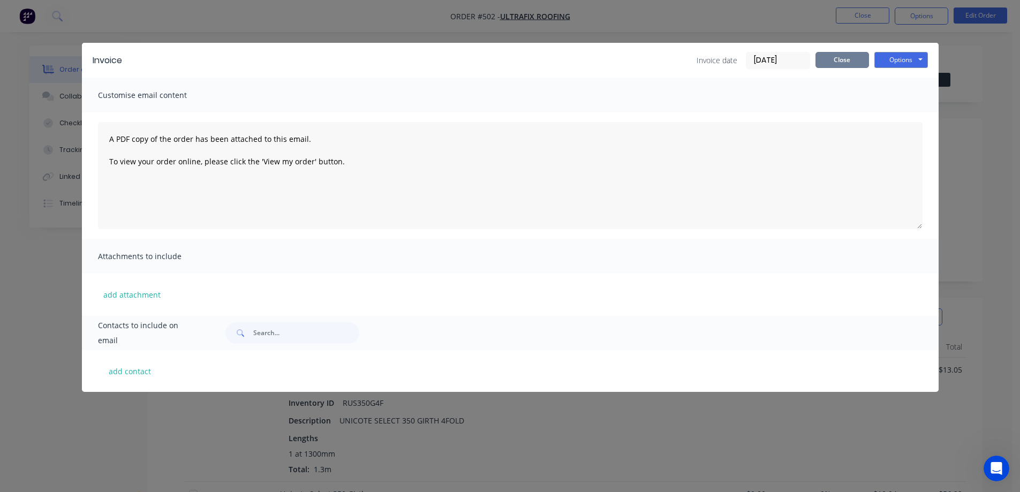
click at [838, 64] on button "Close" at bounding box center [843, 60] width 54 height 16
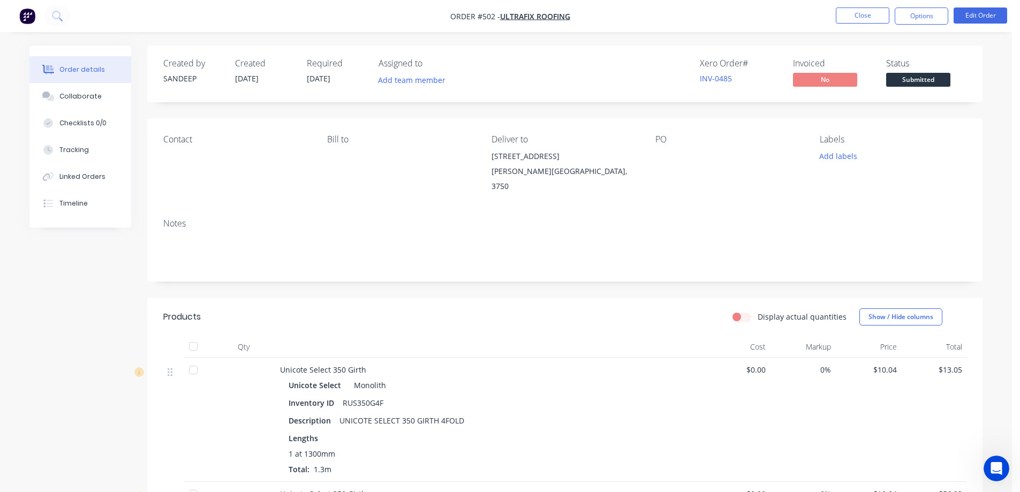
click at [35, 14] on img "button" at bounding box center [27, 16] width 16 height 16
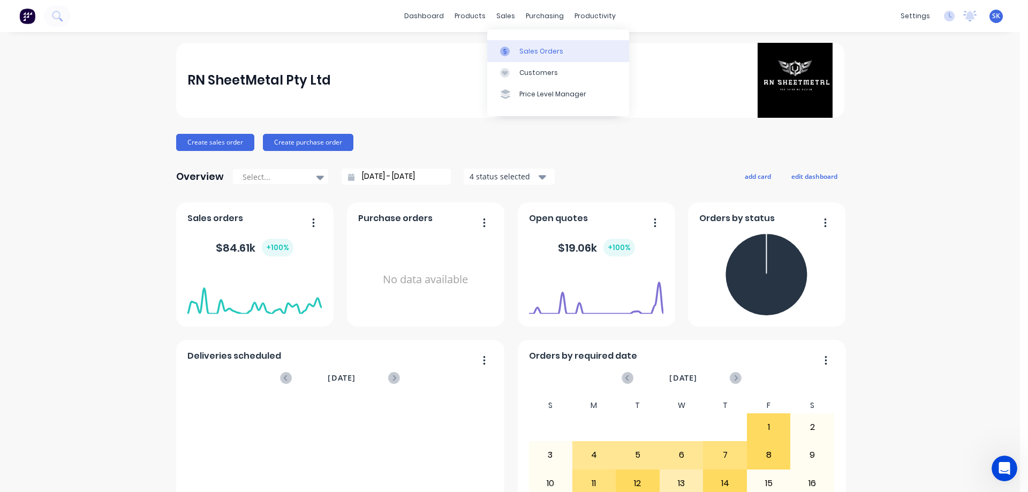
click at [518, 42] on link "Sales Orders" at bounding box center [558, 50] width 142 height 21
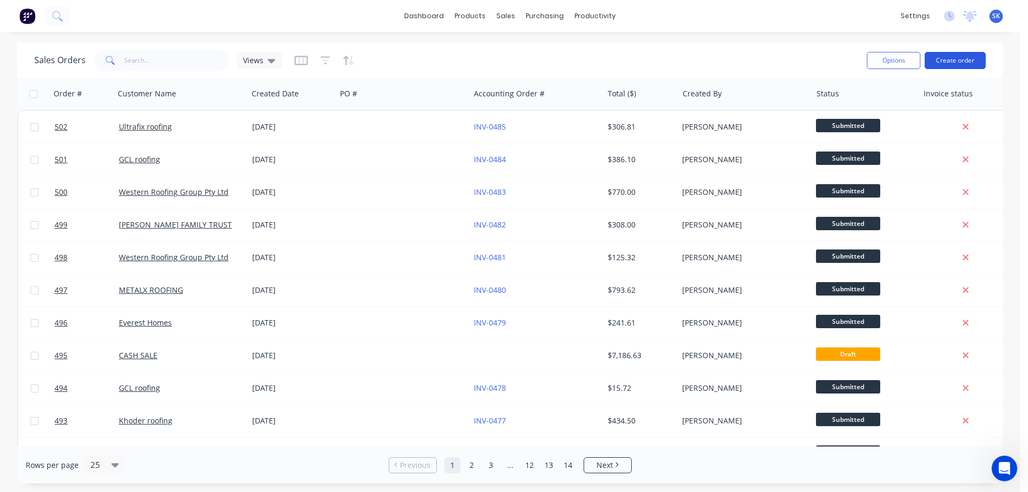
click at [940, 65] on button "Create order" at bounding box center [955, 60] width 61 height 17
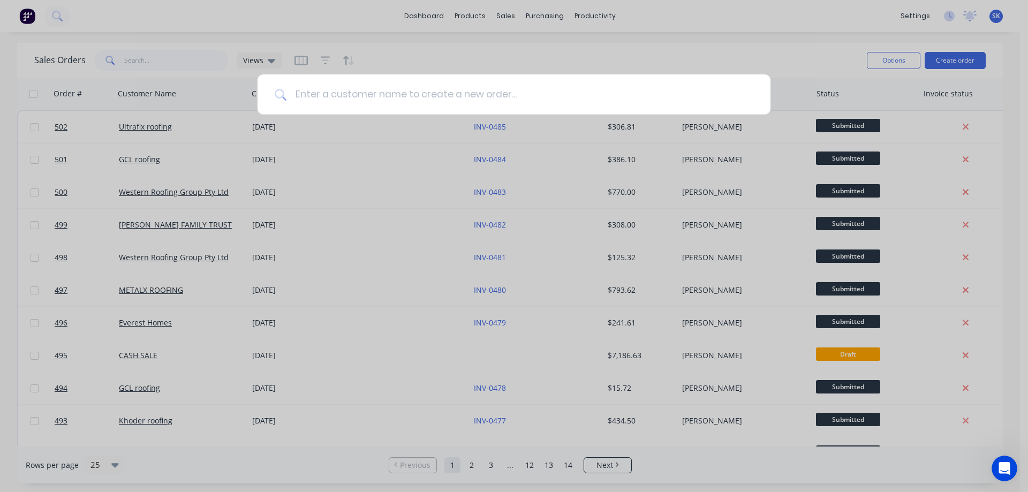
click at [321, 92] on input at bounding box center [520, 94] width 467 height 40
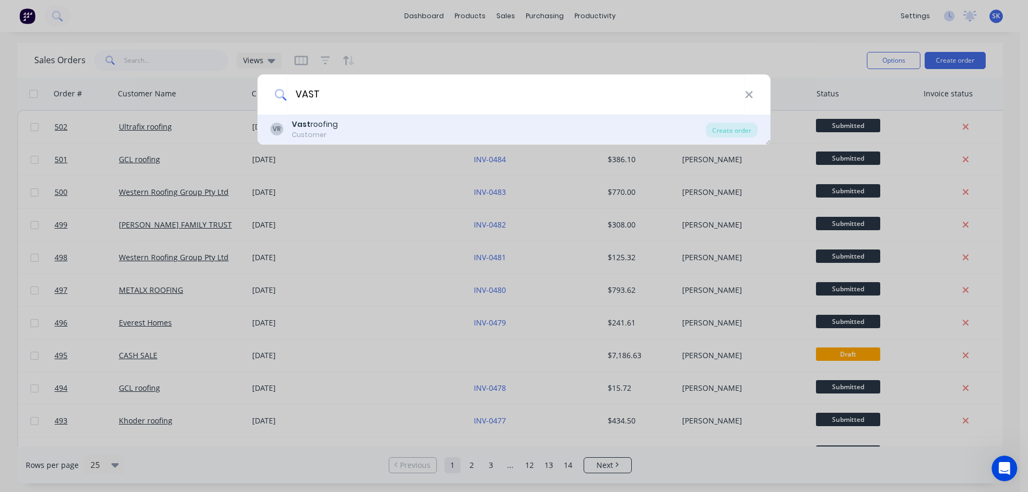
type input "VAST"
click at [307, 131] on div "Customer" at bounding box center [315, 135] width 46 height 10
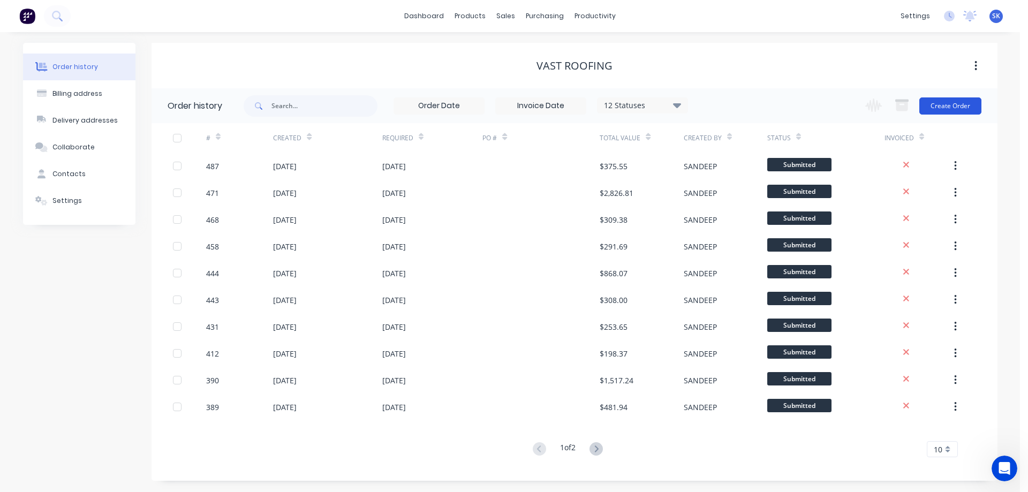
click at [965, 109] on button "Create Order" at bounding box center [951, 105] width 62 height 17
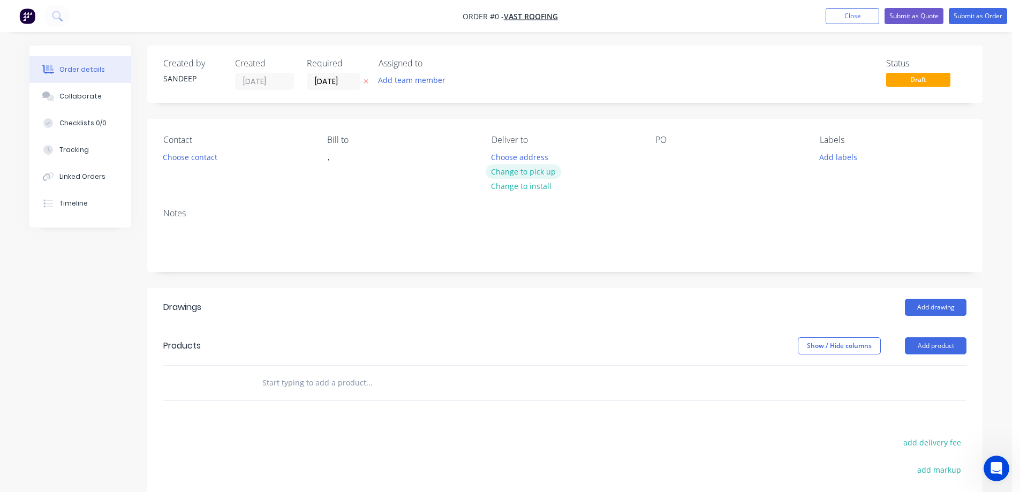
click at [517, 172] on button "Change to pick up" at bounding box center [524, 171] width 76 height 14
click at [283, 377] on input "text" at bounding box center [369, 382] width 214 height 21
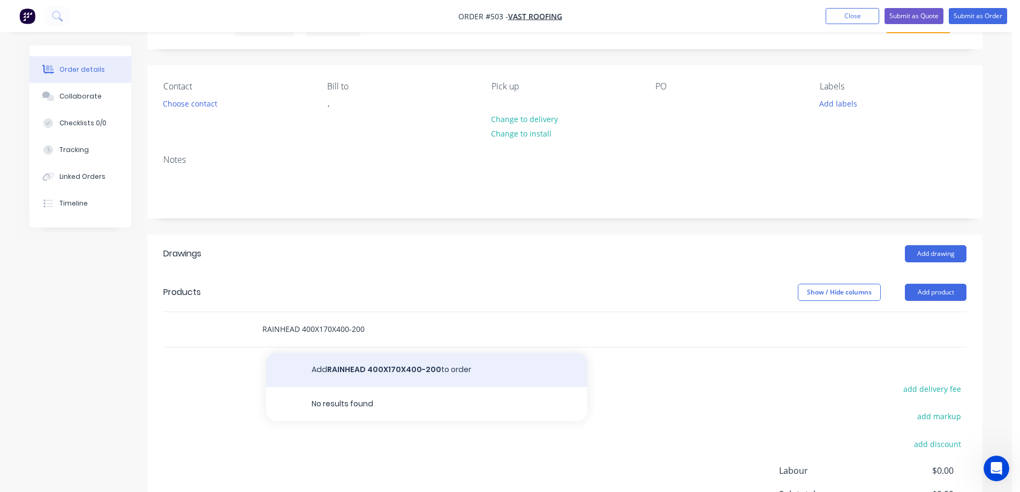
type input "RAINHEAD 400X170X400-200"
click at [334, 368] on button "Add RAINHEAD 400X170X400-200 to order" at bounding box center [426, 370] width 321 height 34
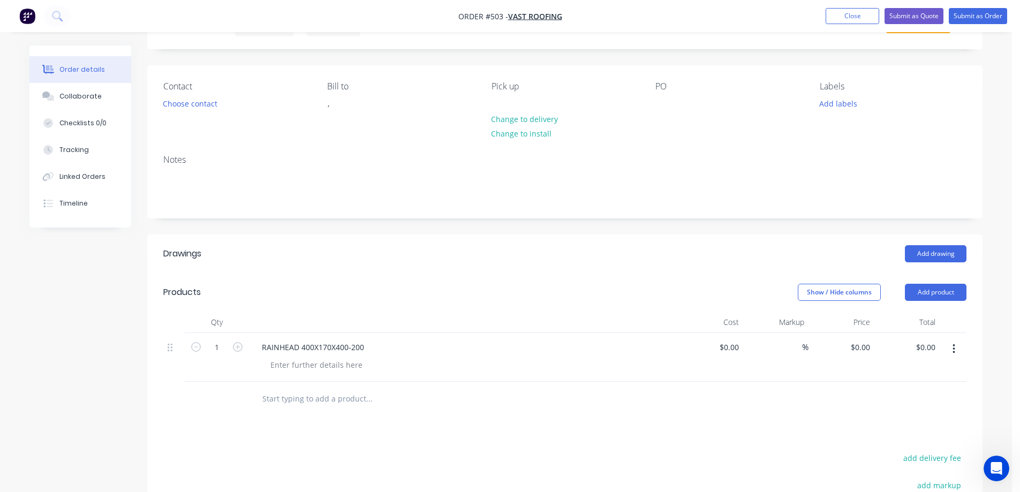
scroll to position [107, 0]
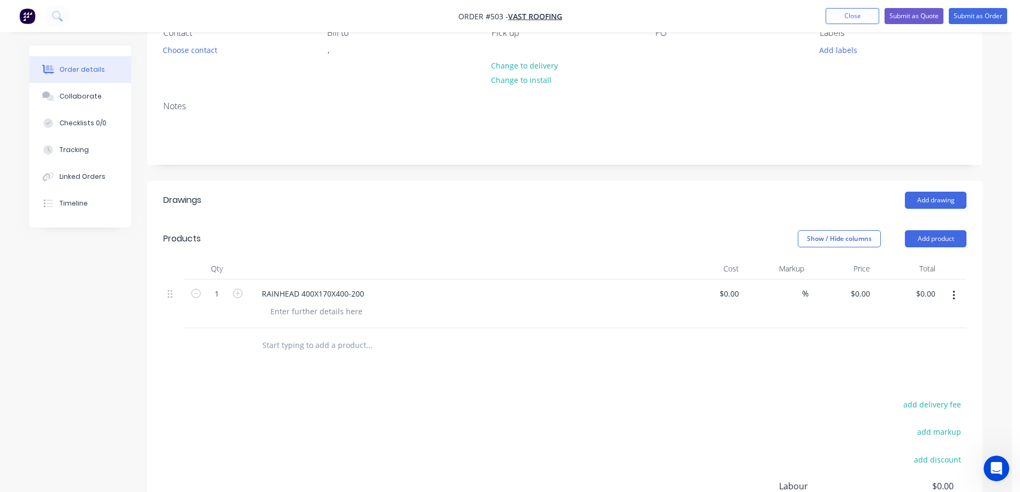
click at [303, 346] on input "text" at bounding box center [369, 345] width 214 height 21
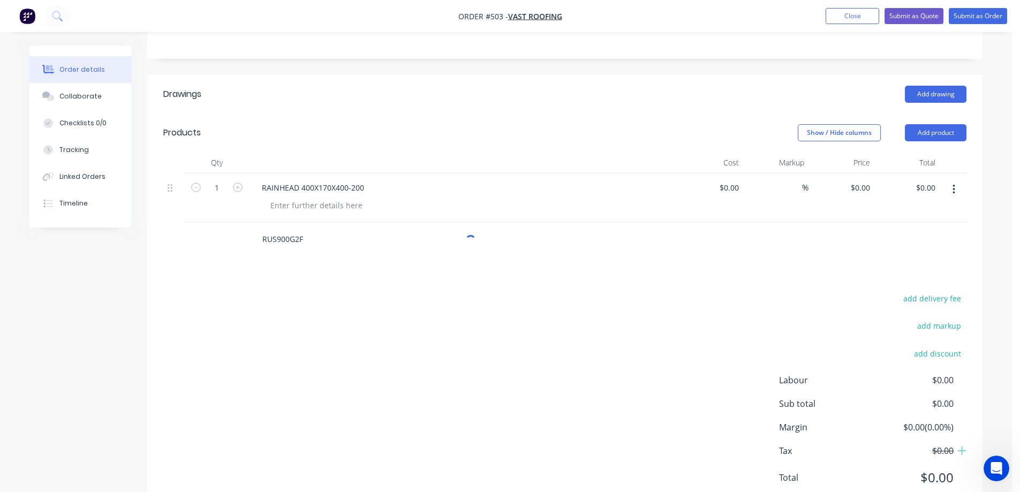
scroll to position [214, 0]
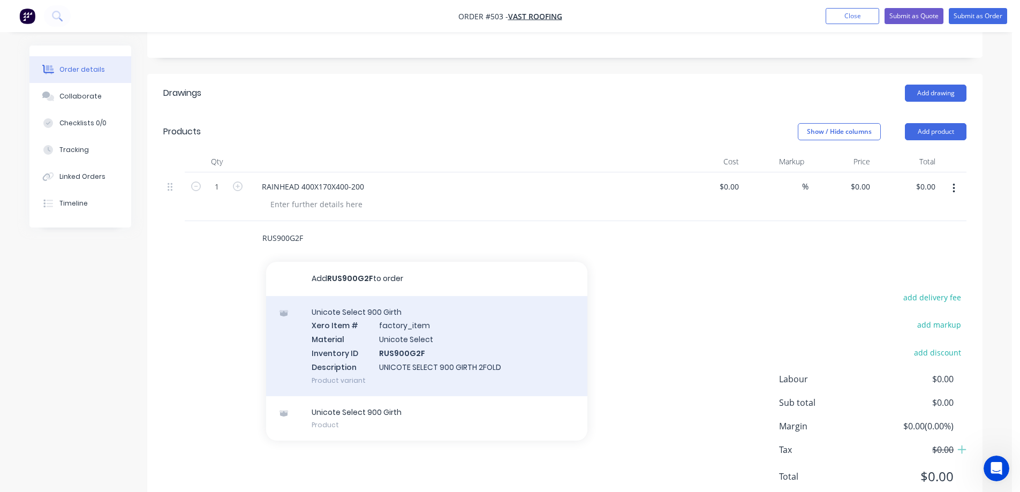
type input "RUS900G2F"
click at [347, 346] on div "Unicote Select 900 Girth Xero Item # factory_item Material Unicote Select Inven…" at bounding box center [426, 346] width 321 height 100
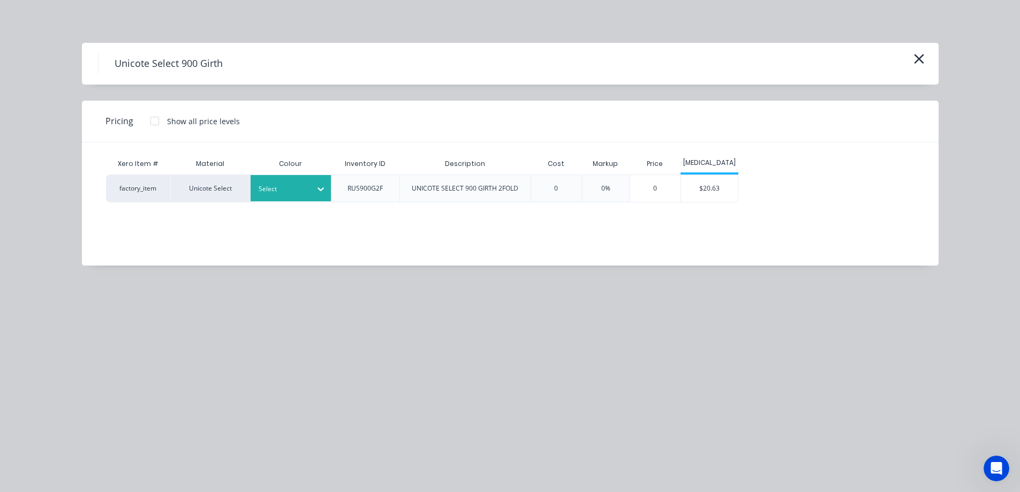
click at [280, 185] on div at bounding box center [283, 189] width 48 height 12
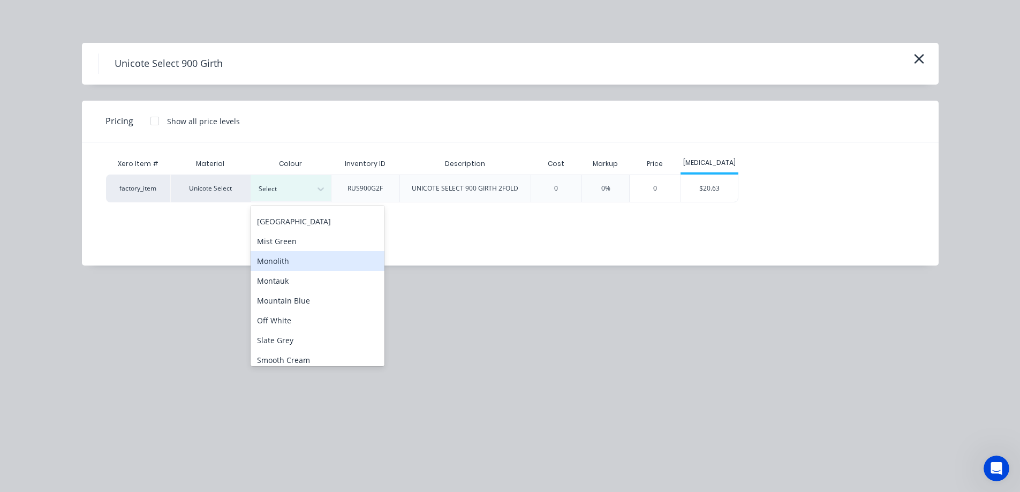
click at [283, 261] on div "Monolith" at bounding box center [318, 261] width 134 height 20
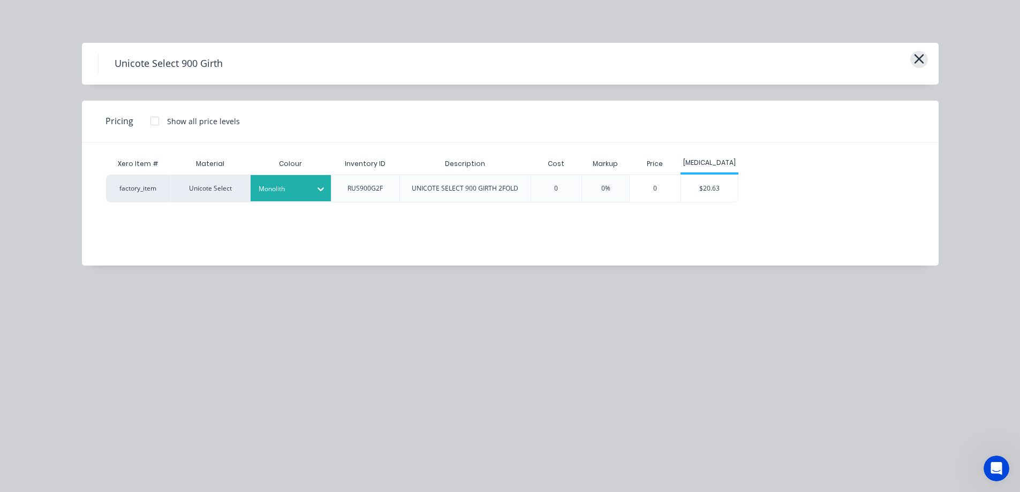
click at [914, 63] on icon "button" at bounding box center [919, 58] width 11 height 15
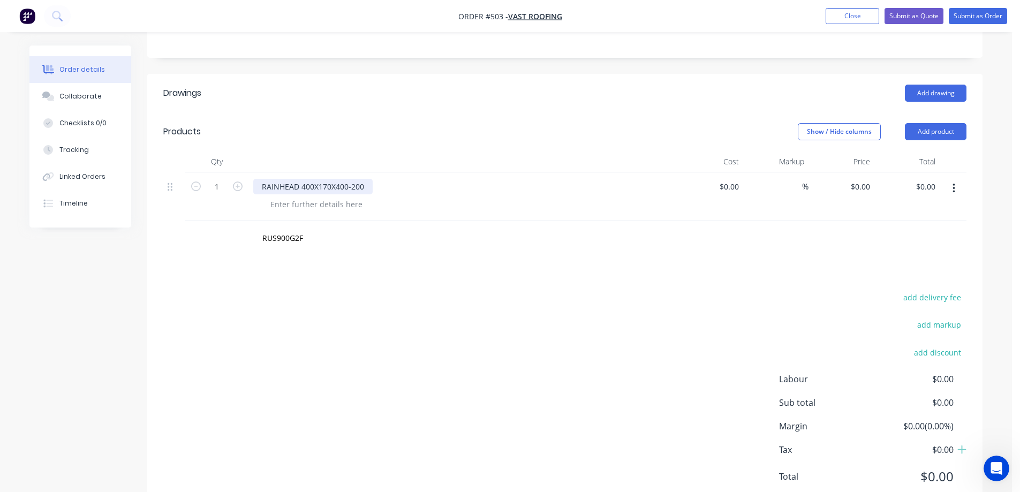
click at [370, 183] on div "RAINHEAD 400X170X400-200" at bounding box center [312, 187] width 119 height 16
click at [421, 260] on div "Drawings Add drawing Products Show / Hide columns Add product Qty Cost Markup P…" at bounding box center [564, 293] width 835 height 439
click at [306, 239] on input "RUS900G2F" at bounding box center [369, 238] width 214 height 21
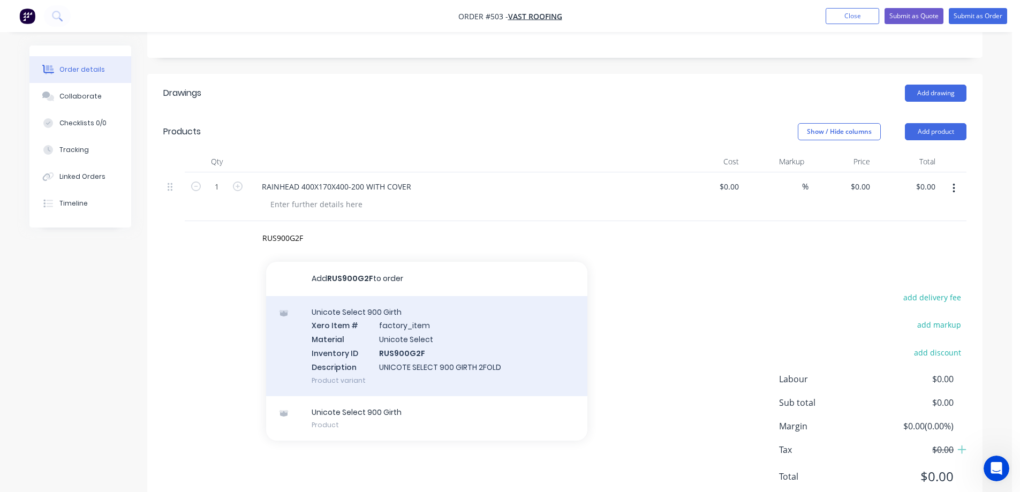
click at [350, 329] on div "Unicote Select 900 Girth Xero Item # factory_item Material Unicote Select Inven…" at bounding box center [426, 346] width 321 height 100
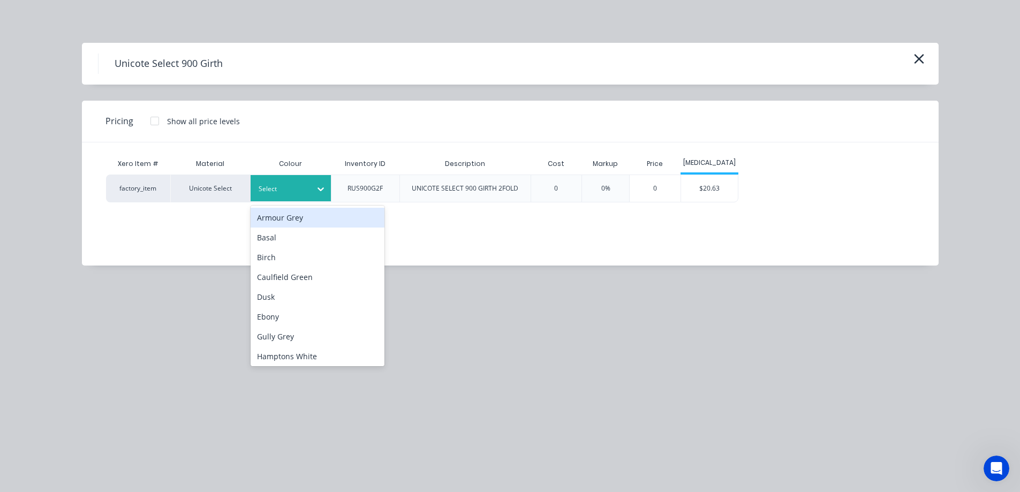
click at [291, 190] on div at bounding box center [283, 189] width 48 height 12
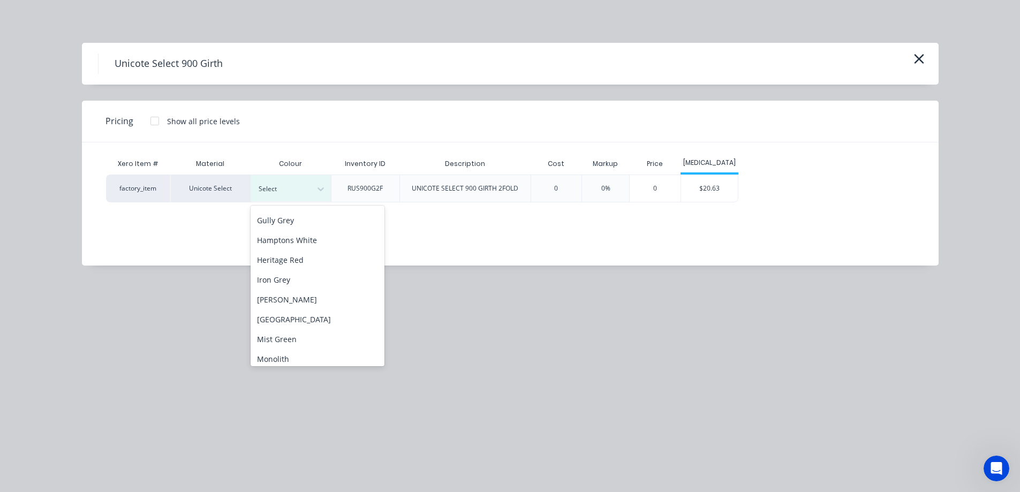
scroll to position [161, 0]
click at [300, 305] on div "Monolith" at bounding box center [318, 315] width 134 height 20
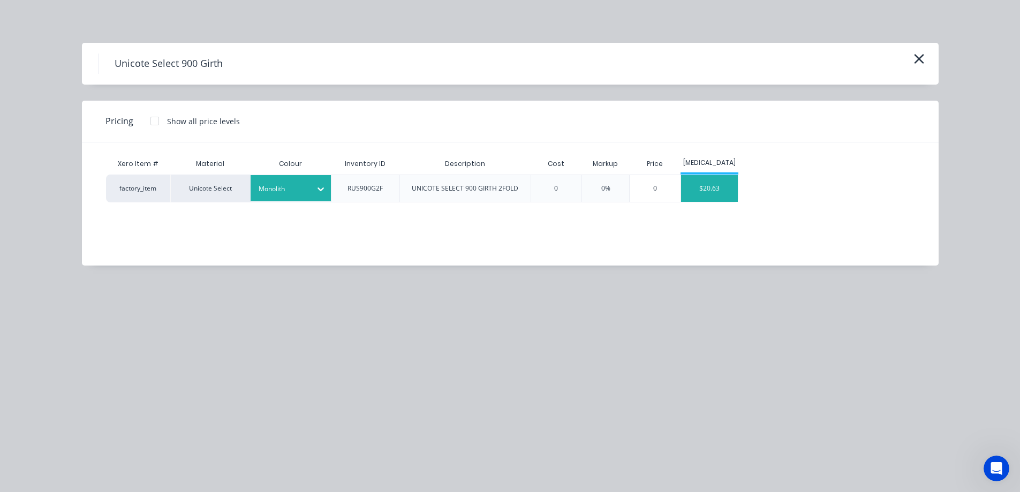
click at [719, 193] on div "$20.63" at bounding box center [709, 188] width 57 height 27
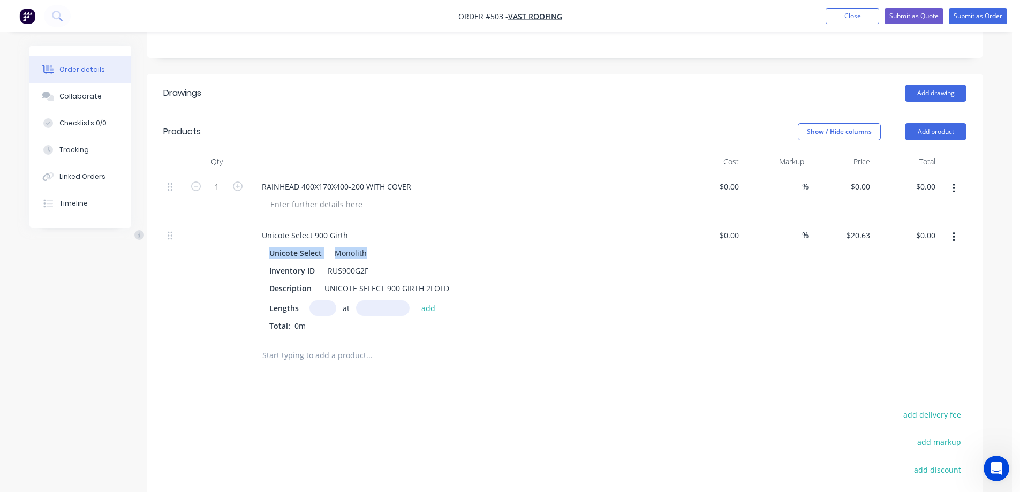
drag, startPoint x: 270, startPoint y: 253, endPoint x: 378, endPoint y: 258, distance: 107.8
click at [378, 258] on div "Unicote Select Monolith" at bounding box center [463, 253] width 388 height 16
copy div "Unicote Select Monolith"
click at [299, 200] on div at bounding box center [316, 205] width 109 height 16
paste div
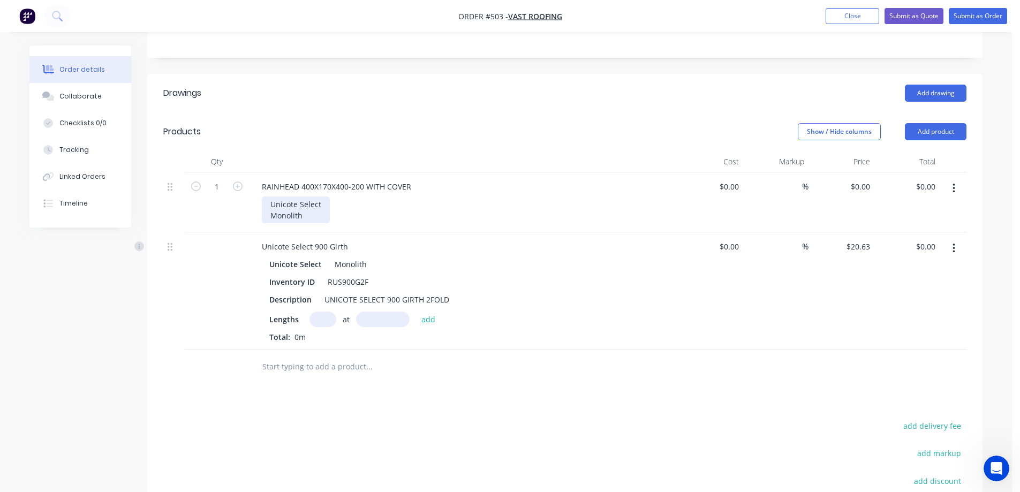
click at [272, 218] on div "Unicote Select Monolith" at bounding box center [296, 210] width 68 height 27
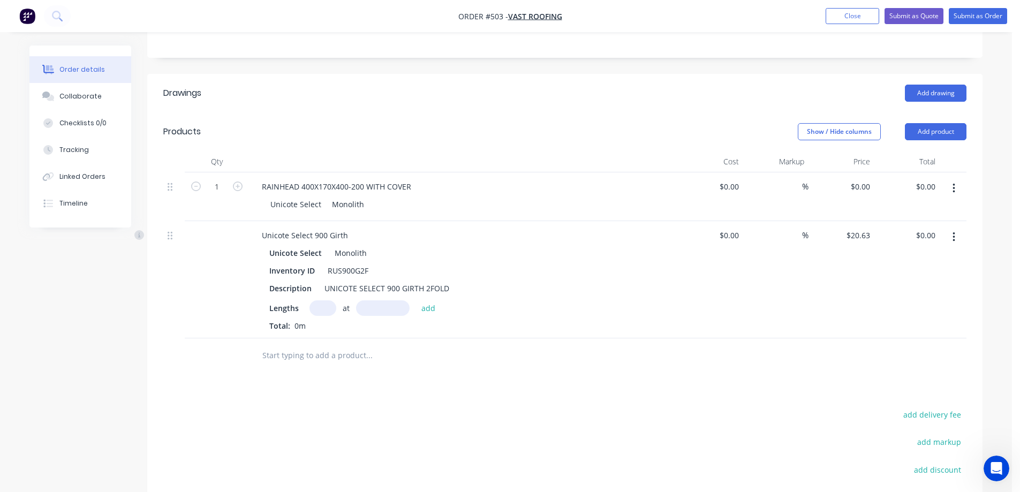
drag, startPoint x: 514, startPoint y: 363, endPoint x: 844, endPoint y: 283, distance: 339.5
click at [515, 363] on div at bounding box center [413, 355] width 321 height 21
click at [952, 236] on button "button" at bounding box center [954, 237] width 25 height 19
click at [893, 327] on div "Delete" at bounding box center [916, 330] width 82 height 16
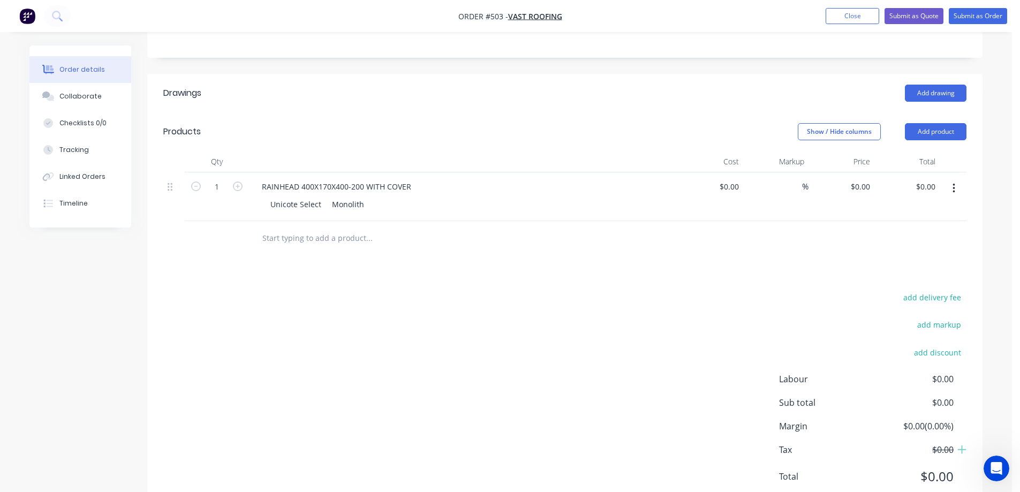
click at [251, 267] on div "Drawings Add drawing Products Show / Hide columns Add product Qty Cost Markup P…" at bounding box center [564, 293] width 835 height 439
click at [239, 189] on icon "button" at bounding box center [238, 187] width 10 height 10
type input "2"
click at [741, 185] on input at bounding box center [737, 187] width 12 height 16
type input "$70.00"
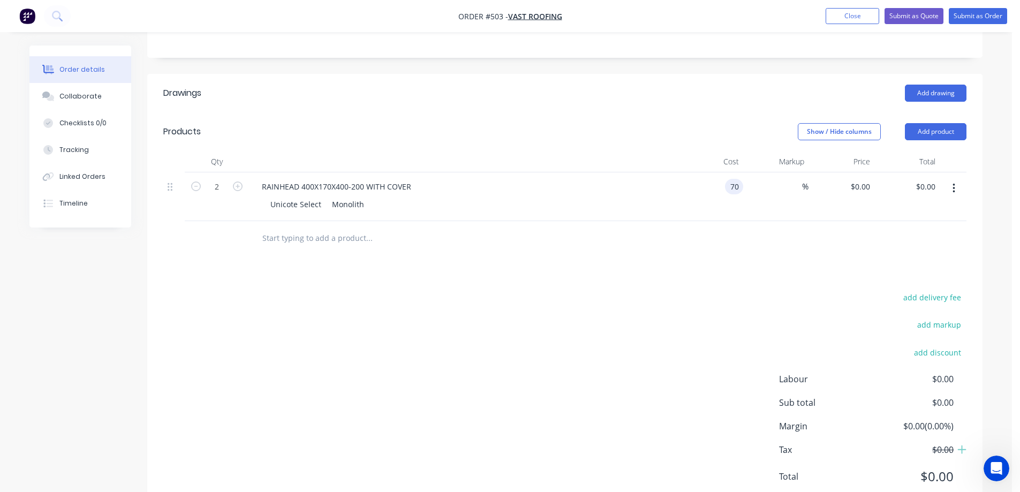
type input "$70.00"
type input "$140.00"
click at [312, 228] on input "text" at bounding box center [369, 238] width 214 height 21
click at [319, 237] on input "text" at bounding box center [369, 238] width 214 height 21
click at [916, 127] on button "Add product" at bounding box center [936, 131] width 62 height 17
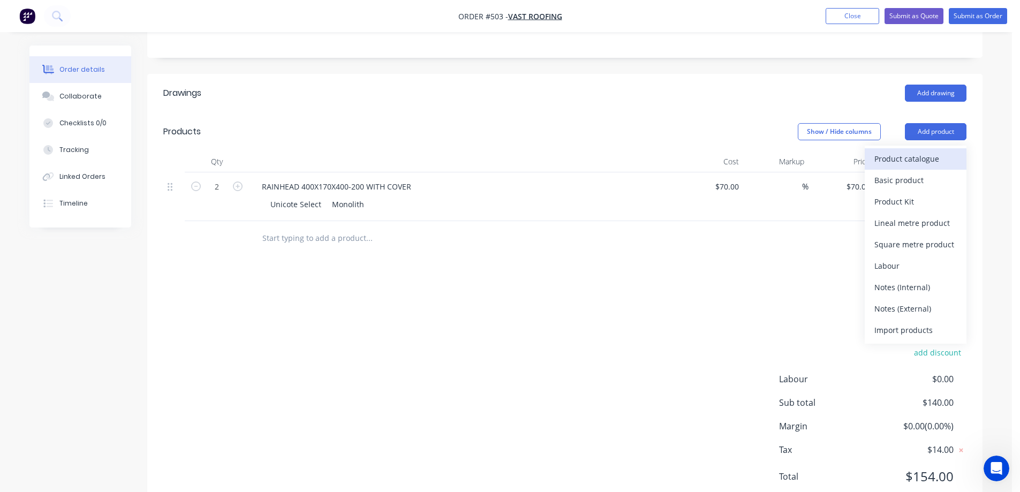
click at [899, 151] on div "Product catalogue" at bounding box center [916, 159] width 82 height 16
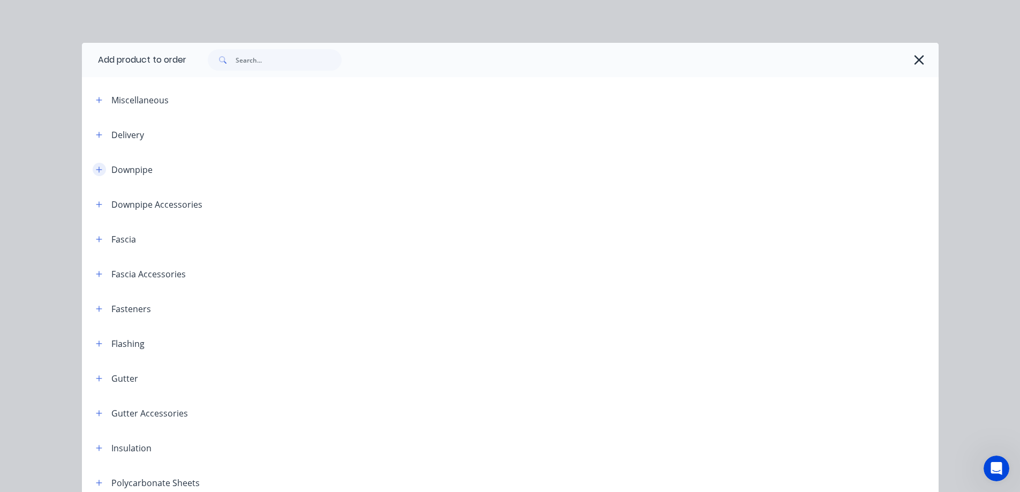
click at [96, 172] on icon "button" at bounding box center [99, 169] width 6 height 7
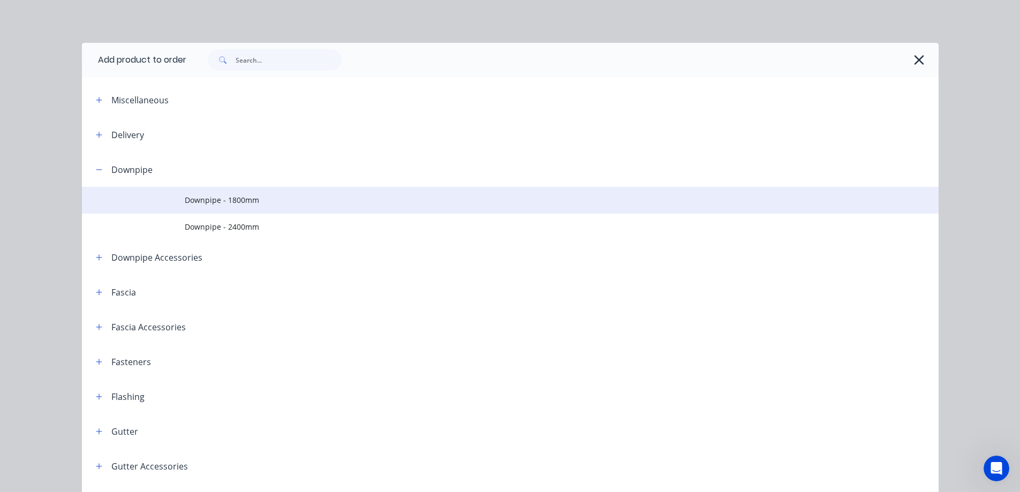
click at [155, 210] on td at bounding box center [133, 200] width 103 height 27
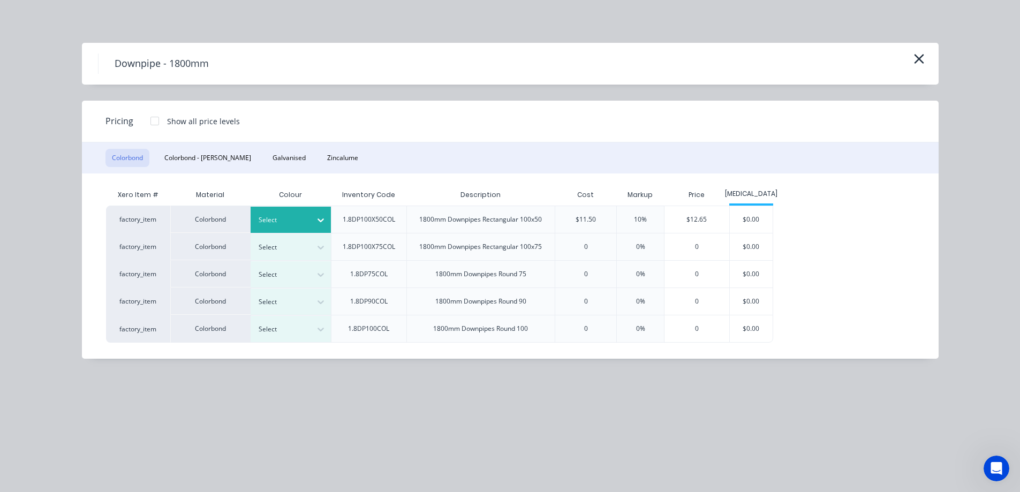
click at [290, 222] on div at bounding box center [283, 220] width 48 height 12
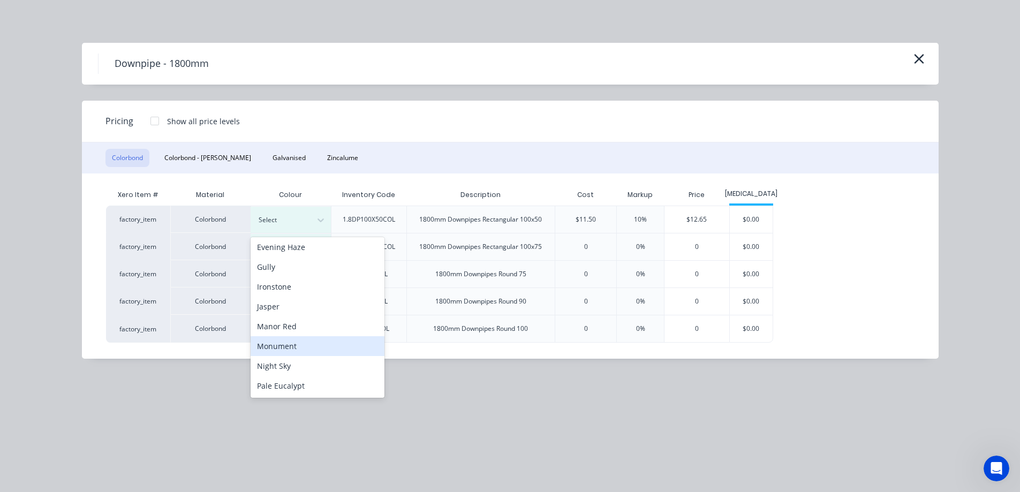
click at [282, 349] on div "Monument" at bounding box center [318, 346] width 134 height 20
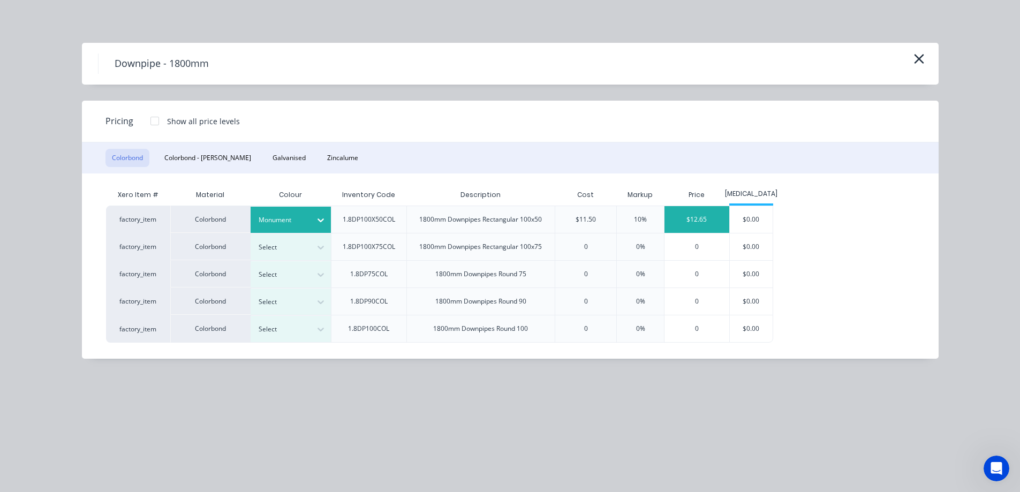
click at [694, 220] on div "$12.65" at bounding box center [697, 219] width 65 height 27
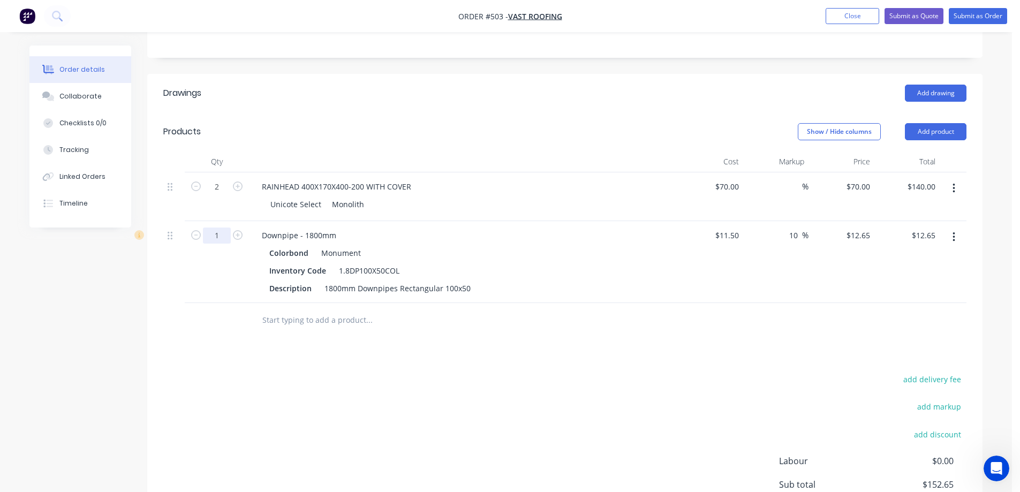
click at [225, 195] on input "1" at bounding box center [217, 187] width 28 height 16
type input "10"
type input "$126.50"
click at [227, 313] on div at bounding box center [217, 320] width 64 height 35
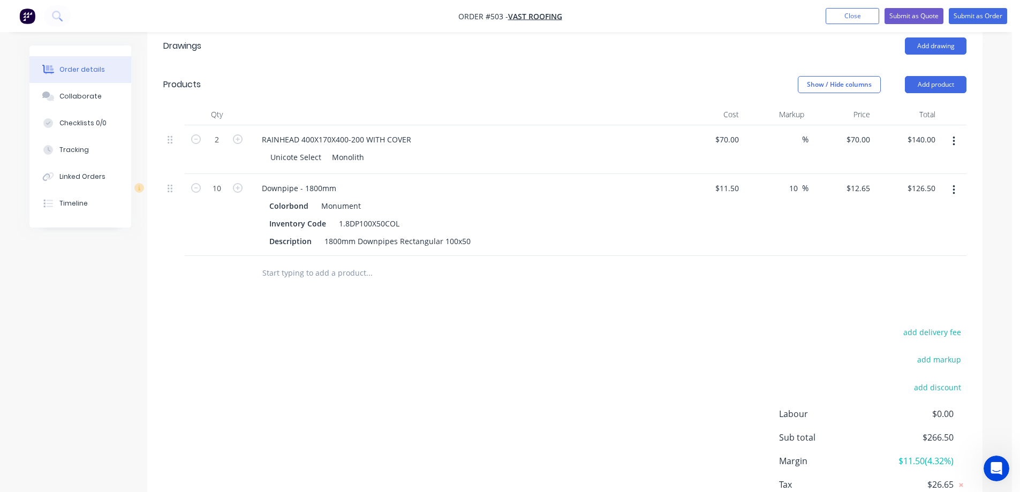
scroll to position [268, 0]
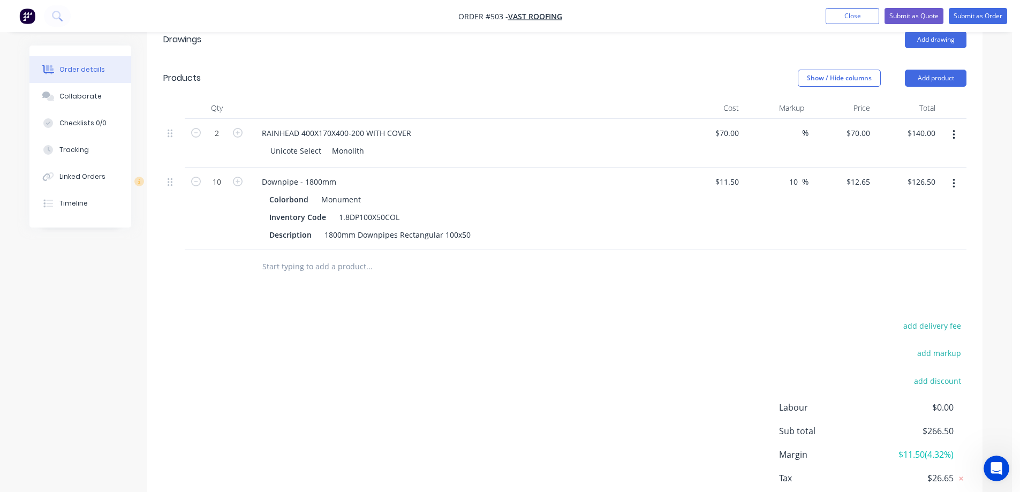
click at [302, 264] on input "text" at bounding box center [369, 266] width 214 height 21
click at [925, 77] on button "Add product" at bounding box center [936, 78] width 62 height 17
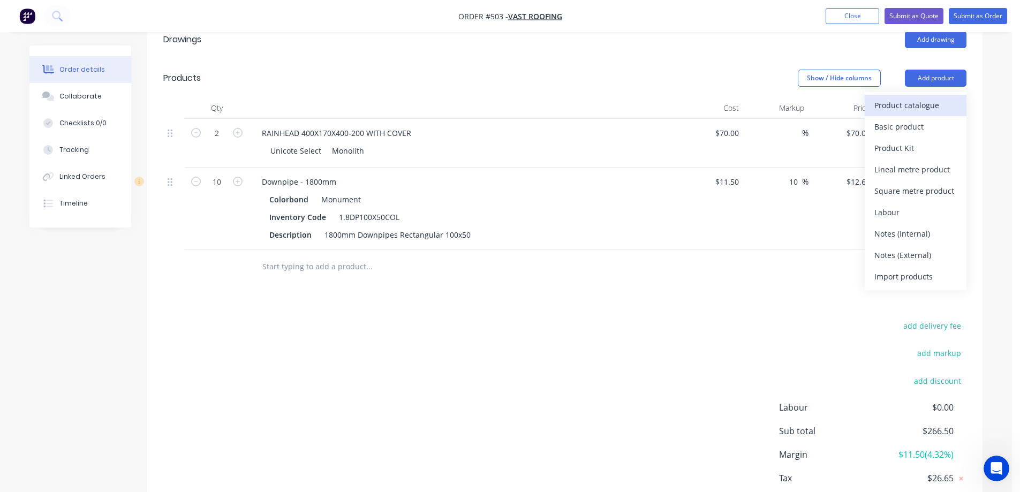
click at [897, 107] on div "Product catalogue" at bounding box center [916, 105] width 82 height 16
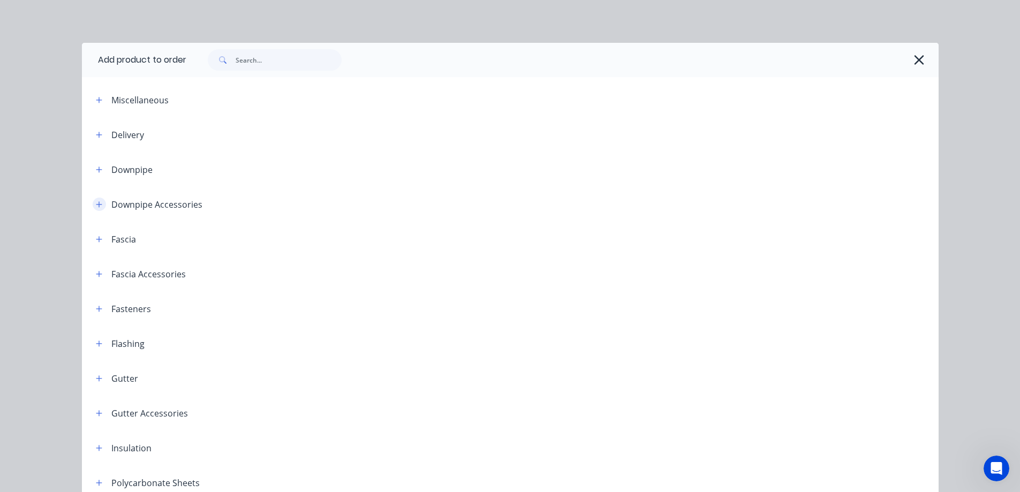
click at [97, 207] on icon "button" at bounding box center [99, 204] width 6 height 7
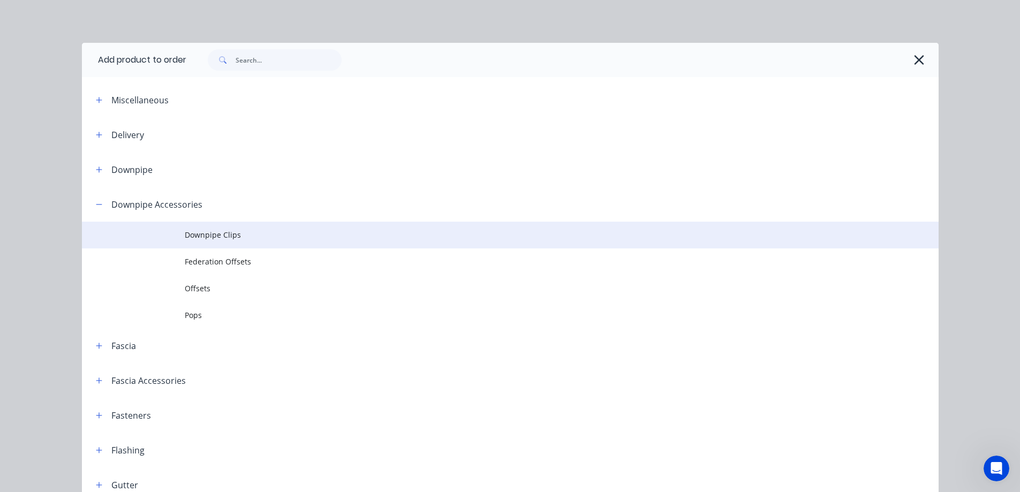
click at [214, 242] on td "Downpipe Clips" at bounding box center [562, 235] width 754 height 27
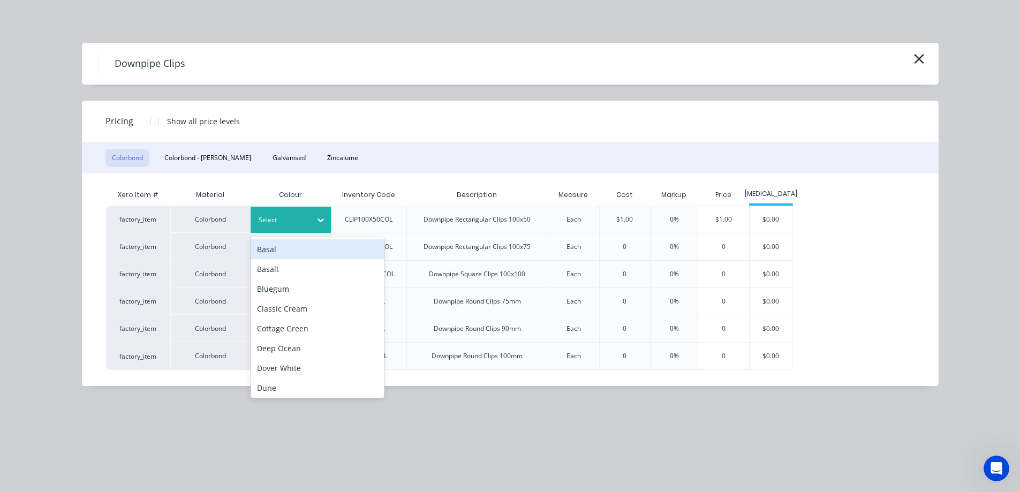
click at [305, 218] on div at bounding box center [283, 220] width 48 height 12
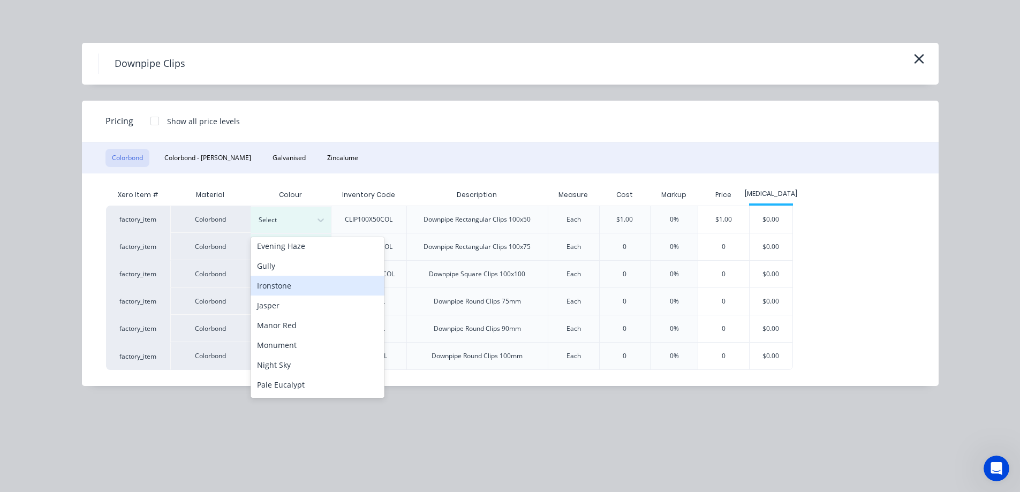
scroll to position [214, 0]
click at [291, 298] on div "Monument" at bounding box center [318, 293] width 134 height 20
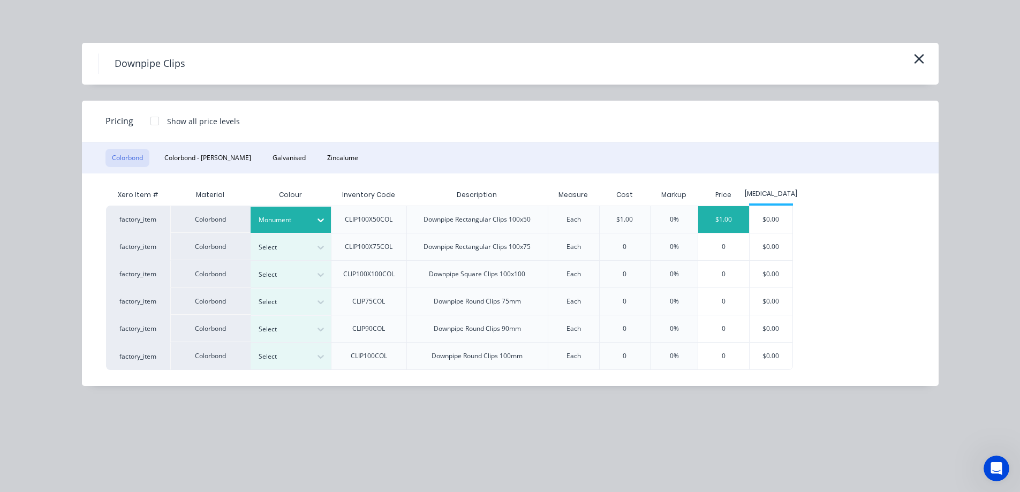
click at [742, 217] on div "$1.00" at bounding box center [723, 219] width 51 height 27
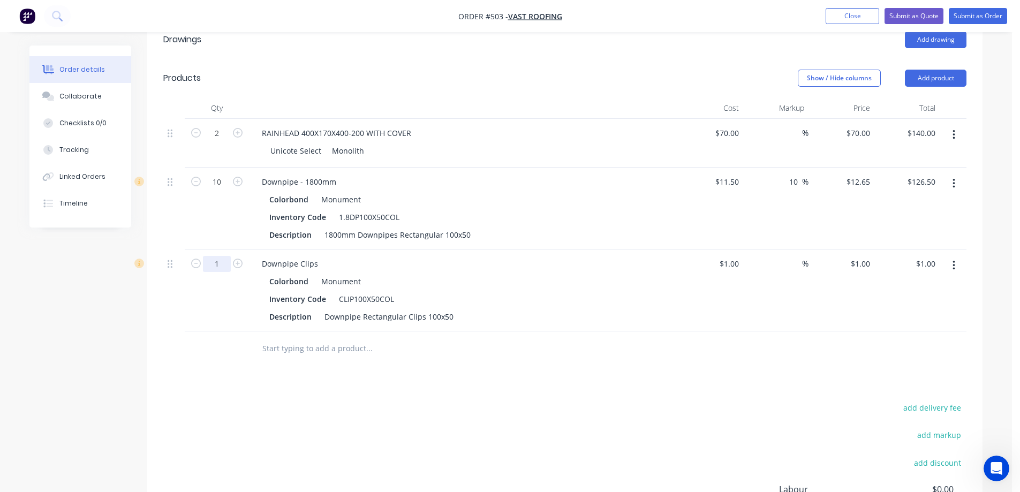
click at [224, 141] on input "1" at bounding box center [217, 133] width 28 height 16
type input "10"
type input "$10.00"
click at [287, 398] on div "Drawings Add drawing Products Show / Hide columns Add product Qty Cost Markup P…" at bounding box center [564, 321] width 835 height 603
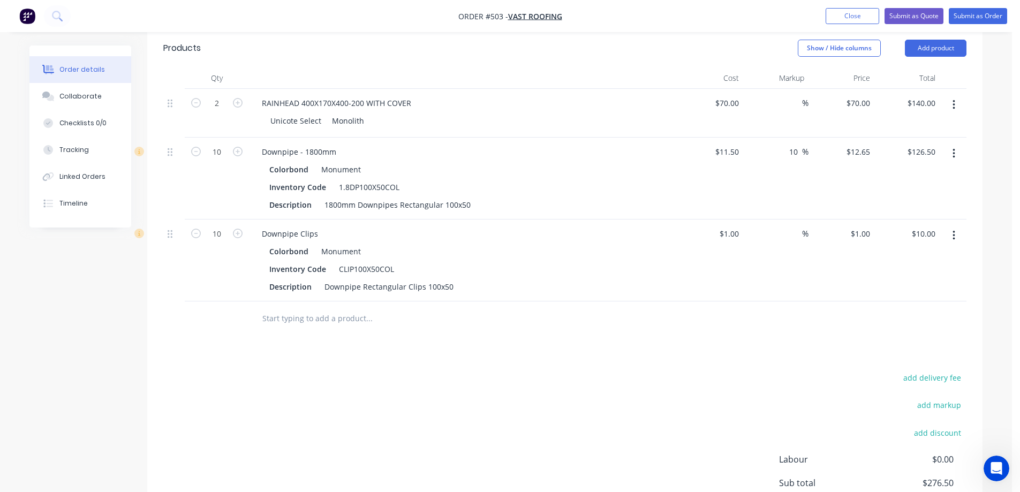
scroll to position [321, 0]
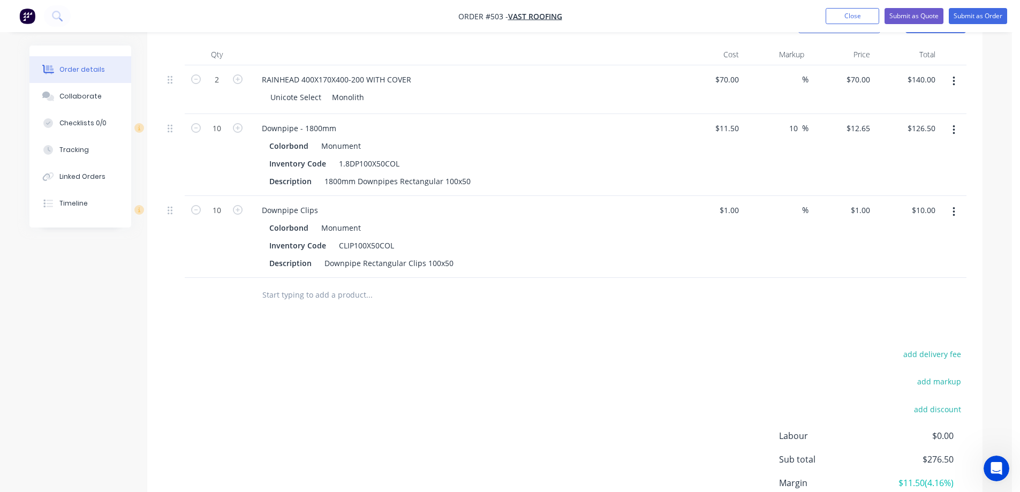
click at [275, 297] on input "text" at bounding box center [369, 294] width 214 height 21
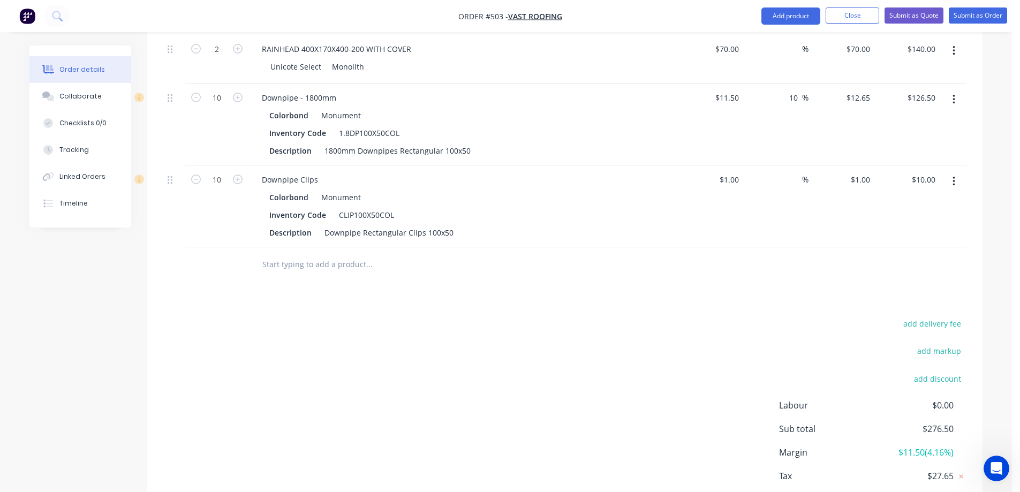
scroll to position [415, 0]
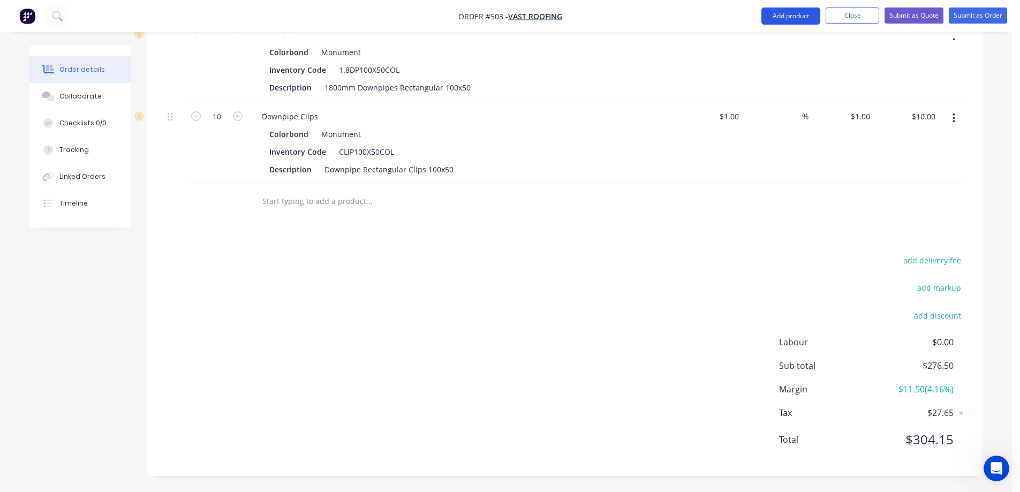
click at [790, 11] on button "Add product" at bounding box center [791, 15] width 59 height 17
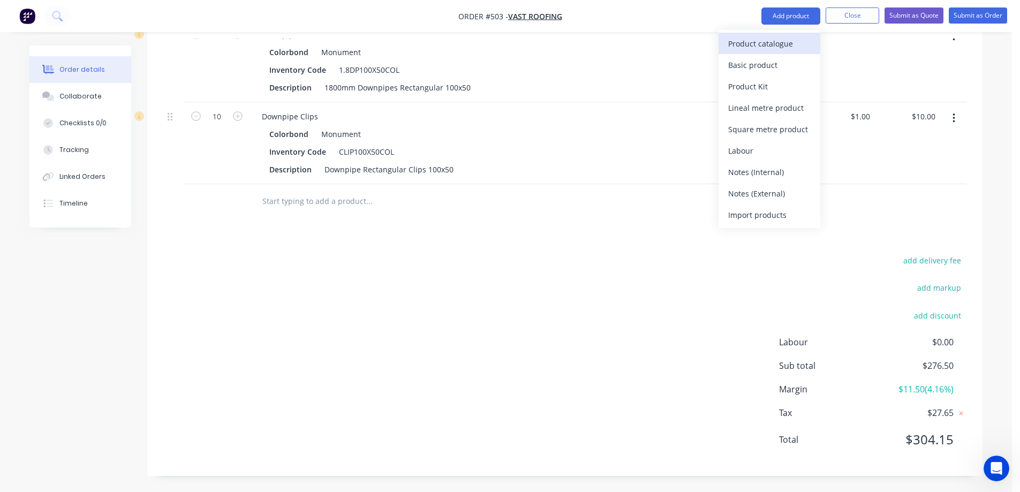
click at [779, 40] on div "Product catalogue" at bounding box center [769, 44] width 82 height 16
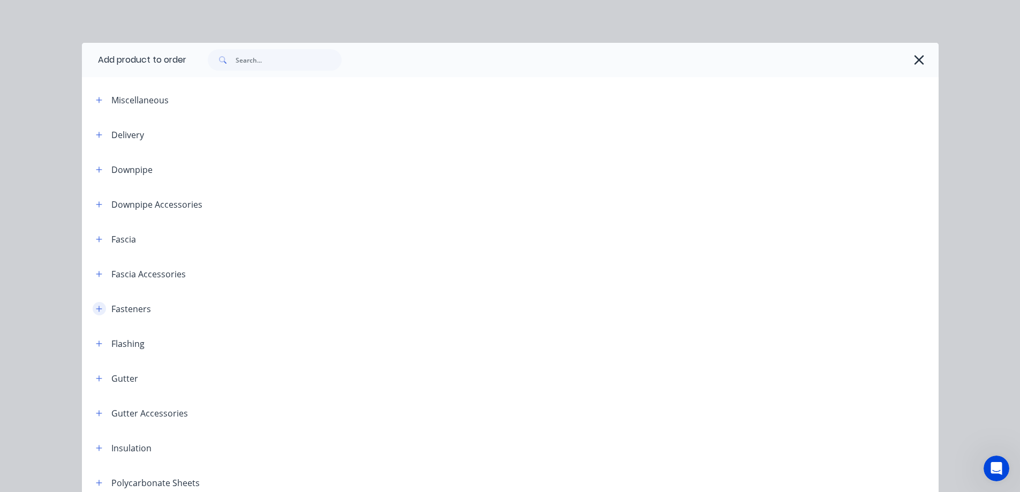
click at [96, 312] on icon "button" at bounding box center [99, 308] width 6 height 7
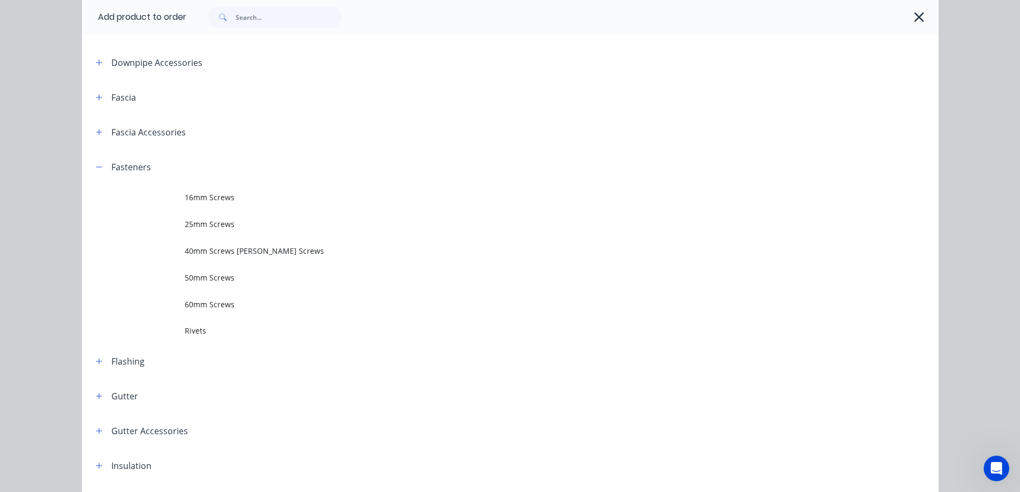
scroll to position [161, 0]
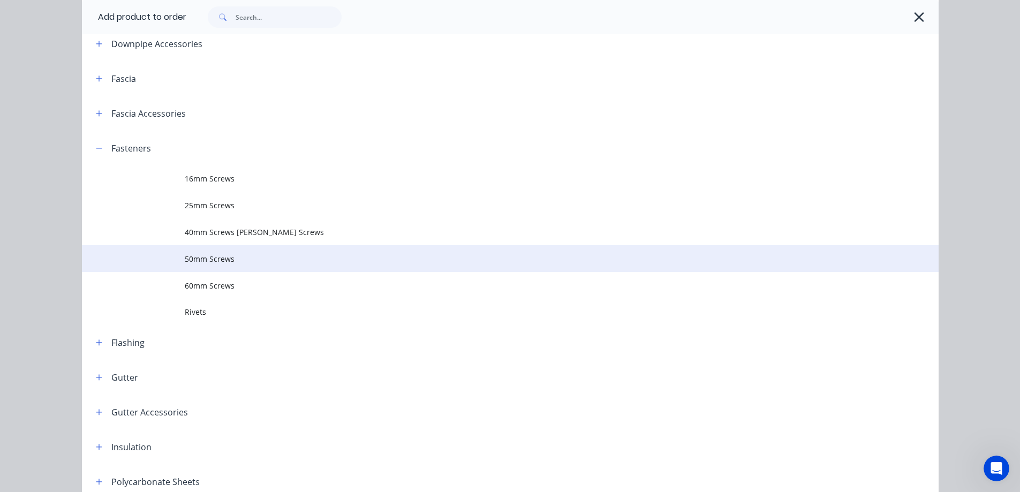
click at [217, 257] on span "50mm Screws" at bounding box center [486, 258] width 603 height 11
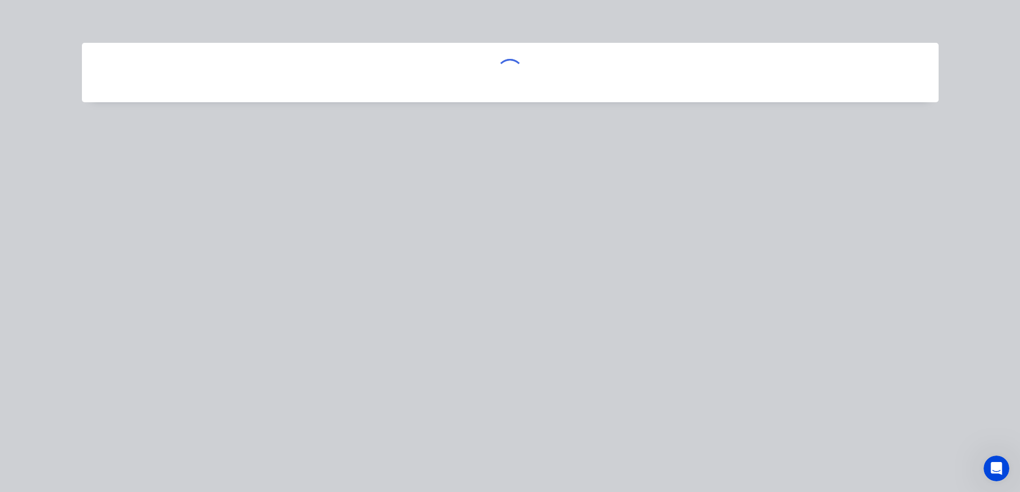
scroll to position [0, 0]
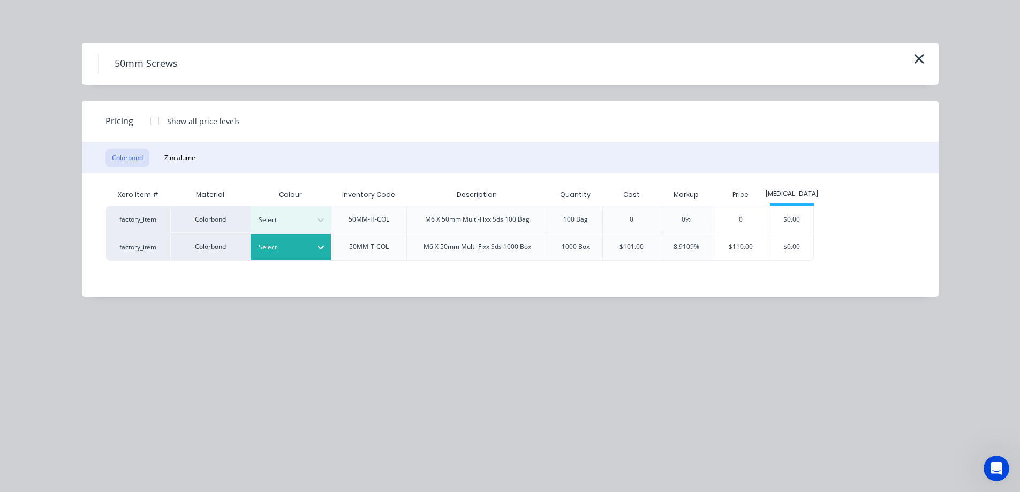
click at [289, 247] on div at bounding box center [283, 248] width 48 height 12
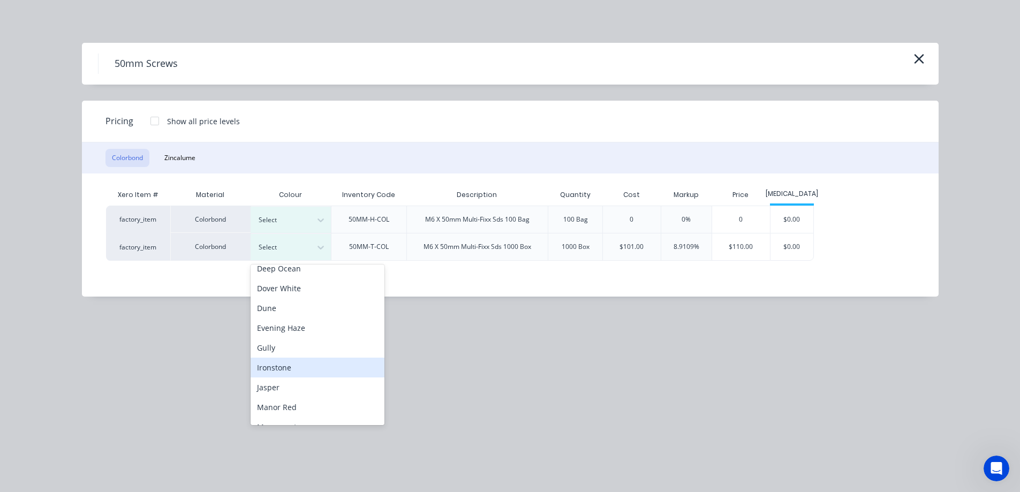
scroll to position [161, 0]
click at [282, 376] on div "Monument" at bounding box center [318, 374] width 134 height 20
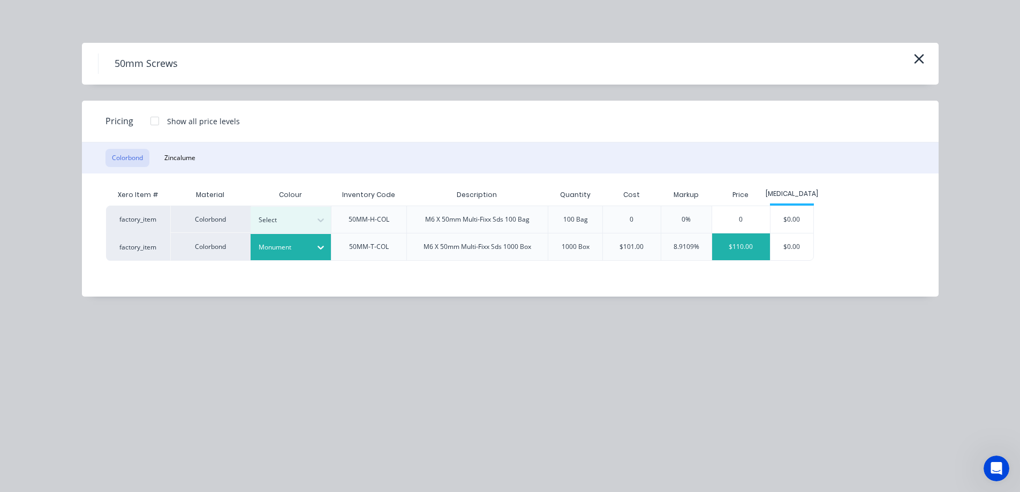
click at [741, 250] on div "$110.00" at bounding box center [741, 247] width 58 height 27
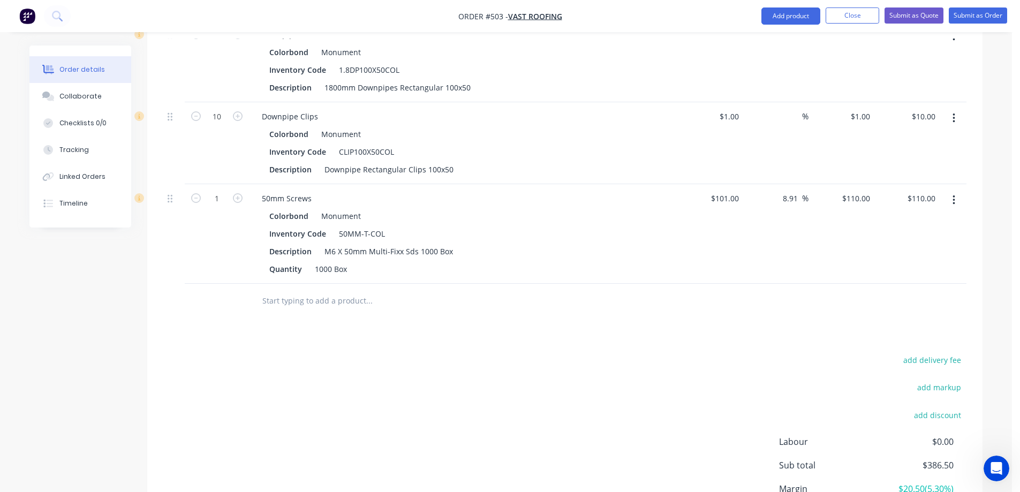
click at [292, 296] on input "text" at bounding box center [369, 300] width 214 height 21
click at [779, 18] on button "Add product" at bounding box center [791, 15] width 59 height 17
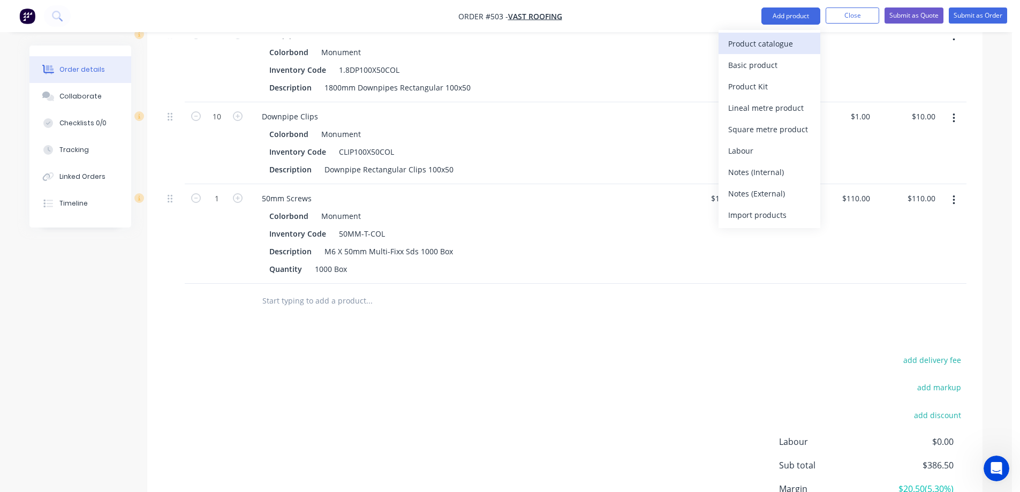
click at [771, 45] on div "Product catalogue" at bounding box center [769, 44] width 82 height 16
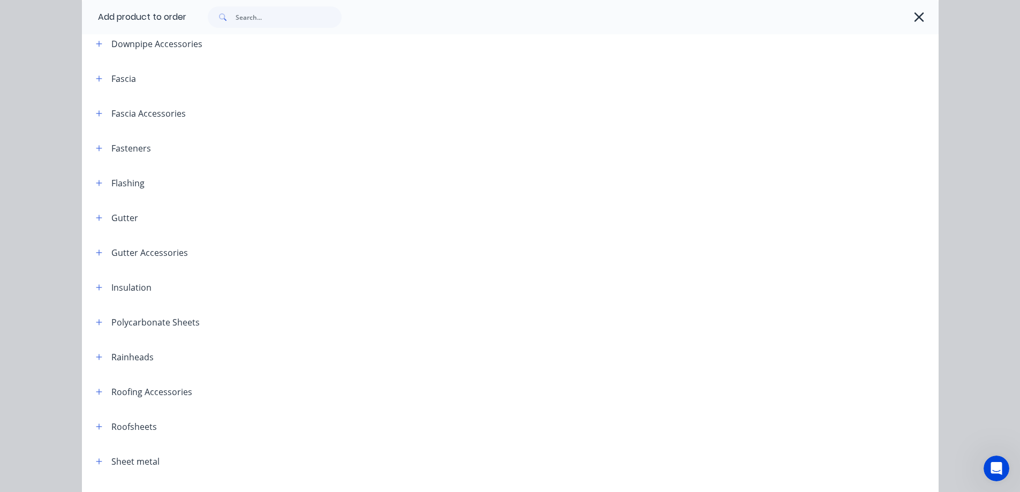
click at [92, 296] on header "Insulation" at bounding box center [510, 287] width 857 height 35
click at [96, 286] on icon "button" at bounding box center [99, 287] width 6 height 7
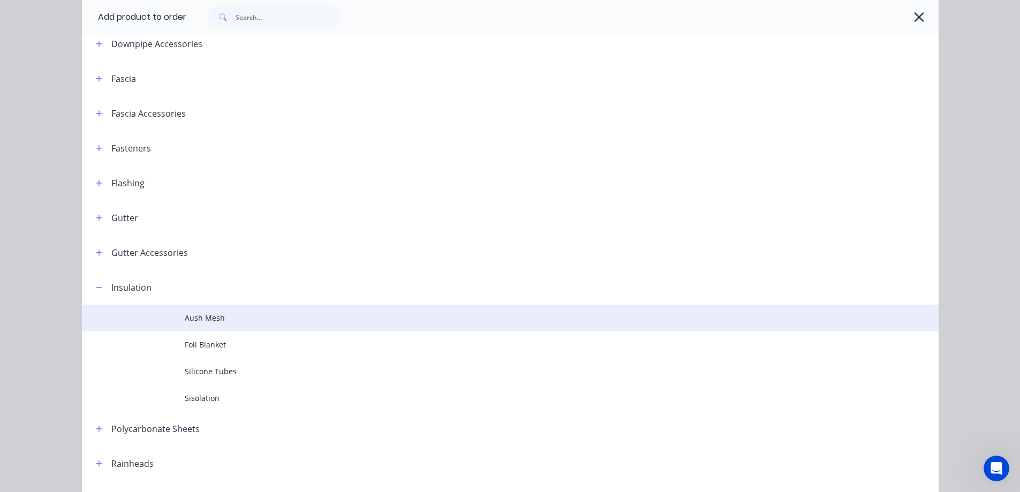
scroll to position [268, 0]
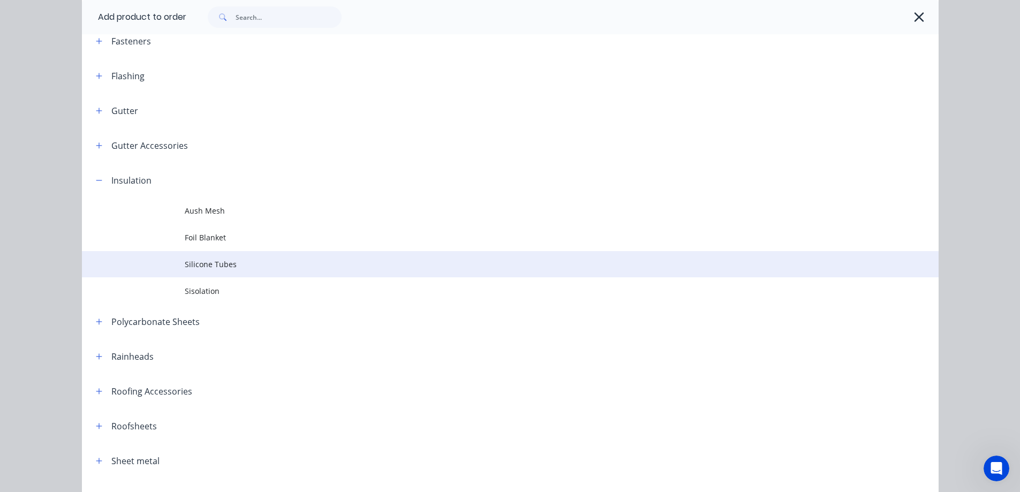
click at [204, 272] on td "Silicone Tubes" at bounding box center [562, 264] width 754 height 27
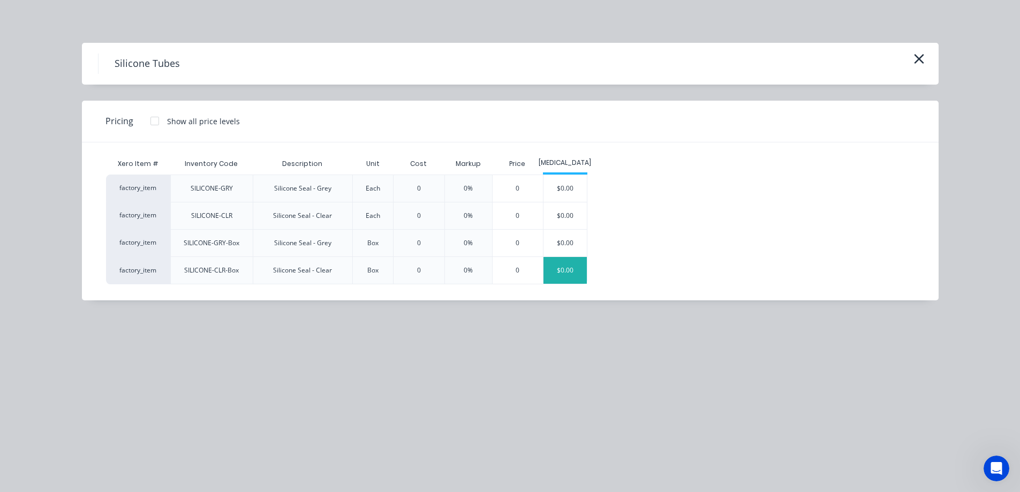
click at [561, 270] on div "$0.00" at bounding box center [565, 270] width 43 height 27
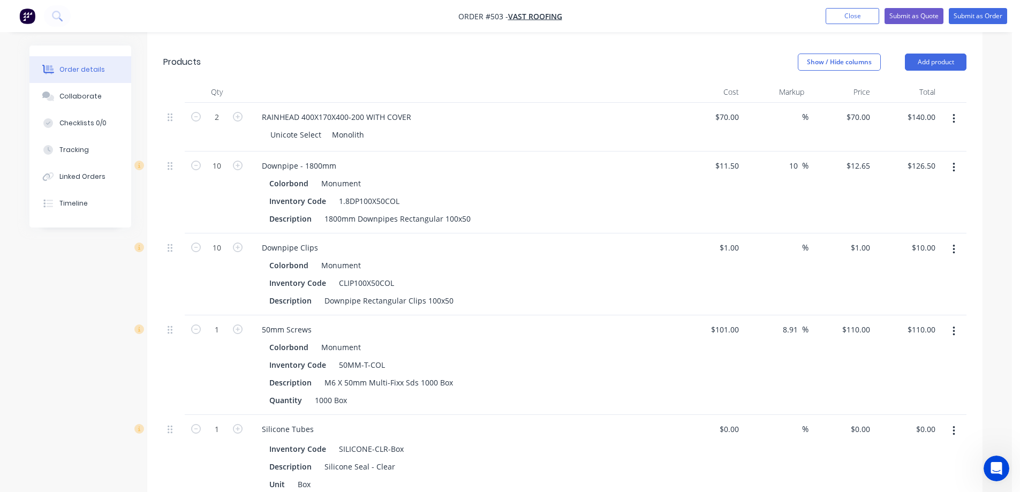
scroll to position [308, 0]
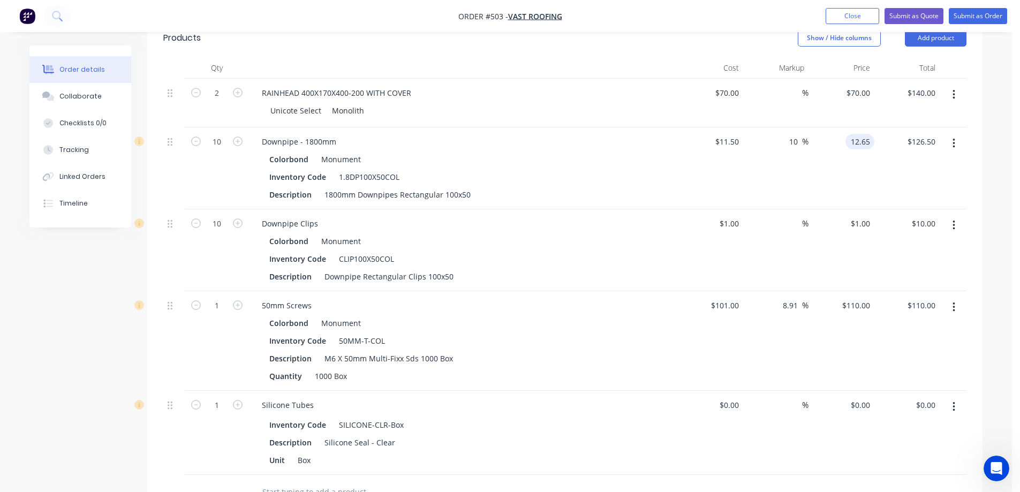
click at [855, 141] on input "12.65" at bounding box center [862, 142] width 25 height 16
type input "12.2"
type input "6.09"
type input "$12.20"
type input "$122.00"
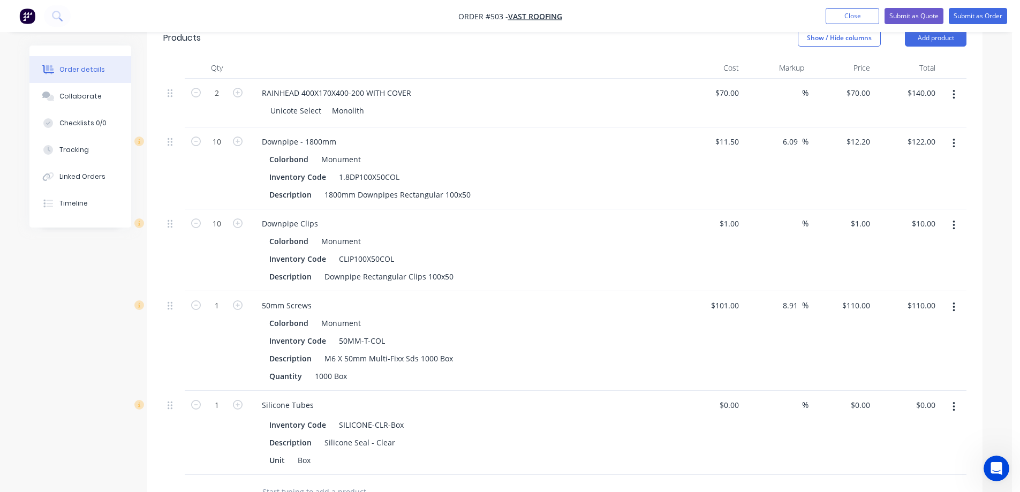
click at [847, 171] on div "$12.20 $12.20" at bounding box center [842, 168] width 66 height 82
click at [857, 221] on div "1 $1.00" at bounding box center [842, 250] width 66 height 82
type input "1.23"
type input "23"
type input "$1.23"
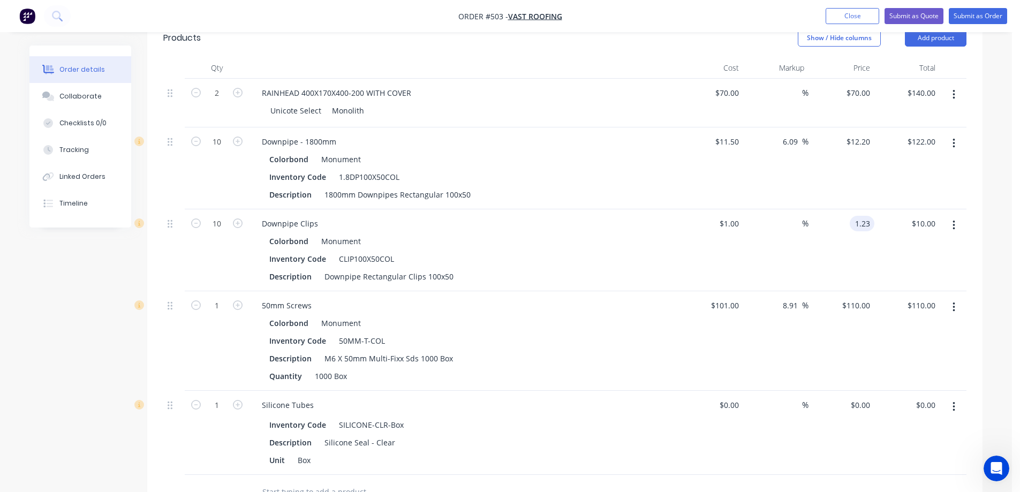
type input "$12.30"
click at [850, 242] on div "$1.23 $1.23" at bounding box center [842, 250] width 66 height 82
click at [844, 308] on div "110 110" at bounding box center [842, 341] width 66 height 100
type input "125"
type input "23.76"
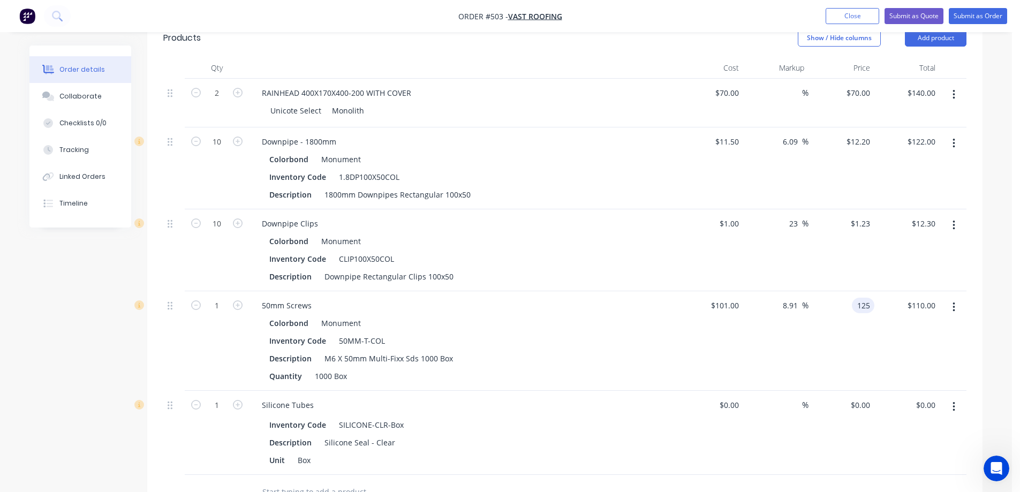
type input "$125.00"
click at [853, 335] on div "$125.00 $125.00" at bounding box center [842, 341] width 66 height 100
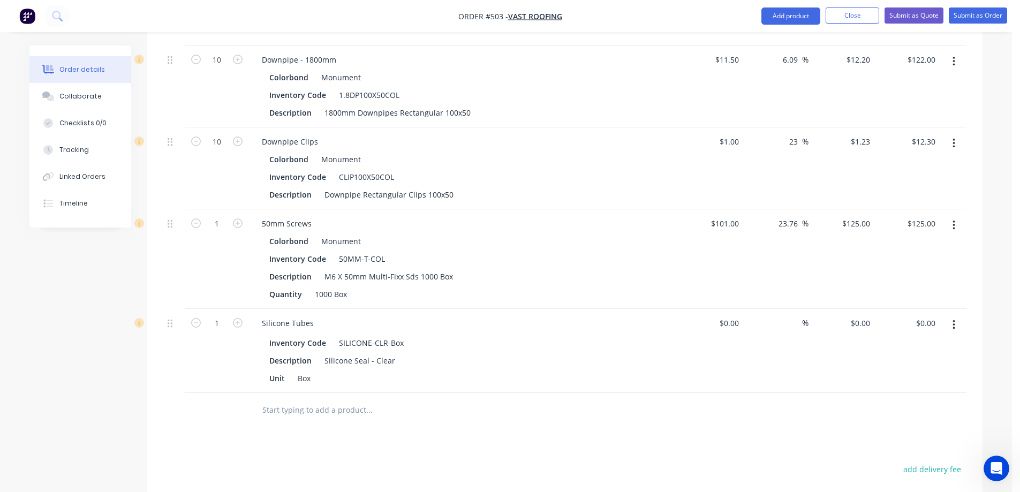
scroll to position [415, 0]
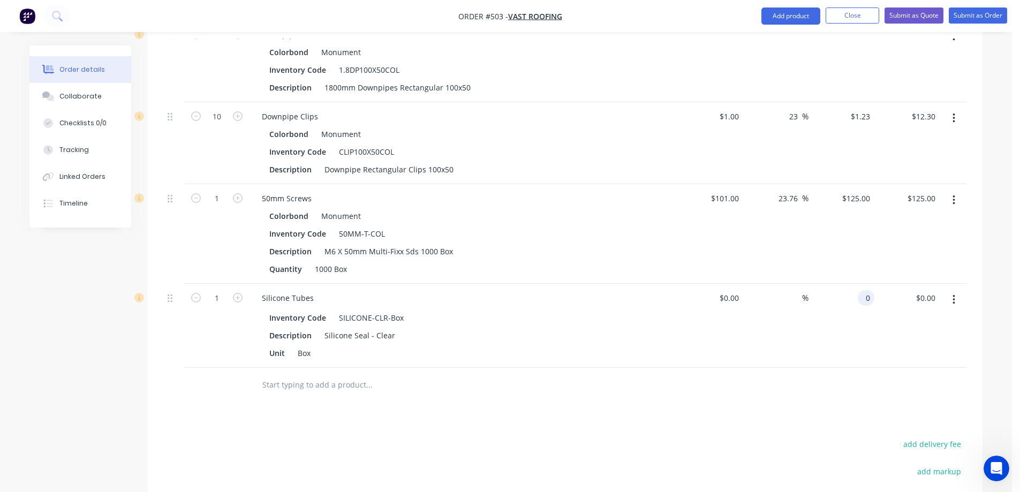
click at [850, 304] on div "0 0" at bounding box center [842, 326] width 66 height 84
type input "$110.00"
click at [839, 330] on div "$110.00 $110.00" at bounding box center [842, 326] width 66 height 84
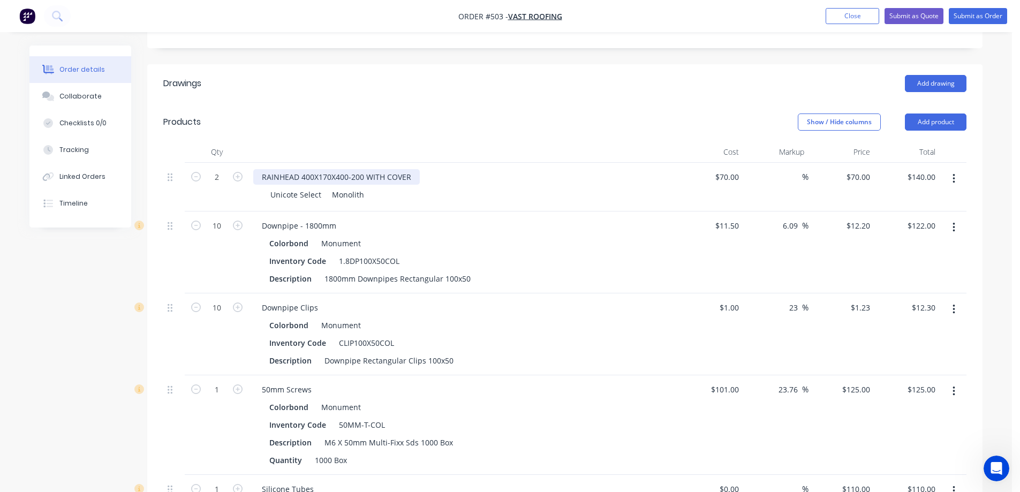
scroll to position [277, 0]
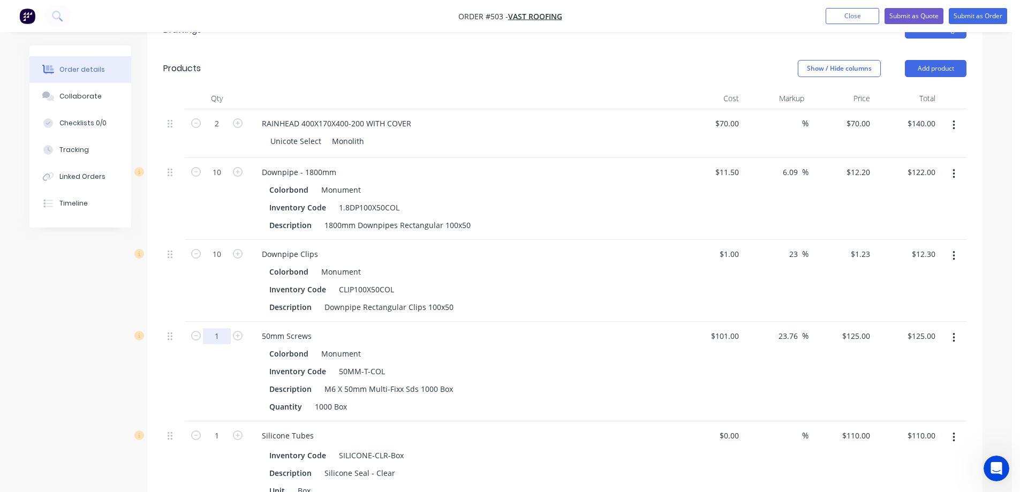
click at [220, 132] on input "1" at bounding box center [217, 124] width 28 height 16
type input "1"
click at [504, 345] on div "50mm Screws Colorbond Monument Inventory Code 50MM-T-COL Description M6 X 50mm …" at bounding box center [463, 372] width 428 height 100
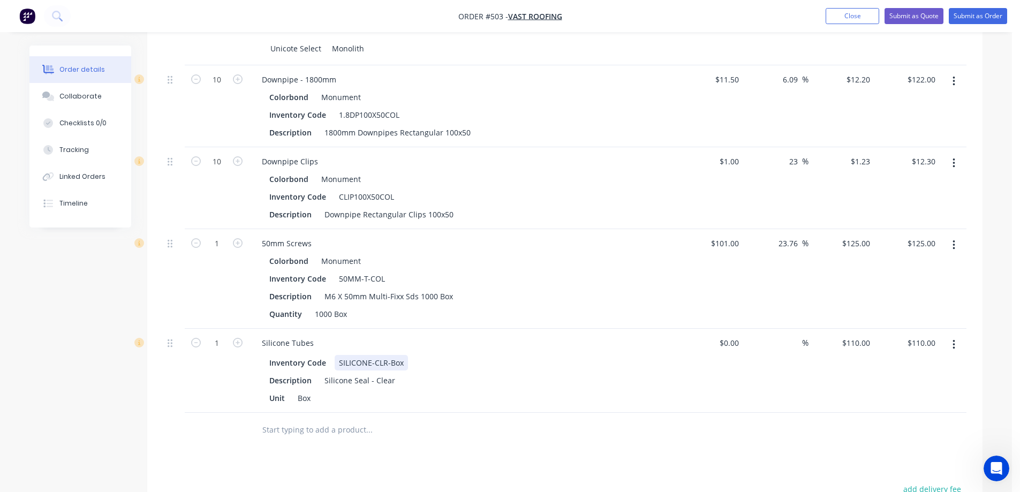
scroll to position [385, 0]
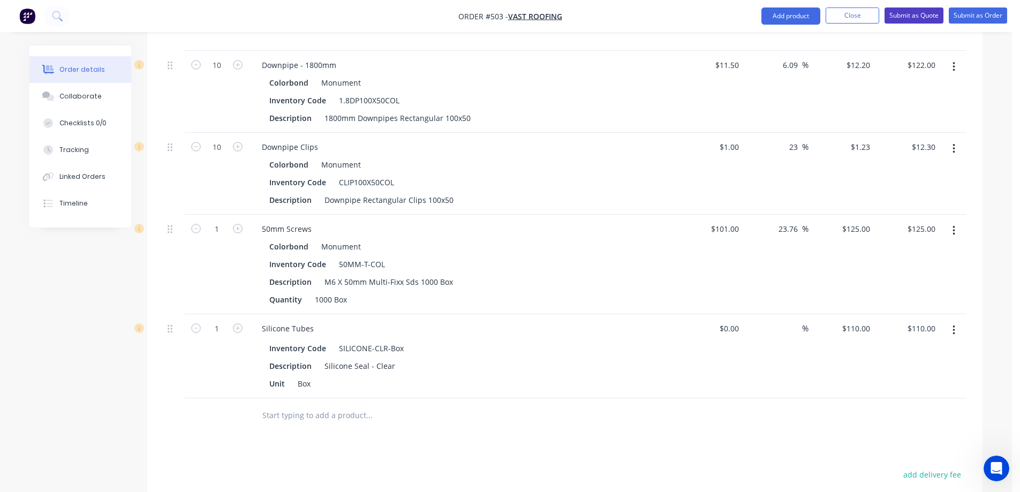
click at [922, 16] on button "Submit as Quote" at bounding box center [914, 15] width 59 height 16
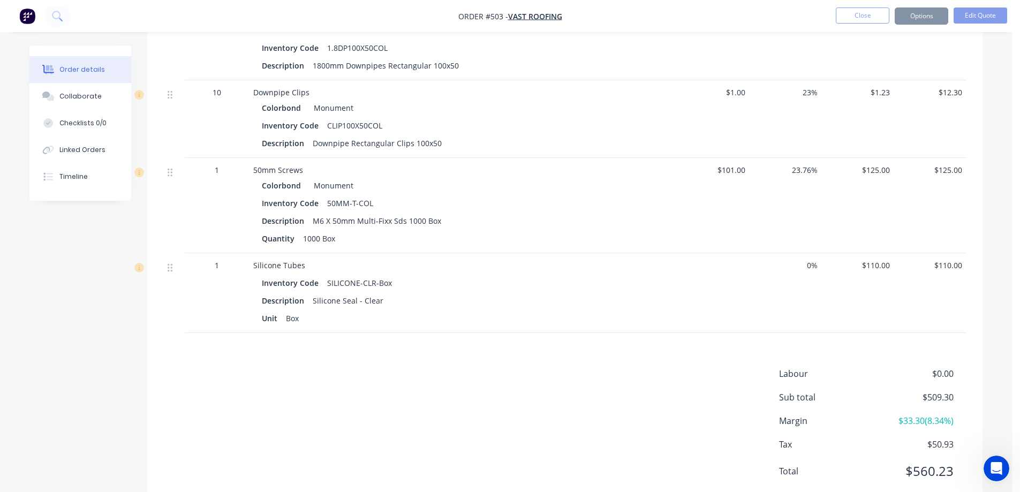
scroll to position [0, 0]
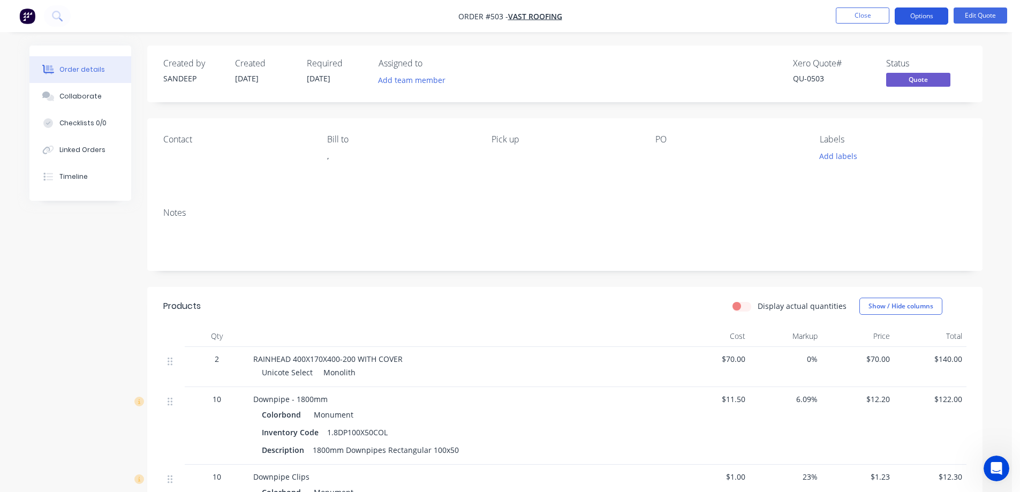
click at [909, 16] on button "Options" at bounding box center [922, 15] width 54 height 17
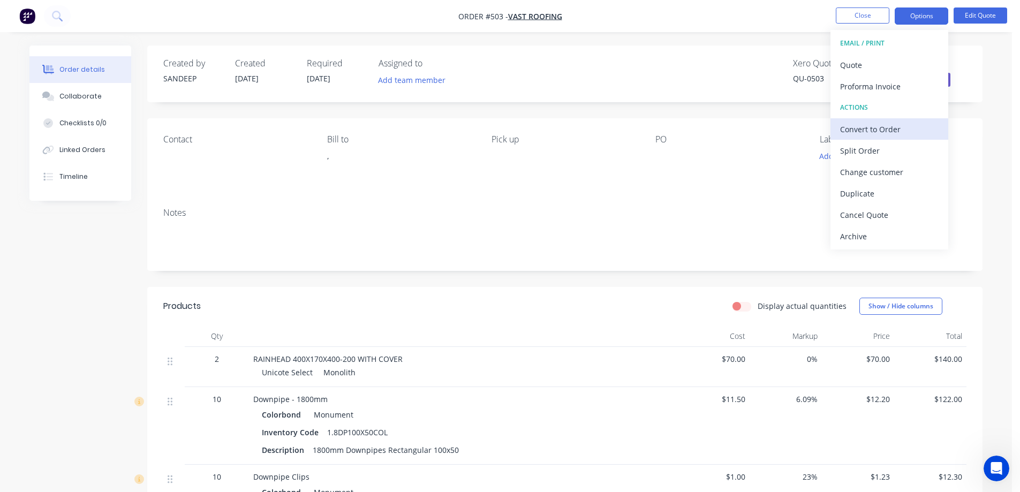
click at [858, 126] on div "Convert to Order" at bounding box center [889, 130] width 99 height 16
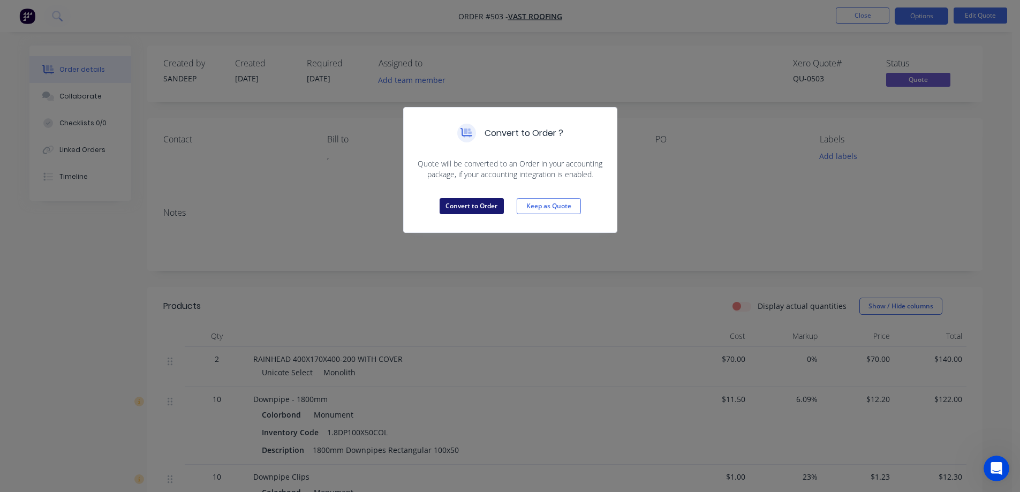
click at [483, 205] on button "Convert to Order" at bounding box center [472, 206] width 64 height 16
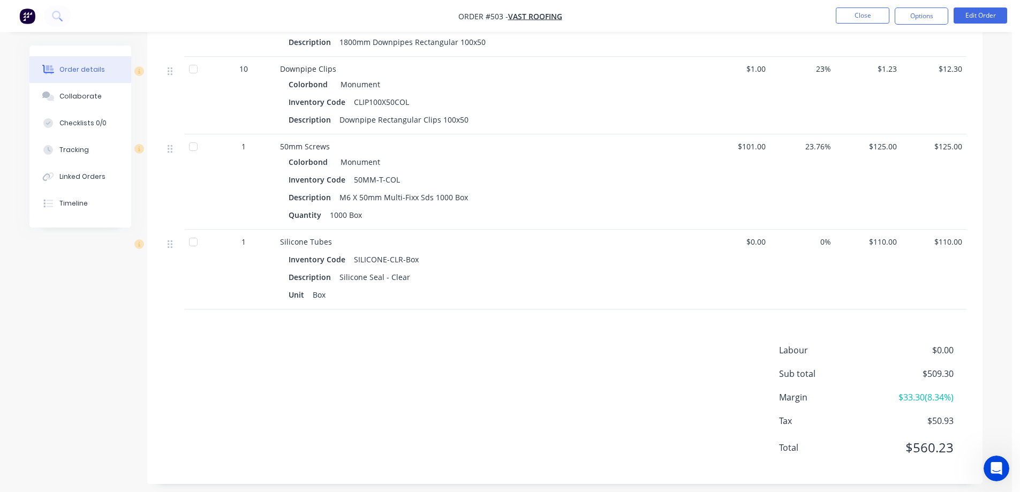
scroll to position [416, 0]
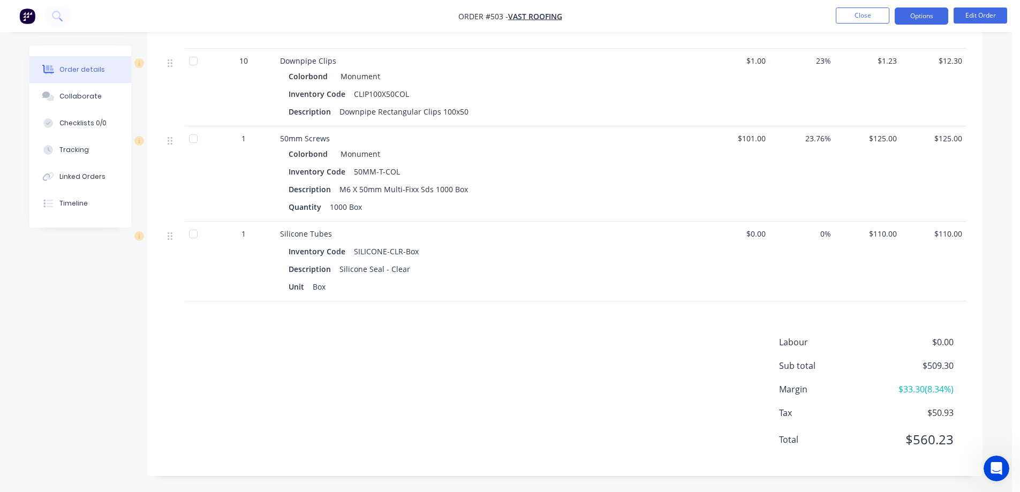
click at [915, 13] on button "Options" at bounding box center [922, 15] width 54 height 17
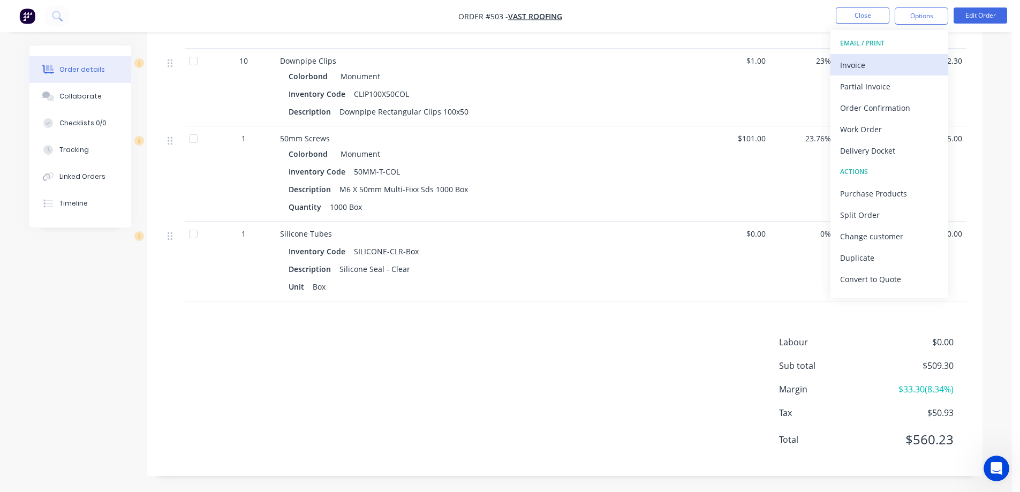
click at [849, 73] on button "Invoice" at bounding box center [890, 64] width 118 height 21
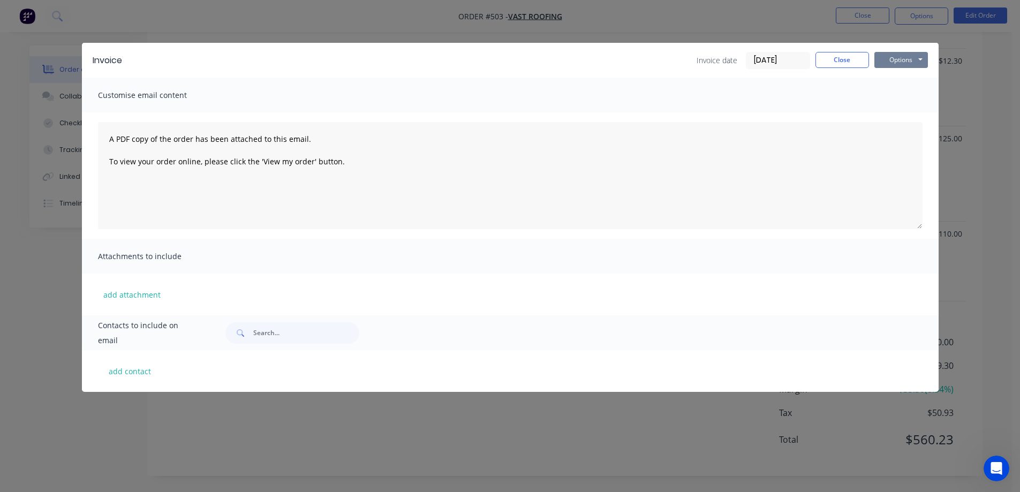
click at [903, 57] on button "Options" at bounding box center [902, 60] width 54 height 16
click at [886, 79] on button "Preview" at bounding box center [909, 79] width 69 height 18
click at [840, 63] on button "Close" at bounding box center [843, 60] width 54 height 16
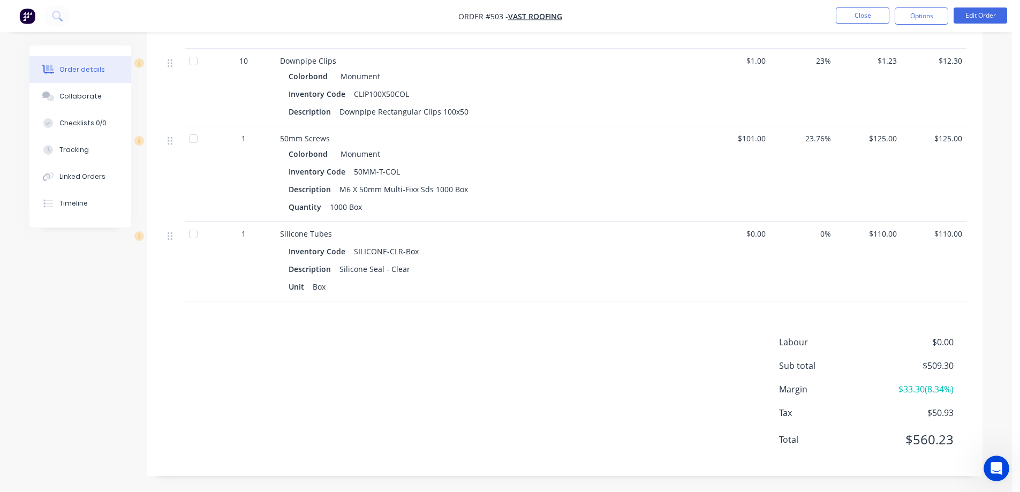
click at [31, 16] on img "button" at bounding box center [27, 16] width 16 height 16
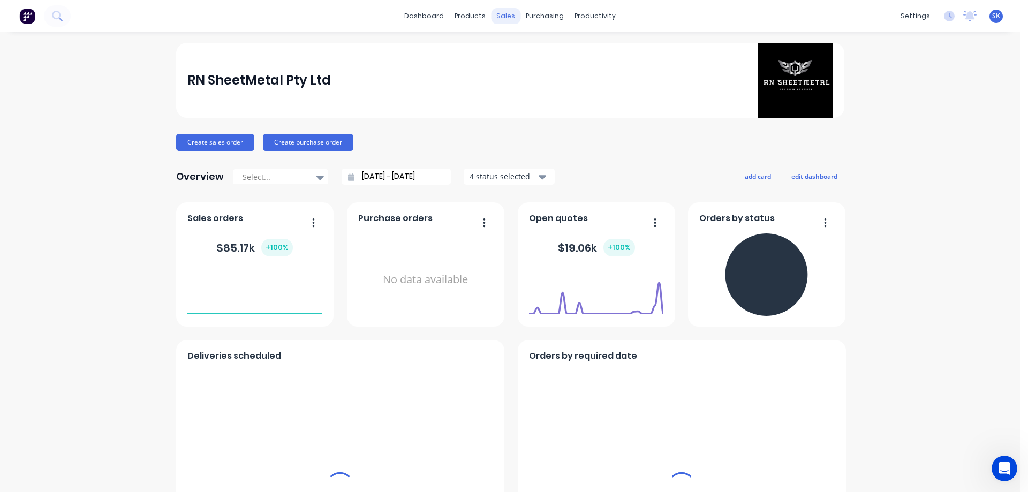
click at [498, 10] on div "sales" at bounding box center [505, 16] width 29 height 16
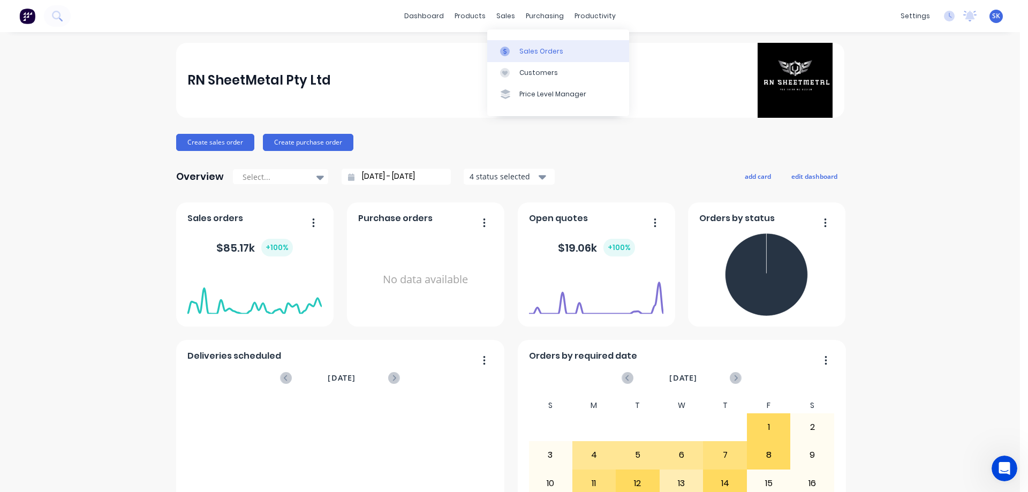
click at [530, 50] on div "Sales Orders" at bounding box center [541, 52] width 44 height 10
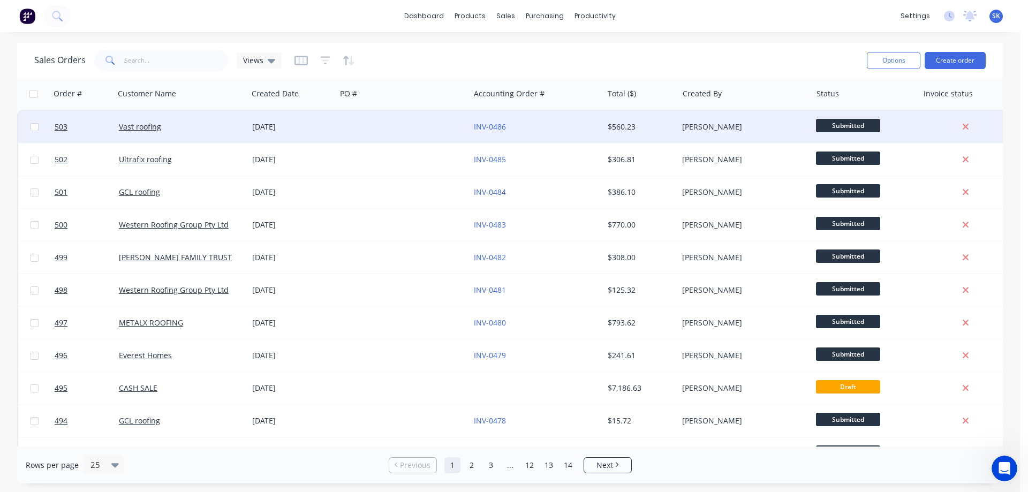
click at [268, 126] on div "14 Aug 2025" at bounding box center [292, 127] width 80 height 11
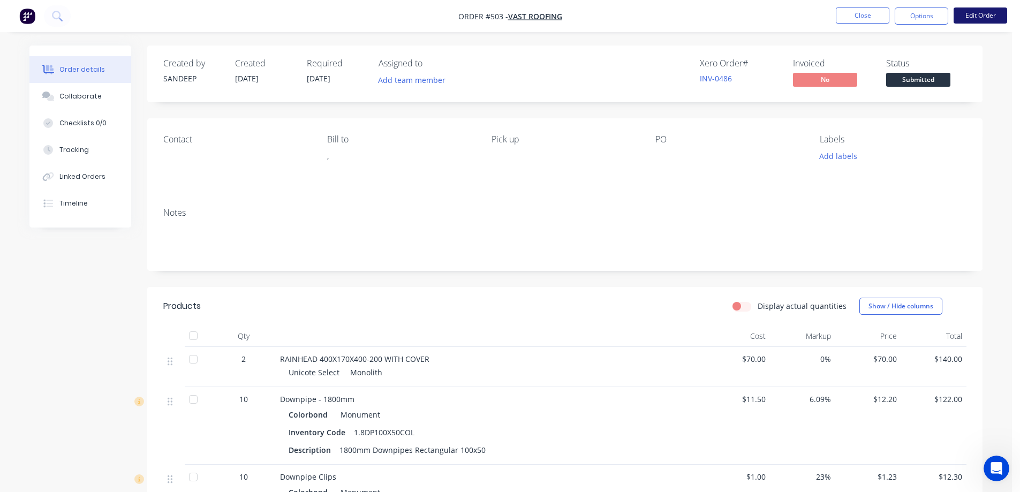
click at [973, 11] on button "Edit Order" at bounding box center [981, 15] width 54 height 16
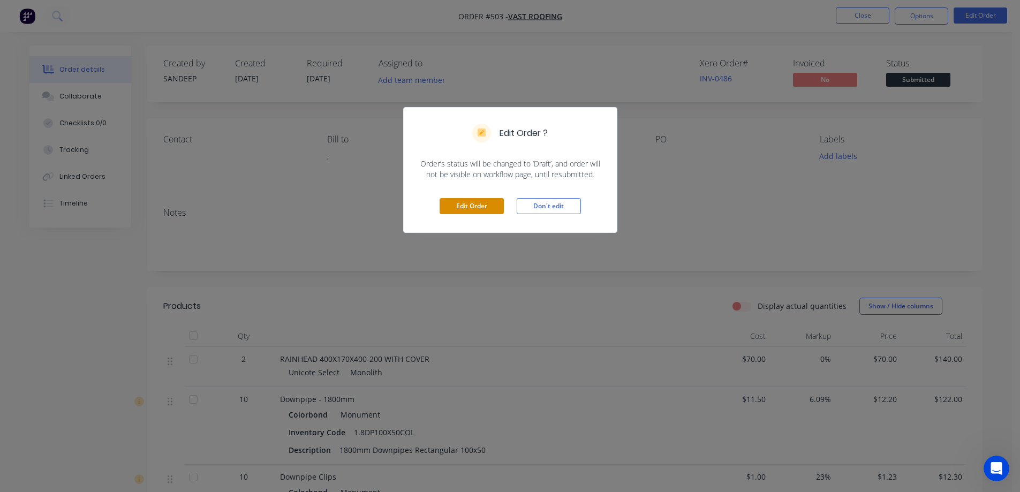
click at [477, 207] on button "Edit Order" at bounding box center [472, 206] width 64 height 16
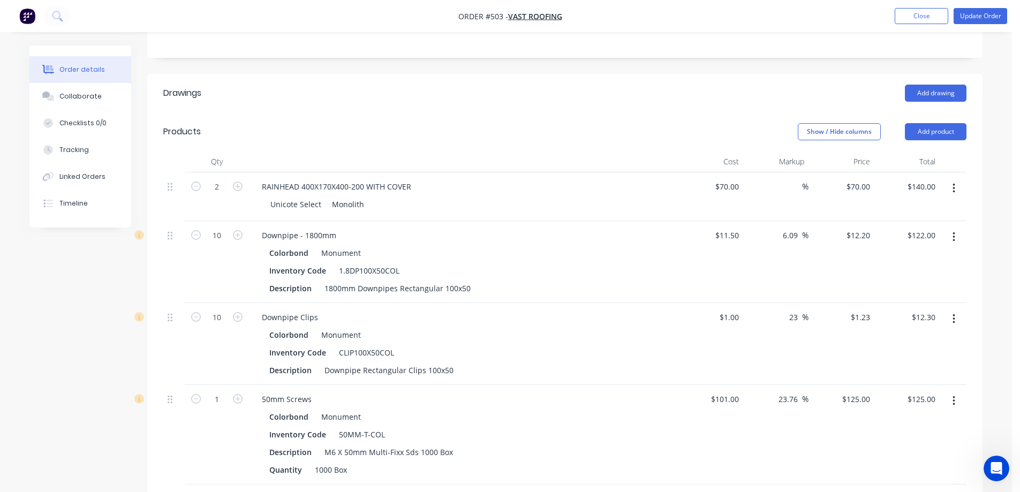
scroll to position [428, 0]
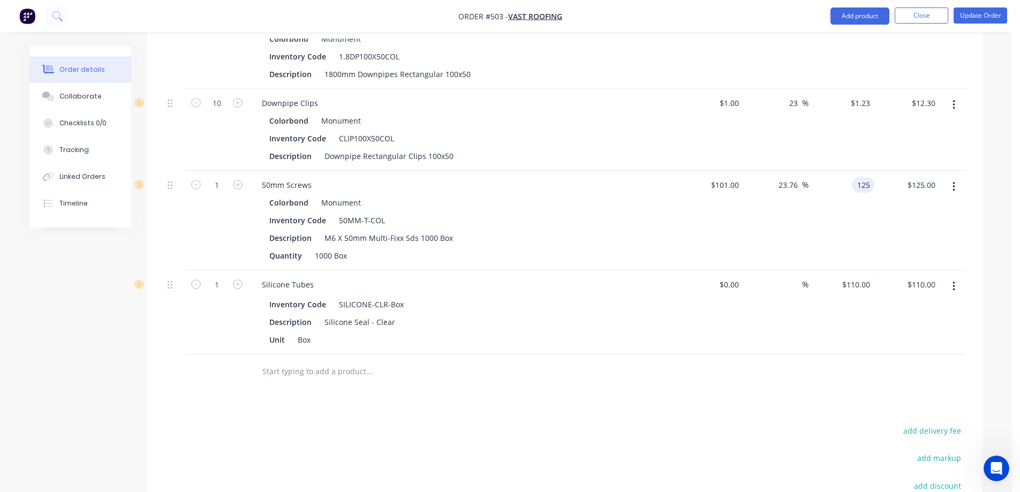
click at [853, 183] on div "125 125" at bounding box center [863, 185] width 22 height 16
type input "110"
type input "8.91"
type input "$110.00"
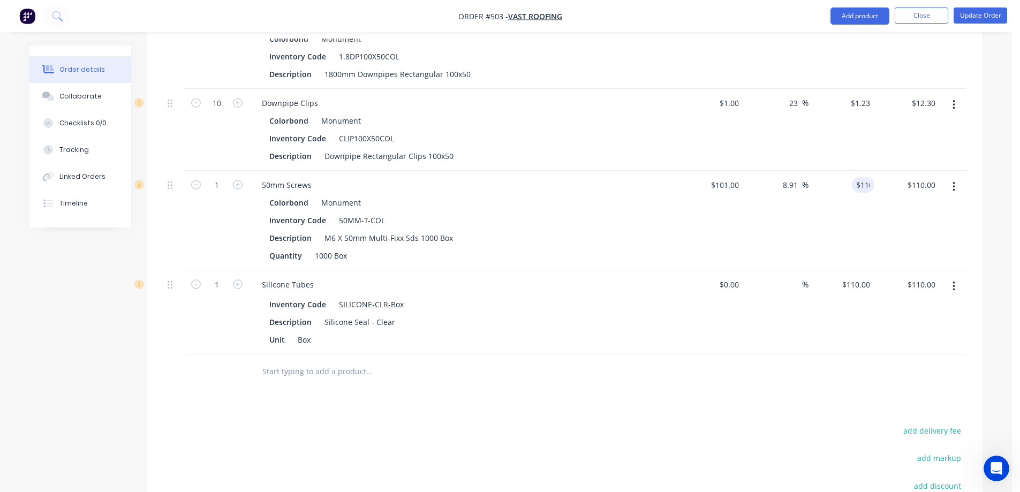
click at [834, 223] on div "$110.00 110" at bounding box center [842, 221] width 66 height 100
click at [989, 19] on button "Update Order" at bounding box center [981, 15] width 54 height 16
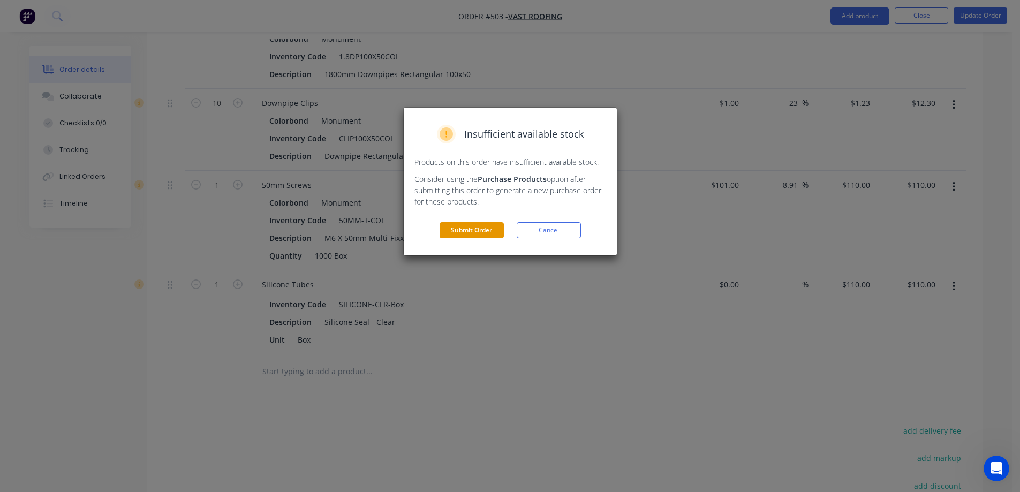
click at [495, 229] on button "Submit Order" at bounding box center [472, 230] width 64 height 16
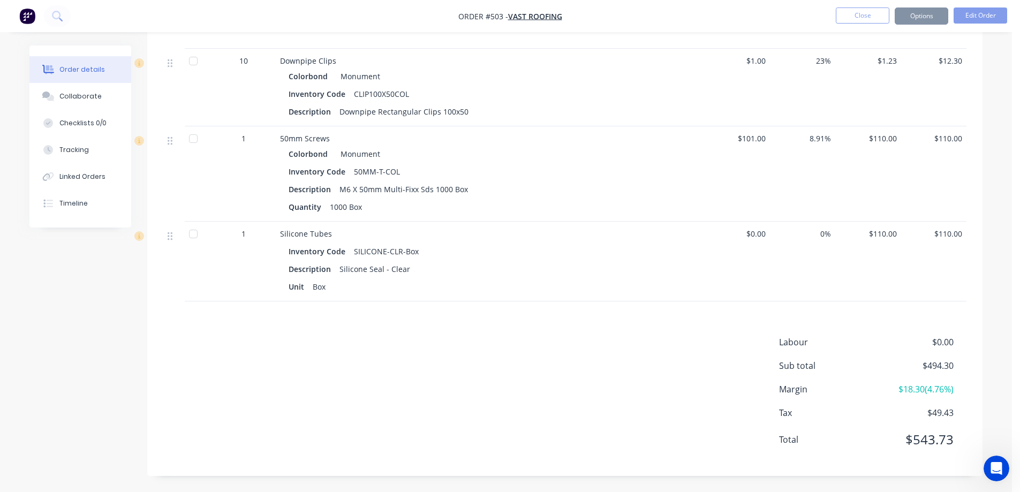
scroll to position [389, 0]
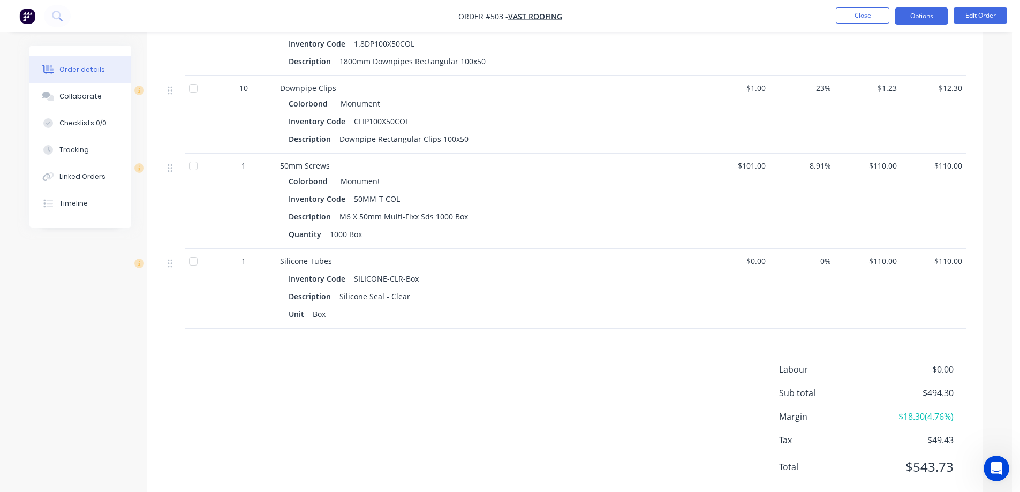
click at [912, 22] on button "Options" at bounding box center [922, 15] width 54 height 17
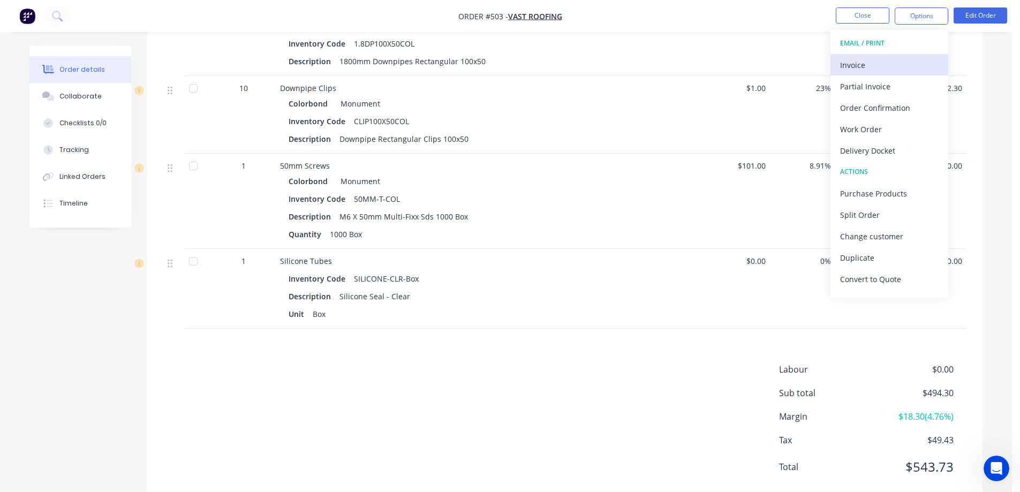
click at [892, 62] on div "Invoice" at bounding box center [889, 65] width 99 height 16
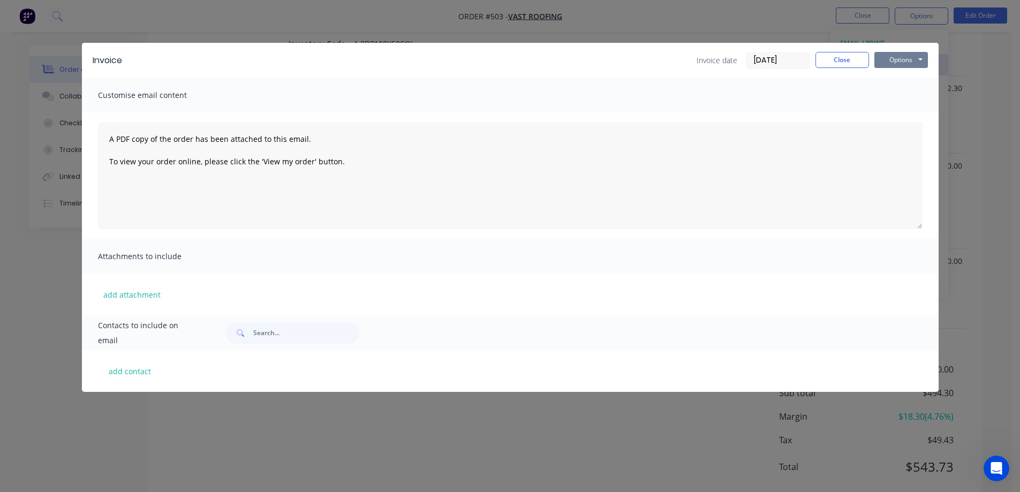
click at [892, 62] on button "Options" at bounding box center [902, 60] width 54 height 16
click at [893, 75] on button "Preview" at bounding box center [909, 79] width 69 height 18
click at [833, 63] on button "Close" at bounding box center [843, 60] width 54 height 16
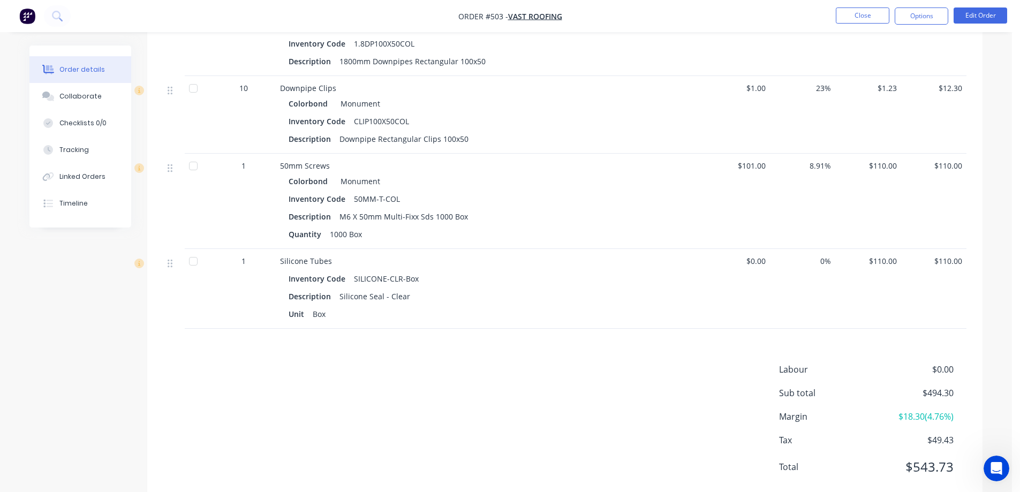
click at [22, 18] on img "button" at bounding box center [27, 16] width 16 height 16
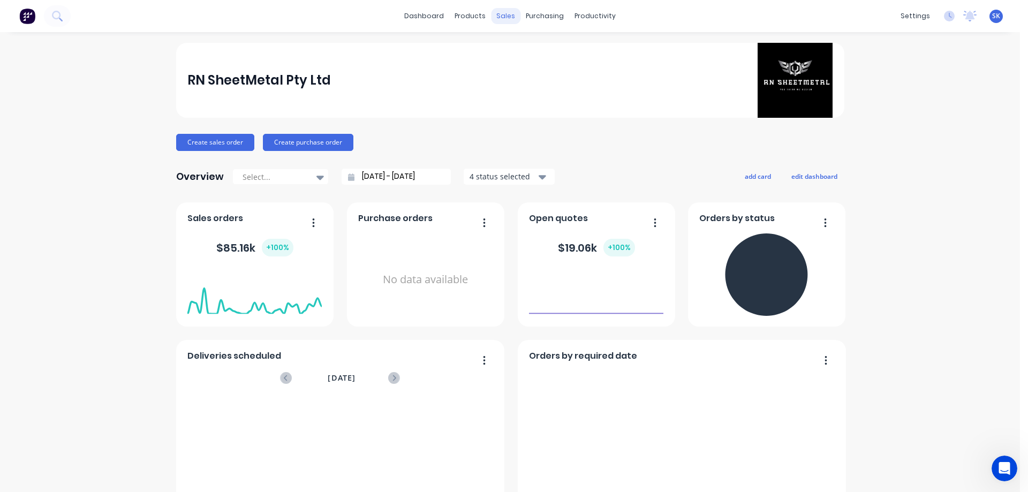
click at [496, 18] on div "sales" at bounding box center [505, 16] width 29 height 16
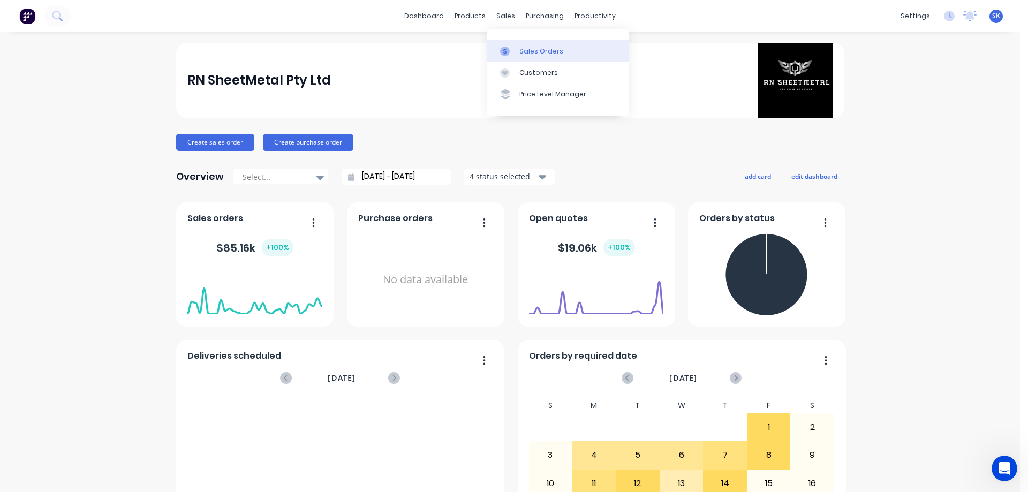
click at [513, 48] on div at bounding box center [508, 52] width 16 height 10
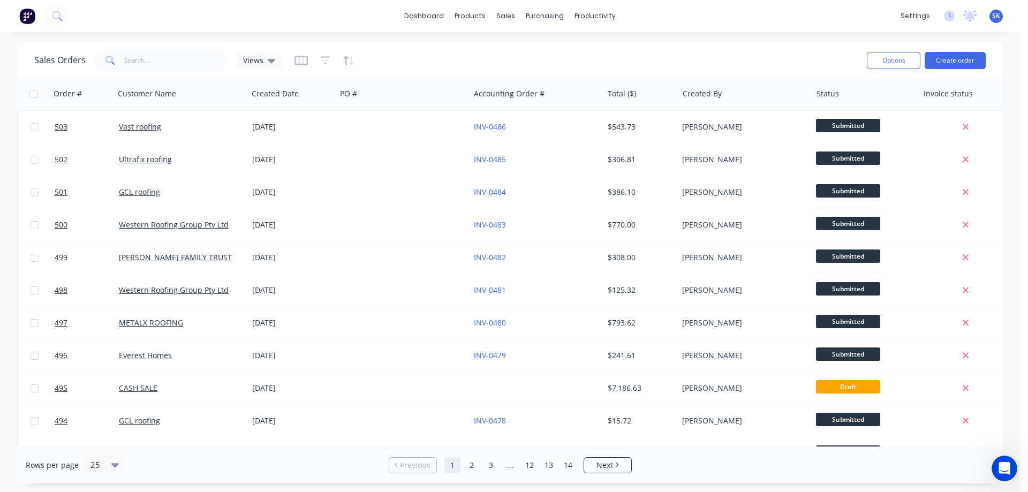
click at [33, 9] on img at bounding box center [27, 16] width 16 height 16
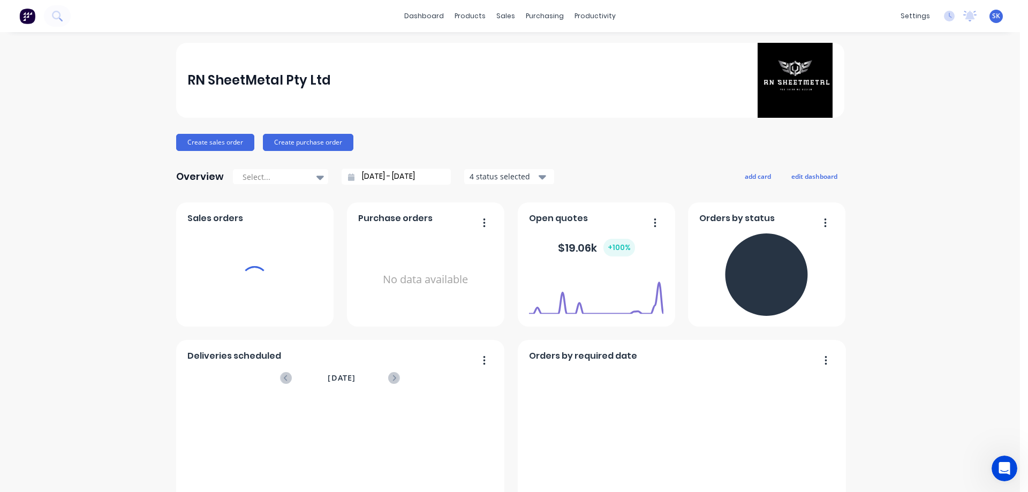
click at [522, 180] on div "4 status selected" at bounding box center [503, 176] width 67 height 11
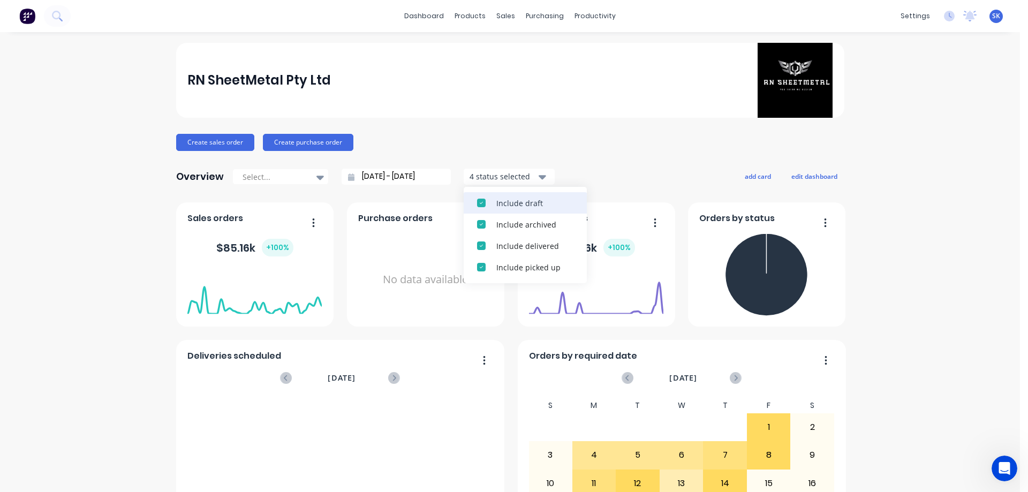
click at [523, 199] on div "Include draft" at bounding box center [534, 203] width 77 height 11
click at [523, 199] on div "Include archived" at bounding box center [534, 203] width 77 height 11
click at [368, 172] on input "[DATE] - [DATE]" at bounding box center [401, 177] width 92 height 16
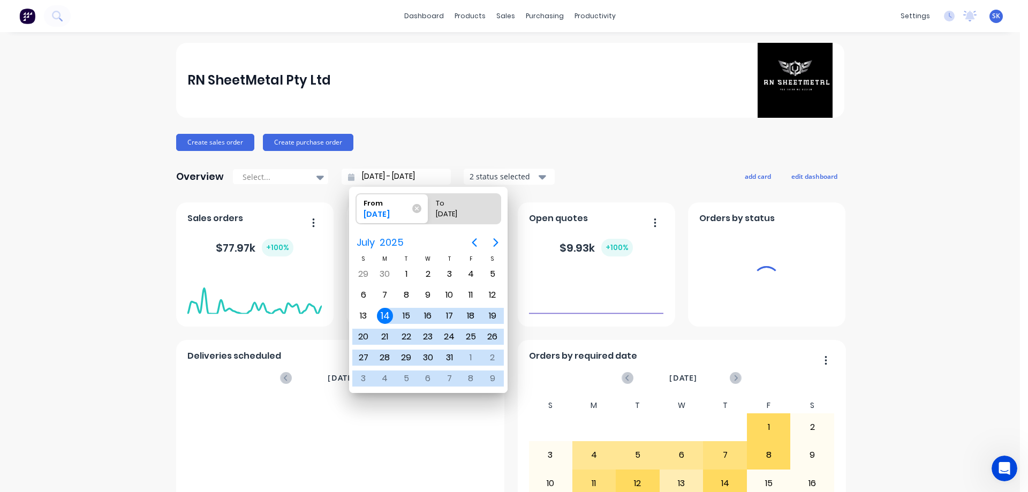
click at [492, 245] on icon "Next page" at bounding box center [496, 242] width 13 height 13
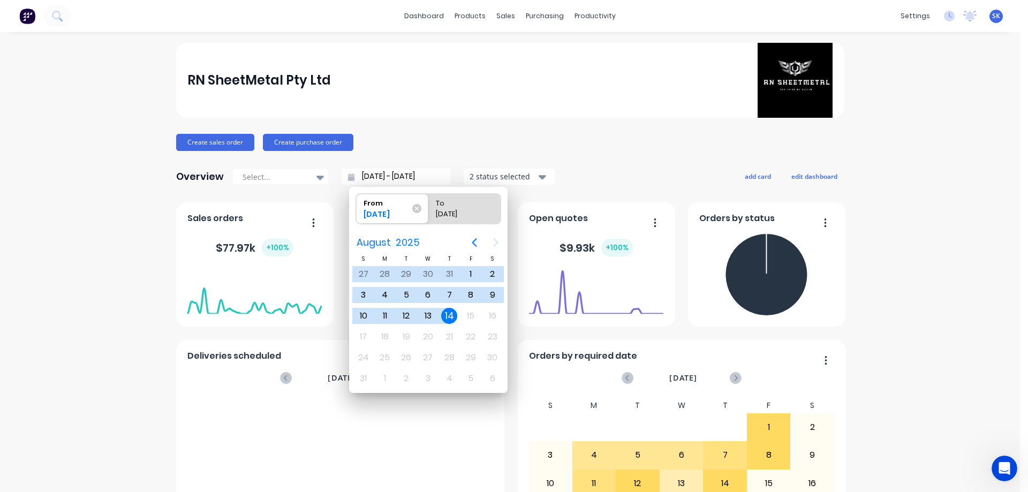
click at [453, 318] on div "14" at bounding box center [449, 316] width 16 height 16
type input "14/08/25 - 14/08/25"
radio input "false"
radio input "true"
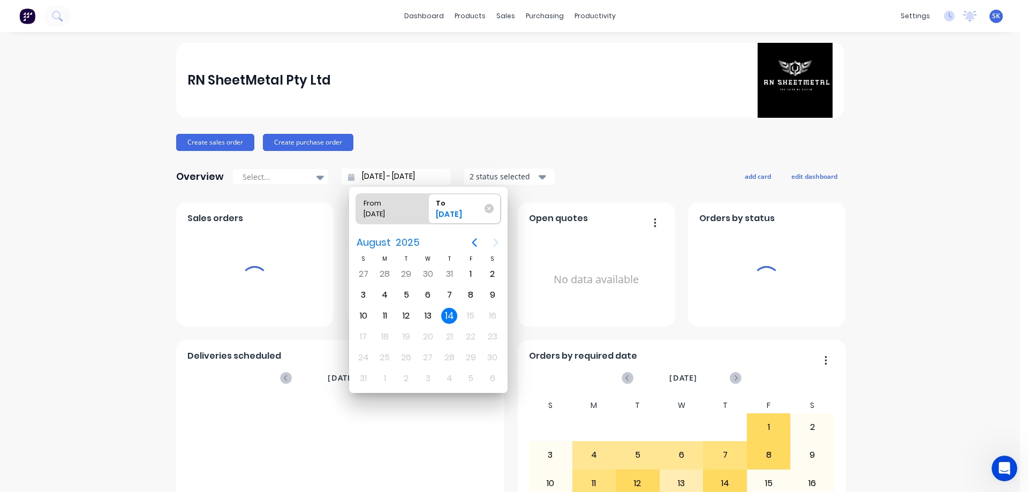
click at [453, 318] on div "14" at bounding box center [449, 316] width 16 height 16
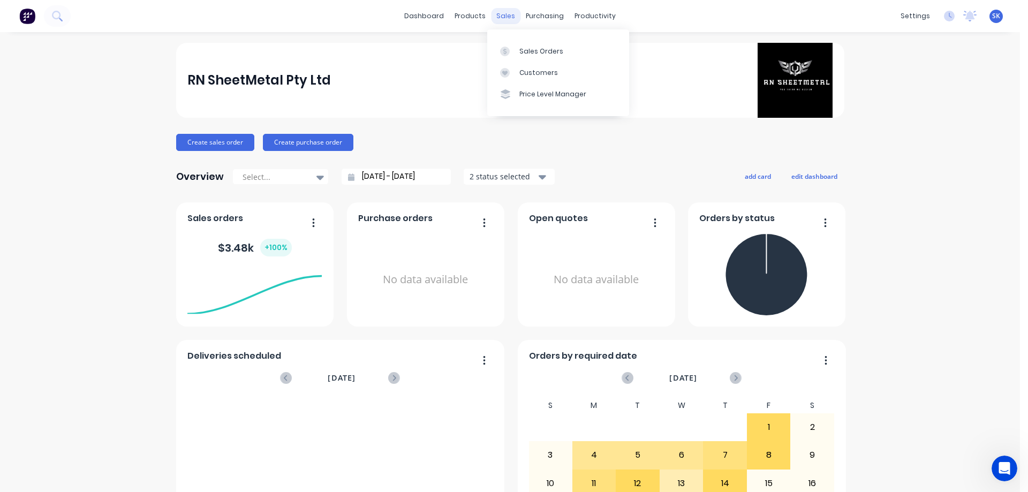
click at [507, 16] on div "sales" at bounding box center [505, 16] width 29 height 16
click at [534, 51] on div "Sales Orders" at bounding box center [541, 52] width 44 height 10
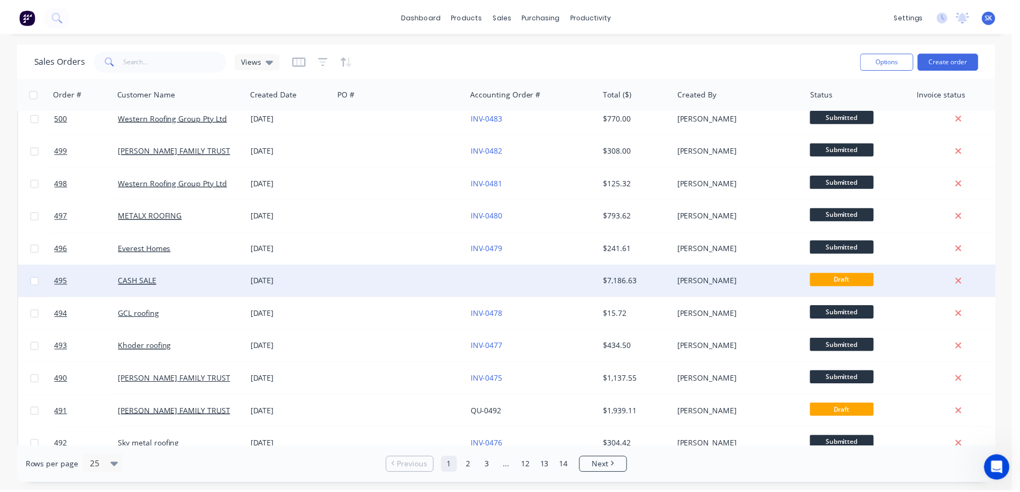
scroll to position [161, 0]
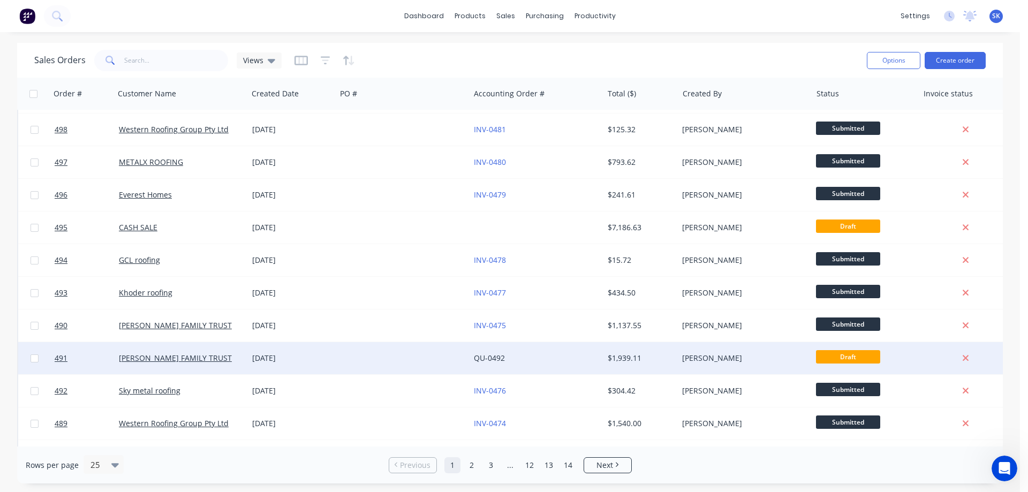
click at [274, 361] on div "12 Aug 2025" at bounding box center [292, 358] width 80 height 11
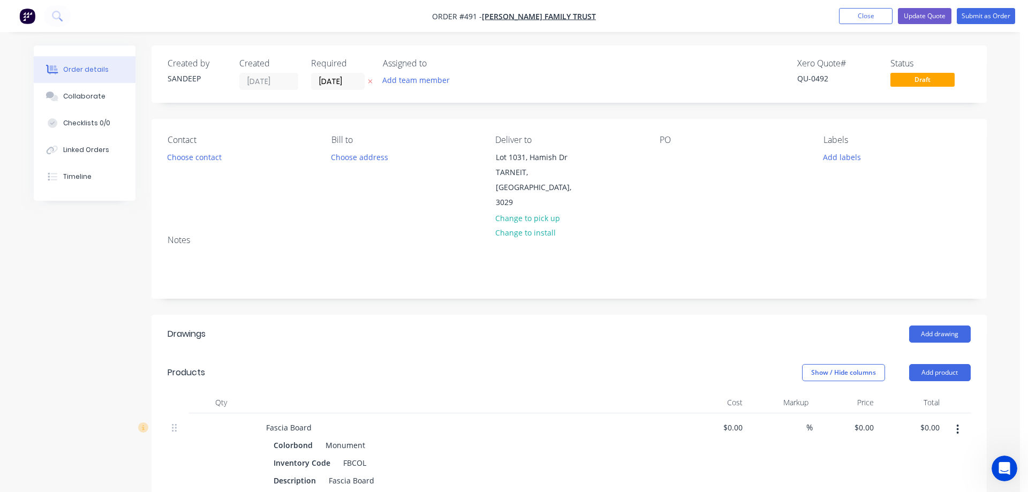
type input "$4.95"
type input "15"
type input "$5.6925"
type input "$448.57"
type input "$4.95"
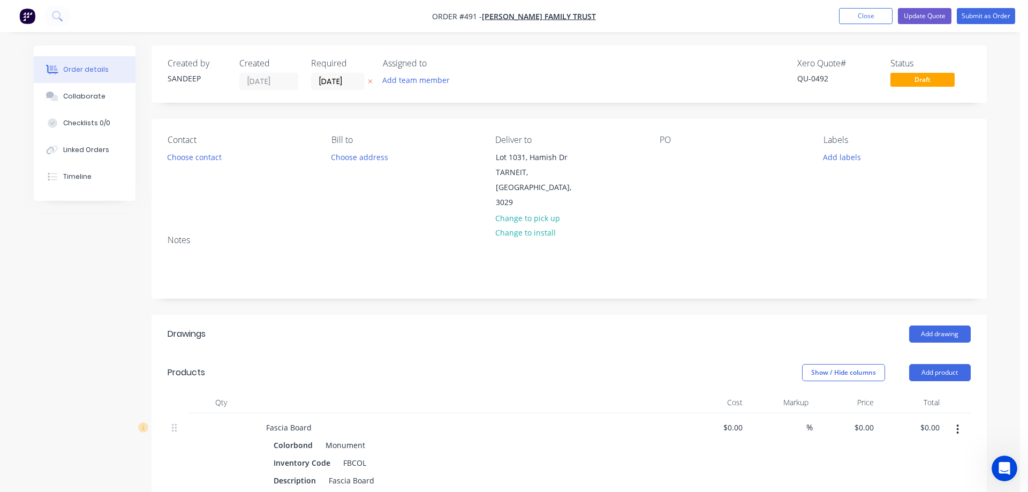
type input "15"
type input "$5.6925"
type input "$542.50"
type input "$8.36"
type input "15"
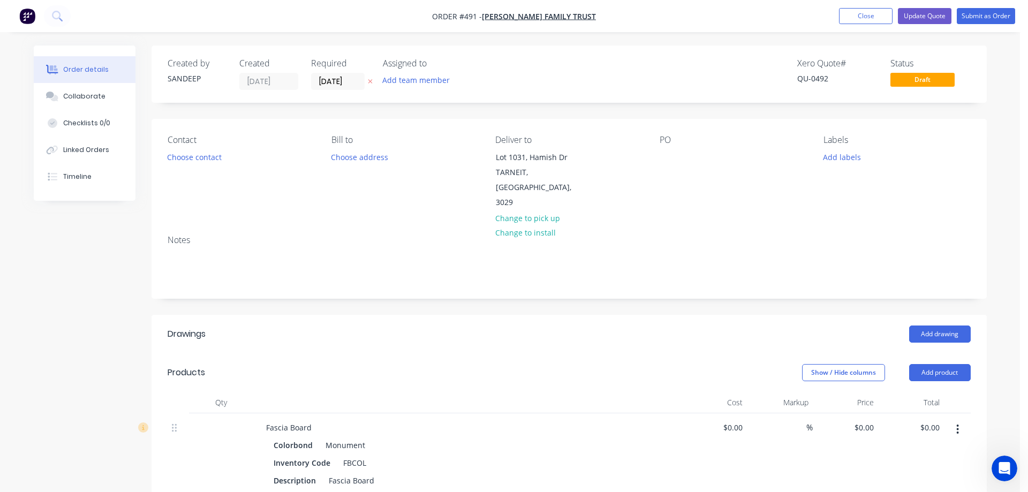
type input "$9.614"
type input "$163.44"
type input "$10.98"
type input "15"
type input "$12.627"
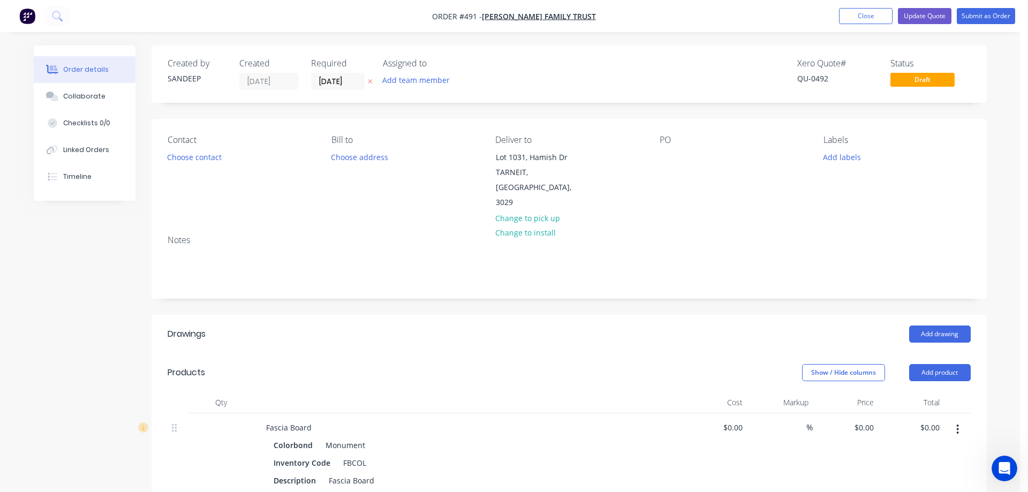
type input "$22.73"
type input "$1.38"
type input "15"
type input "$1.587"
type input "$11.11"
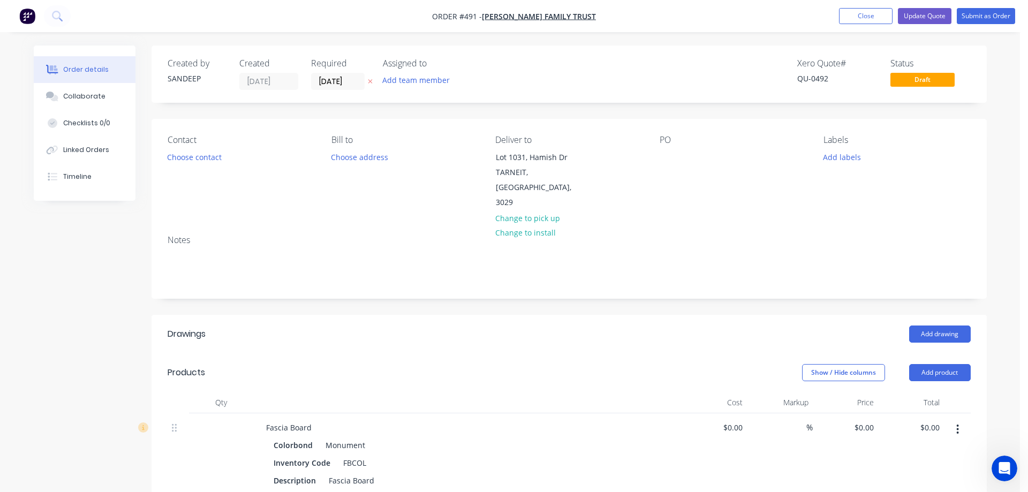
type input "$10.92"
type input "15"
type input "$12.558"
type input "$87.91"
type input "$10.92"
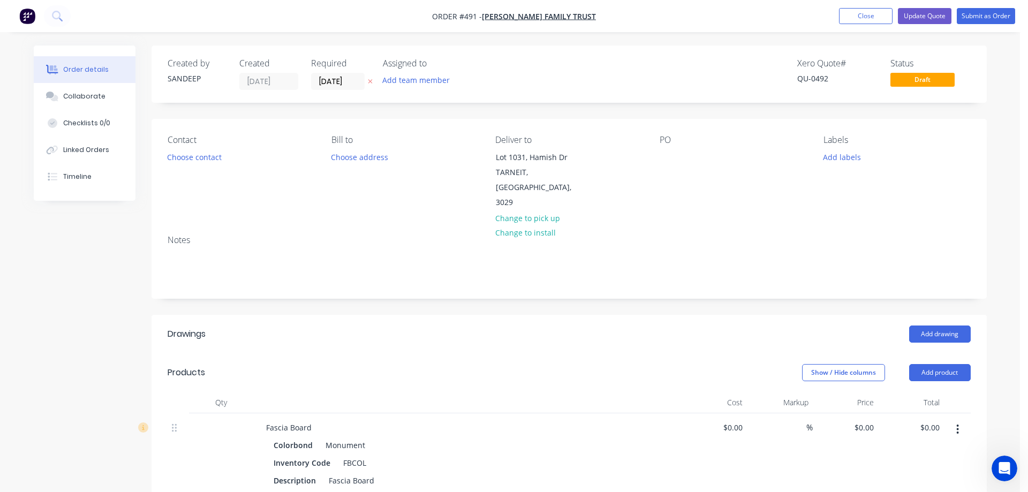
type input "15"
type input "$12.558"
type input "$12.56"
type input "$2.56"
type input "15"
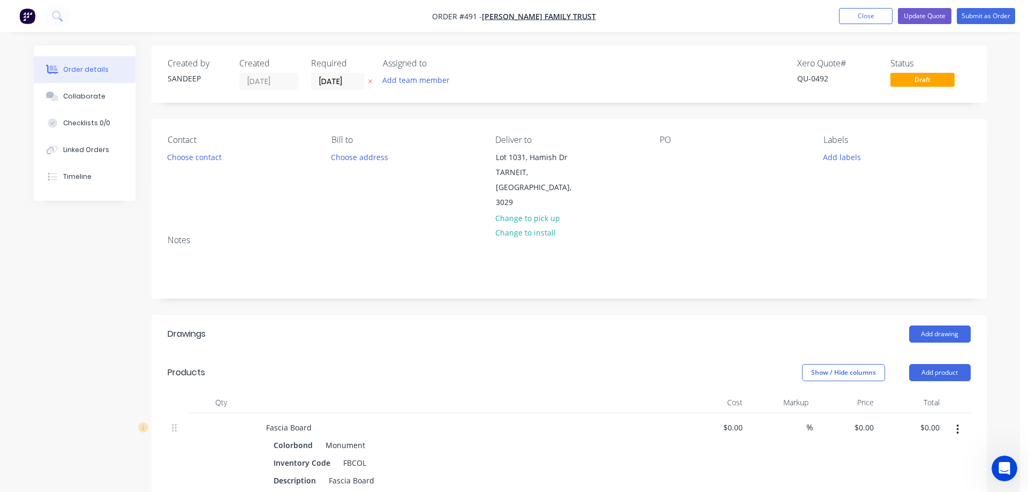
type input "$2.944"
type input "$5.89"
type input "$2.56"
type input "15"
type input "$2.944"
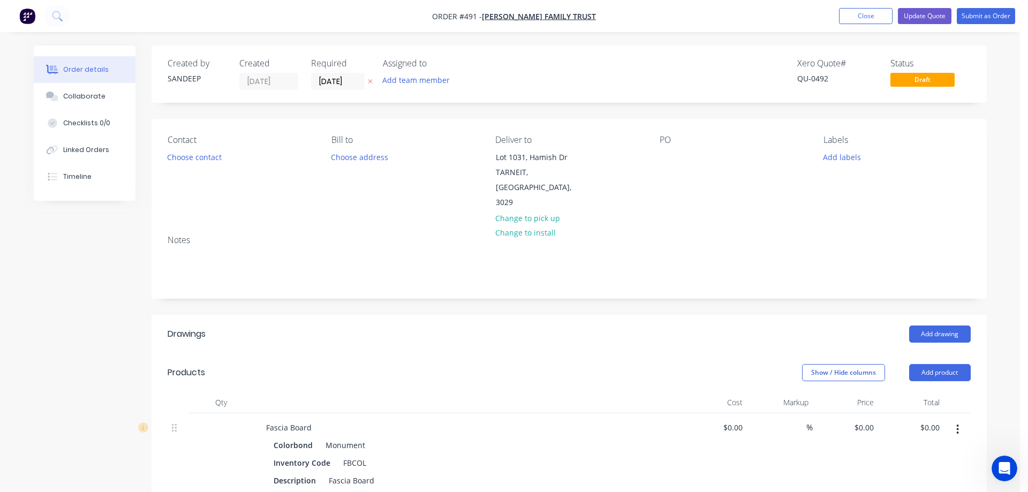
type input "$5.89"
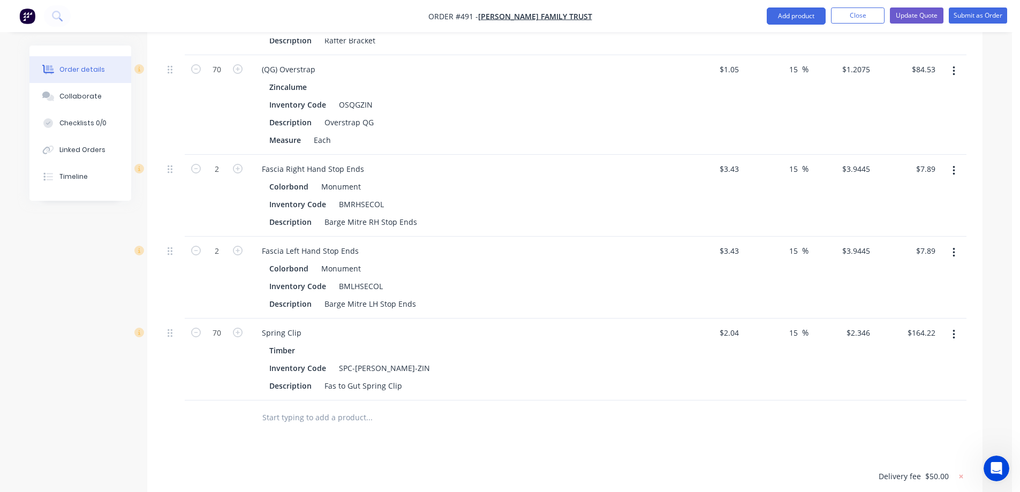
scroll to position [2040, 0]
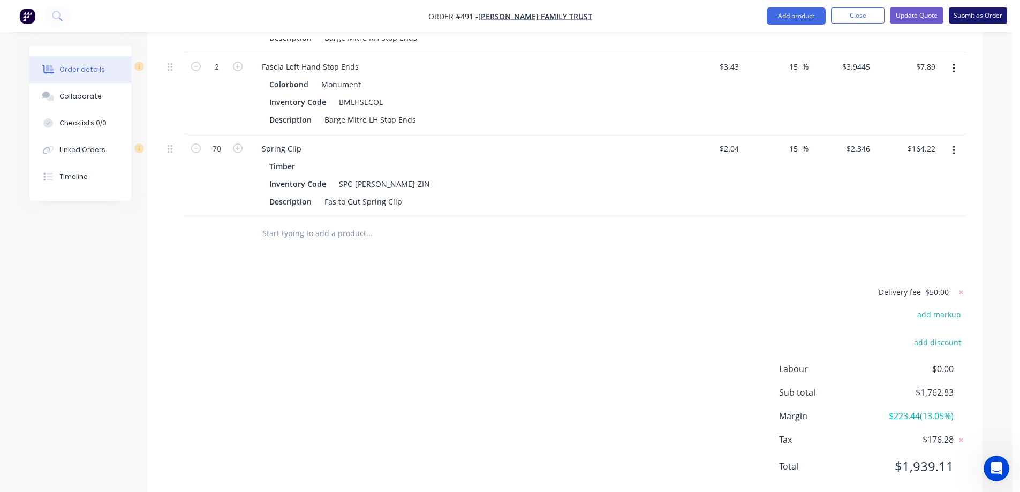
click at [965, 13] on button "Submit as Order" at bounding box center [978, 15] width 58 height 16
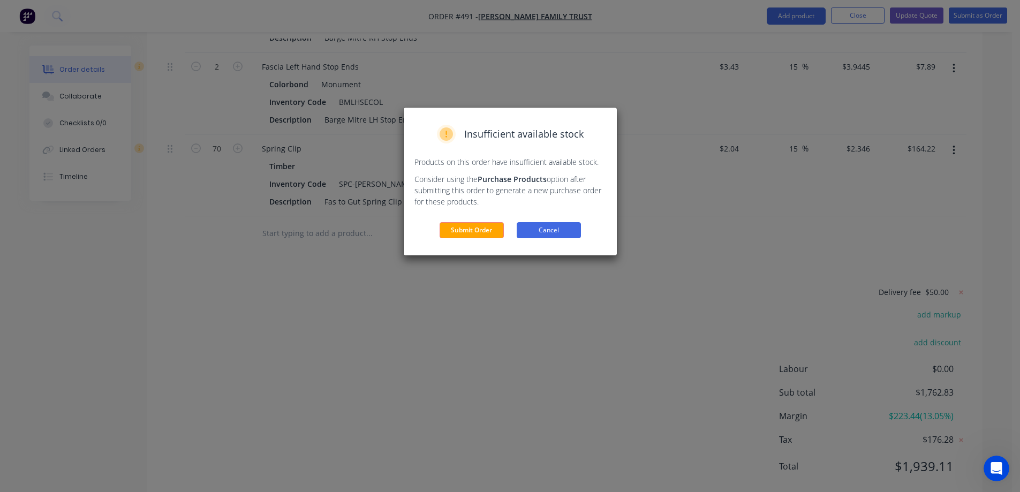
click at [569, 231] on button "Cancel" at bounding box center [549, 230] width 64 height 16
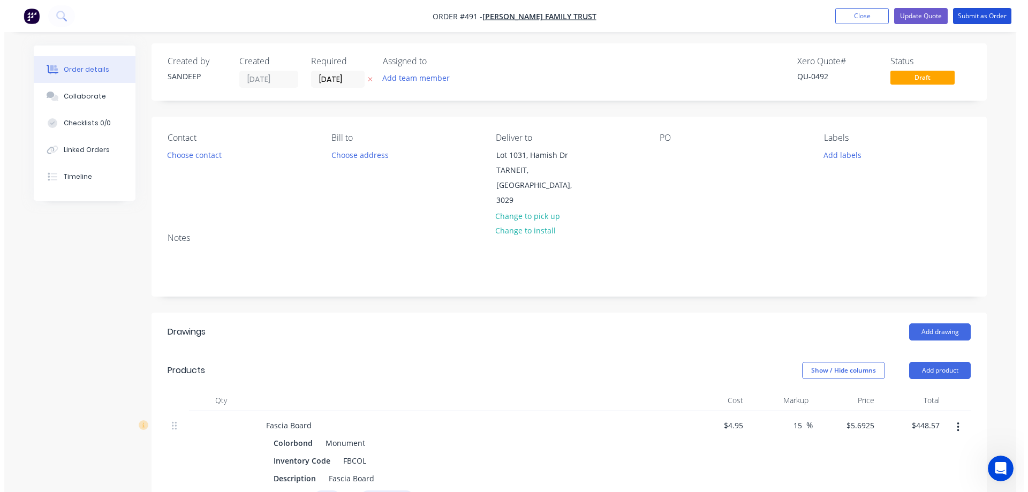
scroll to position [0, 0]
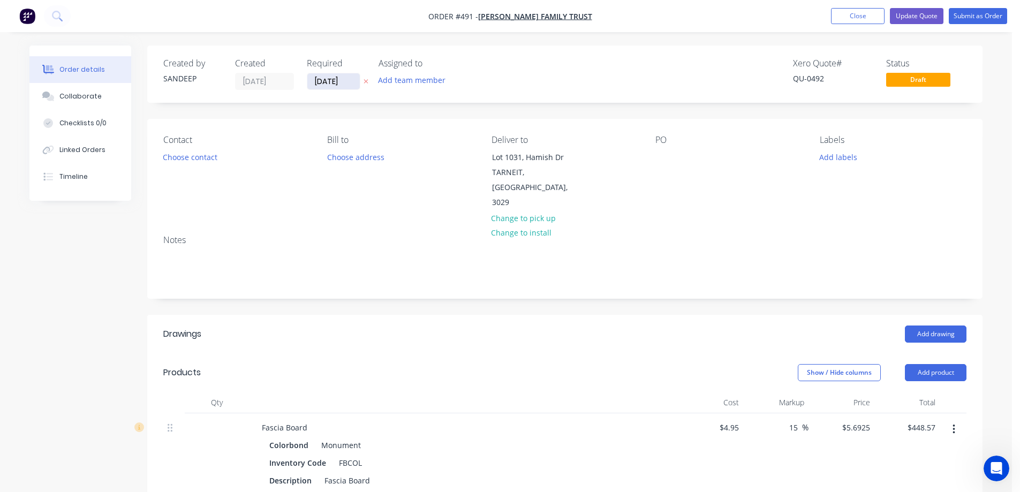
click at [320, 81] on input "[DATE]" at bounding box center [333, 81] width 52 height 16
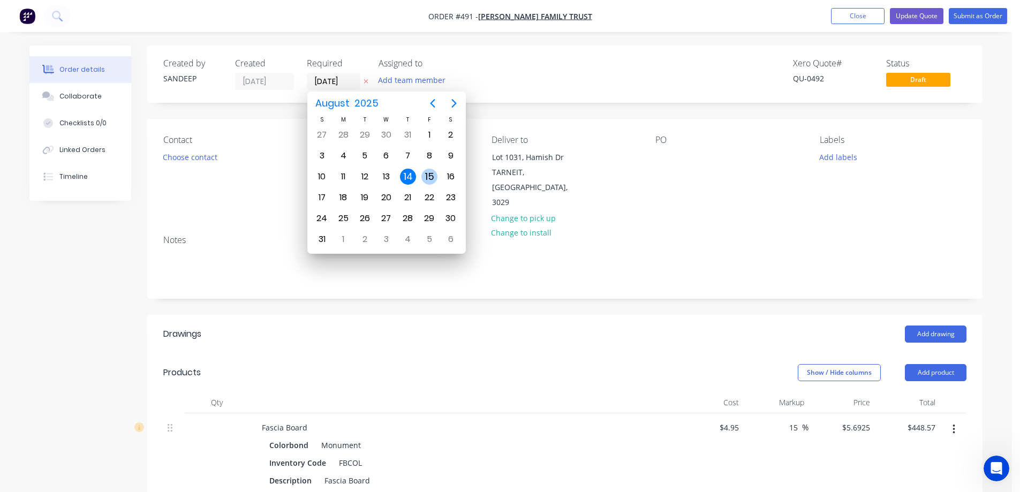
click at [432, 176] on div "15" at bounding box center [429, 177] width 16 height 16
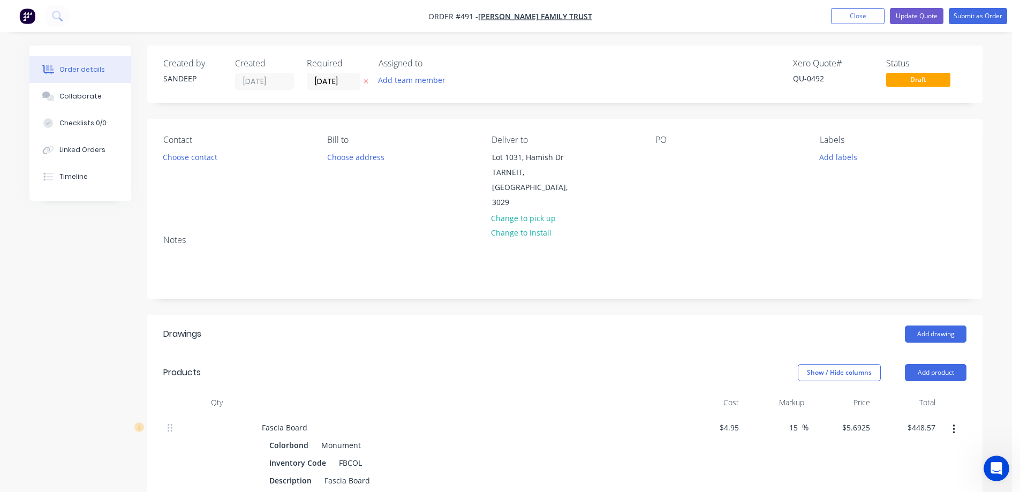
click at [556, 91] on div "Created by SANDEEP Created 12/08/25 Required 15/08/25 Assigned to Add team memb…" at bounding box center [564, 74] width 835 height 57
click at [971, 13] on button "Submit as Order" at bounding box center [978, 16] width 58 height 16
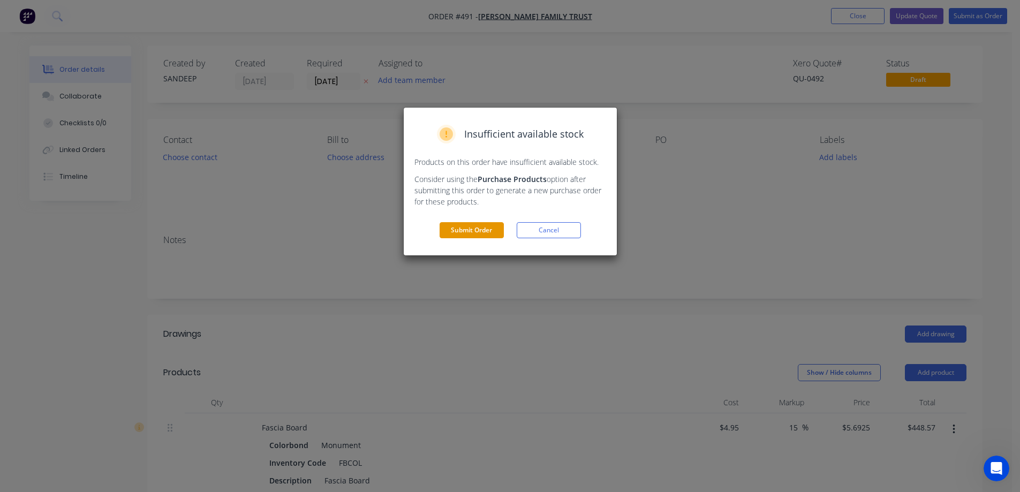
click at [472, 228] on button "Submit Order" at bounding box center [472, 230] width 64 height 16
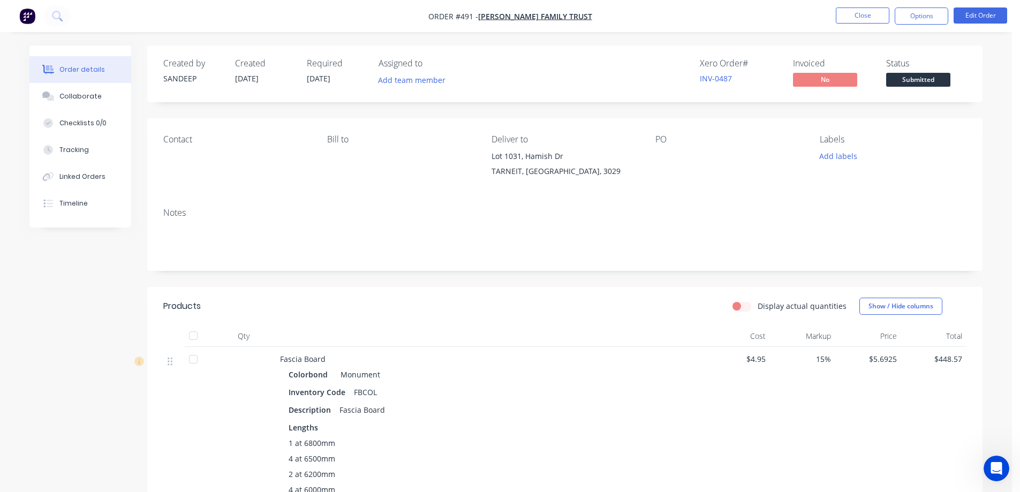
click at [618, 290] on header "Products Display actual quantities Show / Hide columns" at bounding box center [564, 306] width 835 height 39
click at [930, 18] on button "Options" at bounding box center [922, 15] width 54 height 17
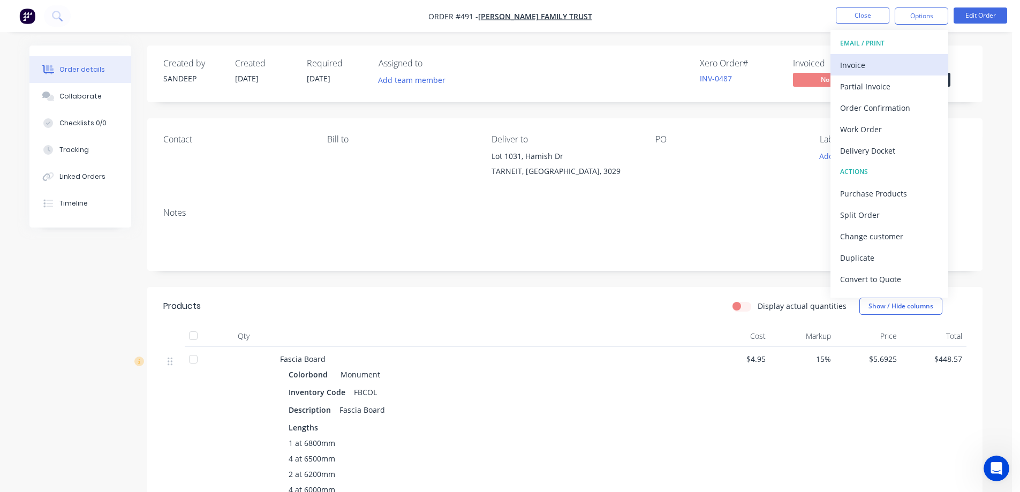
click at [898, 62] on div "Invoice" at bounding box center [889, 65] width 99 height 16
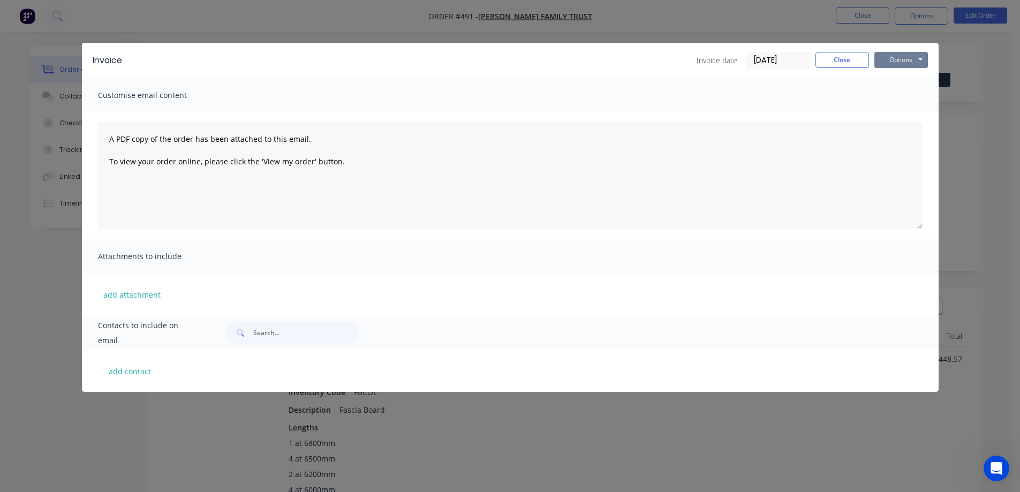
click at [927, 56] on button "Options" at bounding box center [902, 60] width 54 height 16
click at [908, 78] on button "Preview" at bounding box center [909, 79] width 69 height 18
click at [20, 14] on div "Invoice Invoice date 14/08/25 Close Options Preview Print Email Customise email…" at bounding box center [510, 246] width 1020 height 492
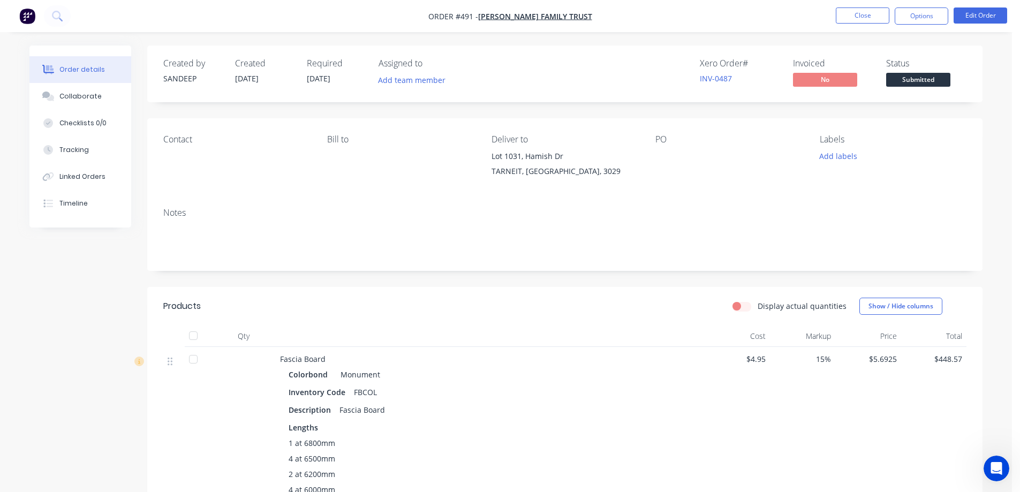
click at [25, 16] on img "button" at bounding box center [27, 16] width 16 height 16
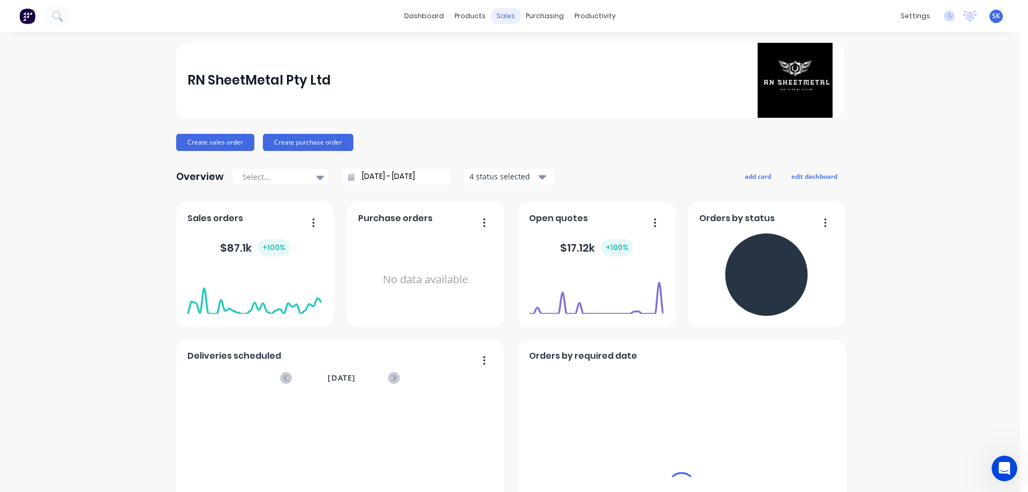
click at [499, 14] on div "sales" at bounding box center [505, 16] width 29 height 16
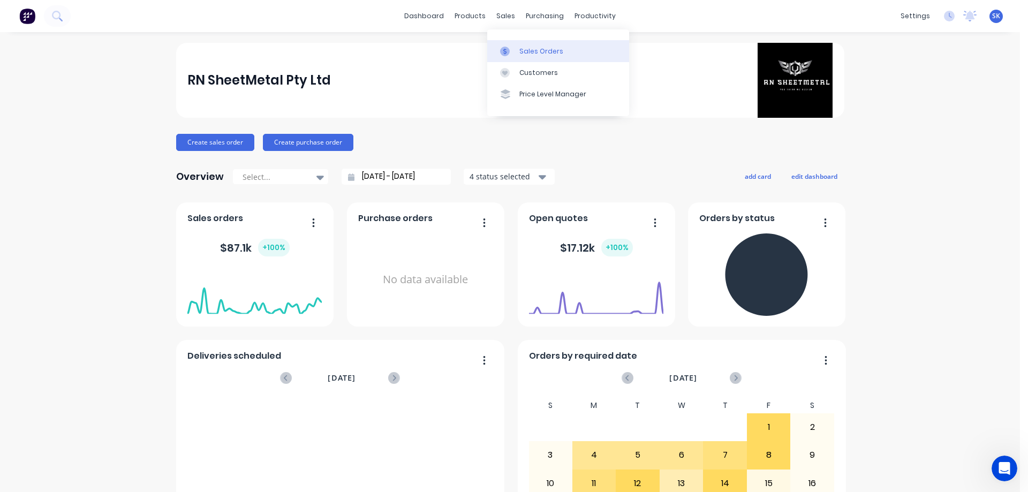
click at [513, 52] on div at bounding box center [508, 52] width 16 height 10
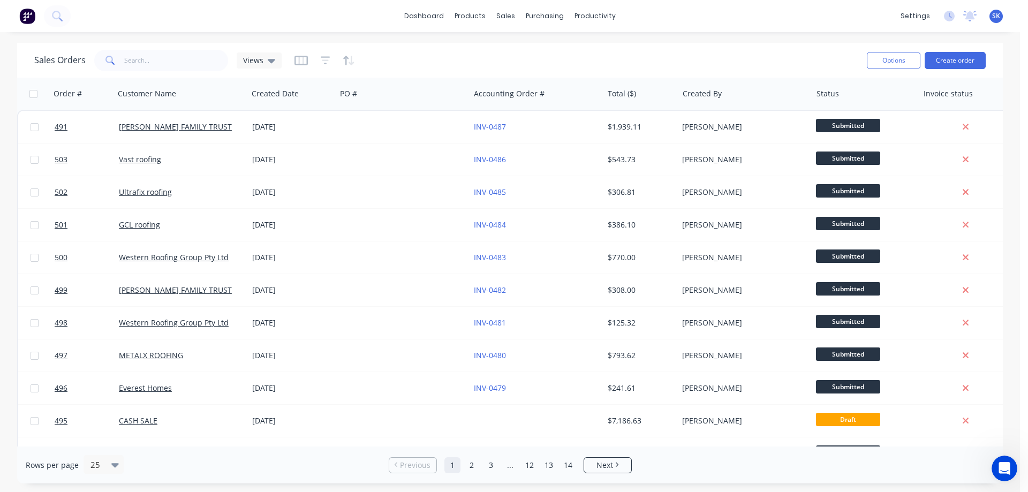
click at [28, 17] on img at bounding box center [27, 16] width 16 height 16
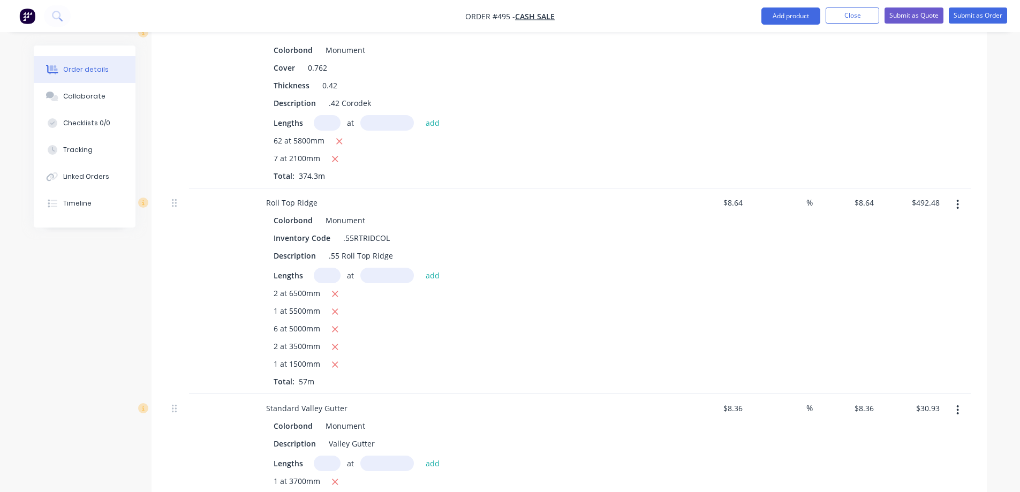
scroll to position [348, 0]
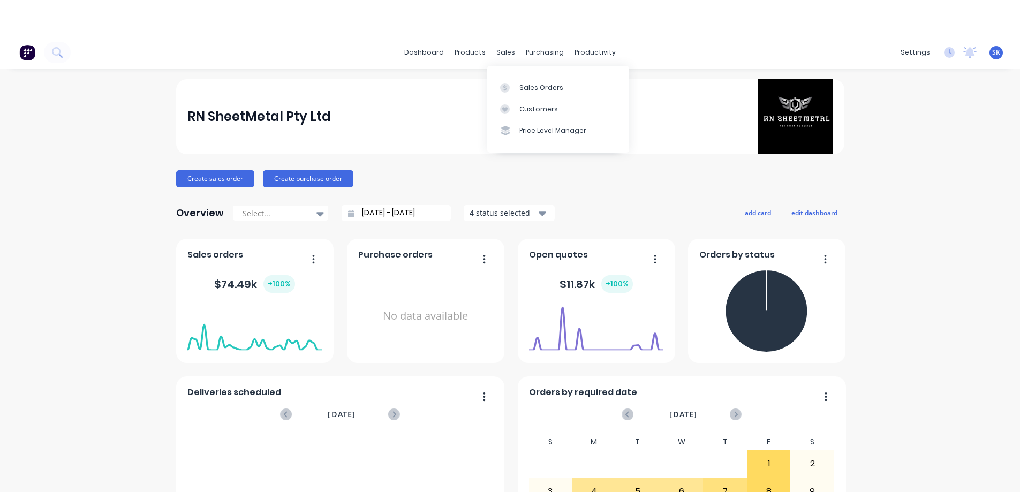
click at [521, 85] on div "Sales Orders" at bounding box center [541, 88] width 44 height 10
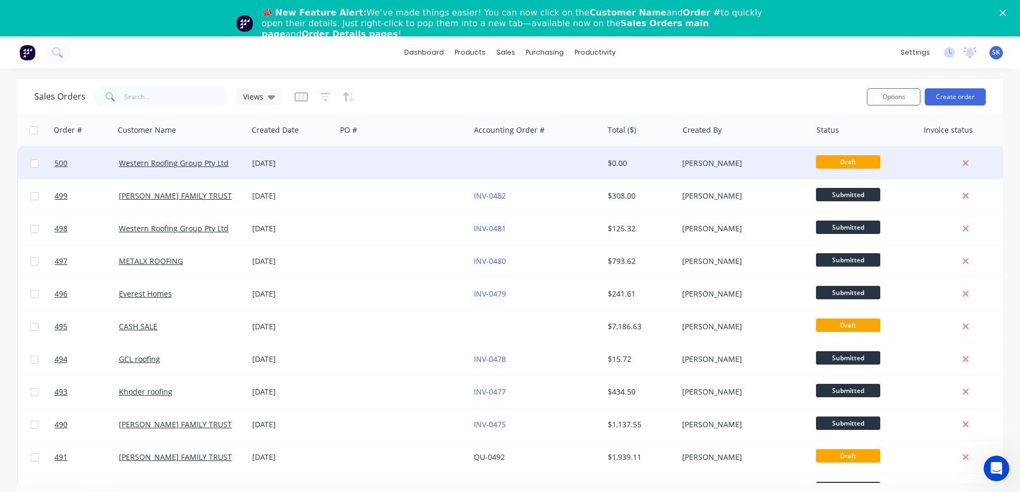
click at [272, 162] on div "[DATE]" at bounding box center [292, 163] width 80 height 11
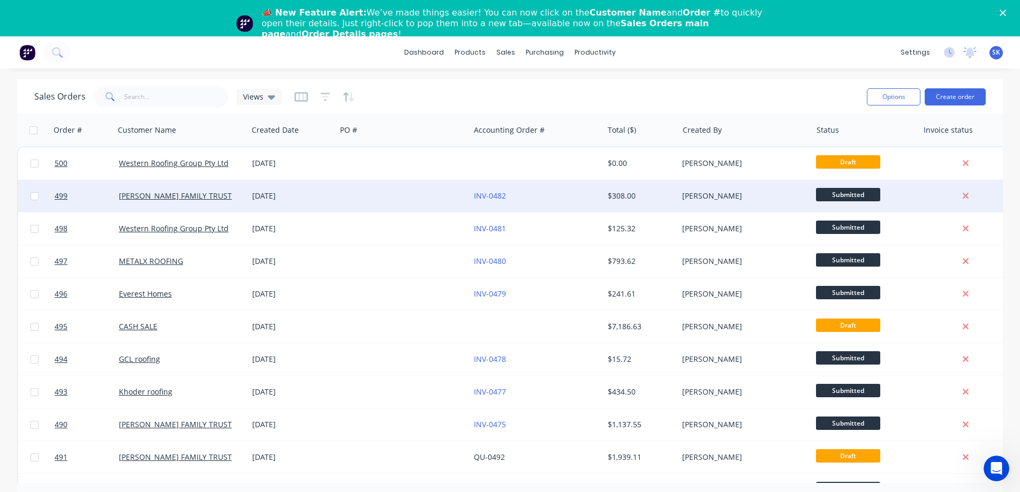
click at [297, 198] on div "[DATE]" at bounding box center [292, 196] width 80 height 11
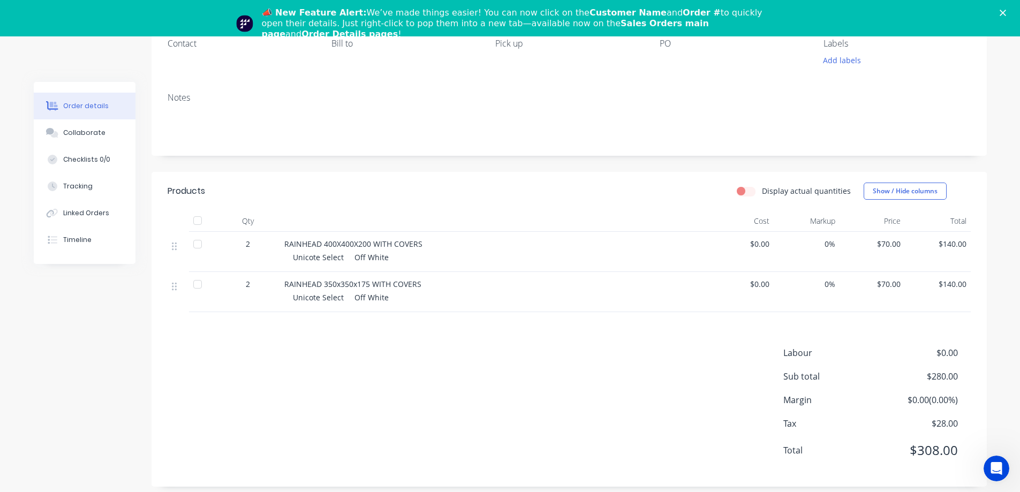
scroll to position [143, 0]
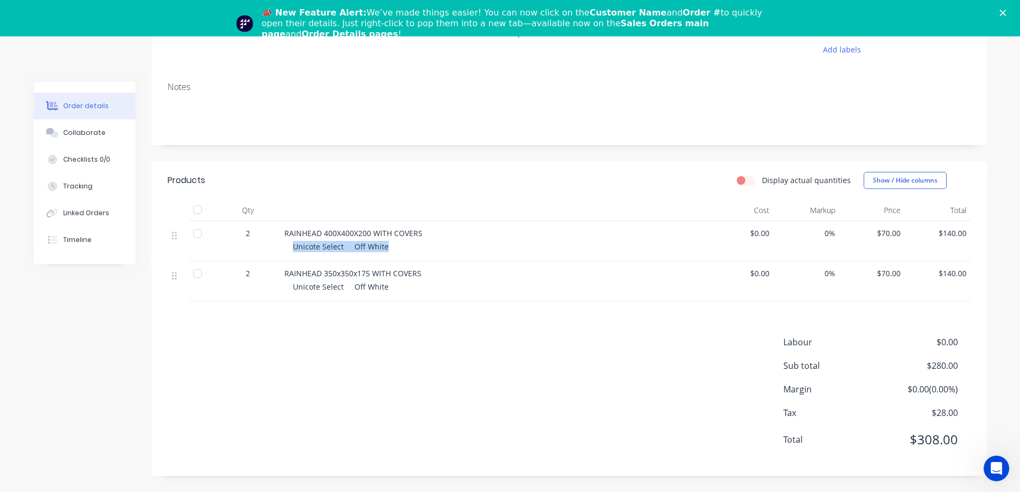
drag, startPoint x: 294, startPoint y: 246, endPoint x: 385, endPoint y: 246, distance: 91.0
click at [385, 246] on span "Unicote Select Off White" at bounding box center [341, 247] width 96 height 10
copy span "Unicote Select Off White"
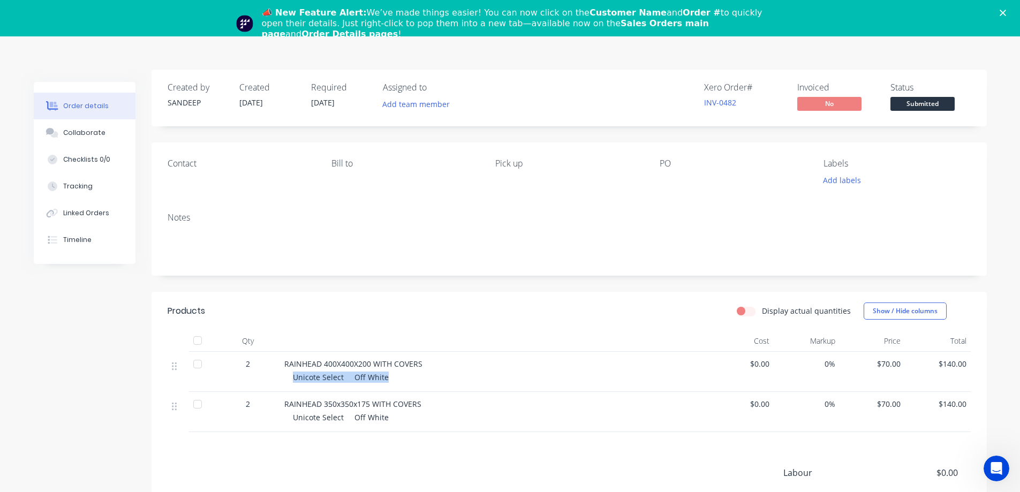
scroll to position [0, 0]
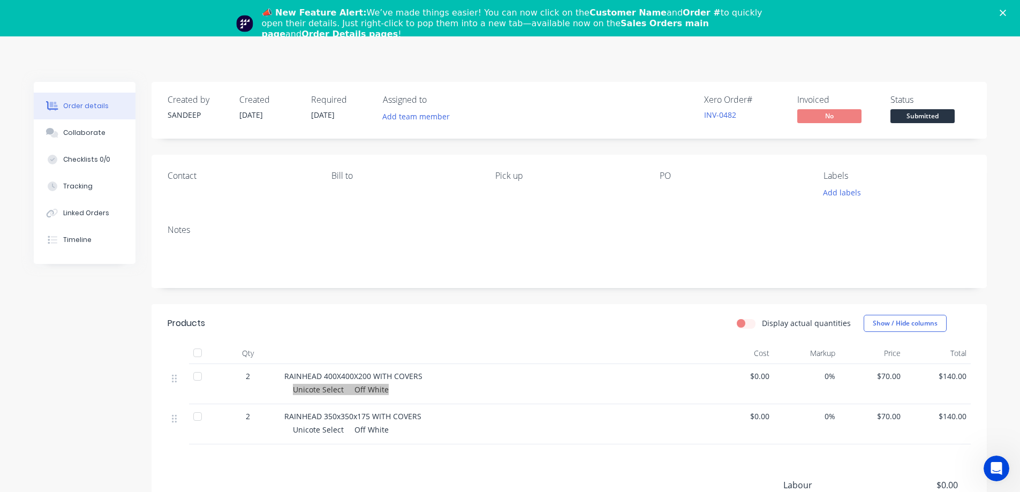
click at [1006, 11] on polygon "Close" at bounding box center [1003, 13] width 6 height 6
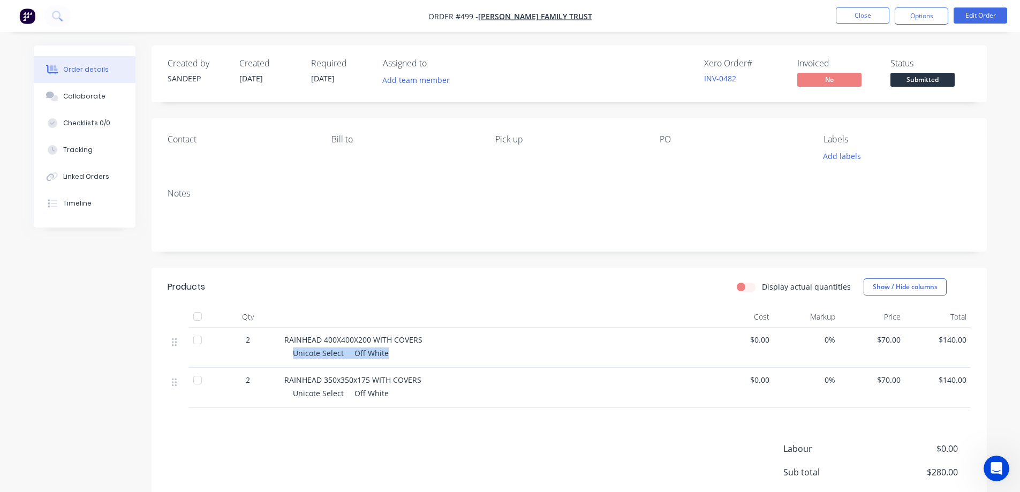
click at [16, 10] on button "button" at bounding box center [27, 15] width 22 height 17
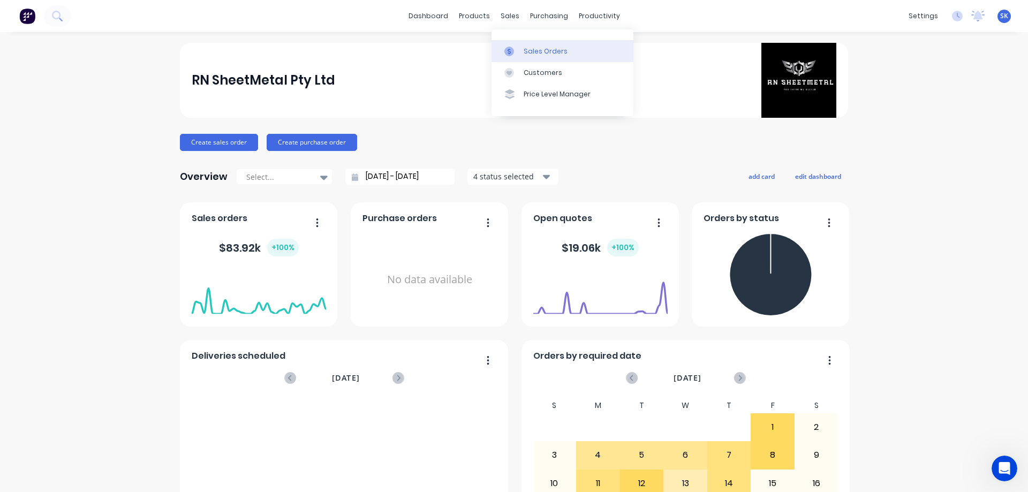
click at [532, 44] on link "Sales Orders" at bounding box center [563, 50] width 142 height 21
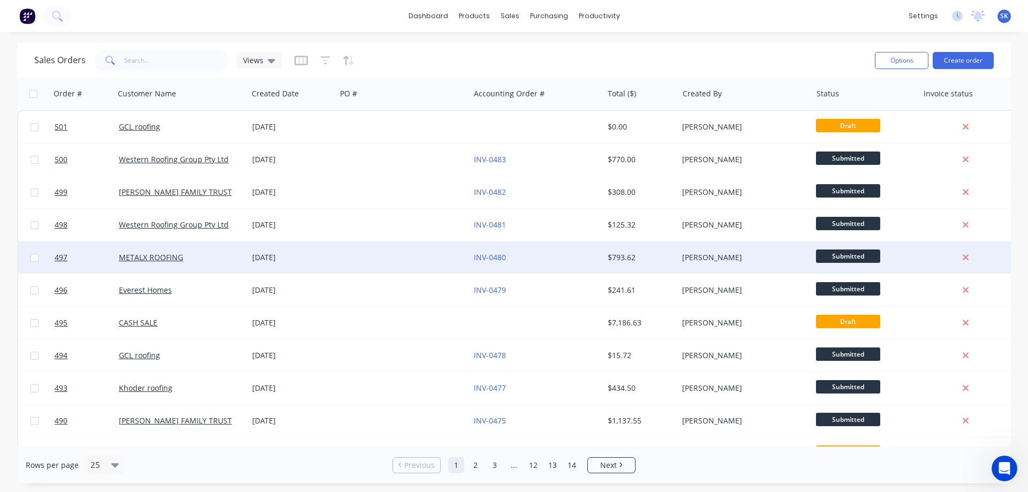
click at [266, 263] on div "[DATE]" at bounding box center [292, 258] width 88 height 32
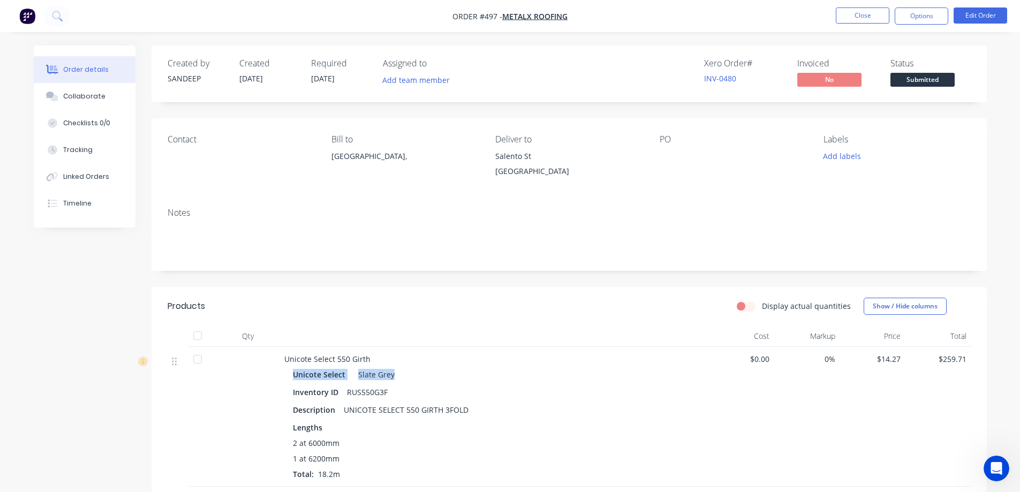
drag, startPoint x: 293, startPoint y: 373, endPoint x: 409, endPoint y: 381, distance: 116.0
click at [409, 381] on div "Unicote Select Slate Grey" at bounding box center [494, 375] width 403 height 16
copy div "Unicote Select Slate Grey"
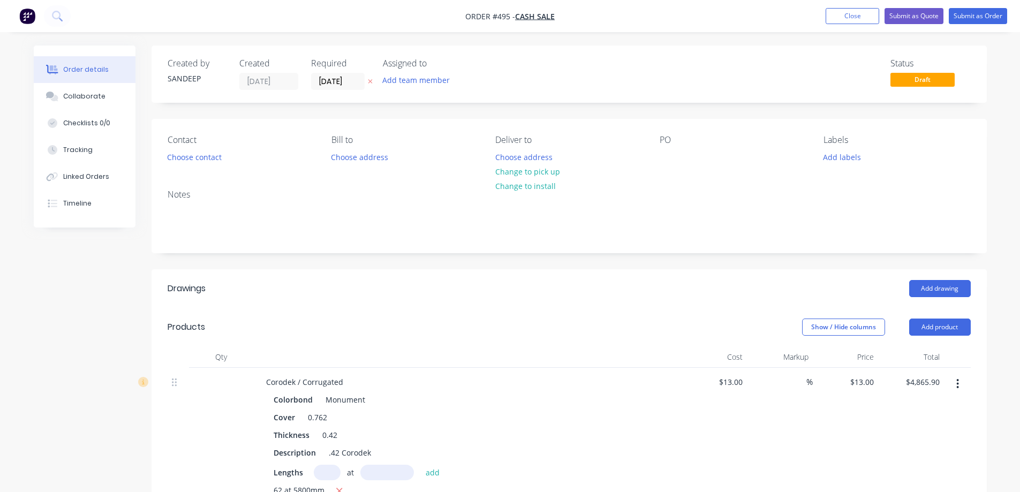
click at [25, 18] on img "button" at bounding box center [27, 16] width 16 height 16
